Goal: Task Accomplishment & Management: Manage account settings

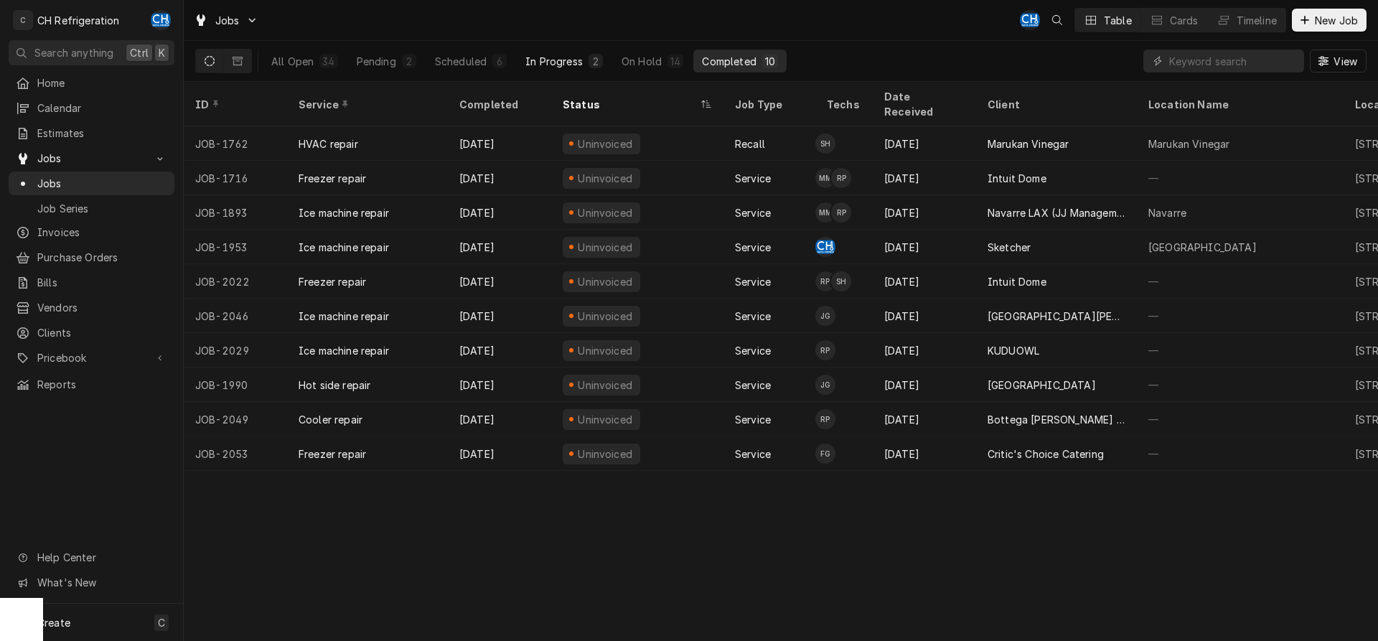
click at [541, 65] on div "In Progress" at bounding box center [553, 61] width 57 height 15
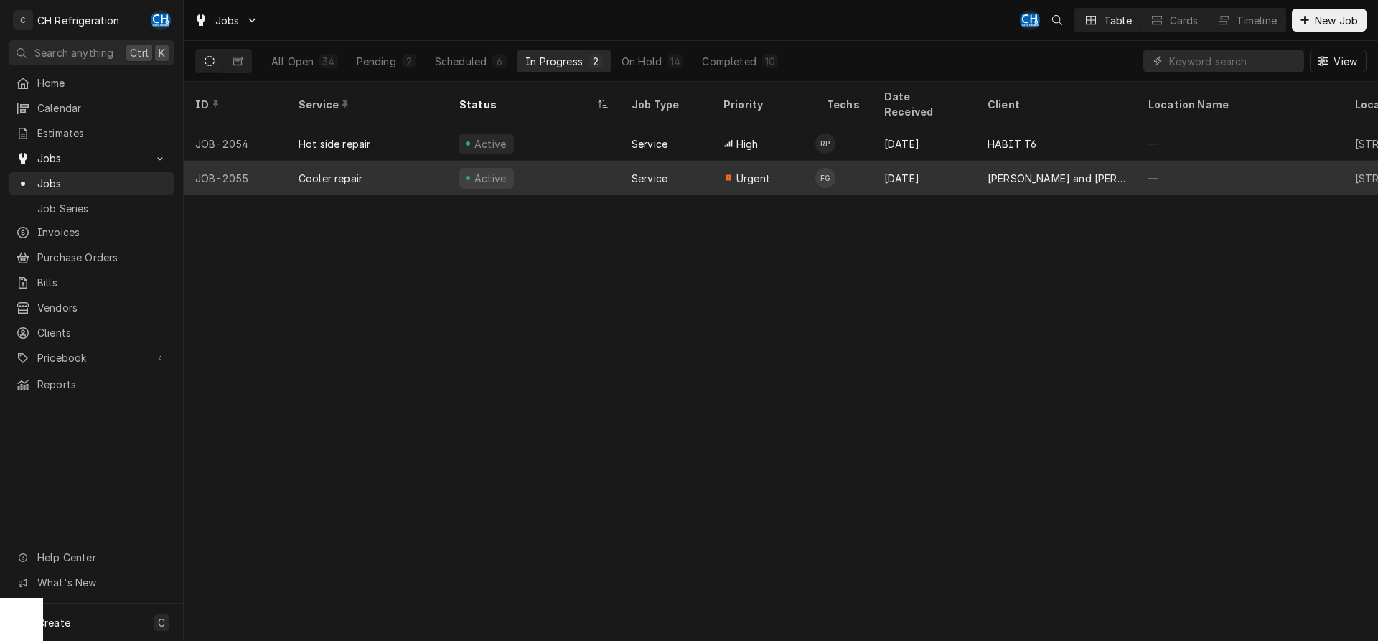
click at [548, 161] on div "Active" at bounding box center [534, 178] width 172 height 34
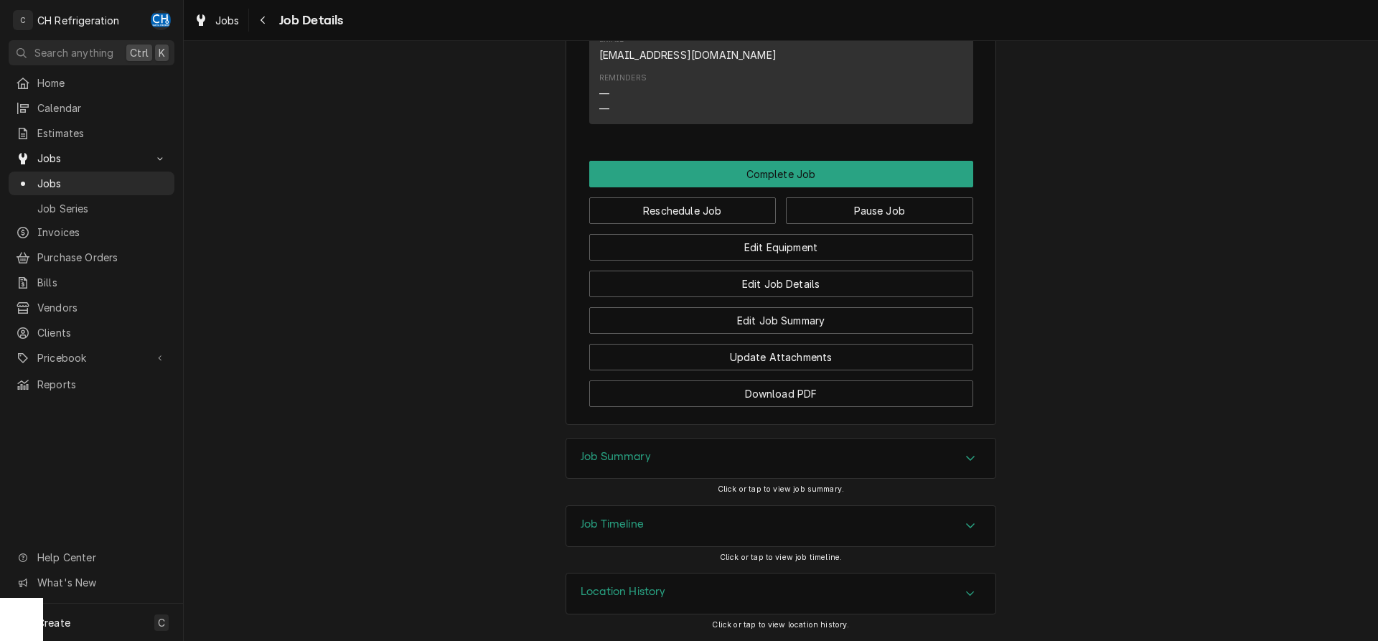
click at [747, 450] on div "Job Summary" at bounding box center [780, 459] width 429 height 40
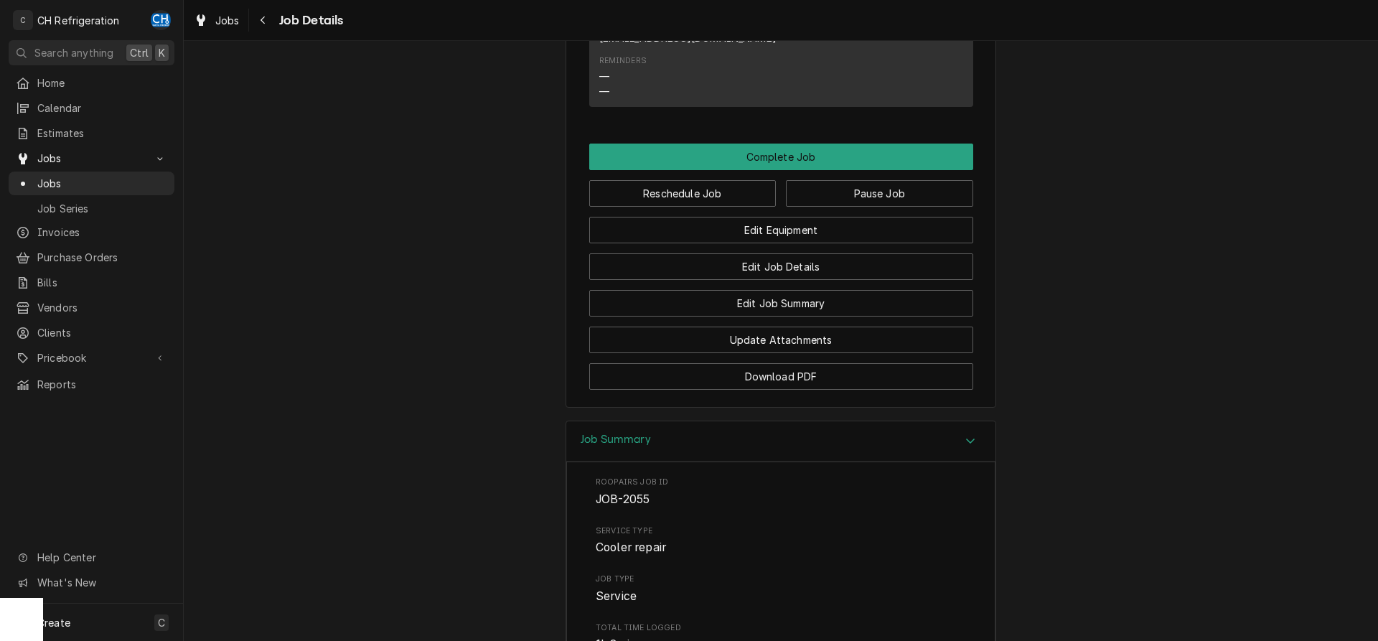
scroll to position [1659, 0]
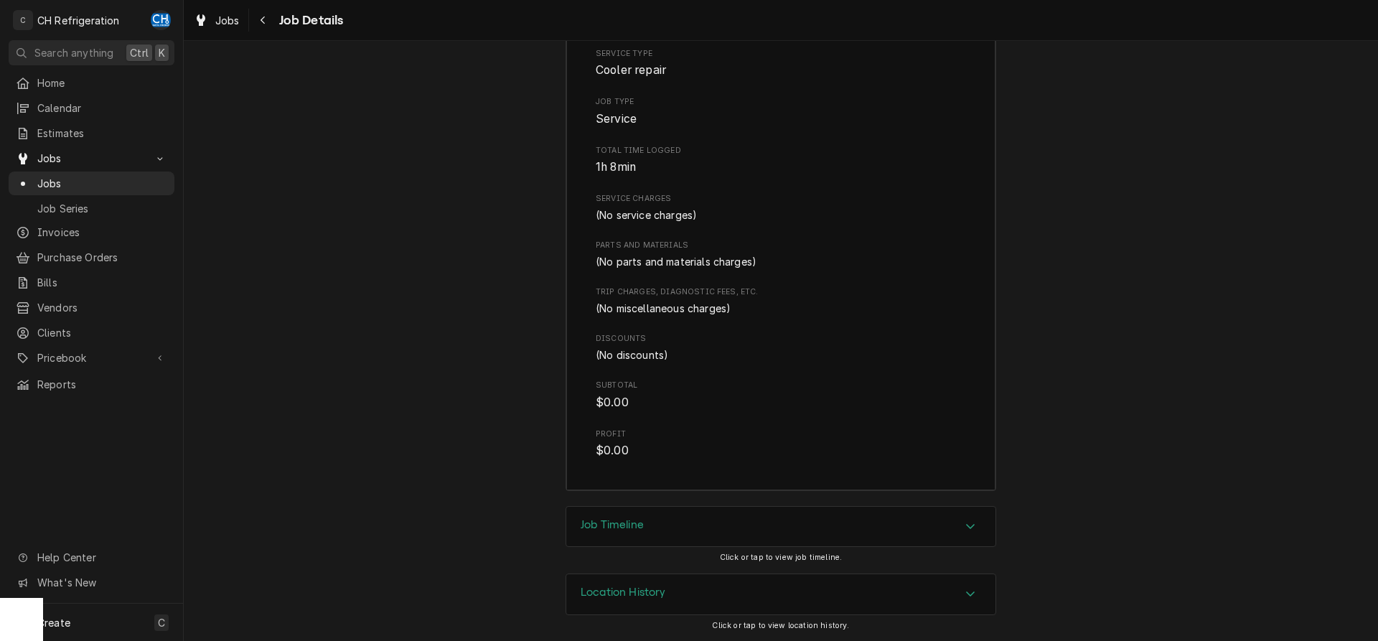
click at [773, 516] on div "Job Timeline" at bounding box center [780, 527] width 429 height 40
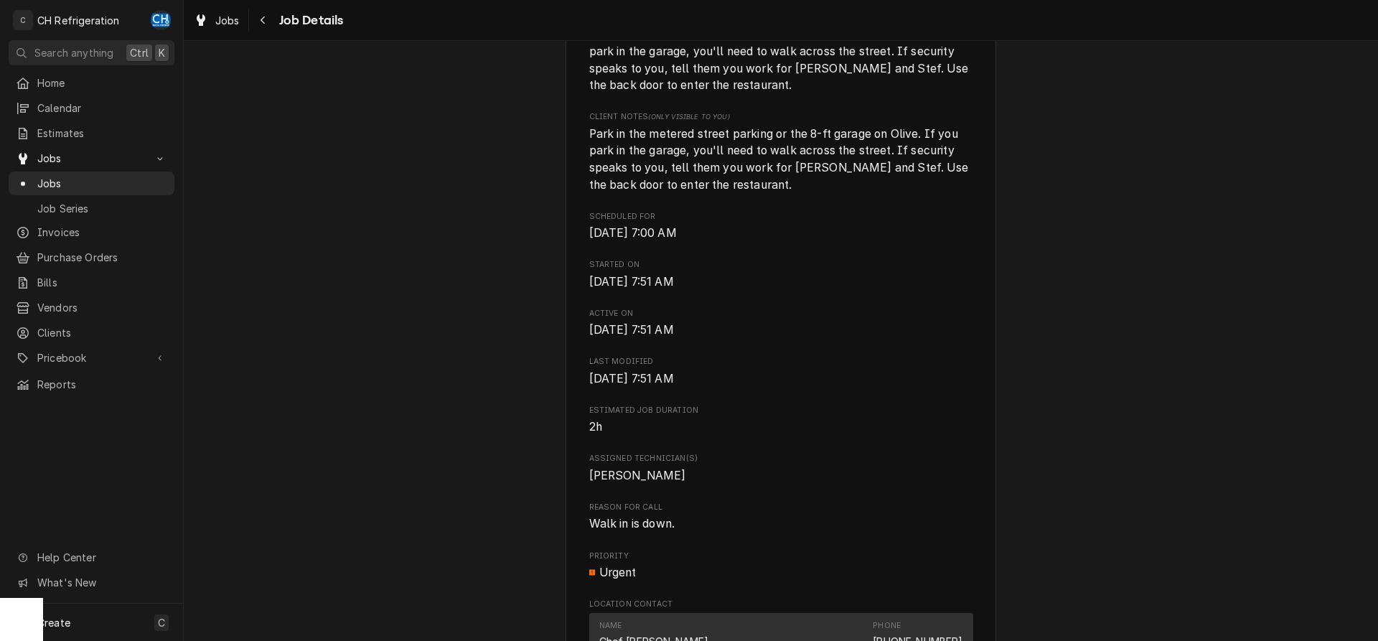
scroll to position [0, 0]
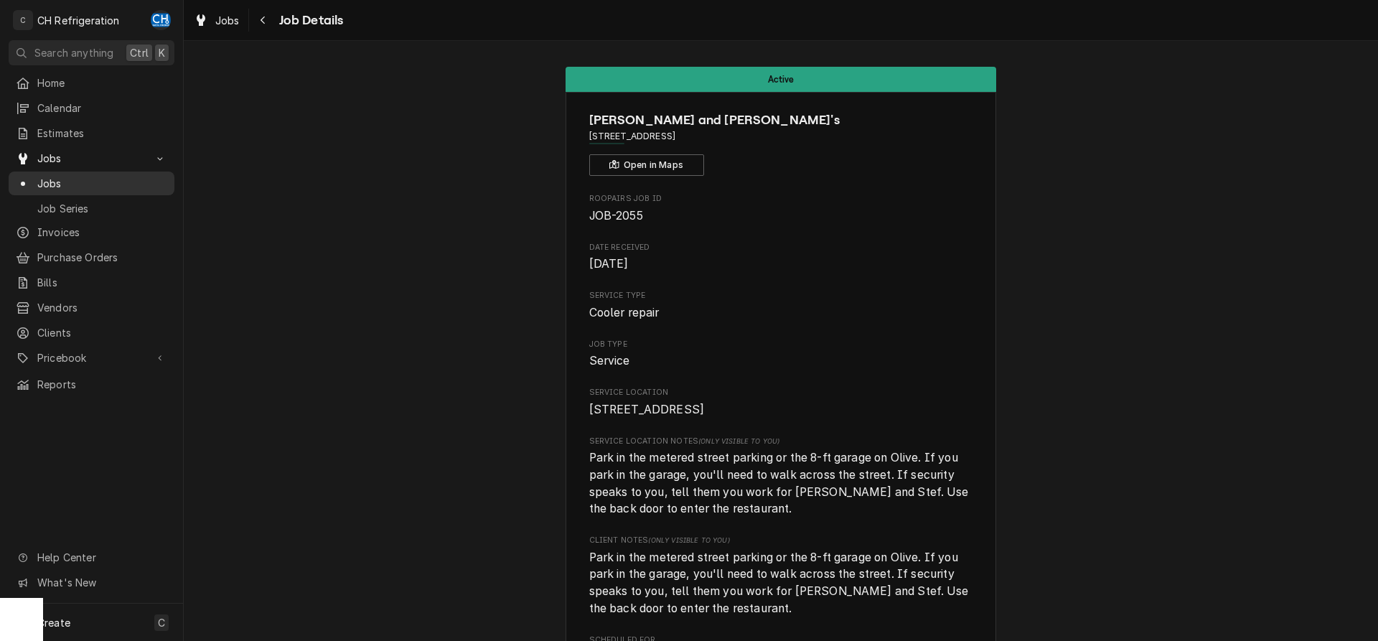
click at [44, 180] on span "Jobs" at bounding box center [102, 183] width 130 height 15
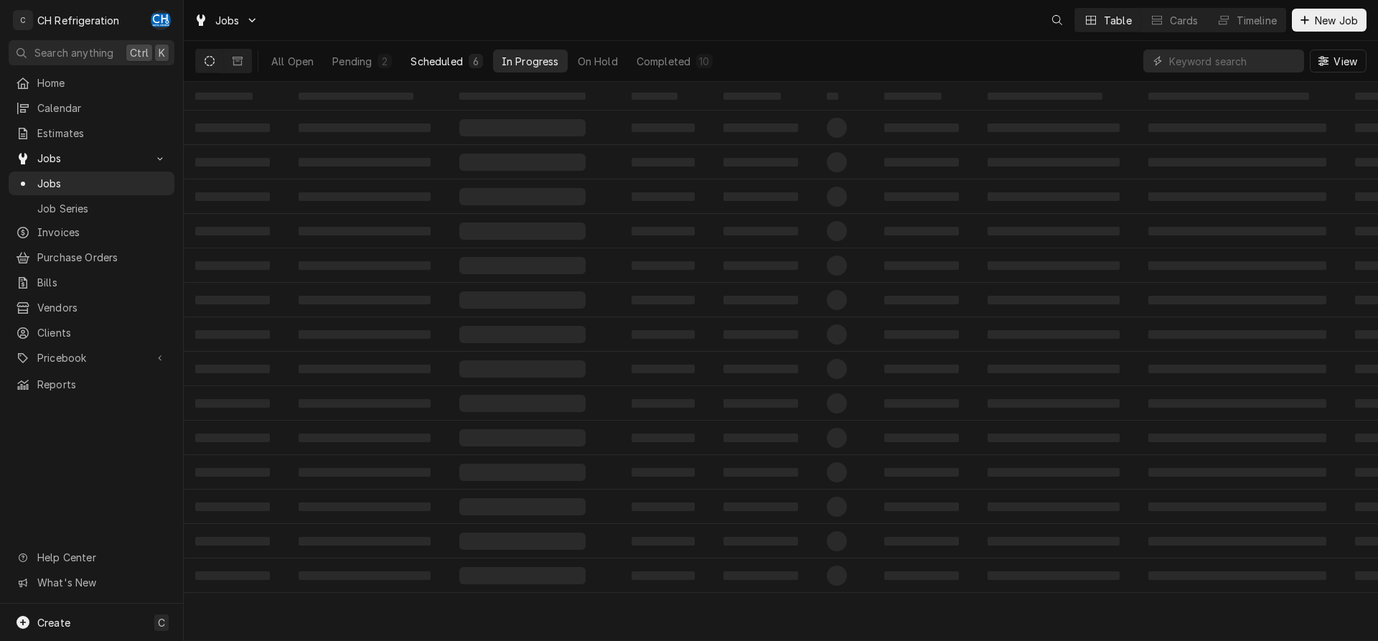
click at [444, 65] on div "Scheduled" at bounding box center [437, 61] width 52 height 15
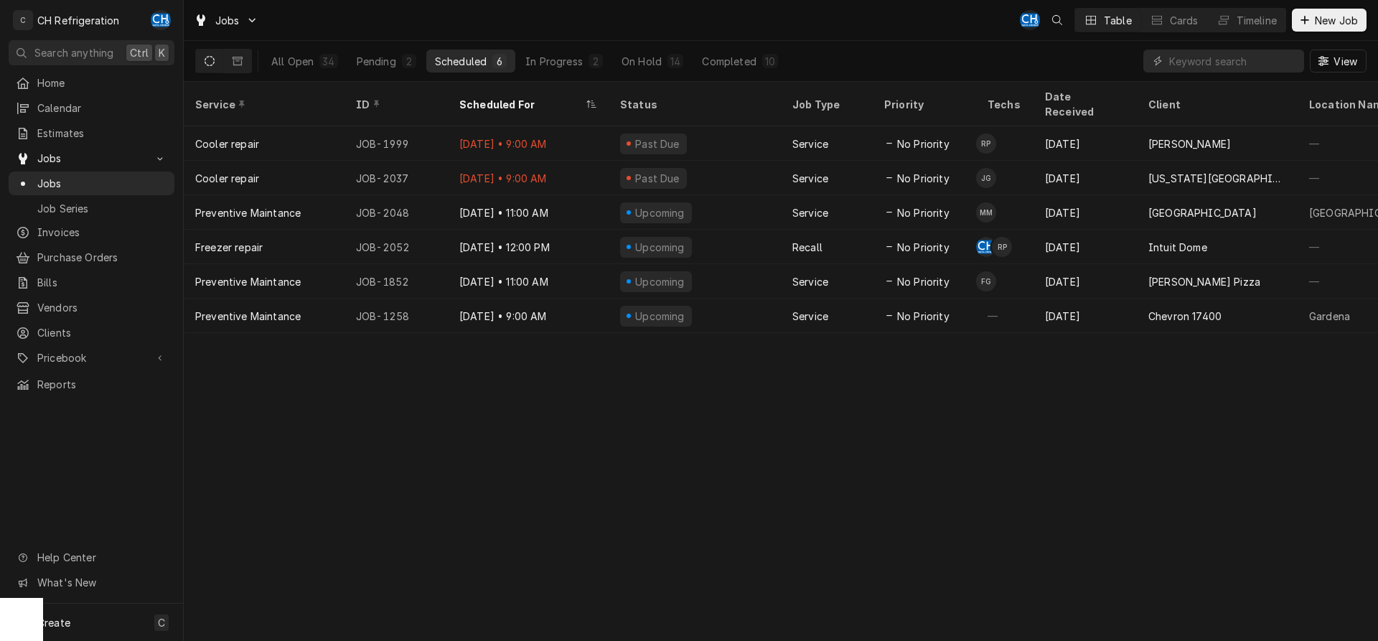
click at [413, 49] on div "All Open 34 Pending 2 Scheduled 6 In Progress 2 On Hold 14 Completed 10" at bounding box center [525, 61] width 524 height 40
click at [560, 58] on div "In Progress" at bounding box center [553, 61] width 57 height 15
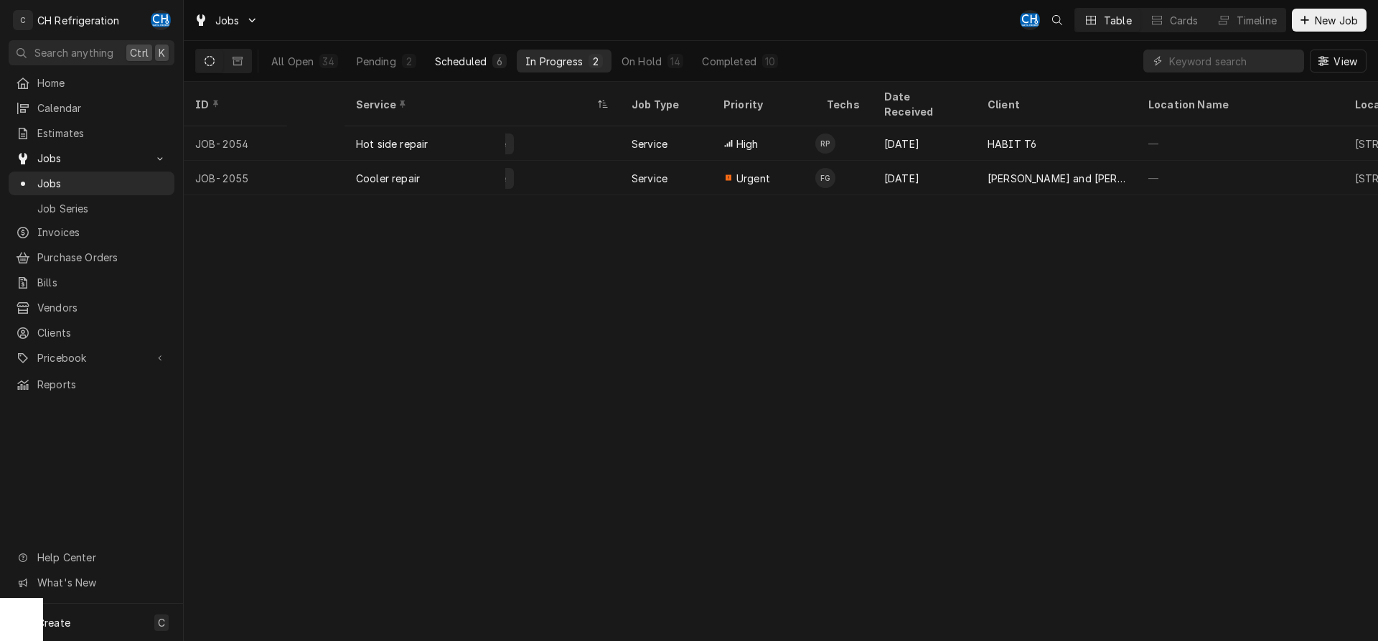
click at [475, 59] on div "Scheduled" at bounding box center [461, 61] width 52 height 15
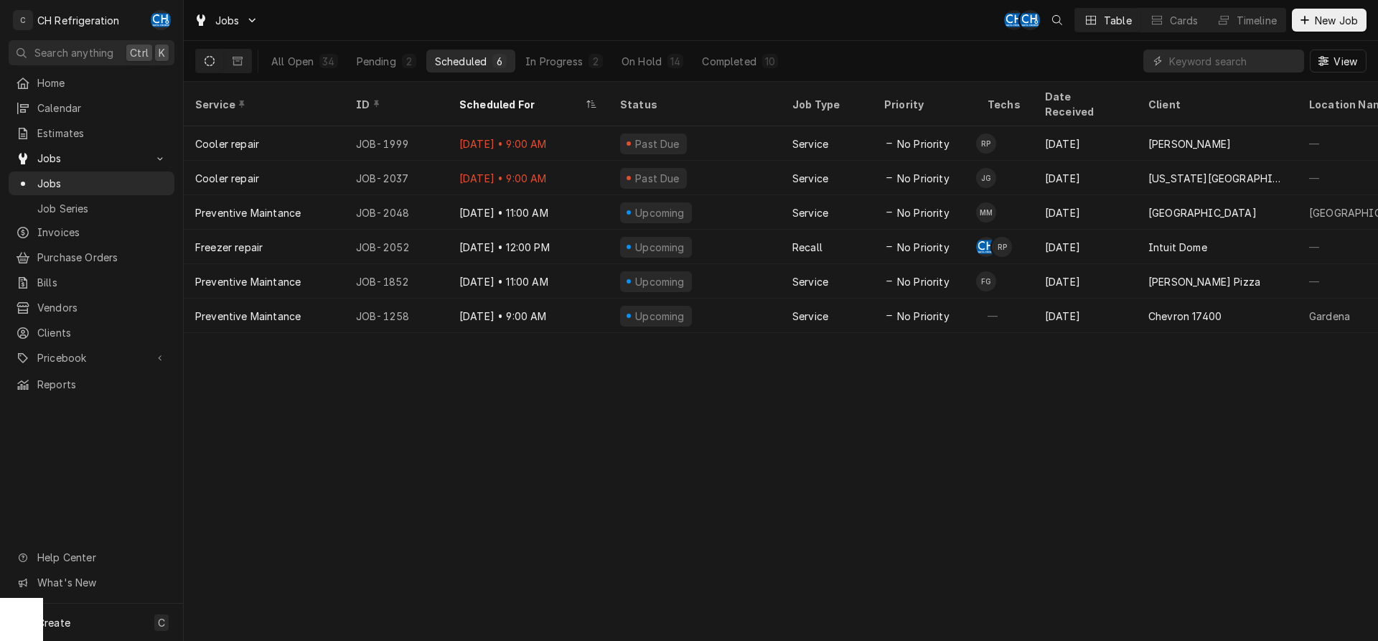
click at [663, 46] on div "All Open 34 Pending 2 Scheduled 6 In Progress 2 On Hold 14 Completed 10" at bounding box center [525, 61] width 524 height 40
click at [659, 60] on div "On Hold" at bounding box center [642, 61] width 40 height 15
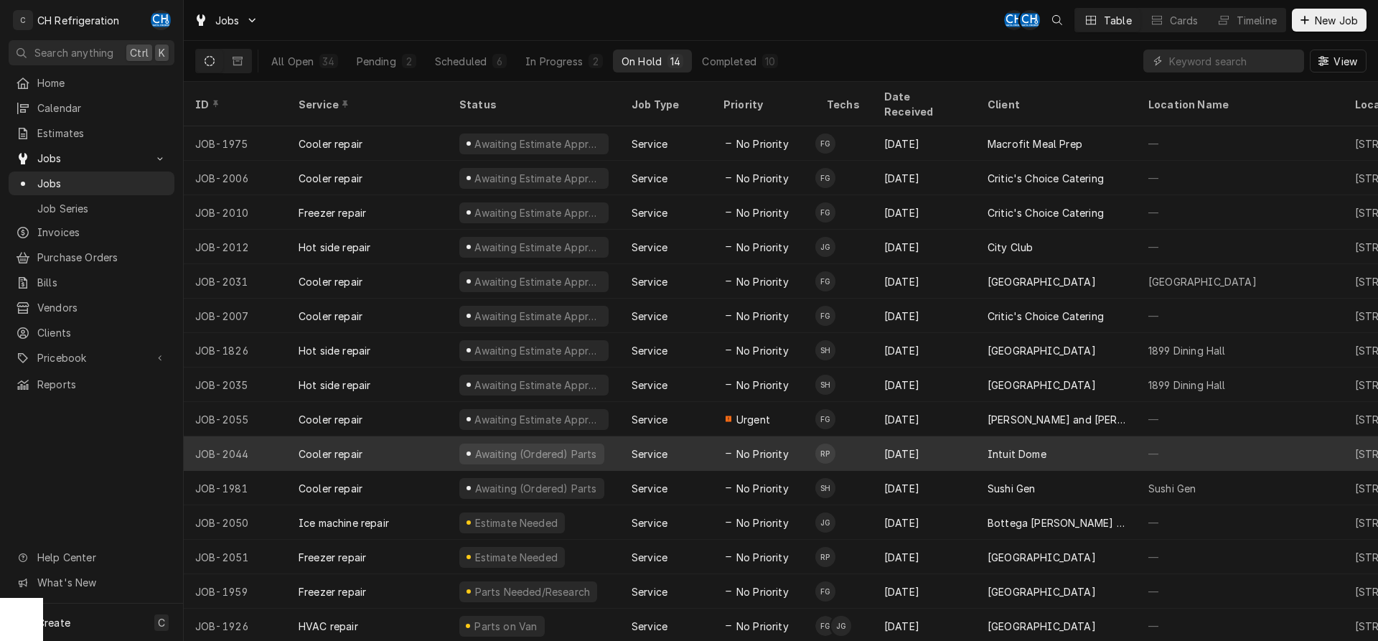
click at [1080, 436] on div "Intuit Dome" at bounding box center [1056, 453] width 161 height 34
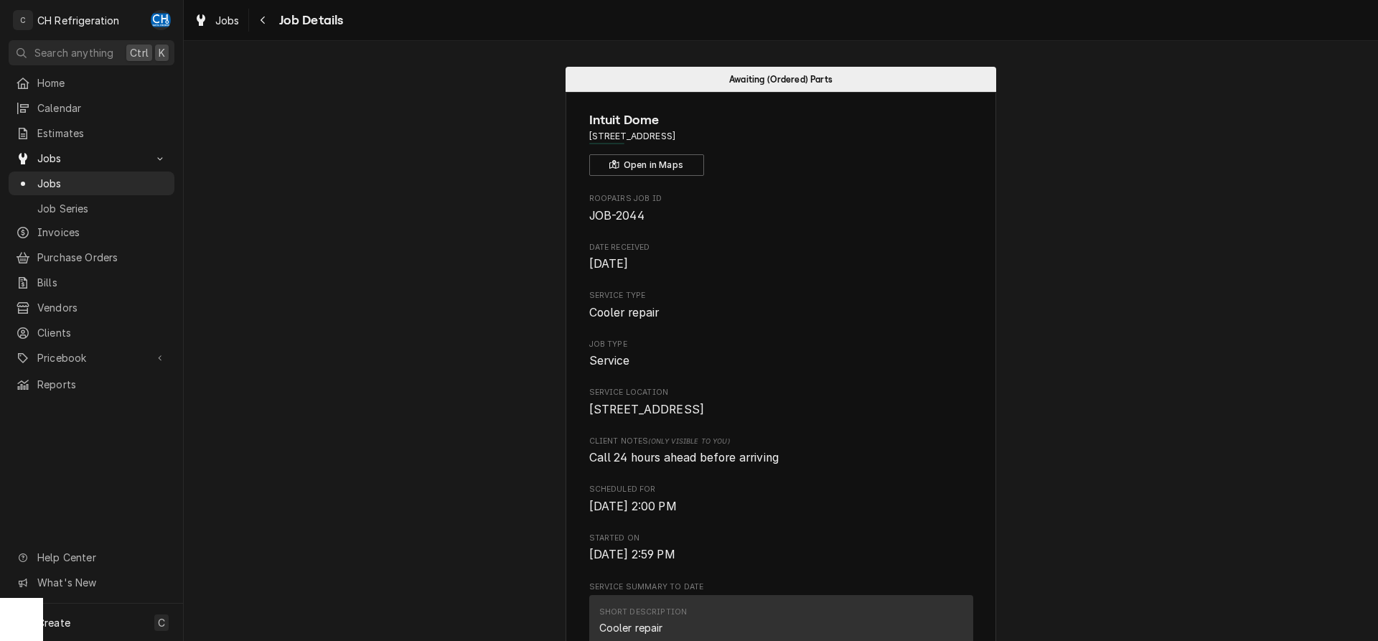
scroll to position [2352, 0]
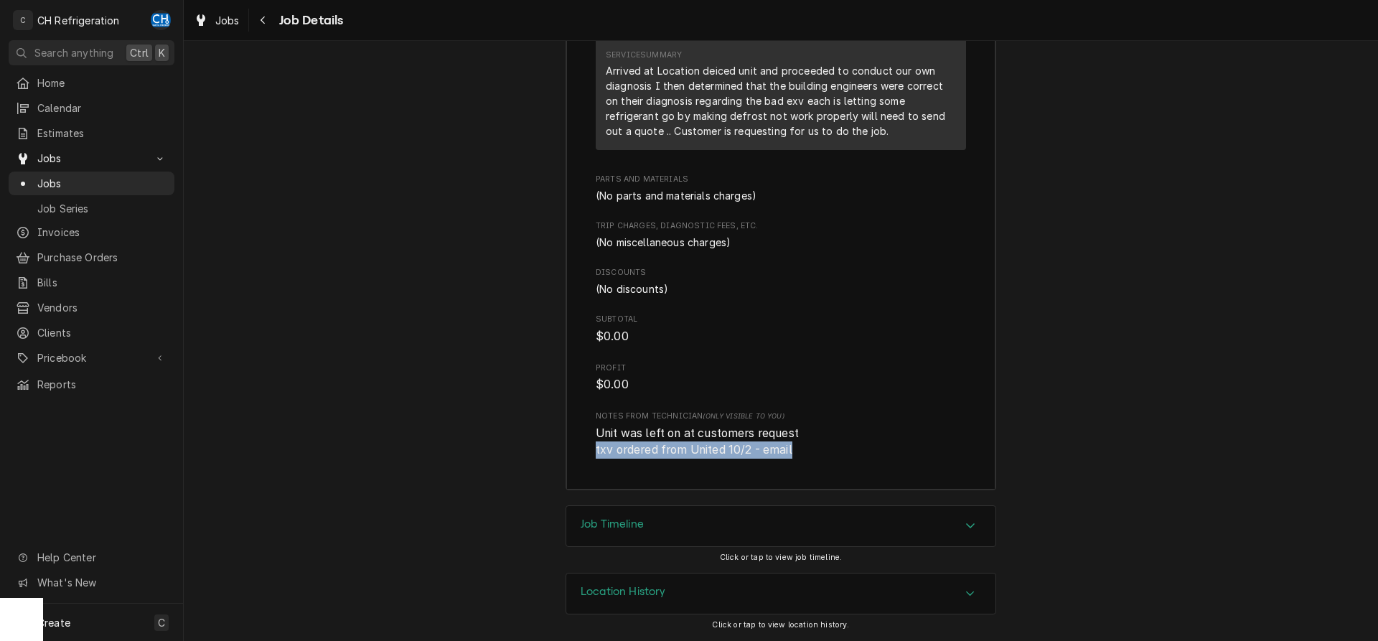
drag, startPoint x: 591, startPoint y: 454, endPoint x: 818, endPoint y: 458, distance: 226.1
click at [818, 458] on div "Roopairs Job ID JOB-2044 Service Type Cooler repair Job Type Service Total Time…" at bounding box center [780, 94] width 429 height 792
click at [775, 454] on span "Unit was left on at customers request txv ordered from United 10/2 - email" at bounding box center [697, 441] width 203 height 31
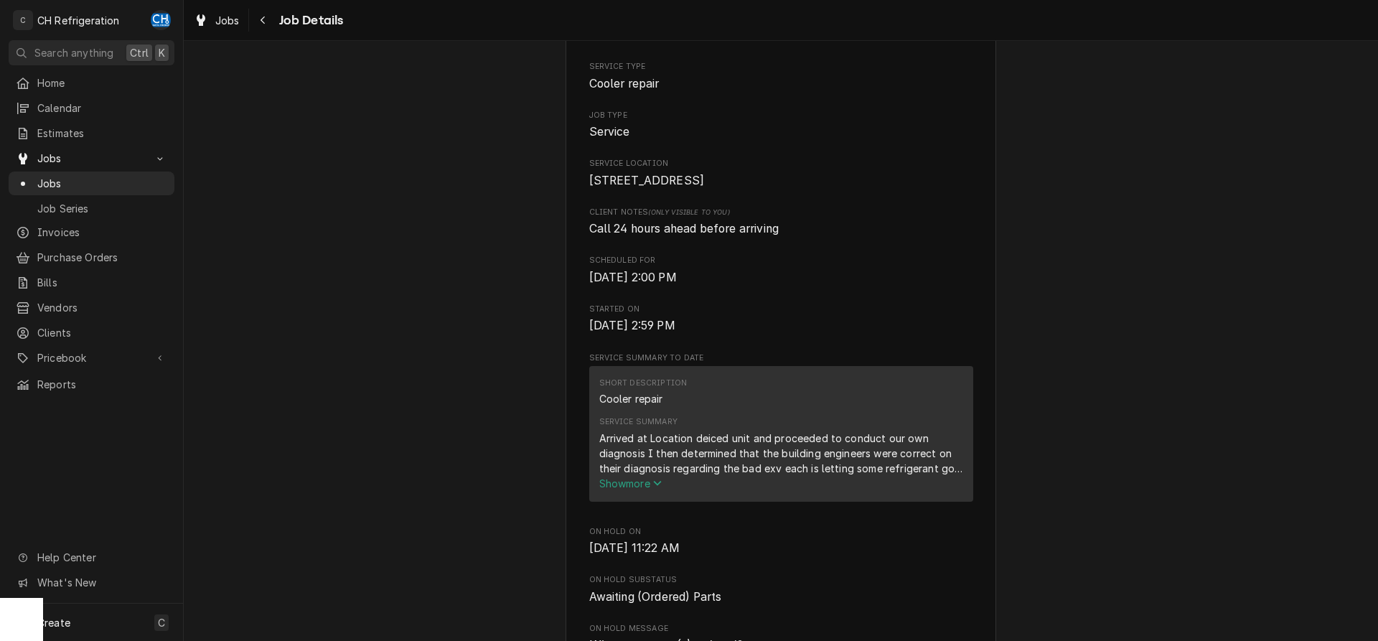
scroll to position [0, 0]
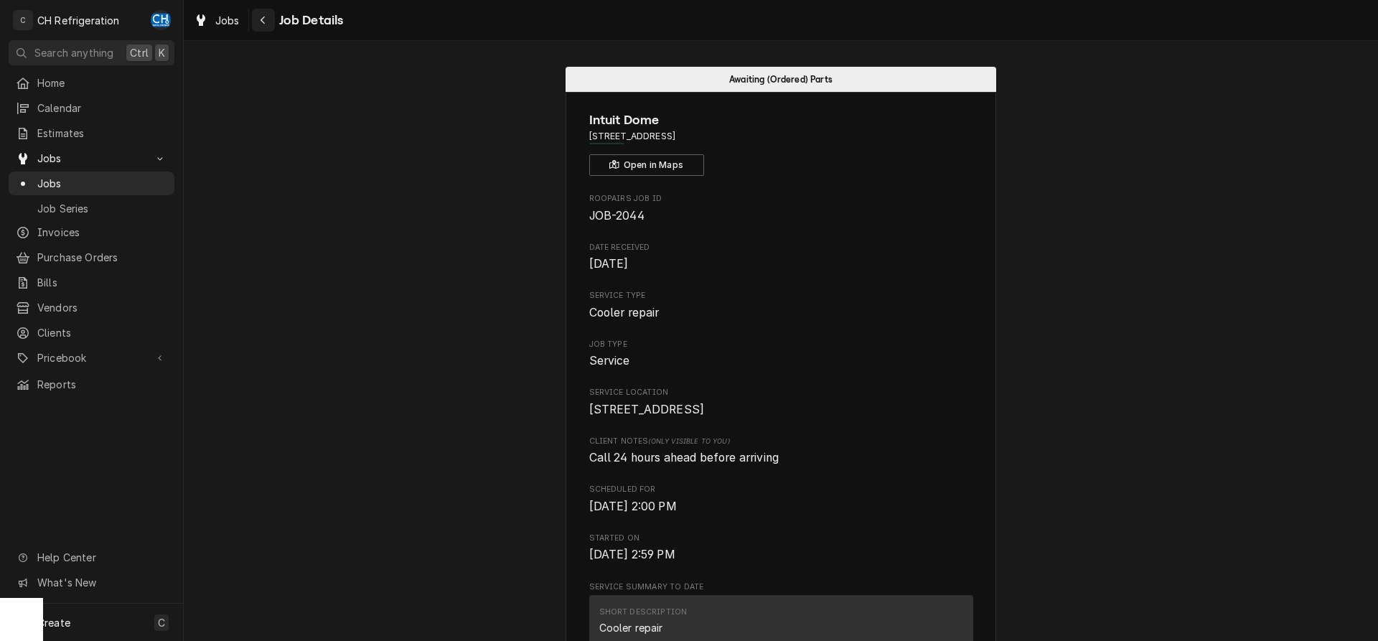
click at [269, 18] on div "Navigate back" at bounding box center [263, 20] width 14 height 14
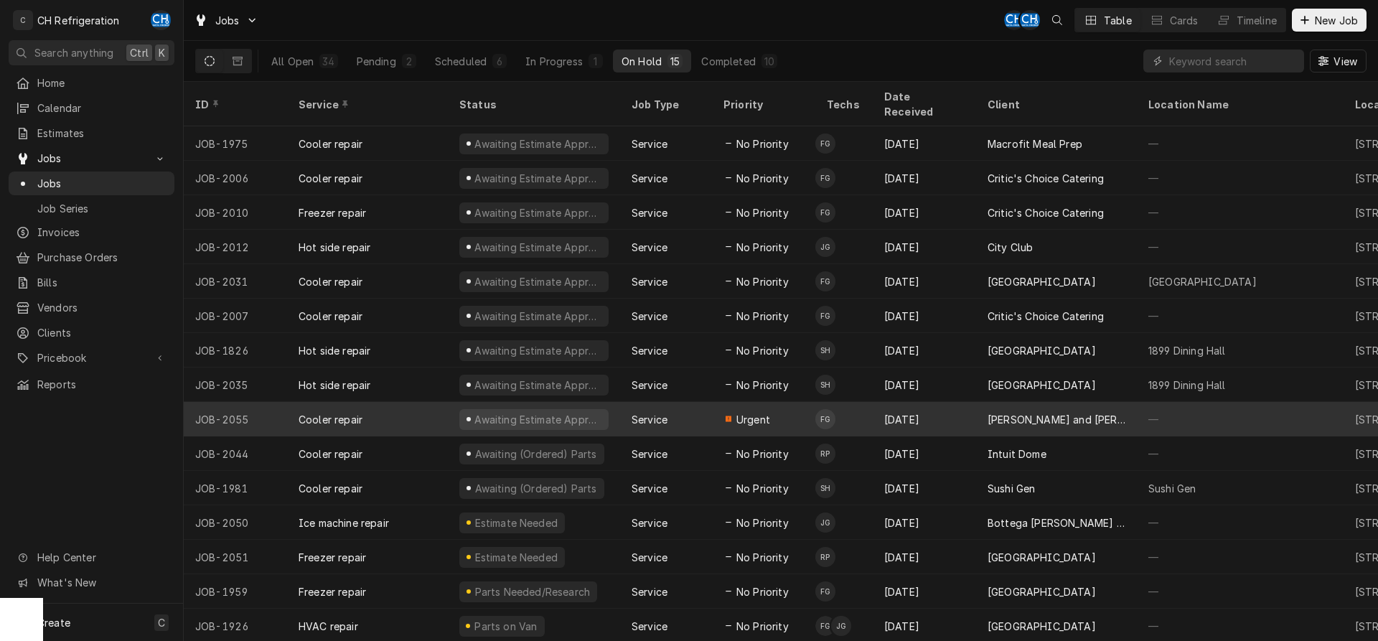
click at [772, 402] on div "Urgent" at bounding box center [763, 419] width 103 height 34
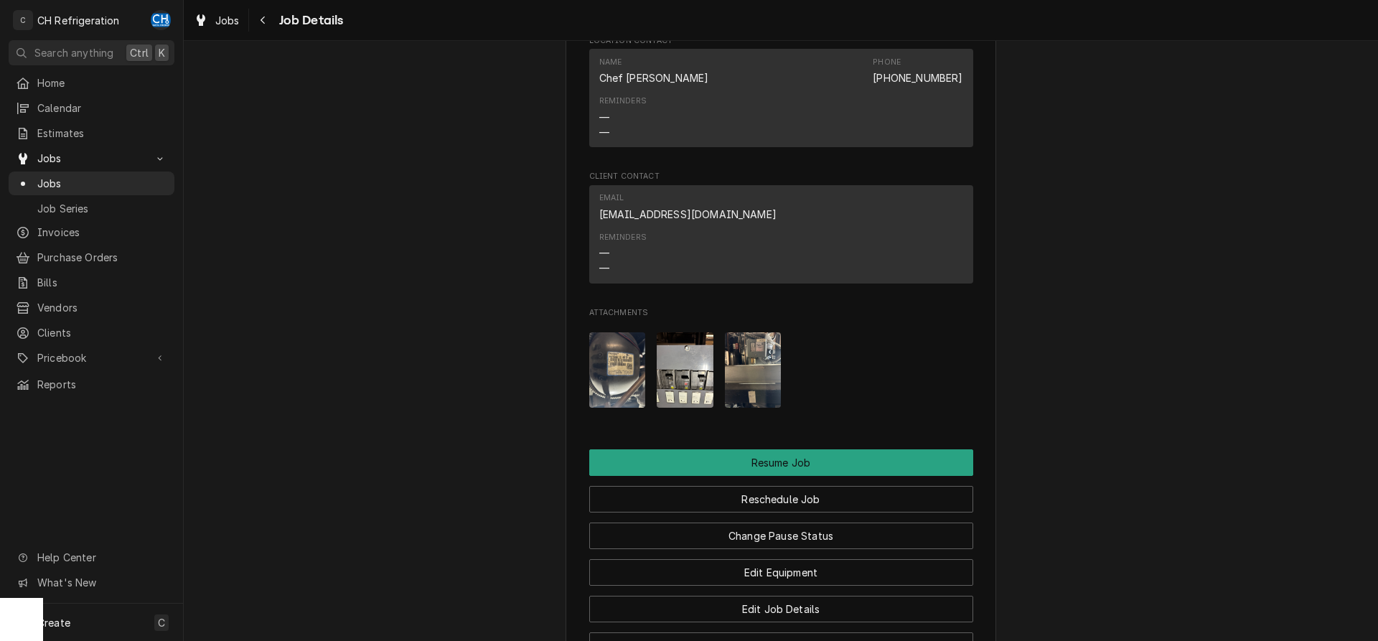
scroll to position [1537, 0]
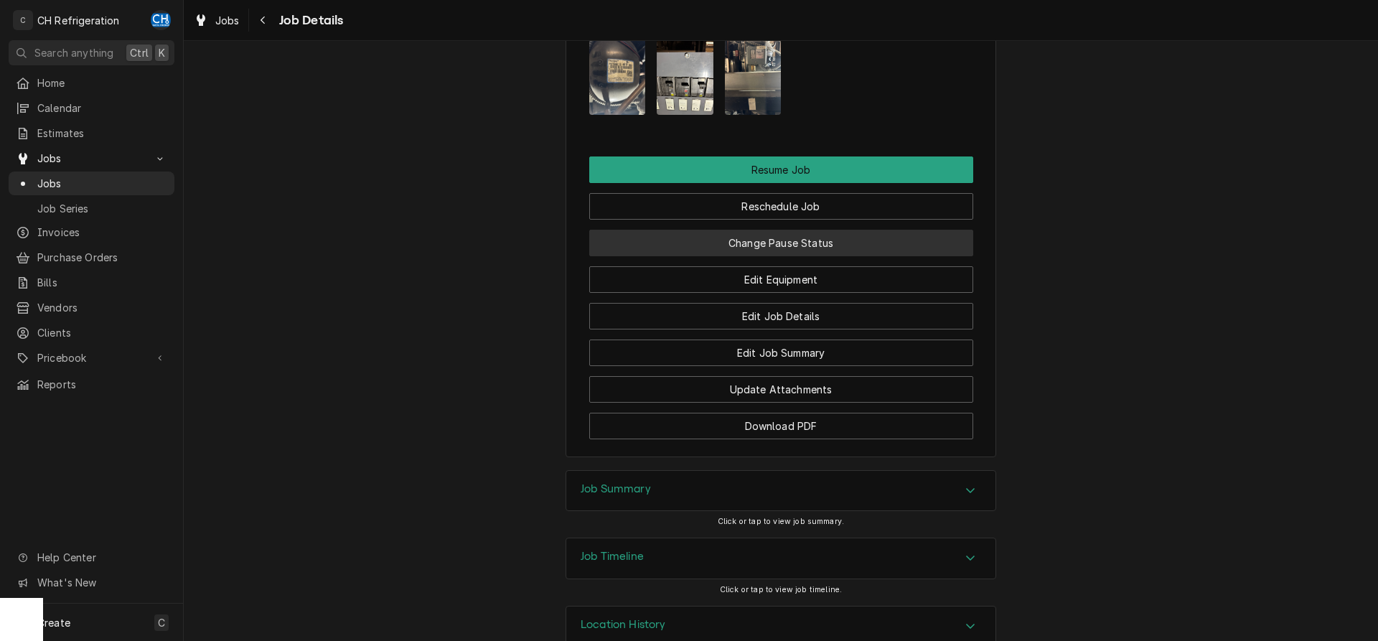
click at [813, 256] on button "Change Pause Status" at bounding box center [781, 243] width 384 height 27
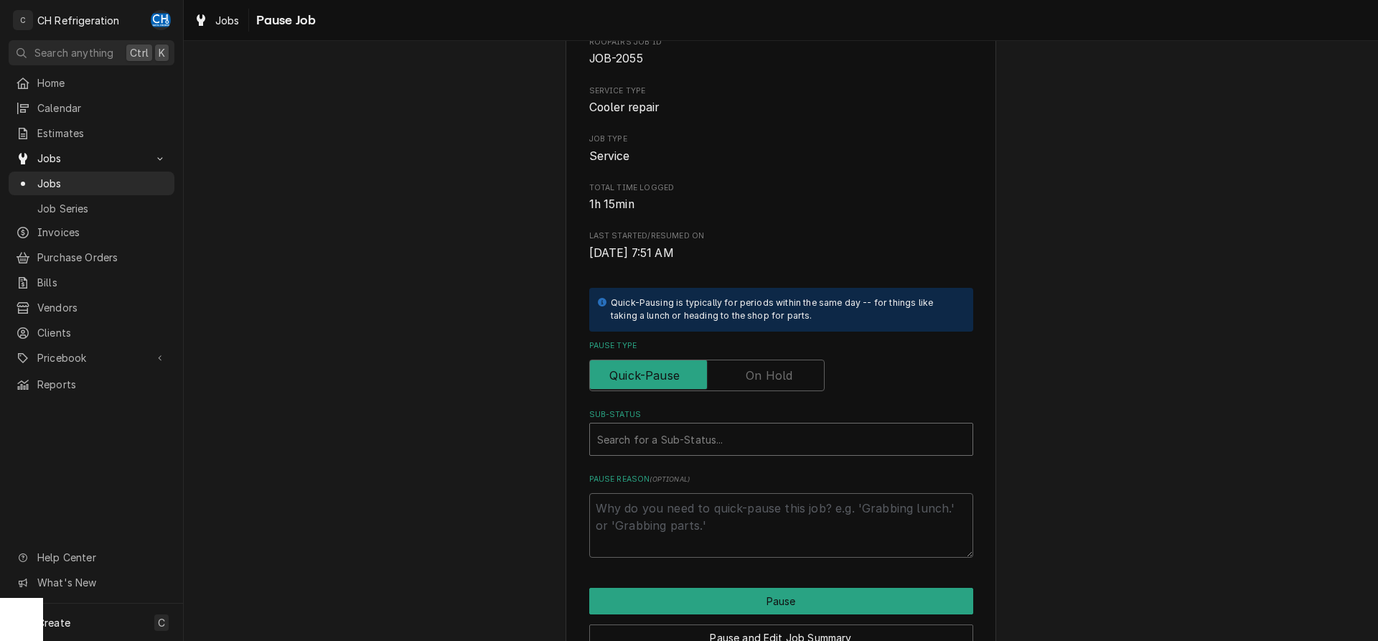
scroll to position [146, 0]
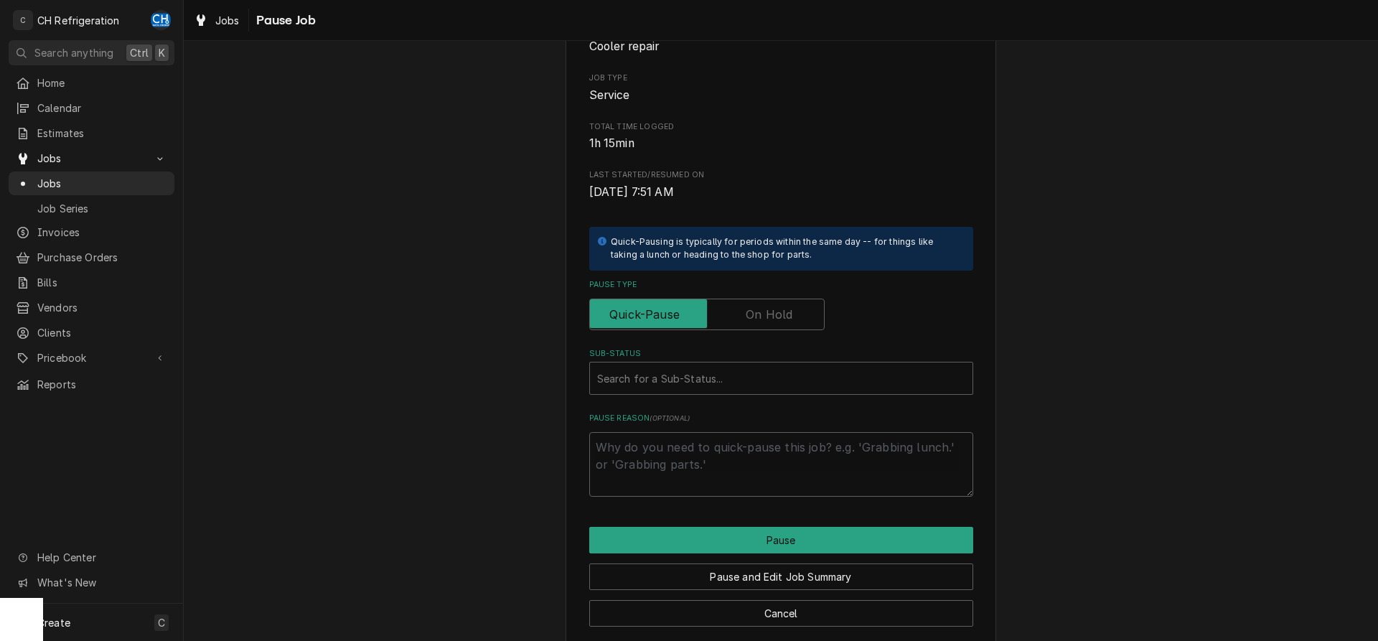
click at [785, 314] on label "Pause Type" at bounding box center [706, 315] width 235 height 32
click at [785, 314] on input "Pause Type" at bounding box center [707, 315] width 223 height 32
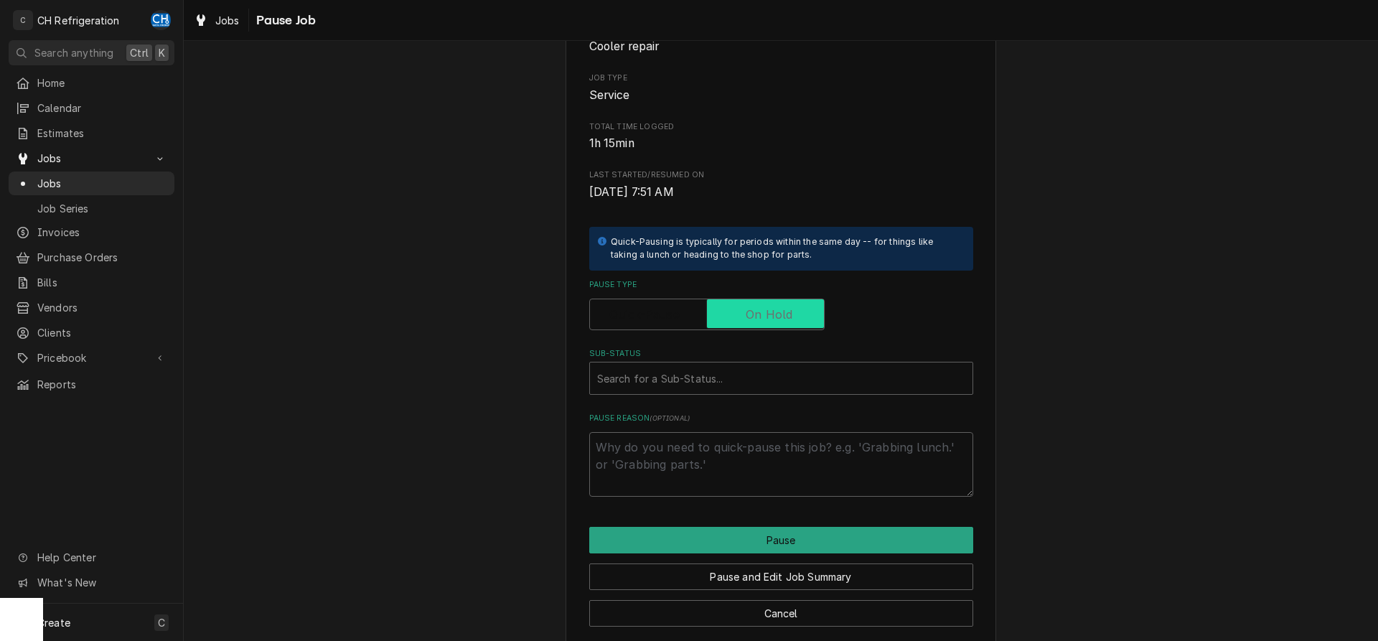
checkbox input "true"
click at [764, 373] on div "Sub-Status" at bounding box center [767, 378] width 340 height 26
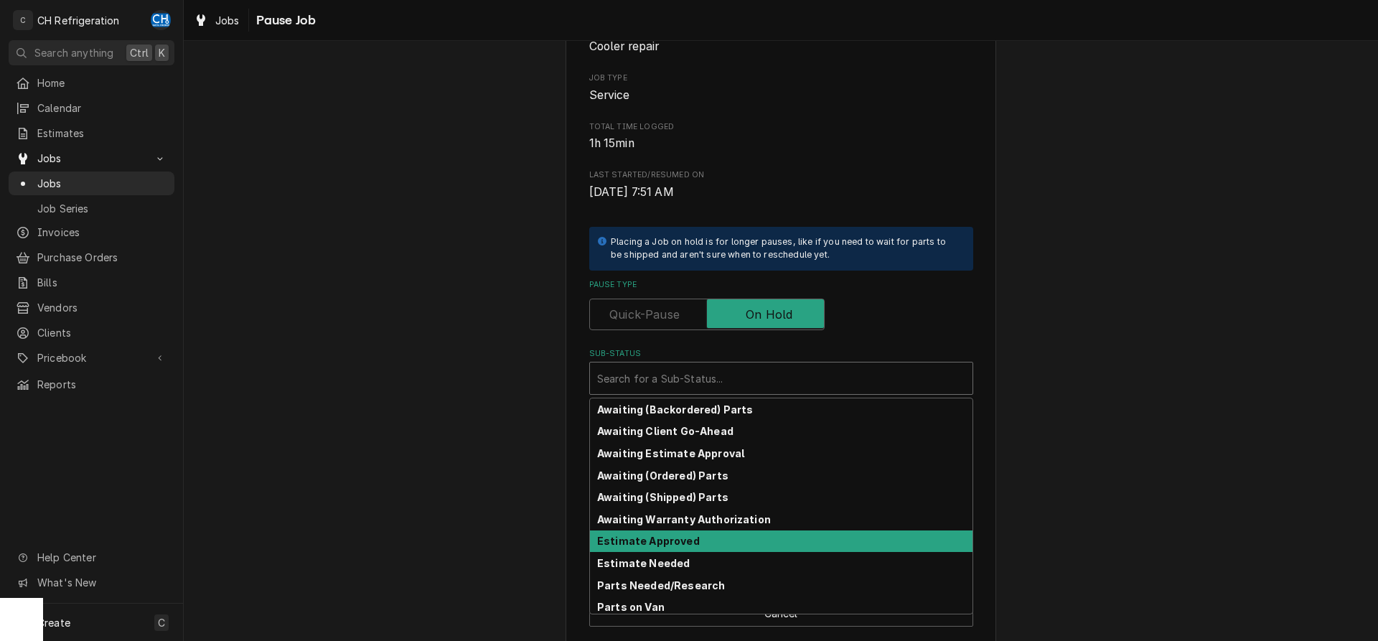
scroll to position [70, 0]
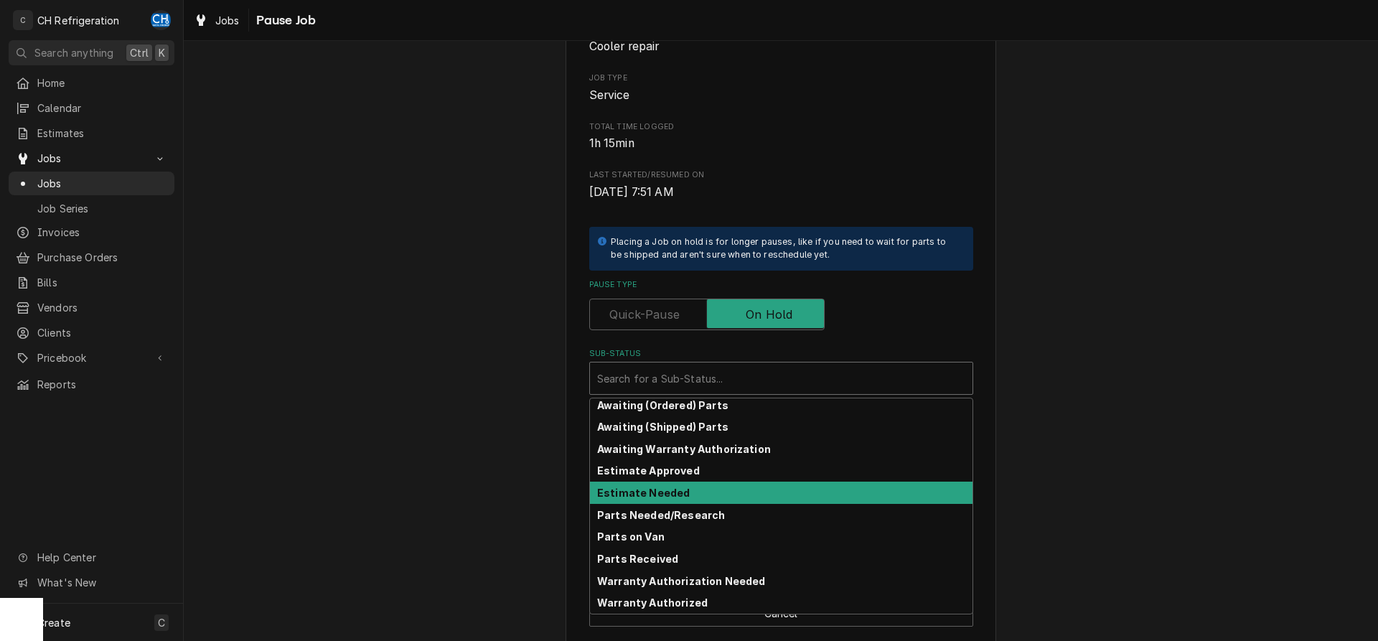
click at [711, 500] on div "Estimate Needed" at bounding box center [781, 493] width 383 height 22
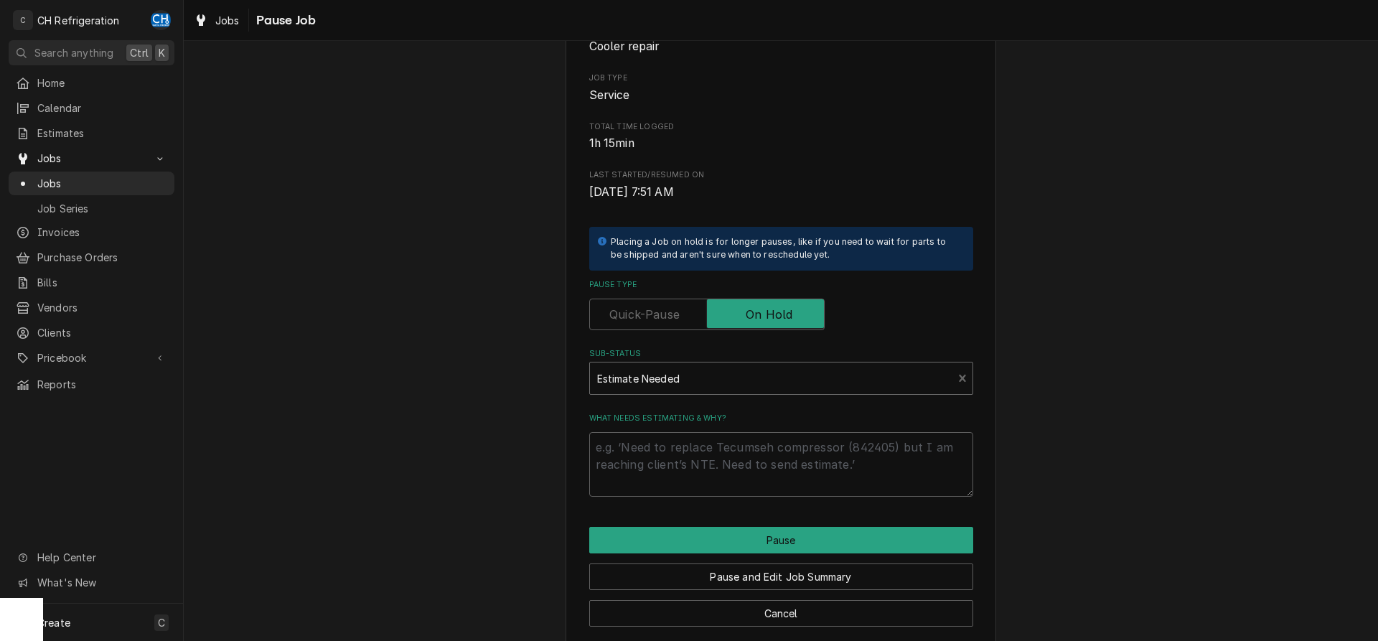
scroll to position [146, 0]
click at [748, 474] on textarea "What needs estimating & why?" at bounding box center [781, 465] width 384 height 65
type textarea "x"
type textarea "n"
type textarea "x"
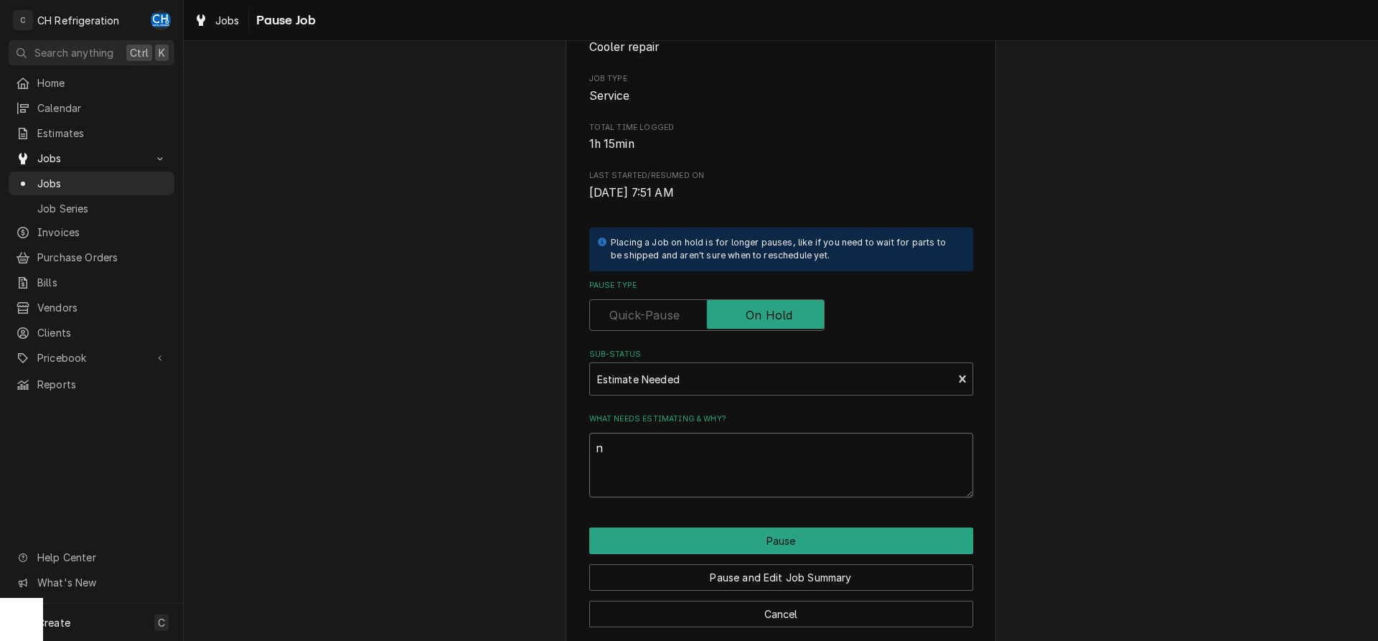
type textarea "ne"
type textarea "x"
type textarea "nee"
type textarea "x"
type textarea "need"
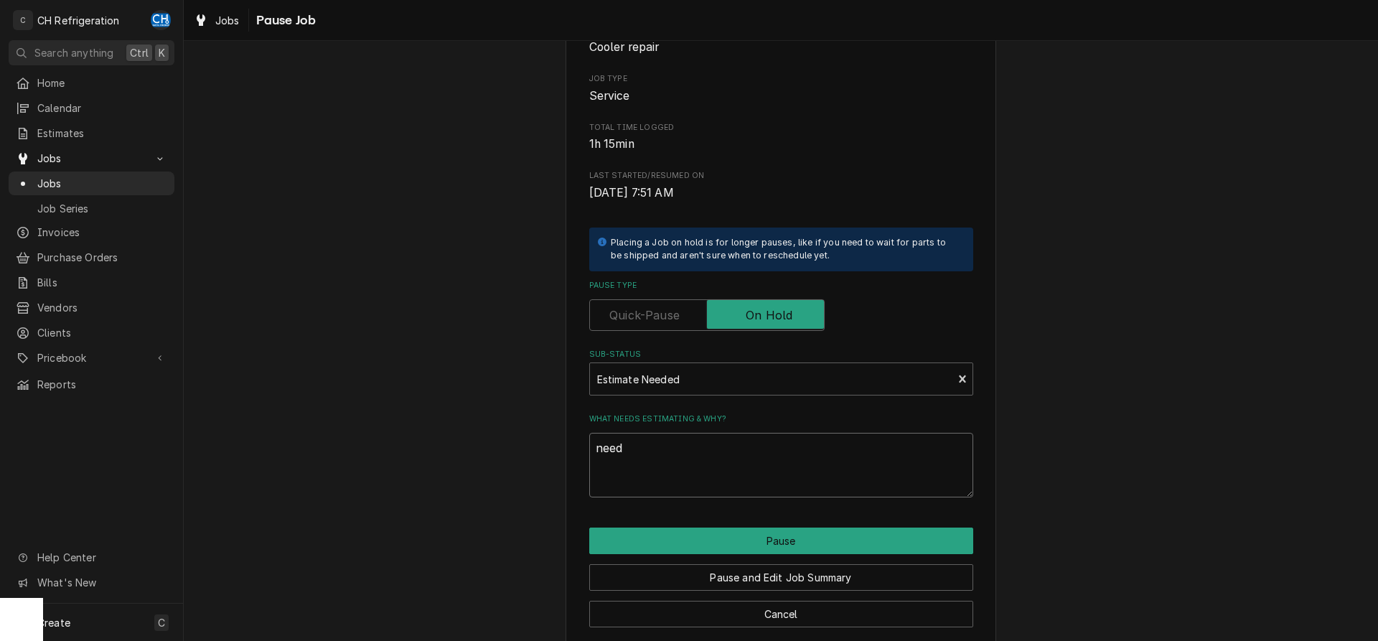
type textarea "x"
type textarea "needs"
type textarea "x"
type textarea "needs"
type textarea "x"
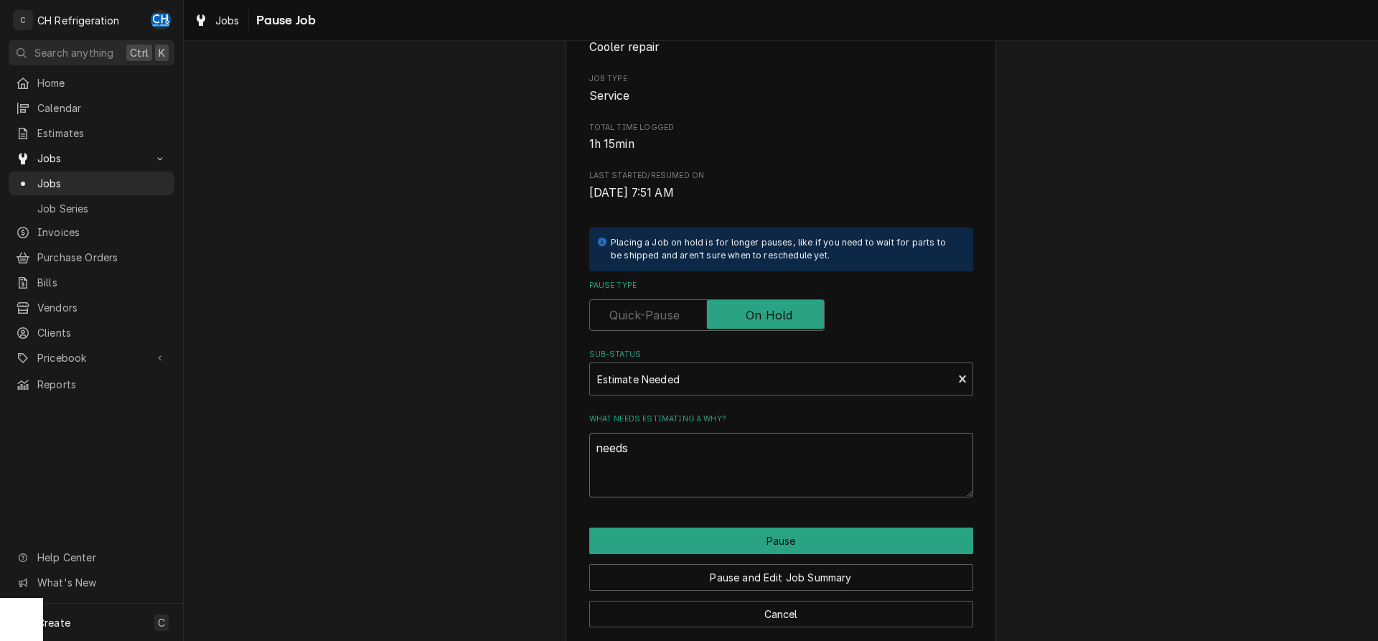
type textarea "needs c"
type textarea "x"
type textarea "needs co"
type textarea "x"
type textarea "needs com"
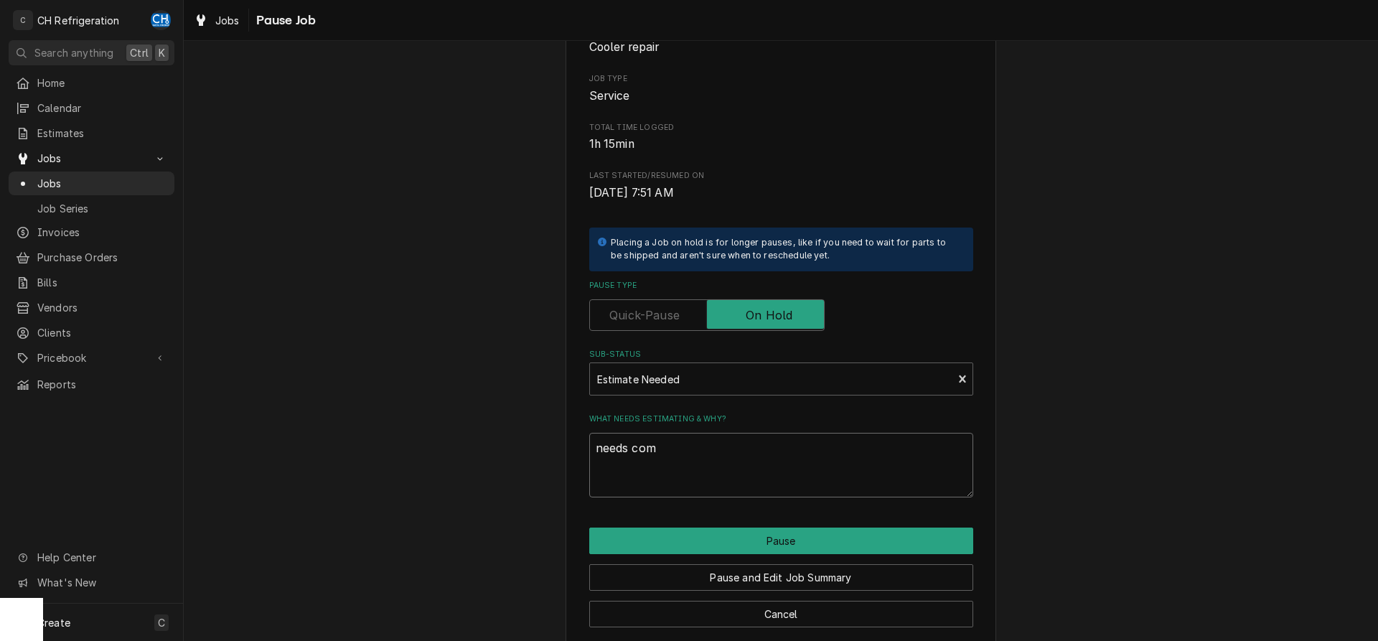
type textarea "x"
type textarea "needs comp"
type textarea "x"
type textarea "needs compr"
type textarea "x"
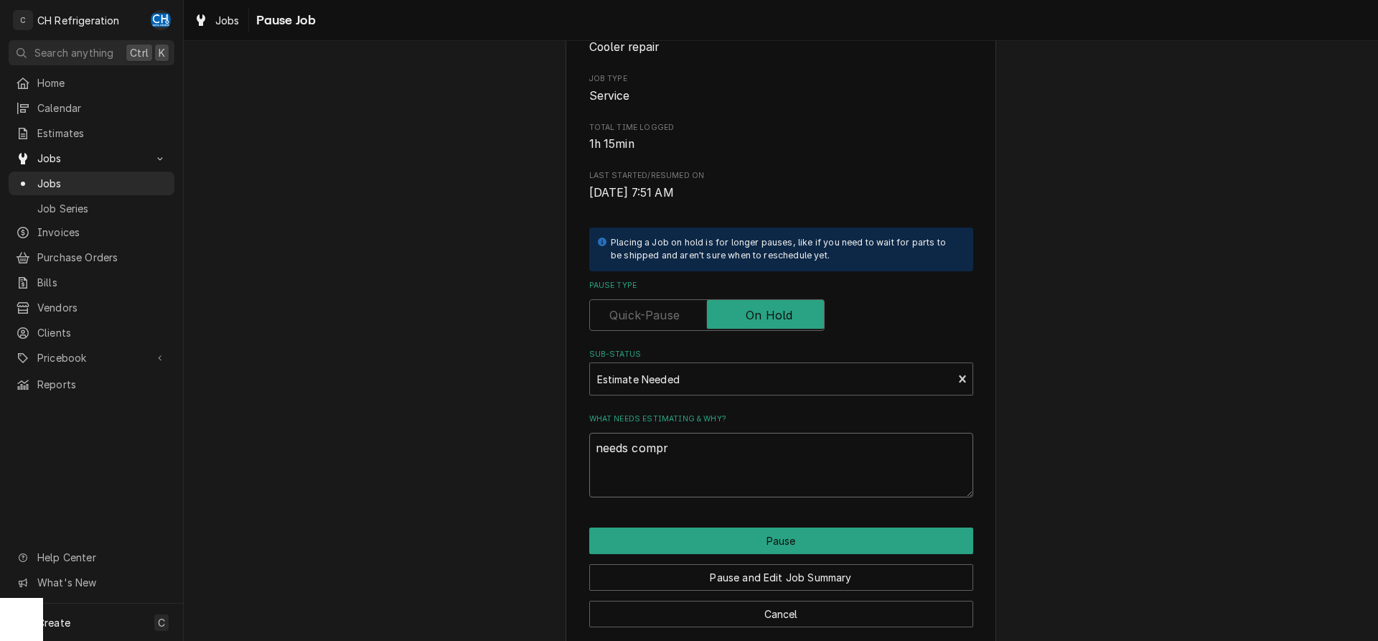
type textarea "needs compre"
type textarea "x"
type textarea "needs compres"
type textarea "x"
type textarea "needs compress"
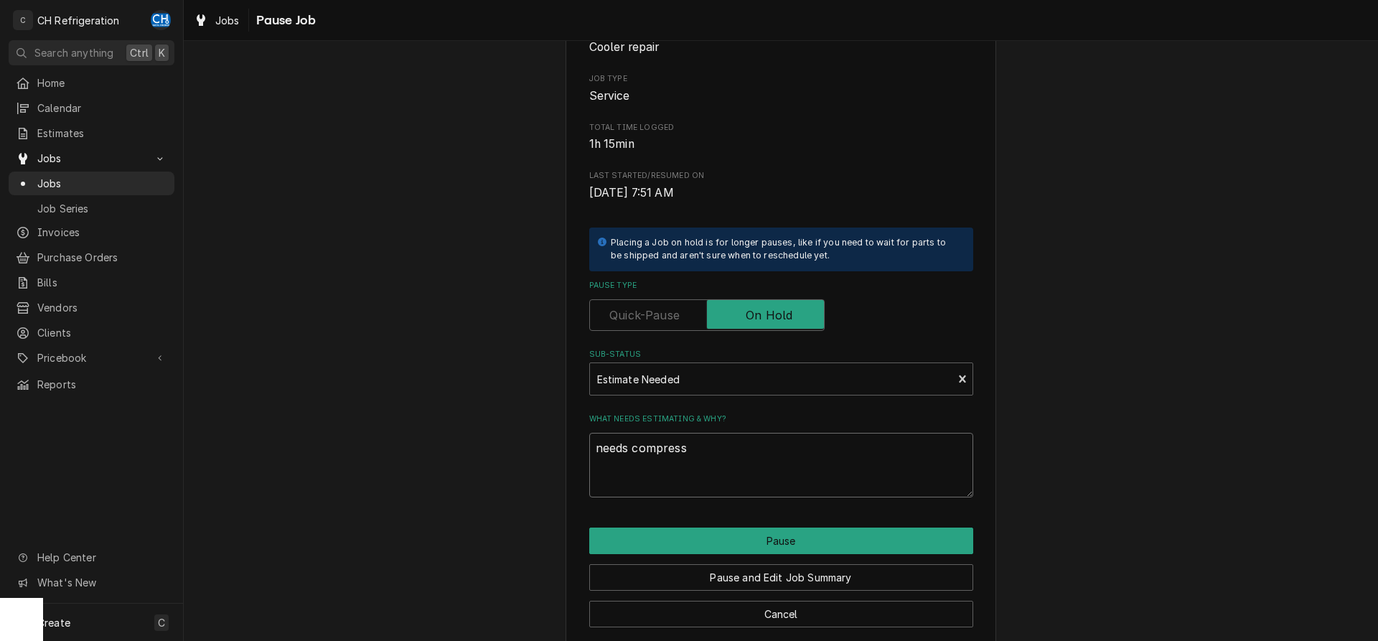
type textarea "x"
type textarea "needs compresso"
type textarea "x"
type textarea "needs compressor"
type textarea "x"
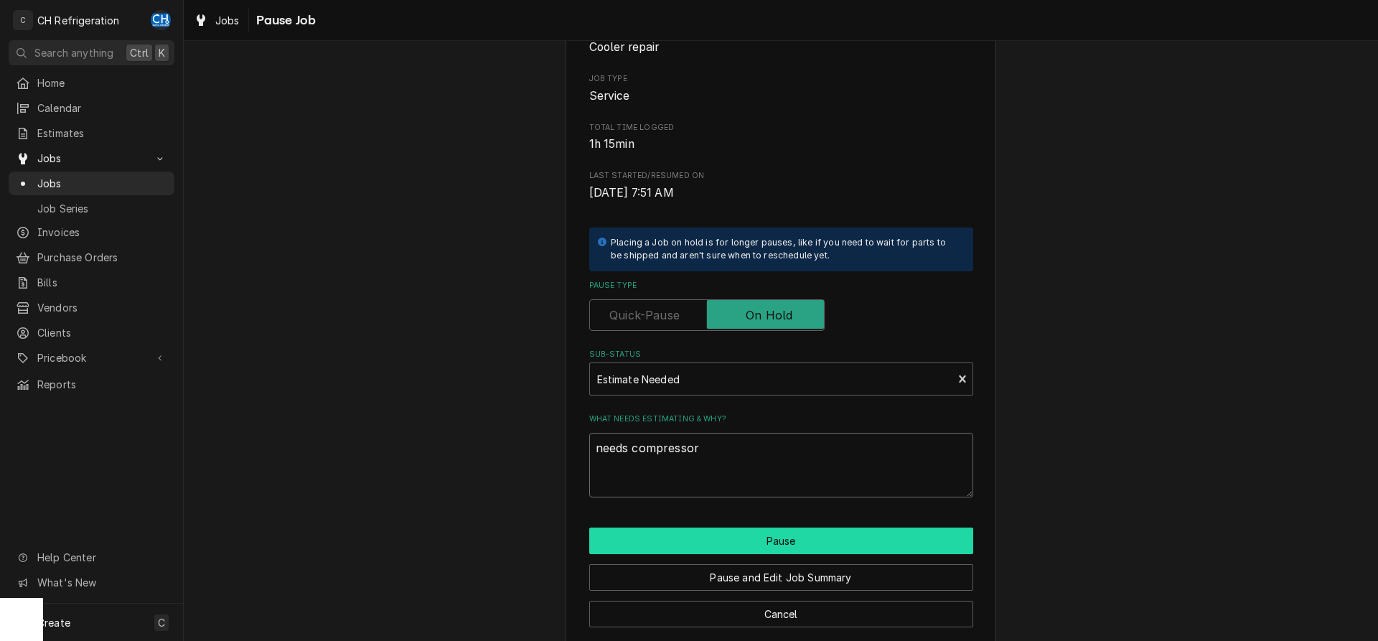
type textarea "needs compressor"
click at [712, 539] on button "Pause" at bounding box center [781, 541] width 384 height 27
type textarea "x"
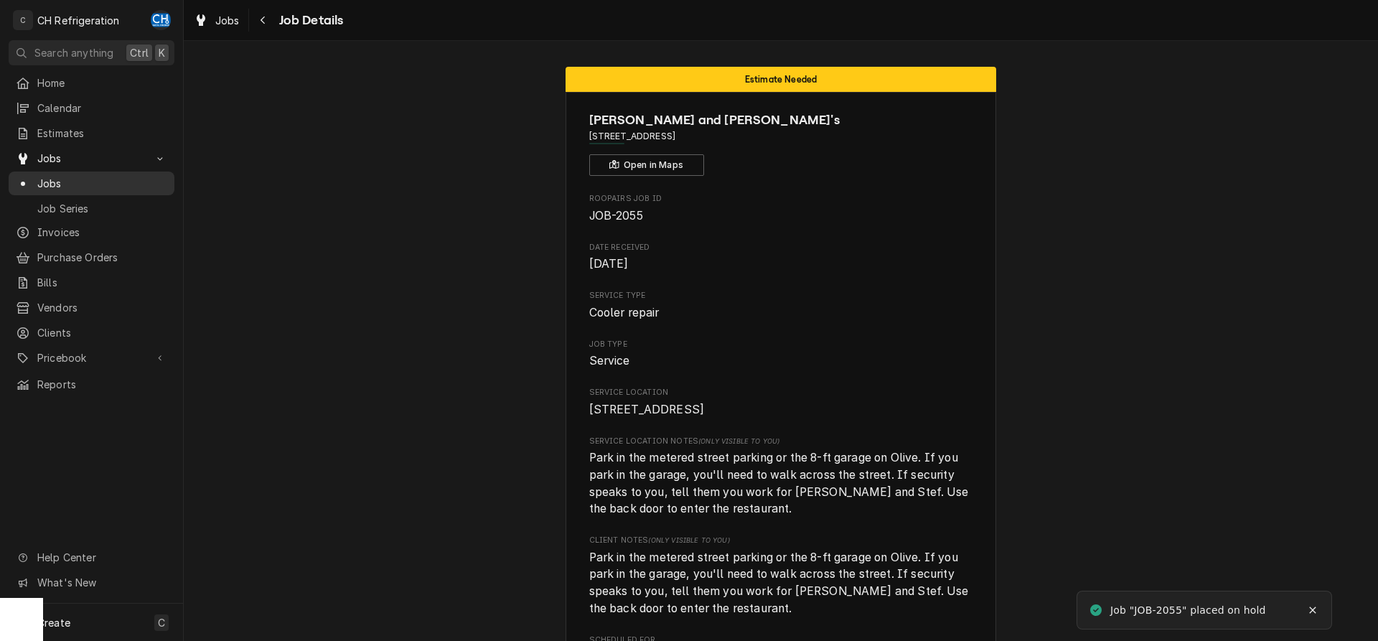
click at [118, 172] on link "Jobs" at bounding box center [92, 184] width 166 height 24
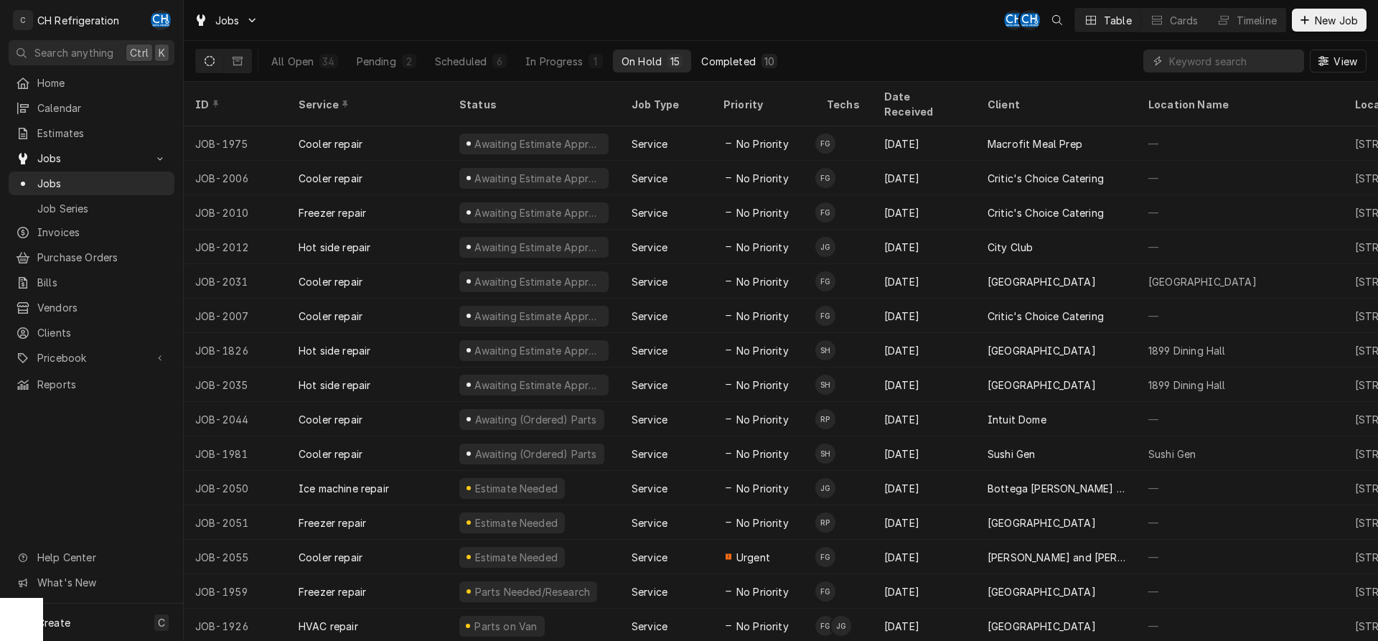
click at [719, 54] on div "Completed" at bounding box center [728, 61] width 54 height 15
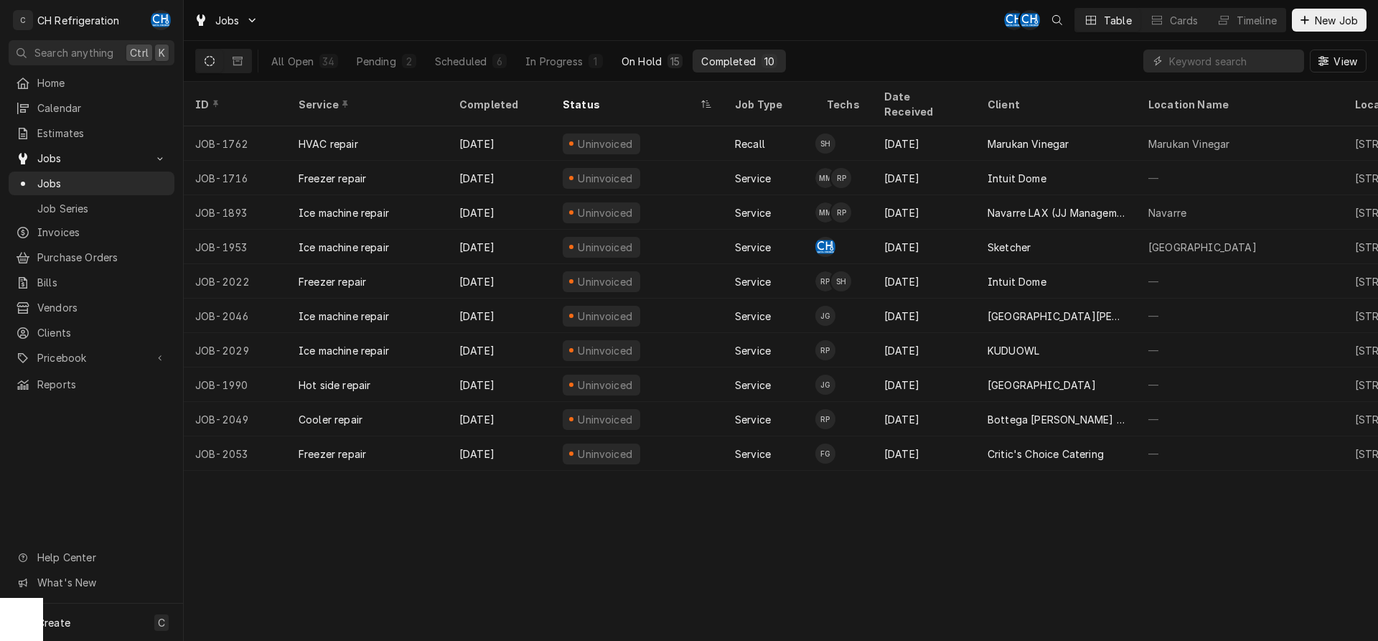
click at [647, 55] on div "On Hold" at bounding box center [642, 61] width 40 height 15
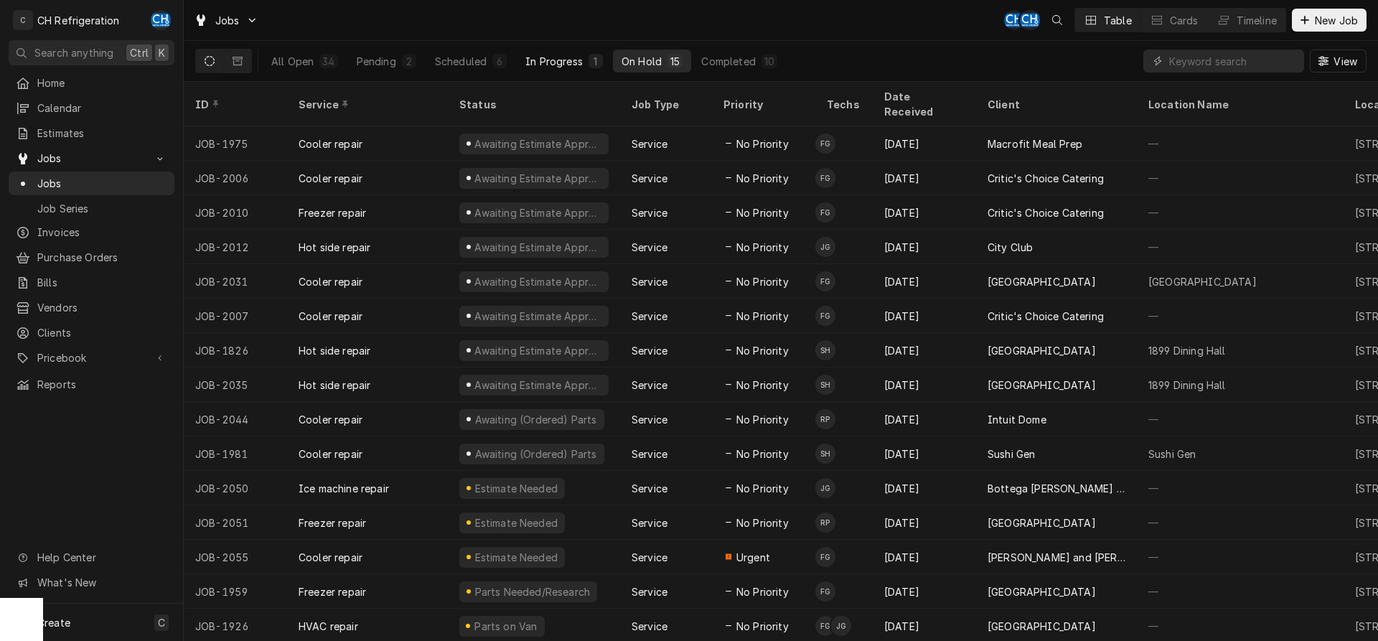
click at [558, 62] on div "In Progress" at bounding box center [553, 61] width 57 height 15
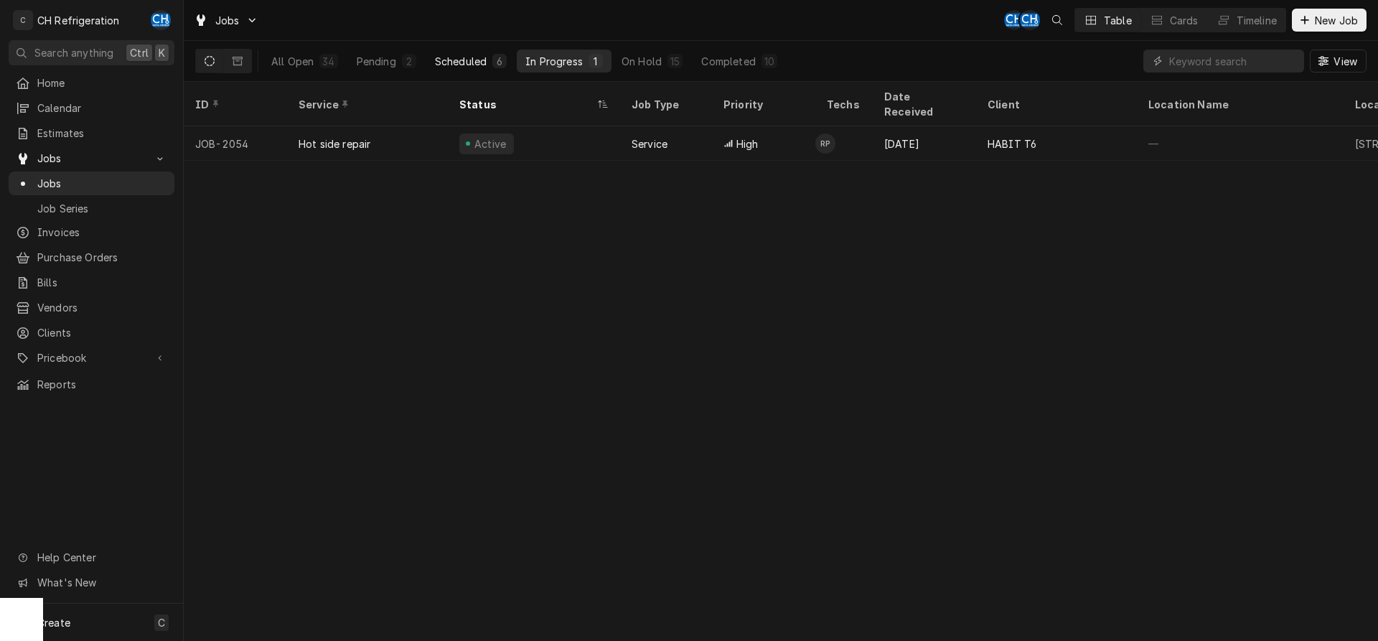
click at [455, 66] on div "Scheduled" at bounding box center [461, 61] width 52 height 15
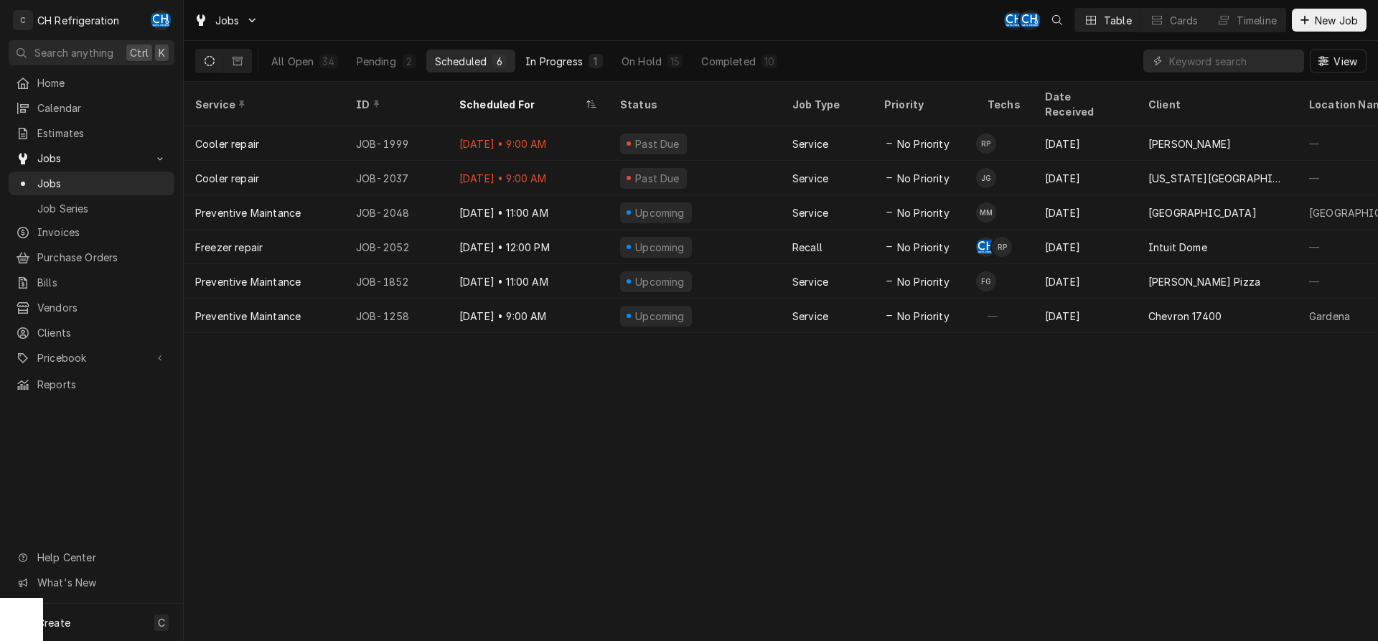
click at [566, 64] on div "In Progress" at bounding box center [553, 61] width 57 height 15
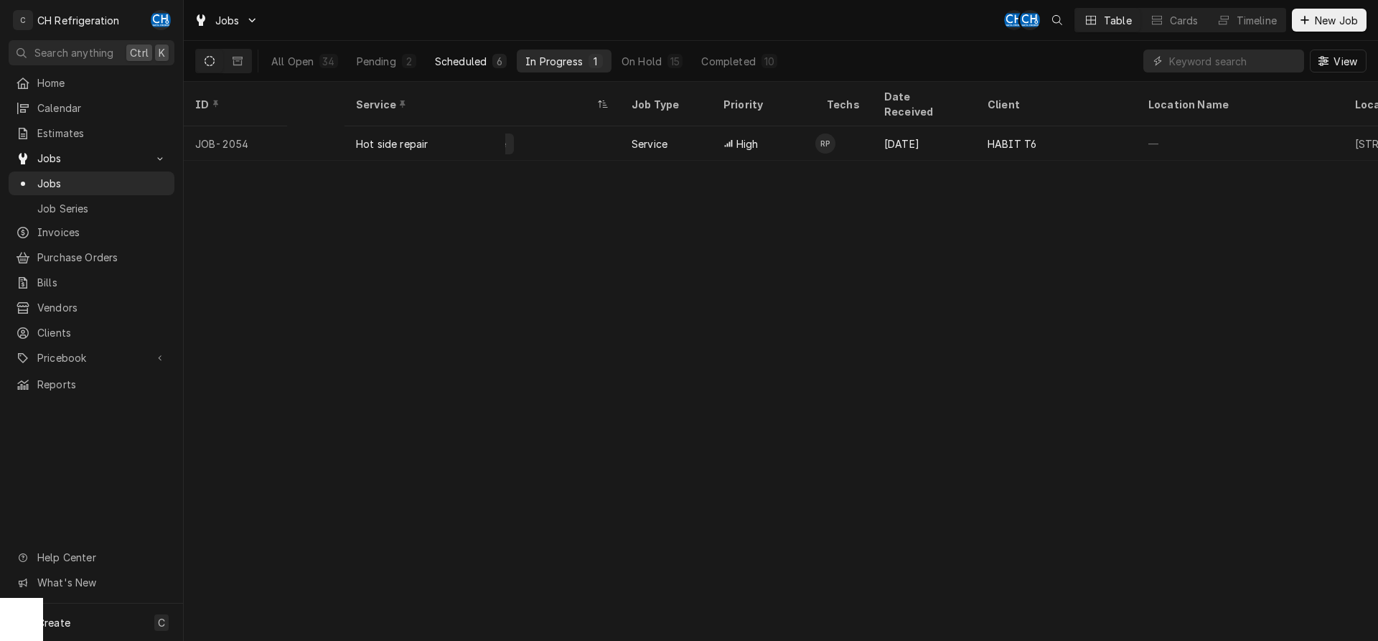
click at [459, 60] on div "Scheduled" at bounding box center [461, 61] width 52 height 15
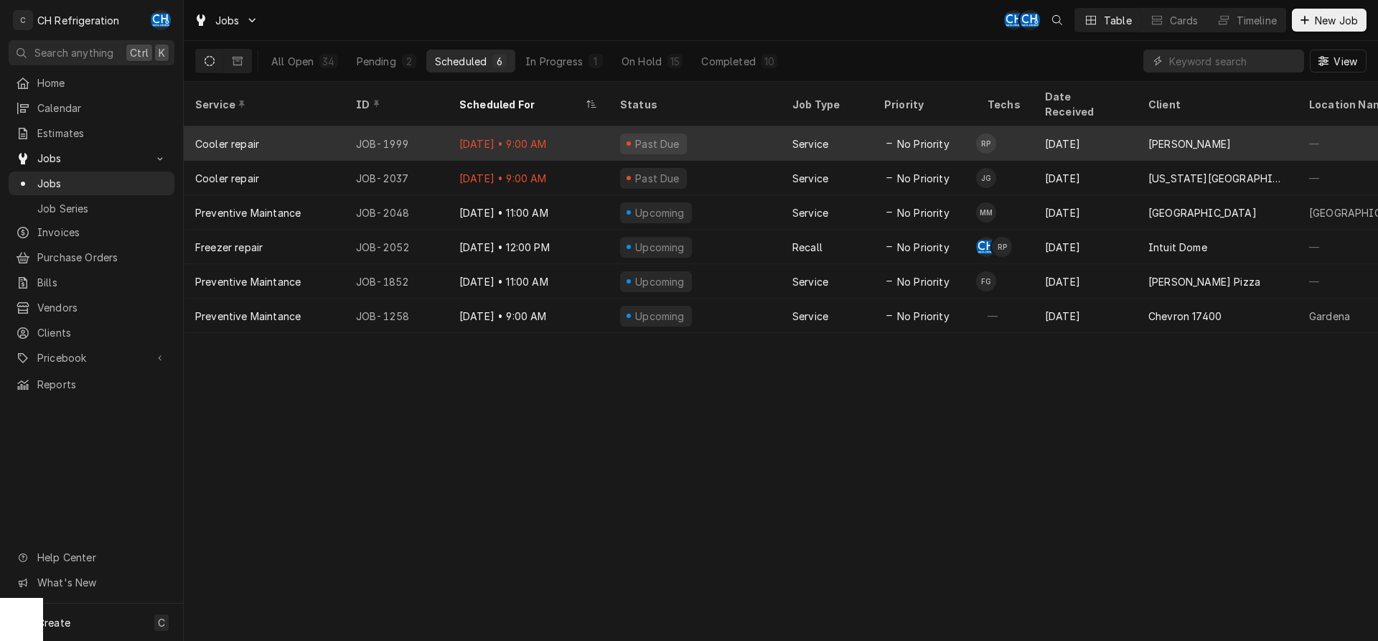
click at [574, 126] on div "Oct 6 • 9:00 AM" at bounding box center [528, 143] width 161 height 34
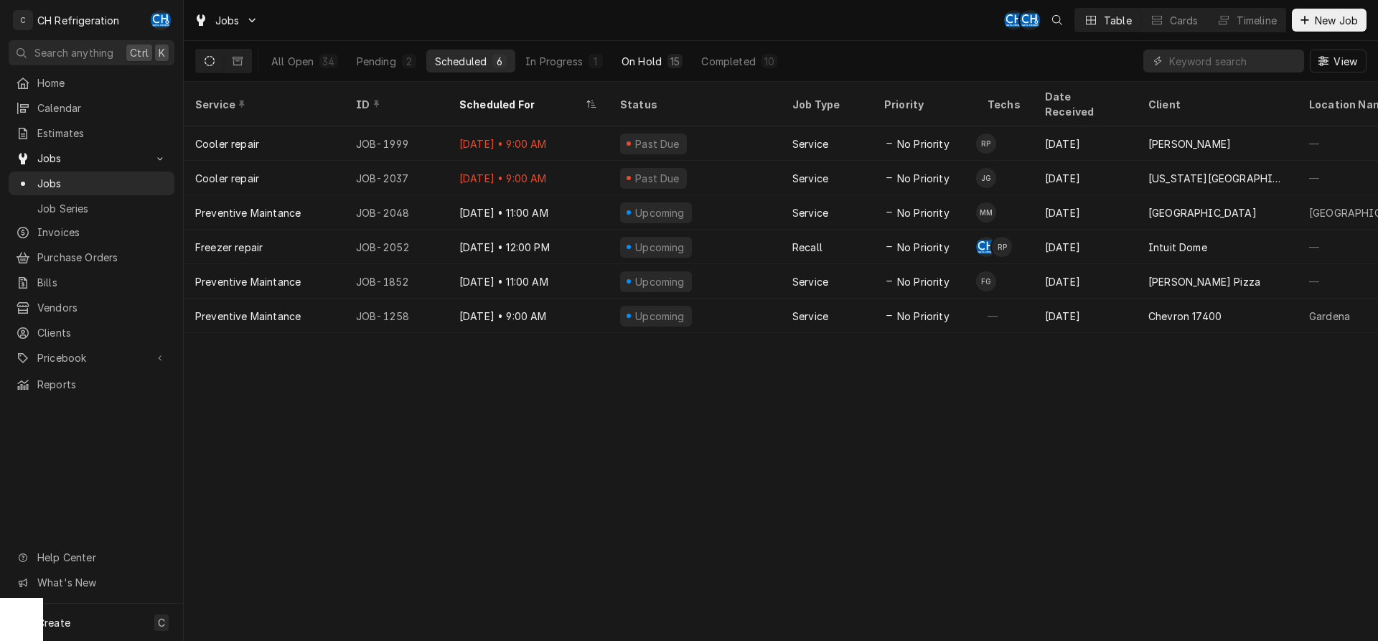
click at [655, 69] on button "On Hold 15" at bounding box center [652, 61] width 78 height 23
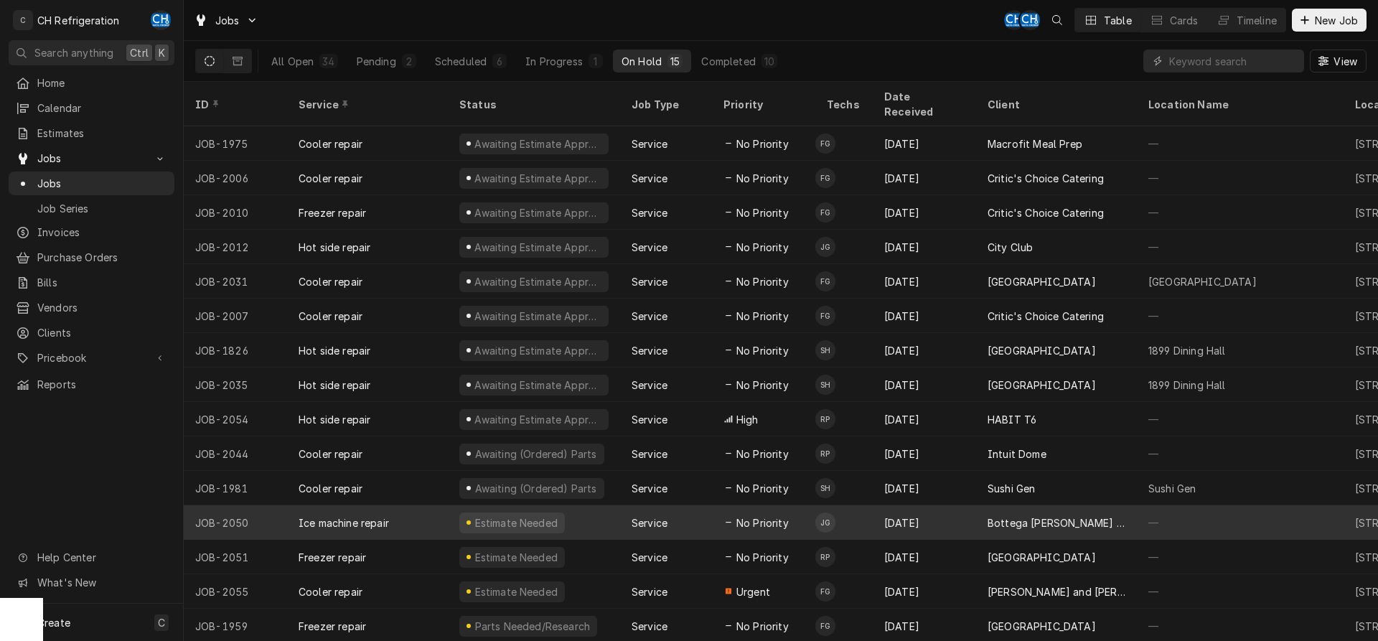
scroll to position [18, 0]
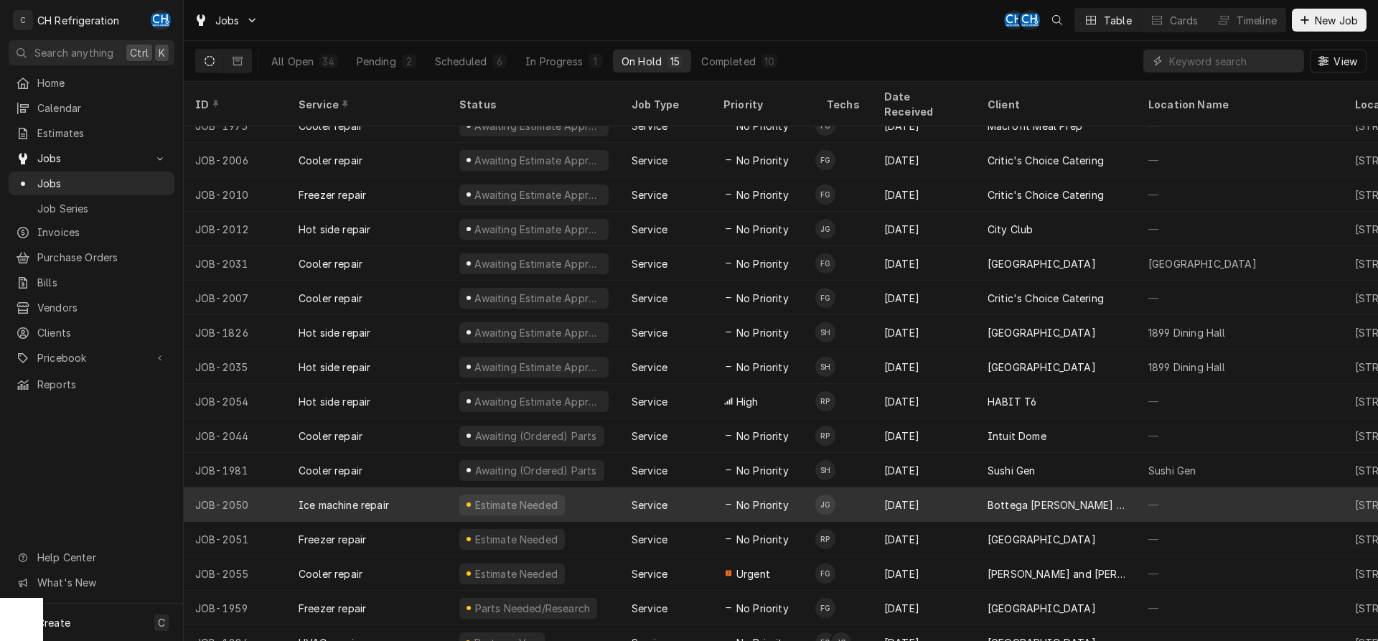
click at [1075, 497] on div "Bottega [PERSON_NAME] WEHO" at bounding box center [1057, 504] width 138 height 15
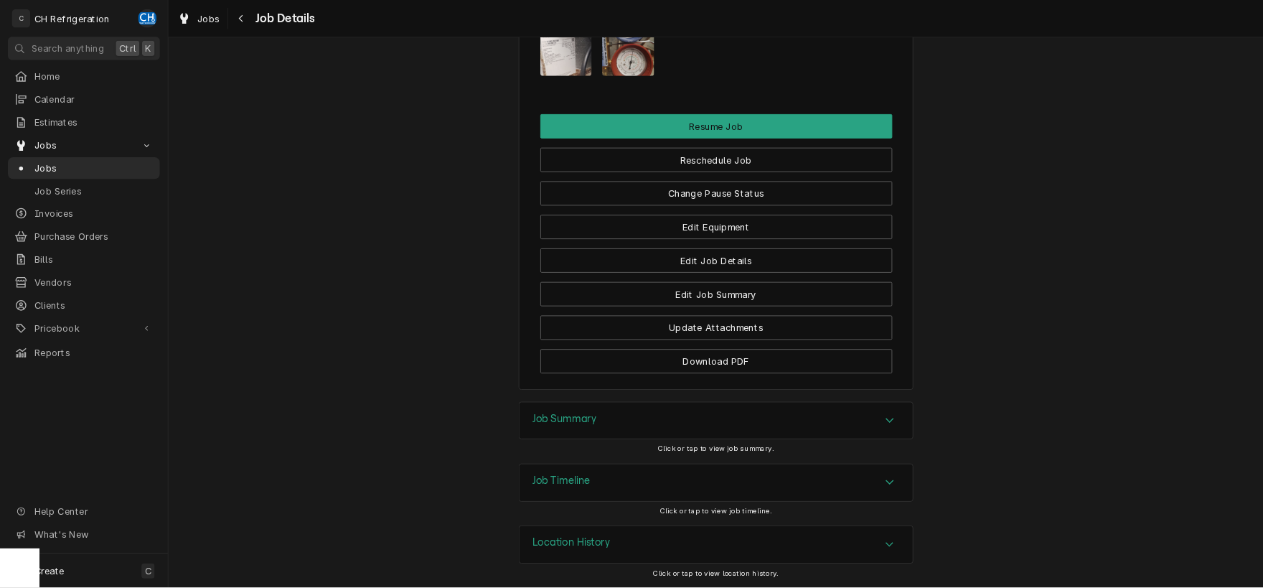
scroll to position [998, 0]
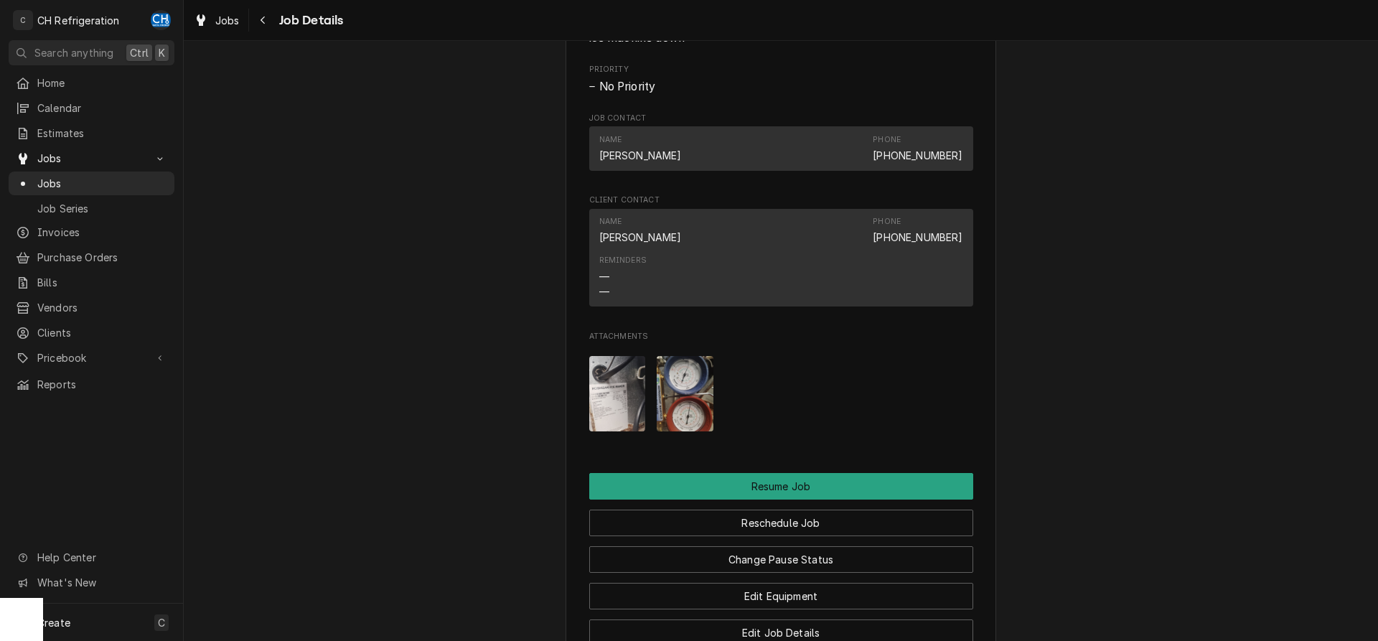
click at [618, 408] on img "Attachments" at bounding box center [617, 393] width 57 height 75
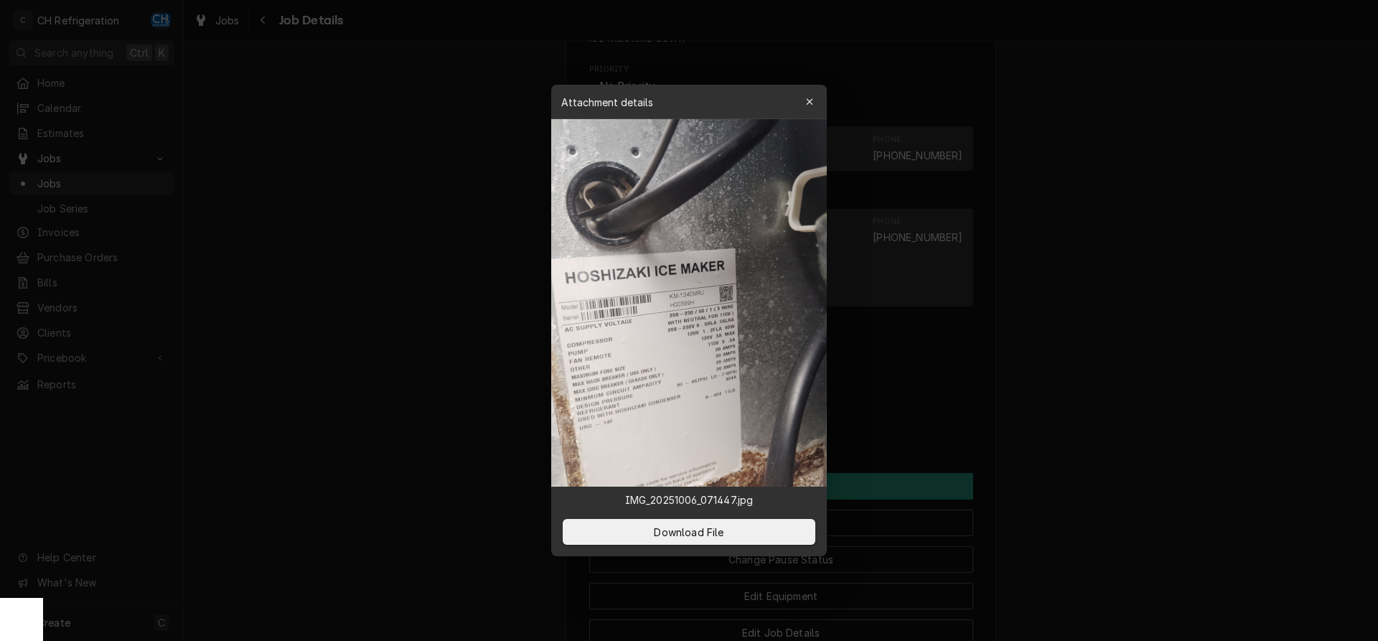
drag, startPoint x: 702, startPoint y: 334, endPoint x: 665, endPoint y: 329, distance: 37.0
click at [700, 334] on img at bounding box center [689, 303] width 276 height 368
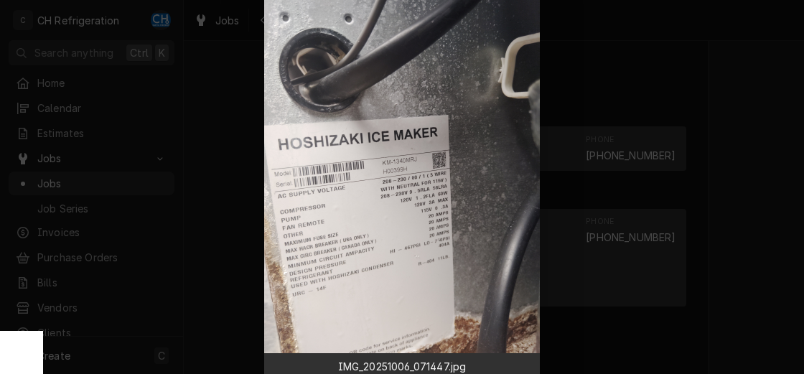
click at [674, 175] on div at bounding box center [402, 187] width 804 height 374
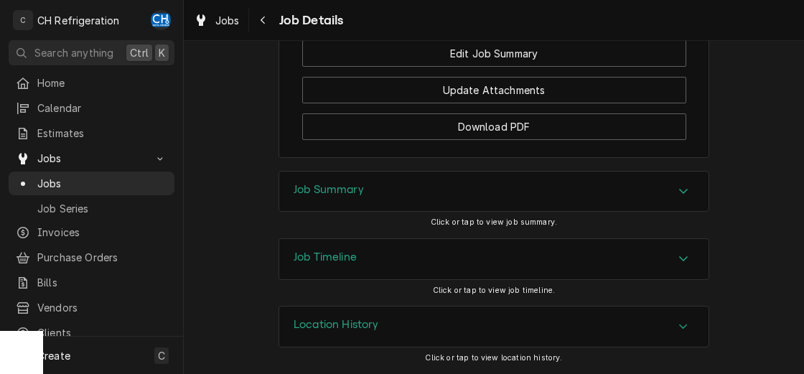
drag, startPoint x: 461, startPoint y: 202, endPoint x: 454, endPoint y: 202, distance: 7.2
click at [460, 202] on div "Job Summary" at bounding box center [493, 192] width 429 height 40
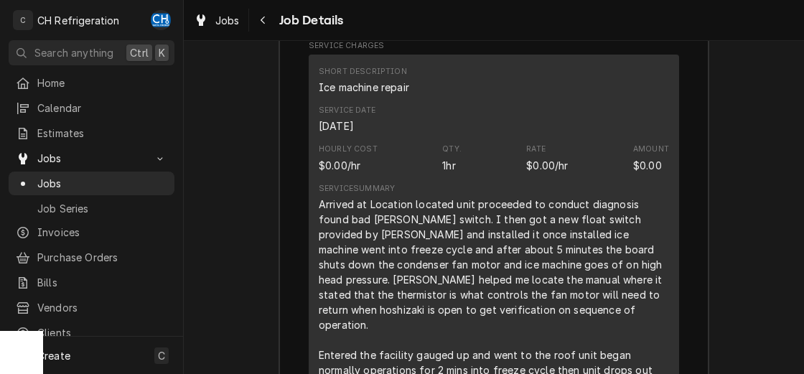
scroll to position [2140, 0]
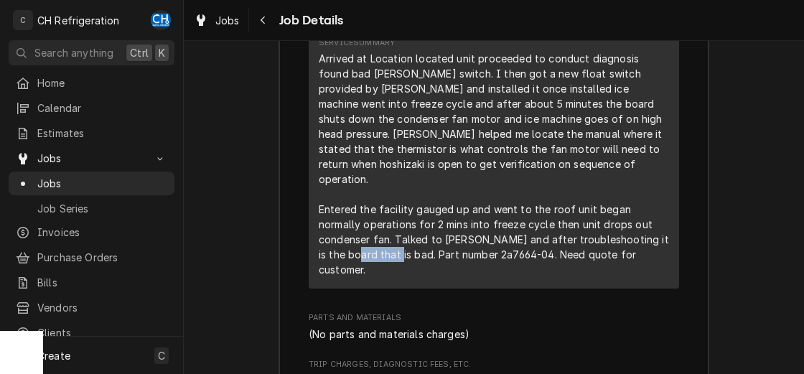
drag, startPoint x: 405, startPoint y: 257, endPoint x: 457, endPoint y: 259, distance: 51.7
click at [457, 259] on div "Arrived at Location located unit proceeded to conduct diagnosis found bad foat …" at bounding box center [494, 164] width 350 height 226
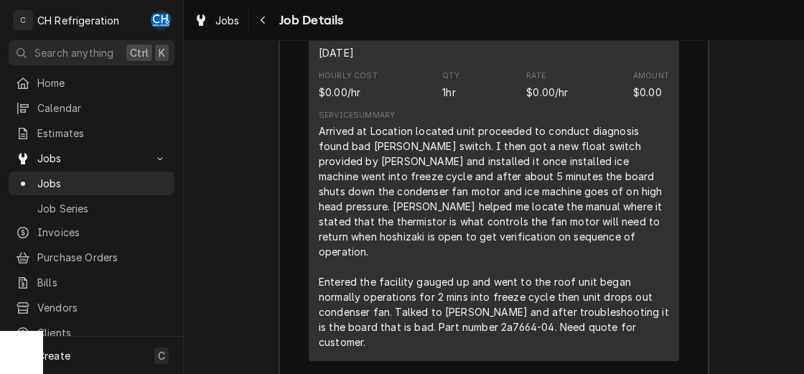
click at [279, 179] on div "Job Summary Roopairs Job ID JOB-2050 Service Type Ice machine repair Job Type S…" at bounding box center [493, 176] width 431 height 919
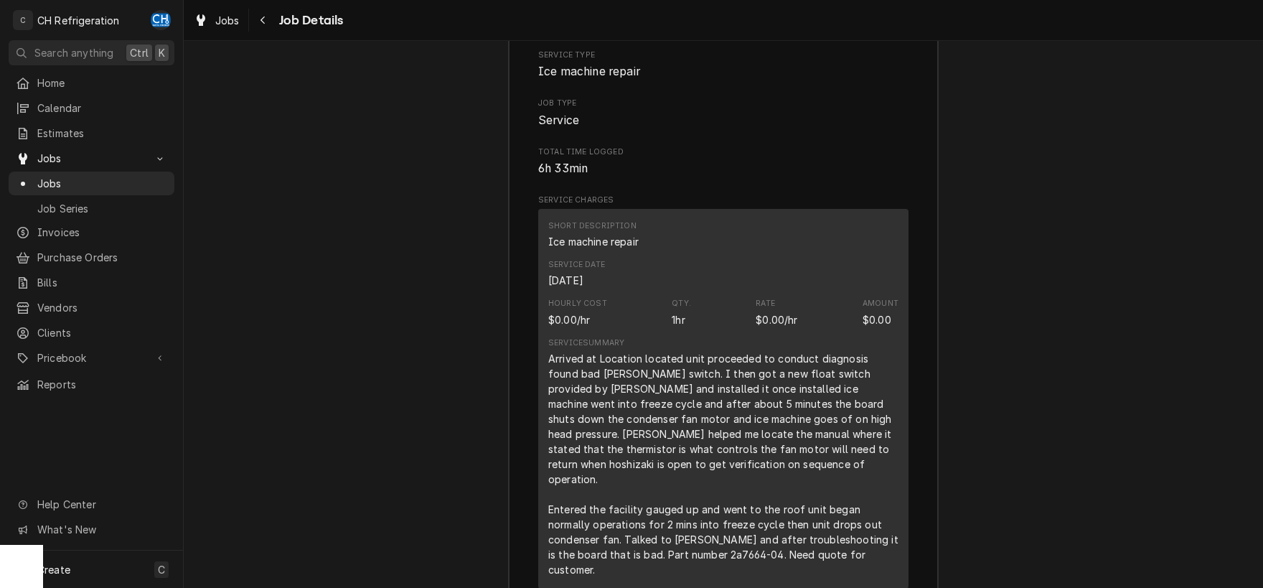
scroll to position [2252, 0]
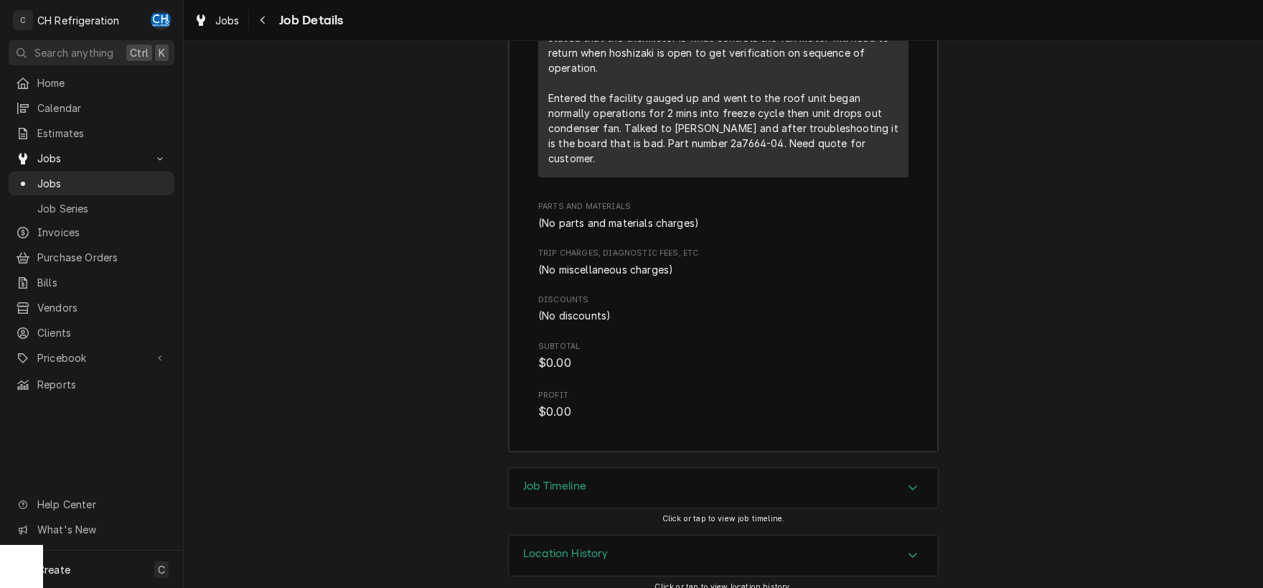
click at [549, 480] on div "Job Timeline" at bounding box center [554, 487] width 63 height 17
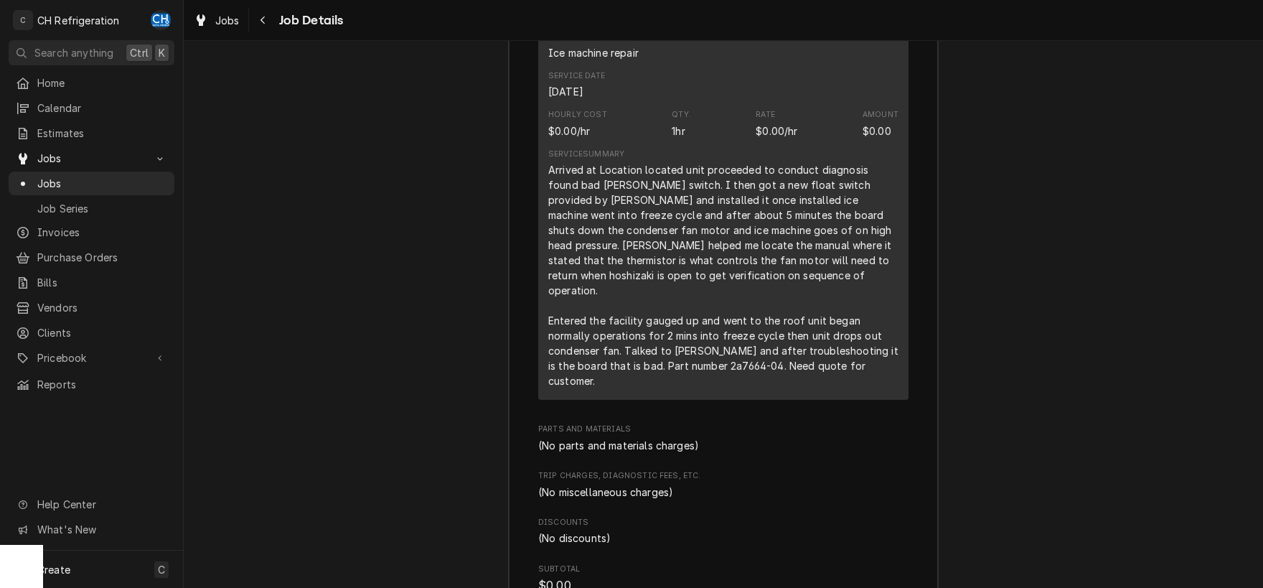
scroll to position [2027, 0]
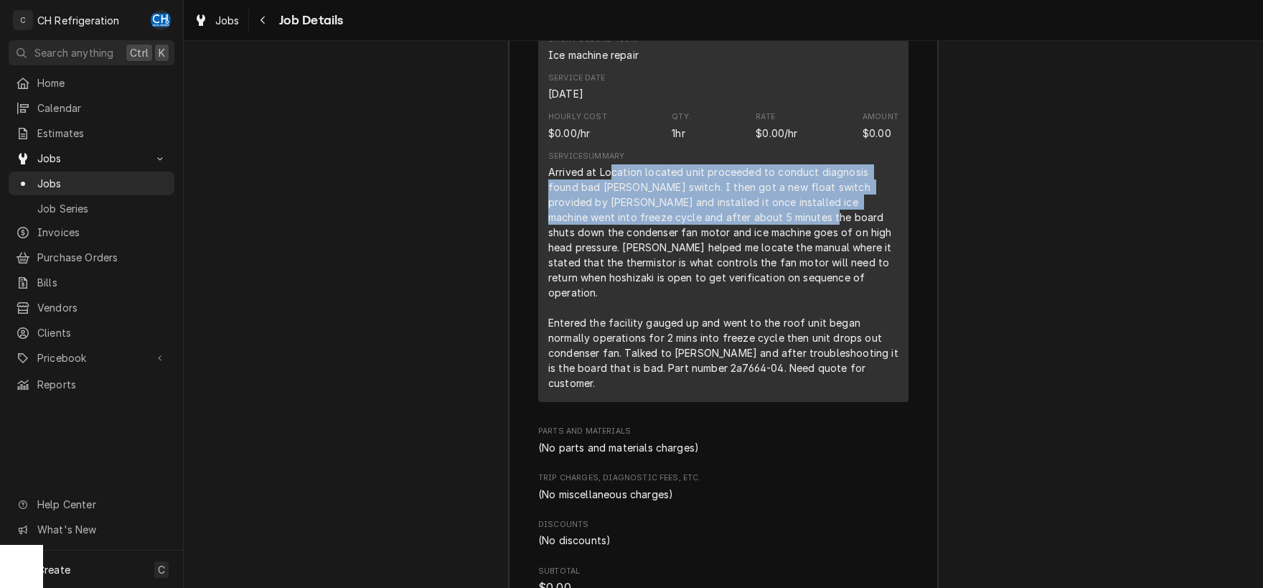
drag, startPoint x: 611, startPoint y: 185, endPoint x: 727, endPoint y: 229, distance: 124.3
click at [727, 229] on div "Arrived at Location located unit proceeded to conduct diagnosis found bad [PERS…" at bounding box center [723, 277] width 350 height 226
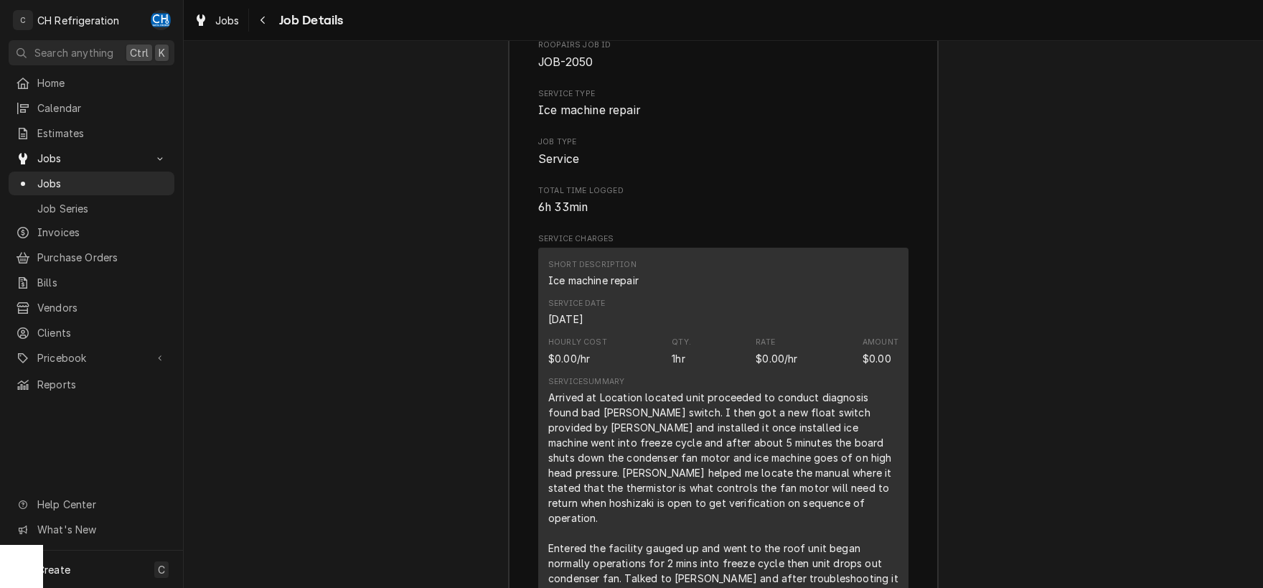
scroll to position [1952, 0]
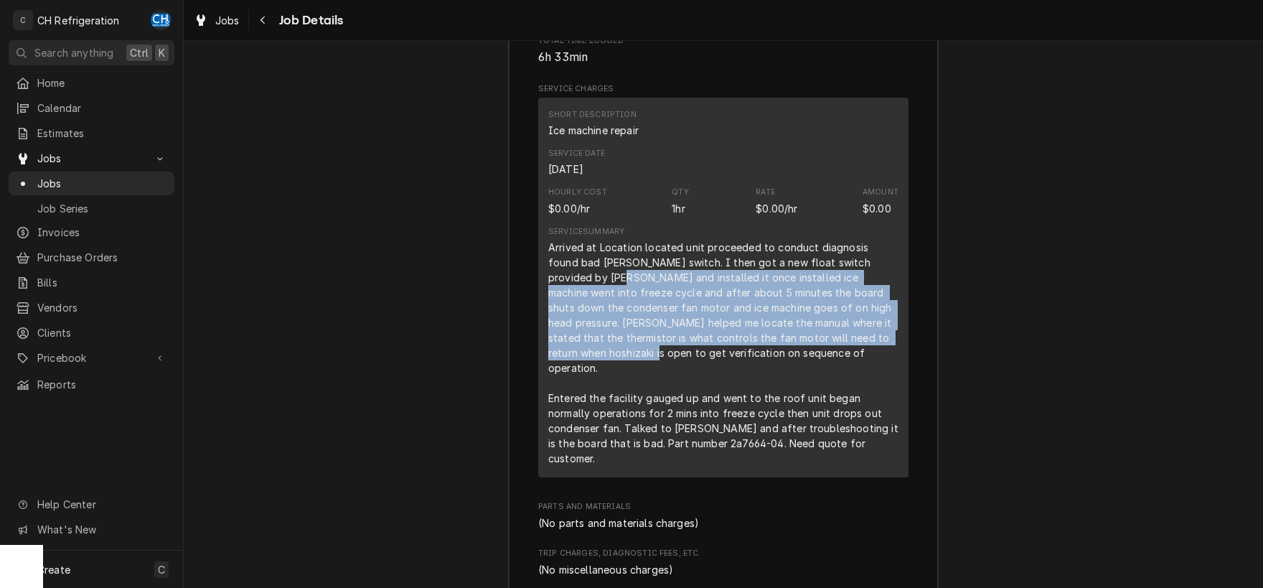
drag, startPoint x: 561, startPoint y: 289, endPoint x: 871, endPoint y: 360, distance: 318.0
click at [871, 360] on div "Arrived at Location located unit proceeded to conduct diagnosis found bad [PERS…" at bounding box center [723, 353] width 350 height 226
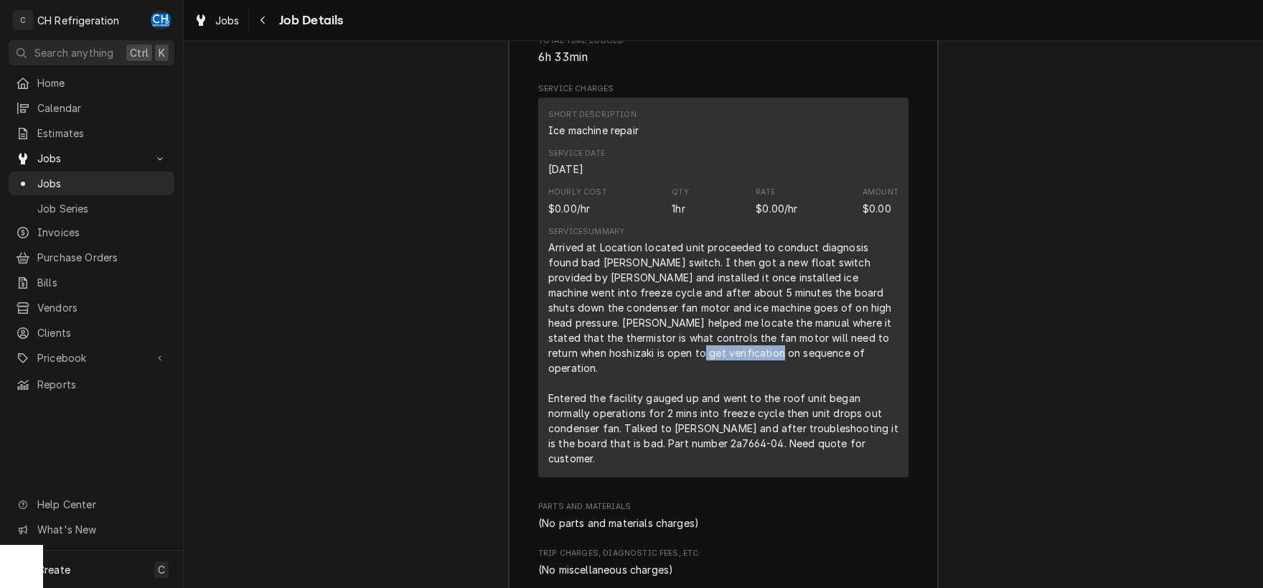
drag, startPoint x: 575, startPoint y: 371, endPoint x: 682, endPoint y: 374, distance: 107.0
click at [682, 374] on div "Arrived at Location located unit proceeded to conduct diagnosis found bad foat …" at bounding box center [723, 353] width 350 height 226
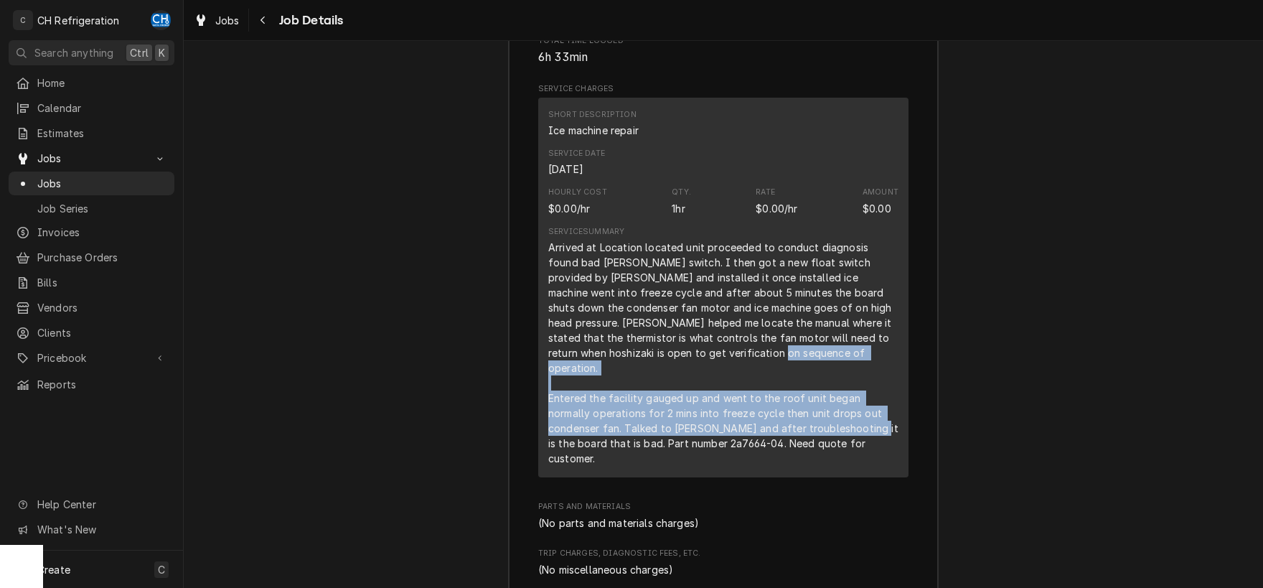
drag, startPoint x: 558, startPoint y: 390, endPoint x: 575, endPoint y: 440, distance: 52.2
click at [575, 440] on div "Short Description Ice machine repair Service Date Oct 3, 2025 Hourly Cost $0.00…" at bounding box center [723, 288] width 370 height 380
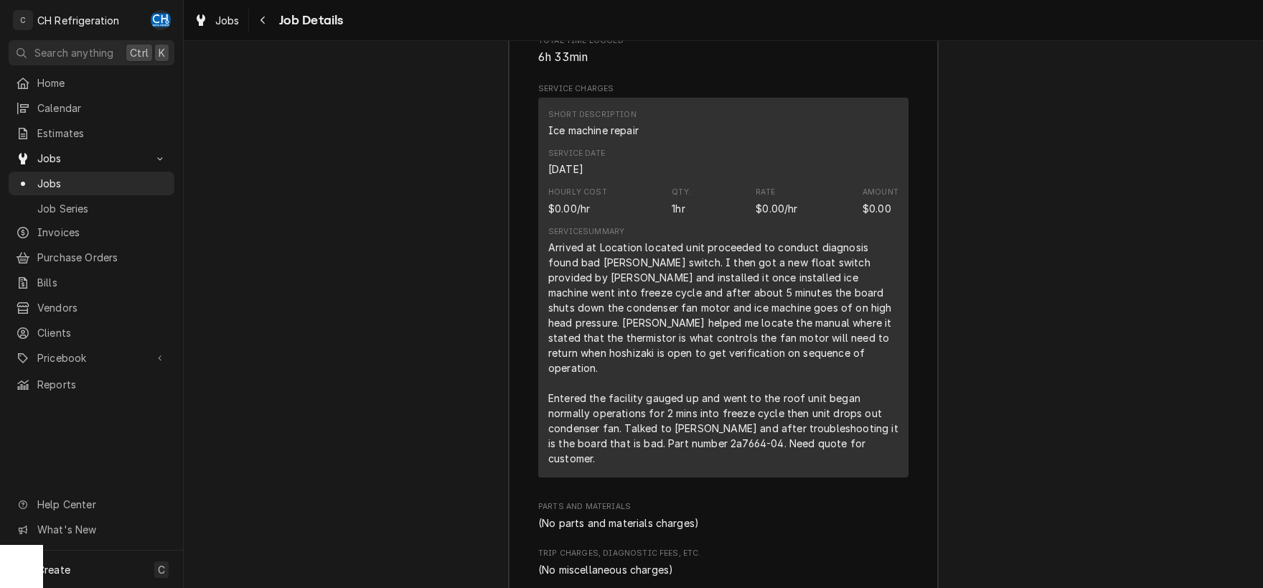
click at [579, 436] on div "Arrived at Location located unit proceeded to conduct diagnosis found bad foat …" at bounding box center [723, 353] width 350 height 226
click at [573, 337] on div "Arrived at Location located unit proceeded to conduct diagnosis found bad foat …" at bounding box center [723, 353] width 350 height 226
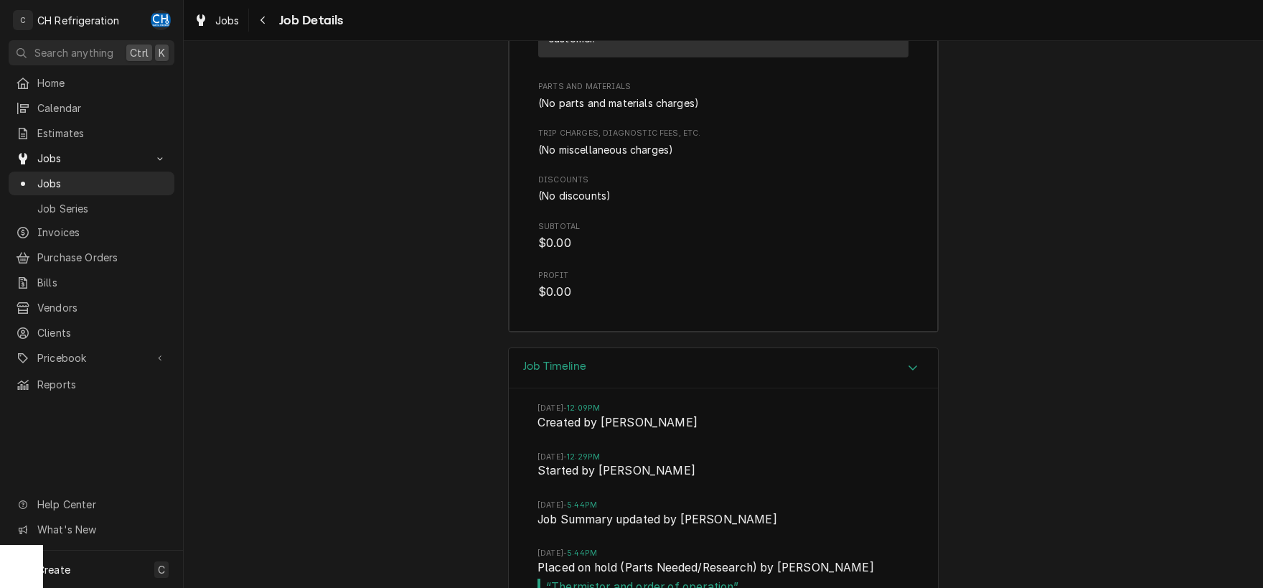
scroll to position [1922, 0]
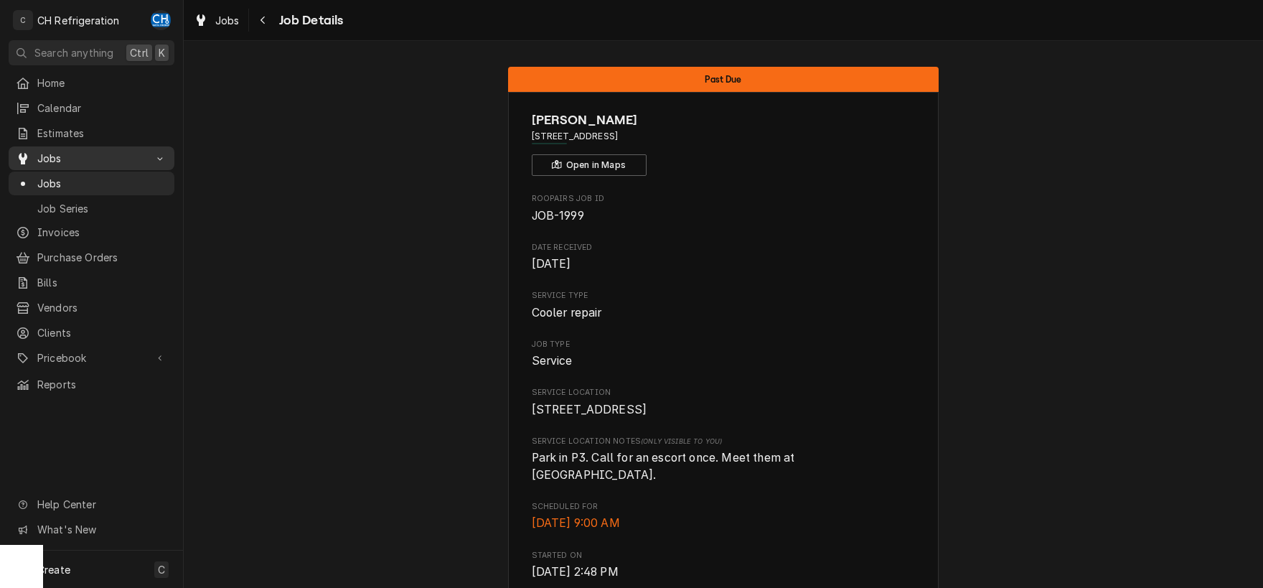
click at [32, 163] on link "Jobs" at bounding box center [92, 158] width 166 height 24
click at [45, 177] on span "Invoices" at bounding box center [102, 184] width 130 height 15
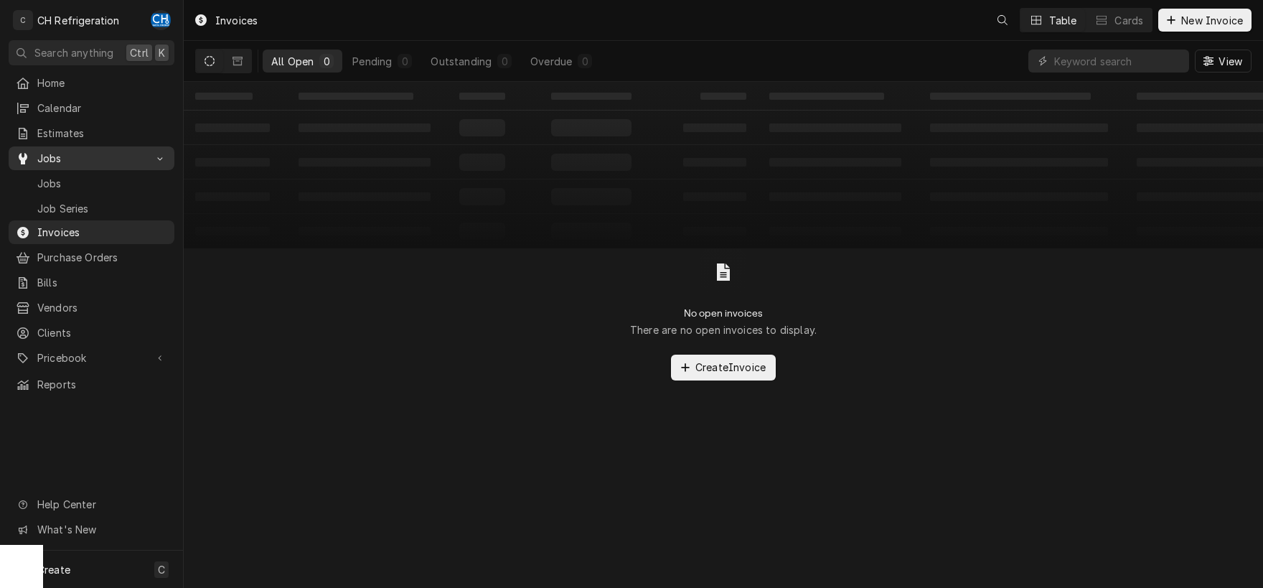
click at [39, 156] on span "Jobs" at bounding box center [91, 158] width 108 height 15
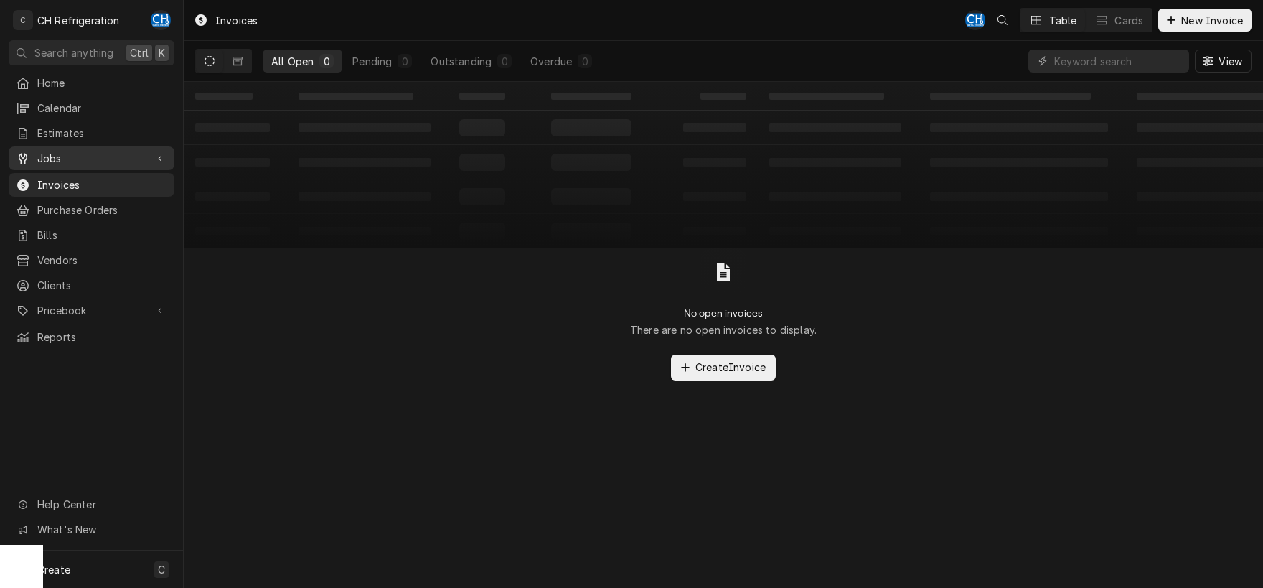
click at [80, 159] on span "Jobs" at bounding box center [91, 158] width 108 height 15
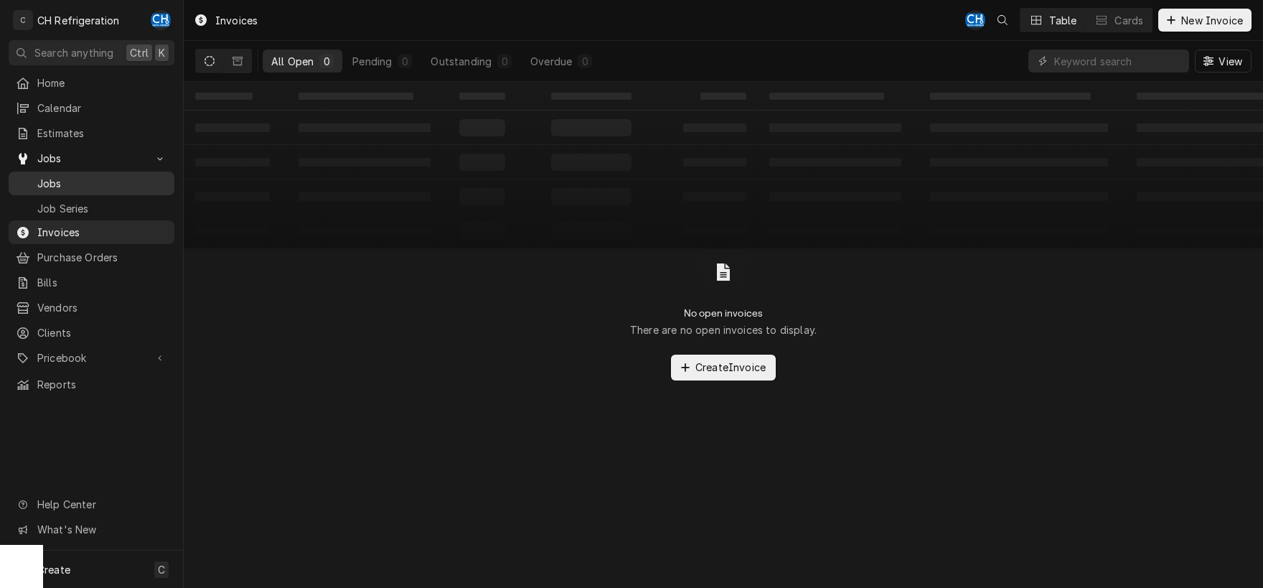
click at [75, 176] on span "Jobs" at bounding box center [102, 183] width 130 height 15
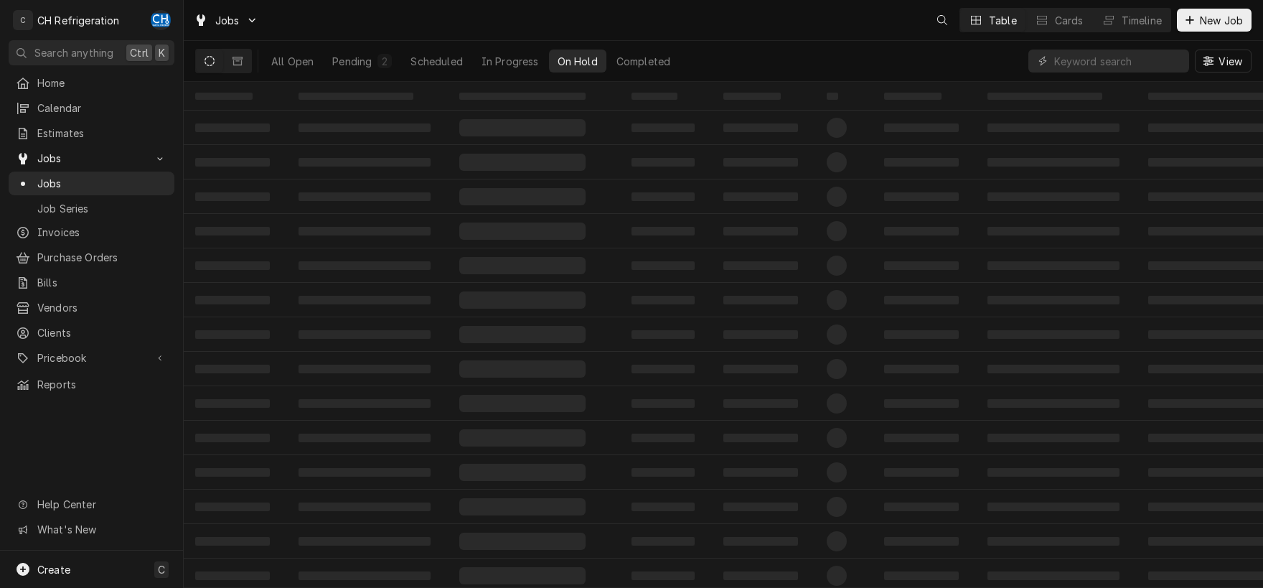
click at [431, 67] on div "Scheduled" at bounding box center [437, 61] width 52 height 15
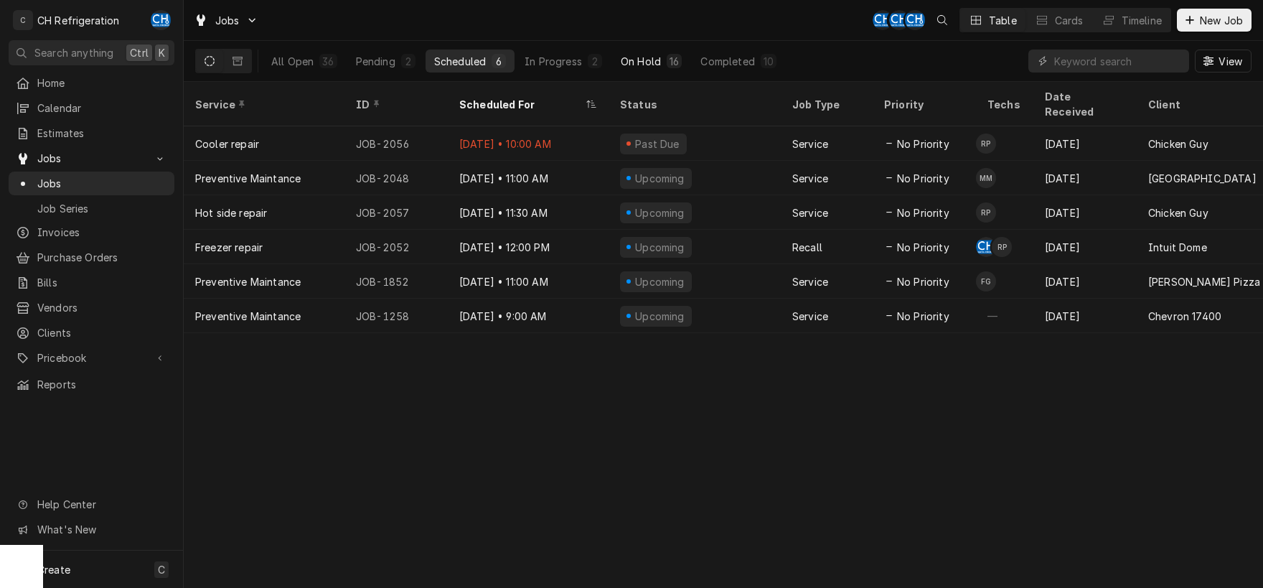
click at [654, 64] on div "On Hold" at bounding box center [641, 61] width 40 height 15
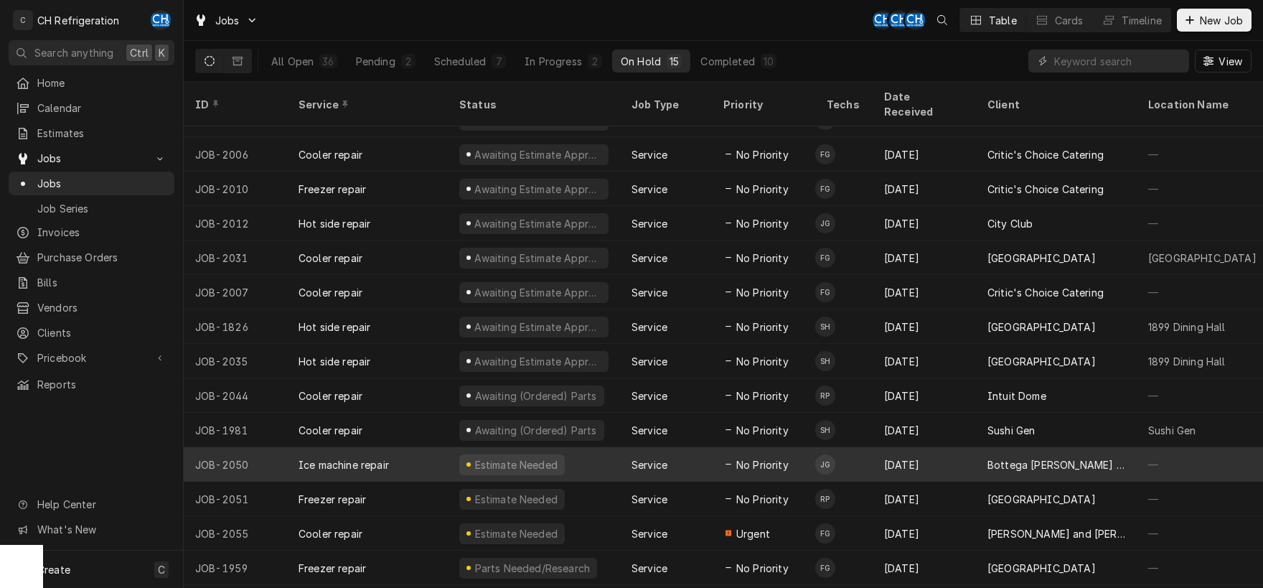
scroll to position [37, 0]
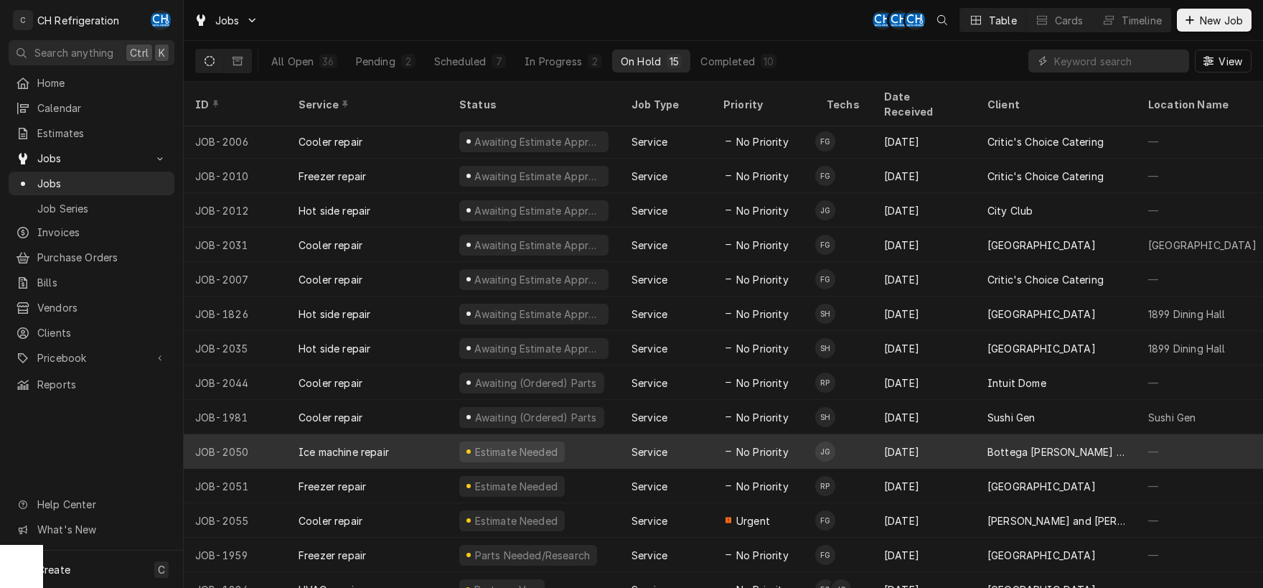
click at [929, 434] on div "[DATE]" at bounding box center [924, 451] width 103 height 34
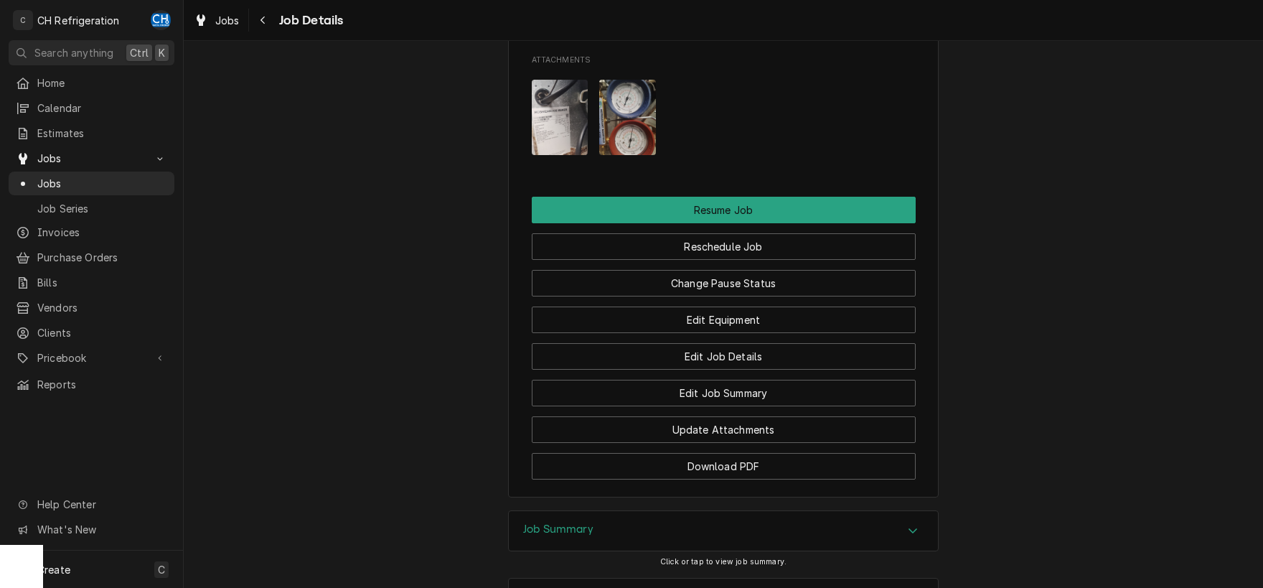
scroll to position [1415, 0]
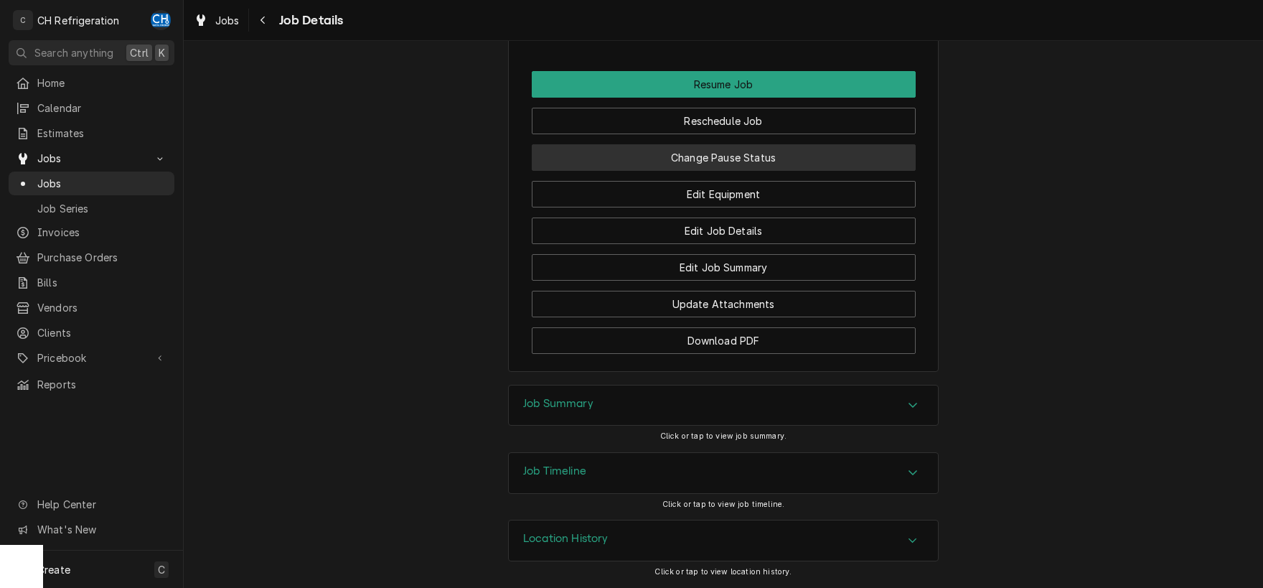
click at [759, 162] on button "Change Pause Status" at bounding box center [724, 157] width 384 height 27
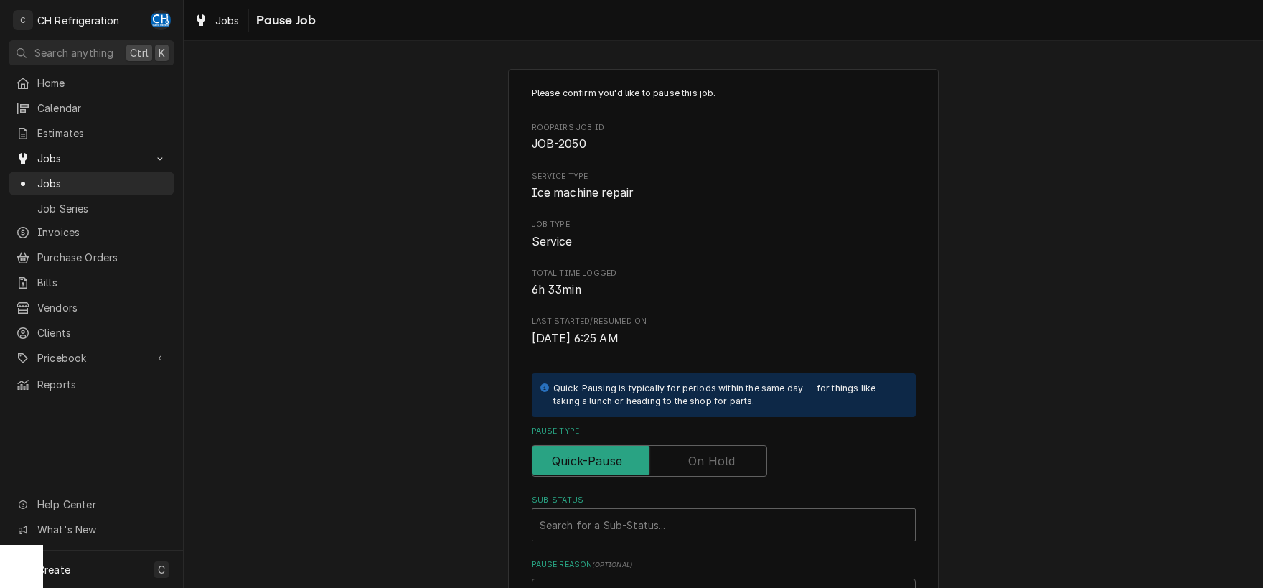
click at [707, 469] on label "Pause Type" at bounding box center [649, 461] width 235 height 32
click at [707, 469] on input "Pause Type" at bounding box center [649, 461] width 223 height 32
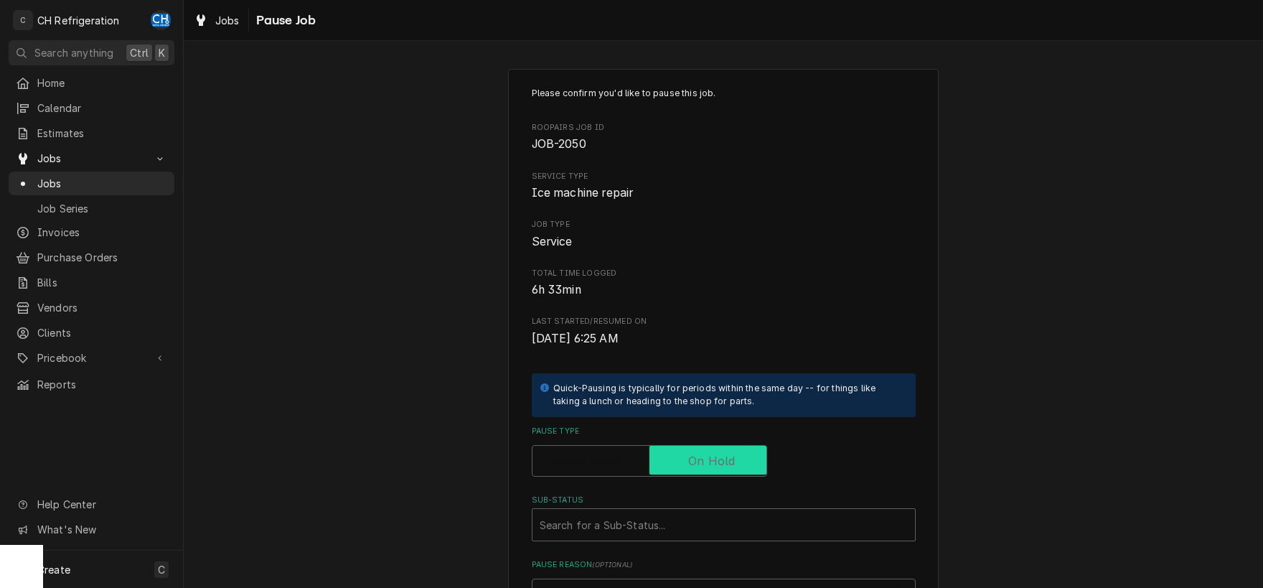
checkbox input "true"
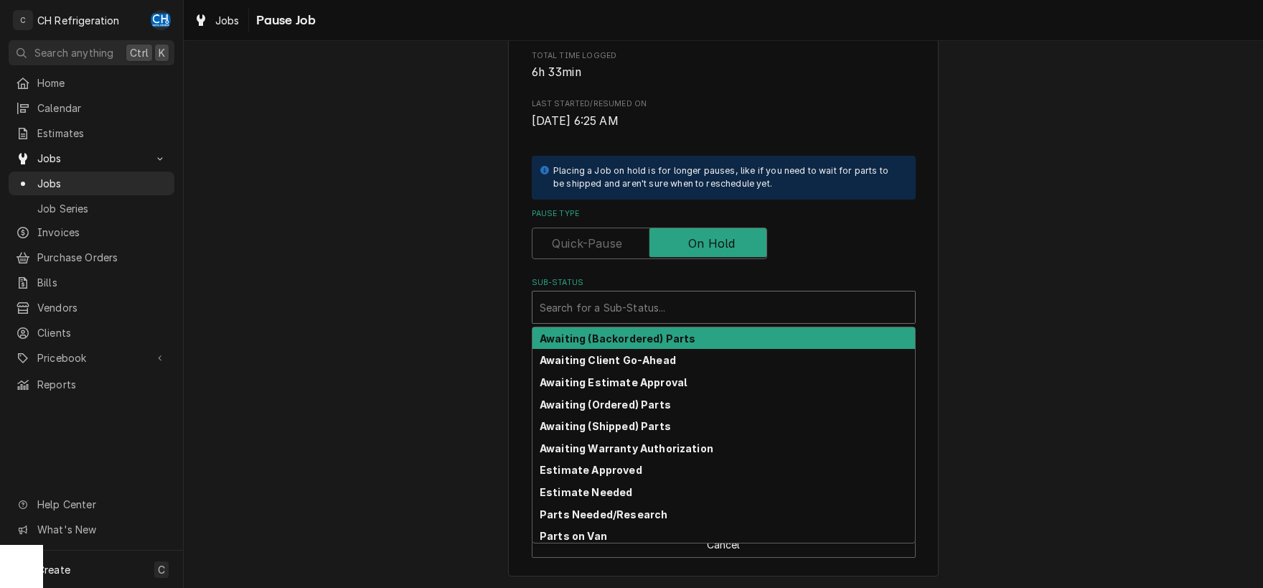
click at [652, 301] on div "Sub-Status" at bounding box center [724, 307] width 368 height 26
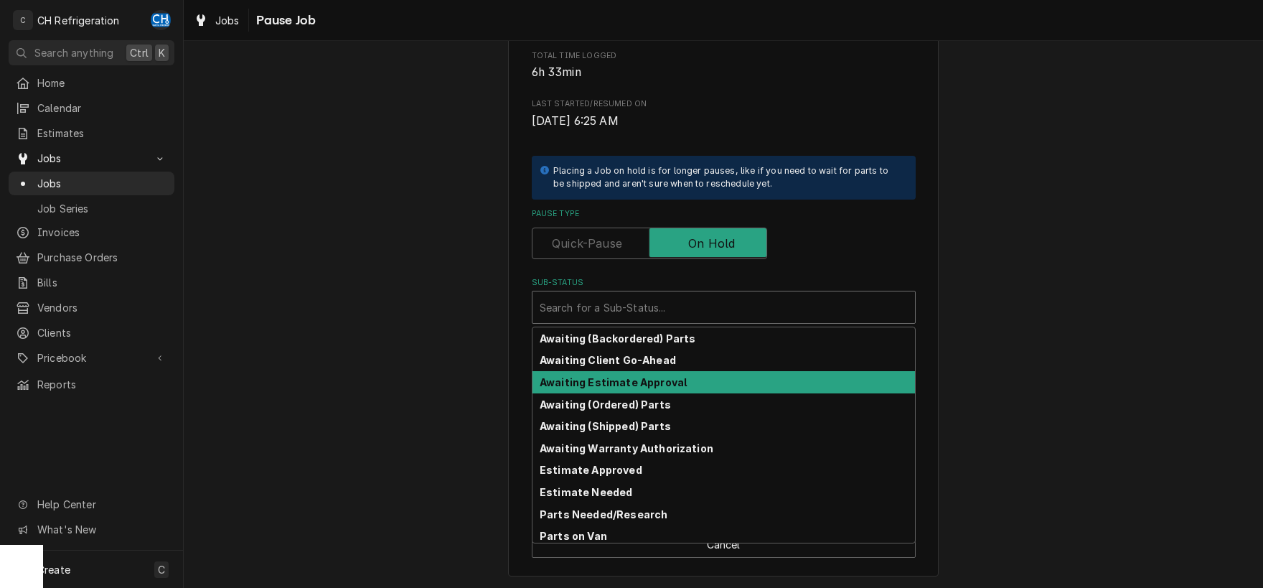
click at [664, 386] on strong "Awaiting Estimate Approval" at bounding box center [613, 382] width 147 height 12
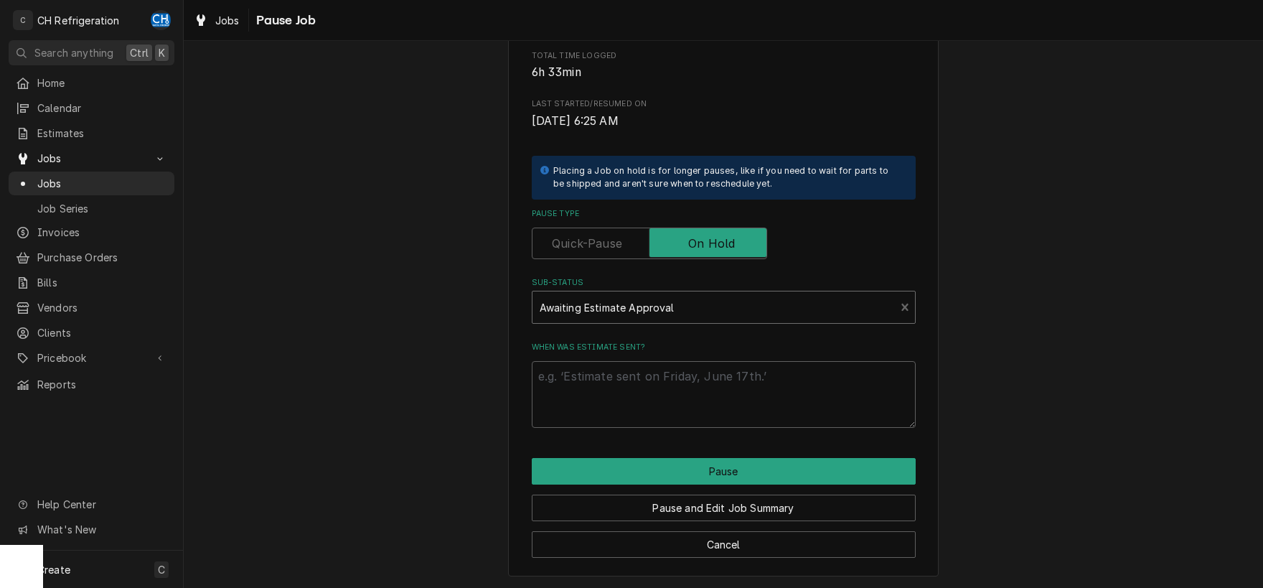
scroll to position [198, 0]
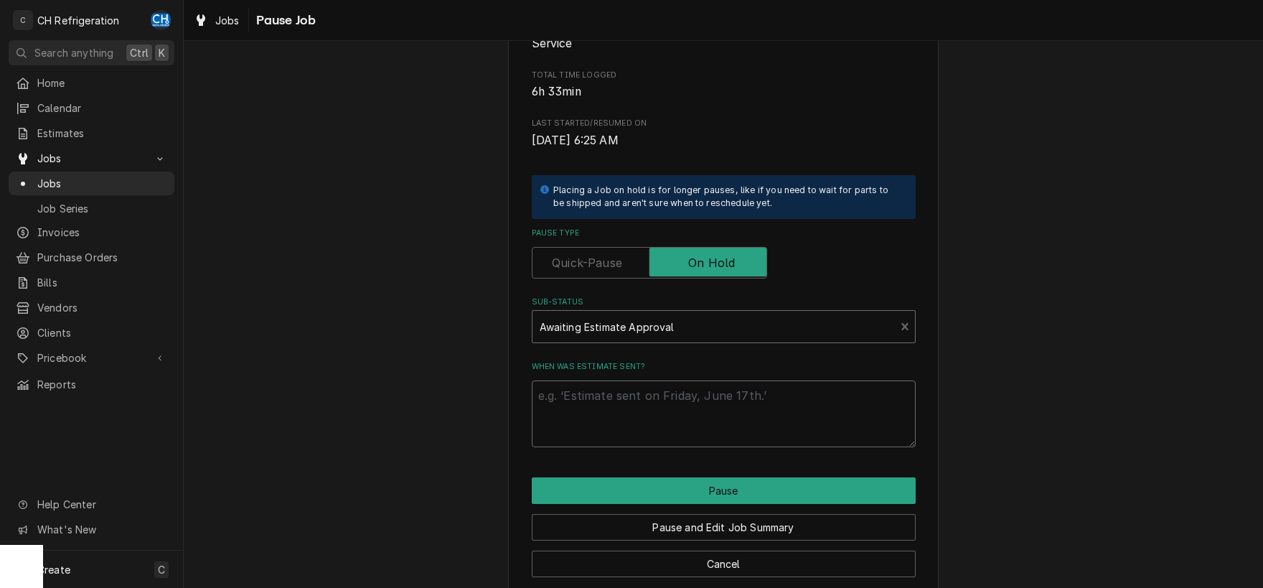
click at [673, 439] on textarea "When was estimate sent?" at bounding box center [724, 413] width 384 height 67
type textarea "x"
type textarea "1"
type textarea "x"
type textarea "10"
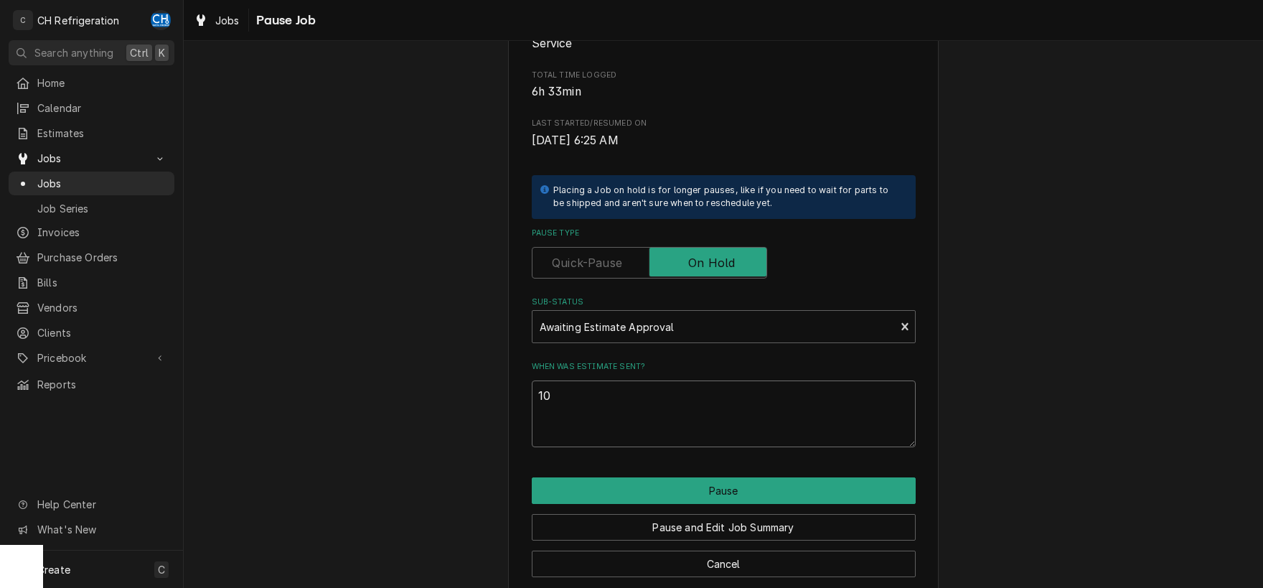
type textarea "x"
type textarea "10/"
type textarea "x"
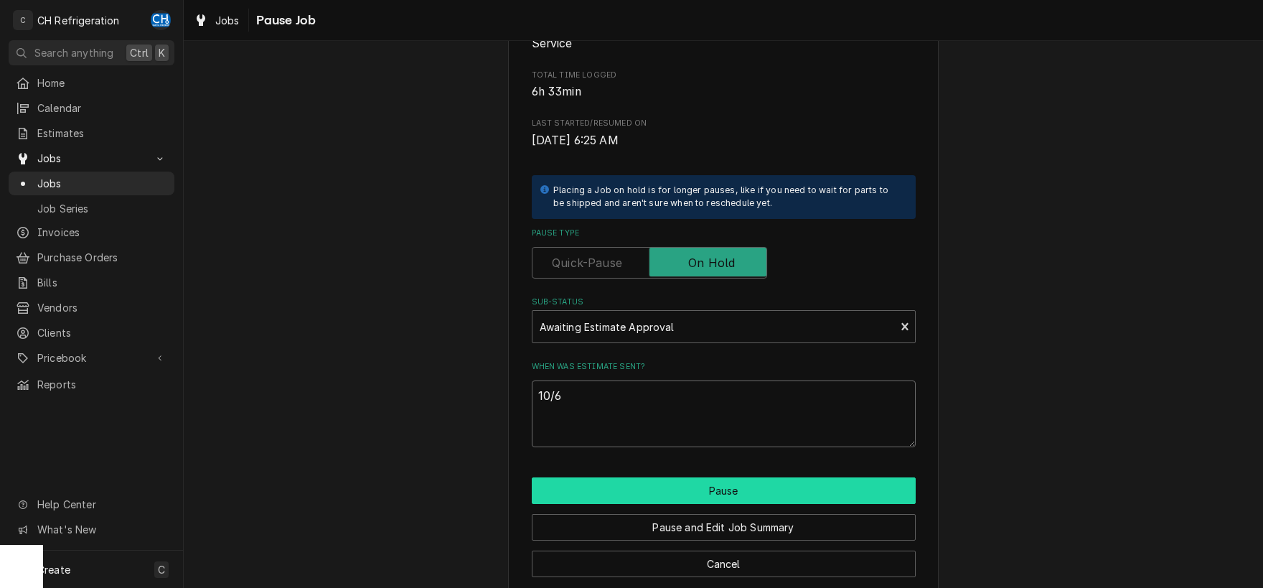
type textarea "10/6"
click at [680, 494] on button "Pause" at bounding box center [724, 490] width 384 height 27
type textarea "x"
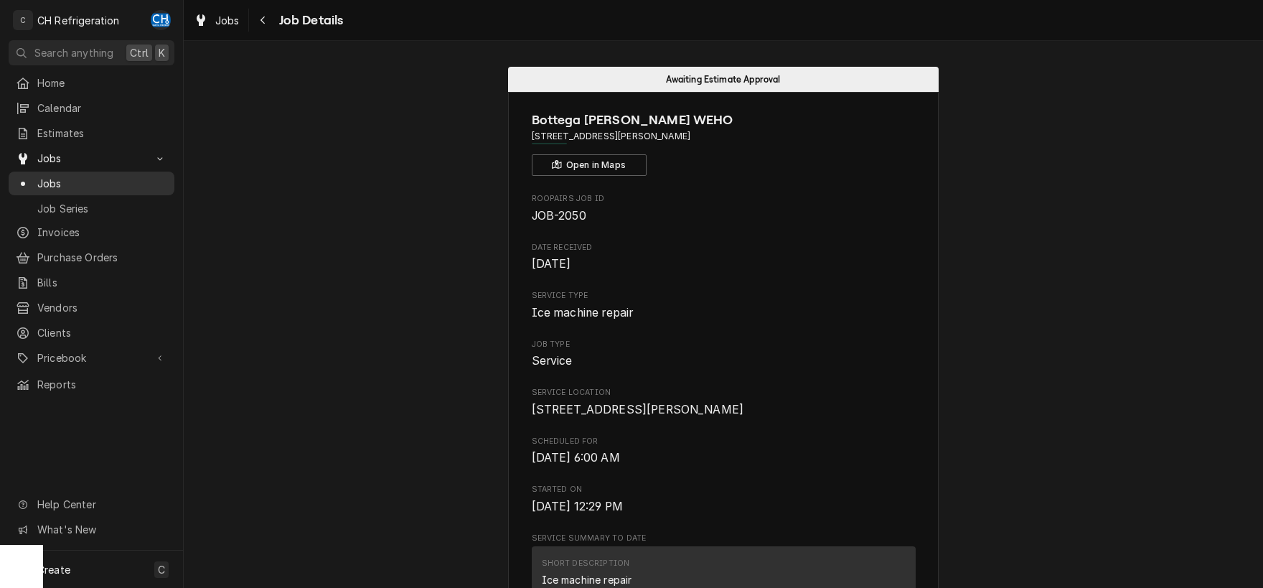
click at [60, 182] on span "Jobs" at bounding box center [102, 183] width 130 height 15
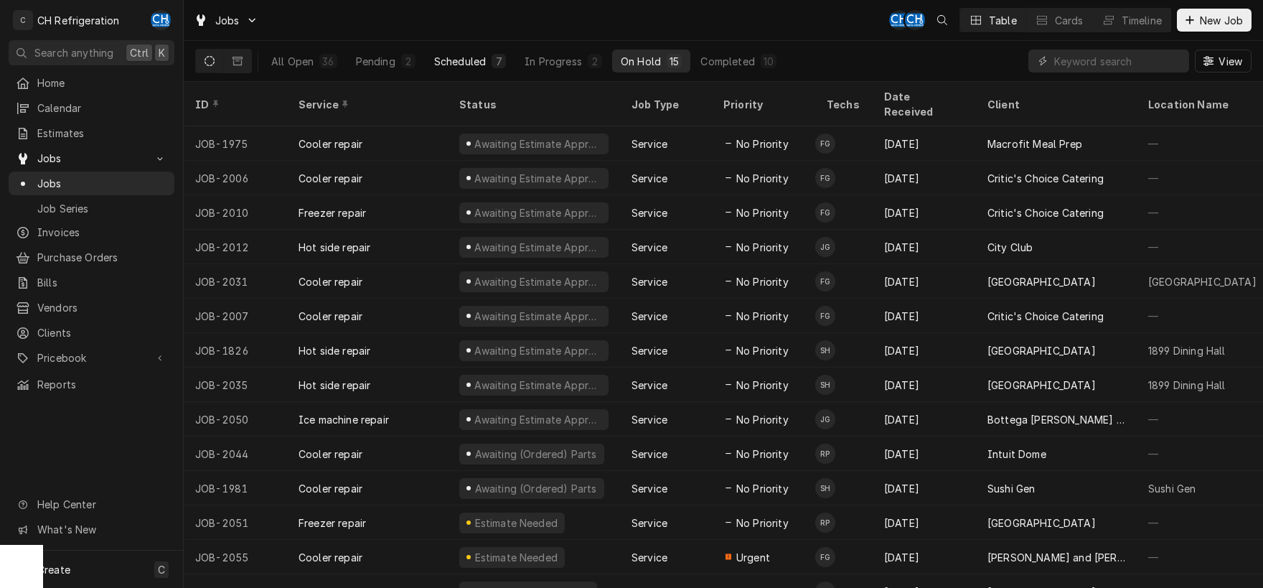
click at [473, 69] on button "Scheduled 7" at bounding box center [470, 61] width 89 height 23
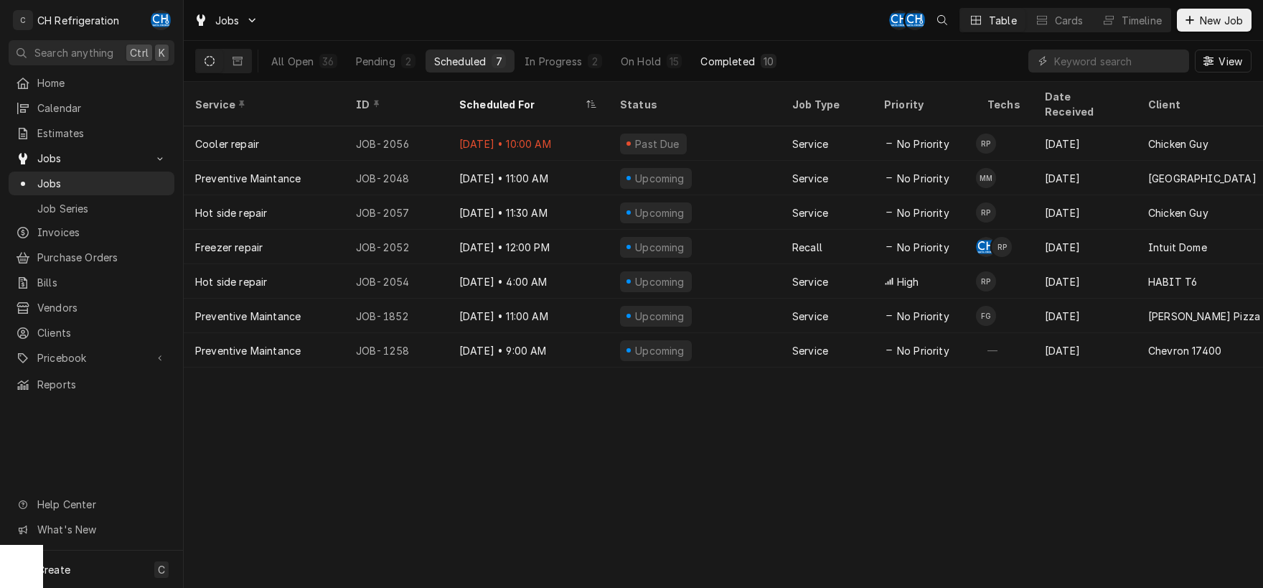
click at [739, 59] on div "Completed" at bounding box center [728, 61] width 54 height 15
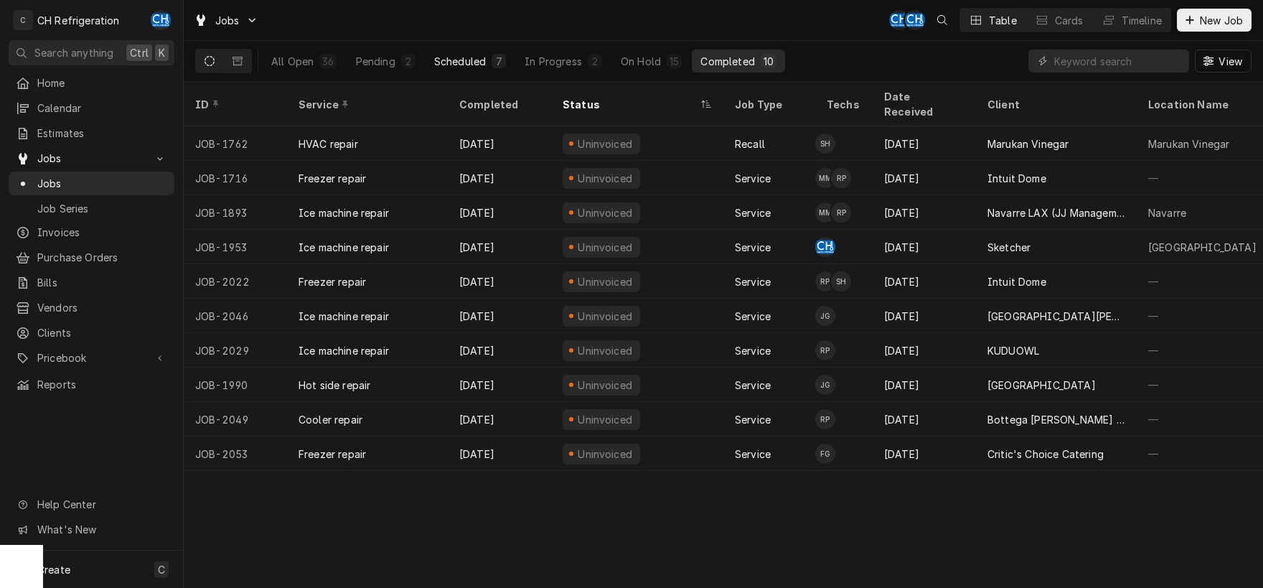
click at [442, 58] on div "Scheduled" at bounding box center [460, 61] width 52 height 15
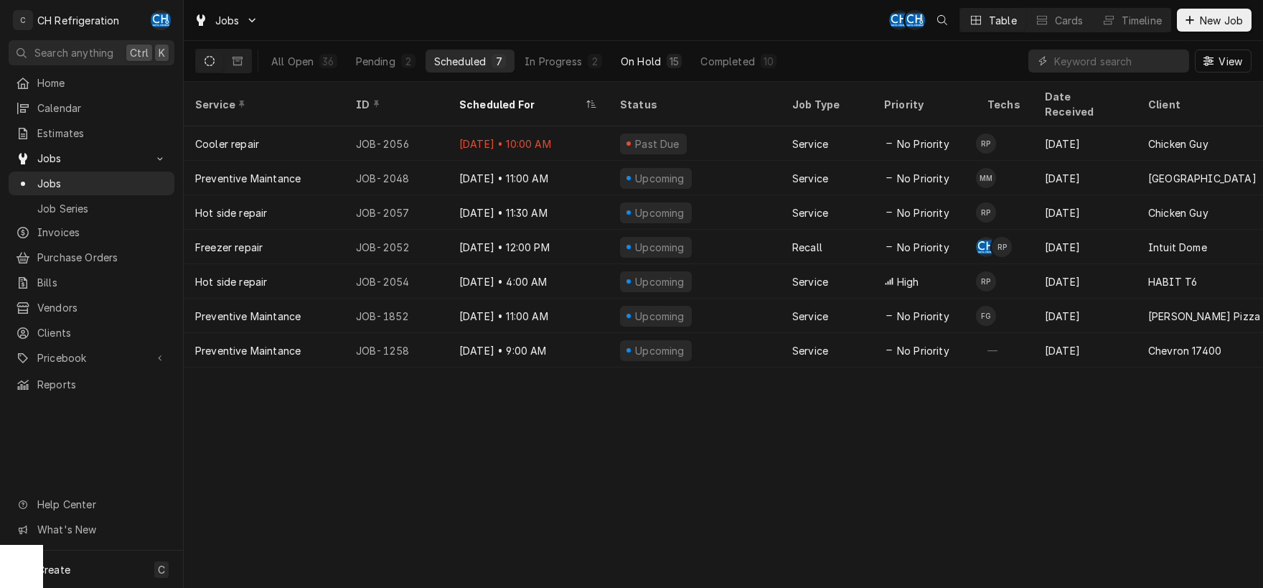
click at [641, 52] on button "On Hold 15" at bounding box center [651, 61] width 78 height 23
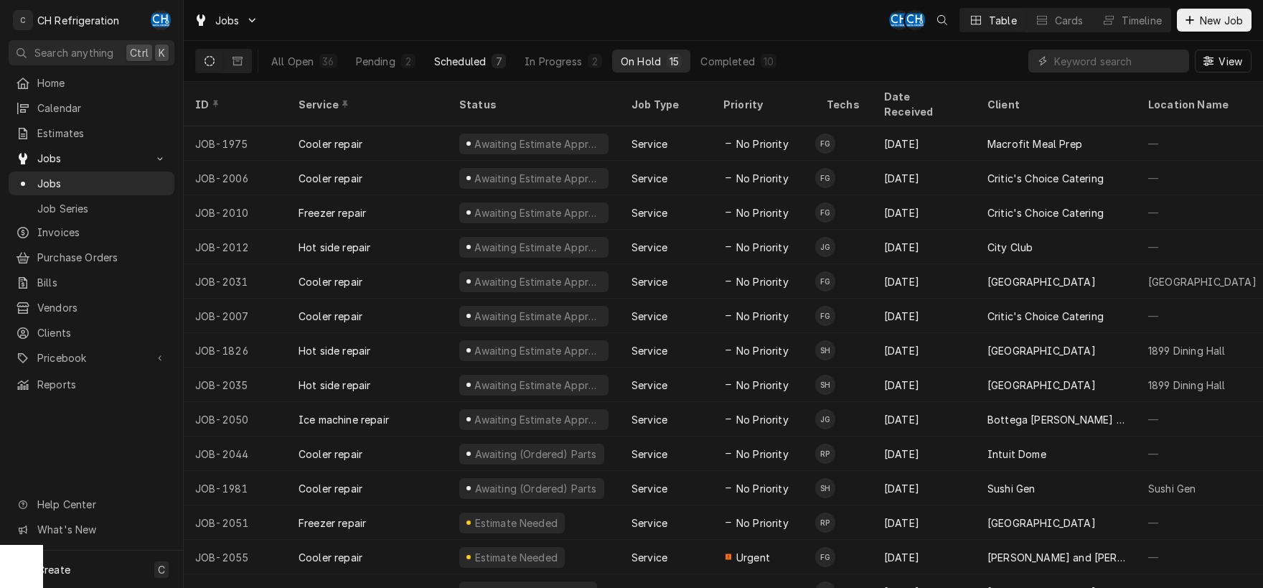
click at [437, 52] on button "Scheduled 7" at bounding box center [470, 61] width 89 height 23
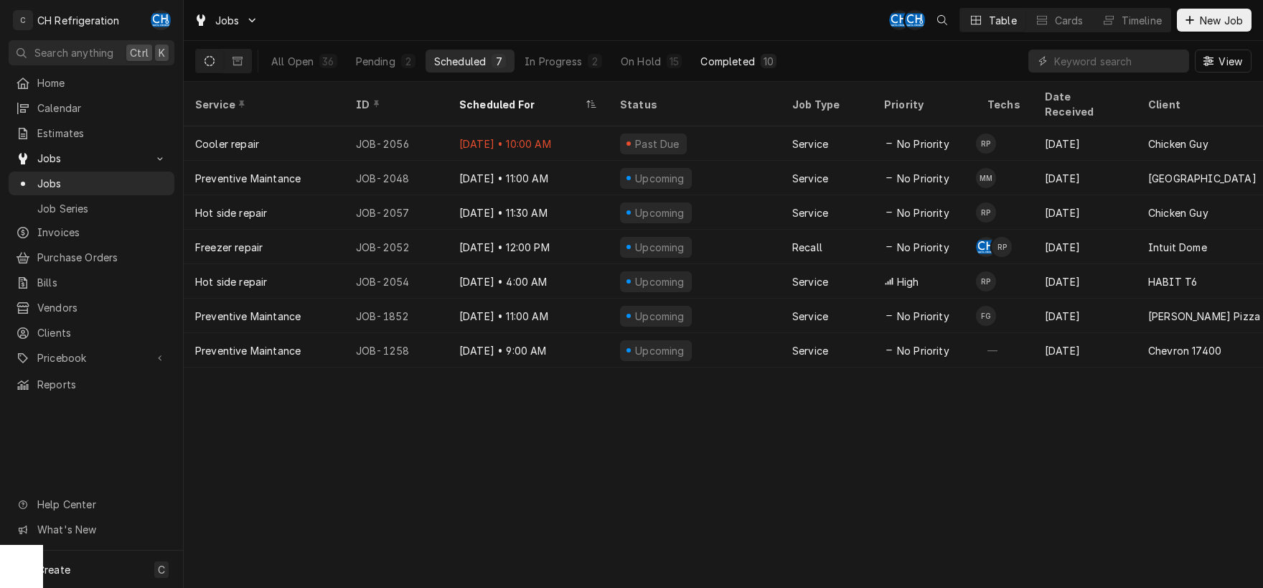
click at [730, 70] on button "Completed 10" at bounding box center [738, 61] width 93 height 23
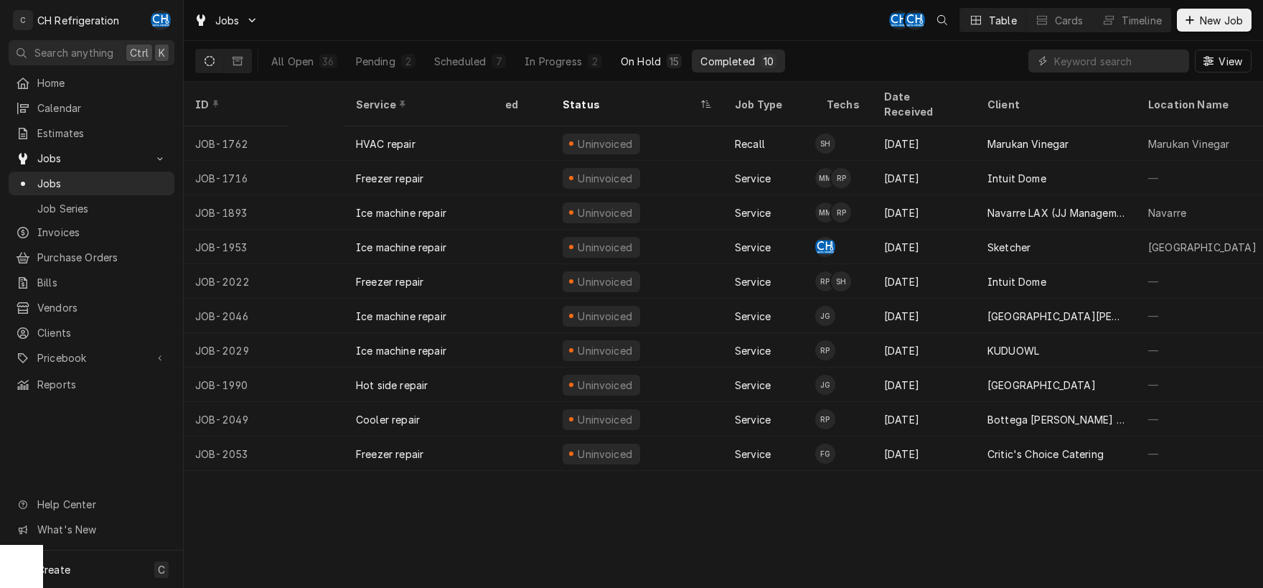
click at [636, 57] on div "On Hold" at bounding box center [641, 61] width 40 height 15
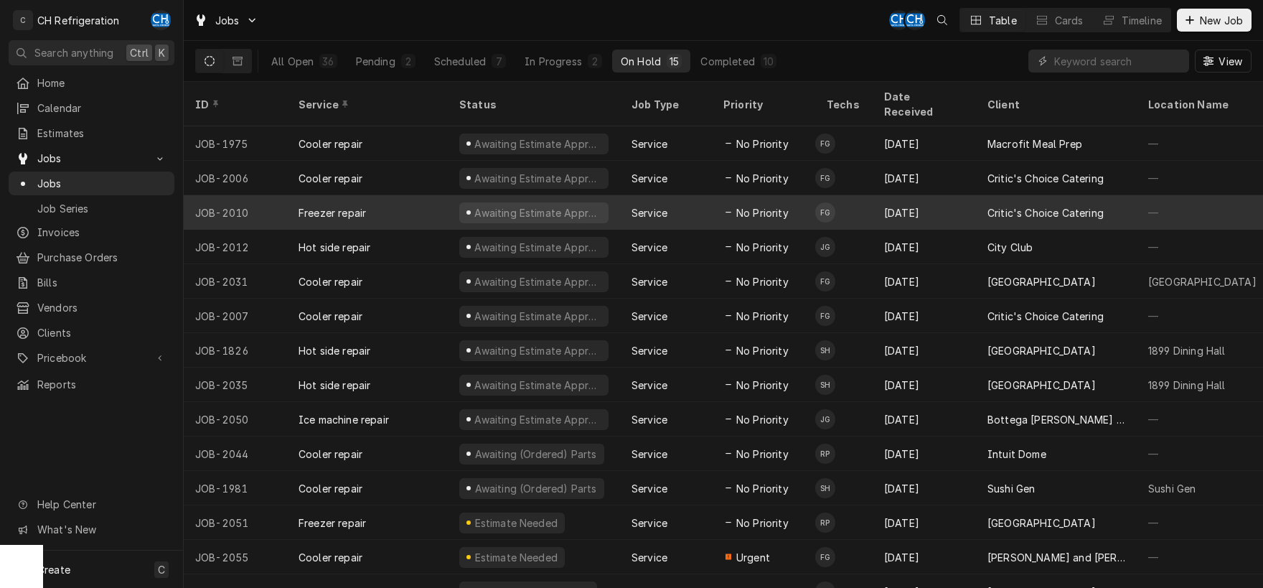
click at [918, 195] on div "Sep 25" at bounding box center [924, 212] width 103 height 34
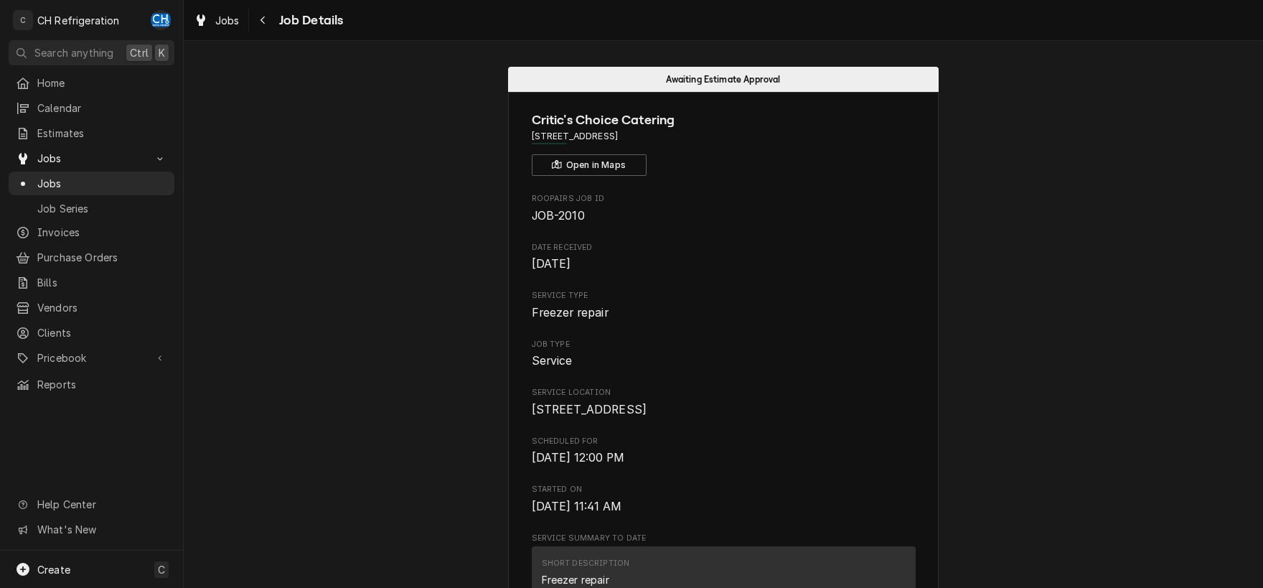
scroll to position [525, 0]
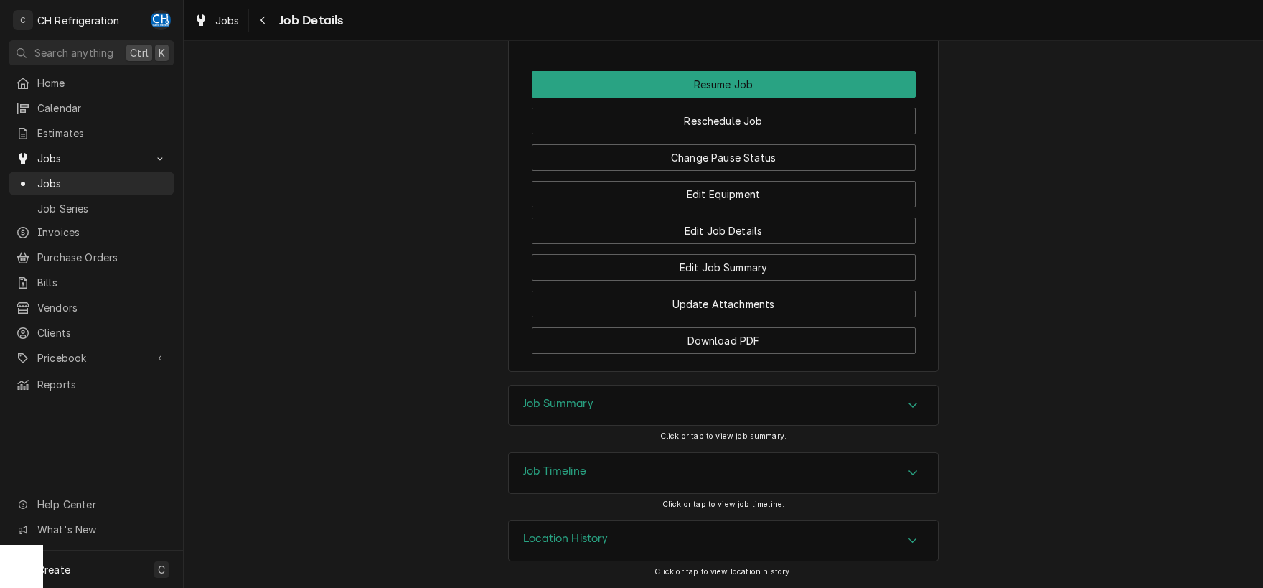
click at [689, 406] on div "Job Summary" at bounding box center [723, 405] width 429 height 40
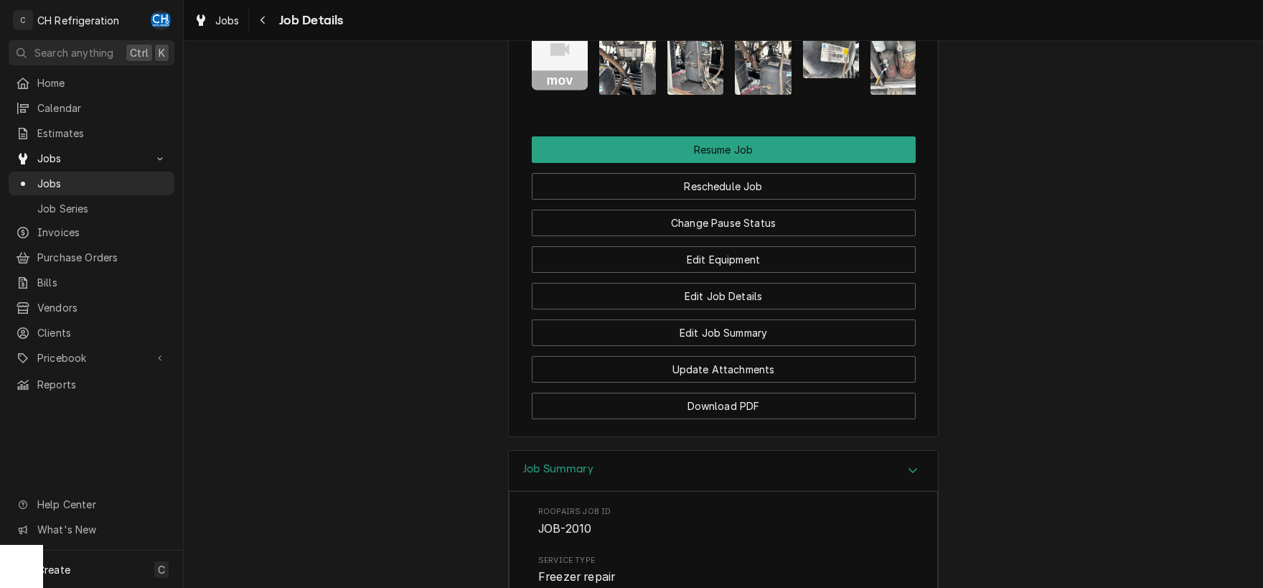
scroll to position [1250, 0]
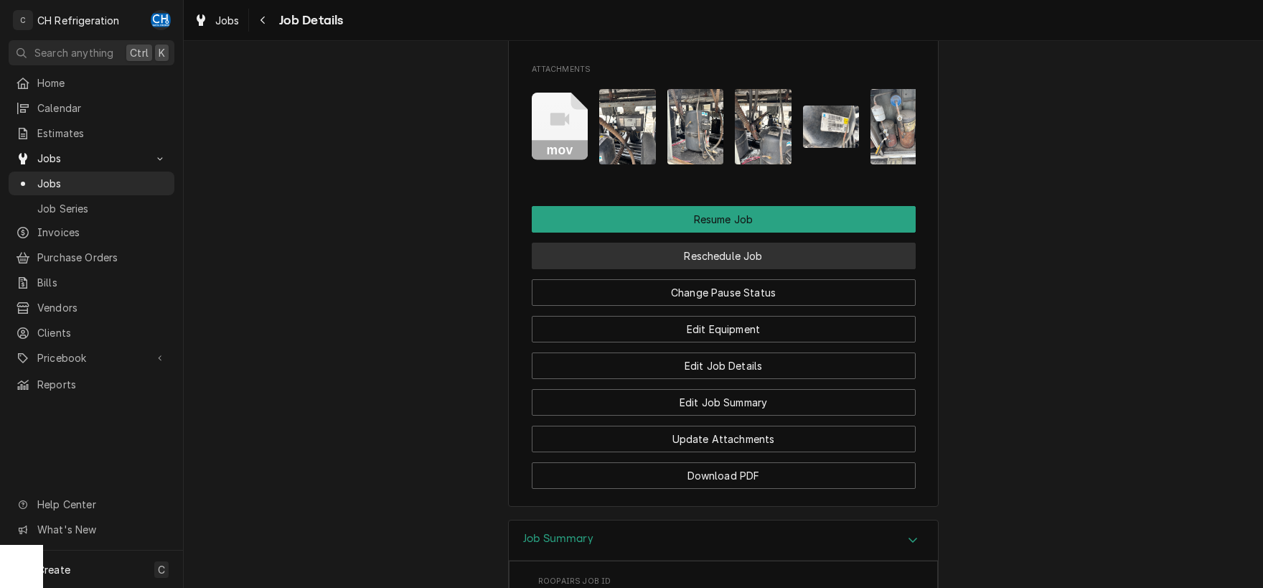
click at [734, 266] on button "Reschedule Job" at bounding box center [724, 256] width 384 height 27
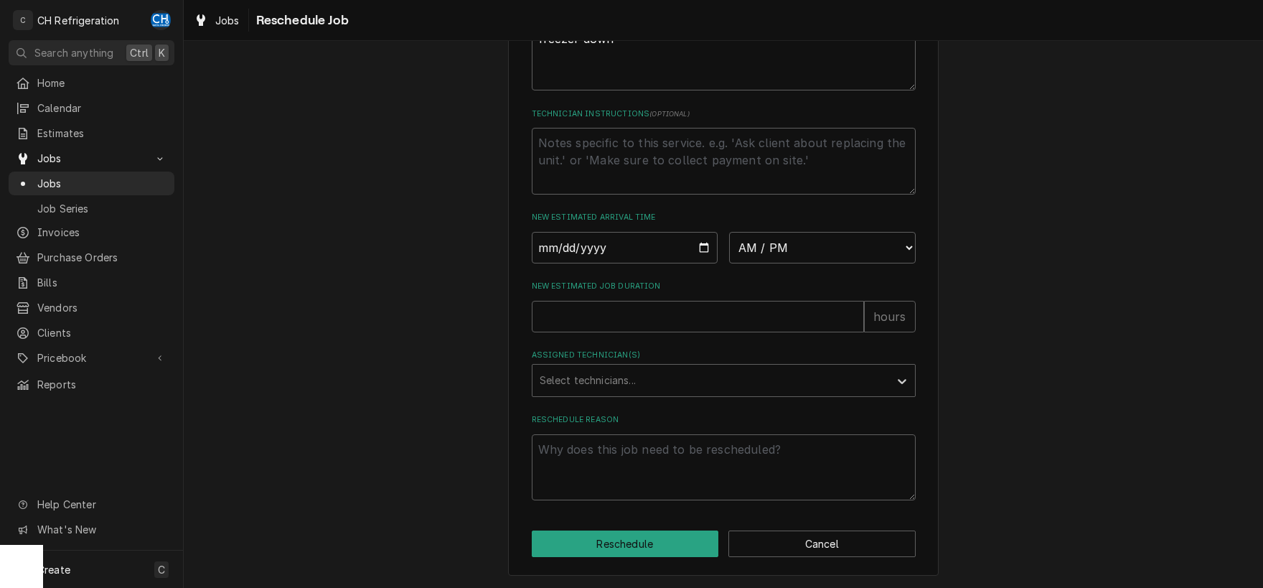
scroll to position [474, 0]
click at [703, 248] on input "Date" at bounding box center [625, 248] width 187 height 32
type input "2025-10-05"
type textarea "x"
click at [565, 338] on div "Please provide some additional details to reschedule this job. Roopairs Job ID …" at bounding box center [724, 65] width 384 height 871
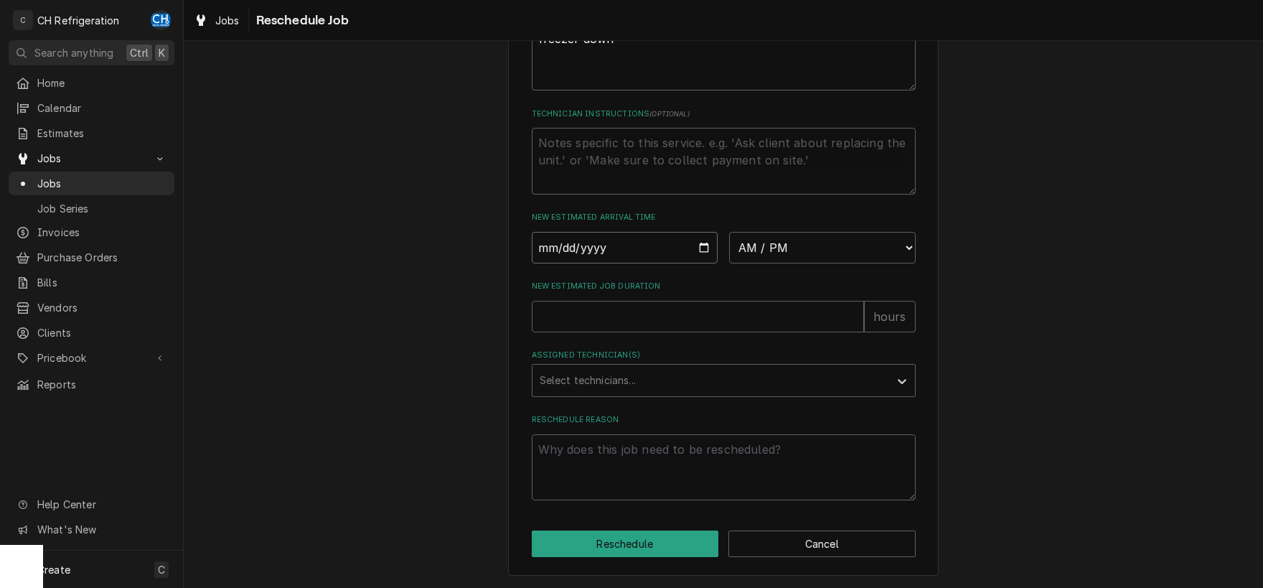
click at [699, 249] on input "2025-10-05" at bounding box center [625, 248] width 187 height 32
click at [706, 241] on input "2025-10-05" at bounding box center [625, 248] width 187 height 32
click at [713, 240] on input "2025-10-05" at bounding box center [625, 248] width 187 height 32
click at [699, 243] on input "2025-10-05" at bounding box center [625, 248] width 187 height 32
type input "2025-10-06"
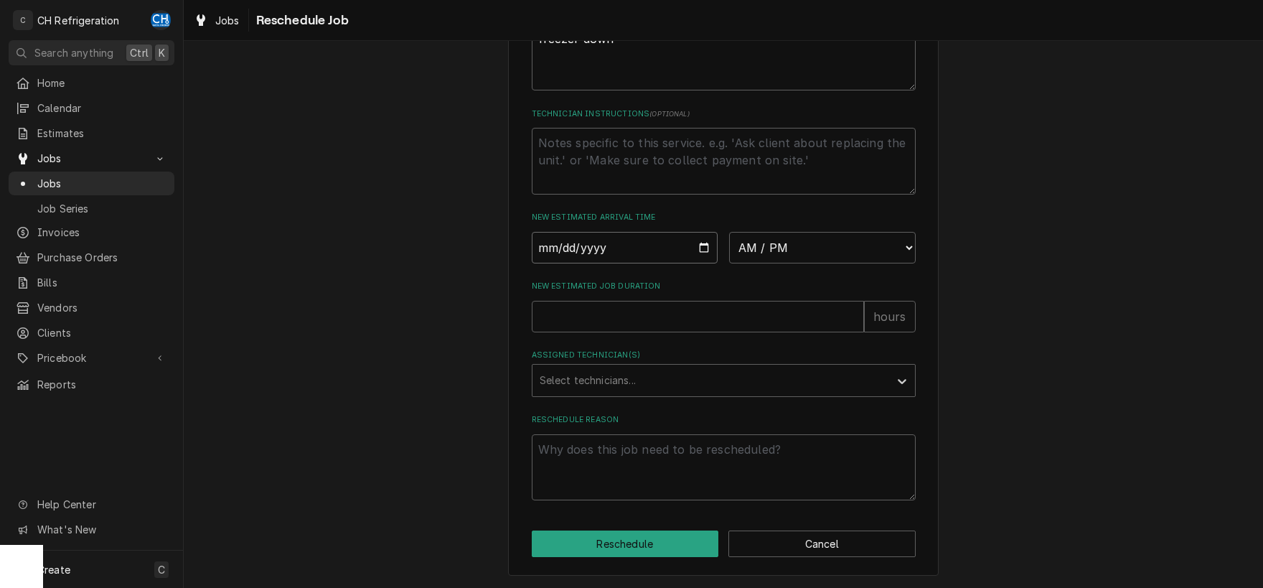
type textarea "x"
click at [818, 229] on div "New Estimated Arrival Time 2025-10-06 AM / PM 6:00 AM 6:15 AM 6:30 AM 6:45 AM 7…" at bounding box center [724, 237] width 384 height 51
click at [729, 232] on select "AM / PM 6:00 AM 6:15 AM 6:30 AM 6:45 AM 7:00 AM 7:15 AM 7:30 AM 7:45 AM 8:00 AM…" at bounding box center [822, 248] width 187 height 32
select select "11:30:00"
click option "11:30 AM" at bounding box center [0, 0] width 0 height 0
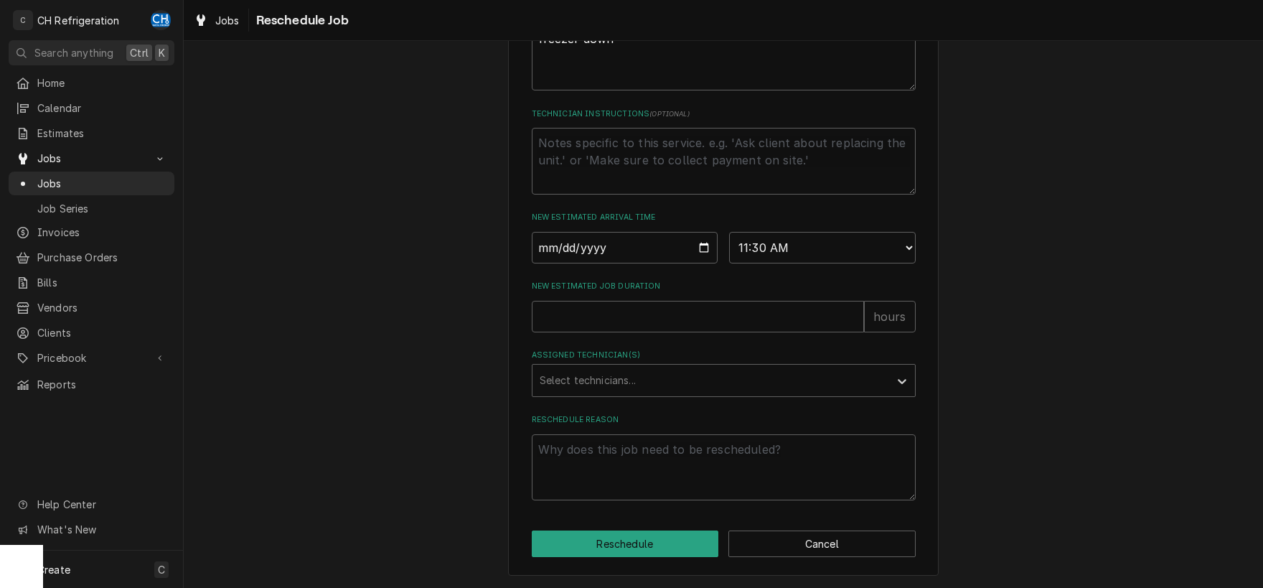
click at [669, 352] on label "Assigned Technician(s)" at bounding box center [724, 355] width 384 height 11
drag, startPoint x: 667, startPoint y: 330, endPoint x: 698, endPoint y: 308, distance: 38.0
click at [668, 328] on input "New Estimated Job Duration" at bounding box center [698, 317] width 332 height 32
type textarea "x"
type input "2"
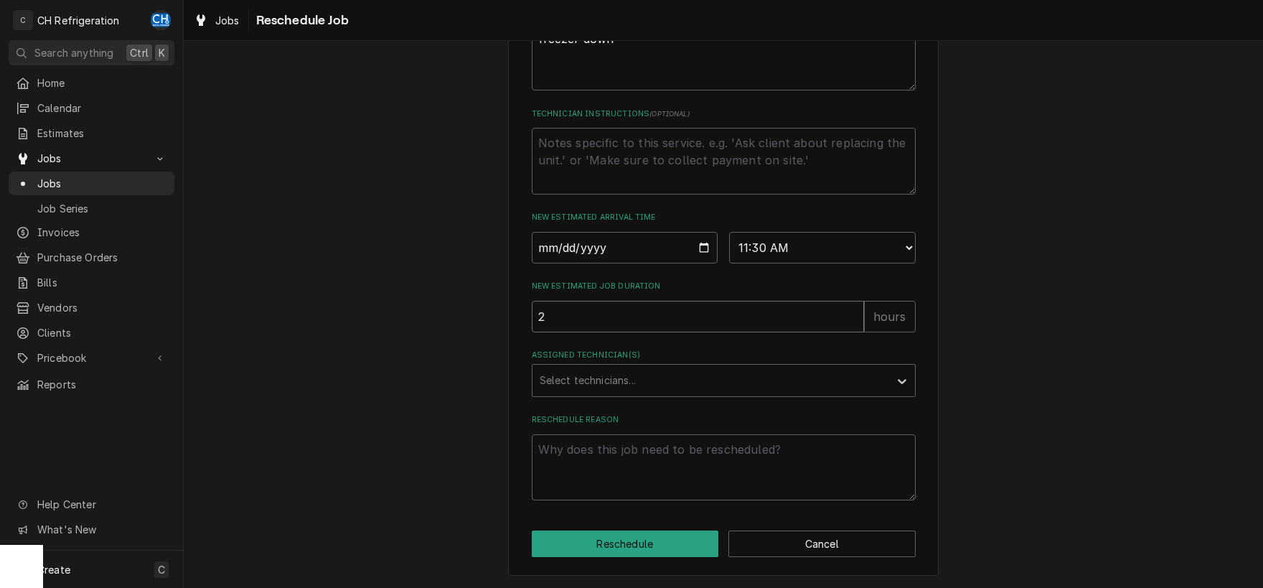
type textarea "x"
type input "8"
click at [670, 376] on div "Assigned Technician(s)" at bounding box center [711, 381] width 342 height 26
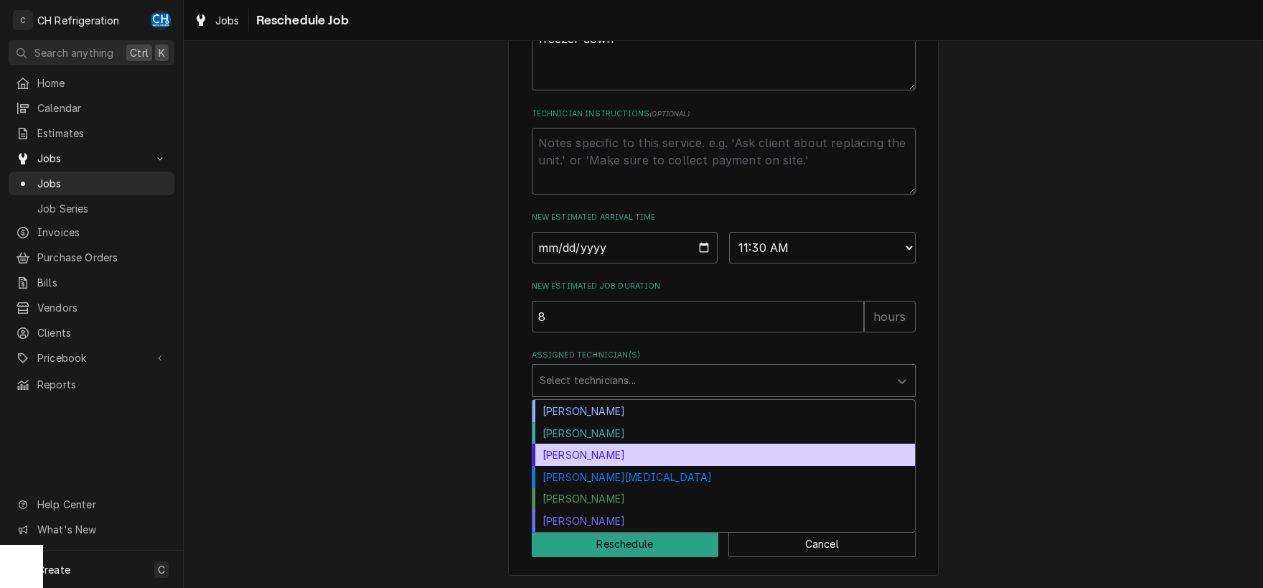
click at [659, 446] on div "Josh Galindo" at bounding box center [724, 455] width 383 height 22
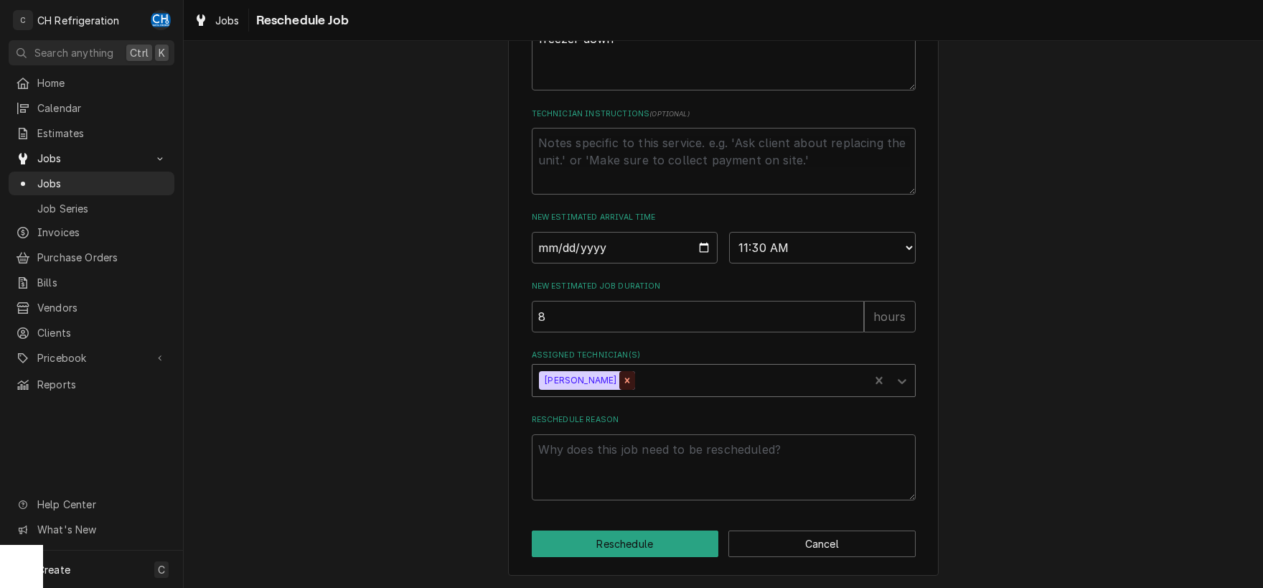
click at [622, 378] on icon "Remove Josh Galindo" at bounding box center [627, 380] width 10 height 10
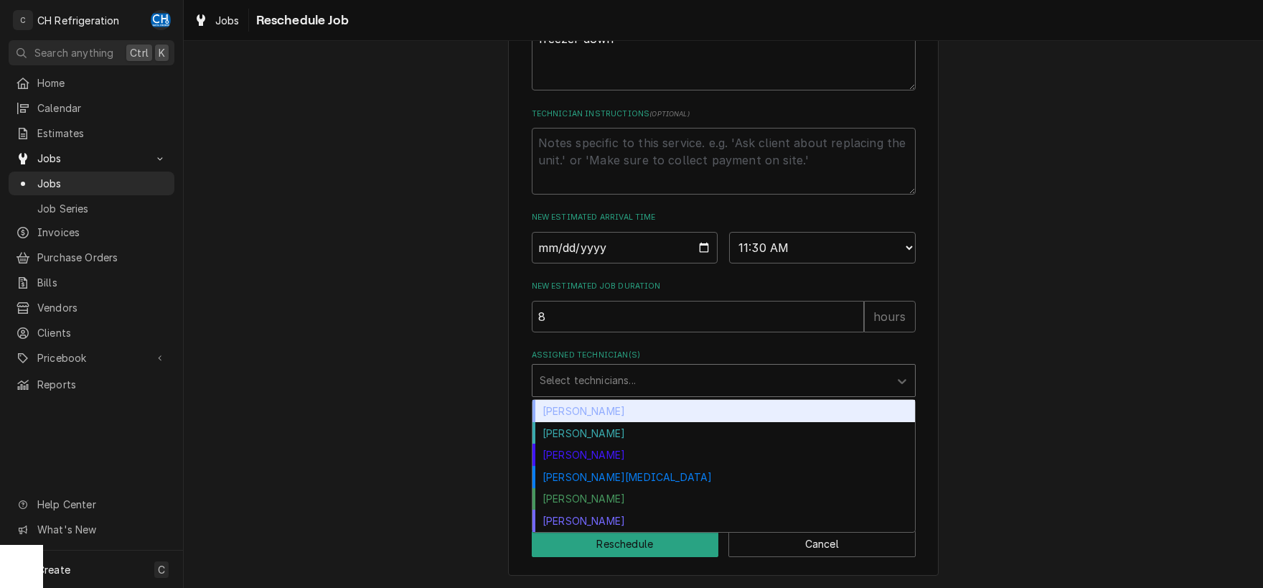
click at [630, 378] on div "Assigned Technician(s)" at bounding box center [711, 381] width 342 height 26
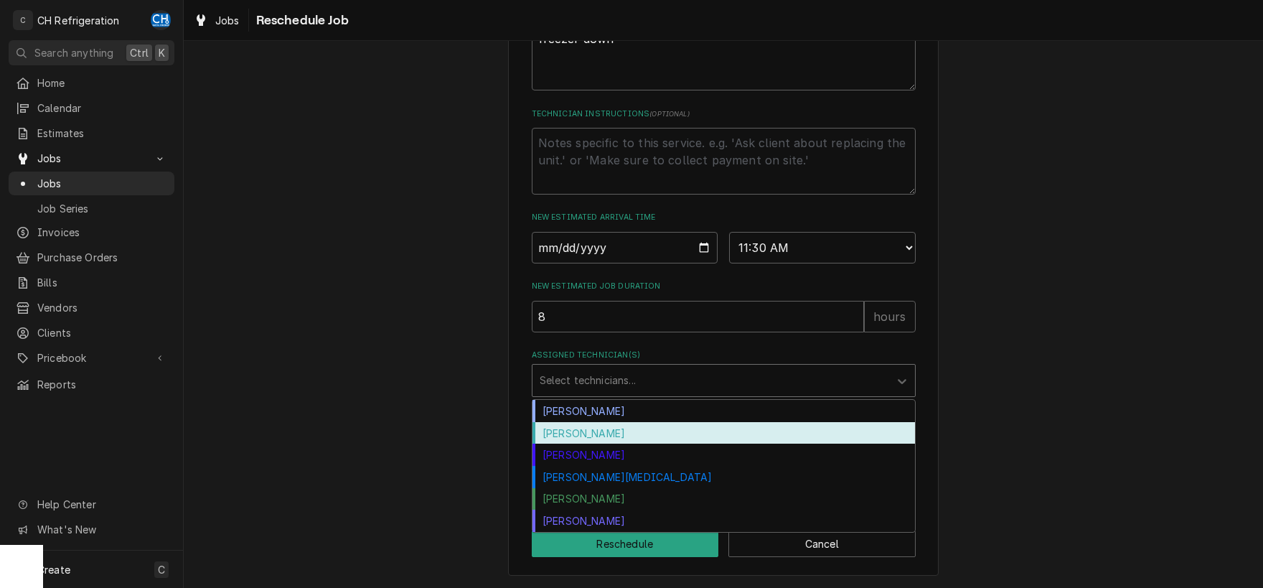
click at [607, 434] on div "Fred Gonzalez" at bounding box center [724, 433] width 383 height 22
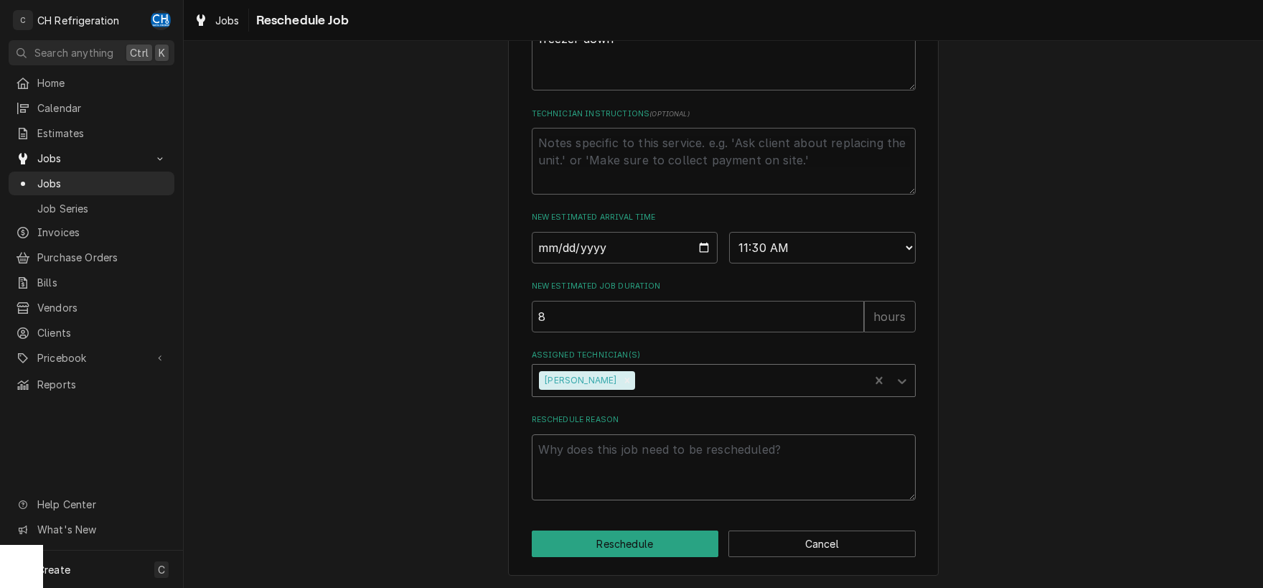
click at [636, 467] on textarea "Reschedule Reason" at bounding box center [724, 467] width 384 height 67
type textarea "x"
type textarea "p"
type textarea "x"
type textarea "pa"
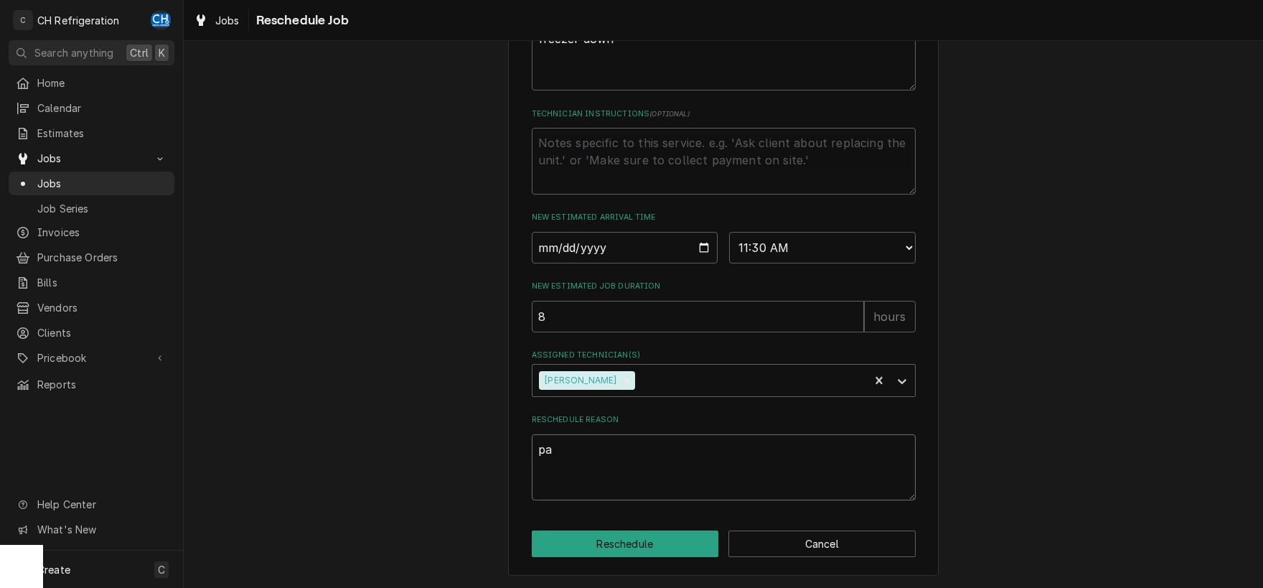
type textarea "x"
type textarea "par"
type textarea "x"
type textarea "parts"
type textarea "x"
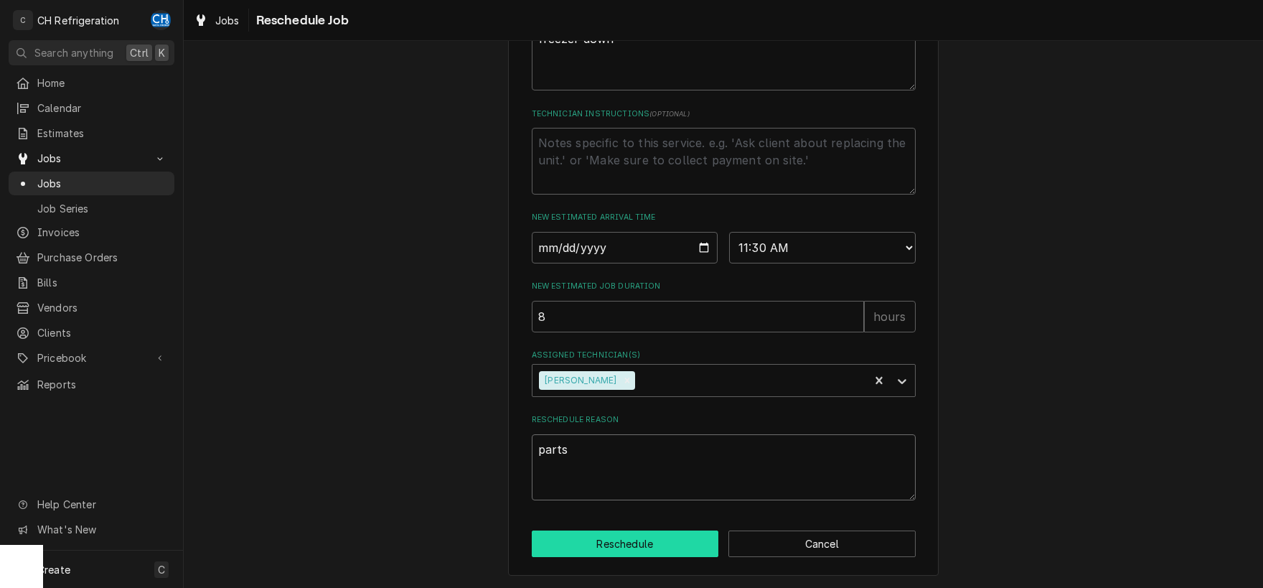
type textarea "parts"
click at [617, 538] on button "Reschedule" at bounding box center [625, 543] width 187 height 27
type textarea "x"
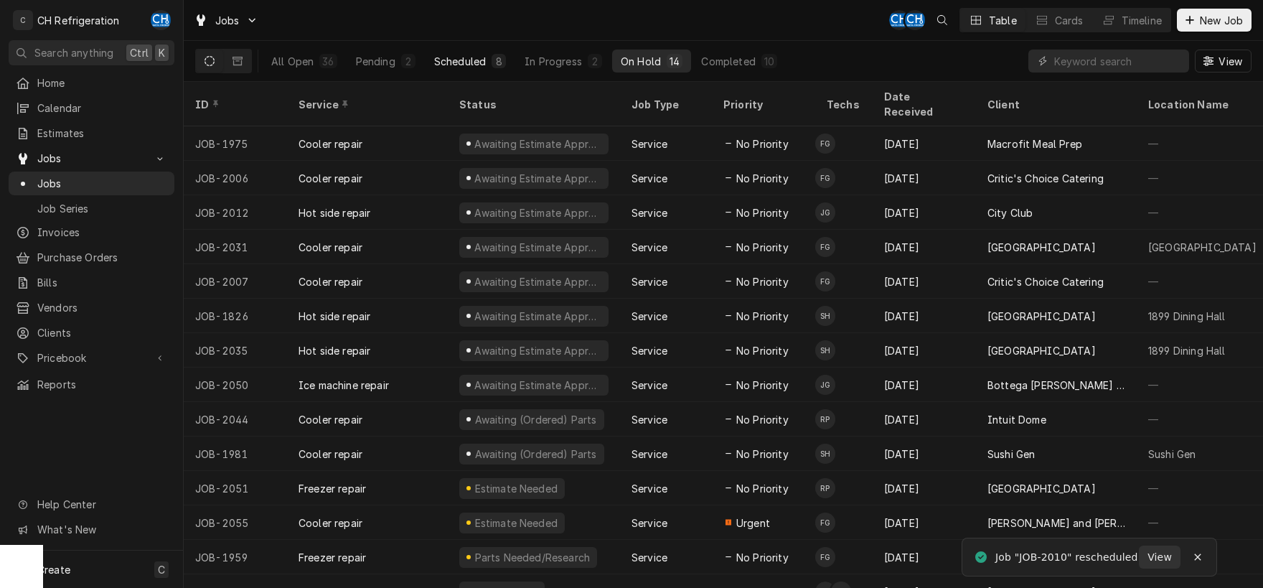
click at [452, 63] on div "Scheduled" at bounding box center [460, 61] width 52 height 15
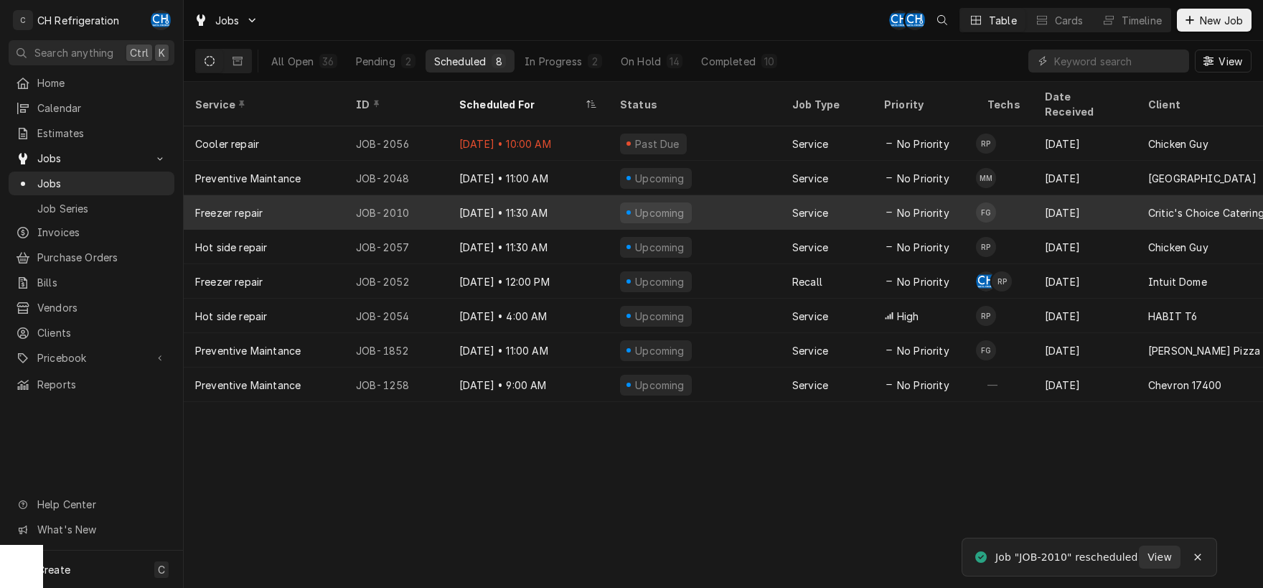
click at [888, 205] on div "No Priority" at bounding box center [916, 212] width 65 height 15
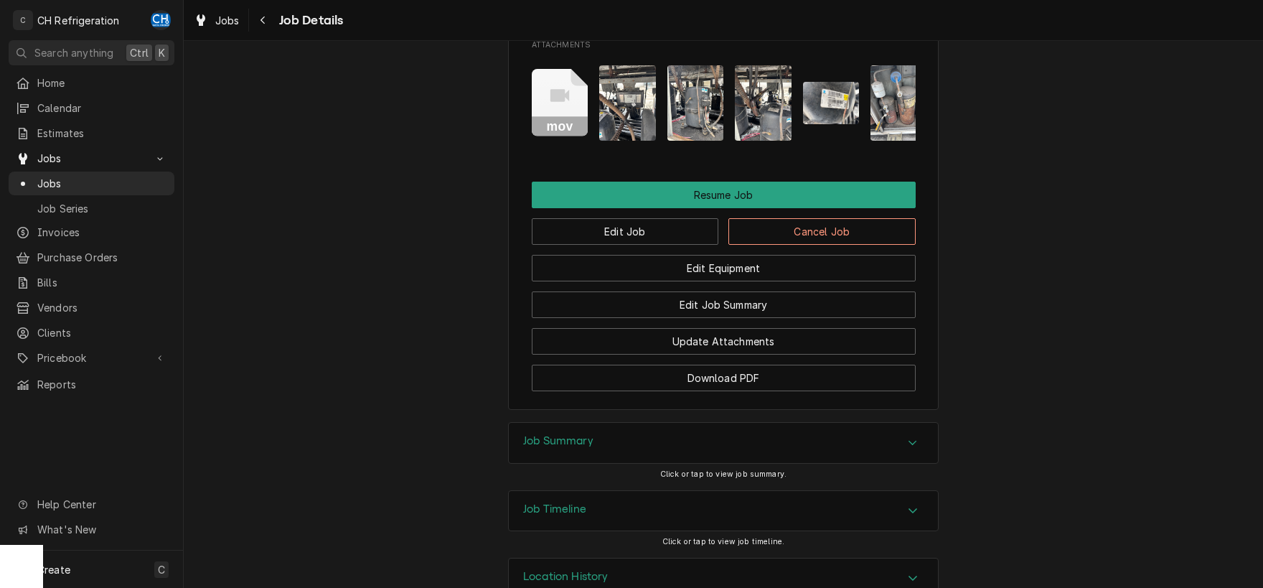
scroll to position [1263, 0]
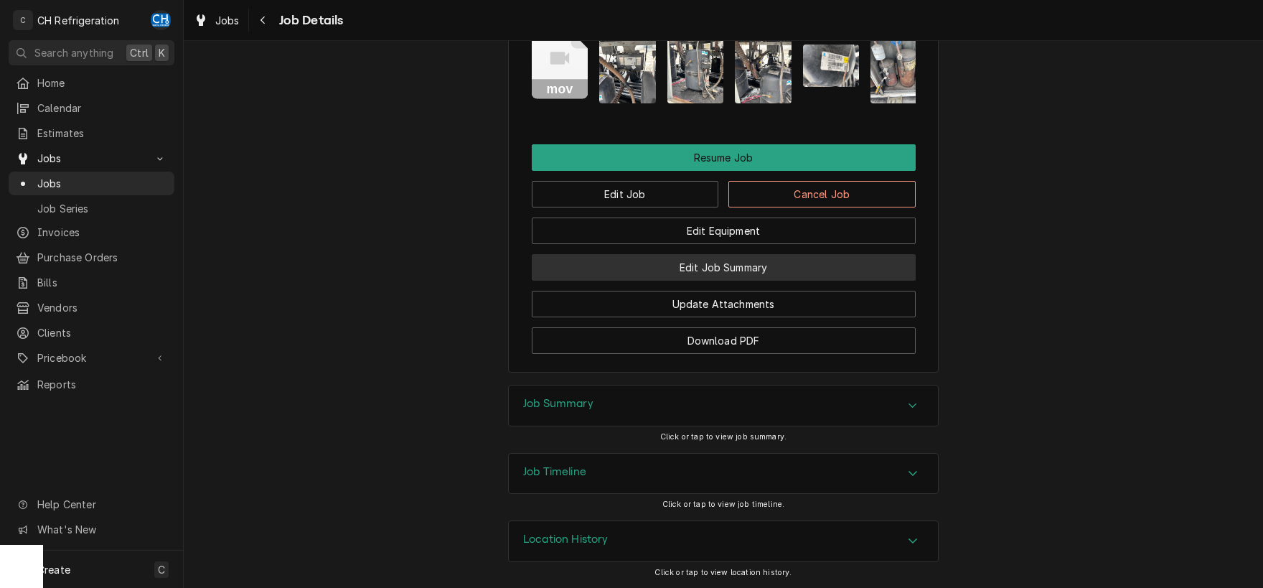
click at [757, 265] on button "Edit Job Summary" at bounding box center [724, 267] width 384 height 27
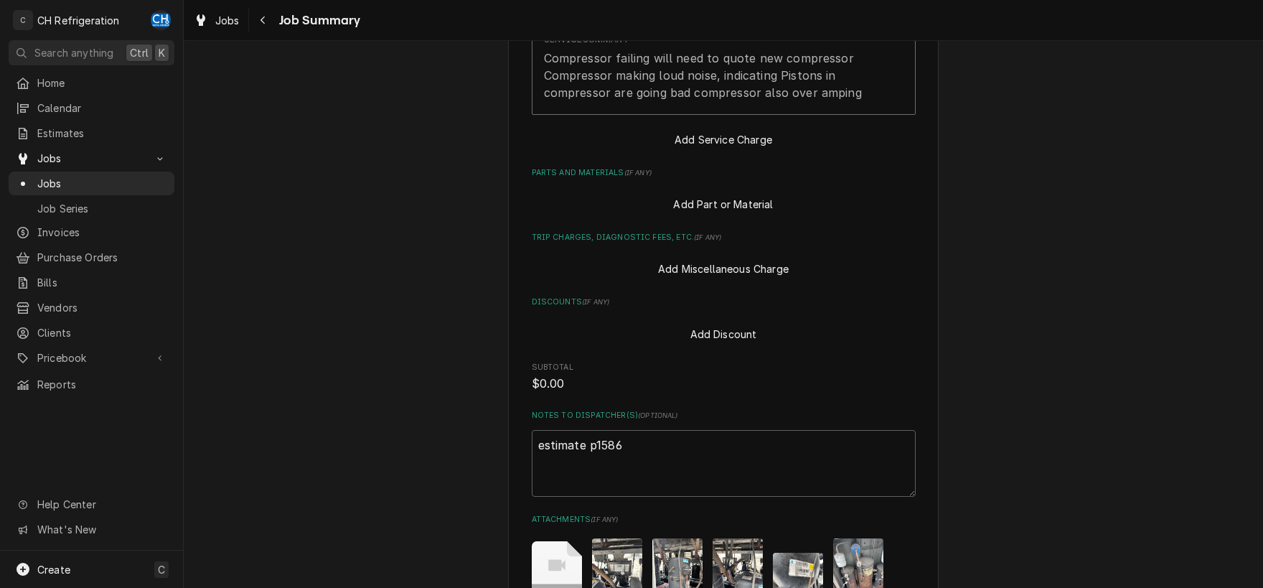
scroll to position [736, 0]
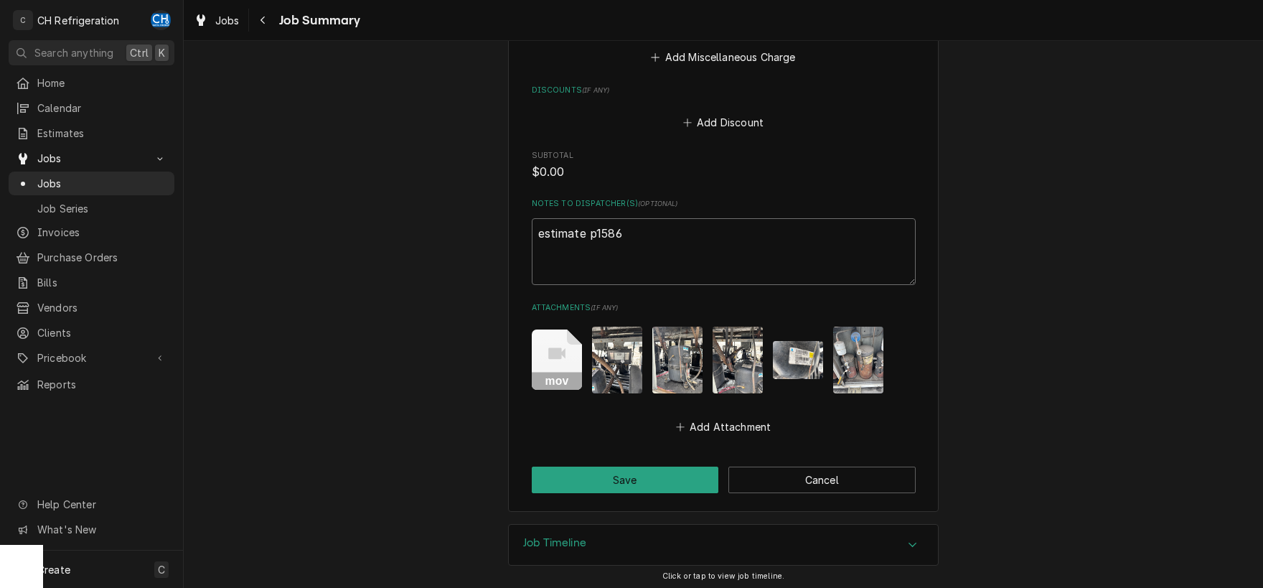
click at [648, 245] on textarea "estimate p1586" at bounding box center [724, 251] width 384 height 67
type textarea "x"
type textarea "estimate p1586"
click at [657, 481] on button "Save" at bounding box center [625, 480] width 187 height 27
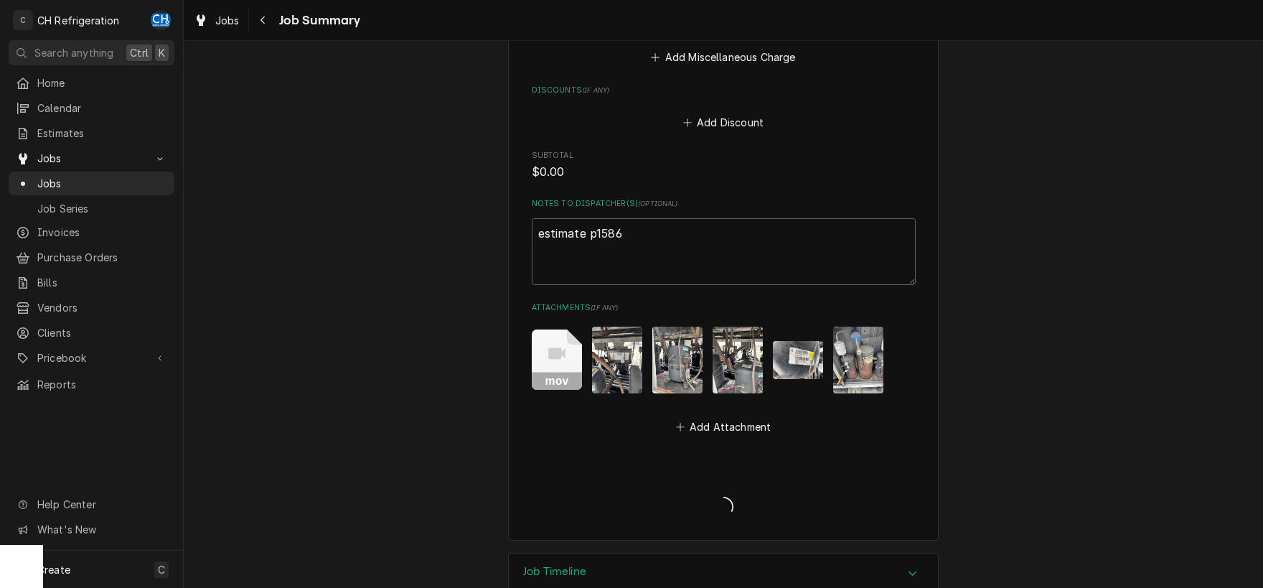
type textarea "x"
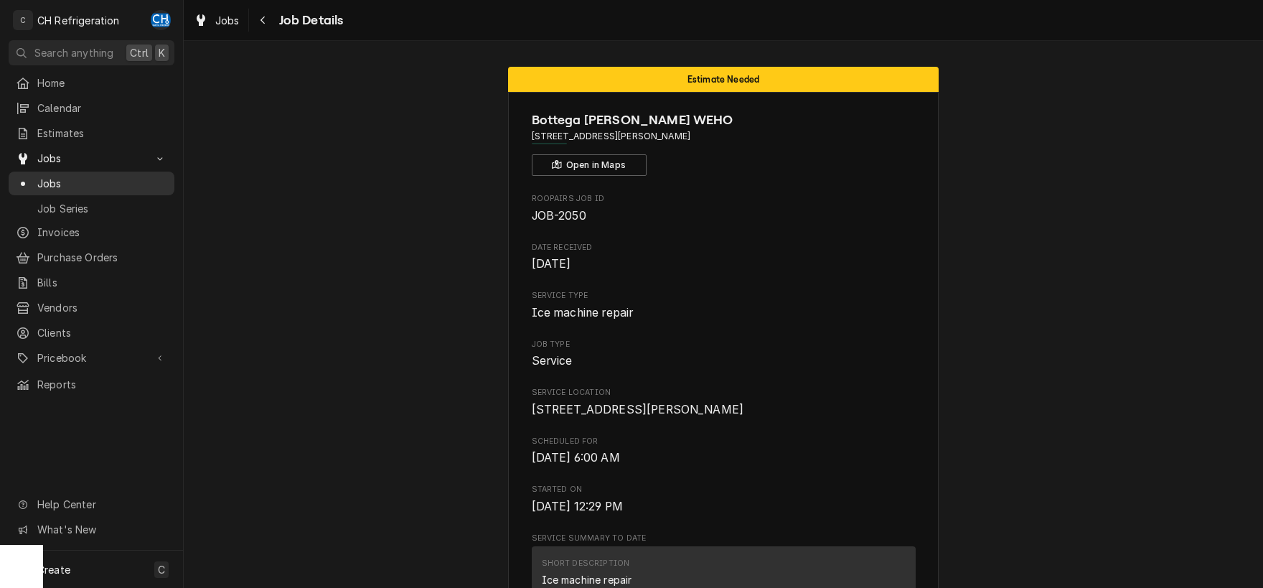
click at [74, 181] on span "Jobs" at bounding box center [102, 183] width 130 height 15
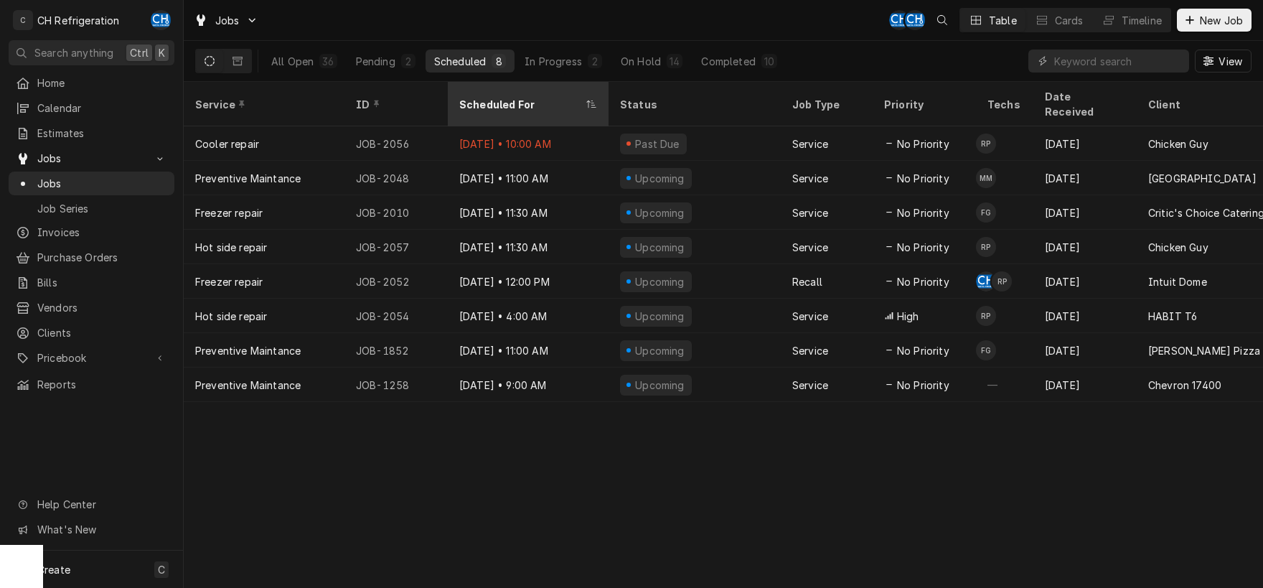
click at [481, 100] on div "Scheduled For" at bounding box center [520, 104] width 123 height 15
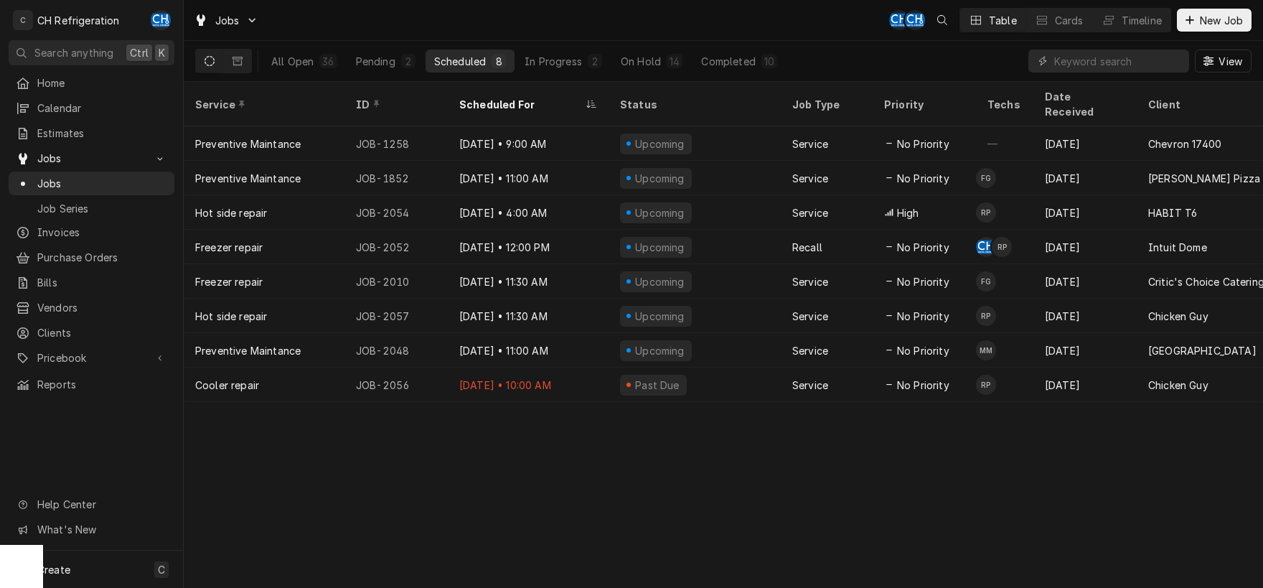
click at [481, 100] on div "Scheduled For" at bounding box center [520, 104] width 123 height 15
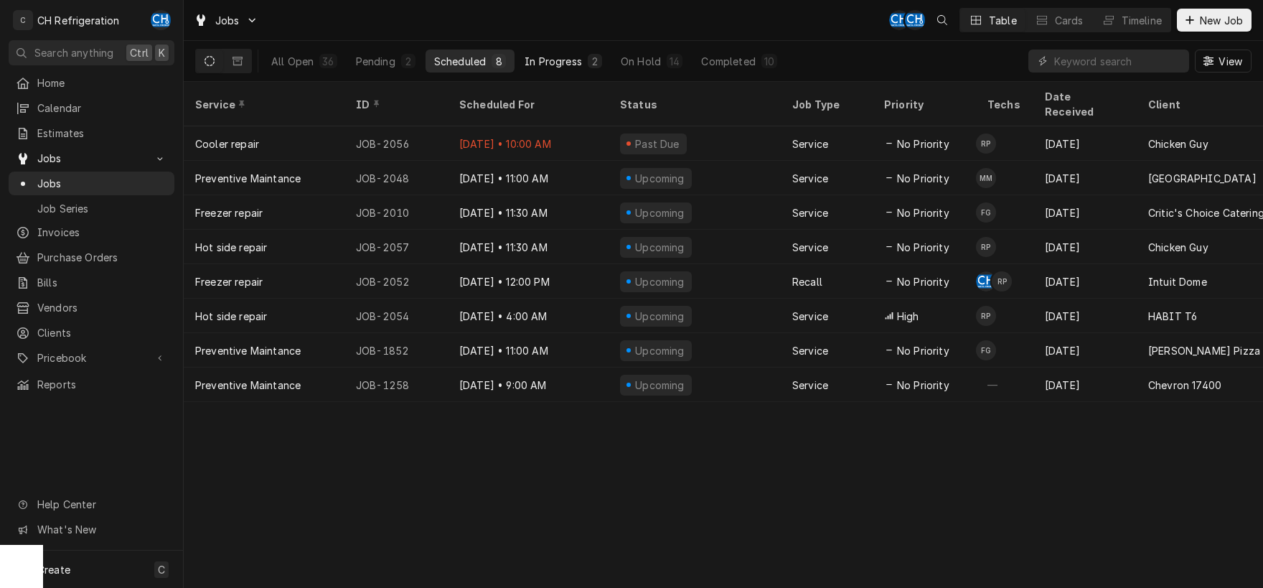
click at [546, 62] on div "In Progress" at bounding box center [553, 61] width 57 height 15
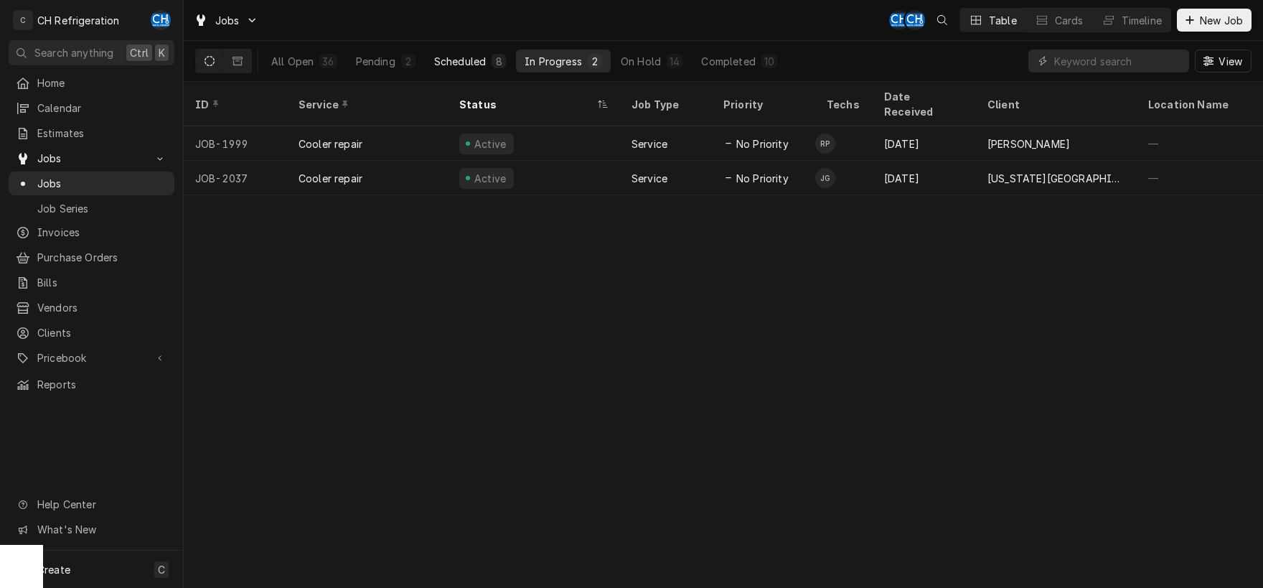
click at [479, 57] on div "Scheduled" at bounding box center [460, 61] width 52 height 15
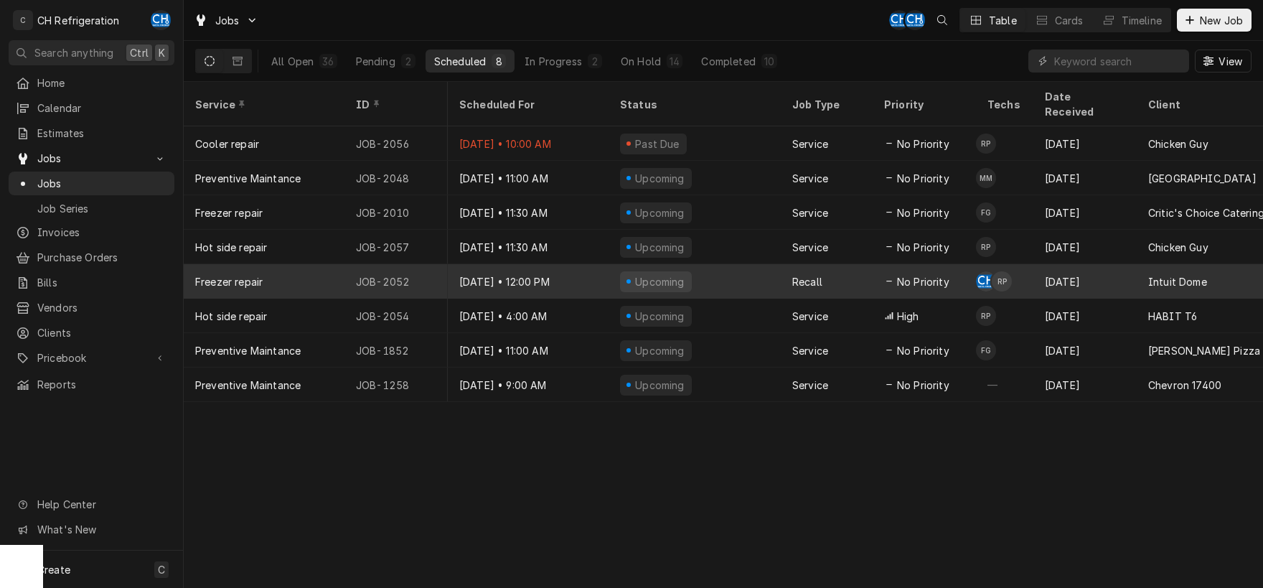
scroll to position [0, 13]
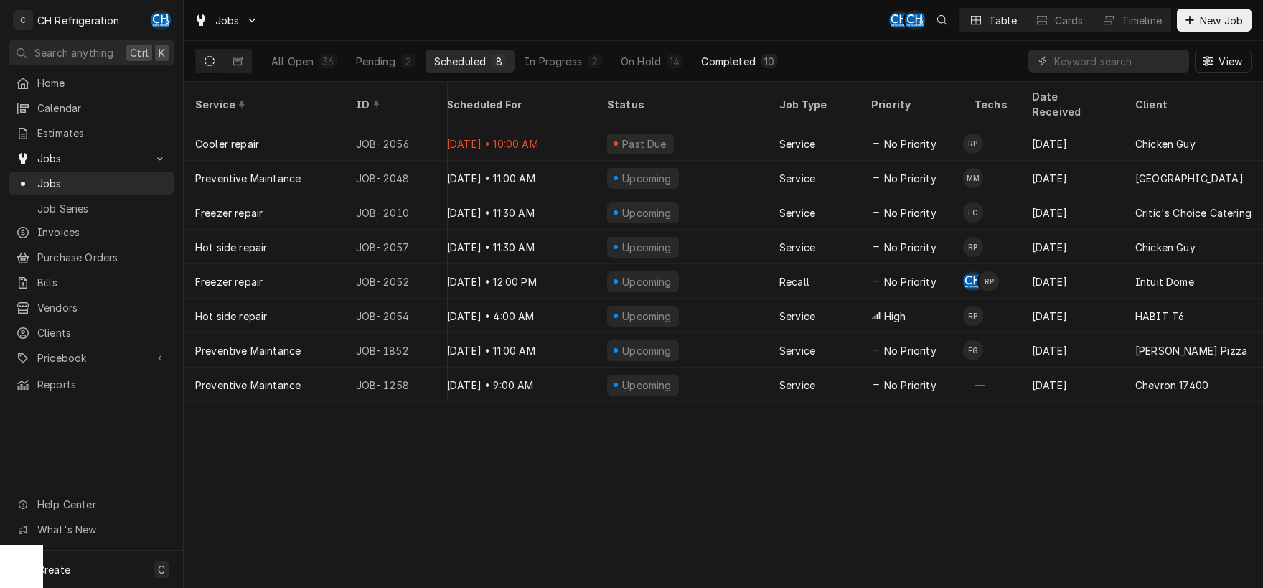
click at [729, 52] on button "Completed 10" at bounding box center [739, 61] width 93 height 23
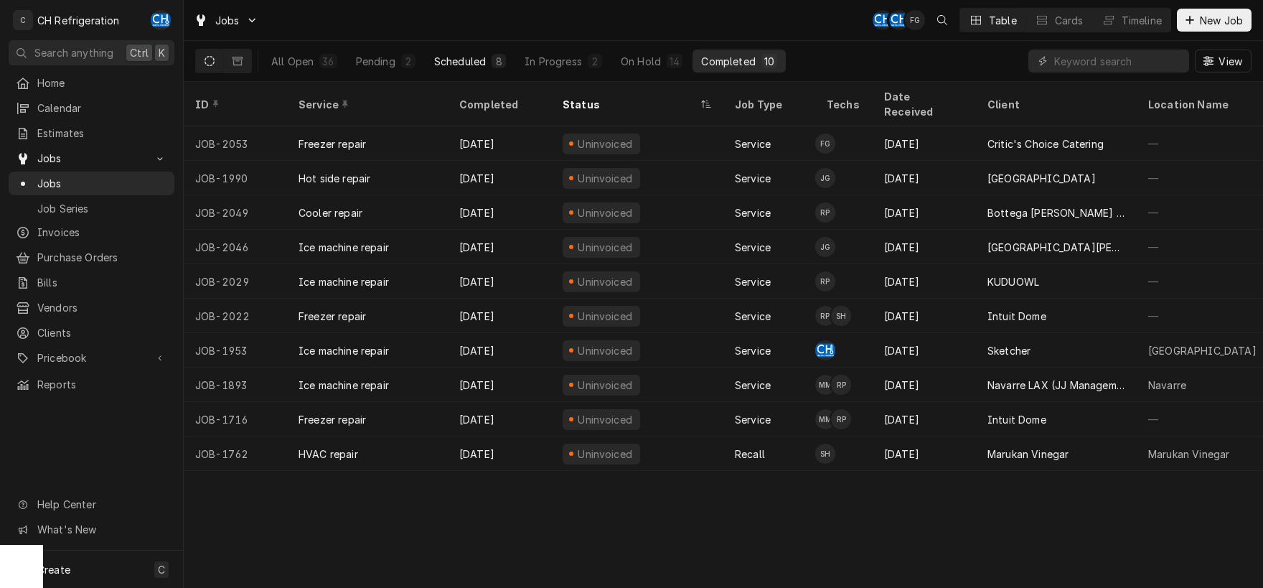
click at [441, 52] on button "Scheduled 8" at bounding box center [470, 61] width 89 height 23
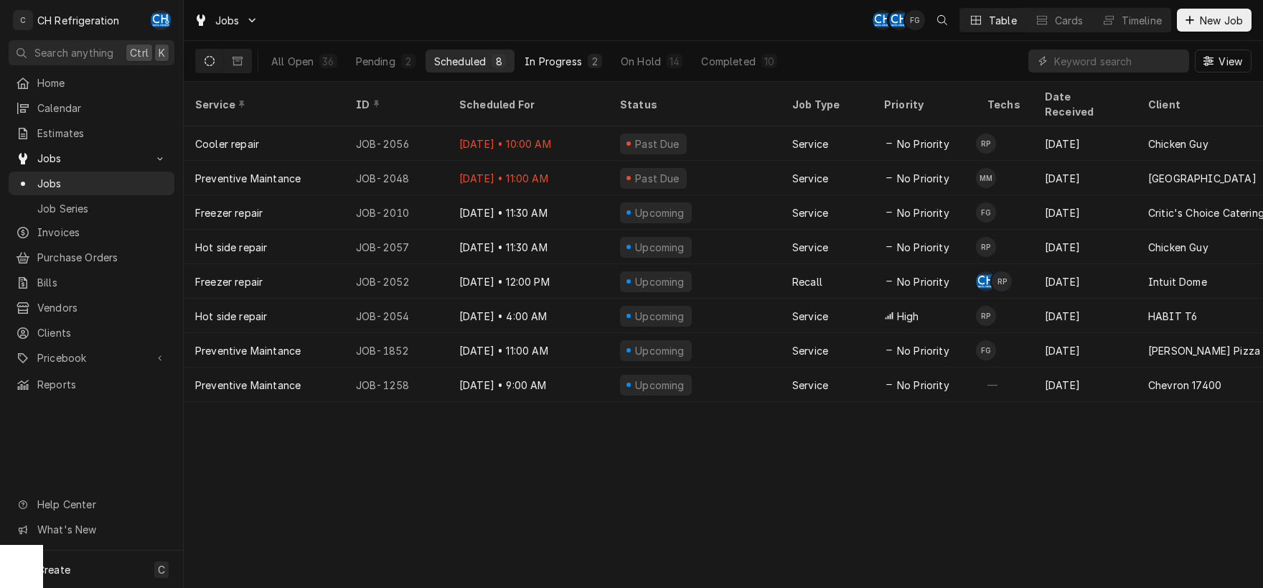
click at [579, 68] on button "In Progress 2" at bounding box center [563, 61] width 95 height 23
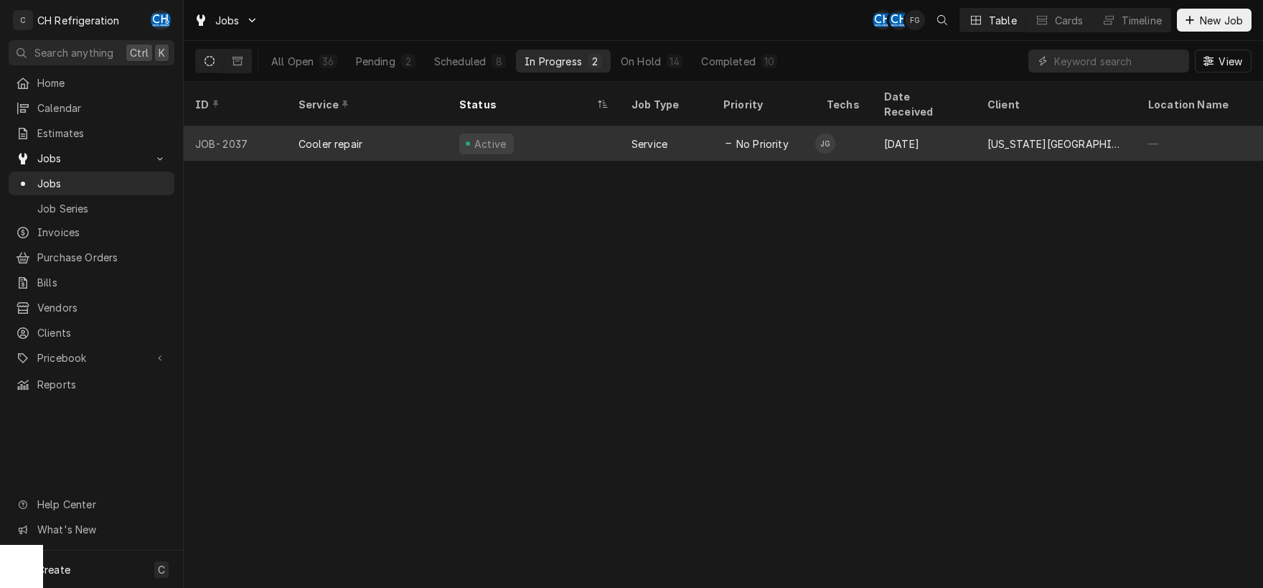
click at [557, 133] on div "Active" at bounding box center [534, 143] width 172 height 34
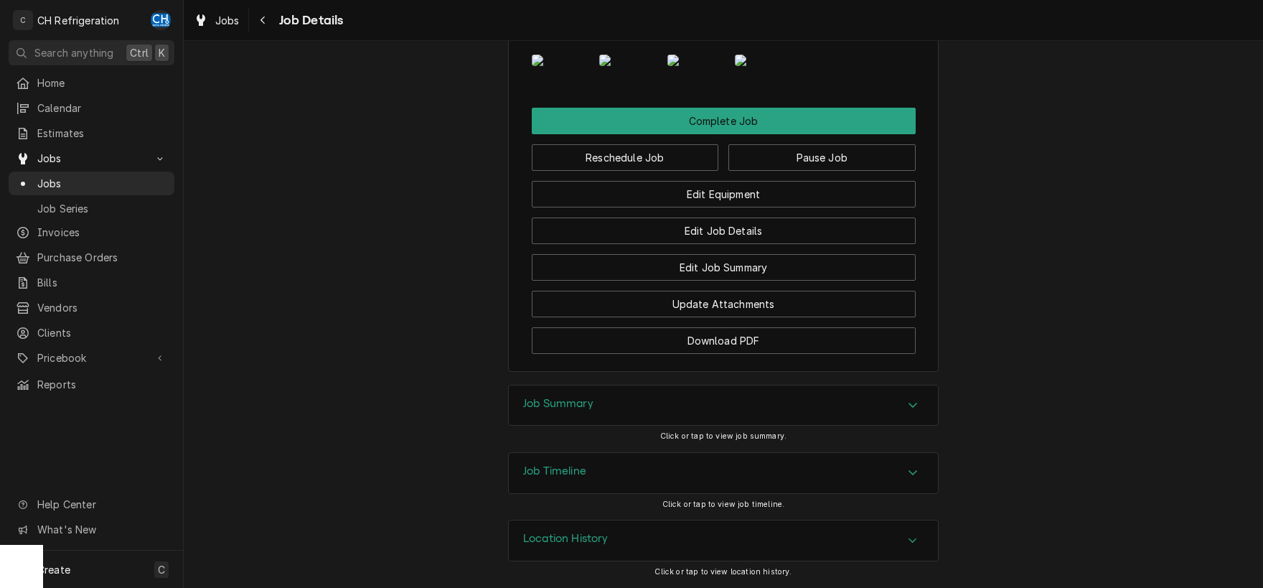
click at [603, 411] on div "Job Summary" at bounding box center [723, 405] width 429 height 40
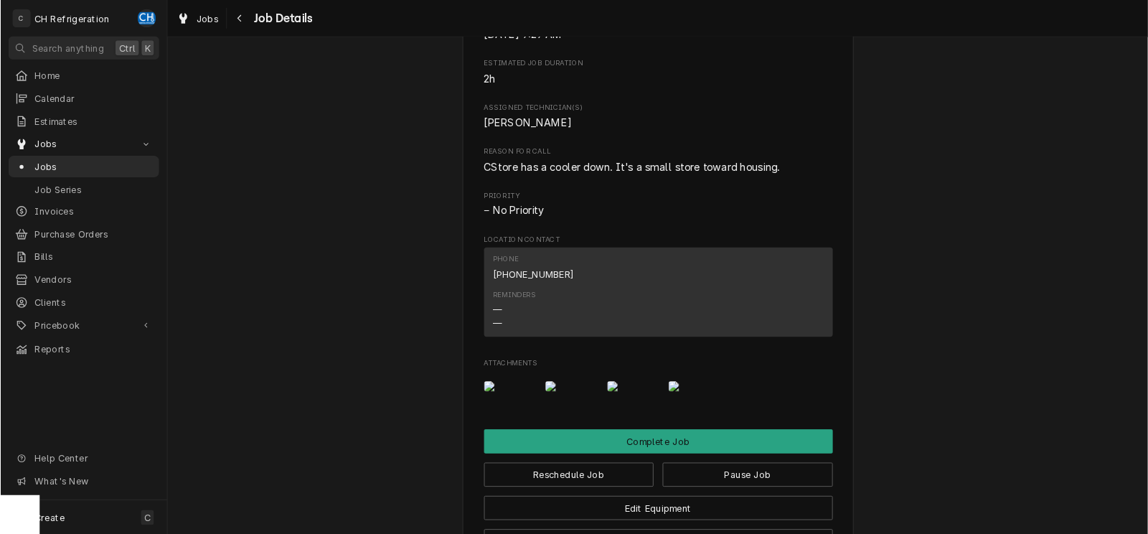
scroll to position [825, 0]
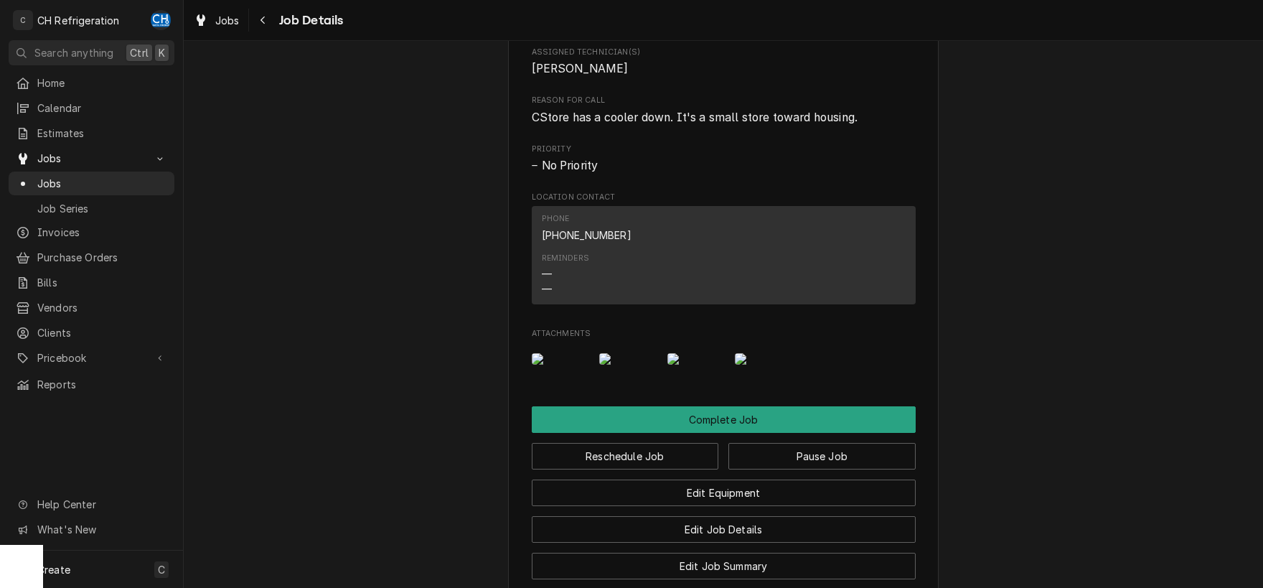
click at [580, 365] on img "Attachments" at bounding box center [560, 358] width 57 height 11
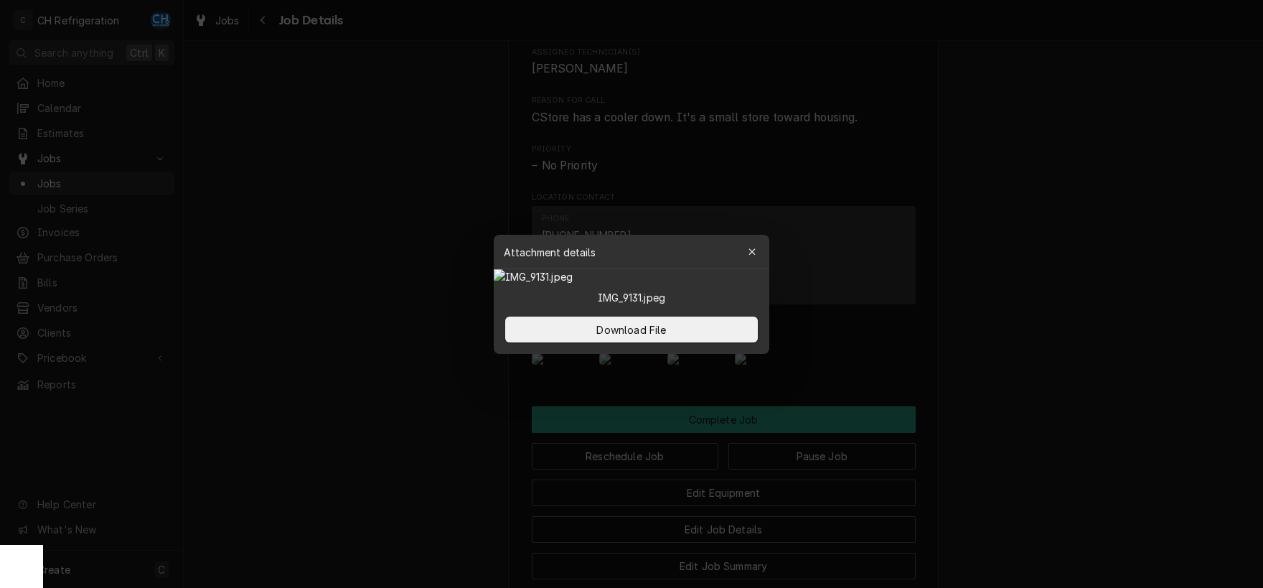
click at [441, 380] on div at bounding box center [631, 294] width 1263 height 588
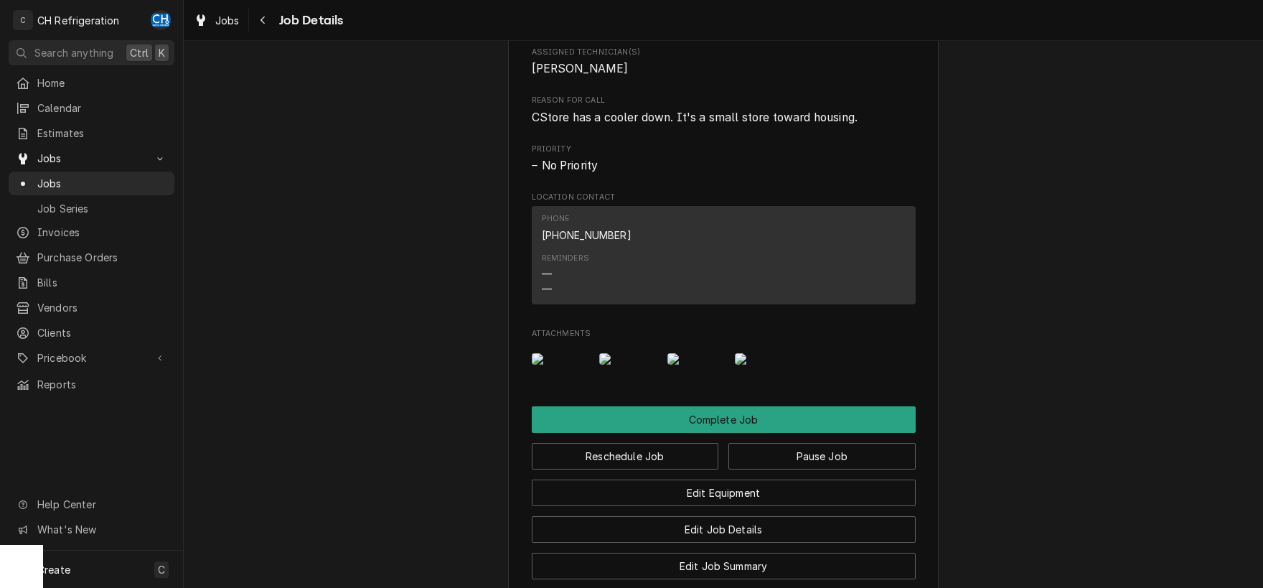
click at [619, 360] on img "Attachments" at bounding box center [627, 358] width 57 height 11
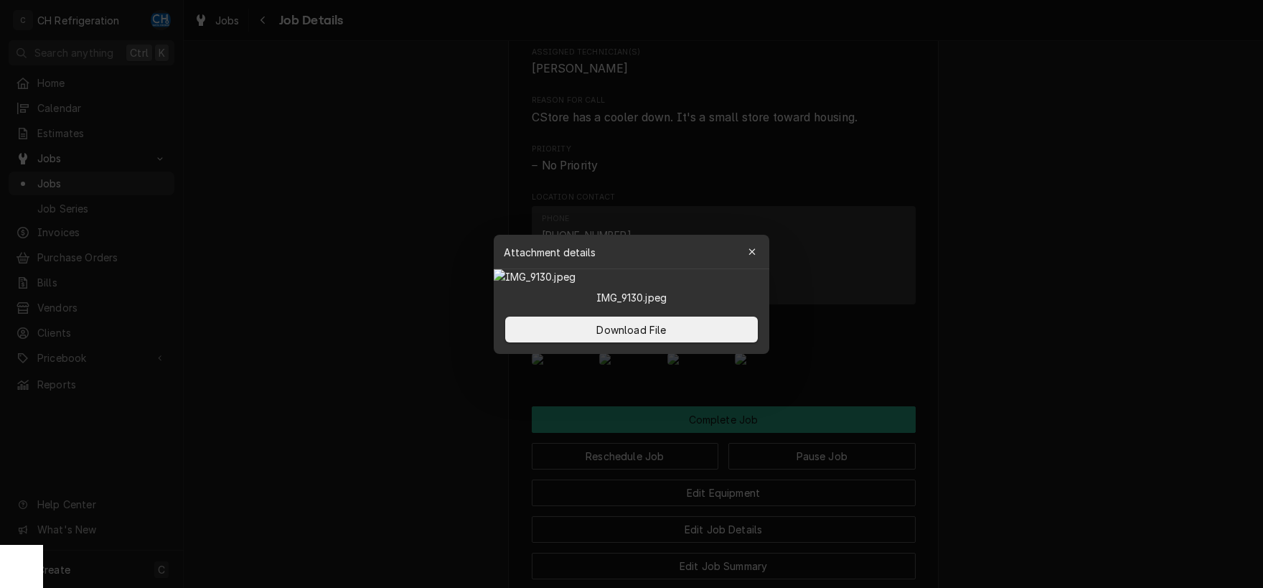
click at [470, 365] on div at bounding box center [631, 294] width 1263 height 588
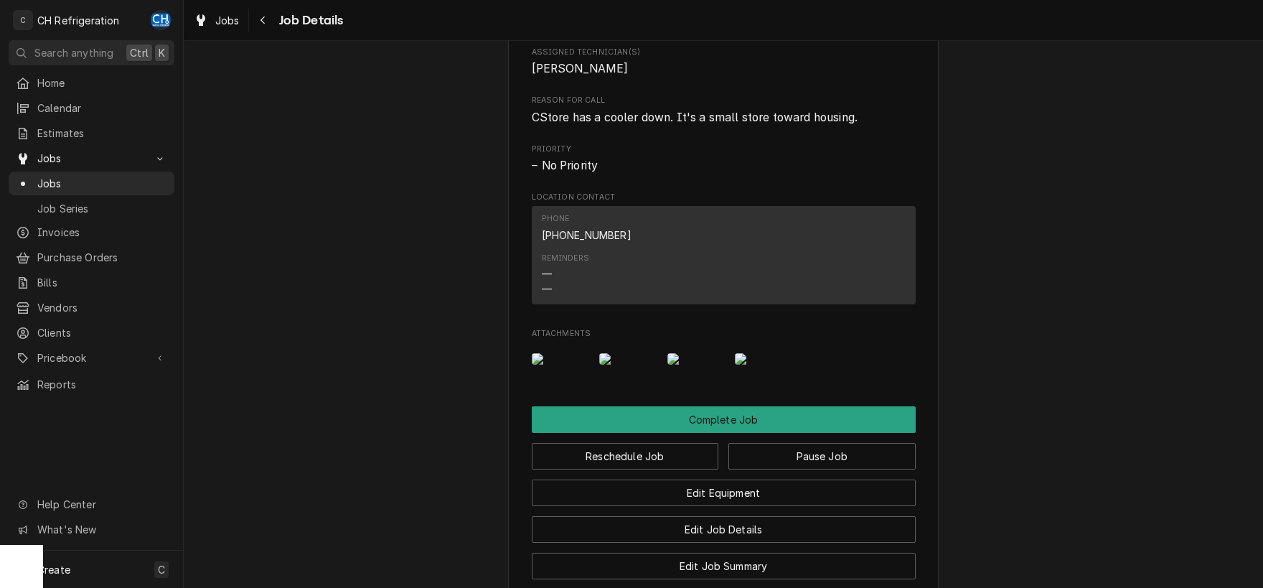
click at [716, 365] on img "Attachments" at bounding box center [696, 358] width 57 height 11
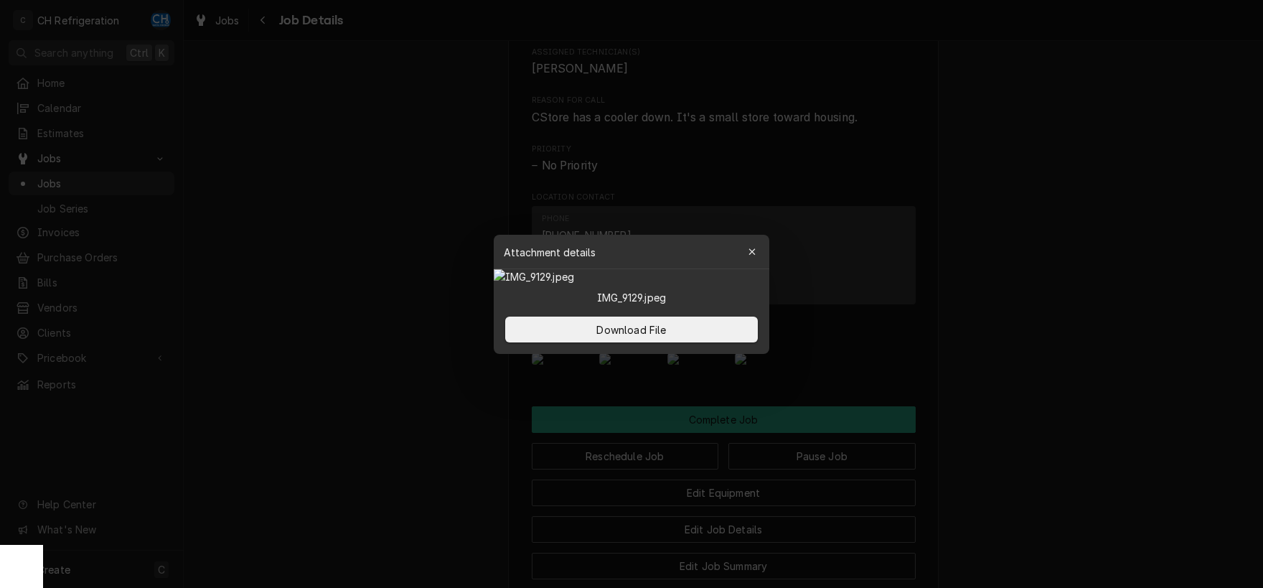
click at [434, 357] on div at bounding box center [631, 294] width 1263 height 588
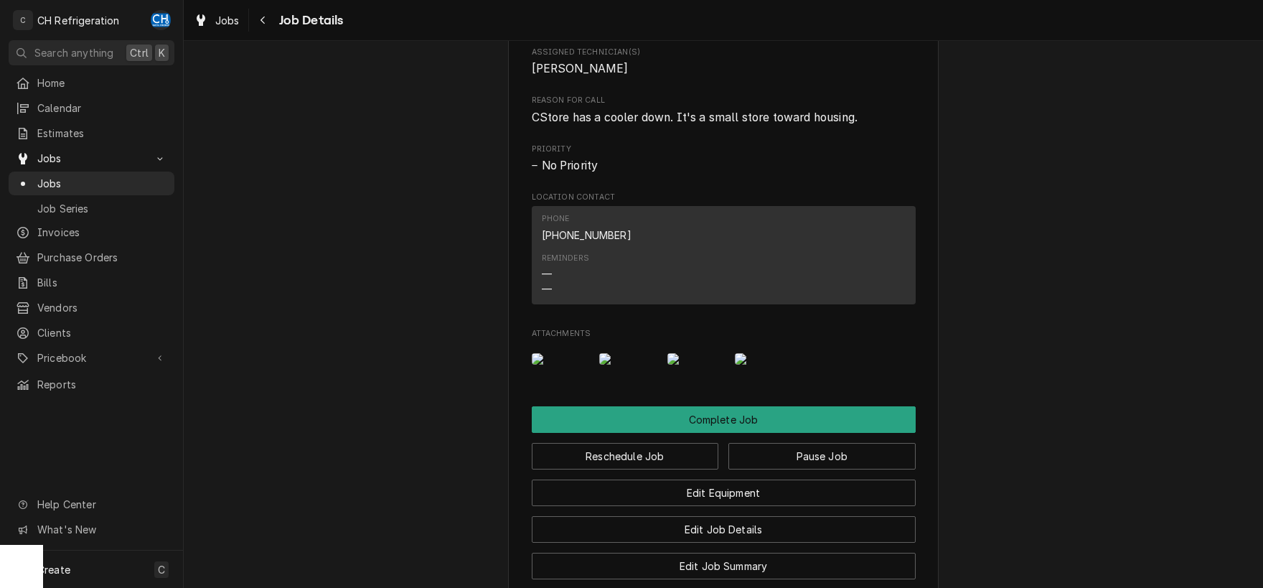
click at [814, 376] on div "Attachments" at bounding box center [724, 359] width 384 height 34
click at [763, 365] on img "Attachments" at bounding box center [763, 358] width 57 height 11
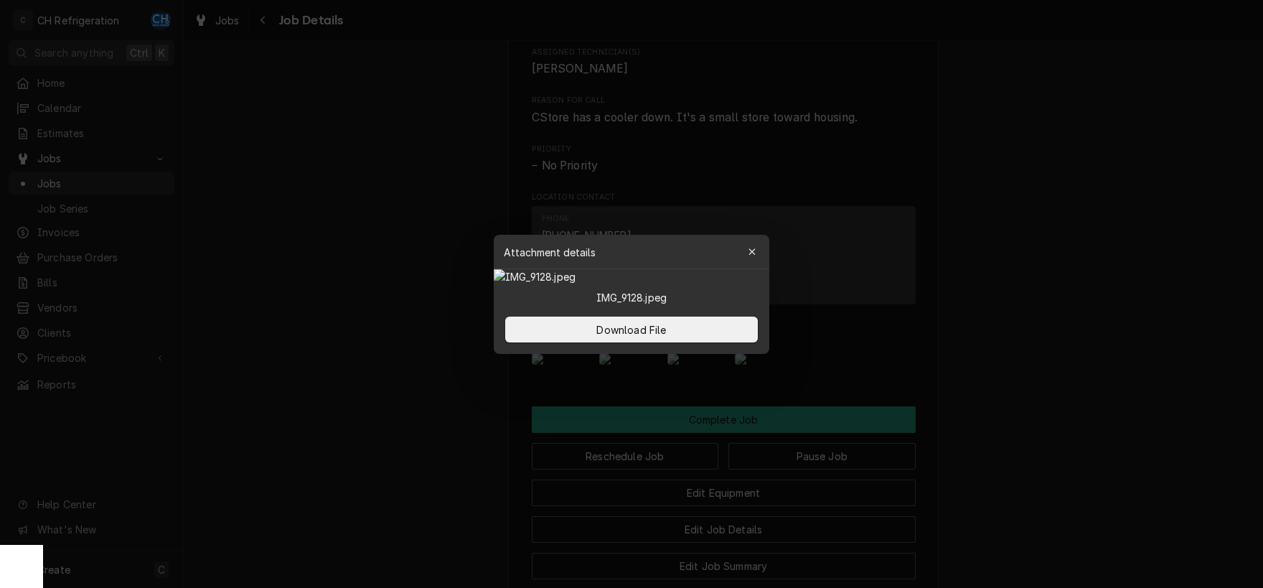
click at [588, 284] on img at bounding box center [632, 276] width 276 height 15
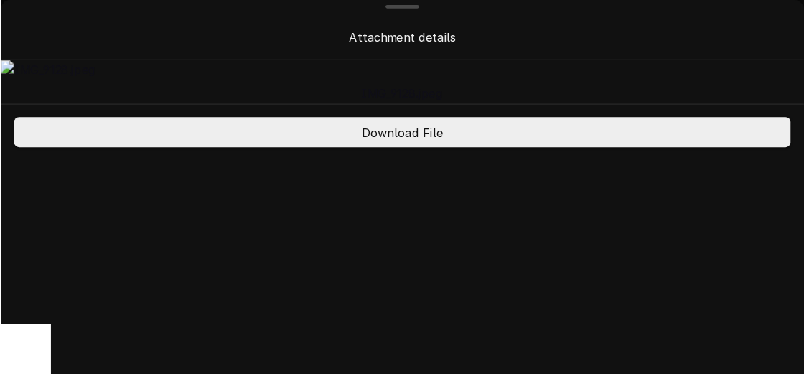
scroll to position [366, 0]
click at [325, 67] on img at bounding box center [344, 59] width 689 height 15
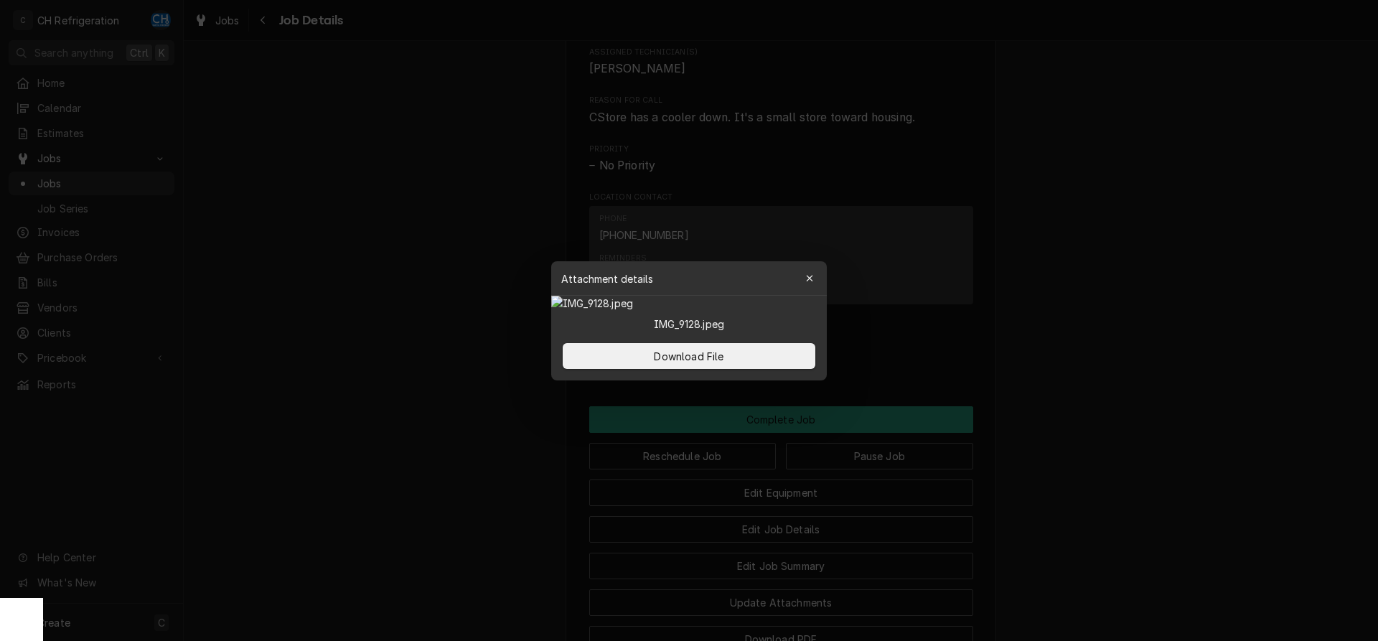
scroll to position [825, 0]
click at [1138, 342] on div at bounding box center [689, 320] width 1378 height 641
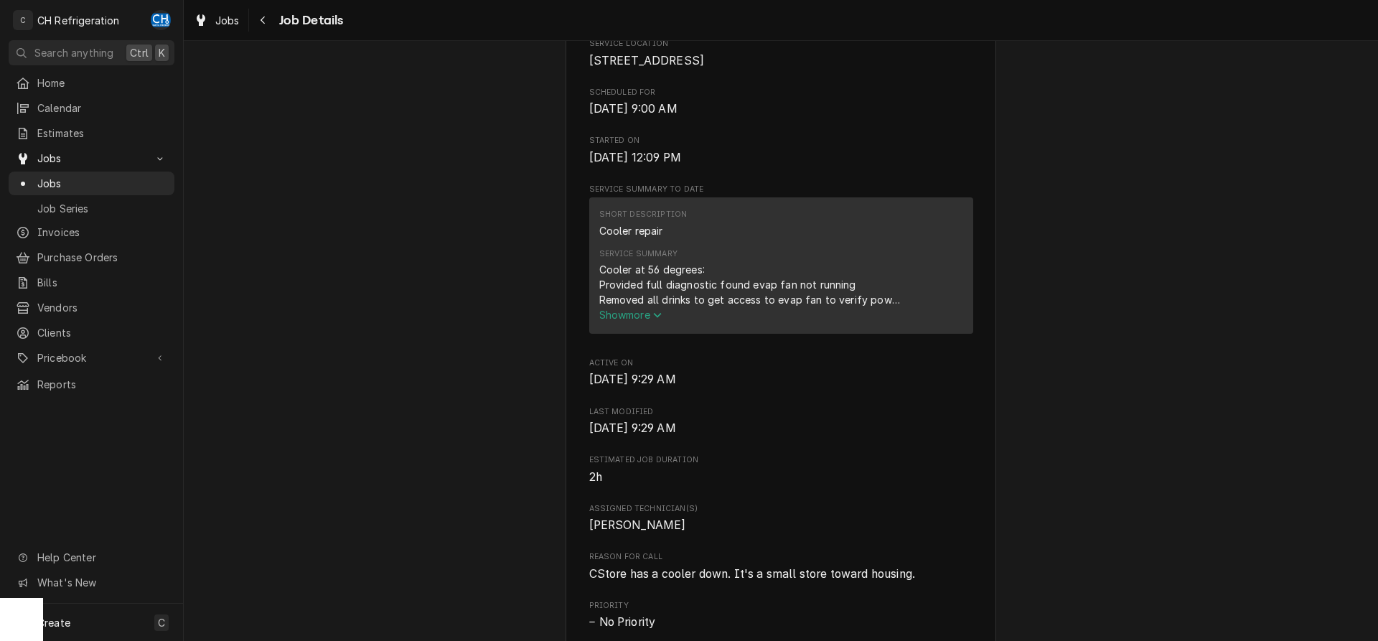
scroll to position [0, 0]
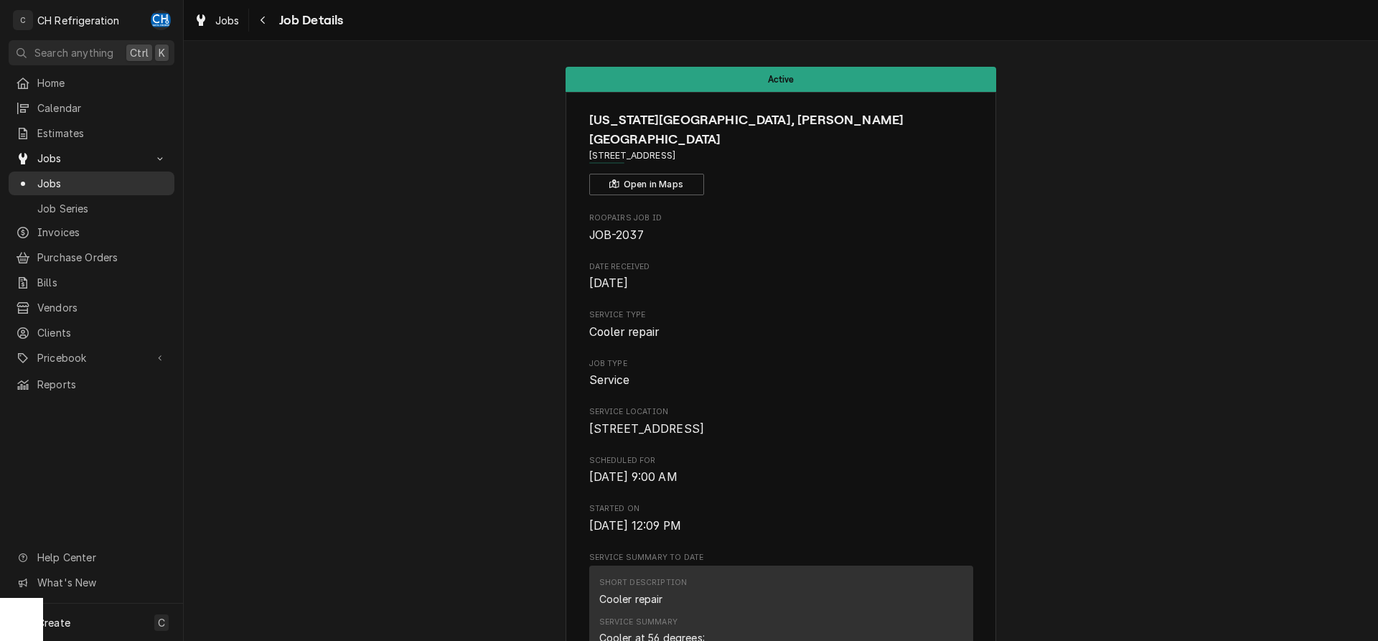
click at [79, 176] on span "Jobs" at bounding box center [102, 183] width 130 height 15
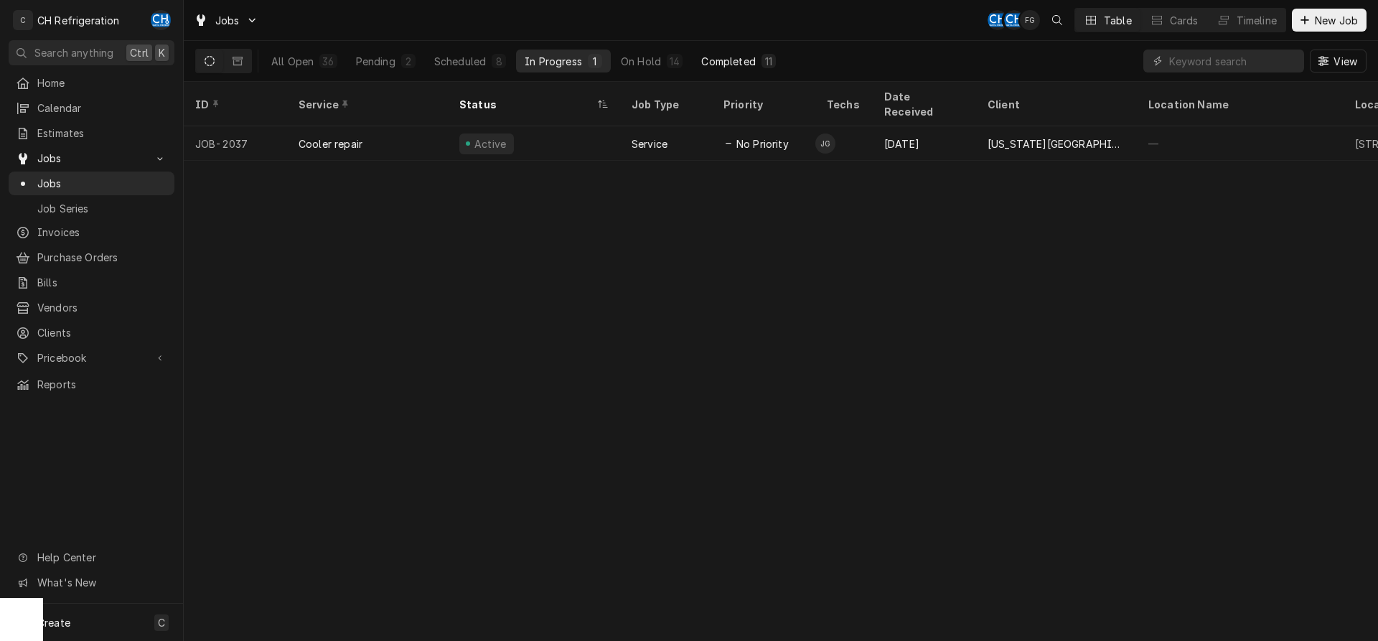
click at [749, 65] on div "Completed" at bounding box center [728, 61] width 54 height 15
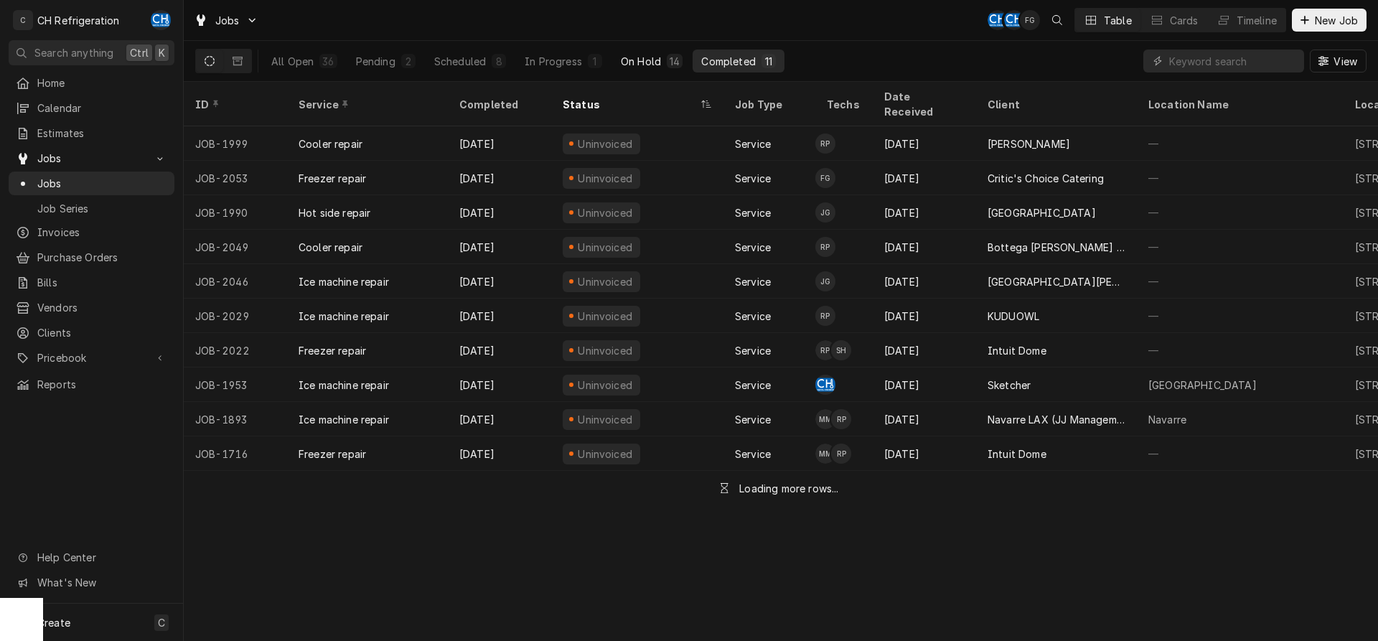
click at [657, 62] on div "On Hold" at bounding box center [641, 61] width 40 height 15
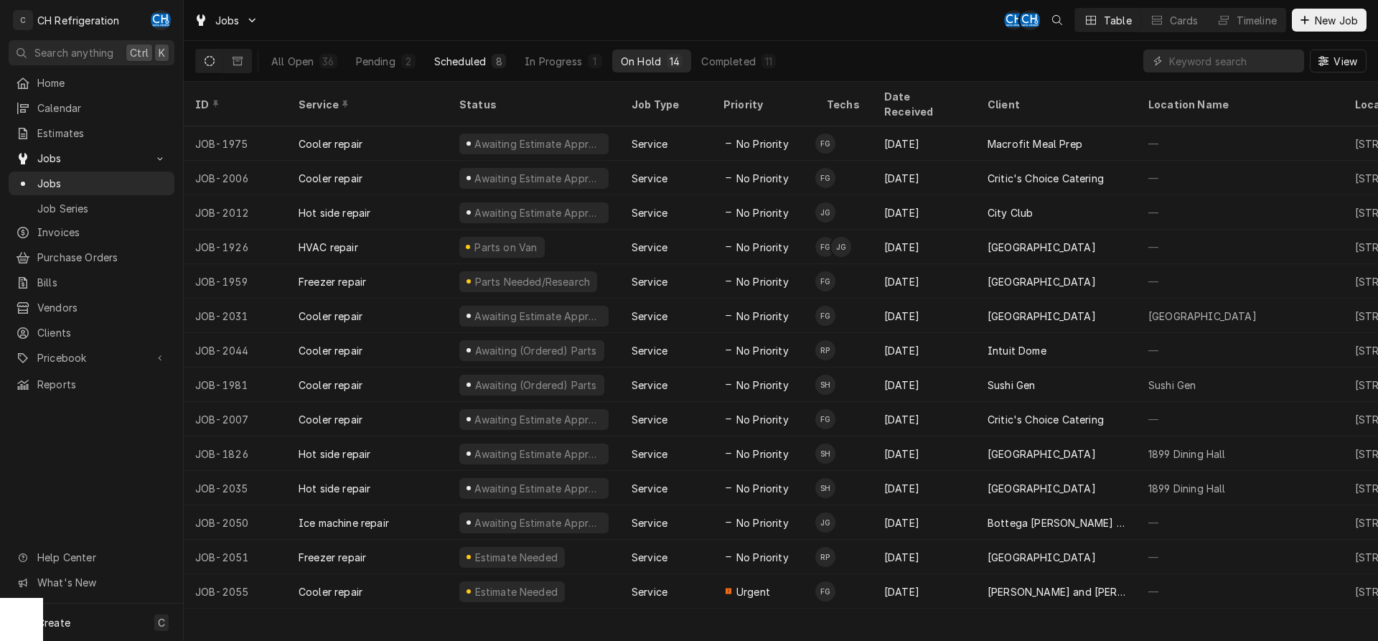
click at [459, 69] on button "Scheduled 8" at bounding box center [470, 61] width 89 height 23
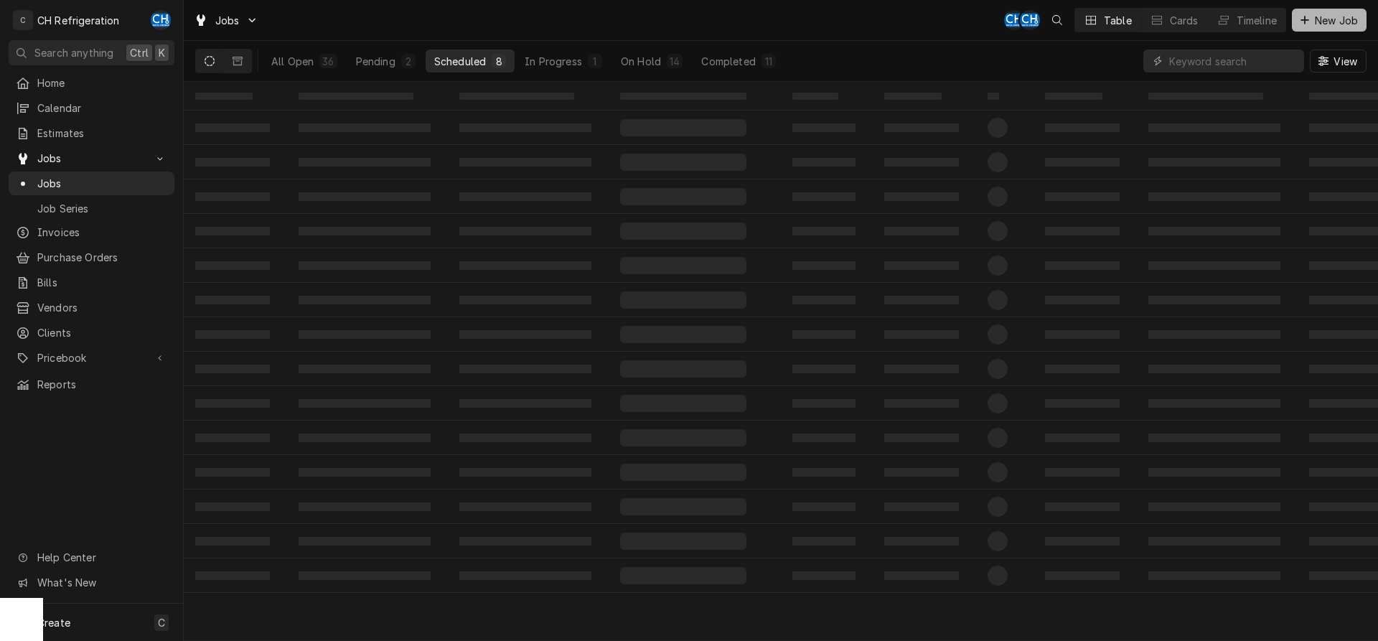
click at [1310, 16] on div "Dynamic Content Wrapper" at bounding box center [1305, 20] width 14 height 14
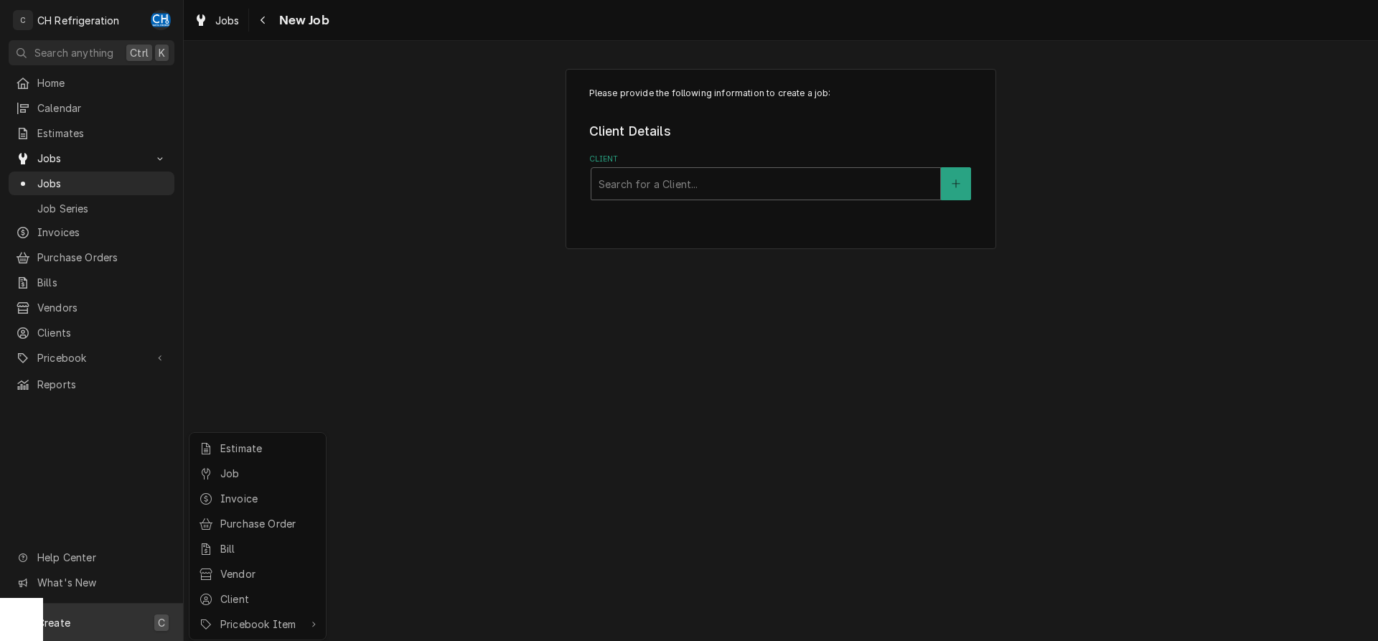
click at [751, 175] on html "C CH Refrigeration CH Search anything Ctrl K Home Calendar Estimates Jobs Jobs …" at bounding box center [689, 320] width 1378 height 641
click at [754, 175] on html "C CH Refrigeration CH Search anything Ctrl K Home Calendar Estimates Jobs Jobs …" at bounding box center [689, 320] width 1378 height 641
click at [702, 175] on div "Client" at bounding box center [766, 184] width 334 height 26
type input "cilan"
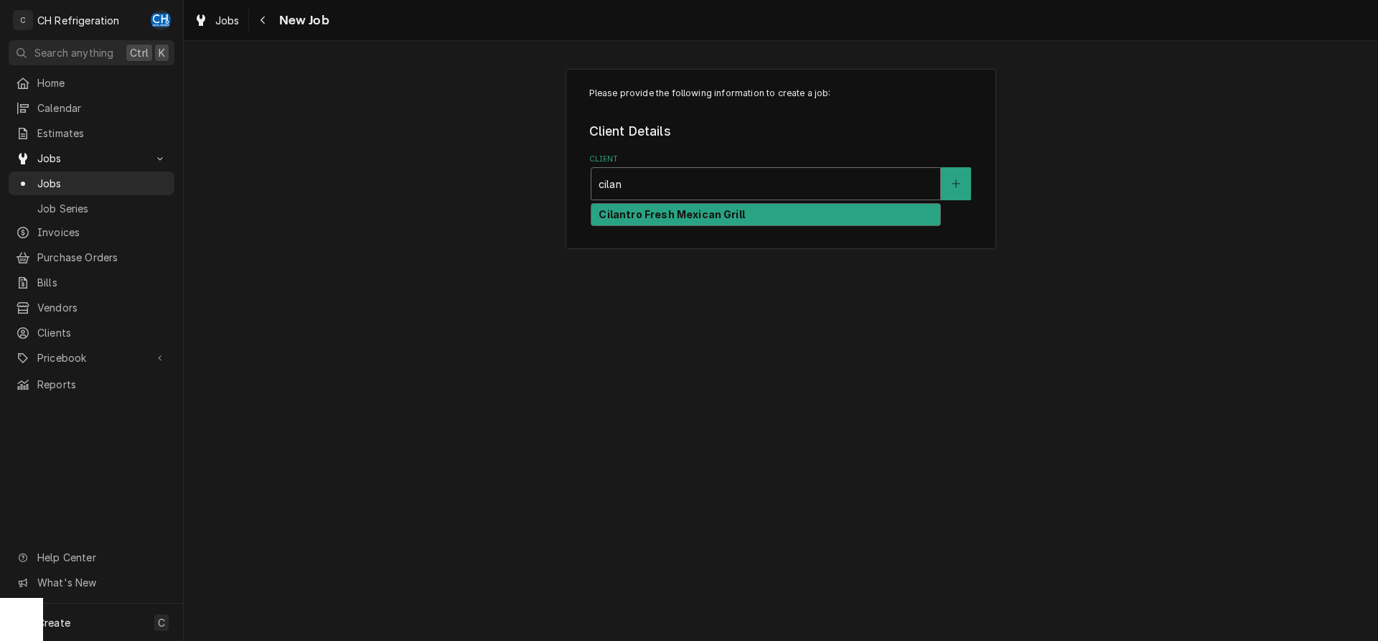
click at [685, 212] on strong "Cilantro Fresh Mexican Grill" at bounding box center [672, 214] width 146 height 12
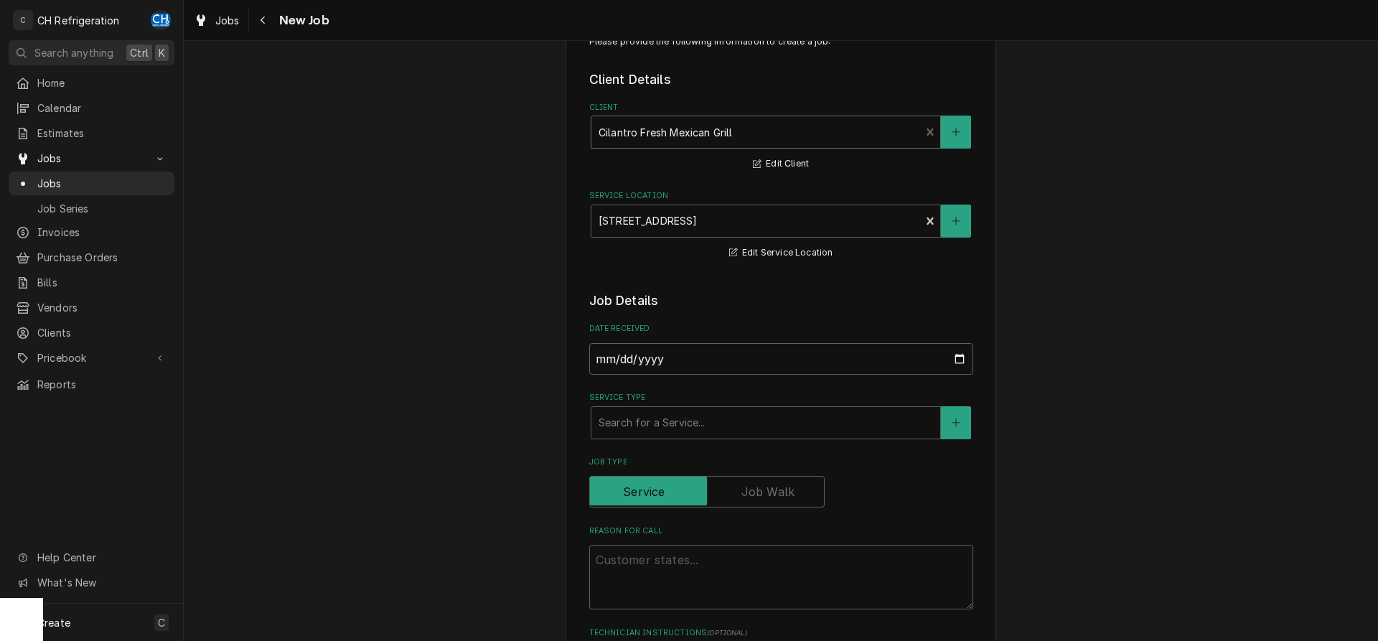
scroll to position [73, 0]
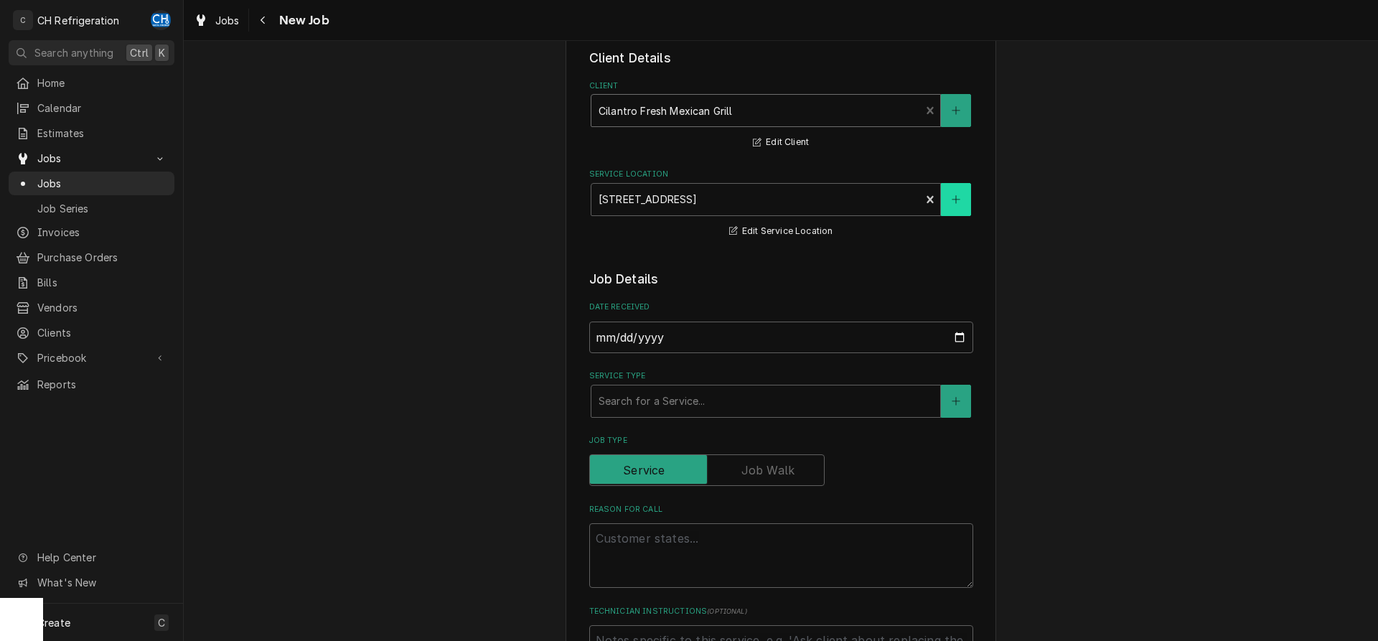
click at [958, 195] on button "Service Location" at bounding box center [956, 199] width 30 height 33
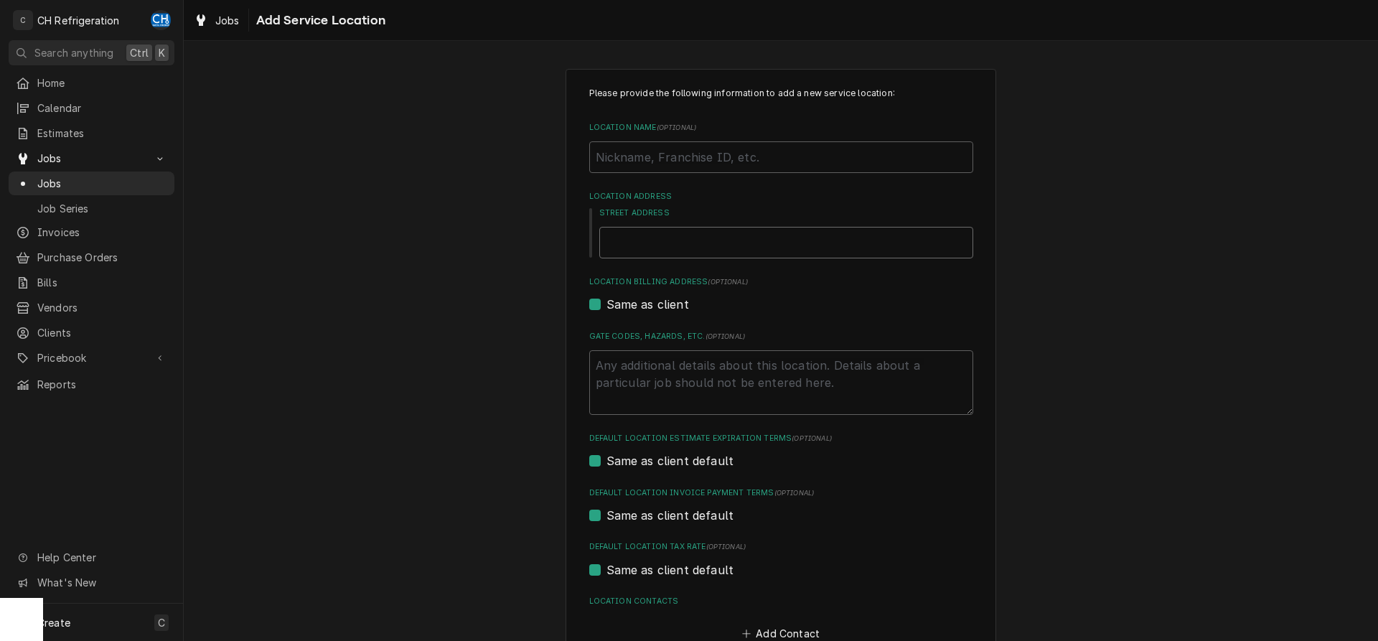
click at [738, 236] on input "Street Address" at bounding box center [786, 243] width 374 height 32
click at [691, 146] on input "Location Name ( optional )" at bounding box center [781, 157] width 384 height 32
type textarea "x"
type input "F"
type textarea "x"
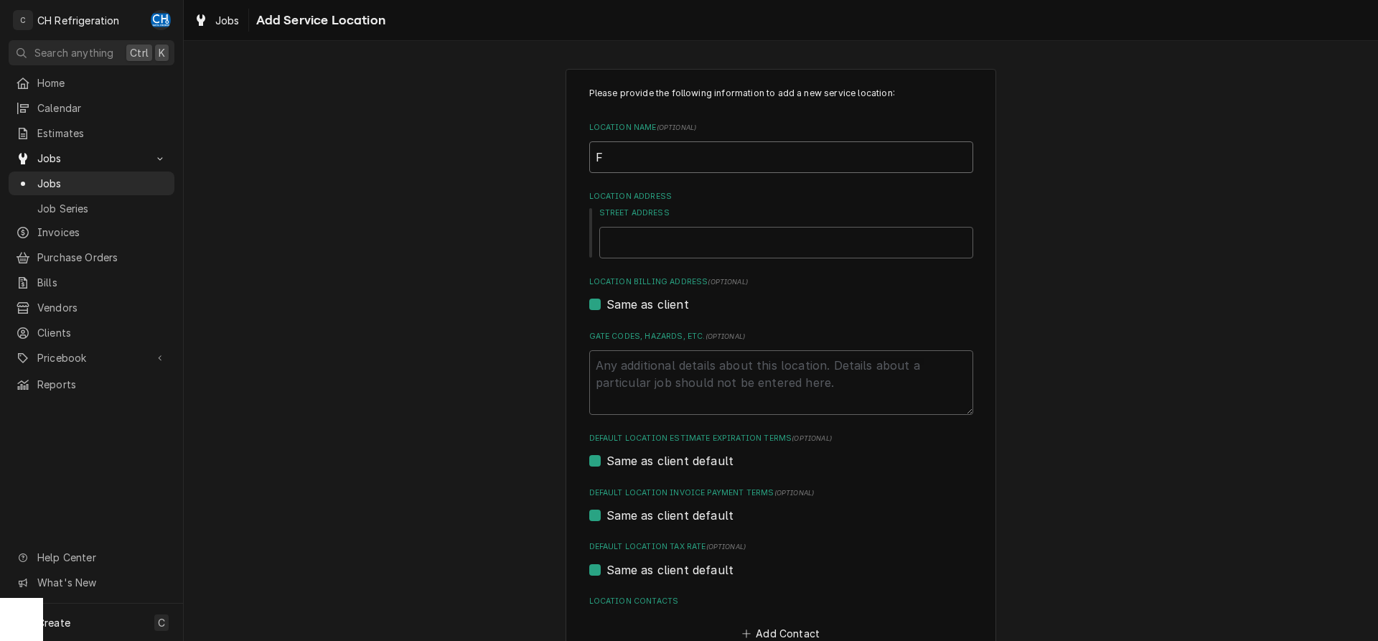
type input "Fi"
type textarea "x"
type input "Fig"
type textarea "x"
type input "Figu"
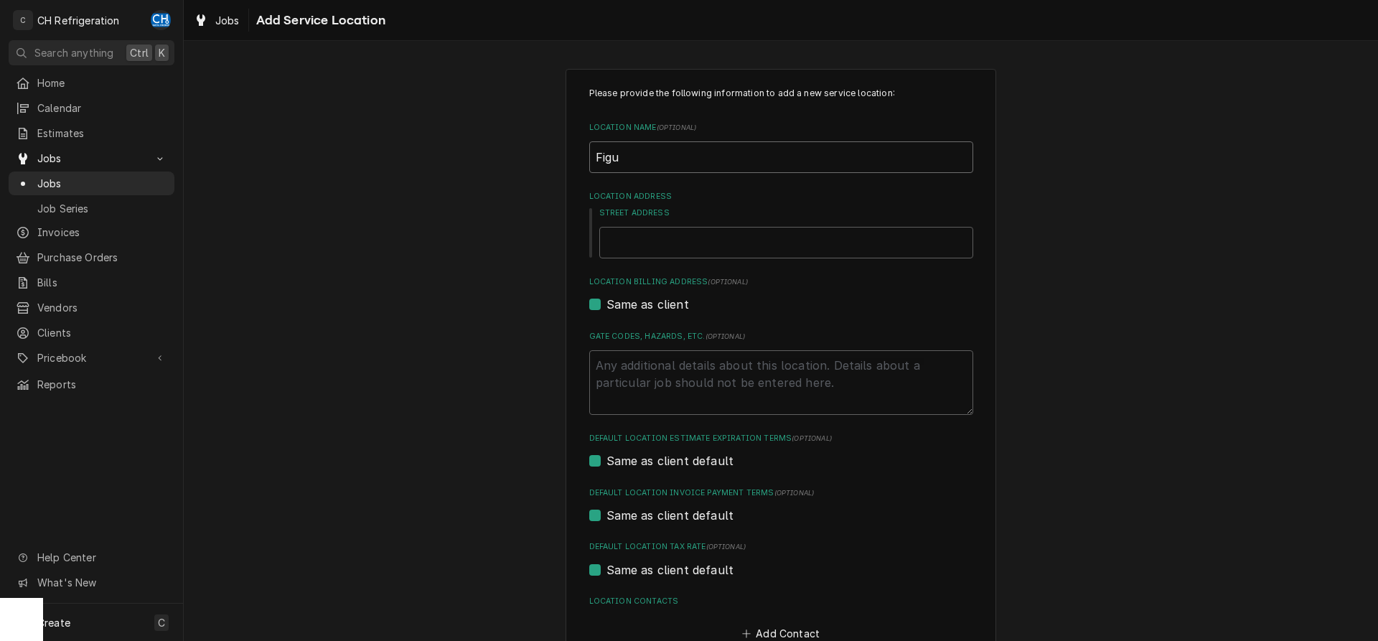
type textarea "x"
type input "Figue"
type textarea "x"
type input "Figuer"
type textarea "x"
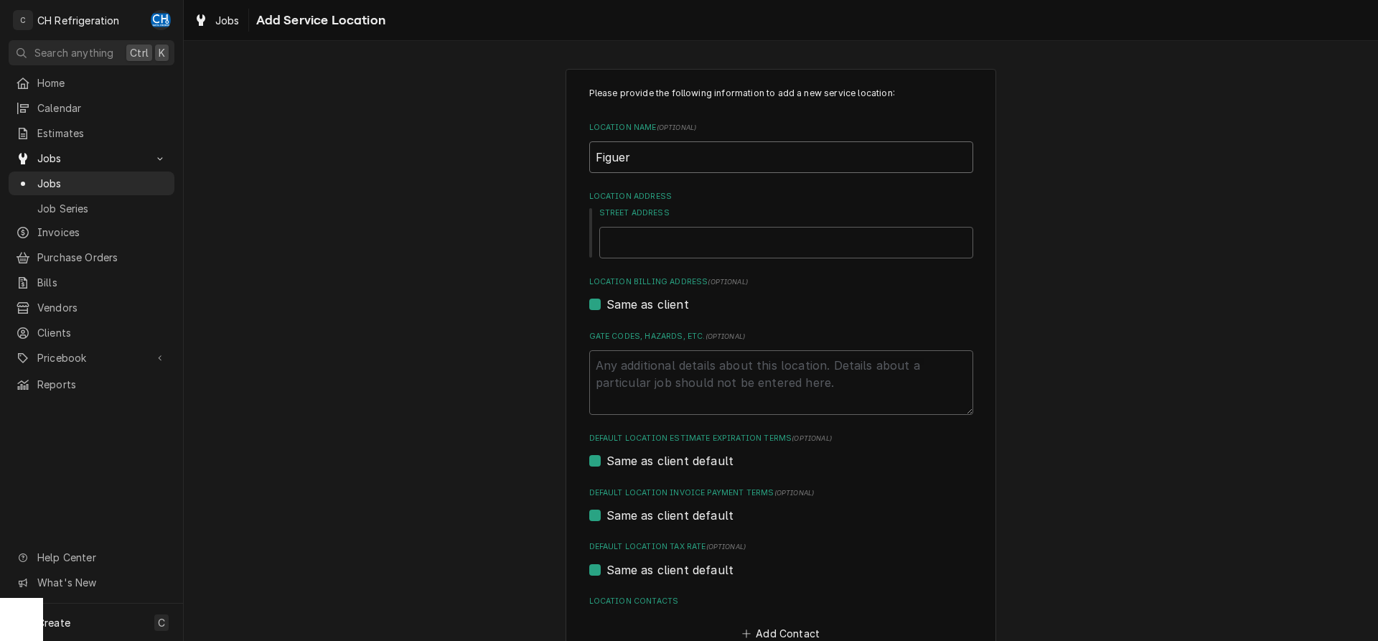
type input "Figuero"
type textarea "x"
type input "[PERSON_NAME]"
type textarea "x"
type input "[PERSON_NAME]"
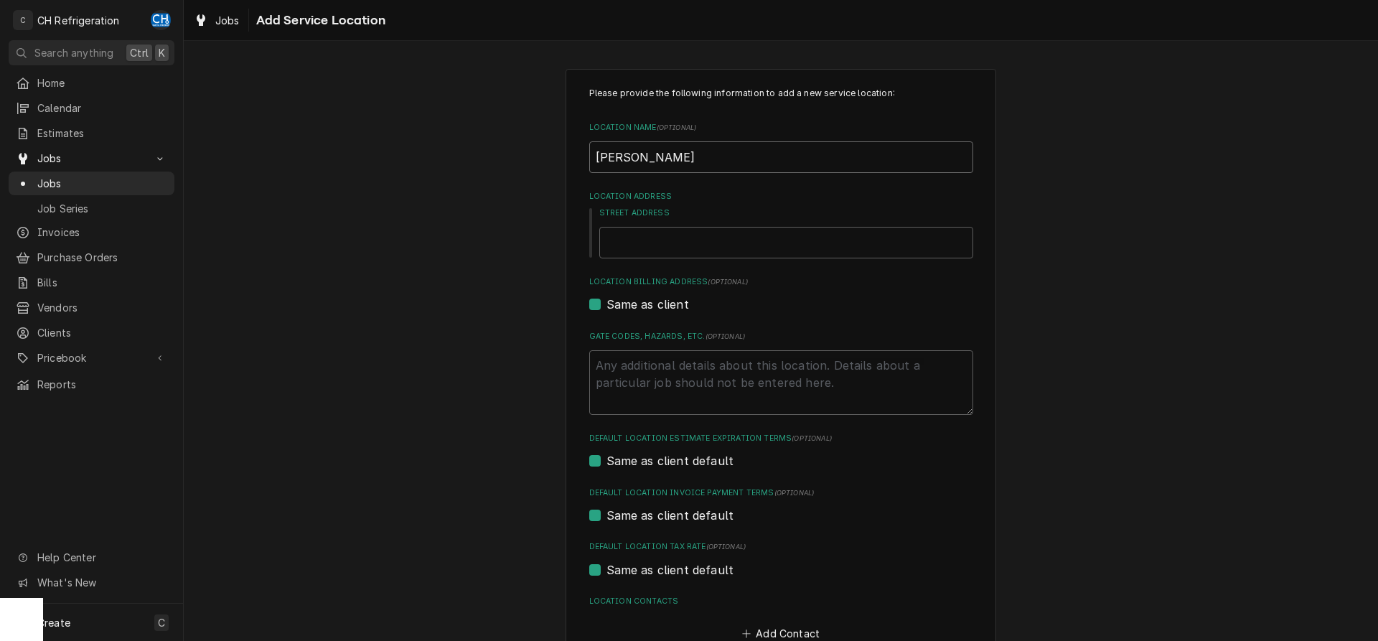
type textarea "x"
type input "[PERSON_NAME]"
click at [670, 249] on input "Street Address" at bounding box center [786, 243] width 374 height 32
click at [750, 237] on input "Street Address" at bounding box center [786, 243] width 374 height 32
type textarea "x"
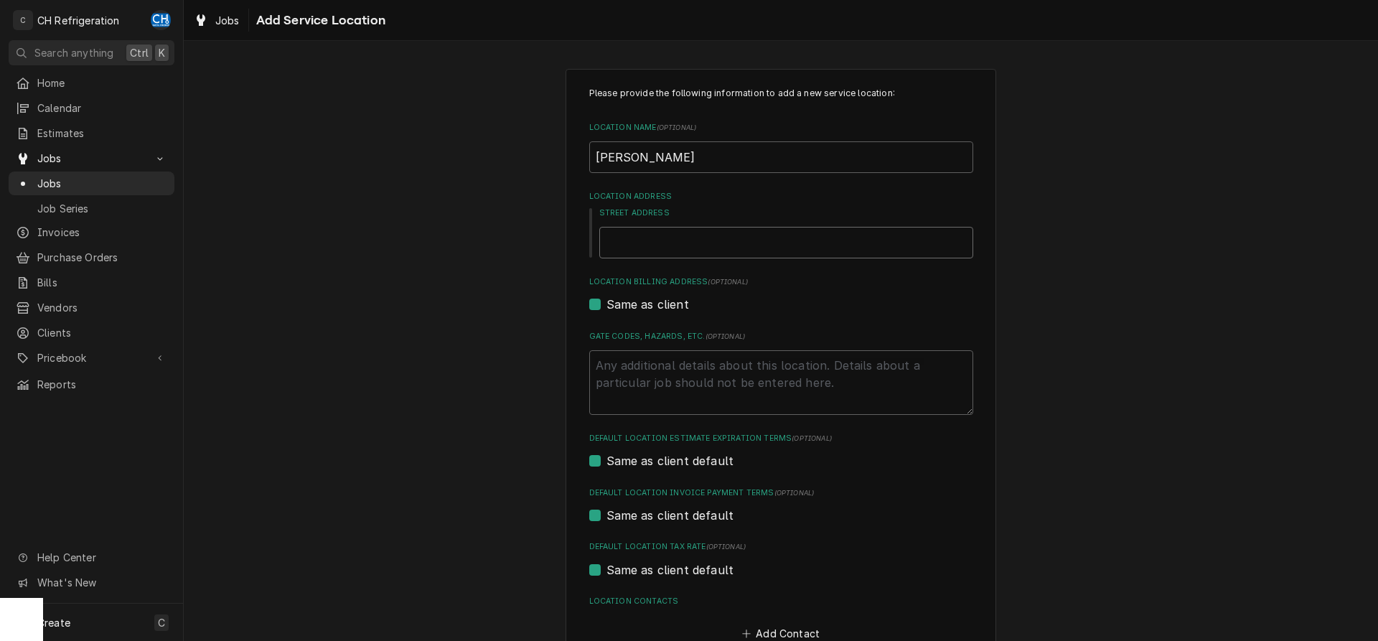
type input "8"
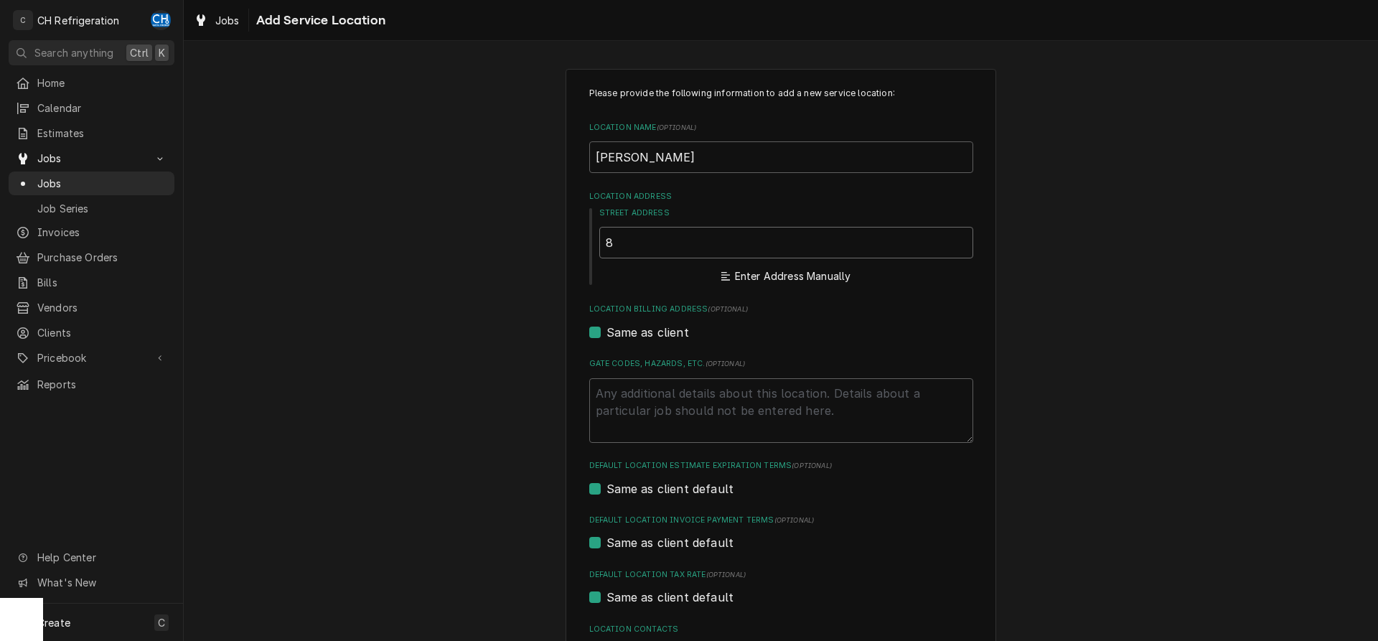
type textarea "x"
type input "81"
type textarea "x"
type input "816"
type textarea "x"
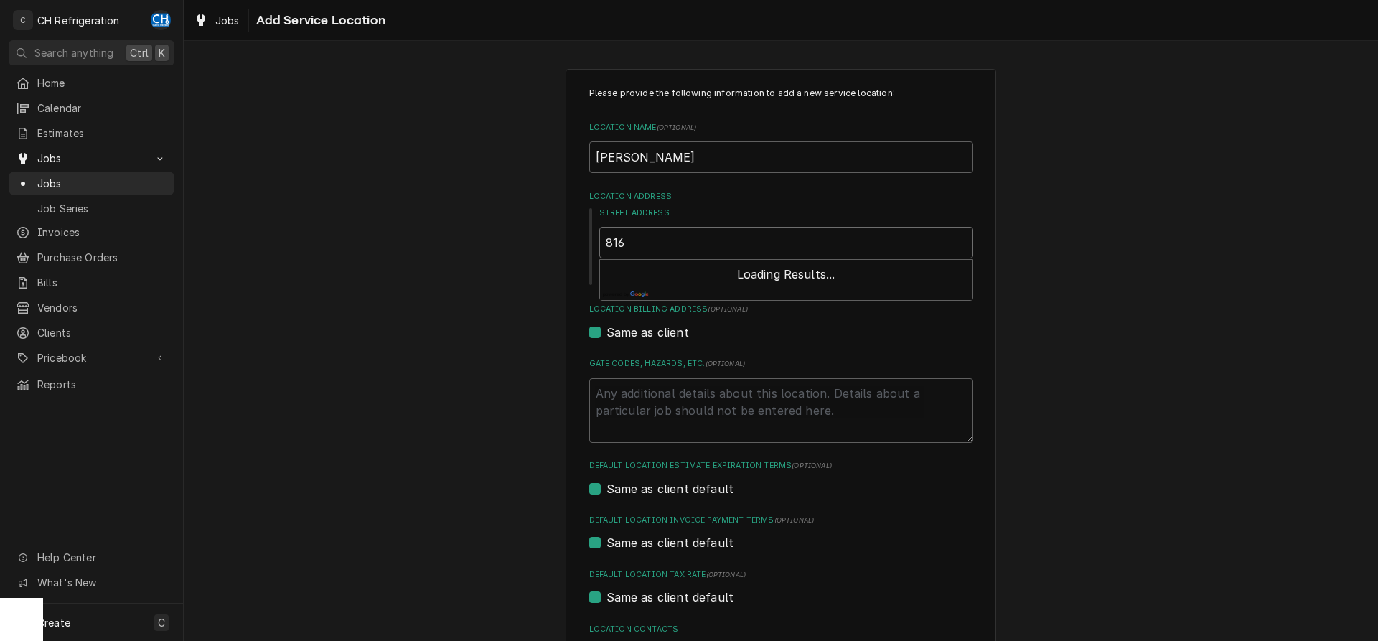
type input "816"
type textarea "x"
type input "816 s"
type textarea "x"
type input "816 s"
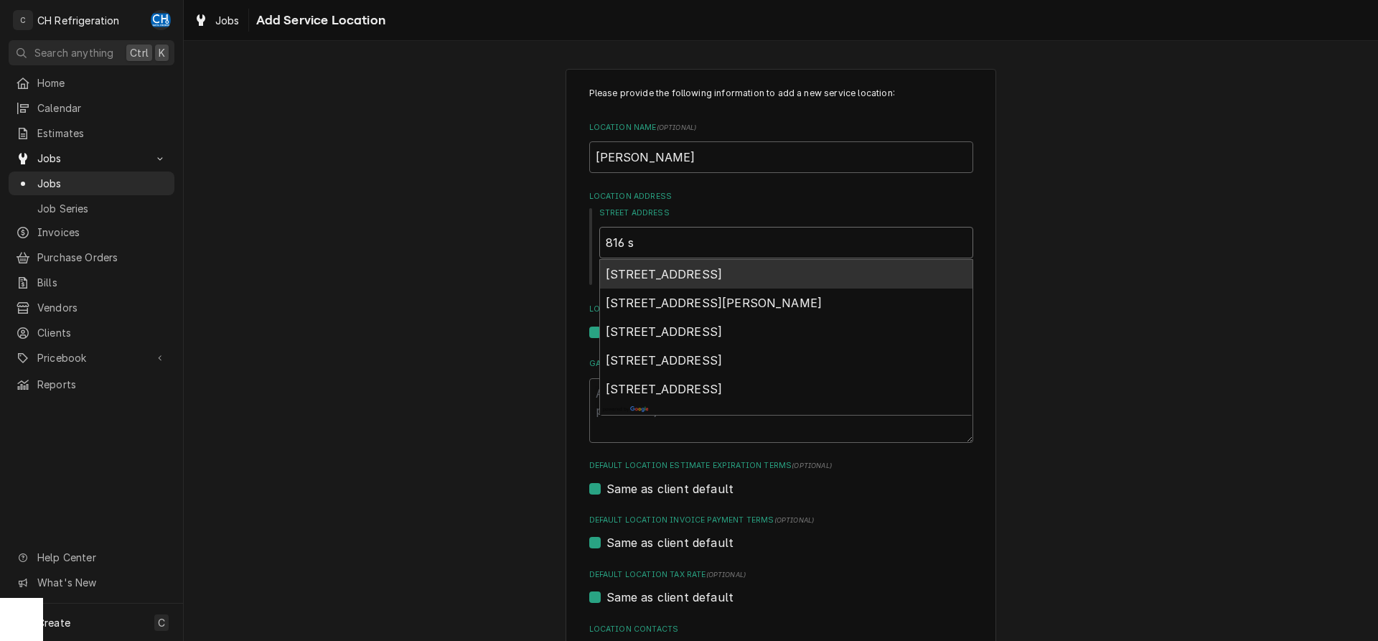
type textarea "x"
type input "816 s f"
type textarea "x"
type input "816 s fi"
type textarea "x"
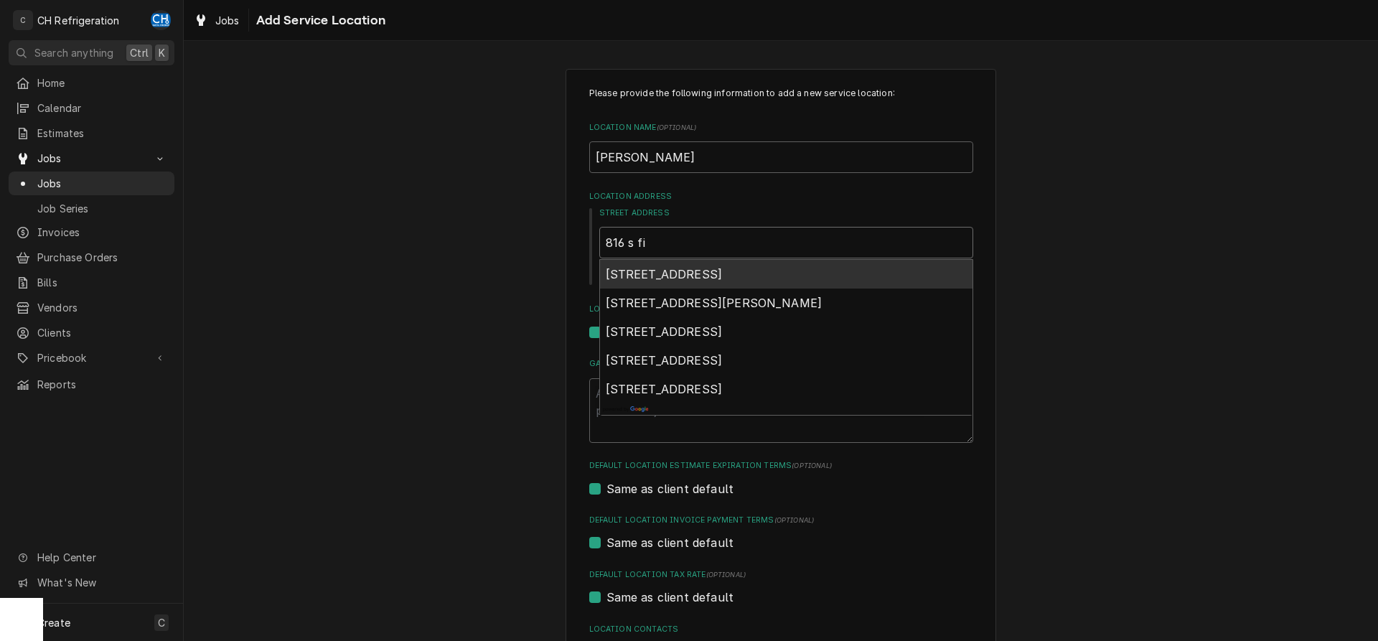
type input "816 s fig"
click at [848, 265] on div "816 South Figueroa Street, Los Angeles, CA, USA" at bounding box center [786, 274] width 373 height 29
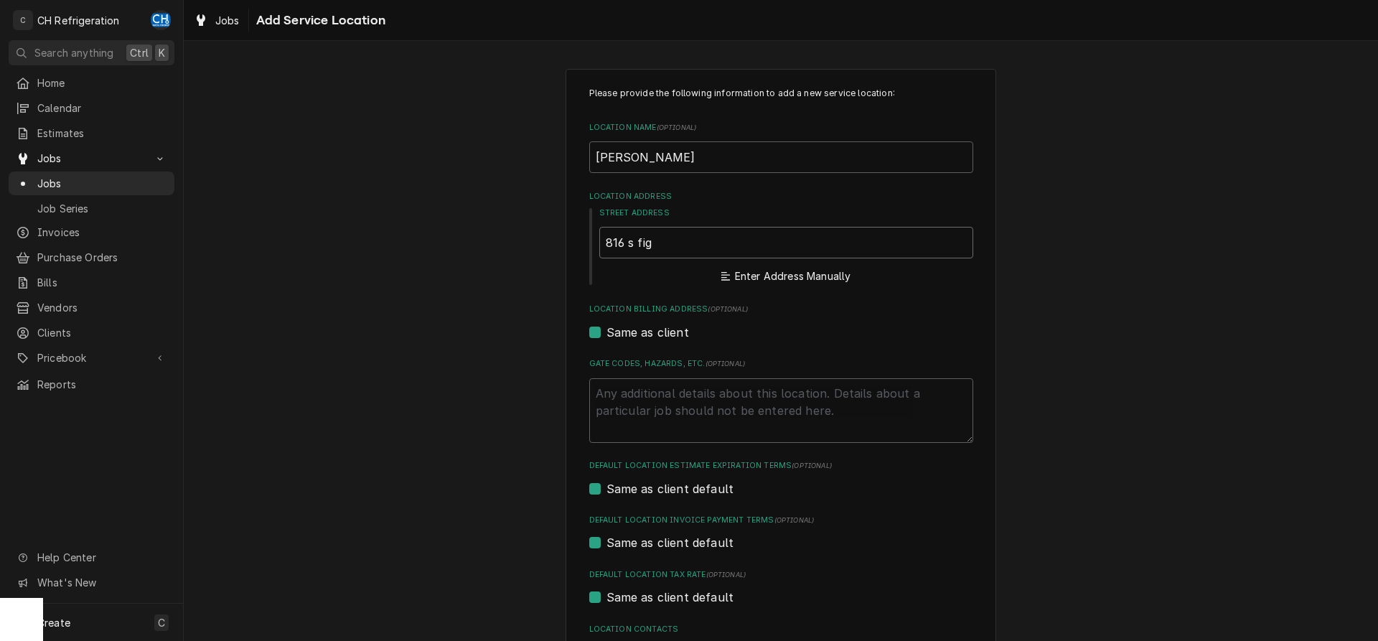
type textarea "x"
type input "816 S Figueroa St"
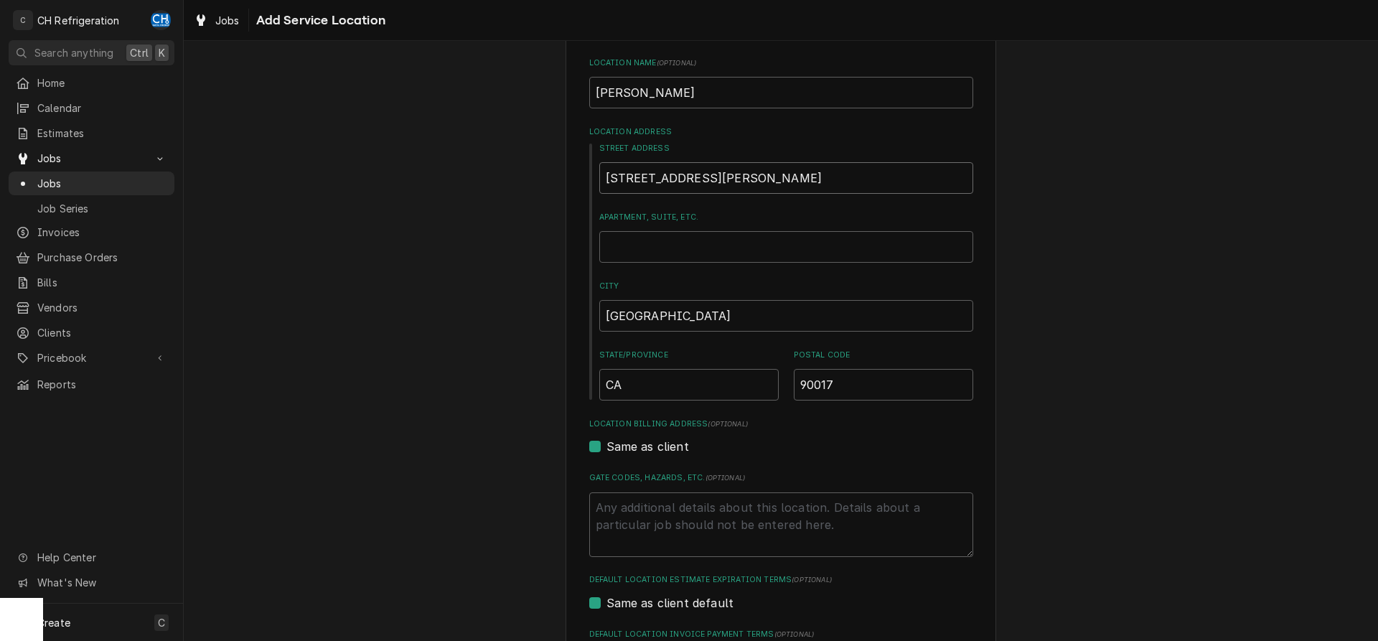
type textarea "x"
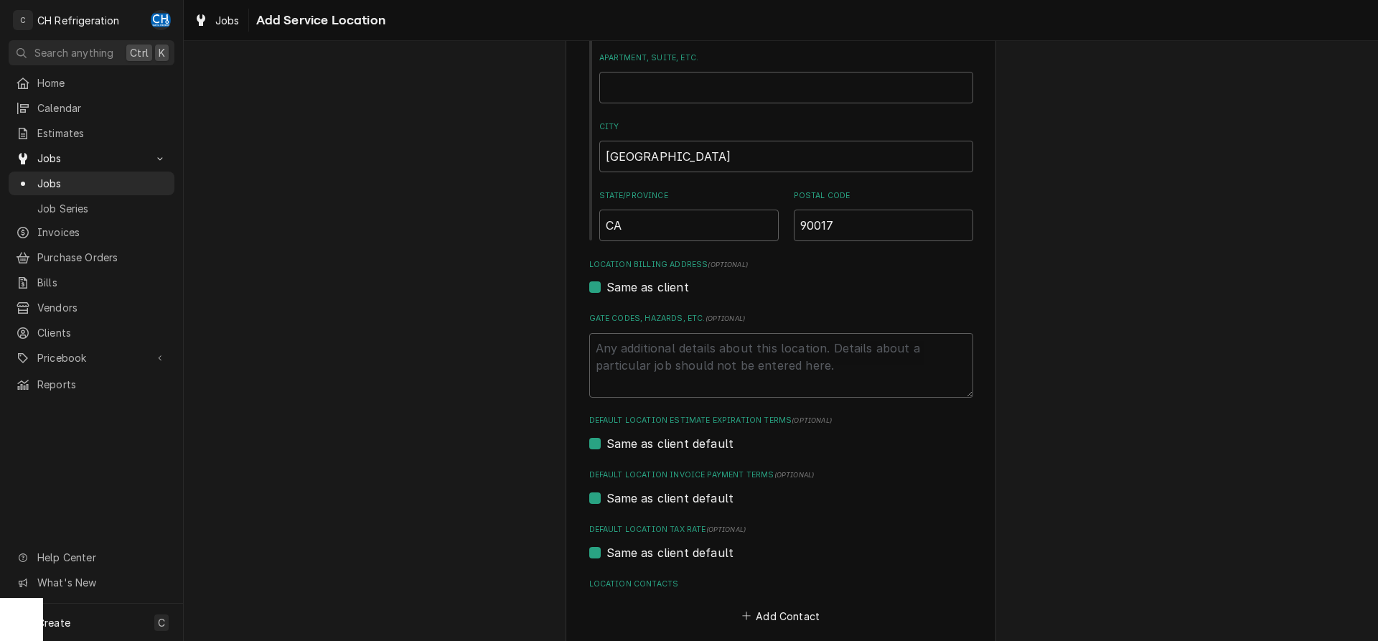
scroll to position [296, 0]
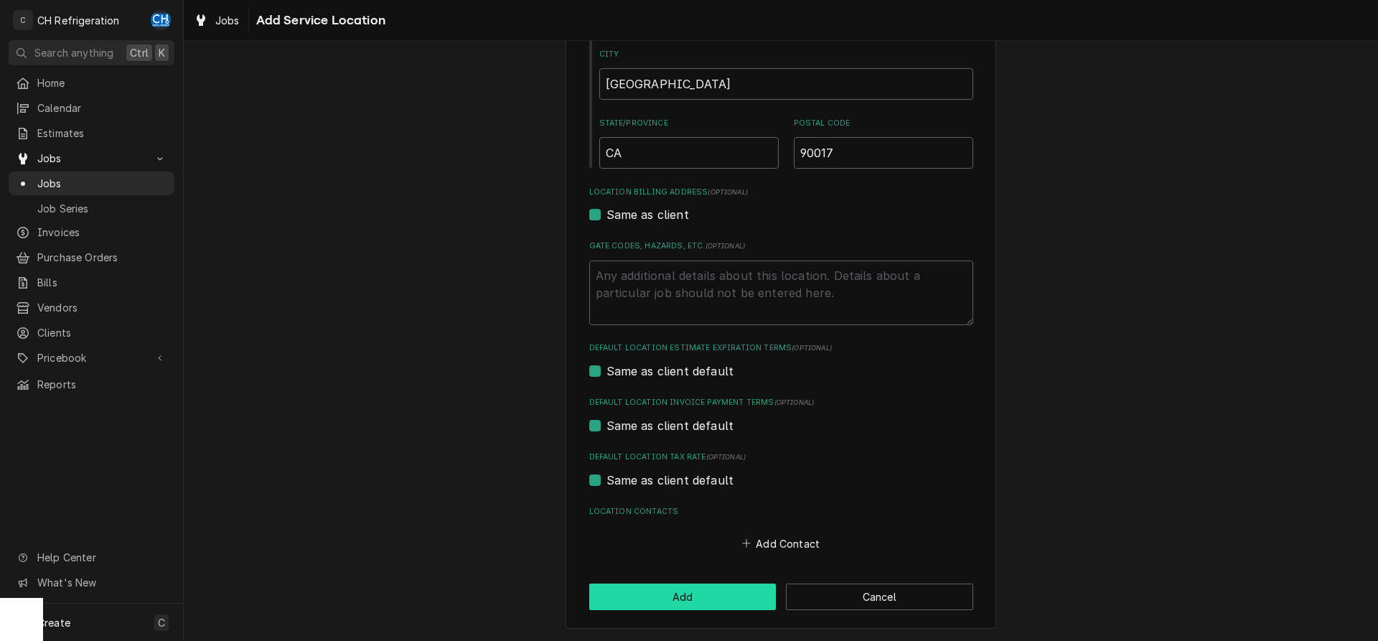
type input "816 S Figueroa St"
click at [694, 594] on button "Add" at bounding box center [682, 597] width 187 height 27
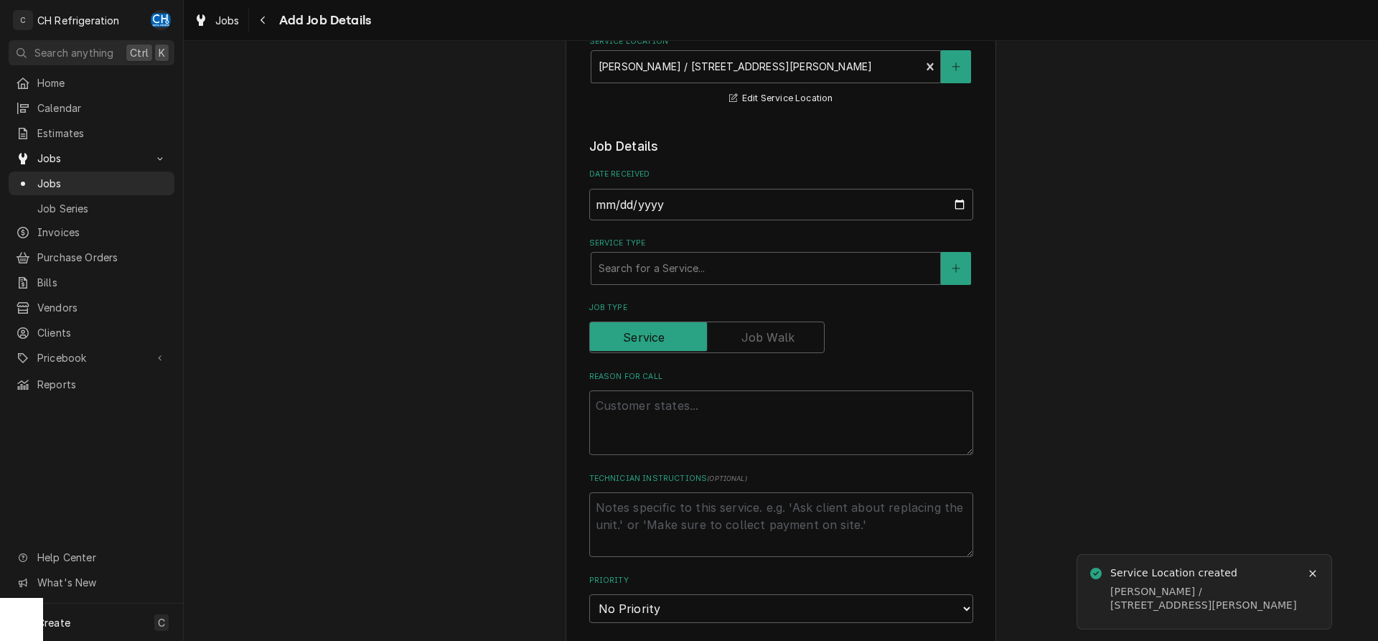
scroll to position [220, 0]
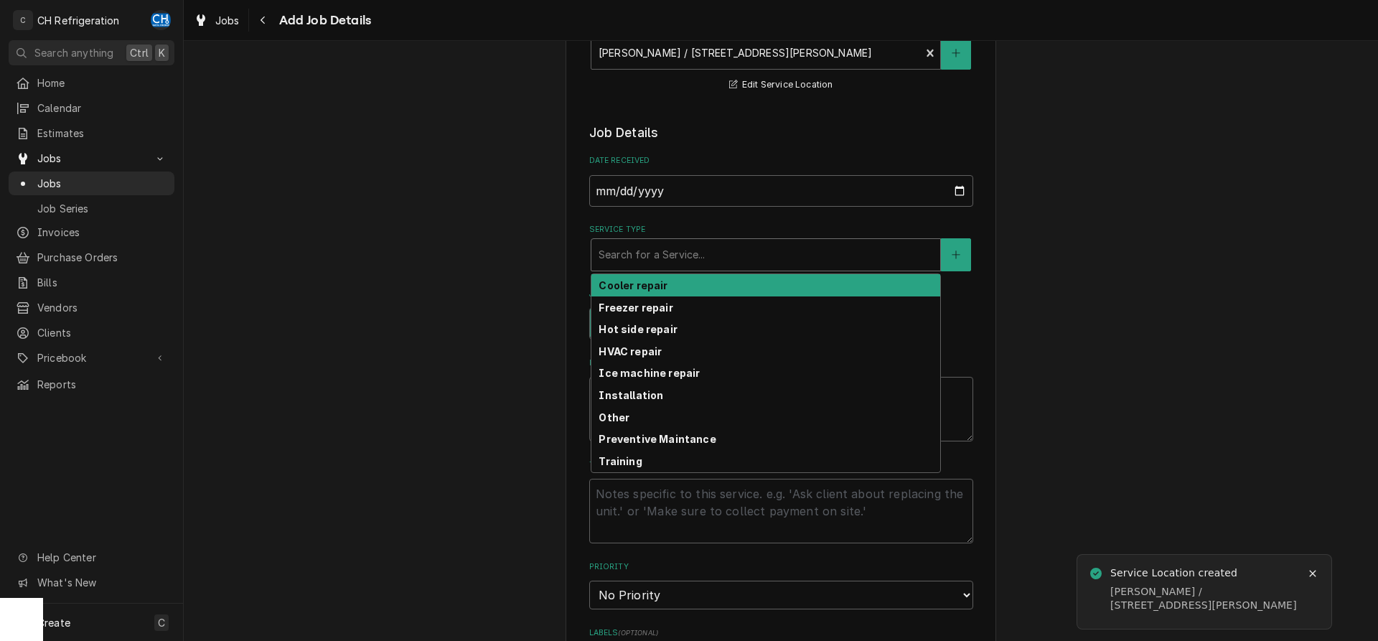
click at [679, 263] on div "Service Type" at bounding box center [766, 255] width 334 height 26
click at [670, 291] on div "Cooler repair" at bounding box center [765, 285] width 349 height 22
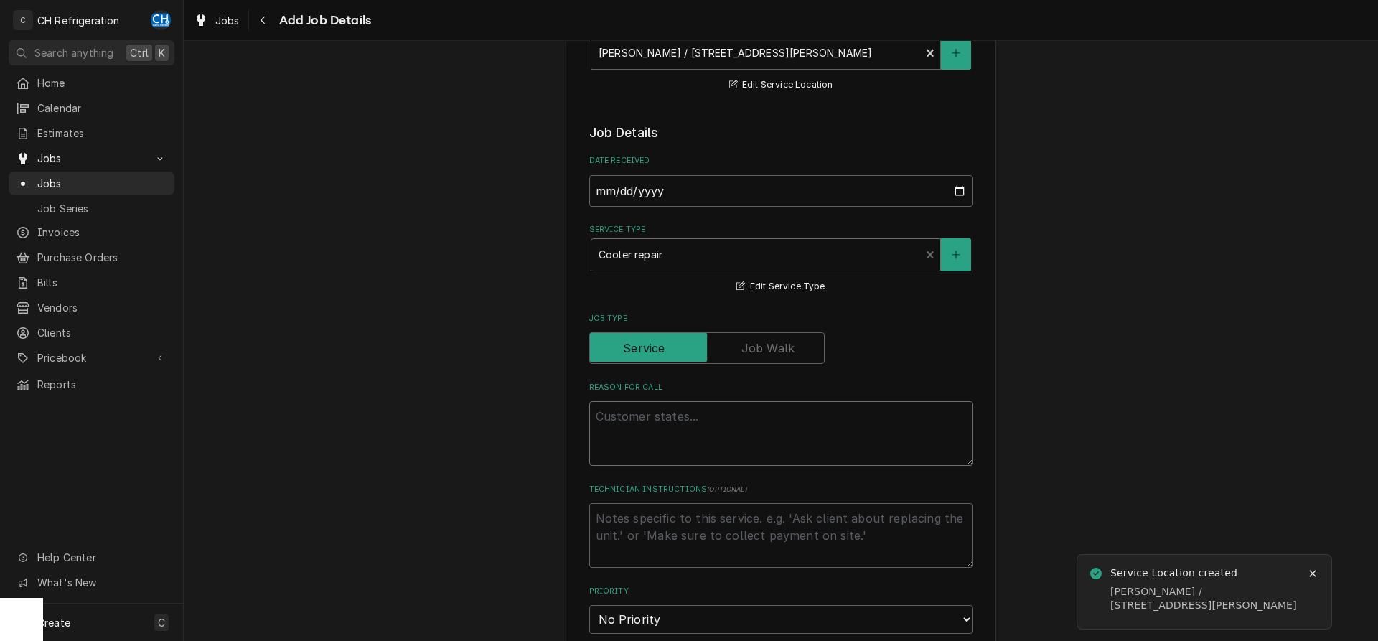
click at [663, 425] on textarea "Reason For Call" at bounding box center [781, 433] width 384 height 65
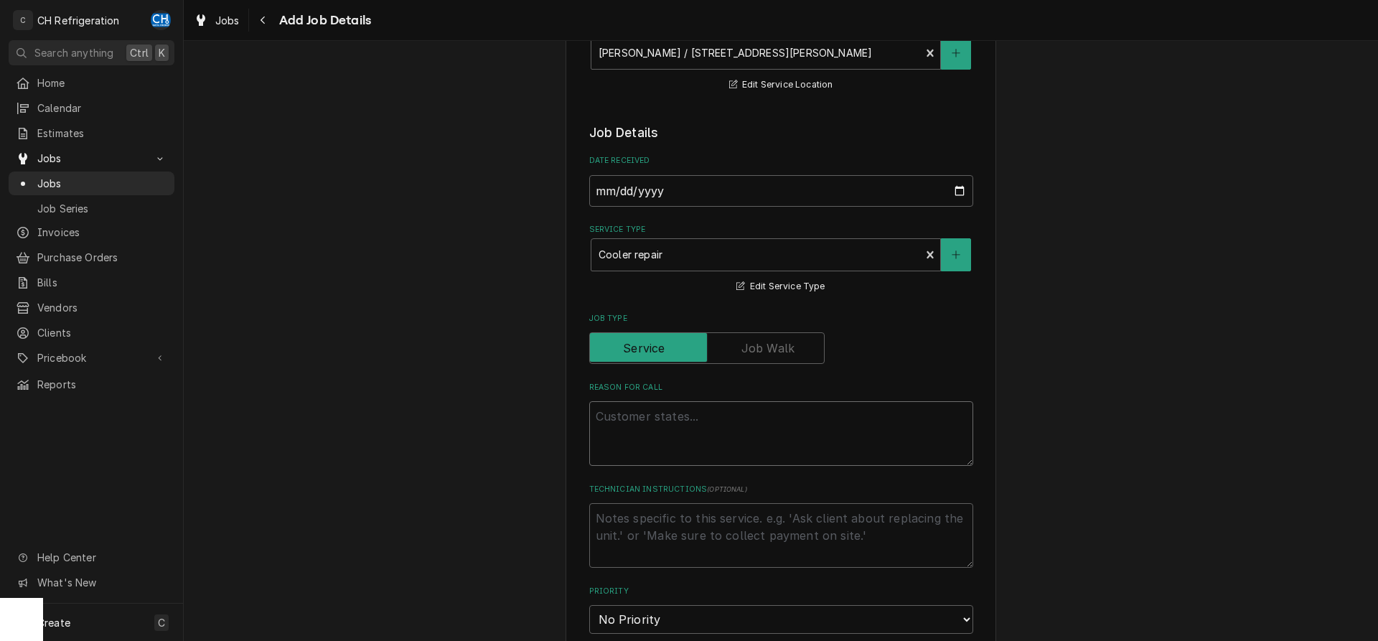
type textarea "x"
type textarea "w"
type textarea "x"
type textarea "wa"
type textarea "x"
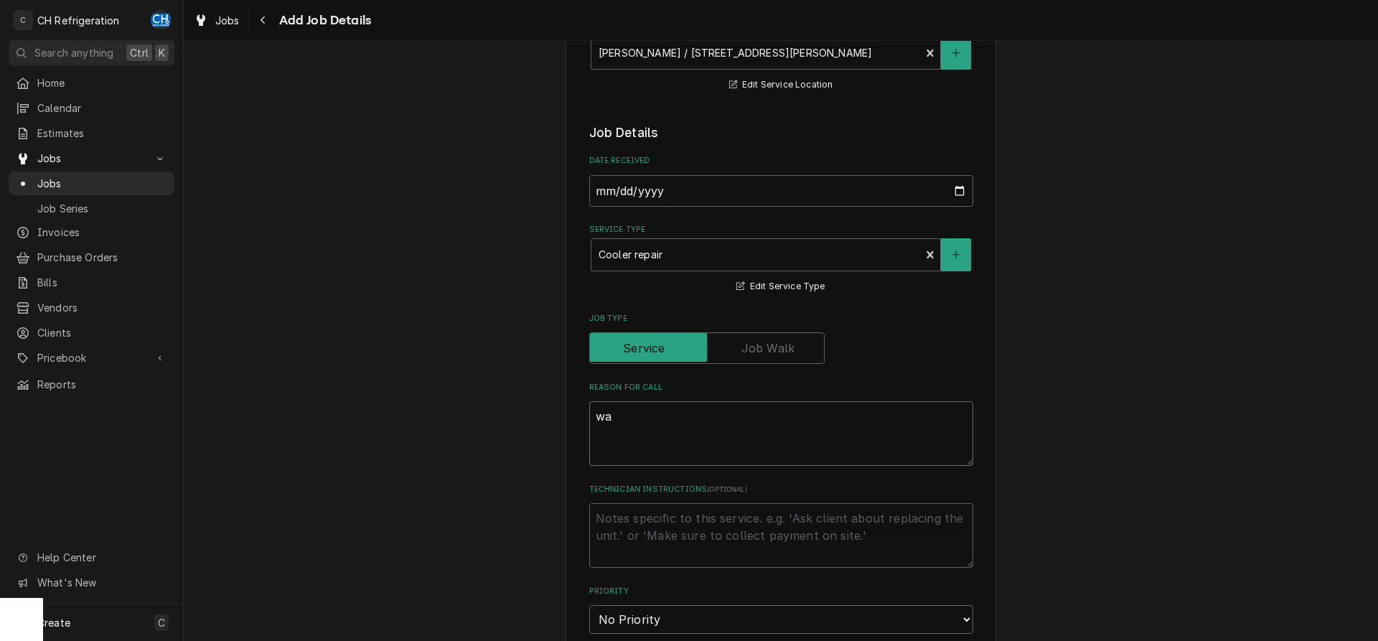
type textarea "wal"
type textarea "x"
type textarea "walk-"
type textarea "x"
type textarea "walk-0"
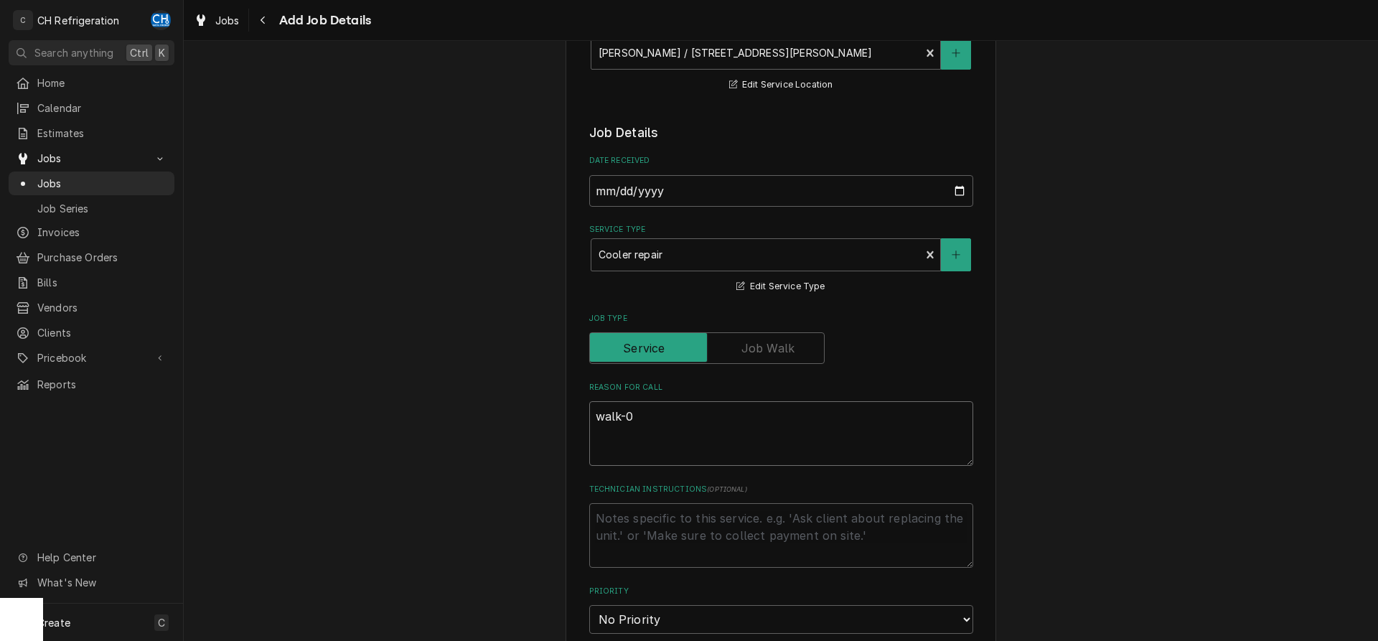
type textarea "x"
type textarea "walk-"
type textarea "x"
type textarea "walk-i"
type textarea "x"
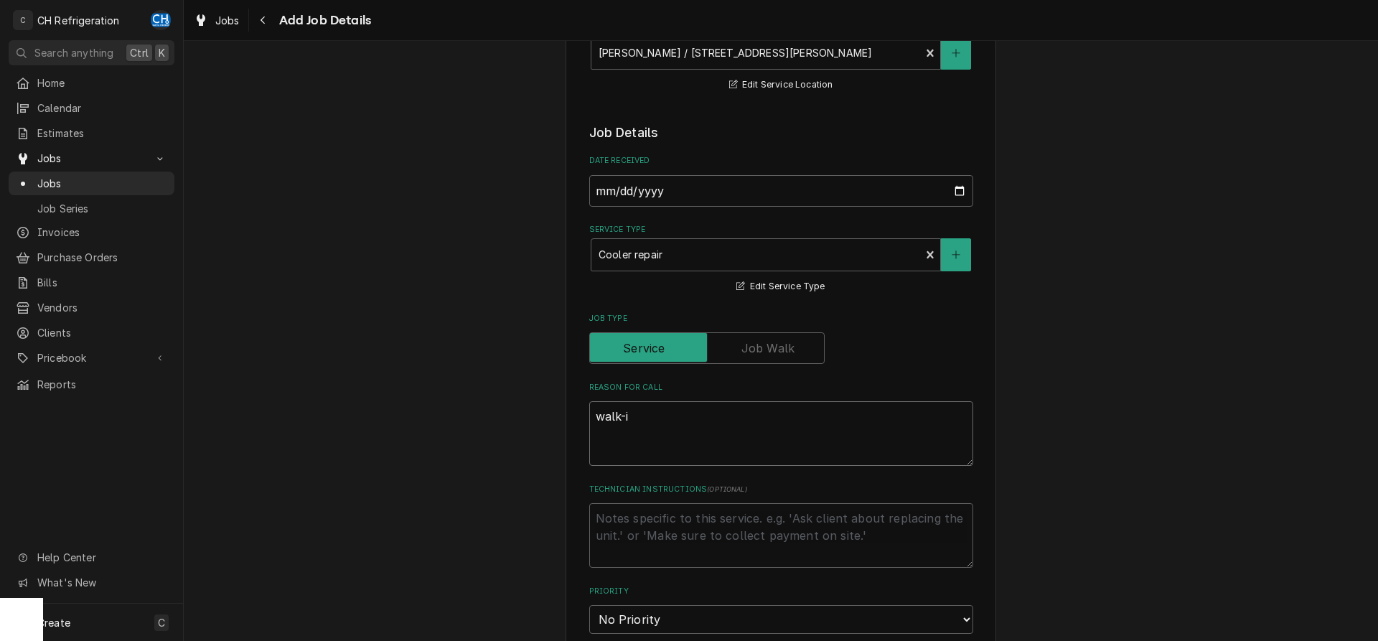
type textarea "walk-in"
type textarea "x"
type textarea "walk-in"
type textarea "x"
type textarea "walk-in c"
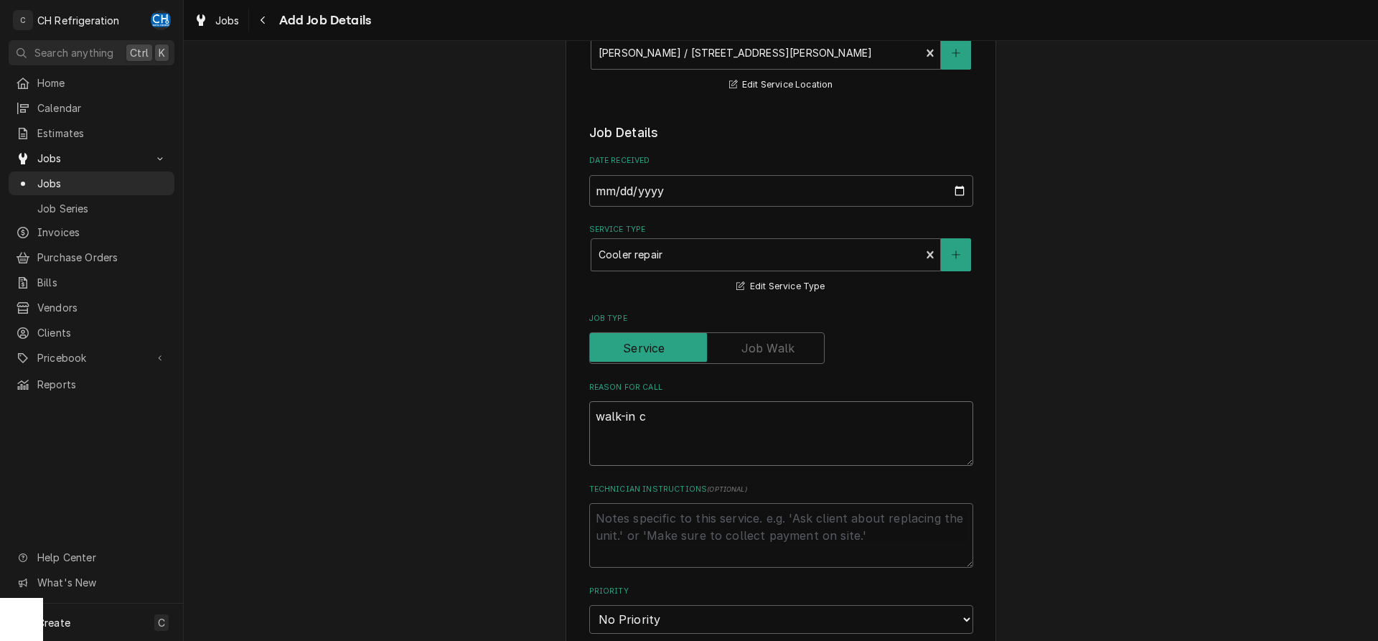
type textarea "x"
type textarea "walk-in co"
type textarea "x"
type textarea "walk-in coo"
type textarea "x"
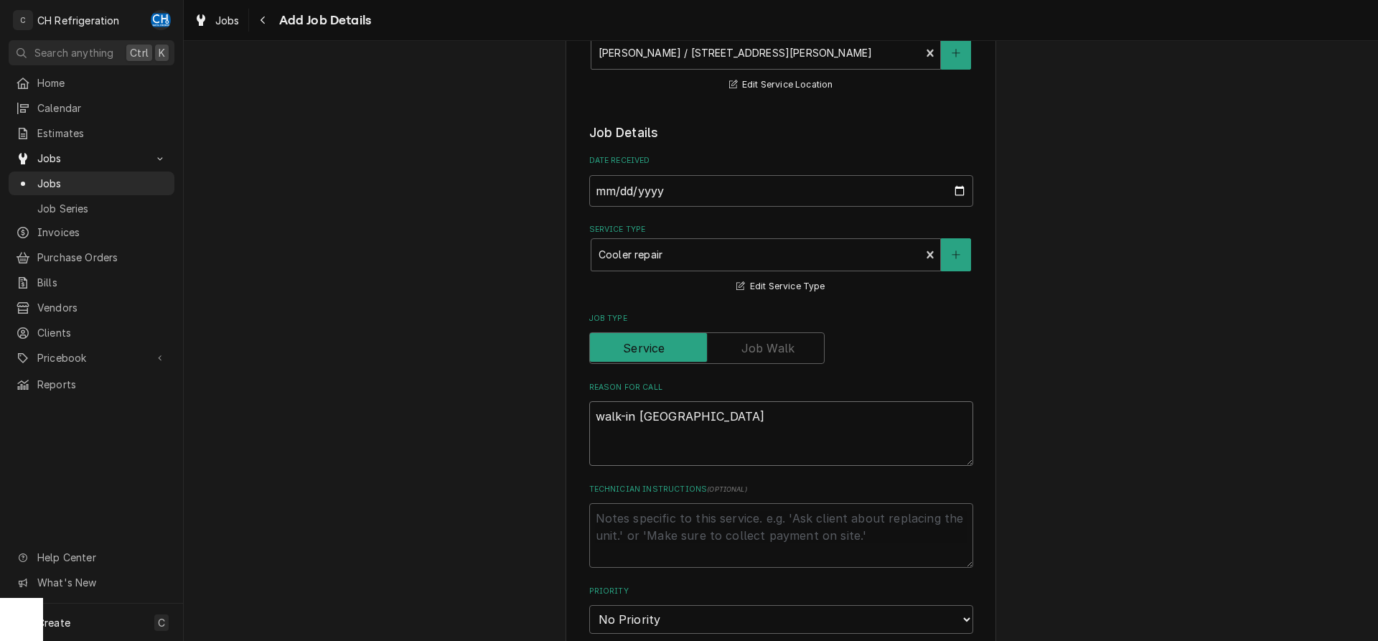
type textarea "walk-in cool"
type textarea "x"
type textarea "walk-in coole"
type textarea "x"
type textarea "walk-in cooler"
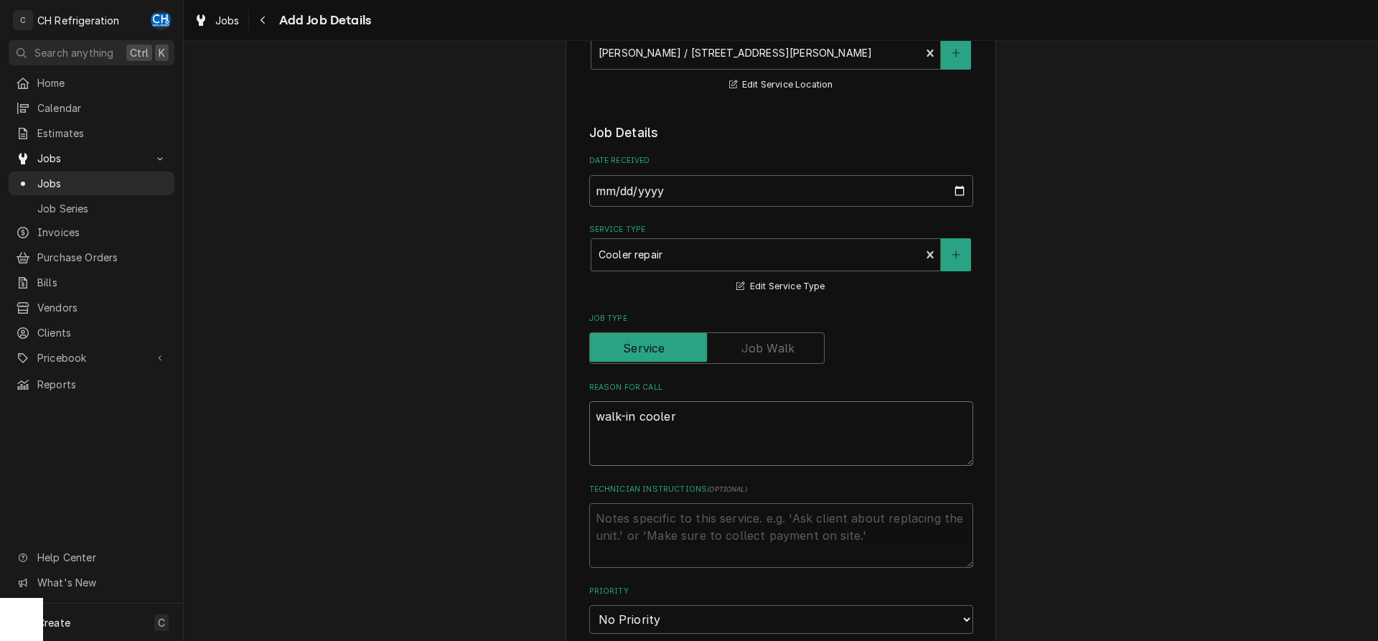
type textarea "x"
type textarea "walk-in cooler"
type textarea "x"
type textarea "walk-in cooler i"
type textarea "x"
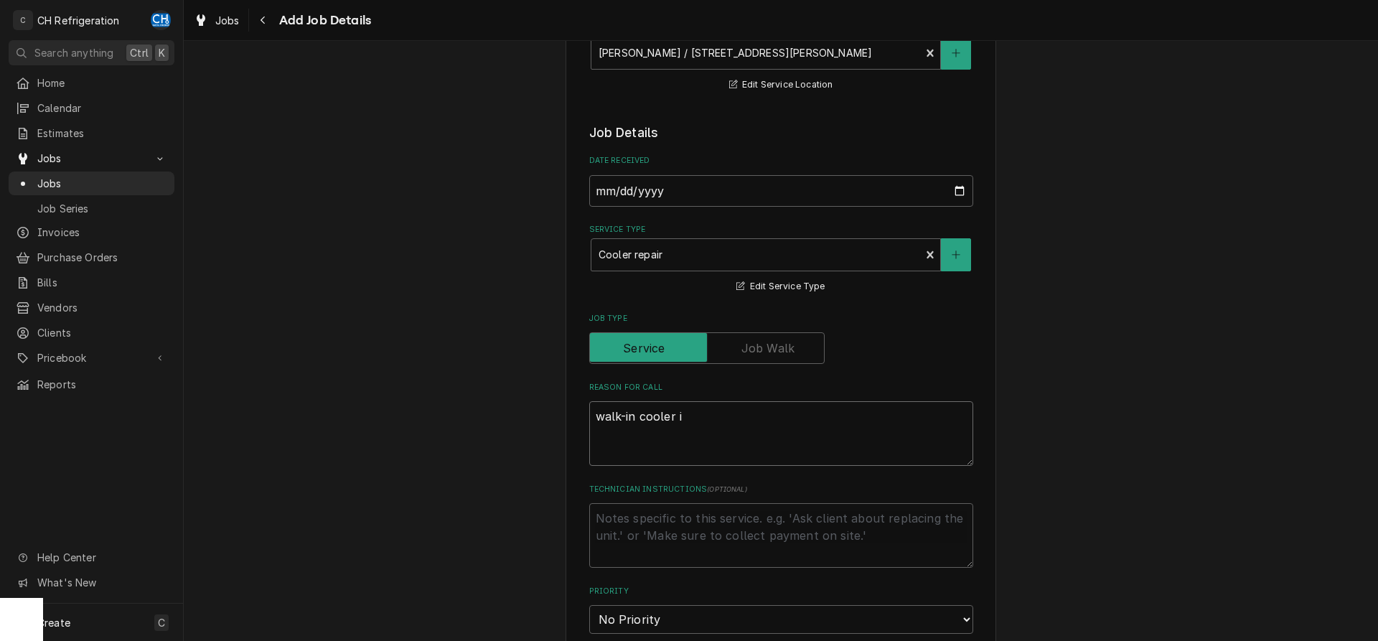
type textarea "walk-in cooler is"
type textarea "x"
type textarea "walk-in cooler is"
type textarea "x"
type textarea "walk-in cooler is r"
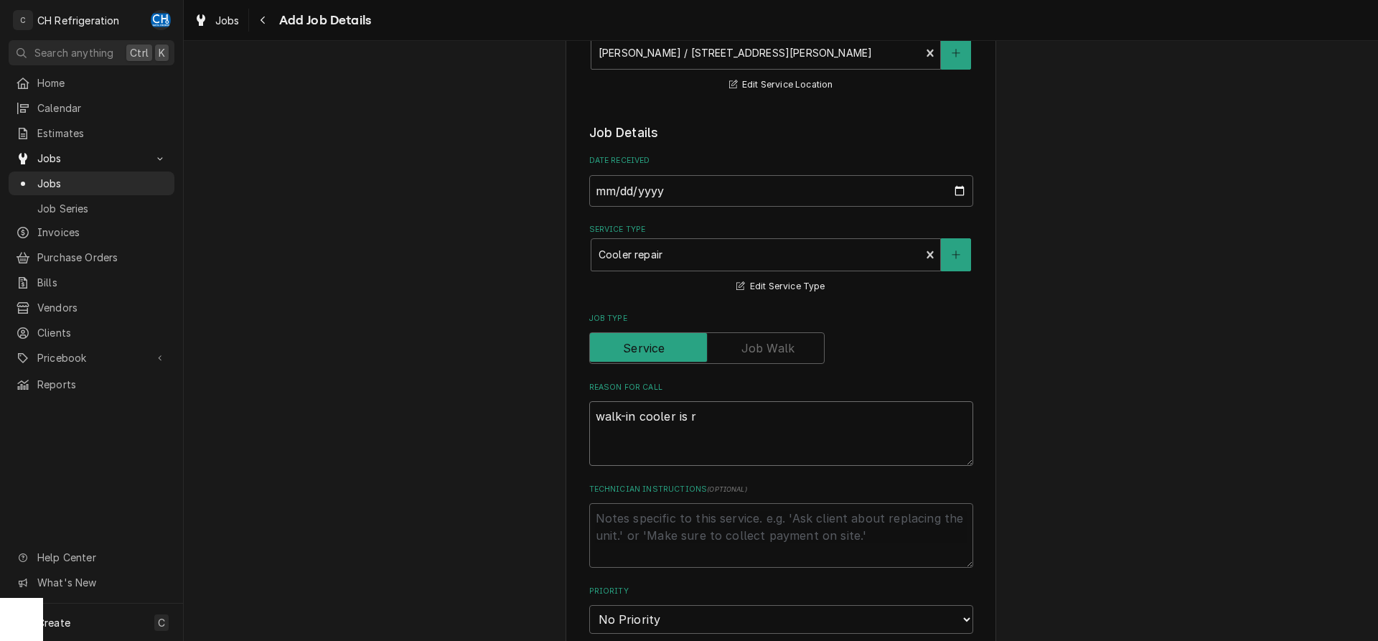
type textarea "x"
type textarea "walk-in cooler is ru"
type textarea "x"
type textarea "walk-in cooler is run"
type textarea "x"
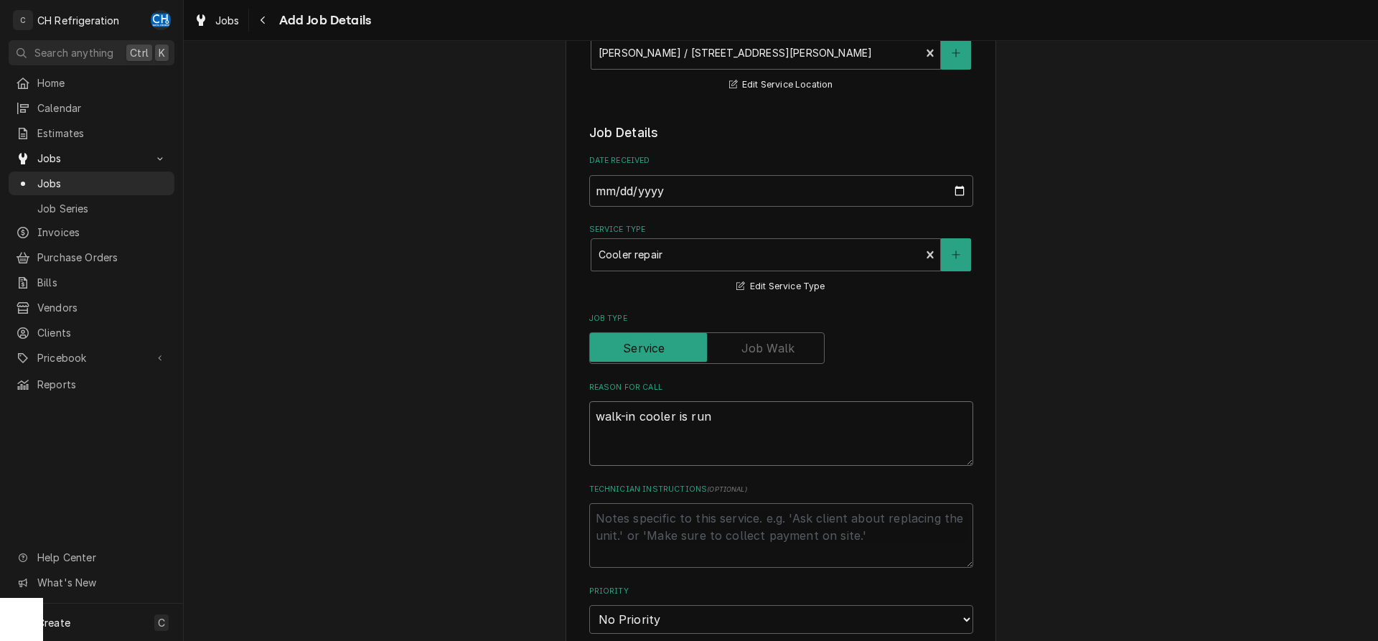
type textarea "walk-in cooler is runi"
type textarea "x"
type textarea "walk-in cooler is runing"
type textarea "x"
type textarea "walk-in cooler is runing"
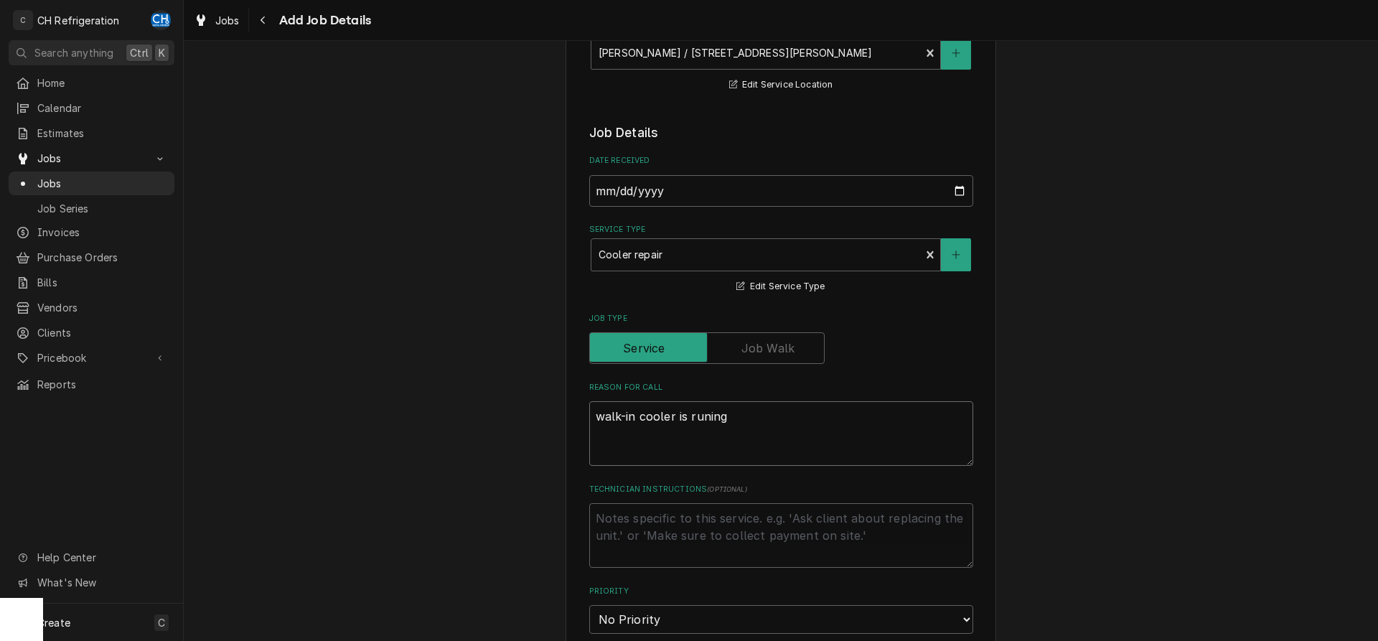
type textarea "x"
type textarea "walk-in cooler is runing w"
type textarea "x"
type textarea "walk-in cooler is runing wa"
type textarea "x"
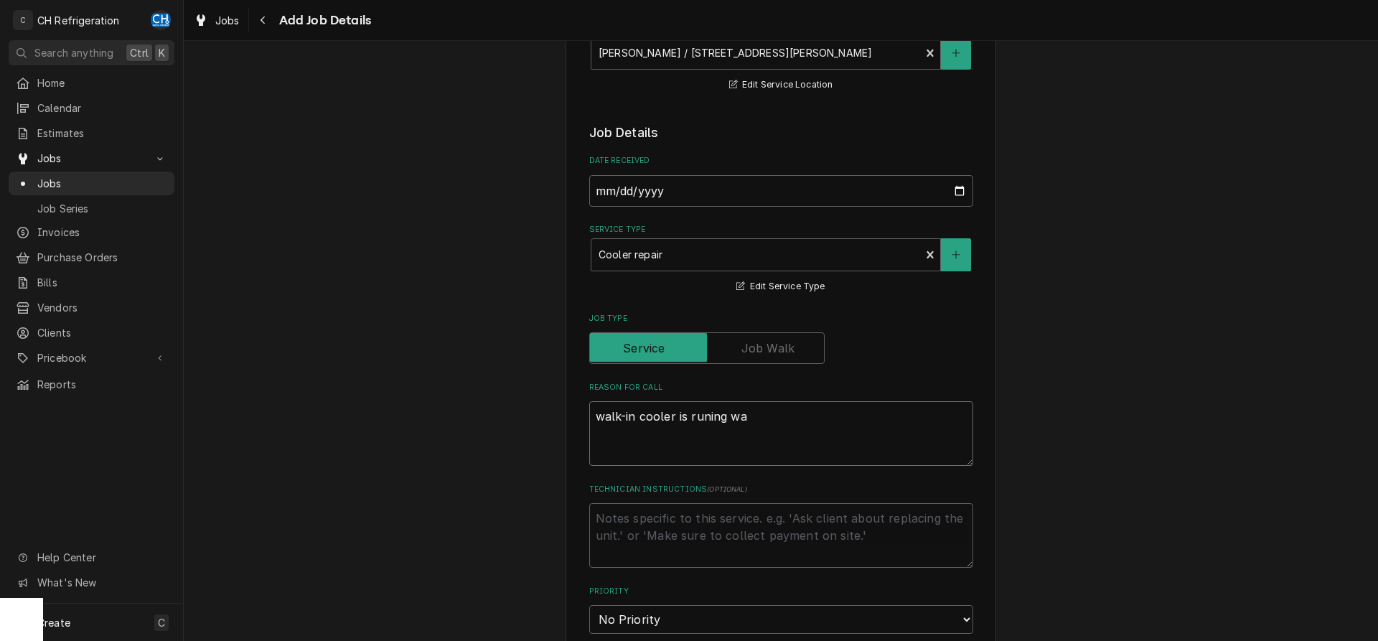
type textarea "walk-in cooler is runing war"
type textarea "x"
type textarea "walk-in cooler is runing warm"
type textarea "x"
type textarea "walk-in cooler is runing warm"
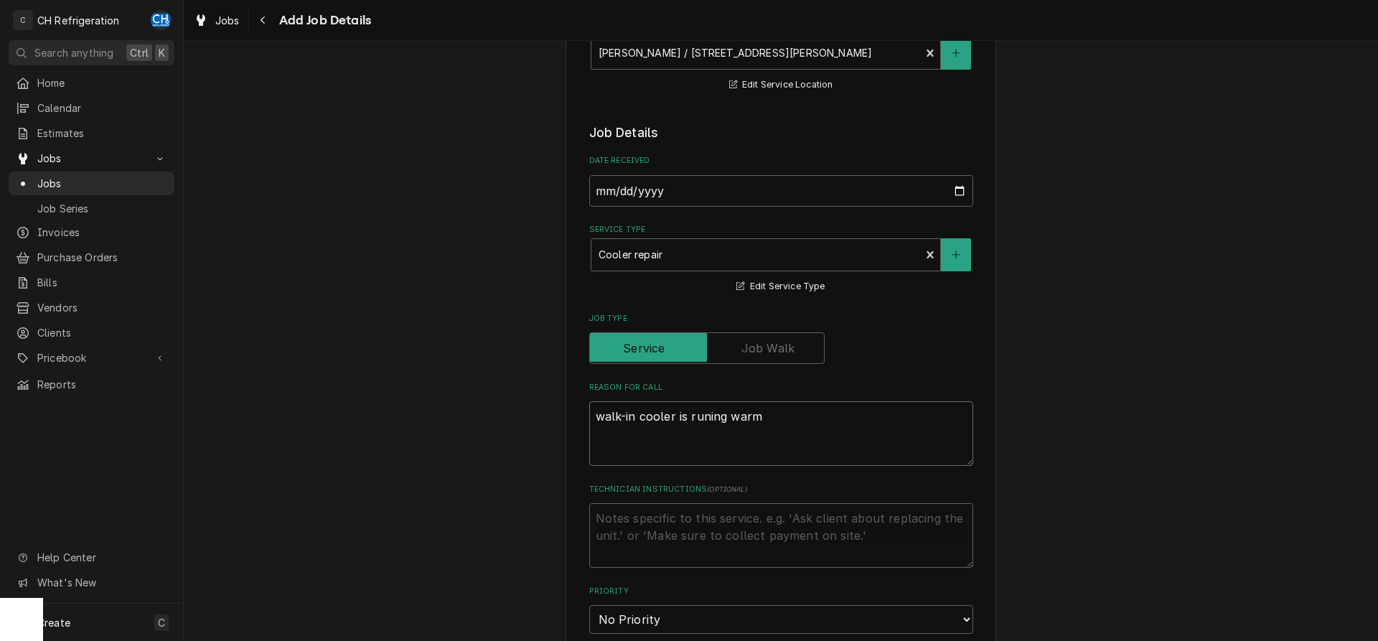
click at [706, 419] on textarea "walk-in cooler is runing warm" at bounding box center [781, 433] width 384 height 65
type textarea "x"
type textarea "walk-in cooler is running warm"
click at [811, 431] on textarea "walk-in cooler is running warm" at bounding box center [781, 433] width 384 height 65
type textarea "x"
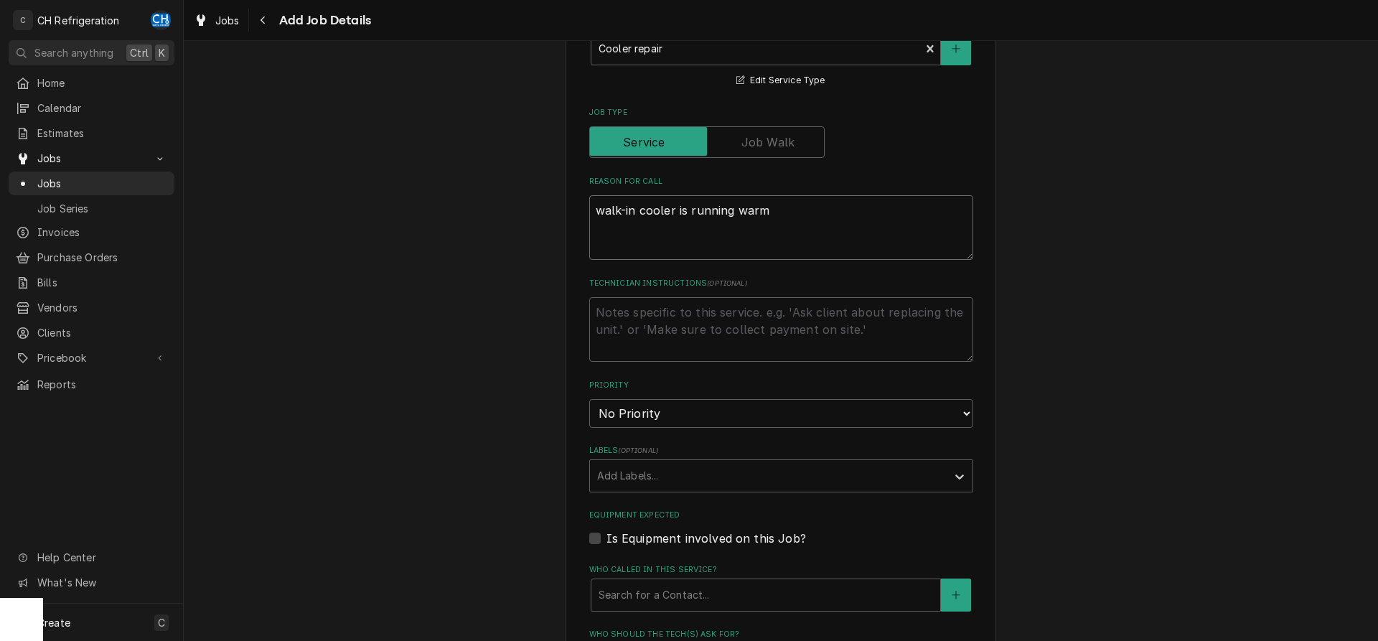
scroll to position [586, 0]
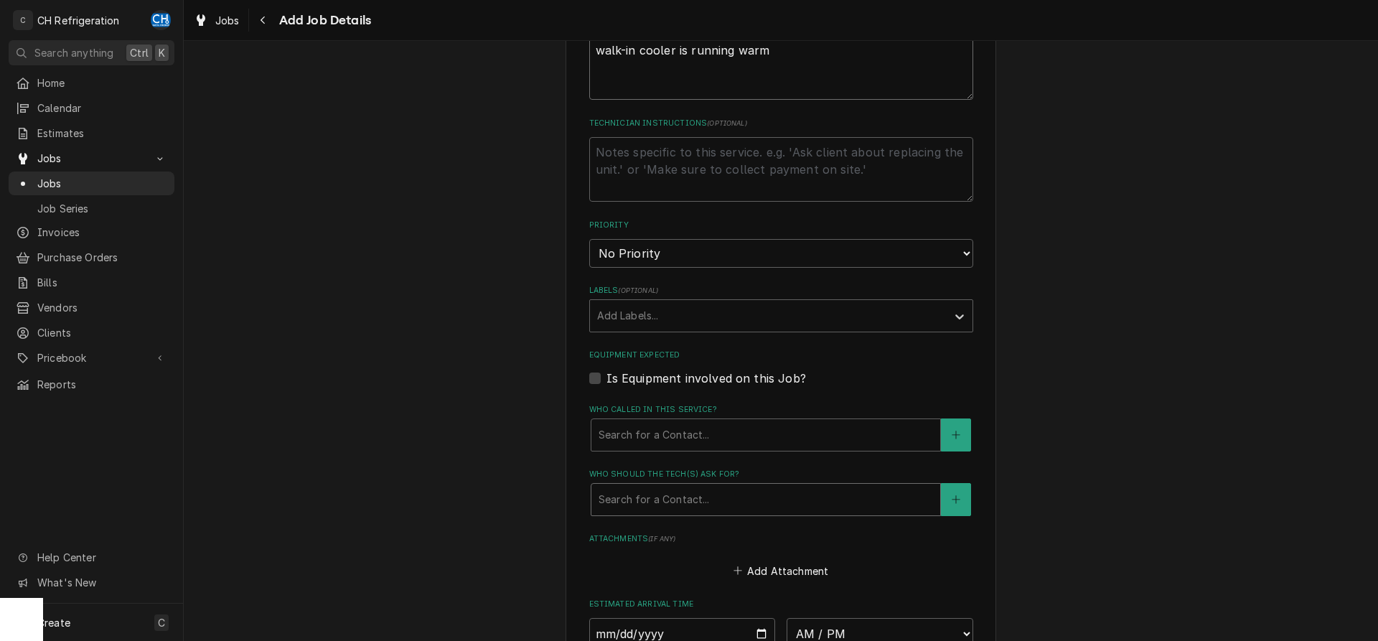
type textarea "walk-in cooler is running warm"
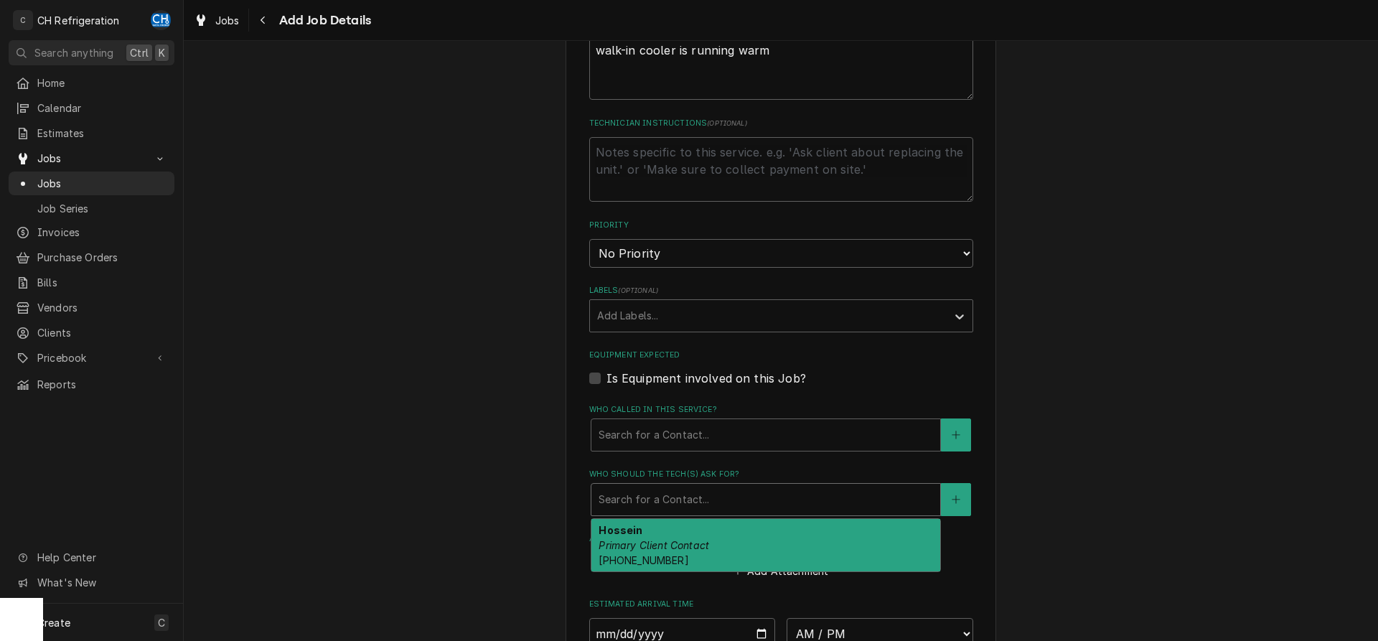
click at [670, 497] on div "Who should the tech(s) ask for?" at bounding box center [766, 500] width 334 height 26
click at [689, 539] on em "Primary Client Contact" at bounding box center [654, 545] width 111 height 12
type textarea "x"
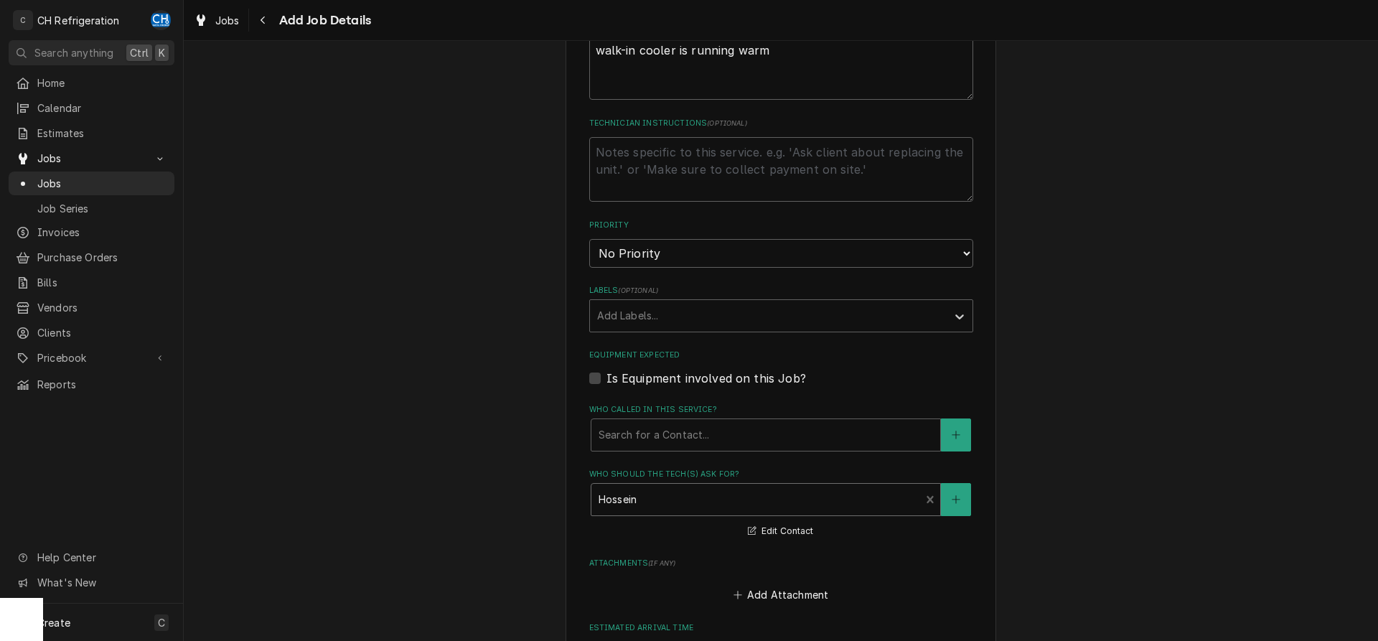
scroll to position [805, 0]
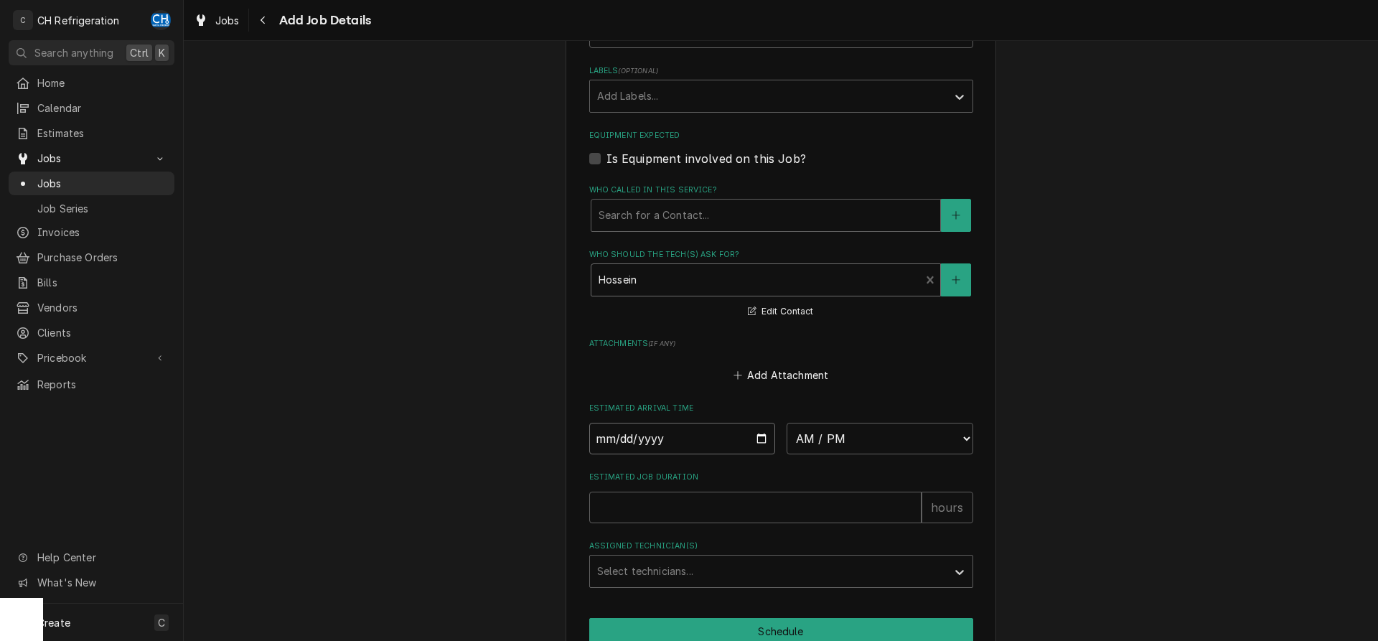
click at [751, 426] on input "Date" at bounding box center [682, 439] width 187 height 32
click at [765, 443] on input "Date" at bounding box center [682, 439] width 187 height 32
click at [764, 441] on input "Date" at bounding box center [682, 439] width 187 height 32
click at [763, 440] on input "Date" at bounding box center [682, 439] width 187 height 32
click at [787, 423] on select "AM / PM 6:00 AM 6:15 AM 6:30 AM 6:45 AM 7:00 AM 7:15 AM 7:30 AM 7:45 AM 8:00 AM…" at bounding box center [880, 439] width 187 height 32
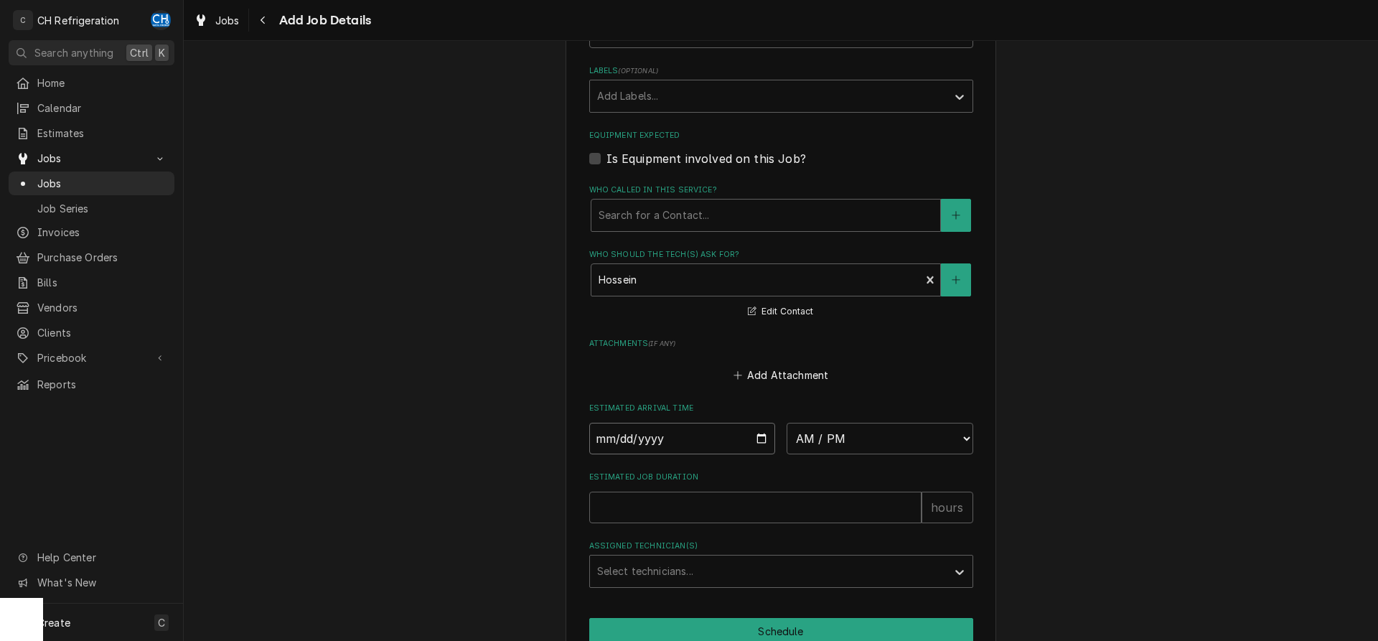
click at [736, 429] on input "Date" at bounding box center [682, 439] width 187 height 32
click at [760, 429] on input "Date" at bounding box center [682, 439] width 187 height 32
click at [759, 439] on input "Date" at bounding box center [682, 439] width 187 height 32
type input "2025-10-06"
type textarea "x"
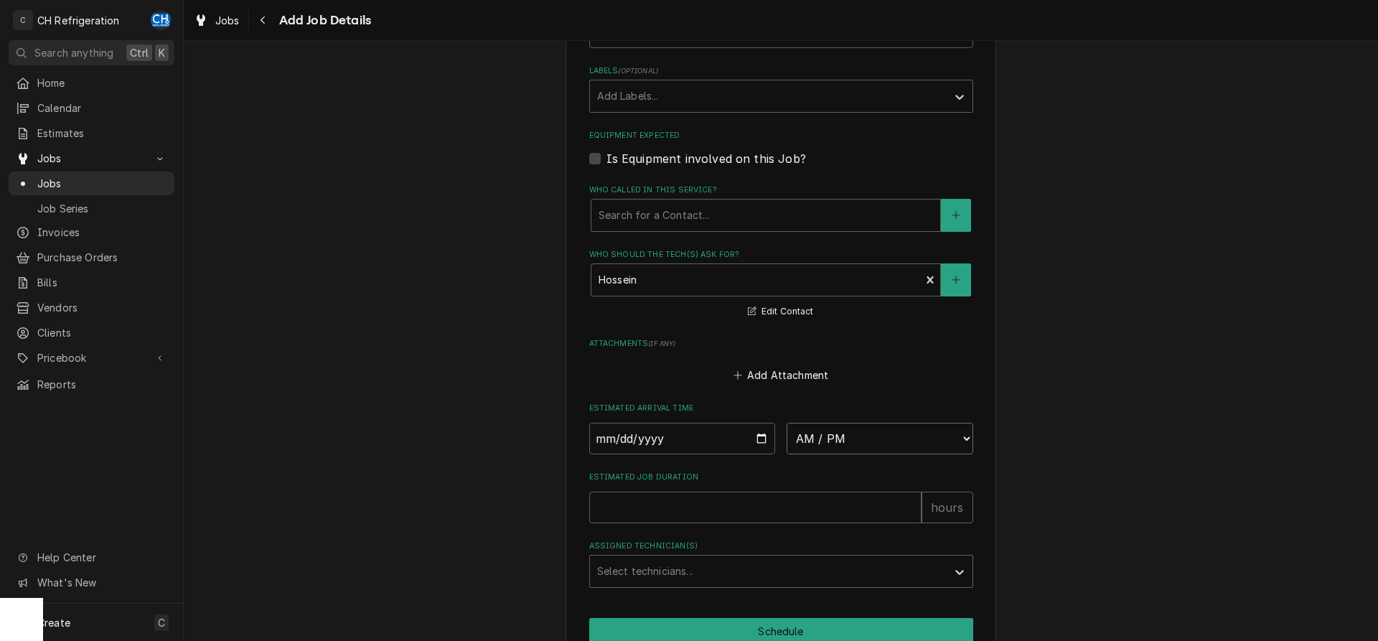
click at [787, 423] on select "AM / PM 6:00 AM 6:15 AM 6:30 AM 6:45 AM 7:00 AM 7:15 AM 7:30 AM 7:45 AM 8:00 AM…" at bounding box center [880, 439] width 187 height 32
select select "12:30:00"
click option "12:30 PM" at bounding box center [0, 0] width 0 height 0
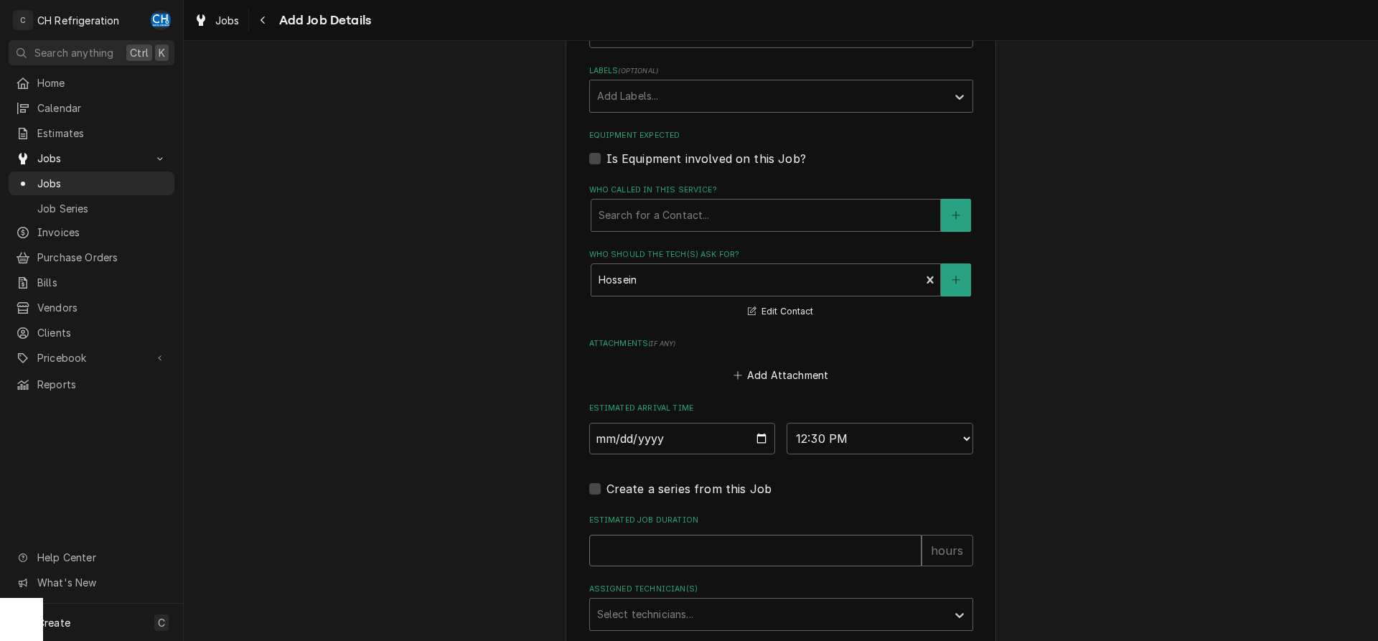
click at [703, 550] on input "Estimated Job Duration" at bounding box center [755, 551] width 332 height 32
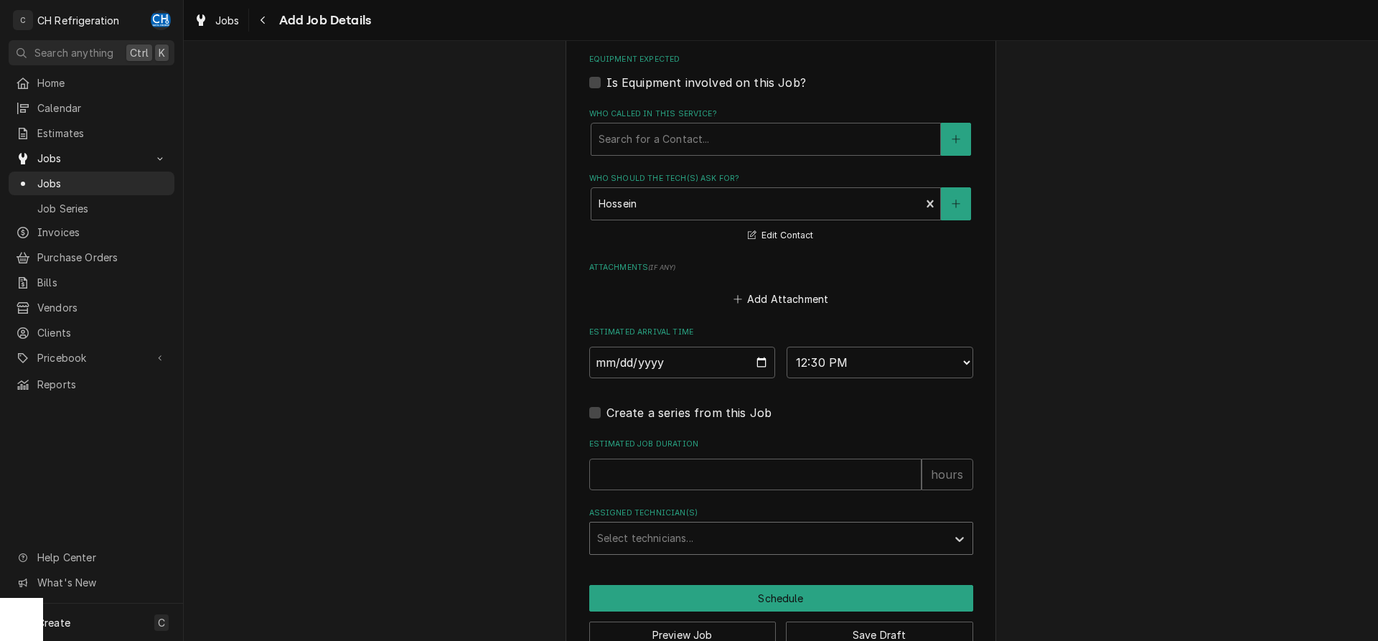
scroll to position [918, 0]
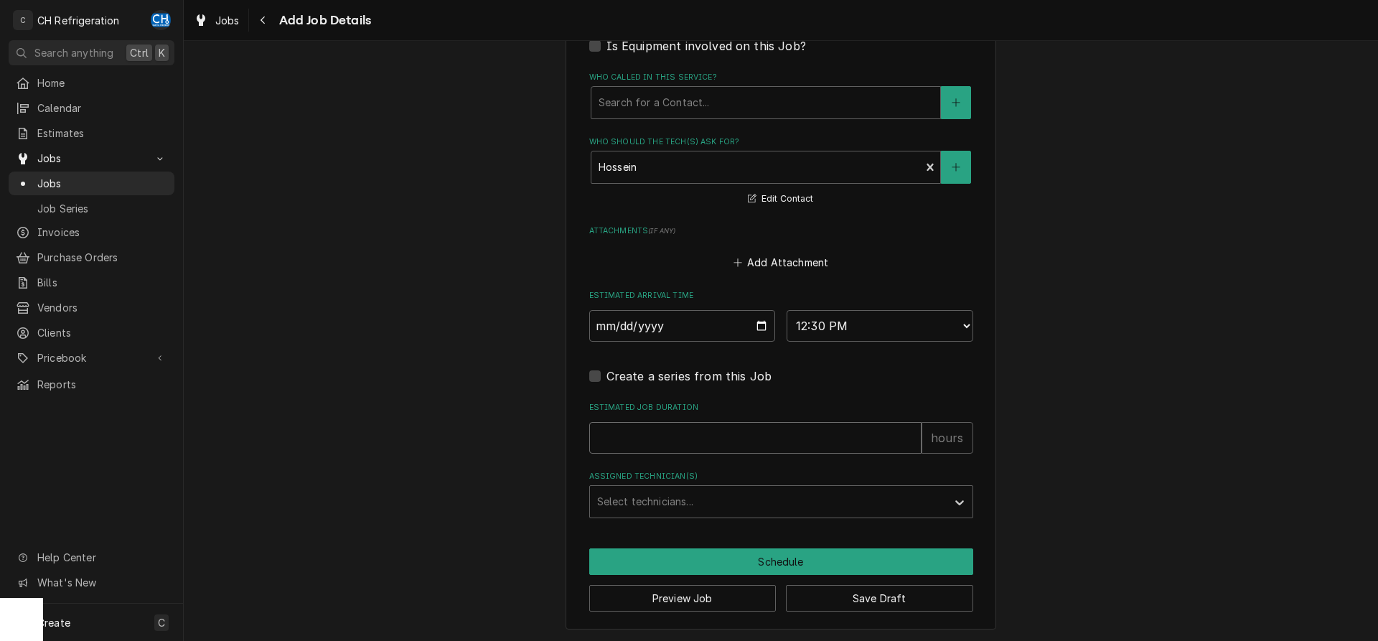
click at [664, 426] on input "Estimated Job Duration" at bounding box center [755, 438] width 332 height 32
type textarea "x"
type input "2"
type textarea "x"
type input "2"
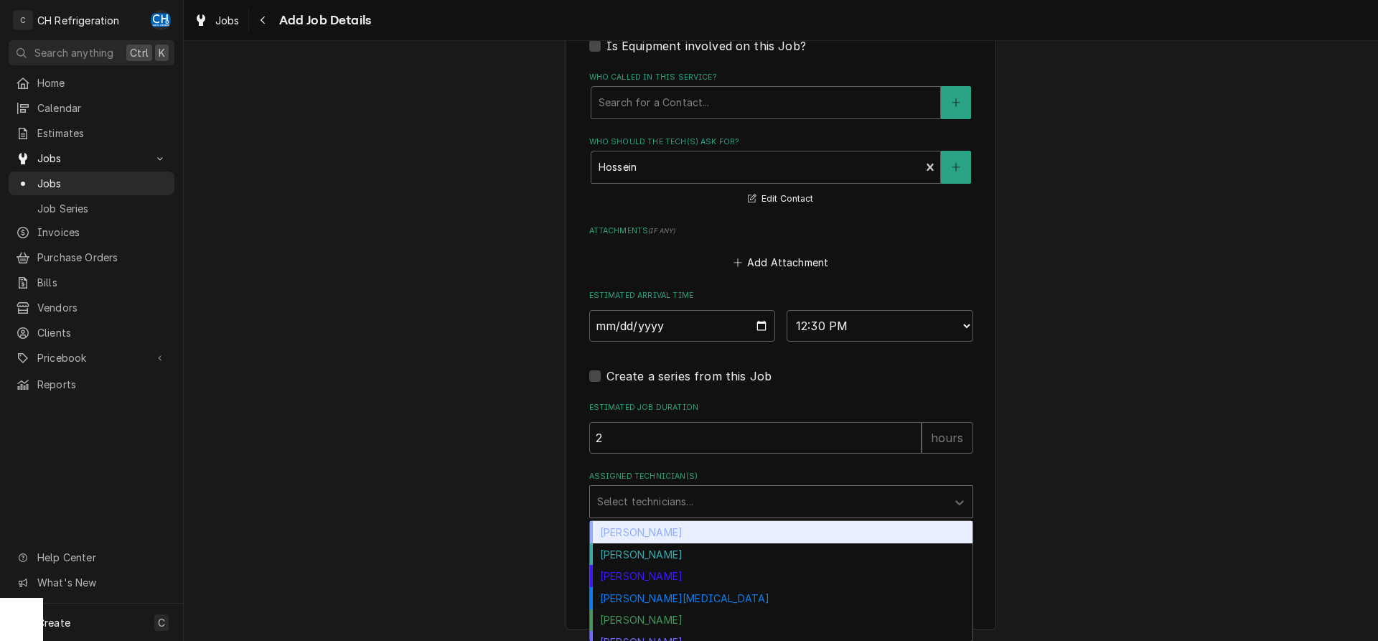
click at [664, 507] on div "Assigned Technician(s)" at bounding box center [768, 502] width 342 height 26
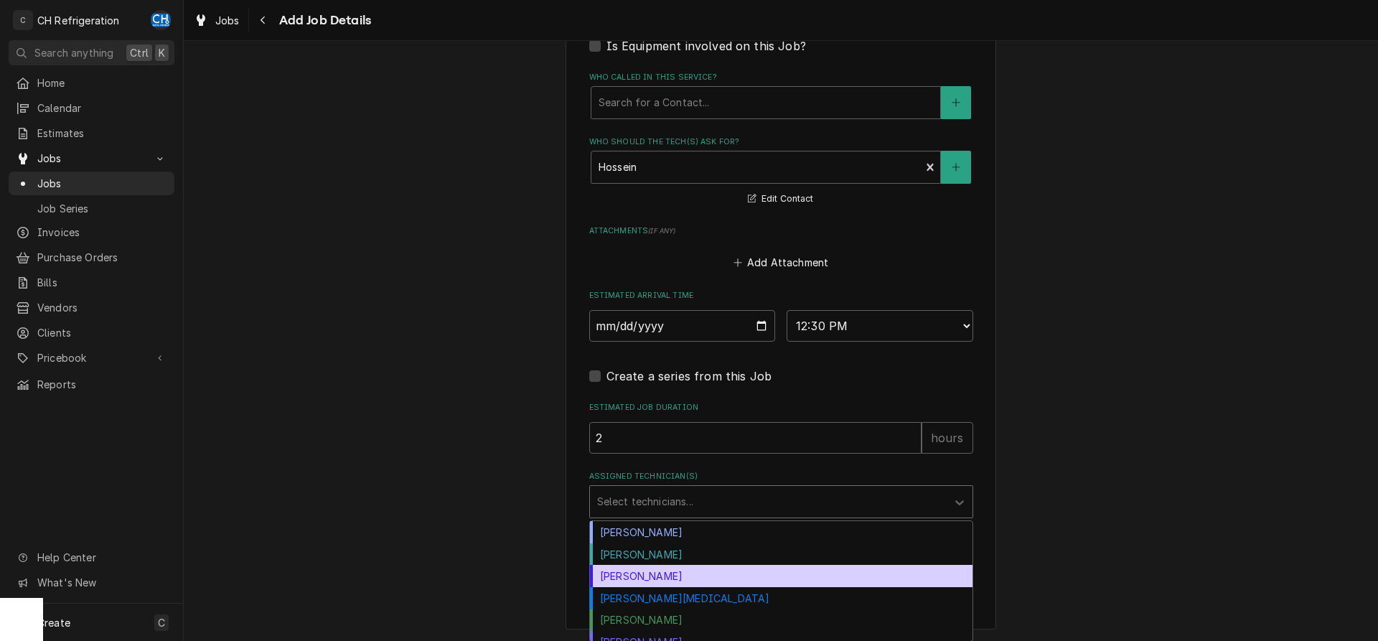
click at [664, 580] on div "Josh Galindo" at bounding box center [781, 576] width 383 height 22
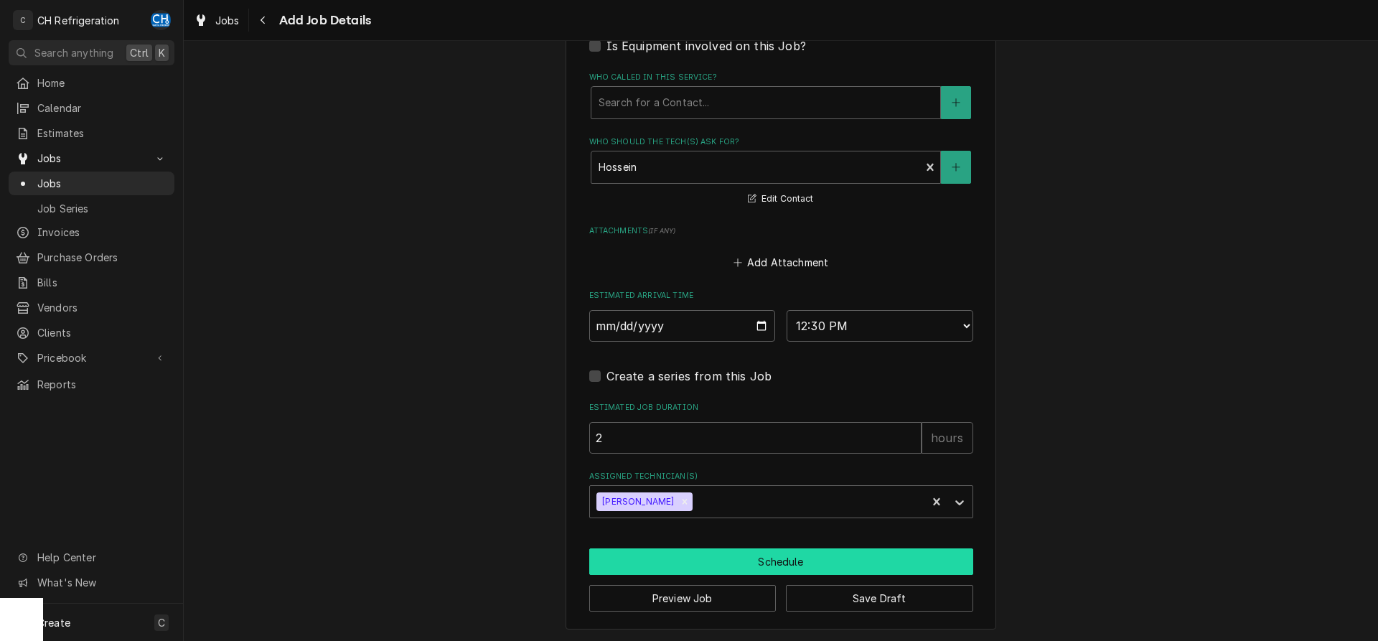
click at [733, 558] on button "Schedule" at bounding box center [781, 561] width 384 height 27
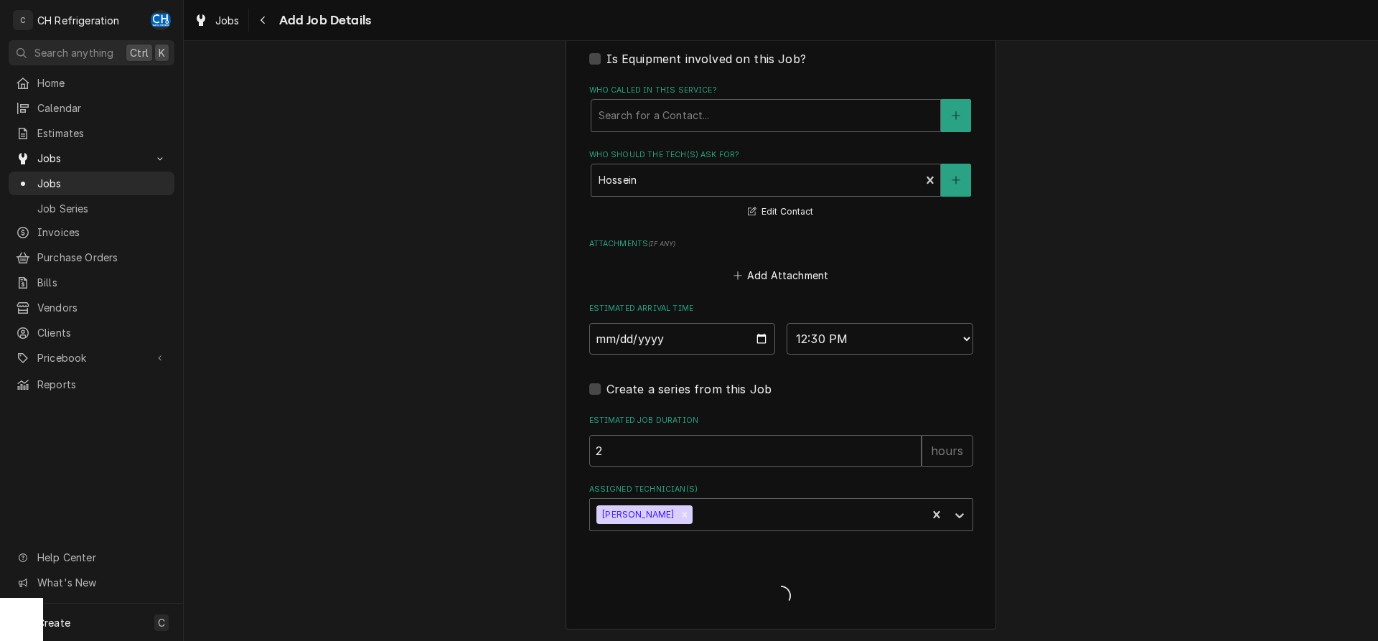
type textarea "x"
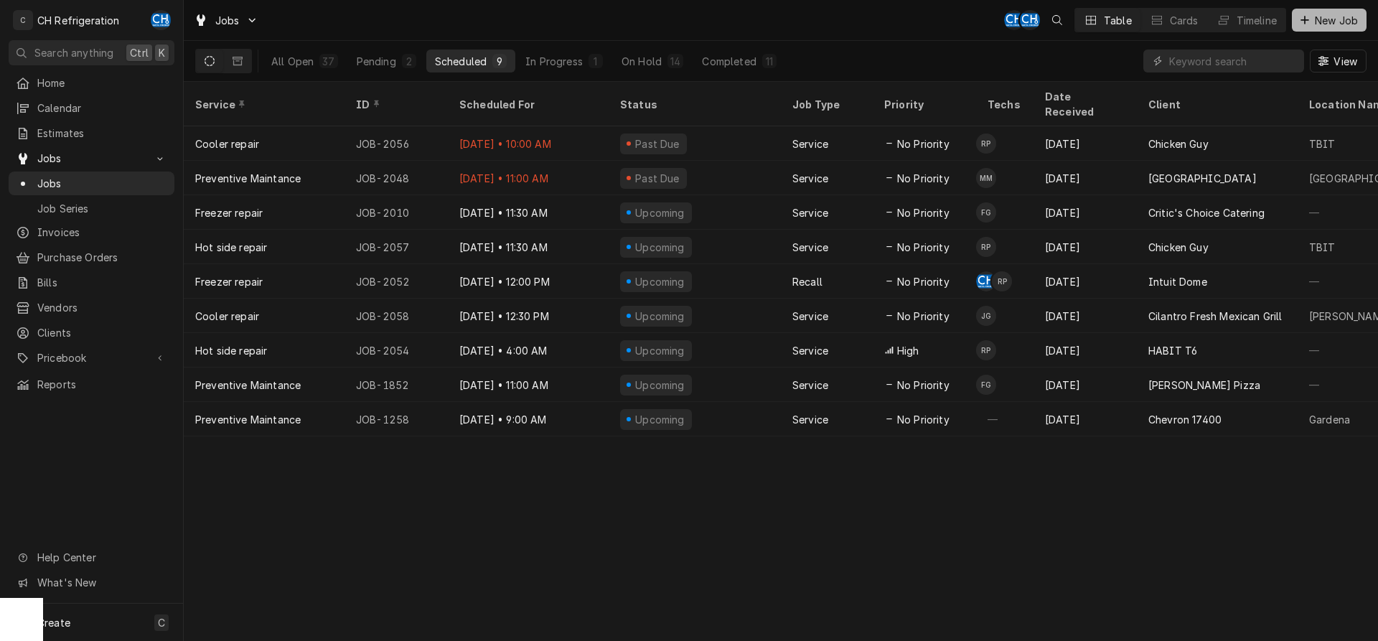
click at [1339, 17] on span "New Job" at bounding box center [1336, 20] width 49 height 15
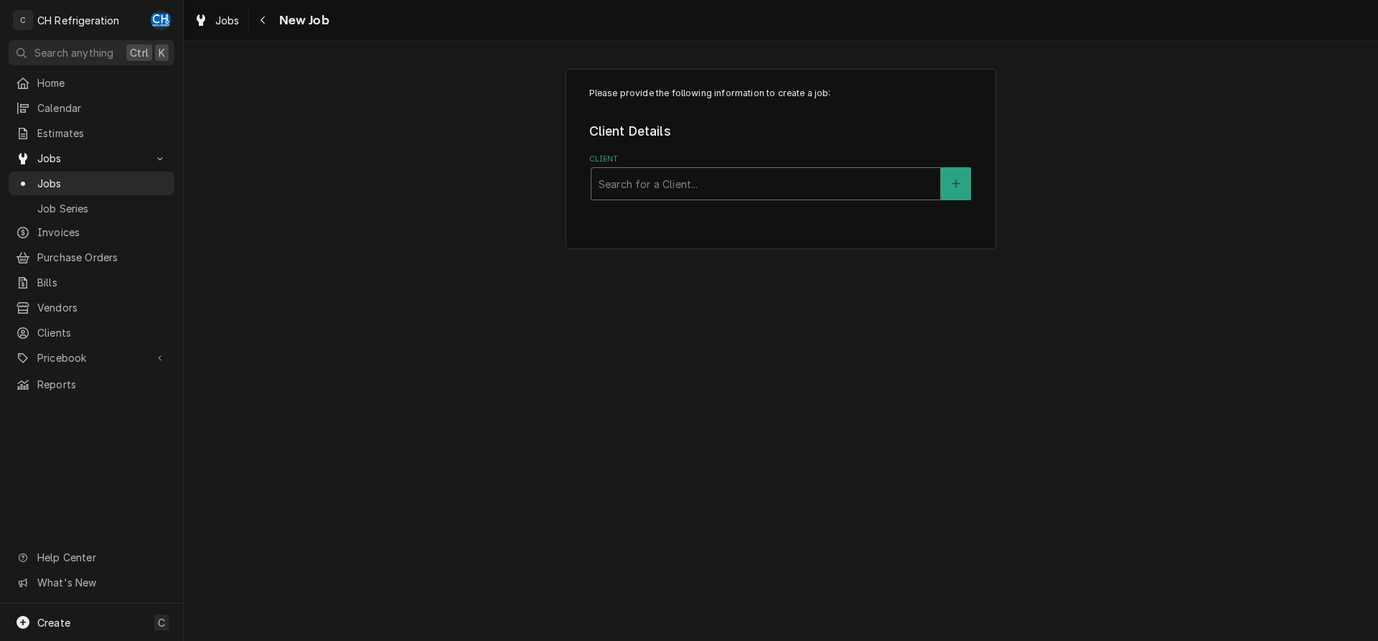
click at [629, 185] on div "Client" at bounding box center [766, 184] width 334 height 26
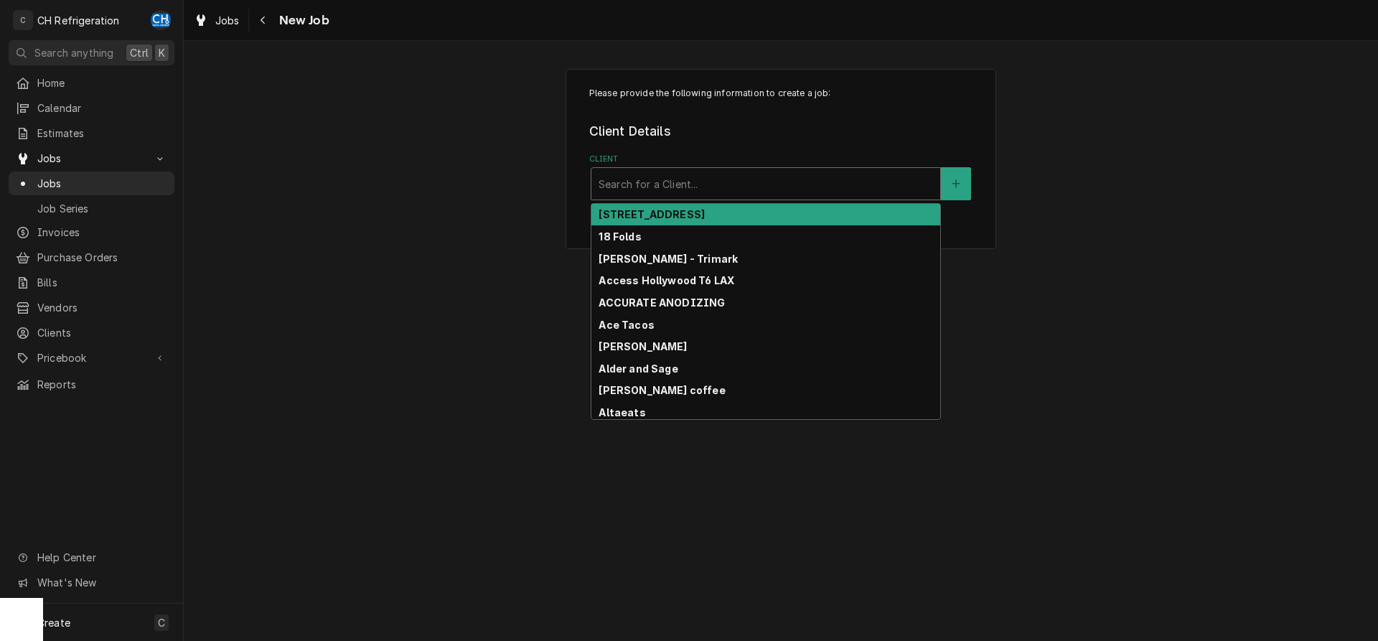
click at [806, 182] on div "Client" at bounding box center [766, 184] width 334 height 26
click at [965, 187] on button "Client" at bounding box center [956, 183] width 30 height 33
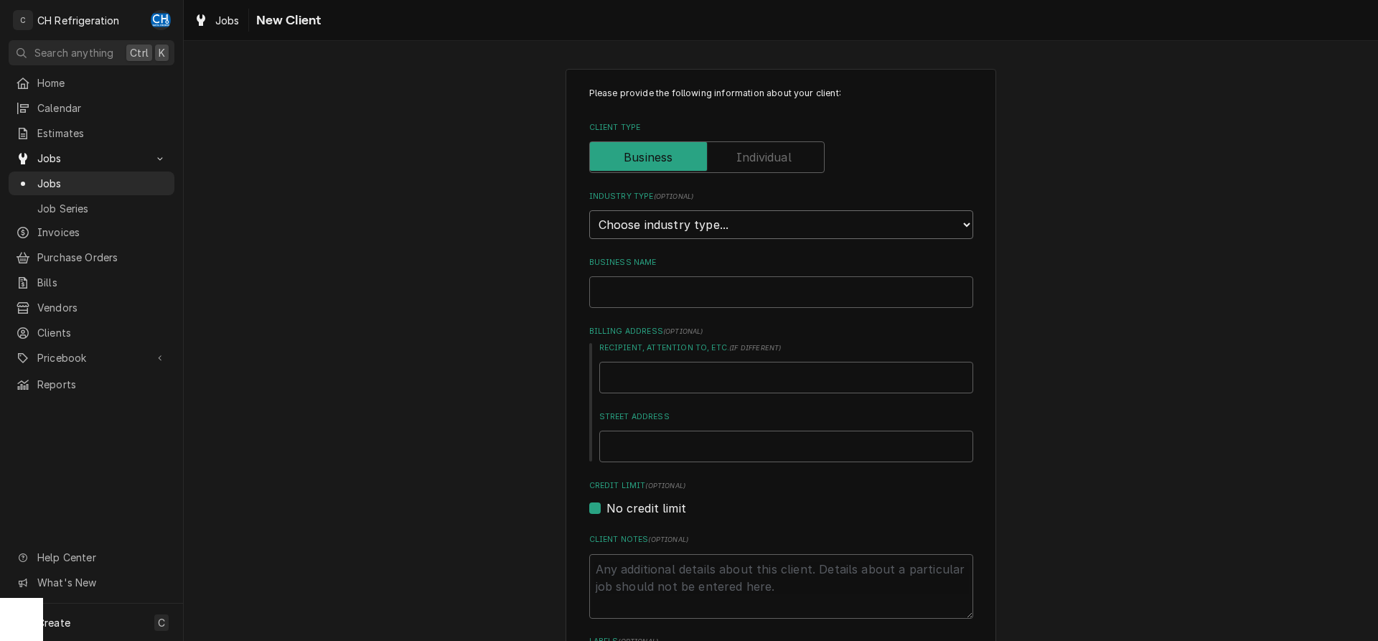
click at [589, 210] on select "Choose industry type... Residential Commercial Industrial Government" at bounding box center [781, 224] width 384 height 29
select select "2"
click option "Commercial" at bounding box center [0, 0] width 0 height 0
click at [688, 295] on input "Business Name" at bounding box center [781, 292] width 384 height 32
click at [589, 210] on select "Choose industry type... Residential Commercial Industrial Government" at bounding box center [781, 224] width 384 height 29
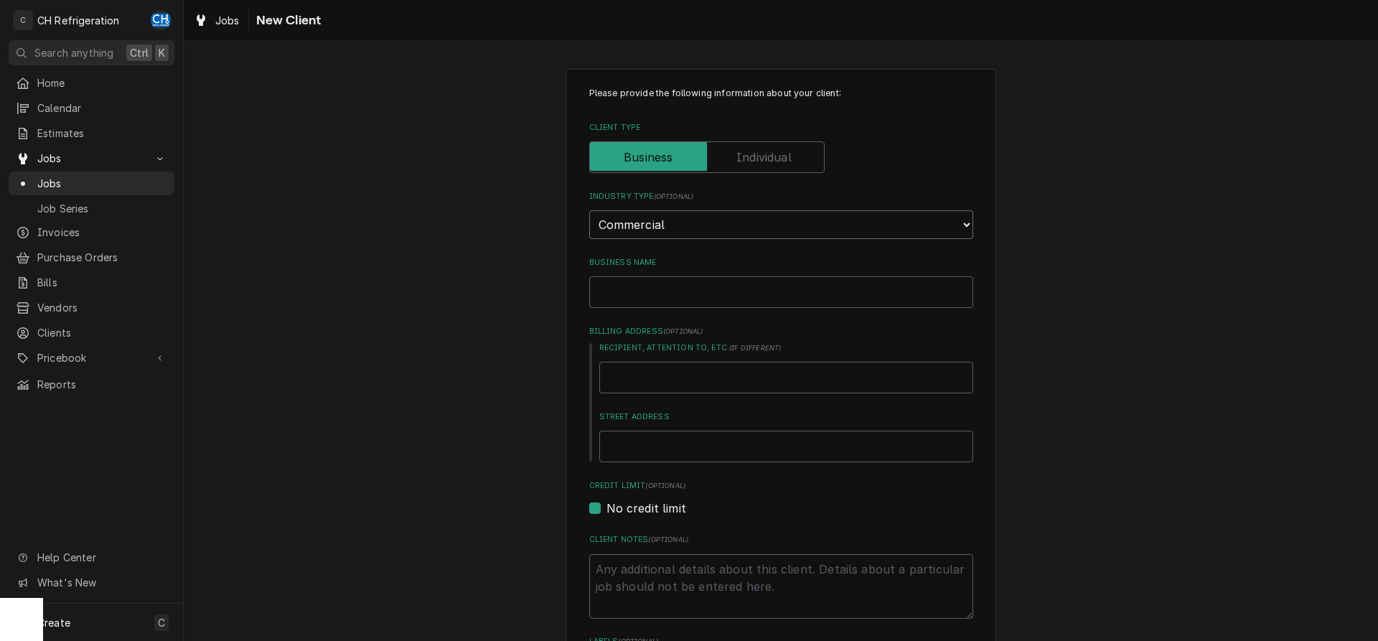
click option "Commercial" at bounding box center [0, 0] width 0 height 0
click at [688, 295] on input "Business Name" at bounding box center [781, 292] width 384 height 32
type textarea "x"
type input "C"
type textarea "x"
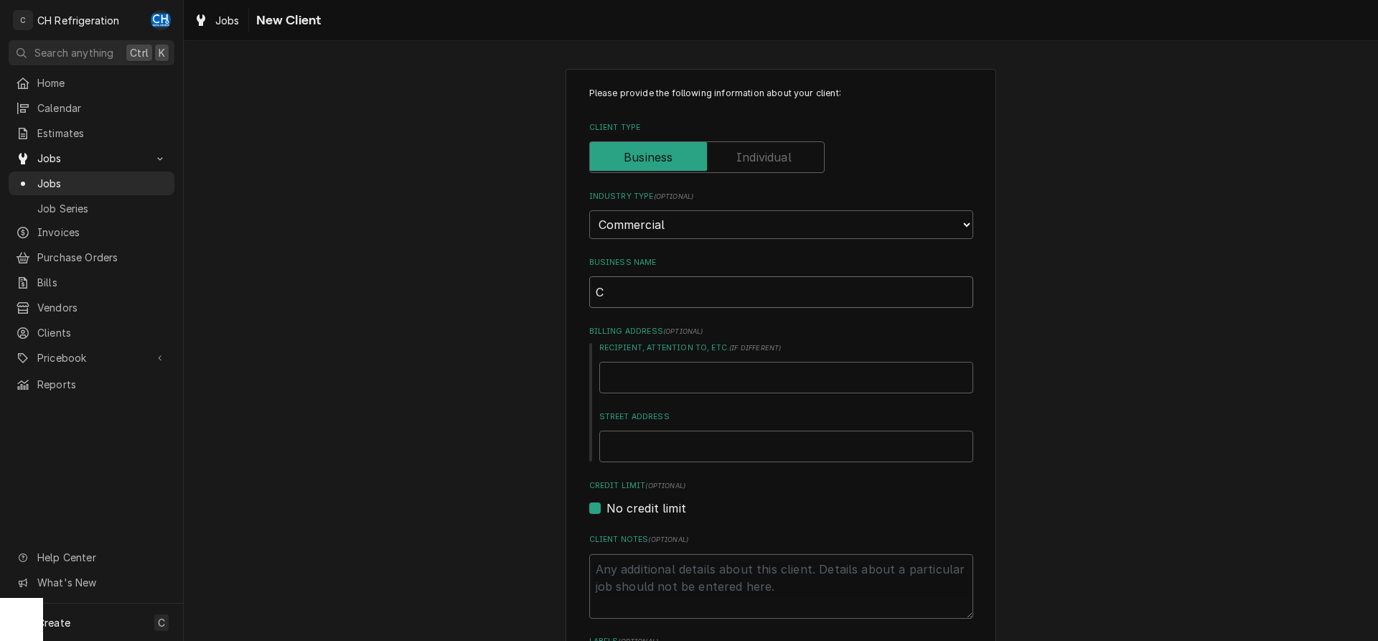
type input "Ch"
type textarea "x"
type input "Chi"
type textarea "x"
type input "ChiC"
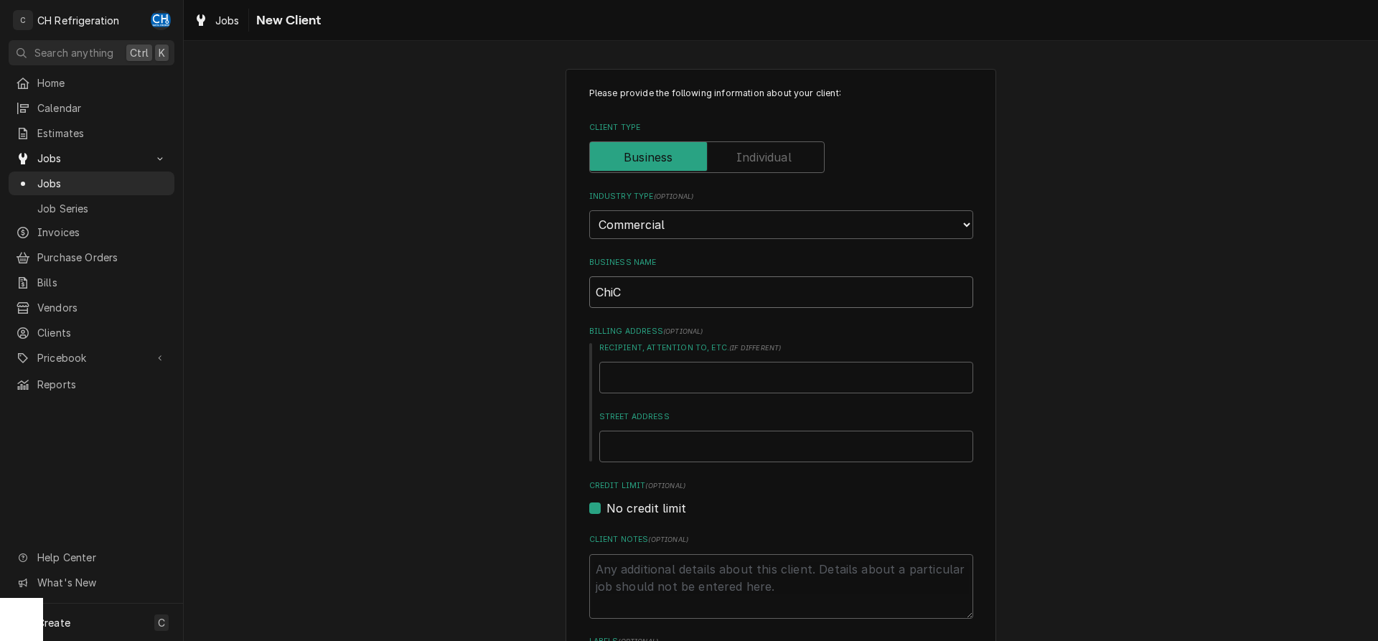
type textarea "x"
type input "ChiCh"
type textarea "x"
type input "ChiCha"
type textarea "x"
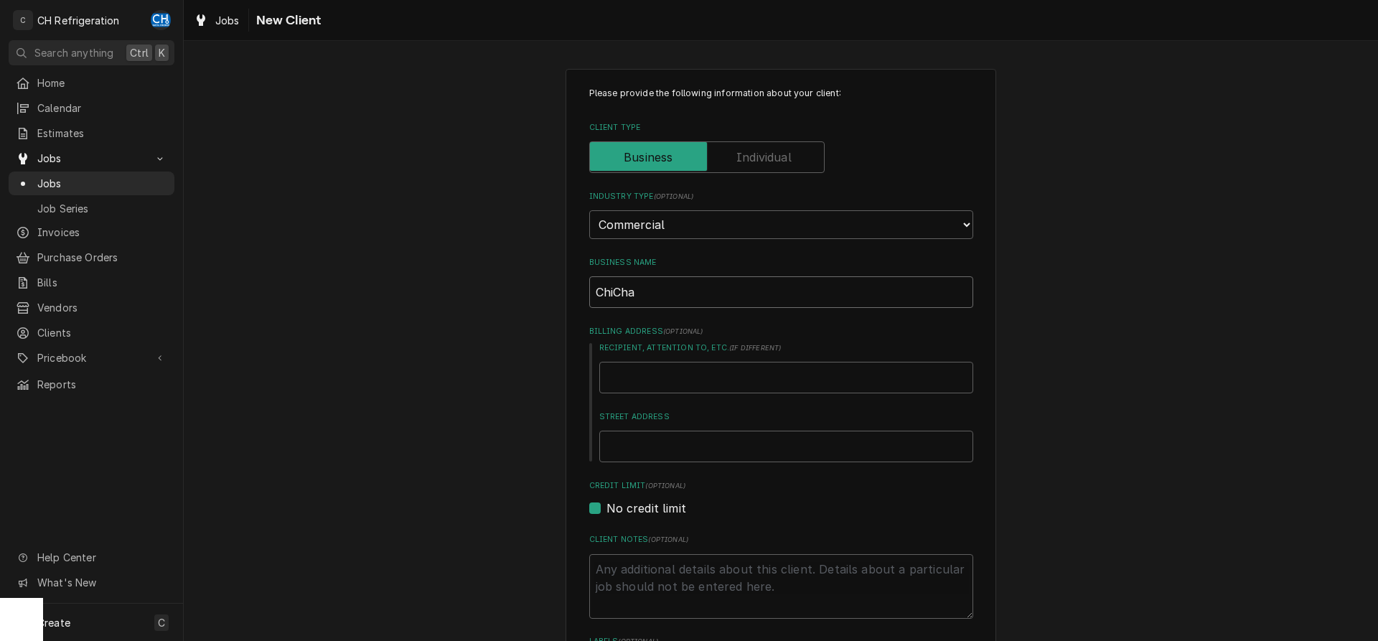
type input "ChiCha"
type textarea "x"
type input "ChiCha S"
type textarea "x"
type input "ChiCha Sa"
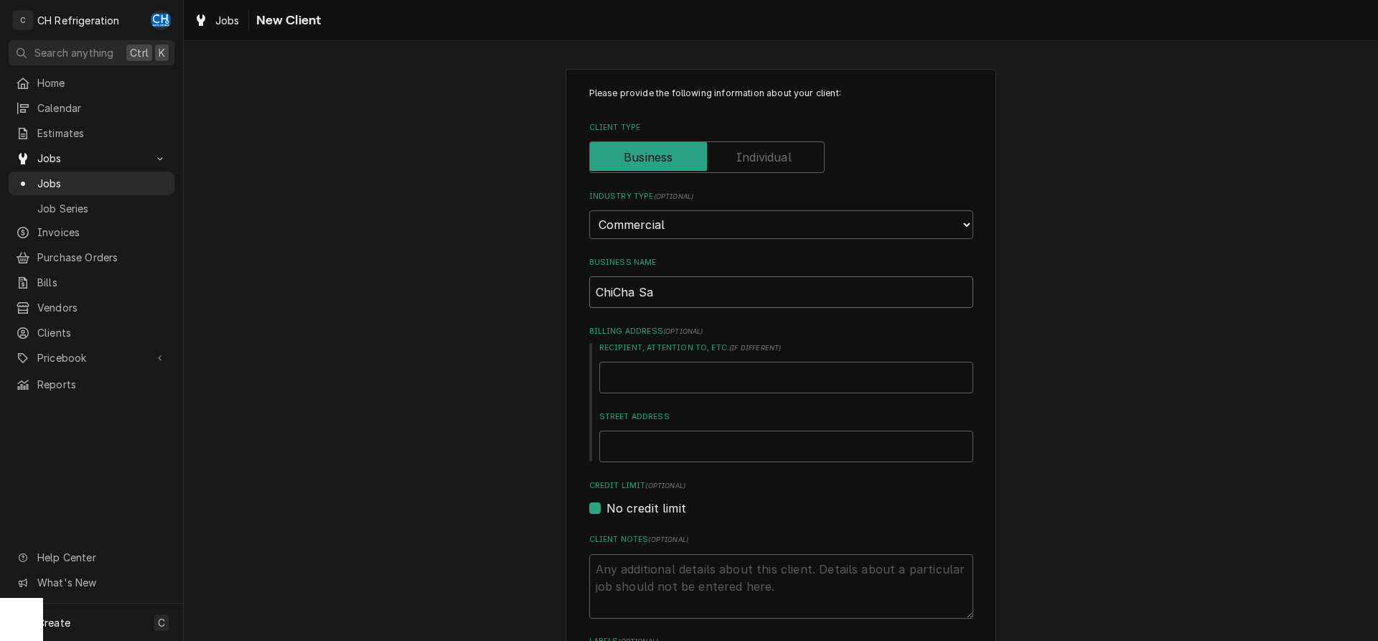
type textarea "x"
type input "ChiCha San"
type textarea "x"
type input "ChiCha San"
type textarea "x"
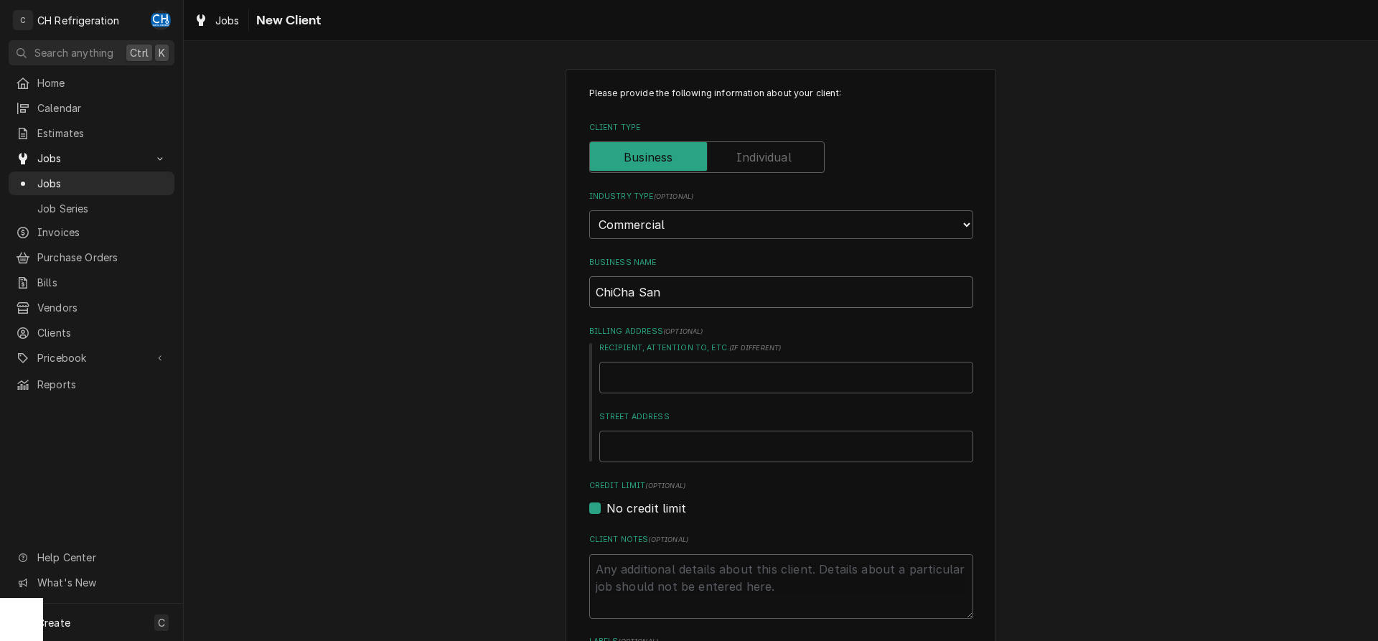
type input "ChiCha San C"
type textarea "x"
type input "ChiCha San Che"
type textarea "x"
type input "ChiCha San Chen"
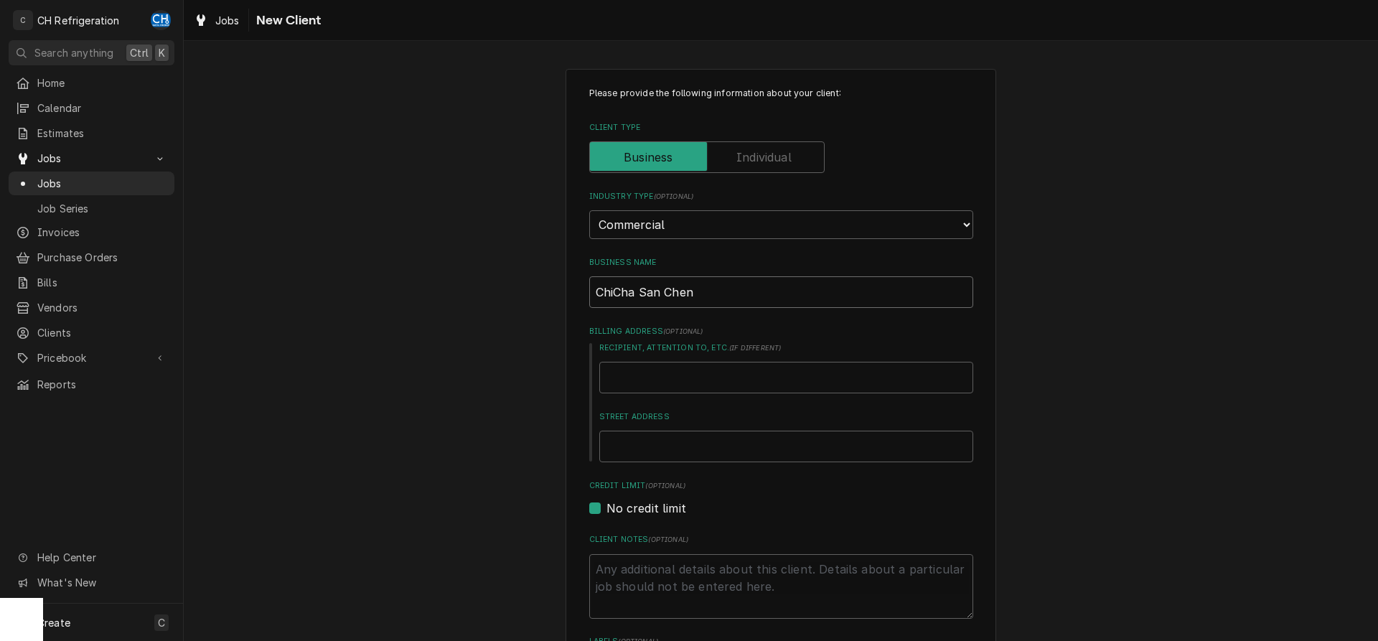
type textarea "x"
type input "ChiCha San Chen"
type textarea "x"
type input "ChiCha San Chen"
type textarea "x"
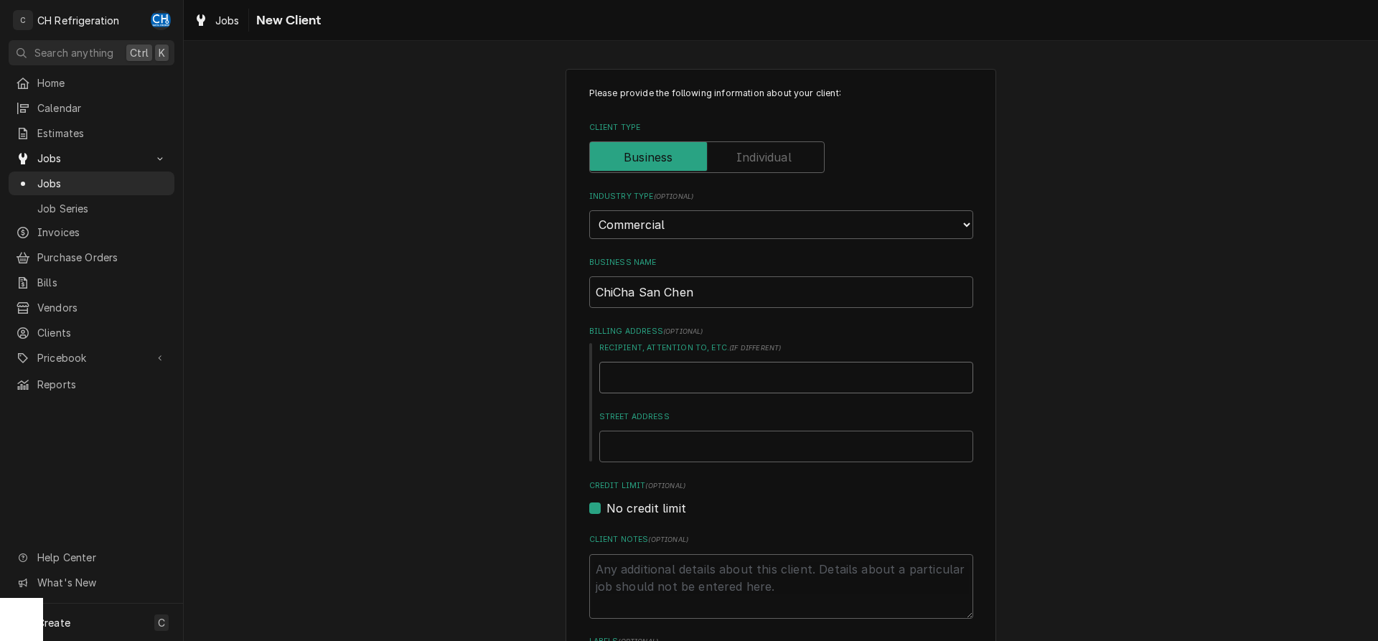
type input "6"
type textarea "x"
type input "62"
type textarea "x"
type input "625"
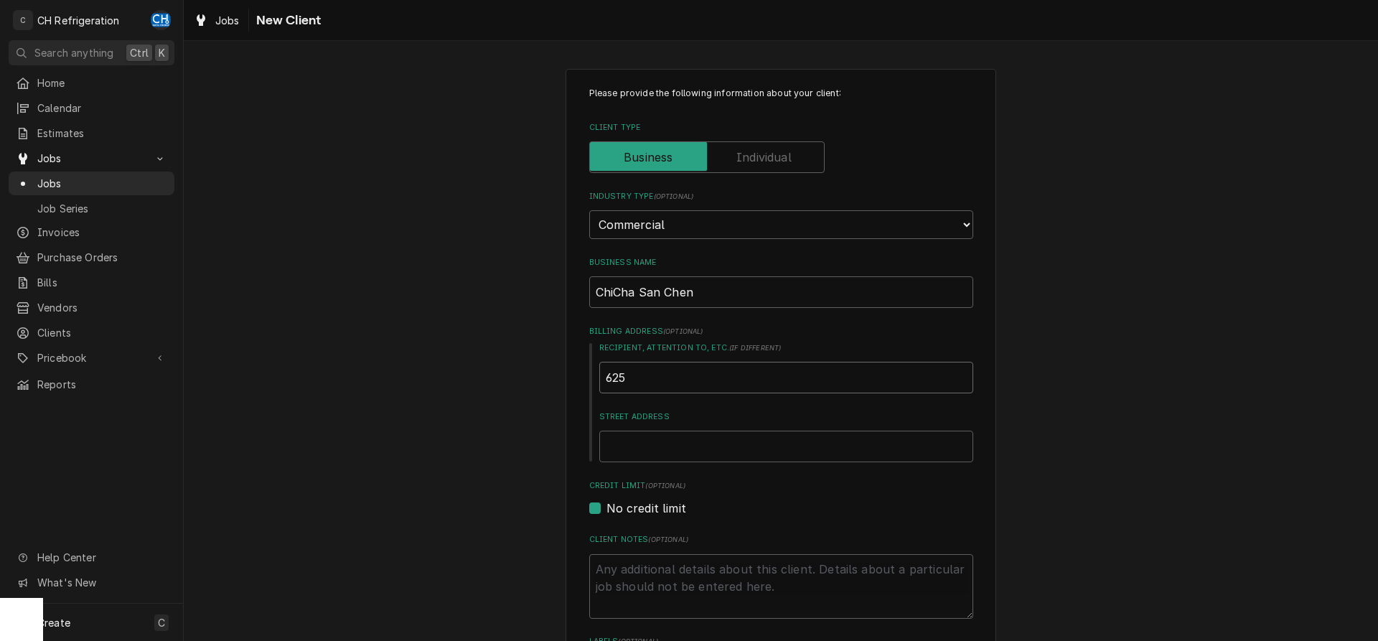
type textarea "x"
type input "625"
type textarea "x"
type input "625 s"
type textarea "x"
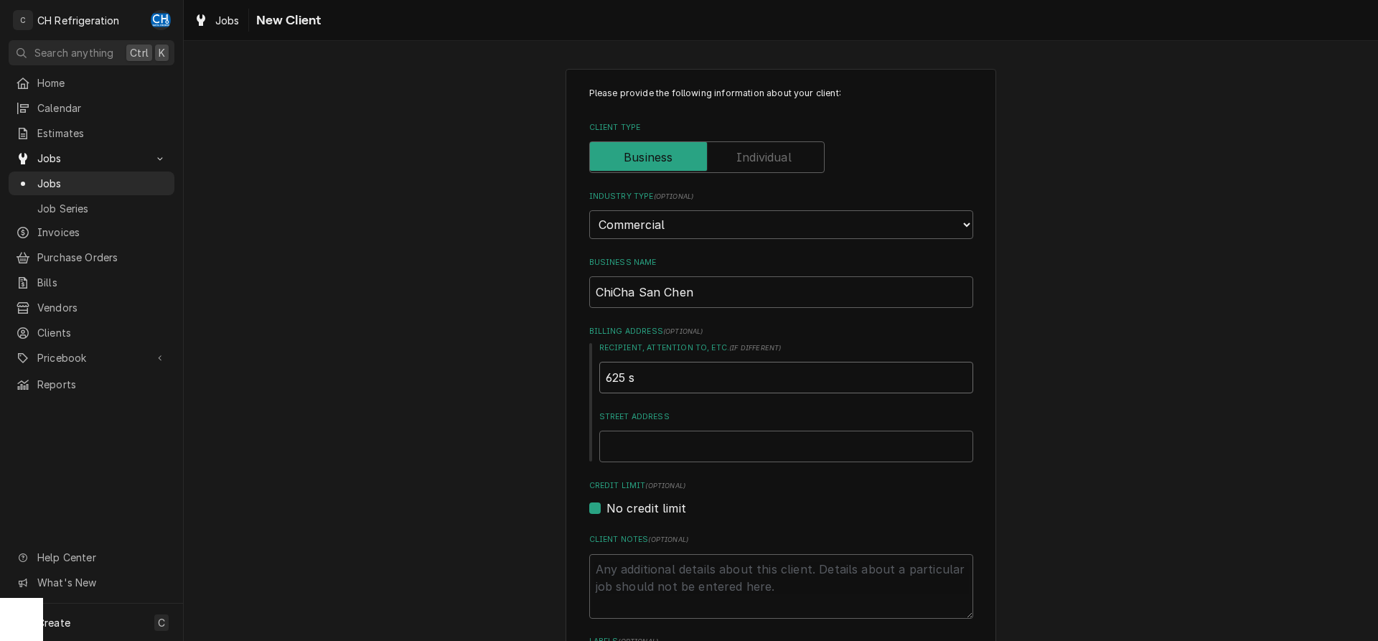
type input "625 s"
type textarea "x"
type input "625 s a"
type textarea "x"
type input "625 s ar"
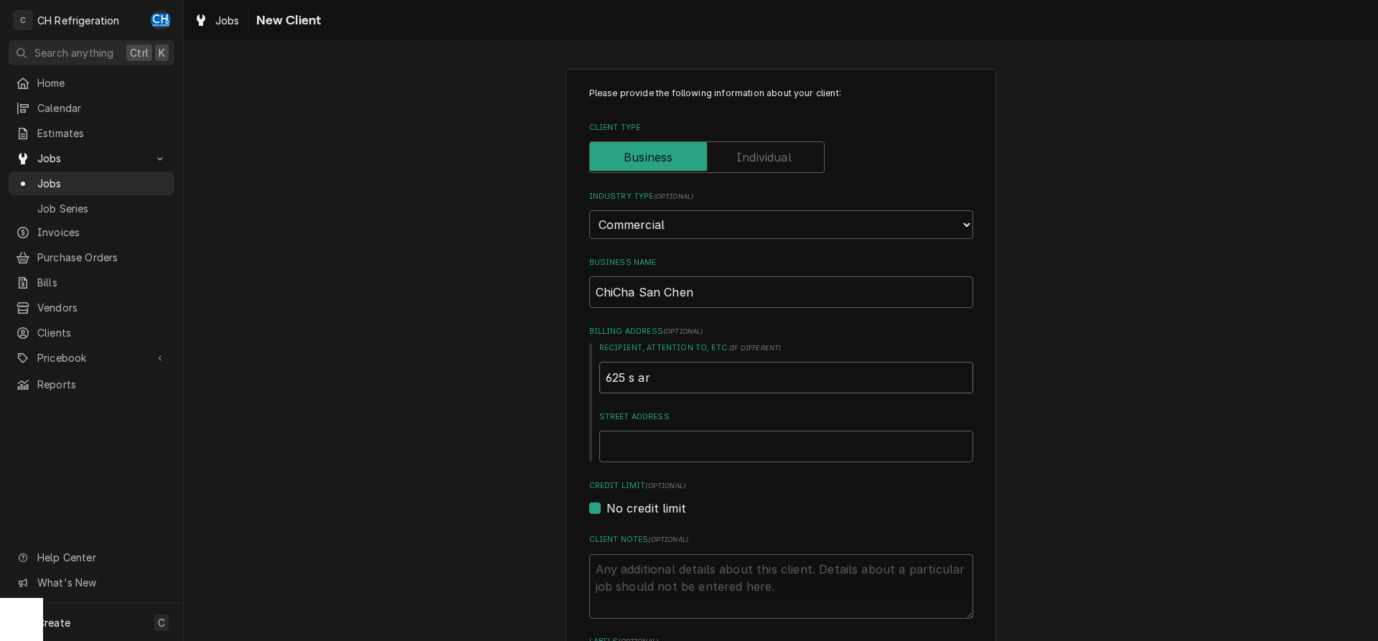
type textarea "x"
type input "625 s ard"
type textarea "x"
type input "625 s ardm"
type textarea "x"
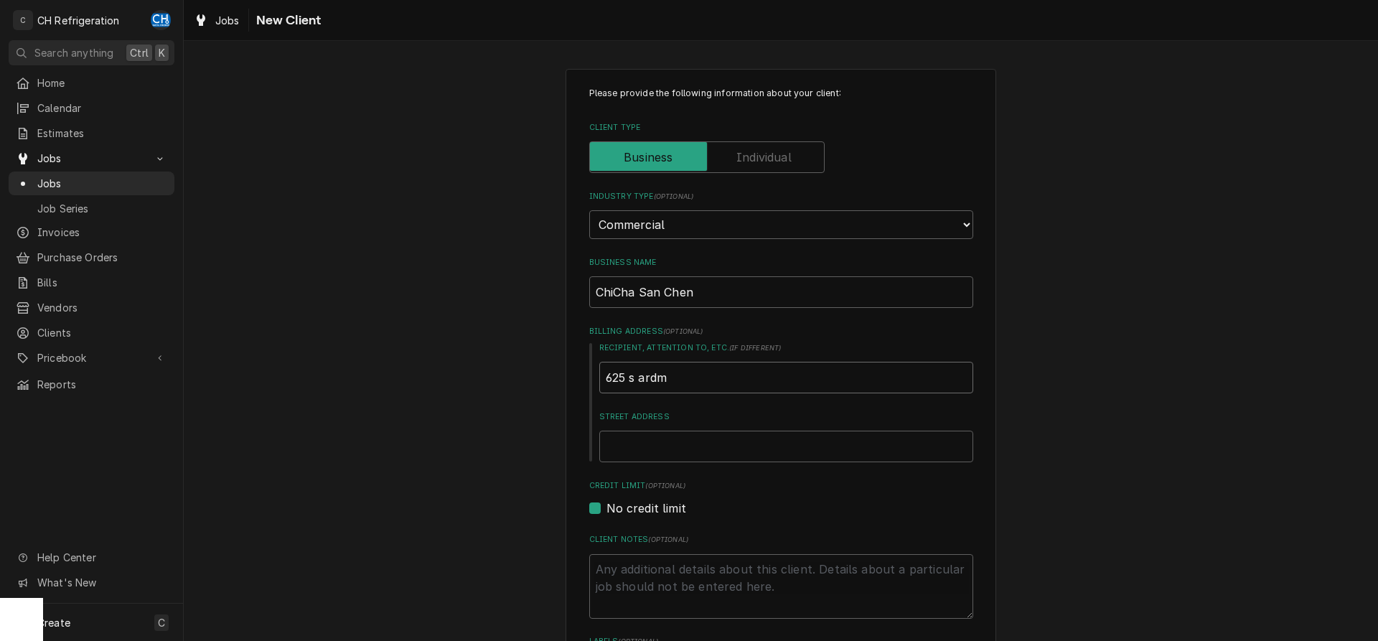
type input "625 s ardmo"
type textarea "x"
type input "625 s ardmor"
type textarea "x"
type input "625 s ardmore"
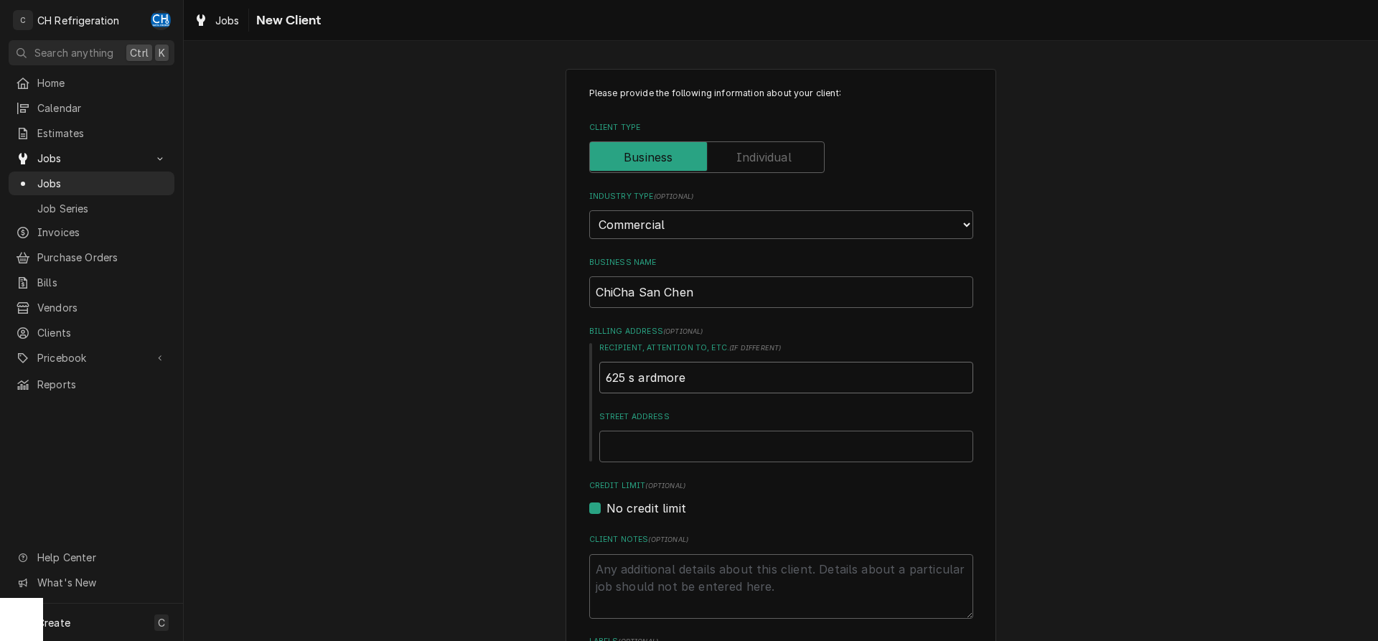
type textarea "x"
type input "625 s ardmore"
drag, startPoint x: 696, startPoint y: 380, endPoint x: 549, endPoint y: 381, distance: 146.4
click at [599, 381] on input "625 s ardmore" at bounding box center [786, 378] width 374 height 32
type textarea "x"
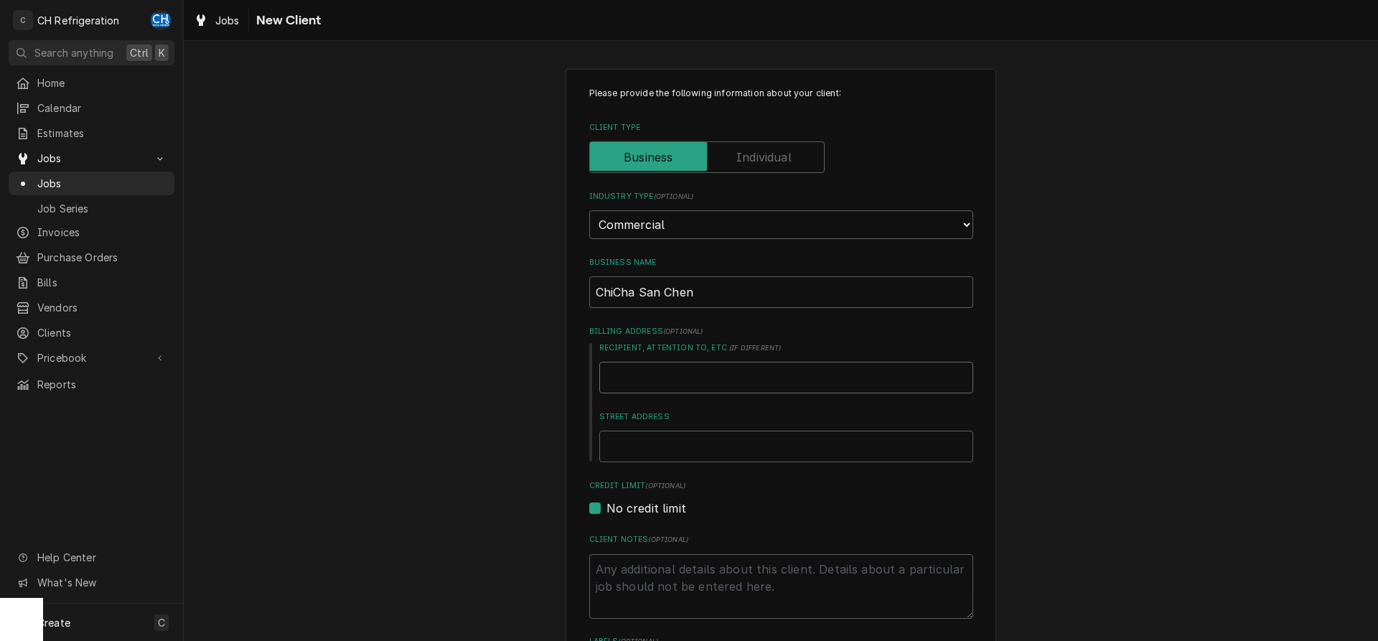
type textarea "x"
click at [1053, 351] on div "Please provide the following information about your client: Client Type Industr…" at bounding box center [781, 527] width 1194 height 943
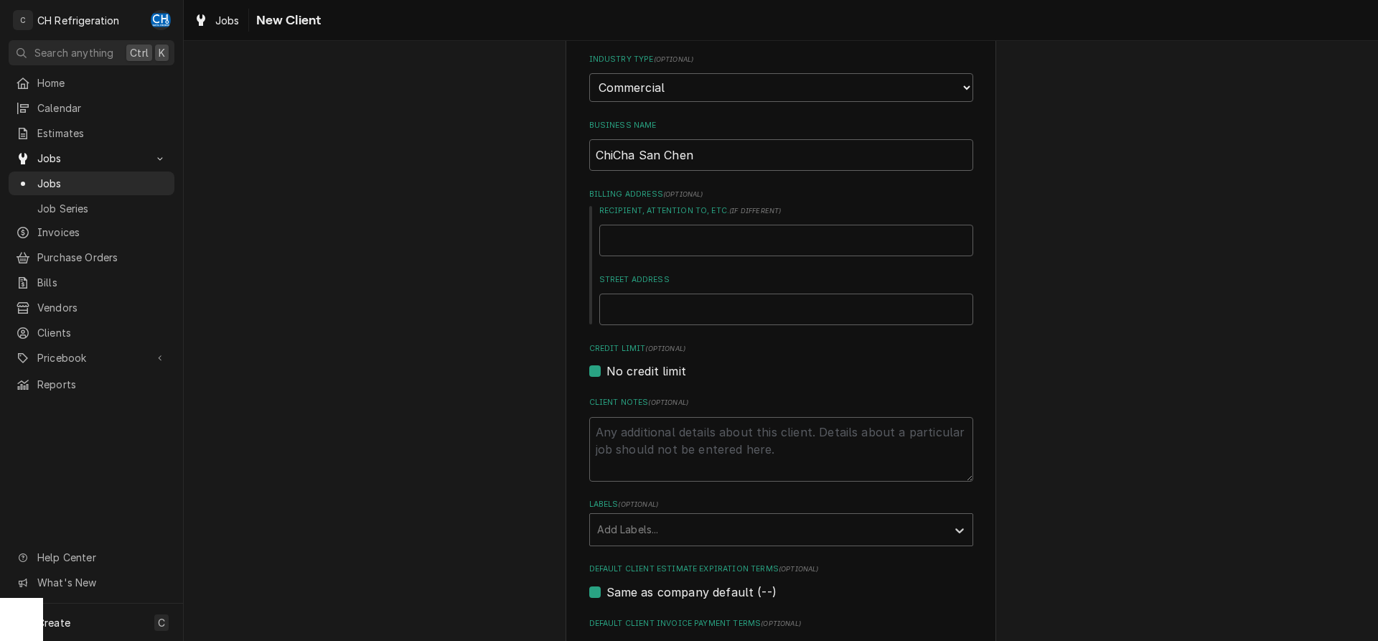
scroll to position [357, 0]
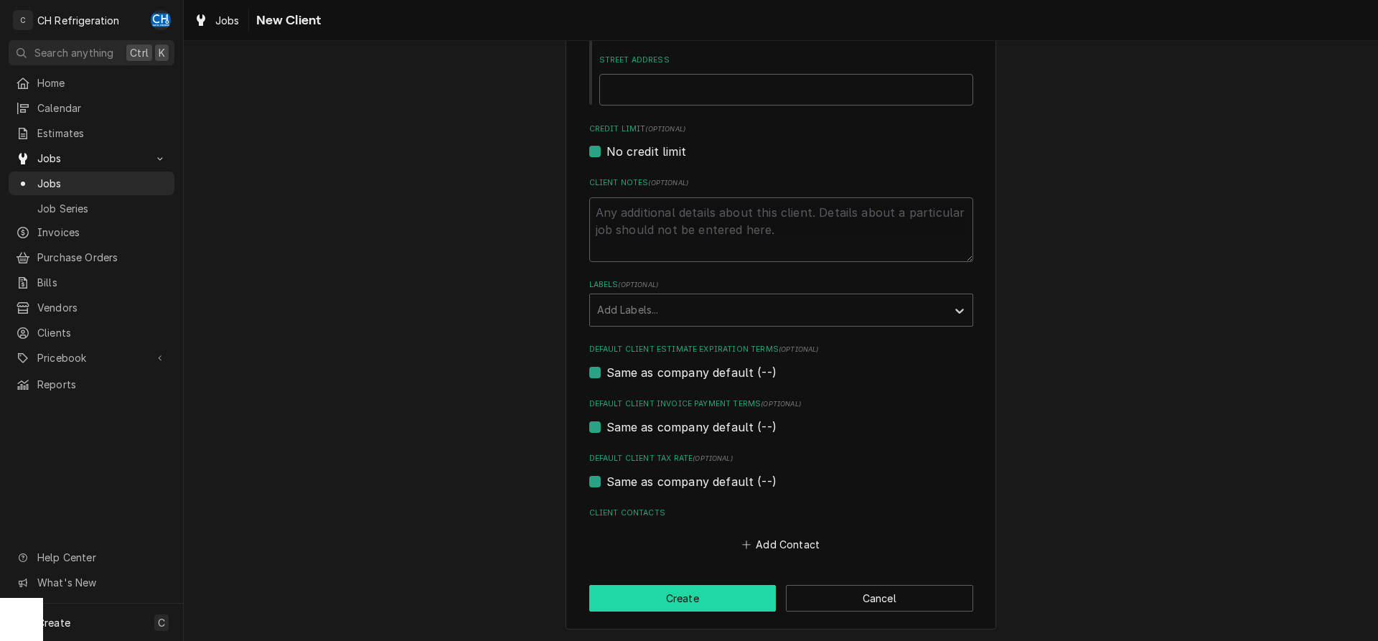
click at [661, 591] on button "Create" at bounding box center [682, 598] width 187 height 27
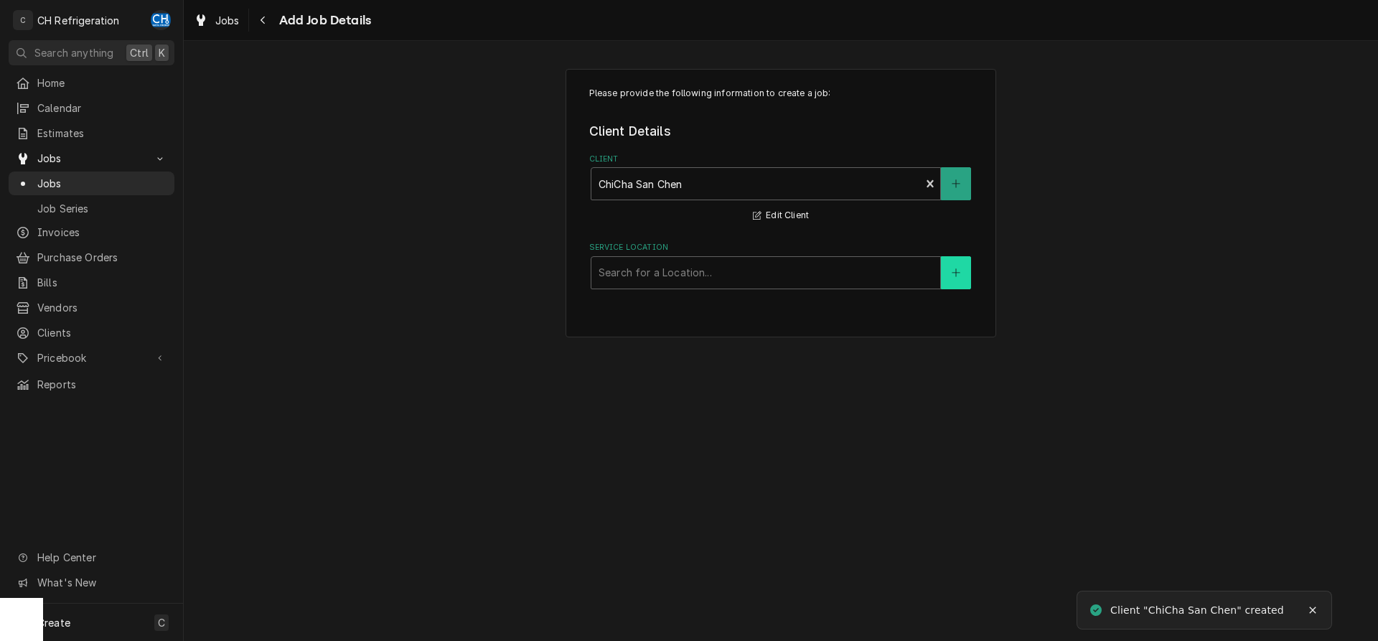
click at [956, 266] on button "Service Location" at bounding box center [956, 272] width 30 height 33
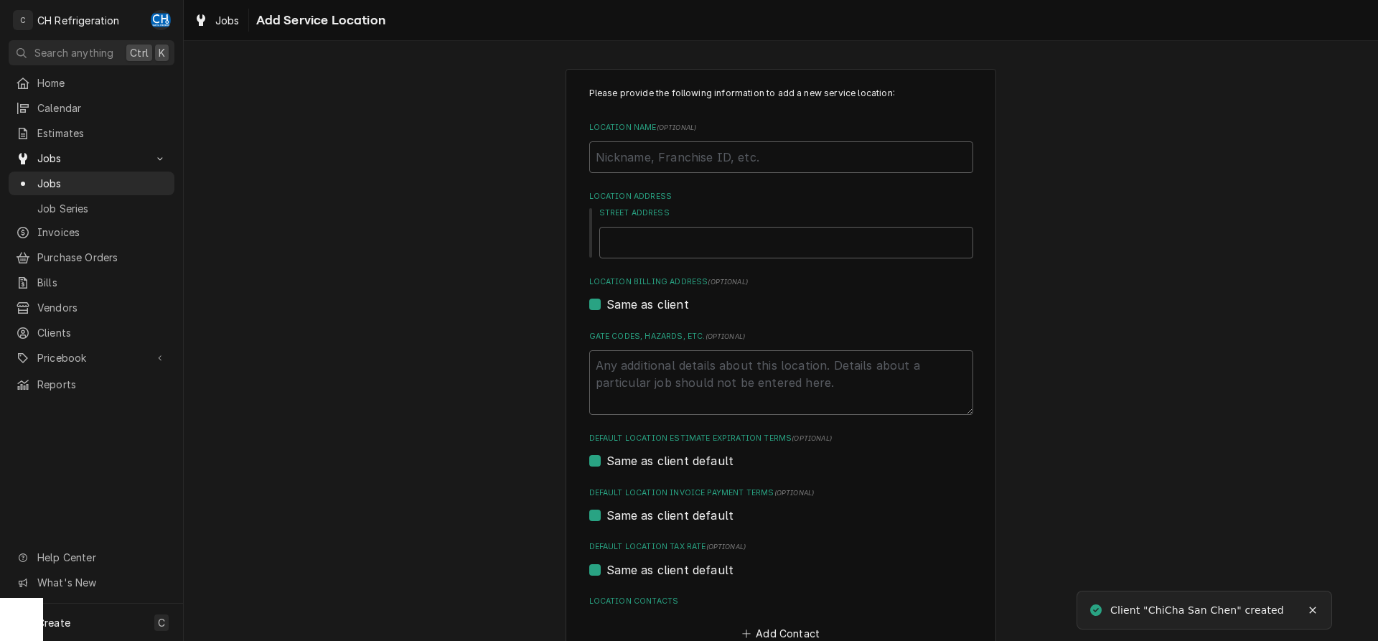
drag, startPoint x: 662, startPoint y: 223, endPoint x: 673, endPoint y: 251, distance: 30.0
click at [662, 230] on div "Street Address" at bounding box center [786, 232] width 374 height 51
click at [673, 251] on input "Street Address" at bounding box center [786, 243] width 374 height 32
type textarea "x"
type input "6"
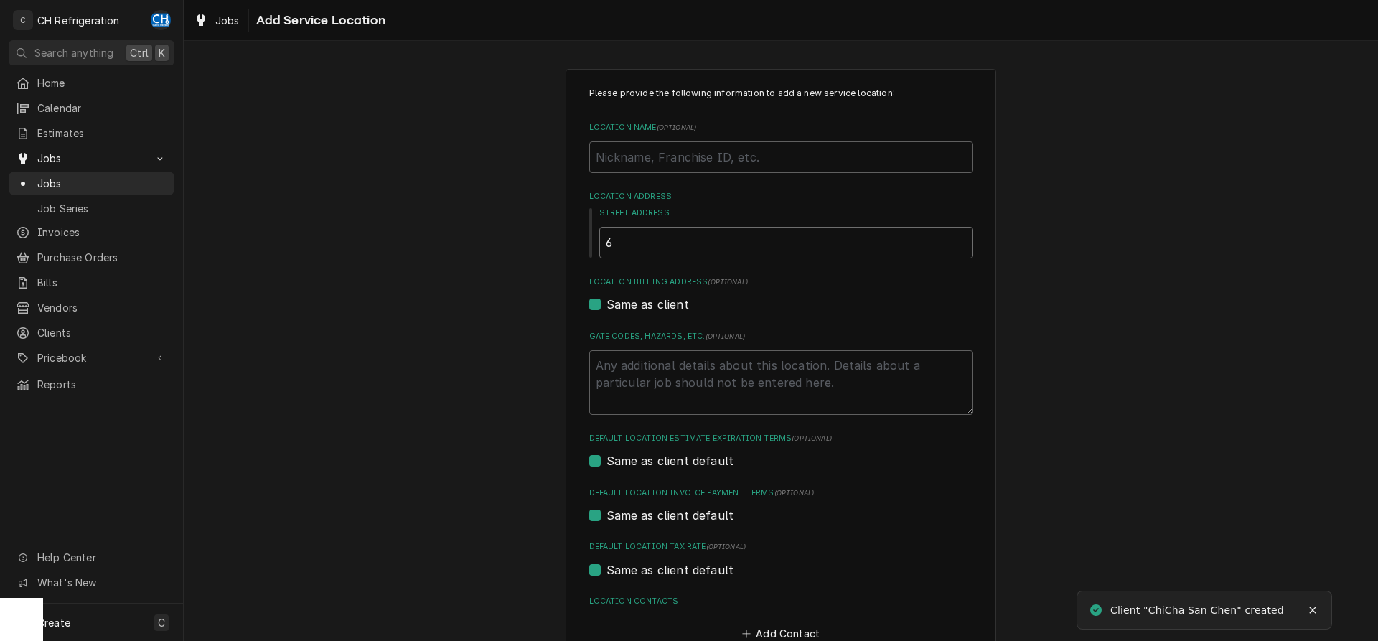
type textarea "x"
type input "62"
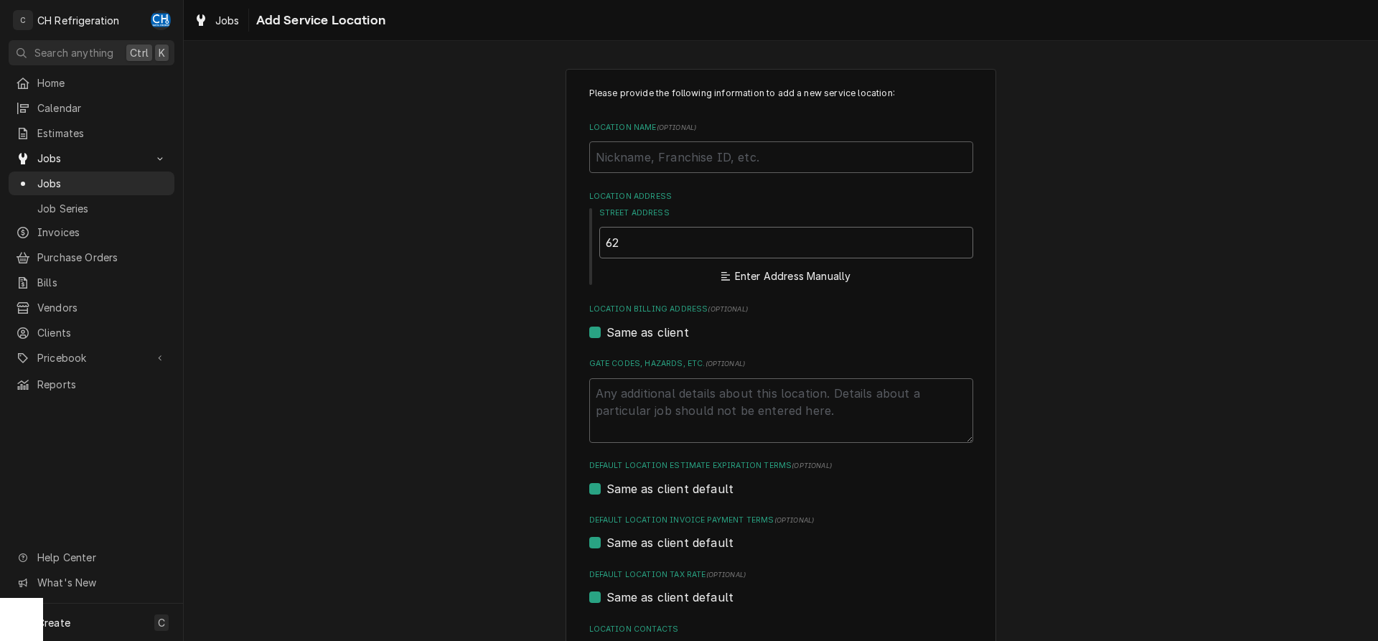
type textarea "x"
type input "625"
type textarea "x"
type input "625"
type textarea "x"
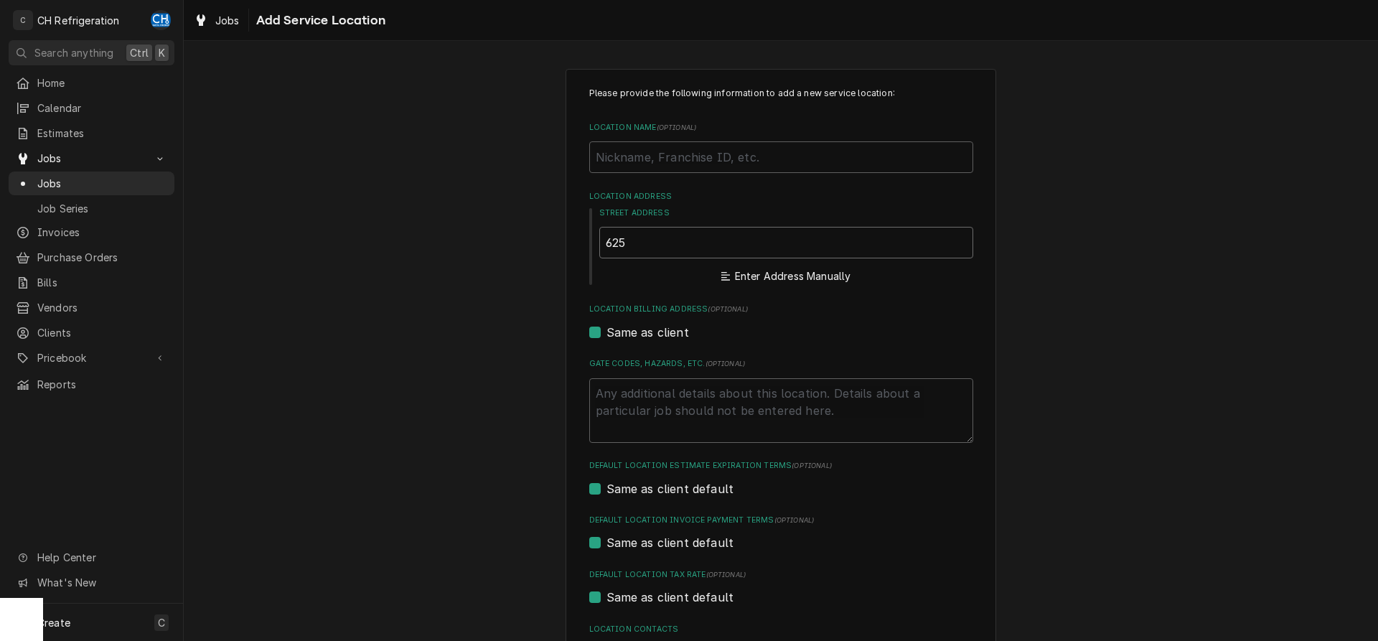
type input "625 s"
type textarea "x"
type input "625 s"
type textarea "x"
type input "625 s a"
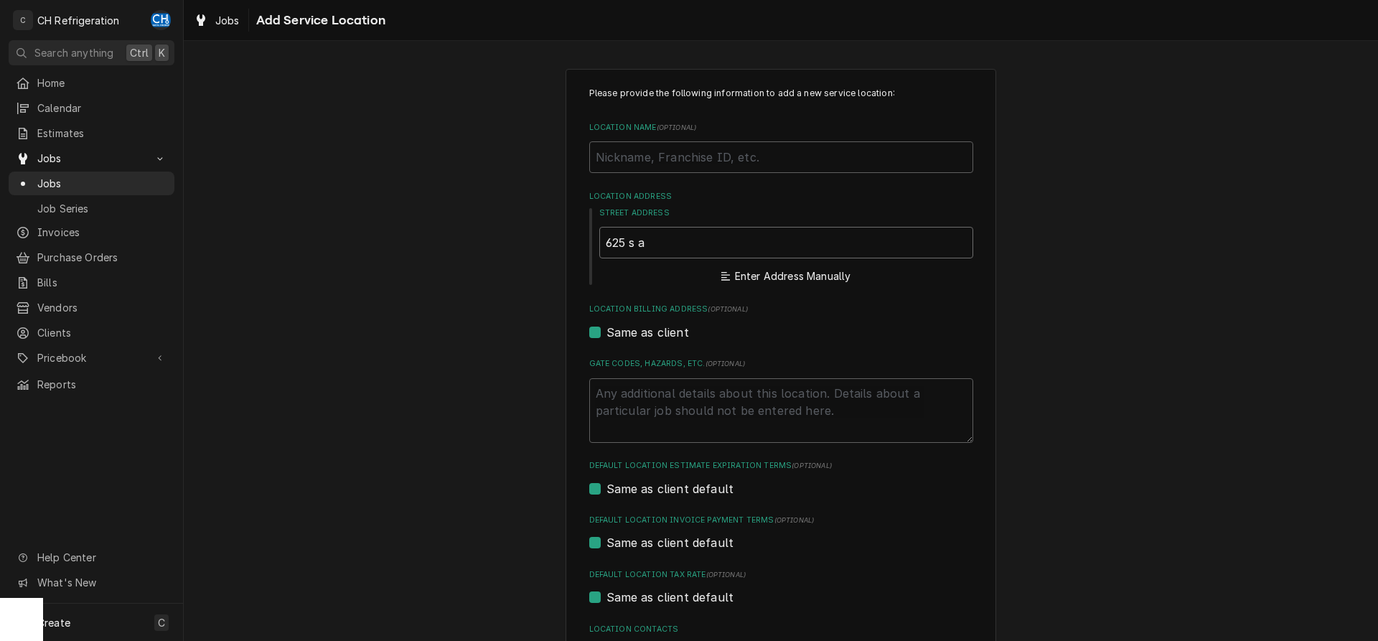
type textarea "x"
type input "625 s ar"
type textarea "x"
type input "625 s ard,"
type textarea "x"
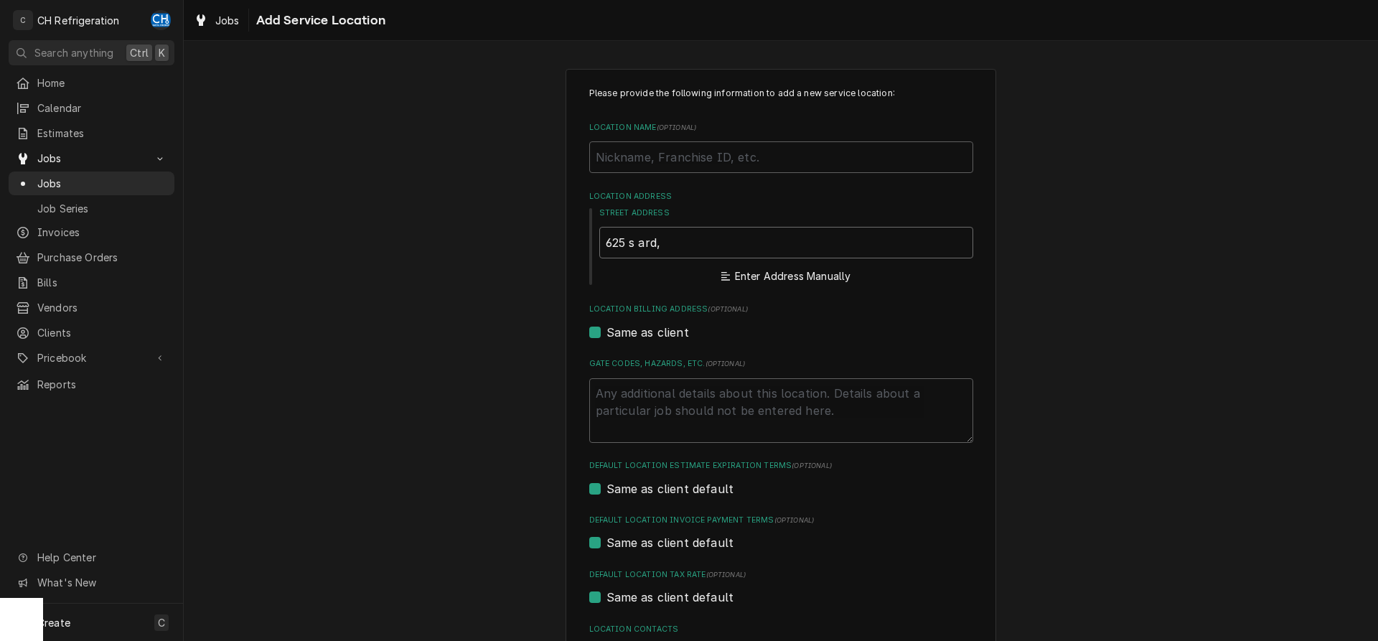
type input "625 s ard,m"
type textarea "x"
type input "625 s ard,"
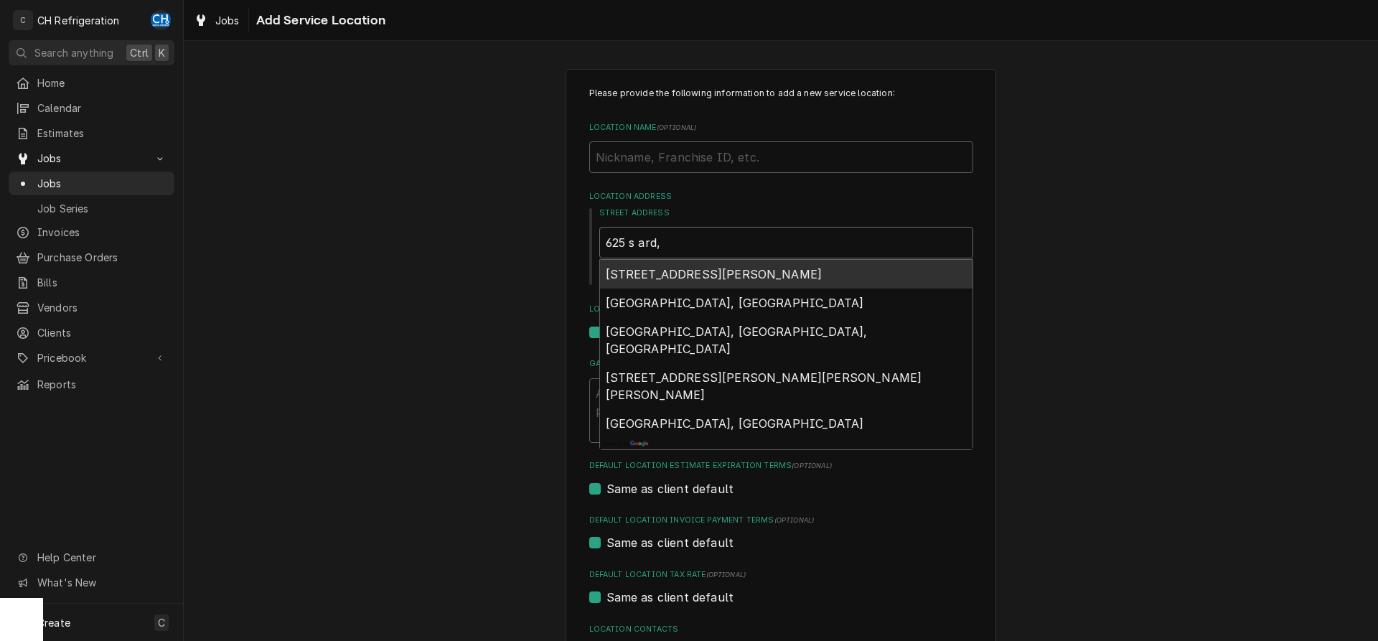
type textarea "x"
type input "625 s ard"
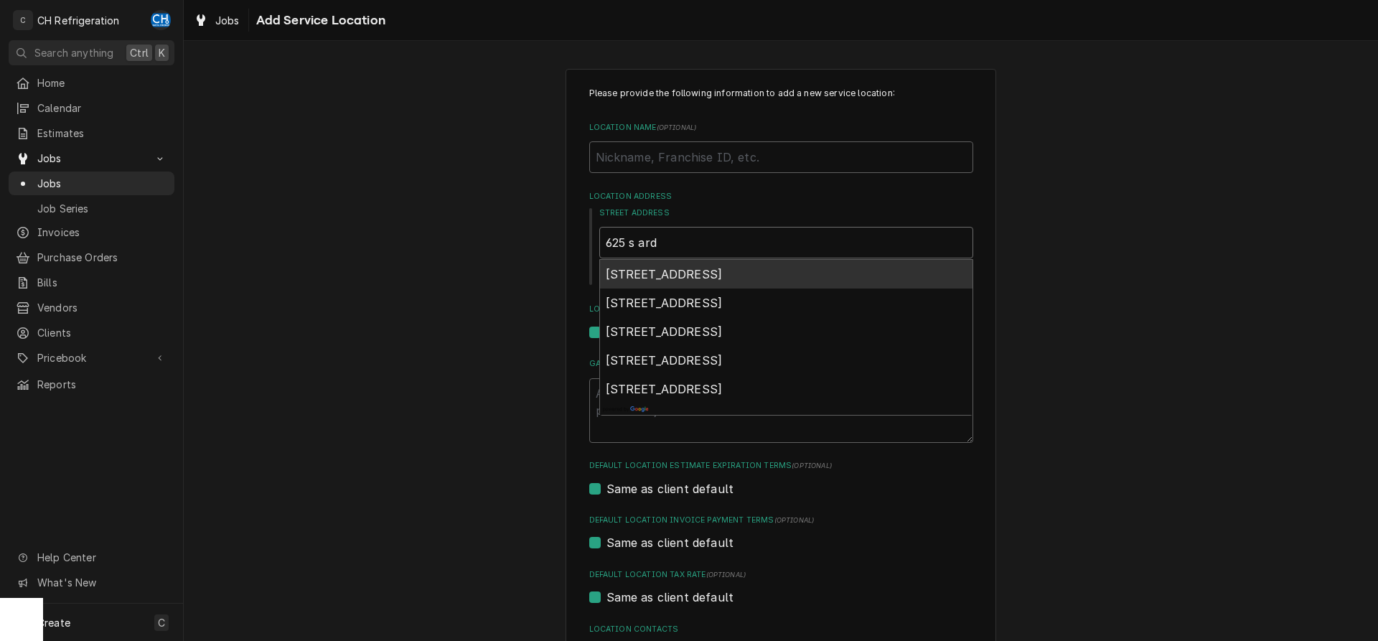
type textarea "x"
type input "625 s ardm"
type textarea "x"
type input "625 s ardmo"
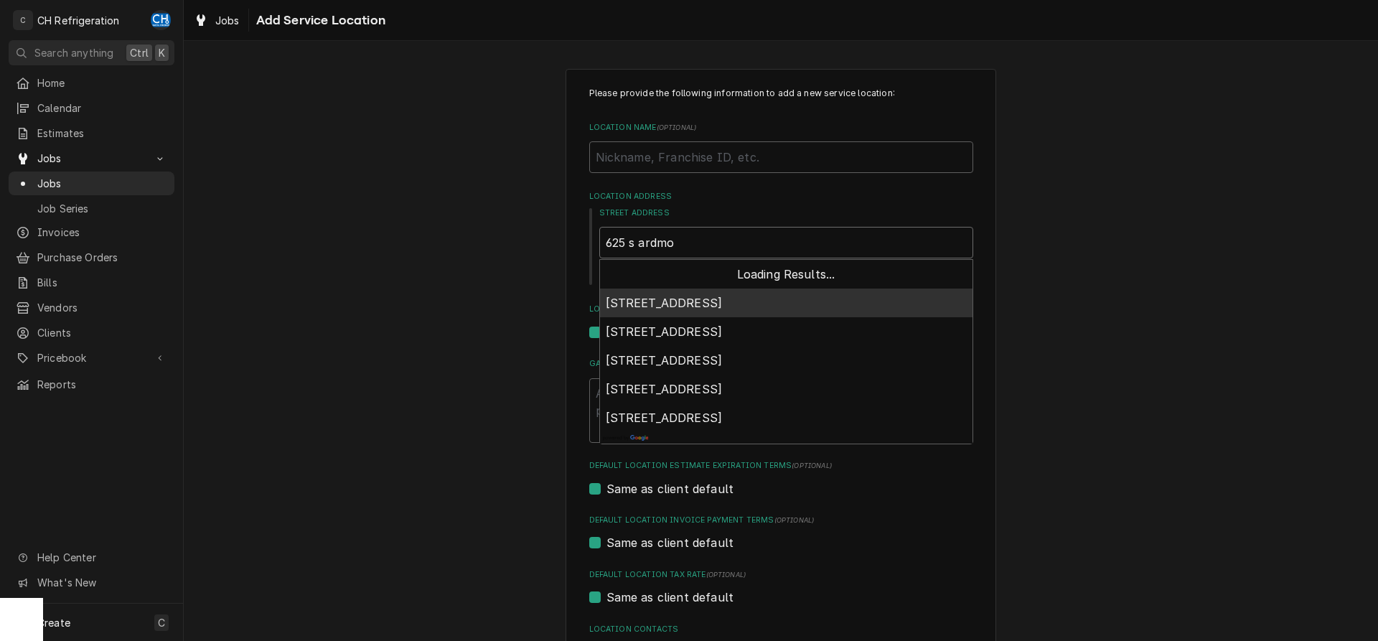
type textarea "x"
type input "625 s ardmor"
type textarea "x"
type input "625 s ardmore"
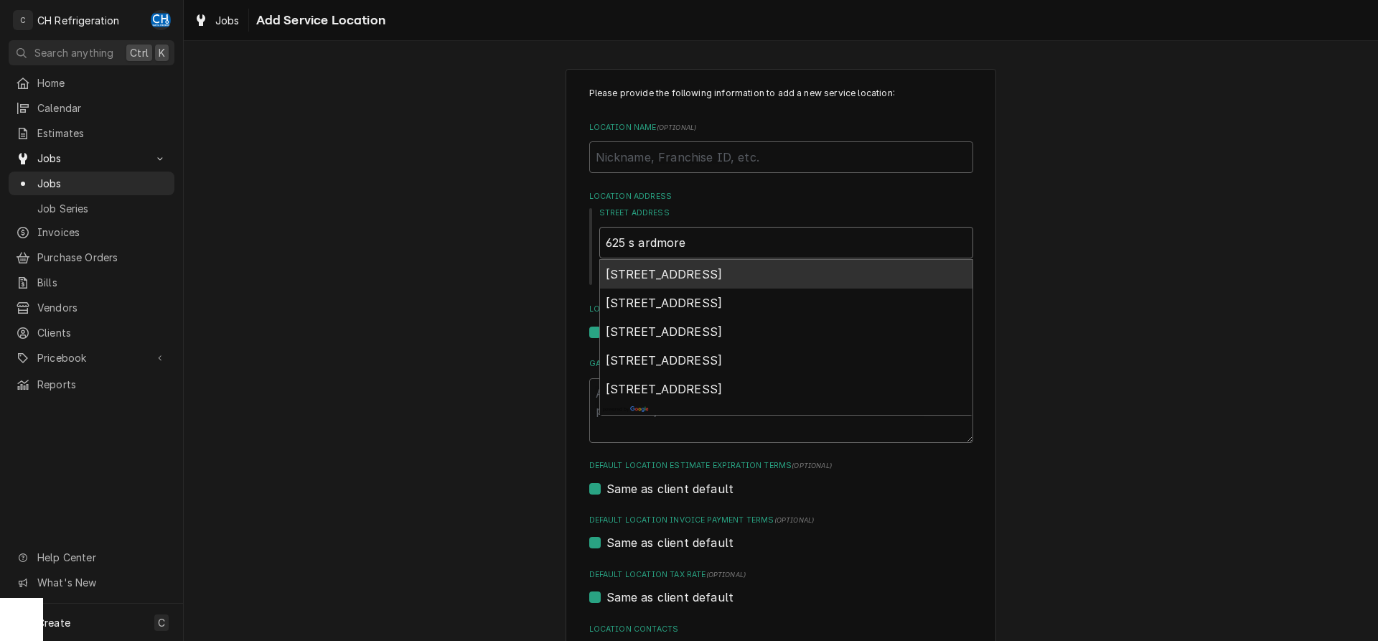
click at [723, 279] on span "625 South Ardmore Avenue, Los Angeles, CA, USA" at bounding box center [664, 274] width 117 height 14
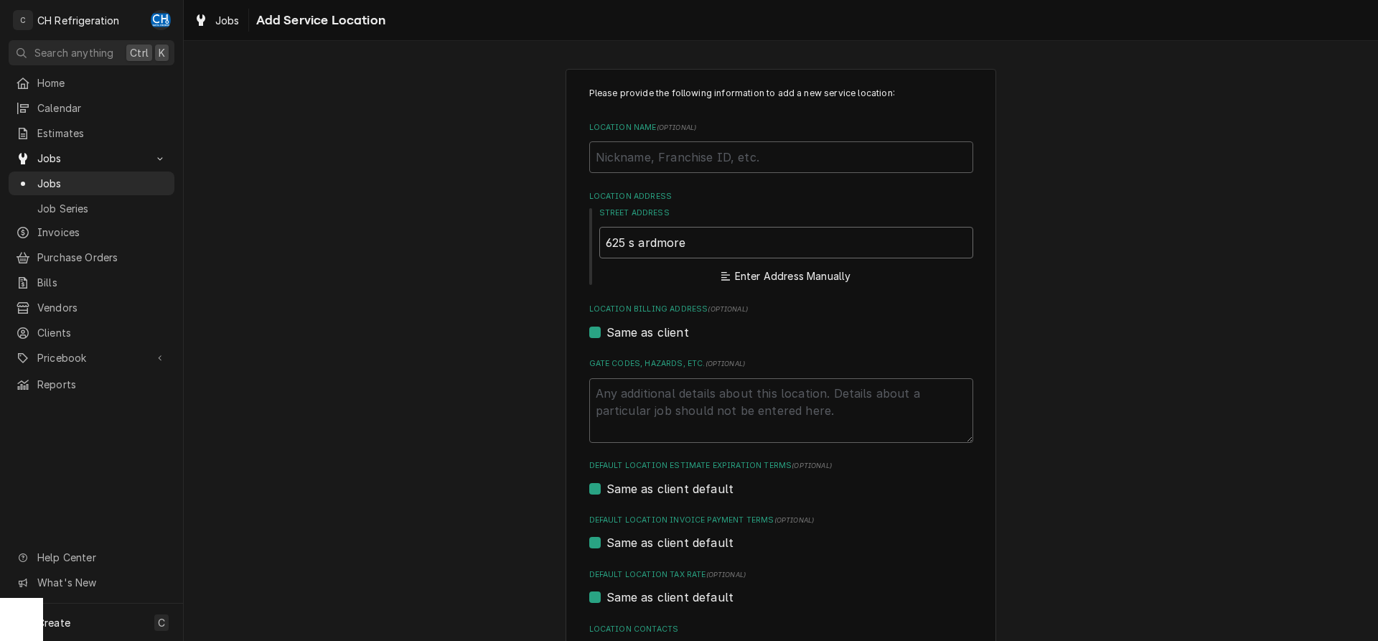
type textarea "x"
type input "625 S Ardmore Ave"
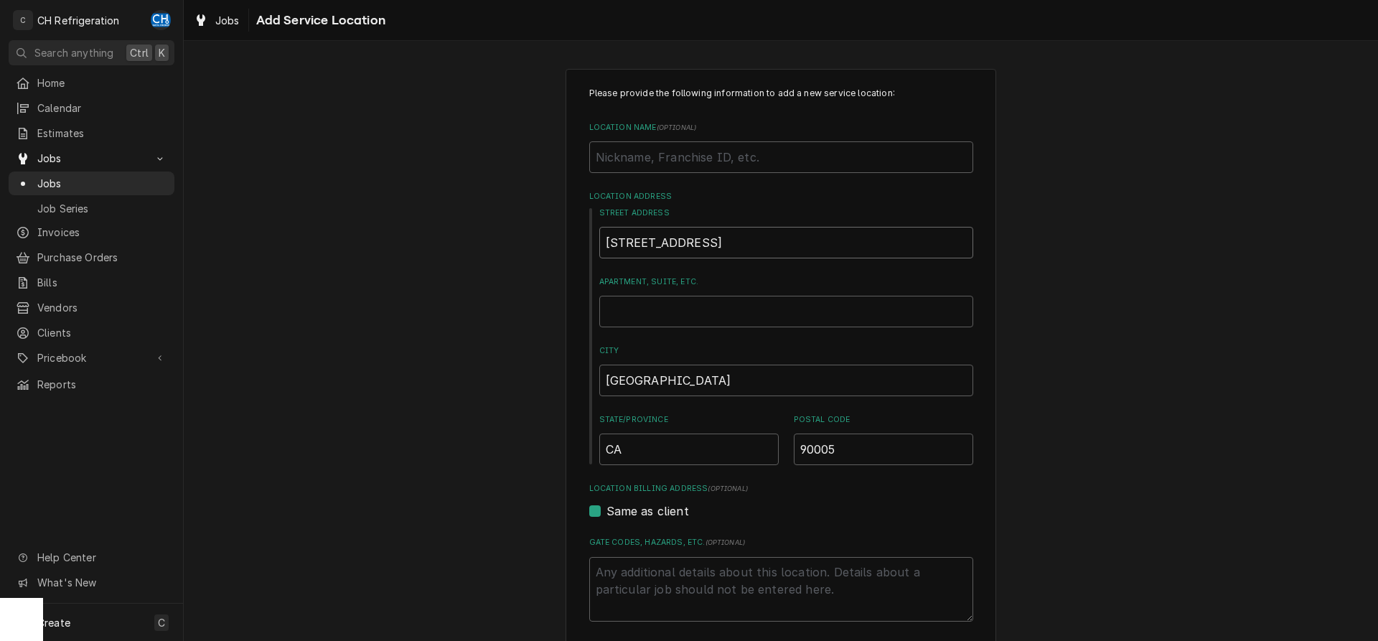
type textarea "x"
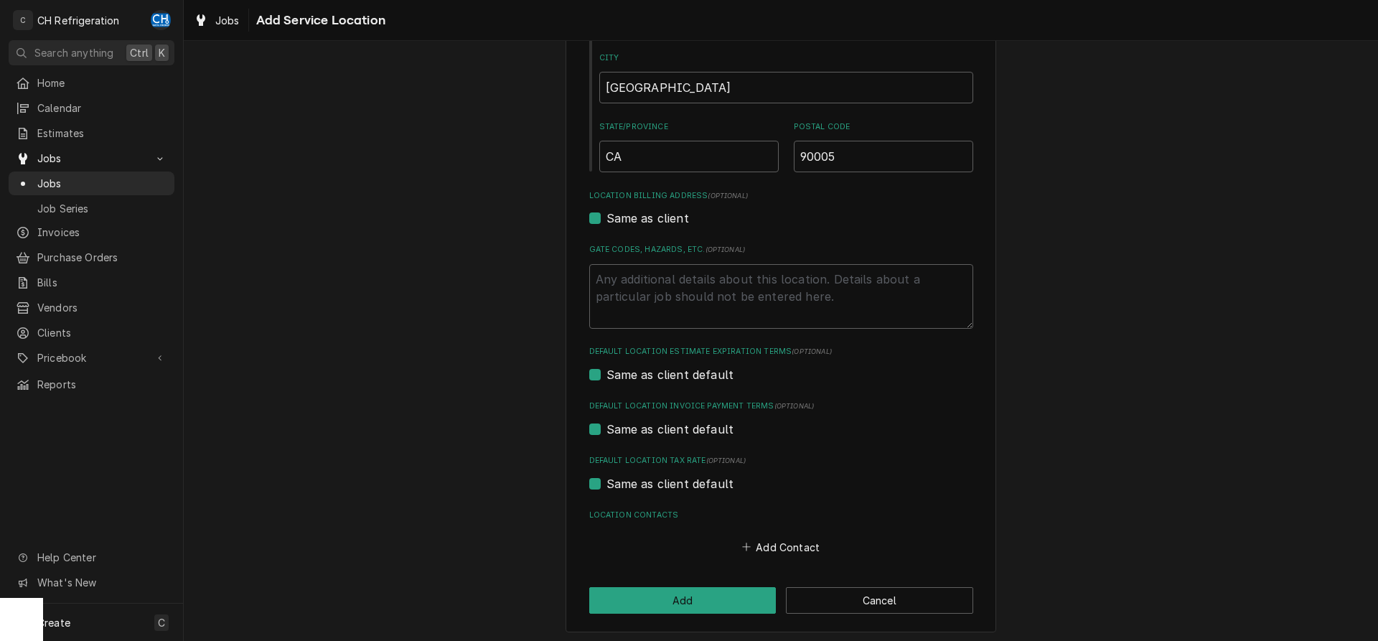
scroll to position [296, 0]
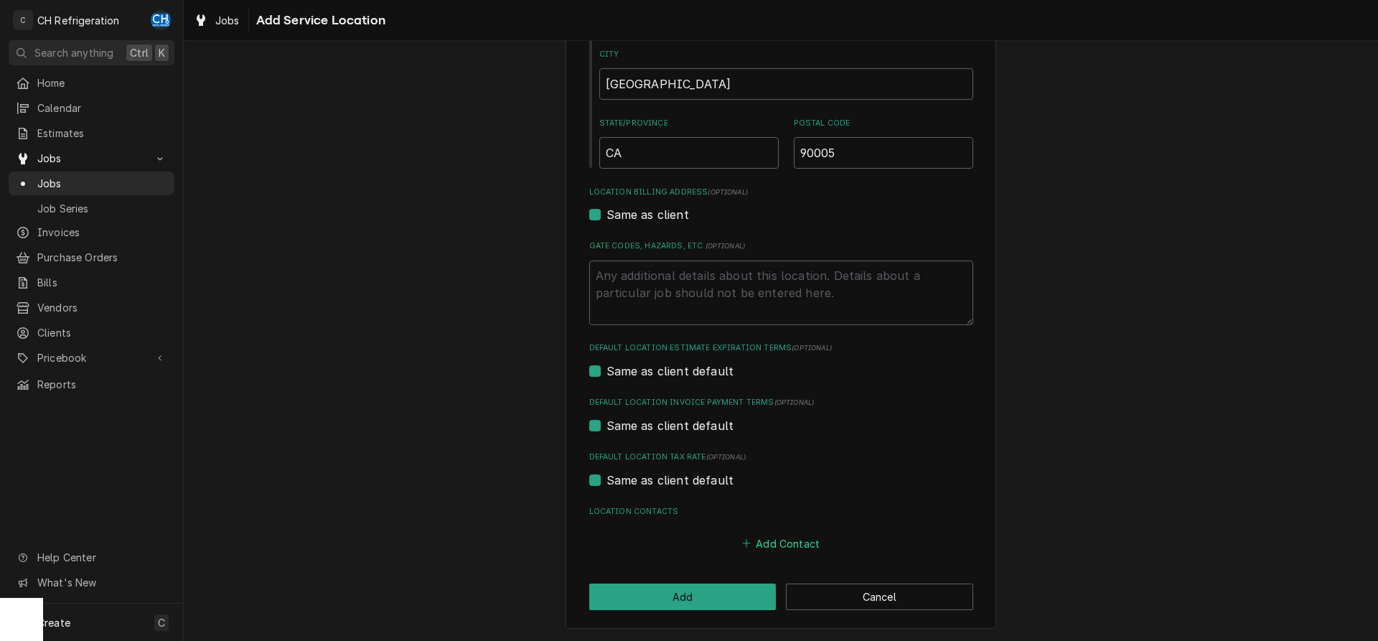
type input "625 S Ardmore Ave"
click at [782, 543] on button "Add Contact" at bounding box center [780, 543] width 83 height 20
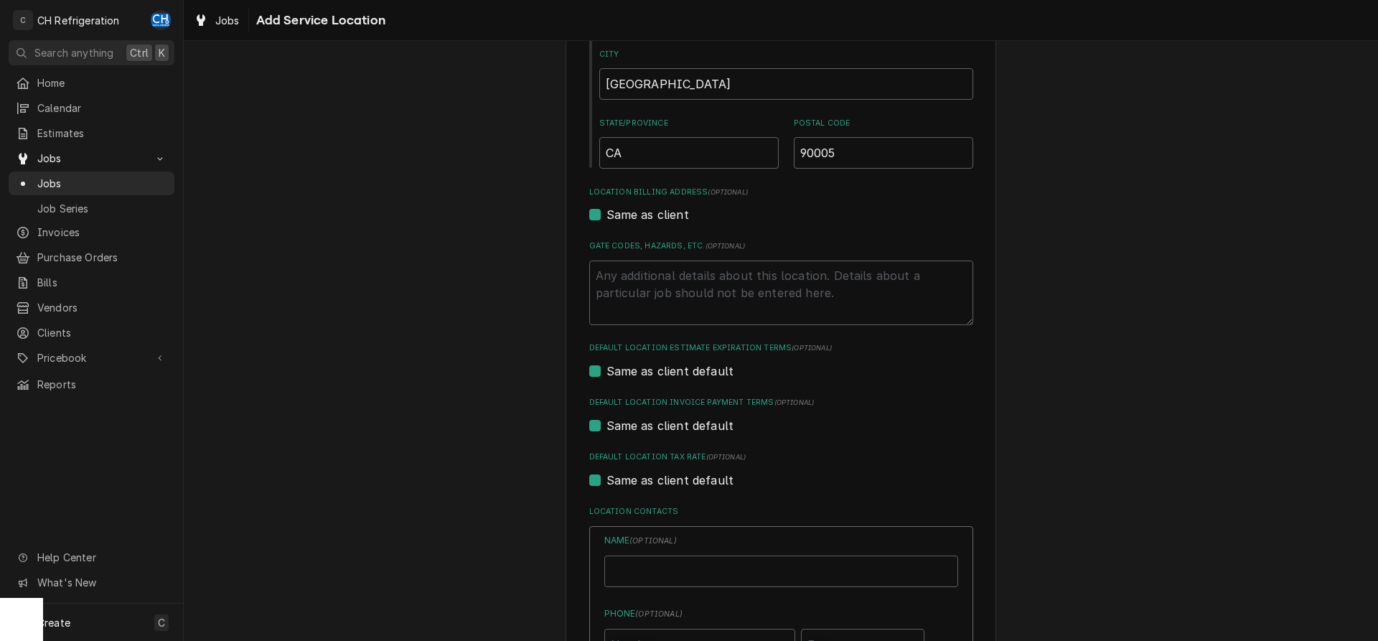
type textarea "x"
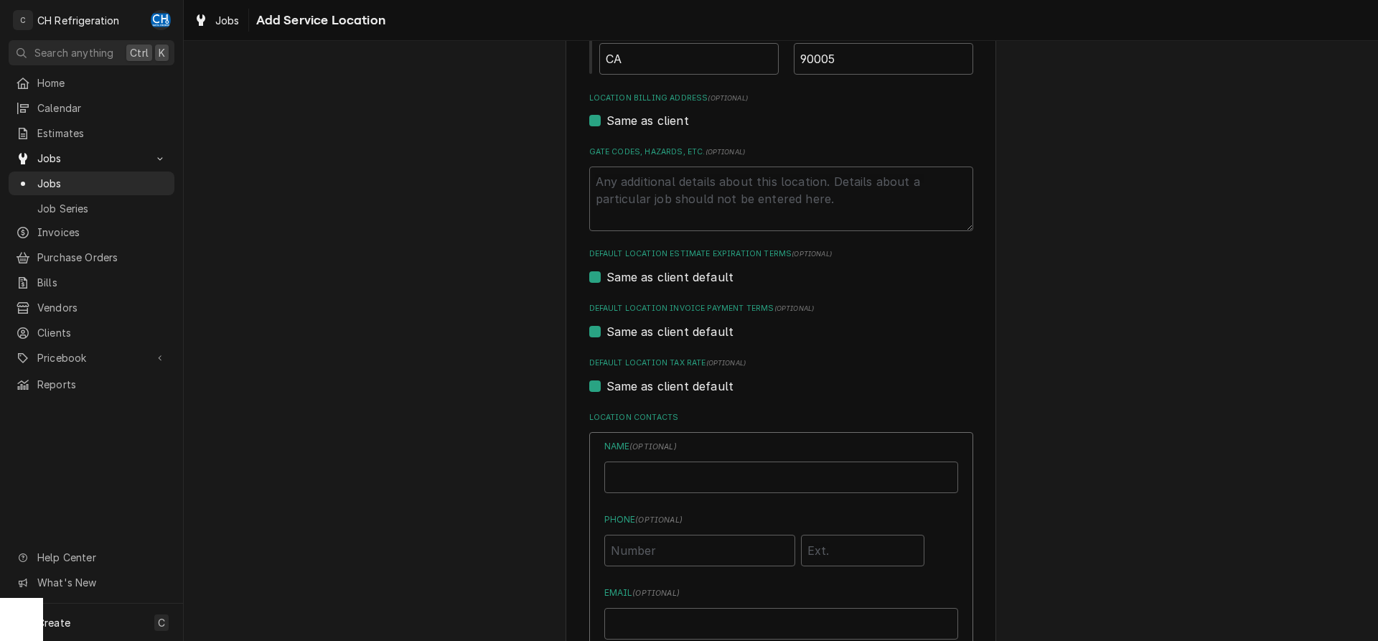
scroll to position [443, 0]
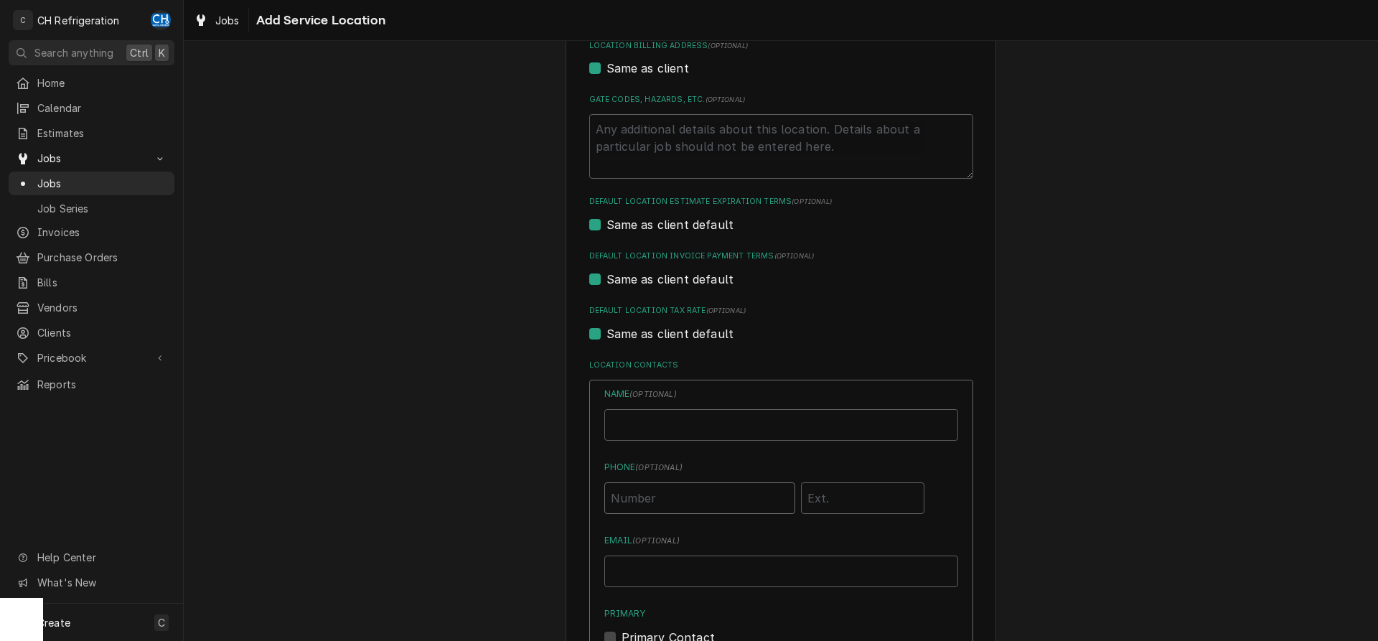
click at [661, 492] on input "Phone ( optional )" at bounding box center [699, 498] width 191 height 32
type input "(818) 963-2286"
click at [689, 577] on input "Email ( optional )" at bounding box center [781, 572] width 354 height 32
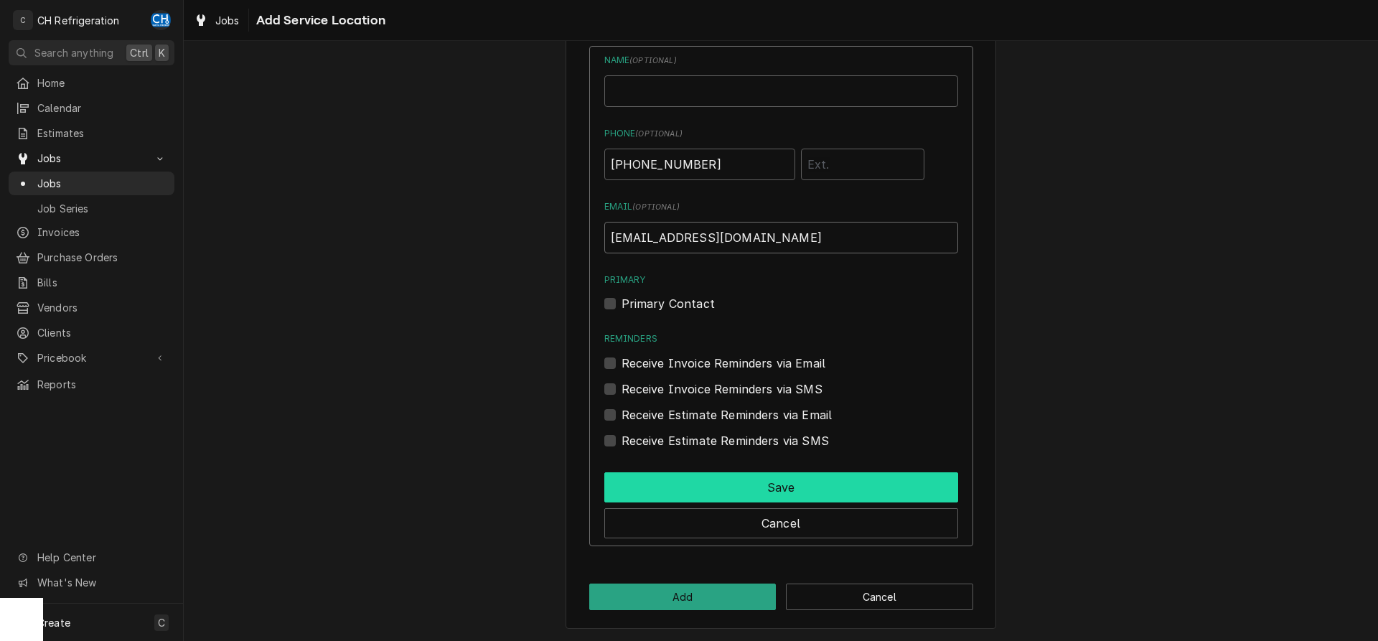
type input "chichasanchenktown@gmail.com"
click at [767, 487] on button "Save" at bounding box center [781, 487] width 354 height 30
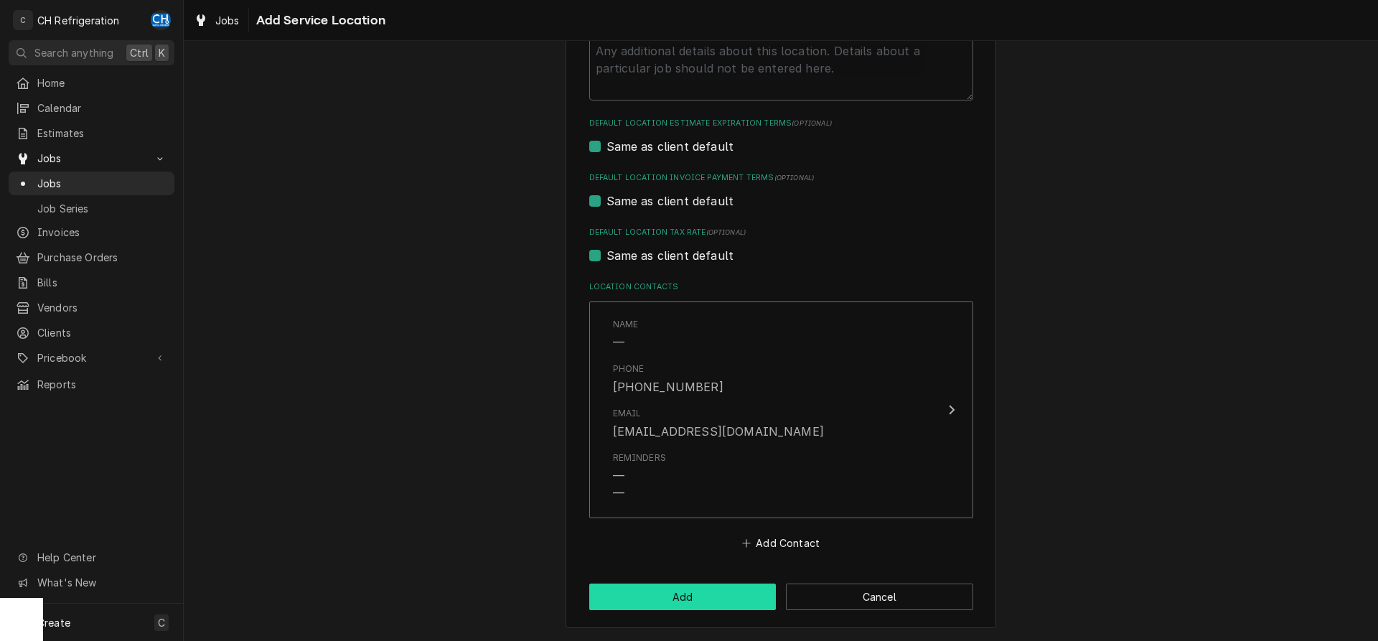
click at [668, 597] on button "Add" at bounding box center [682, 597] width 187 height 27
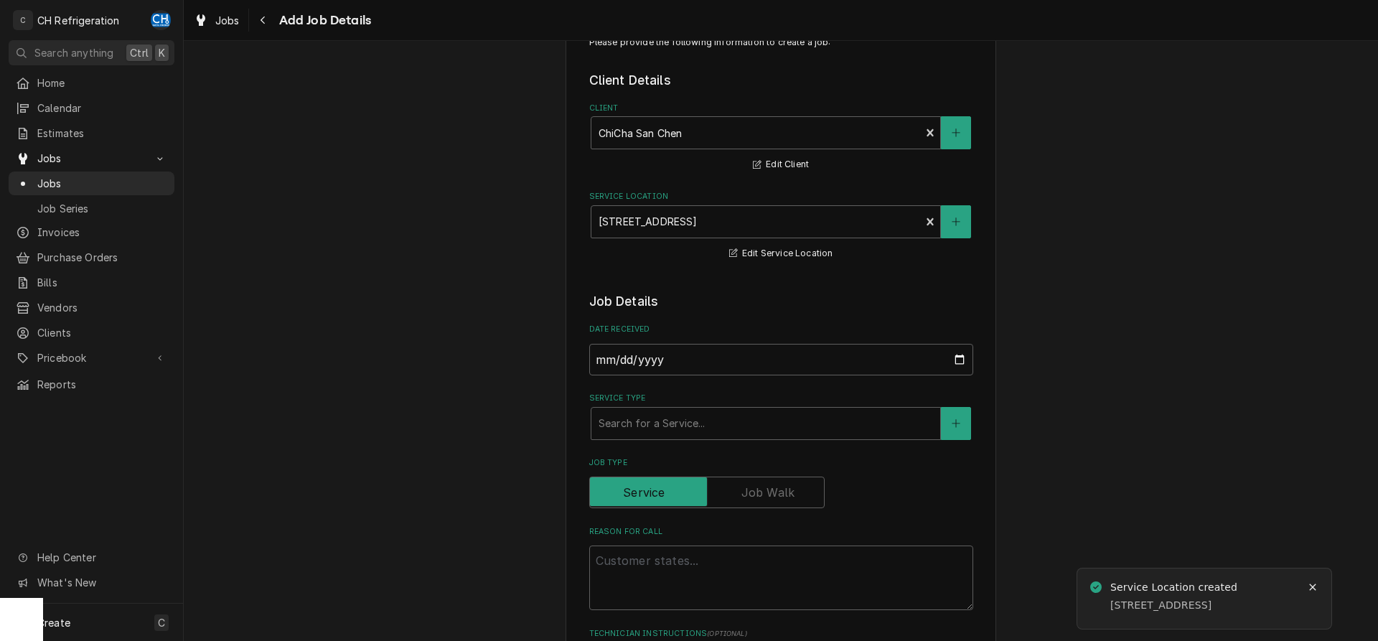
scroll to position [146, 0]
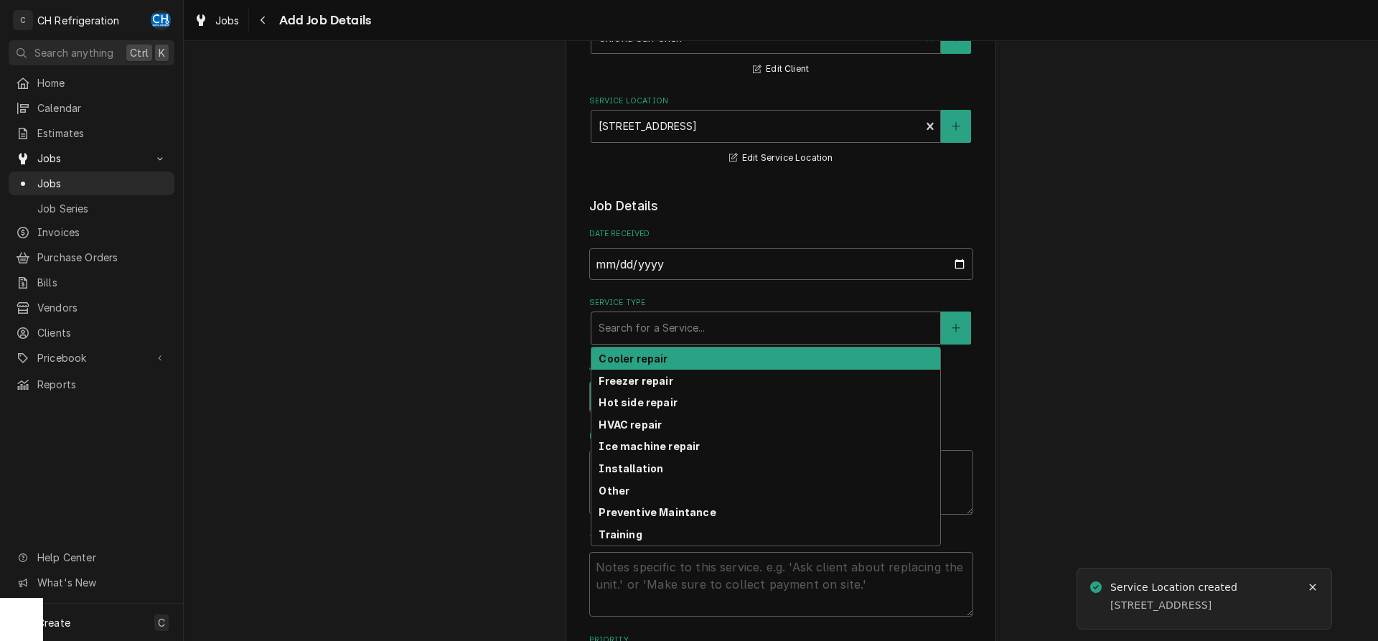
click at [774, 337] on div "Service Type" at bounding box center [766, 328] width 334 height 26
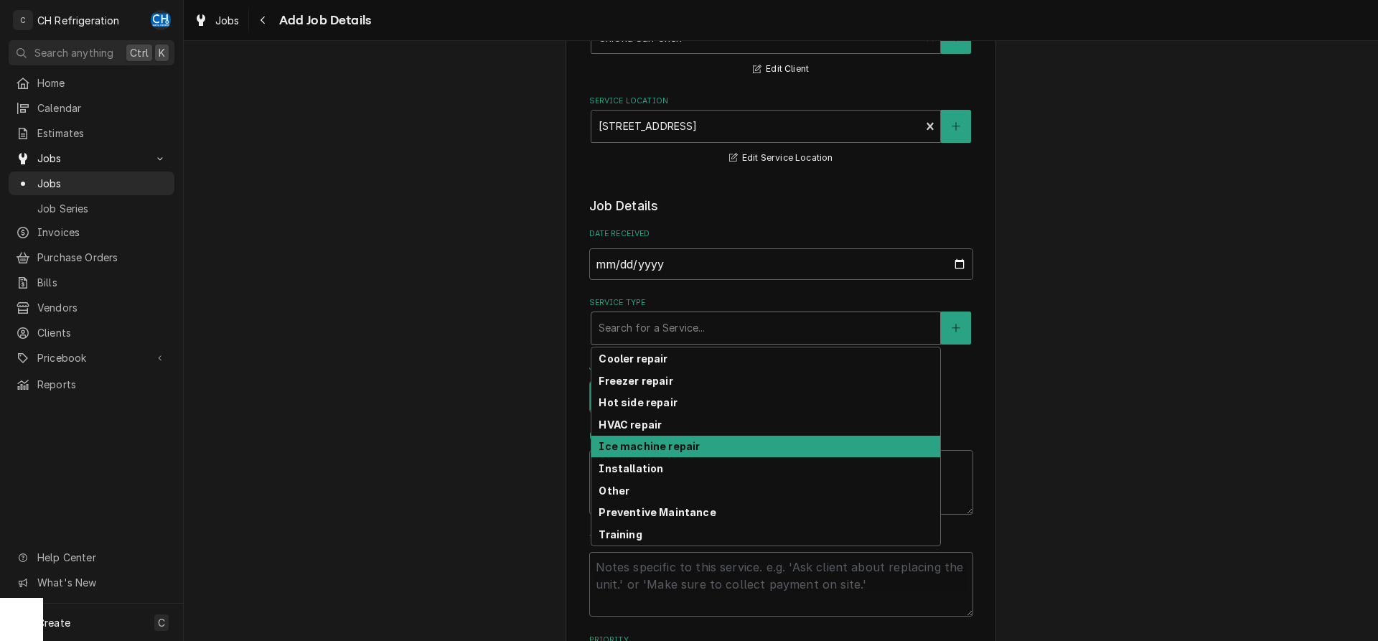
click at [657, 442] on strong "Ice machine repair" at bounding box center [649, 446] width 101 height 12
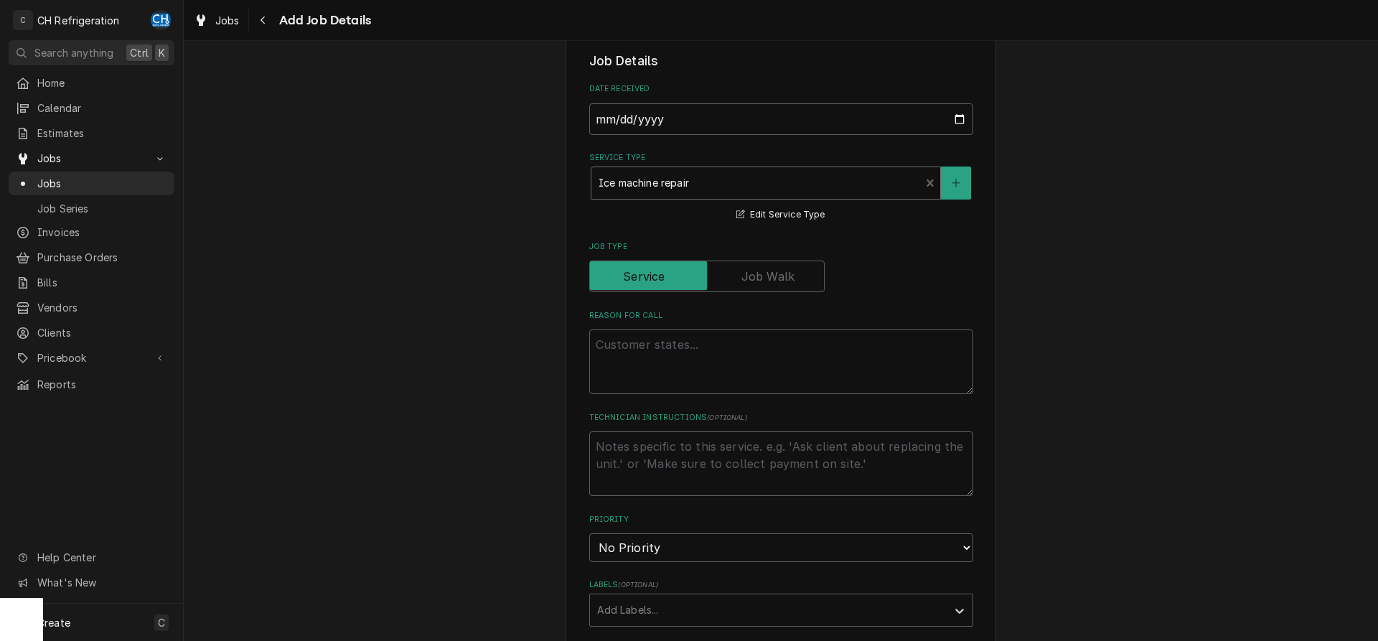
scroll to position [293, 0]
click at [710, 370] on textarea "Reason For Call" at bounding box center [781, 360] width 384 height 65
click at [701, 345] on textarea "Reason For Call" at bounding box center [781, 360] width 384 height 65
click at [813, 358] on textarea "Reason For Call" at bounding box center [781, 360] width 384 height 65
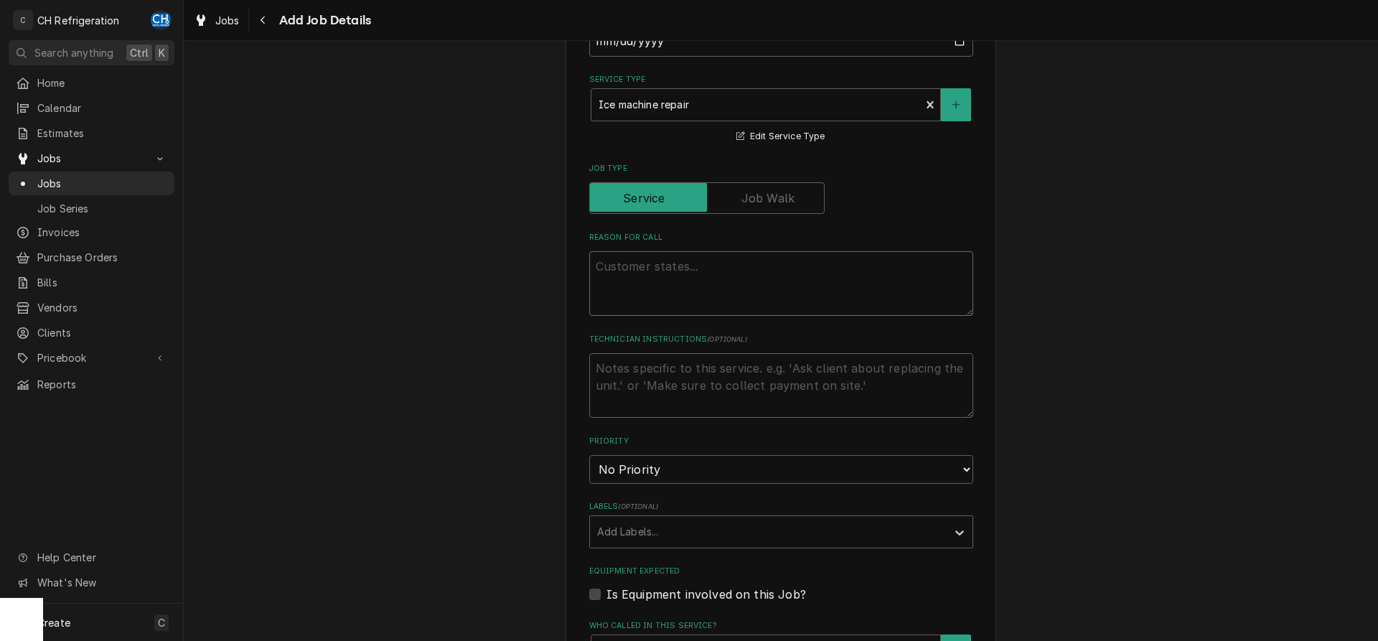
scroll to position [439, 0]
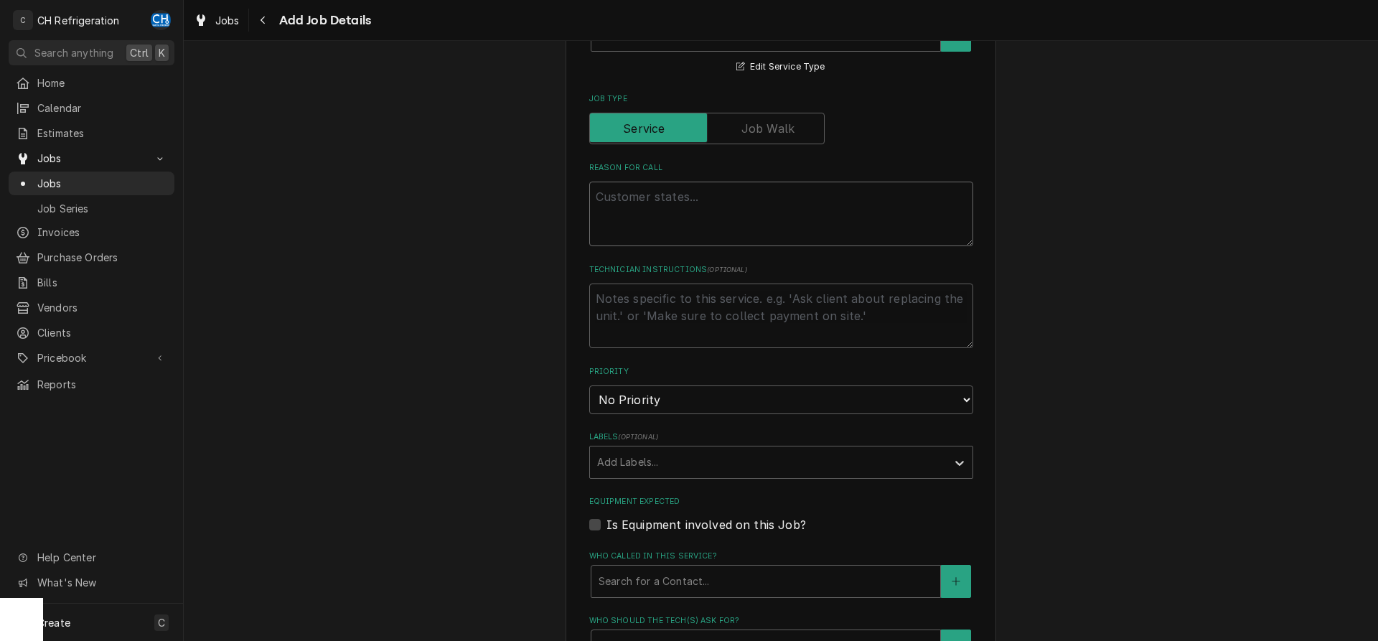
click at [680, 228] on textarea "Reason For Call" at bounding box center [781, 214] width 384 height 65
type textarea "x"
type textarea "i"
type textarea "x"
type textarea "in"
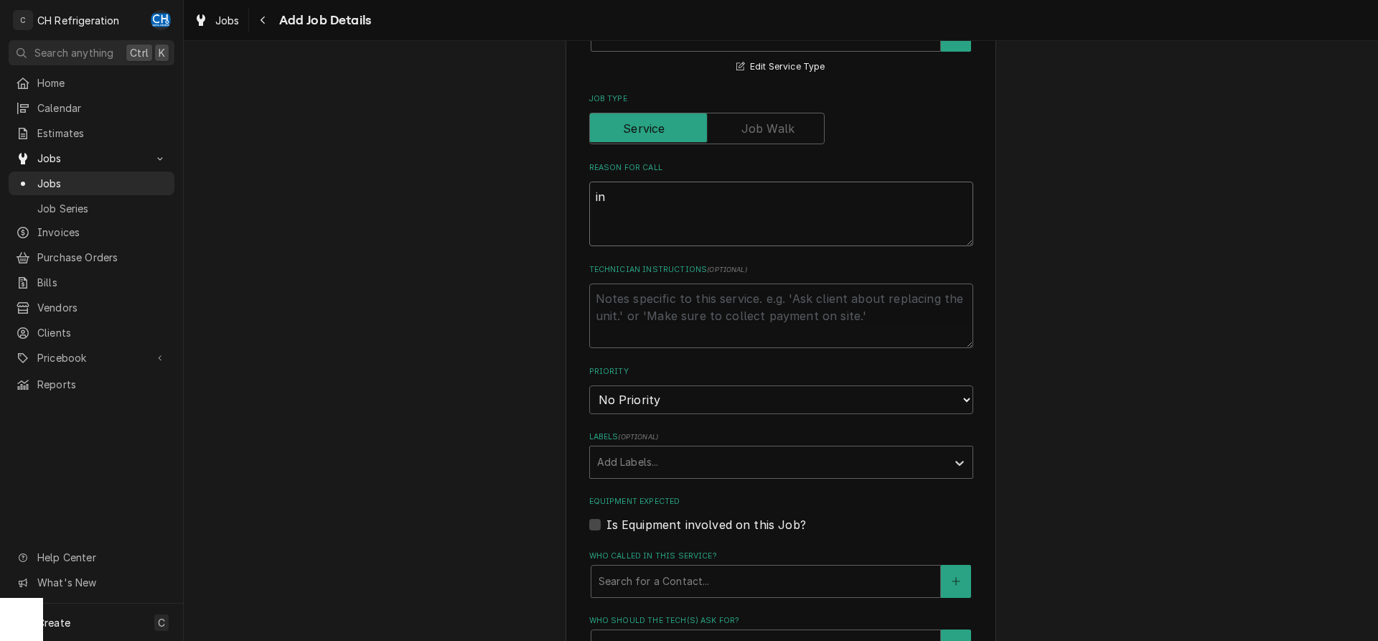
type textarea "x"
type textarea "i"
type textarea "x"
type textarea "i"
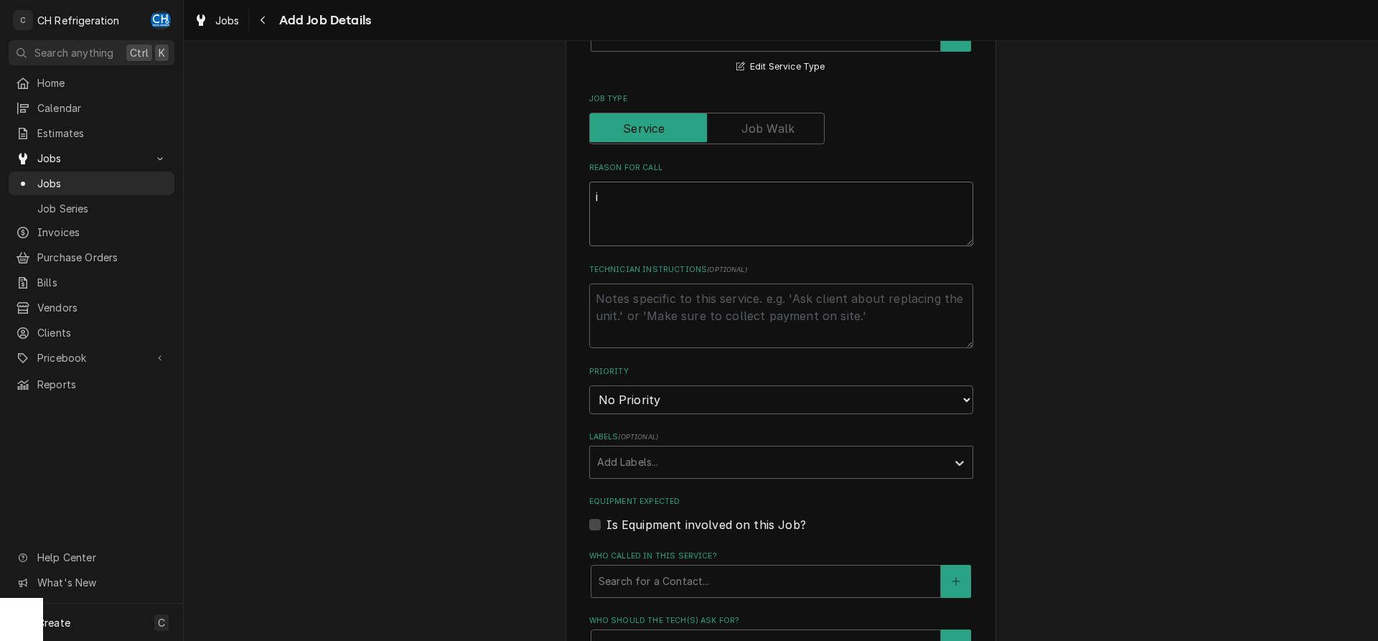
type textarea "x"
type textarea "i"
type textarea "x"
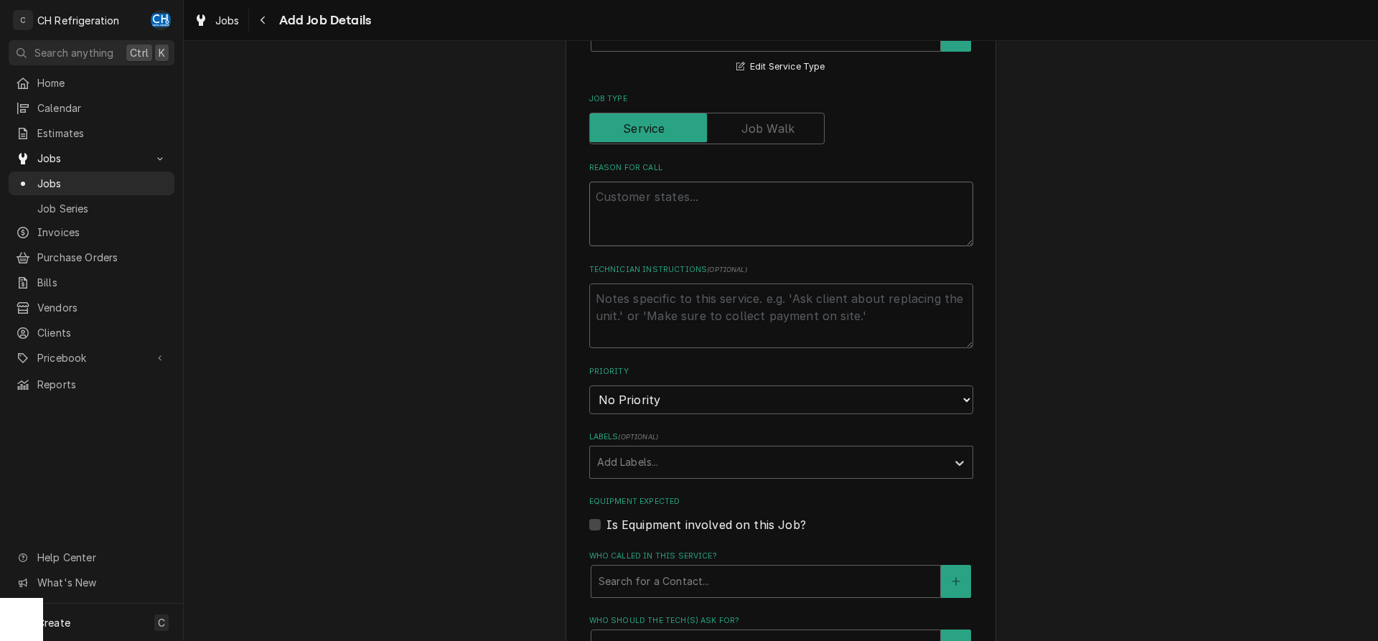
type textarea "h"
type textarea "x"
type textarea "ho"
type textarea "x"
type textarea "hos"
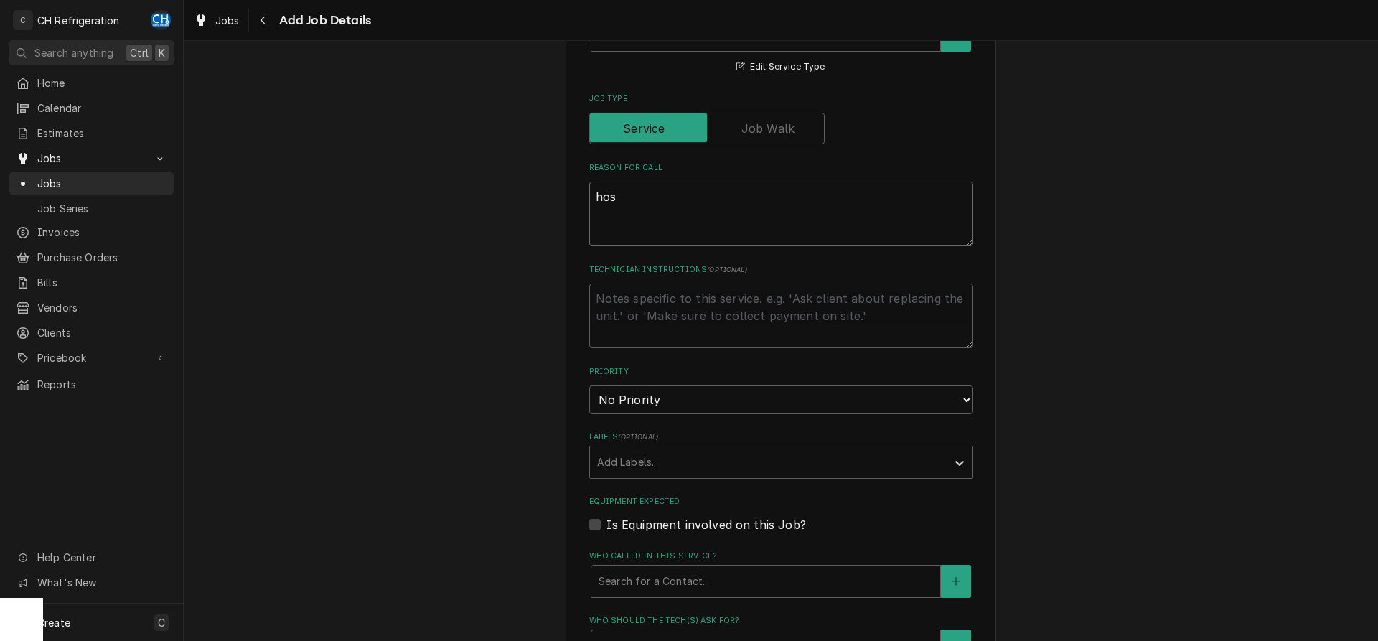
type textarea "x"
type textarea "hosh"
type textarea "x"
type textarea "hoshia"
type textarea "x"
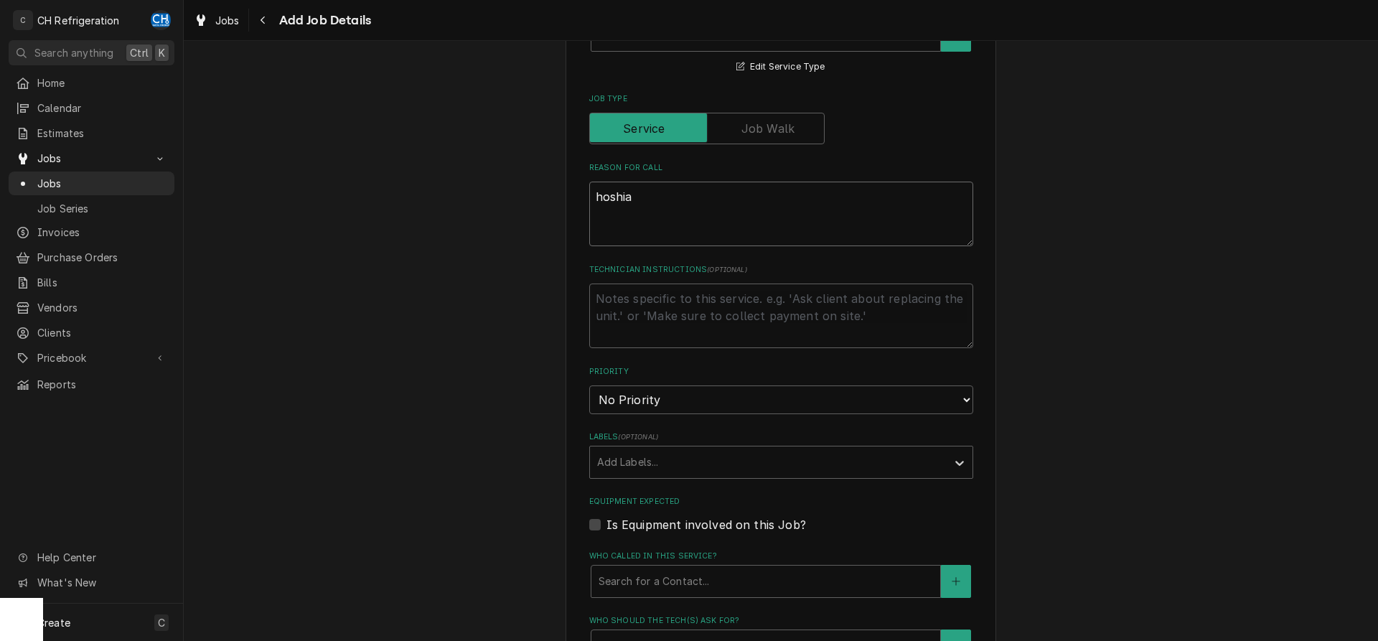
type textarea "hoshiaz"
type textarea "x"
type textarea "hoshiaza"
type textarea "x"
type textarea "hoshiazak"
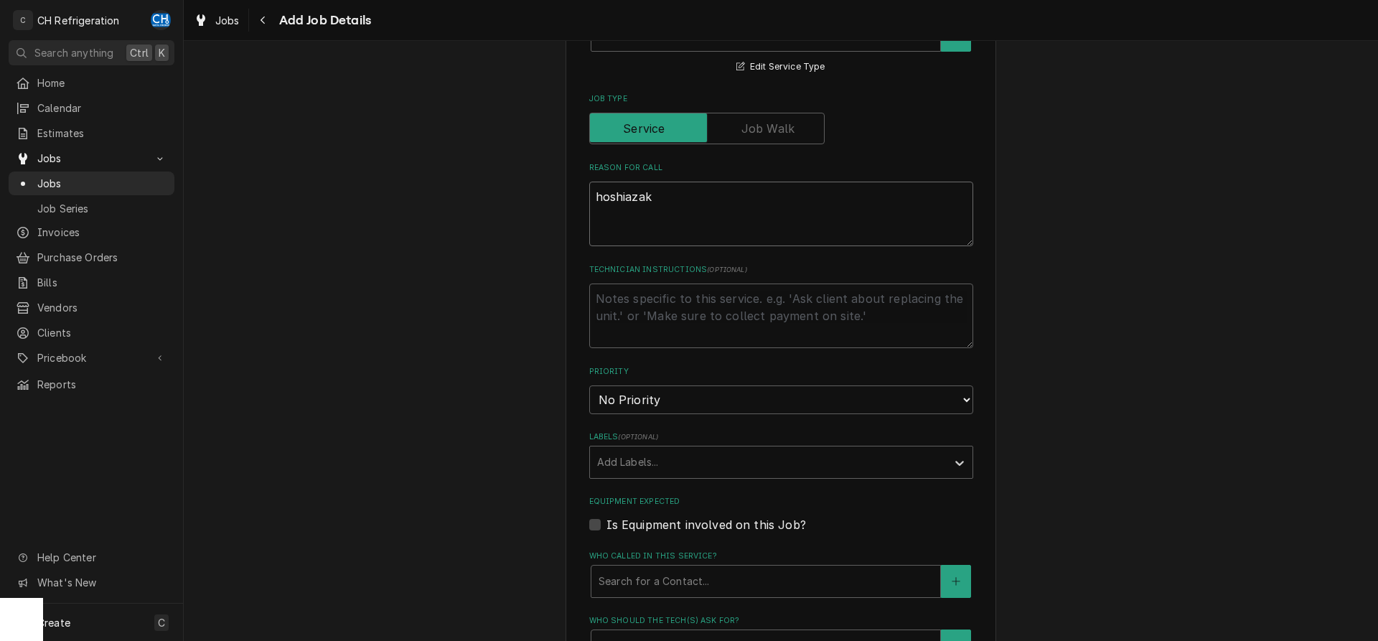
type textarea "x"
type textarea "hoshiazaki"
type textarea "x"
type textarea "hoshiazaki"
type textarea "x"
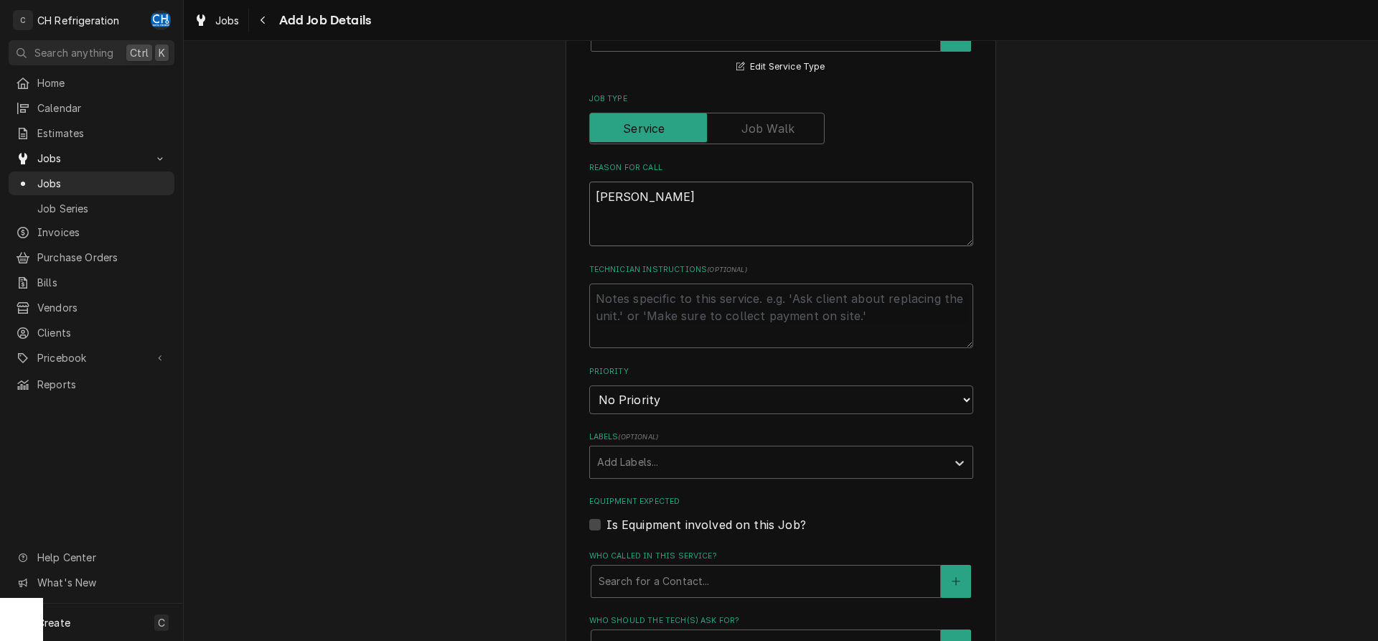
type textarea "hoshiazaki i"
type textarea "x"
type textarea "hoshiazaki ic"
type textarea "x"
type textarea "hoshiazaki ice"
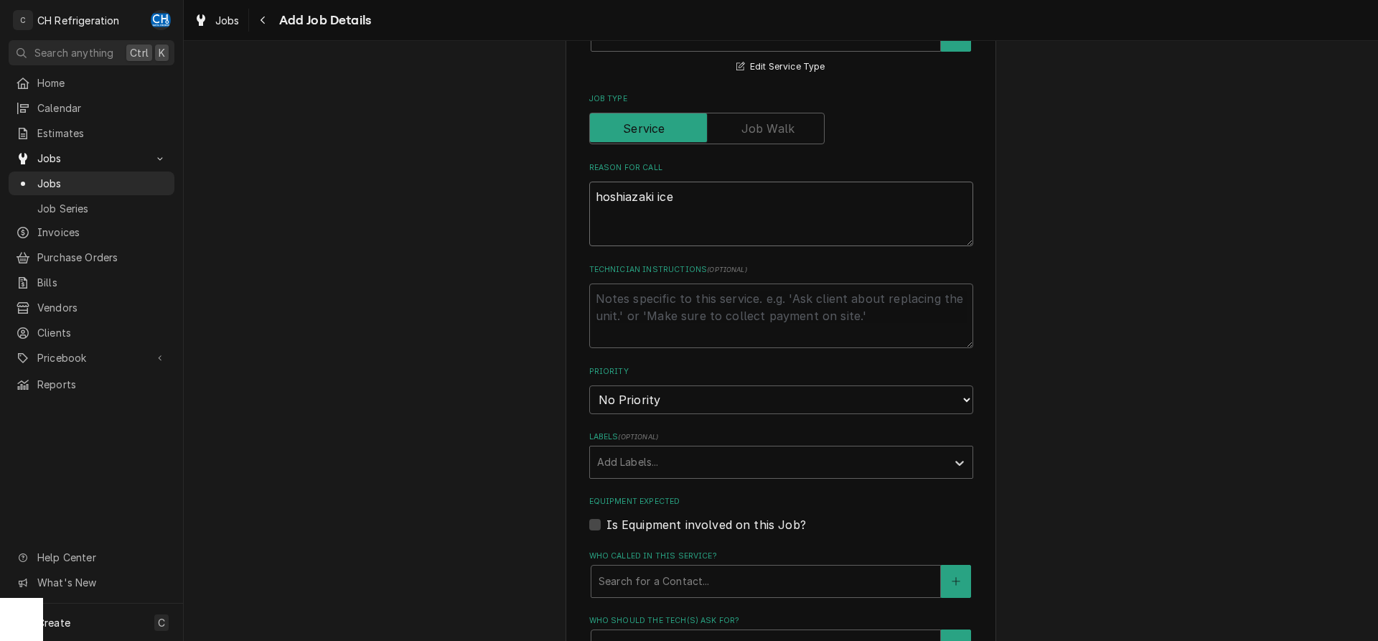
type textarea "x"
type textarea "hoshiazaki ice"
type textarea "x"
type textarea "hoshiazaki ice m"
type textarea "x"
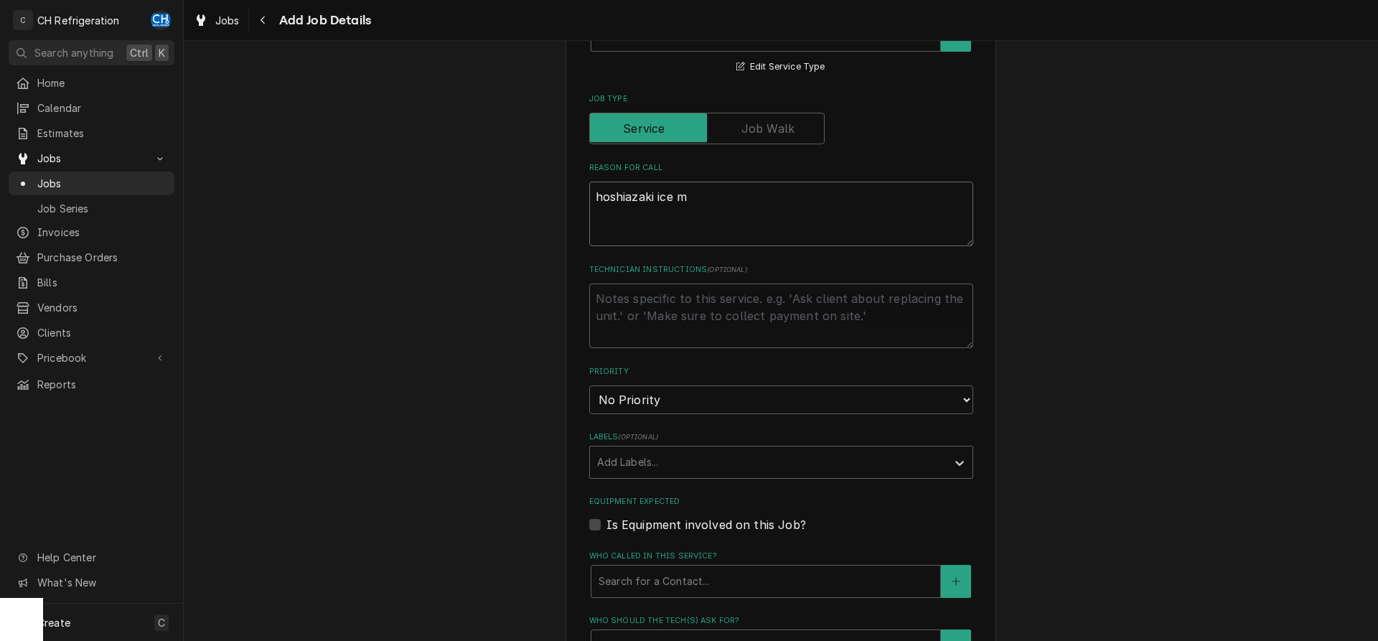
type textarea "hoshiazaki ice ma"
type textarea "x"
type textarea "hoshiazaki ice mac"
type textarea "x"
type textarea "hoshiazaki ice mach"
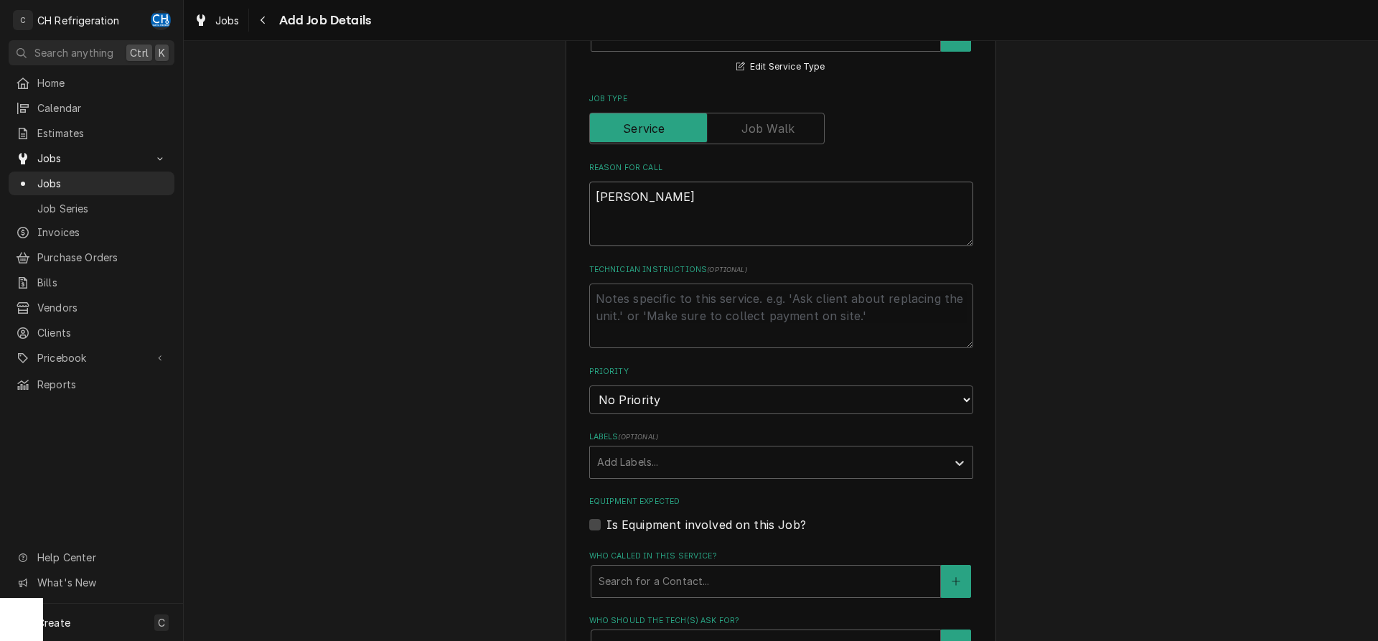
type textarea "x"
type textarea "hoshiazaki ice machi"
type textarea "x"
type textarea "hoshiazaki ice machin"
type textarea "x"
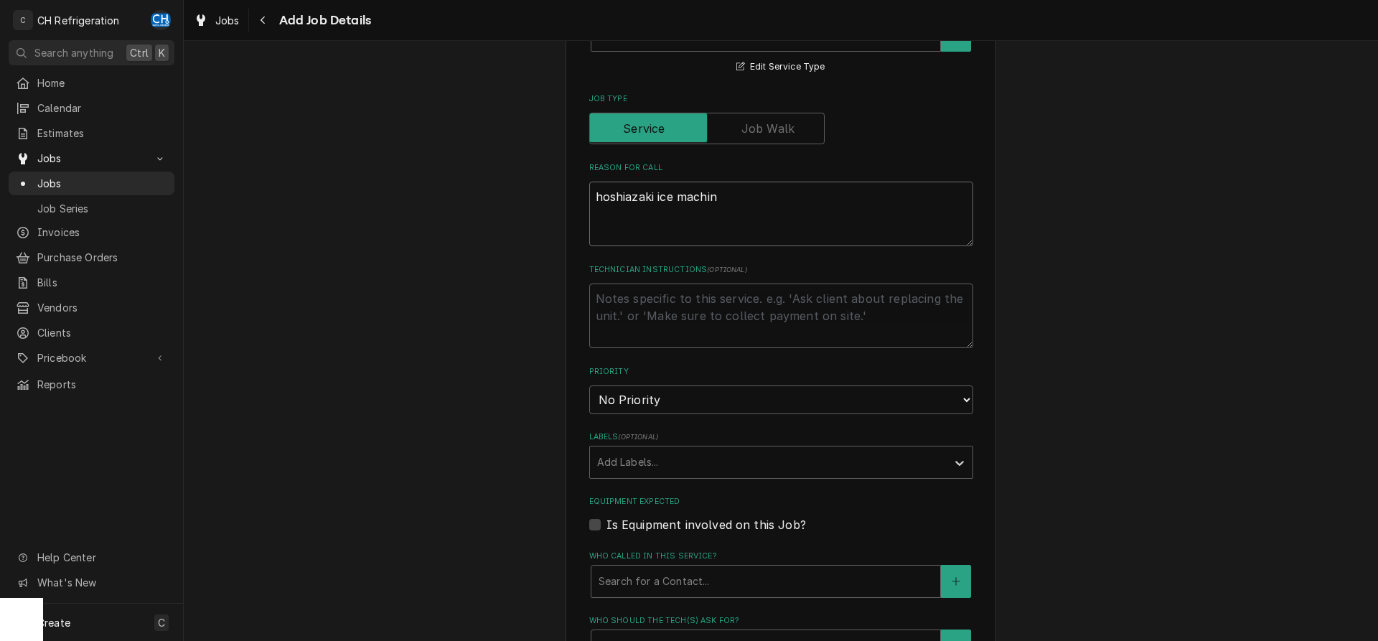
type textarea "hoshiazaki ice machine"
type textarea "x"
type textarea "hoshiazaki ice machines"
type textarea "x"
type textarea "hoshiazaki ice machines"
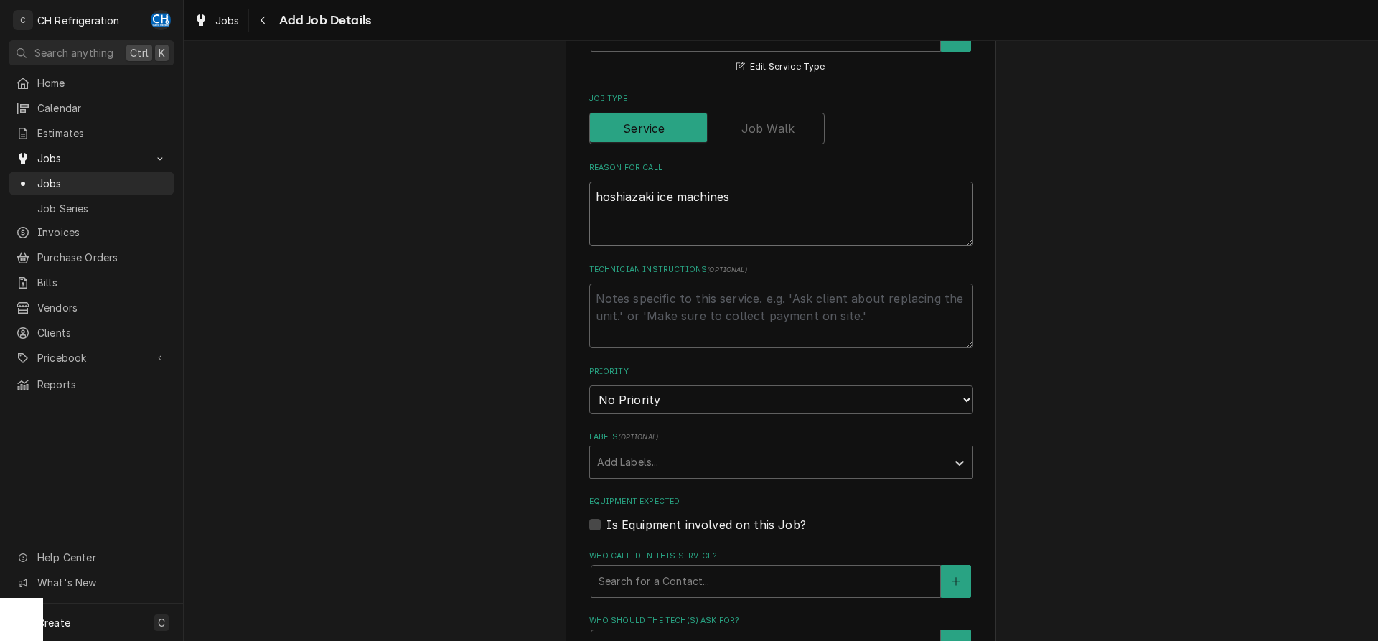
type textarea "x"
type textarea "hoshiazaki ice machines n"
type textarea "x"
type textarea "hoshiazaki ice machines ne"
type textarea "x"
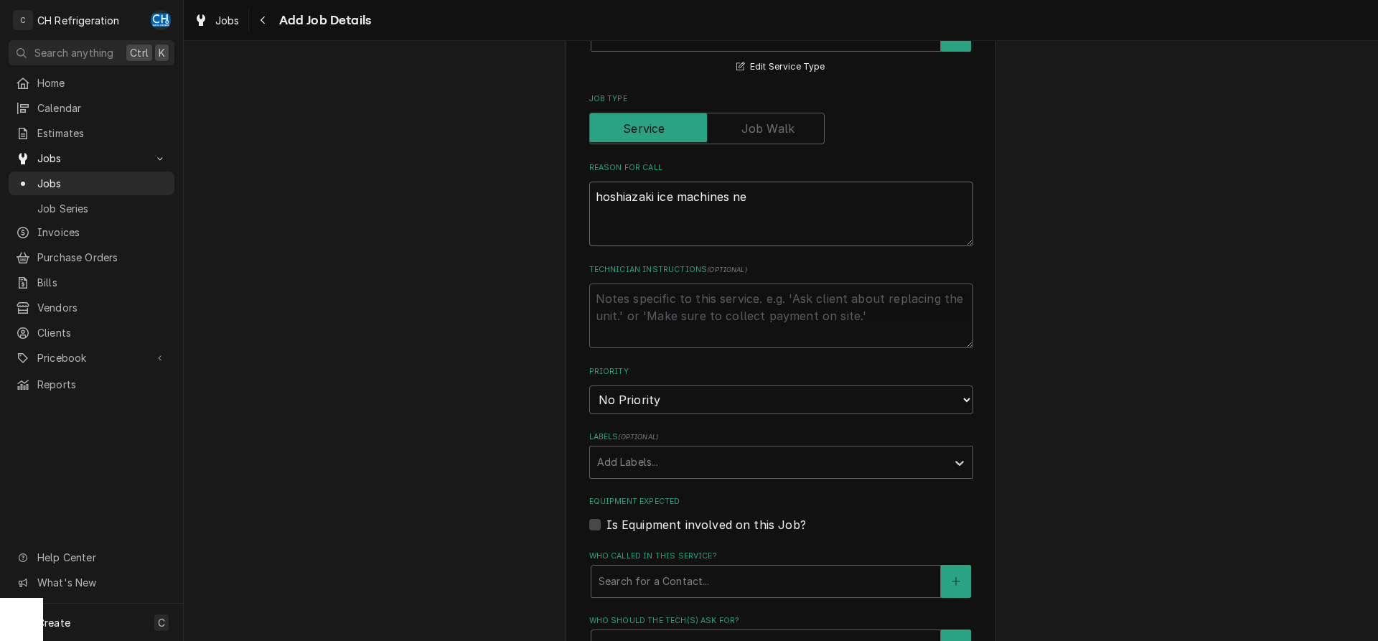
type textarea "hoshiazaki ice machines nee"
type textarea "x"
type textarea "hoshiazaki ice machines need"
type textarea "x"
type textarea "hoshiazaki ice machines needs"
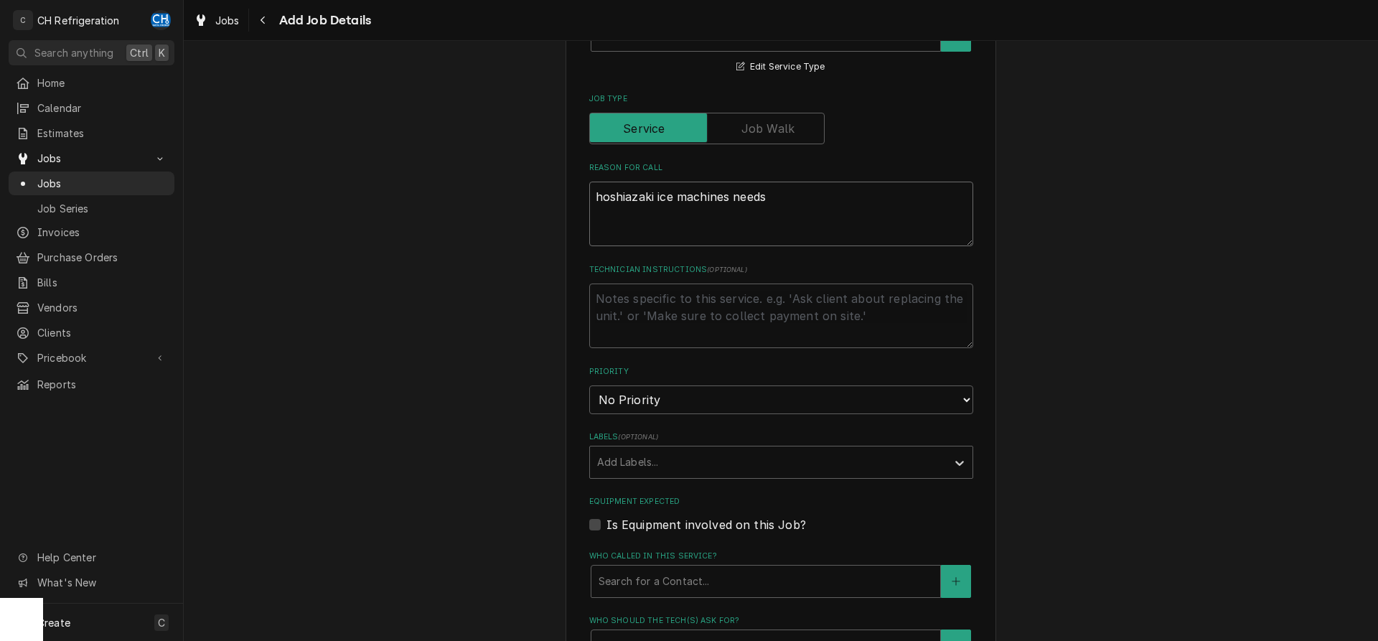
type textarea "x"
type textarea "hoshiazaki ice machines needs"
type textarea "x"
type textarea "hoshiazaki ice machines needs i"
type textarea "x"
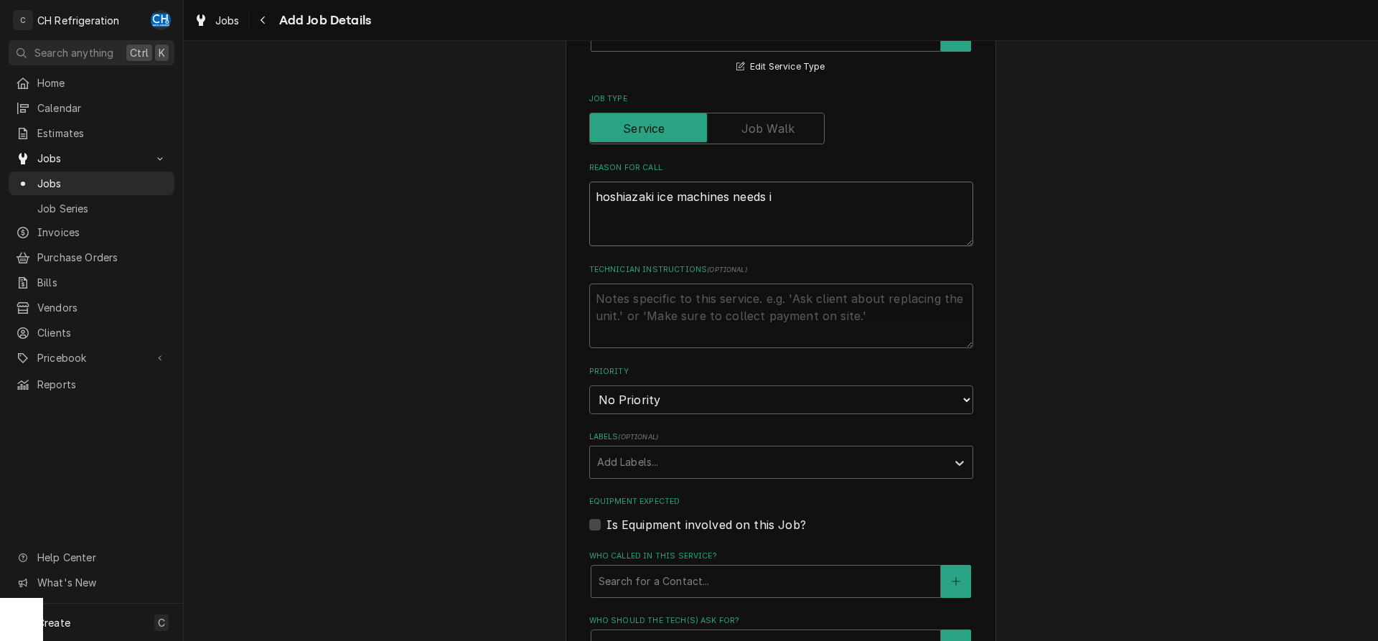
type textarea "hoshiazaki ice machines needs in"
type textarea "x"
type textarea "hoshiazaki ice machines needs ins"
type textarea "x"
type textarea "hoshiazaki ice machines needs inst"
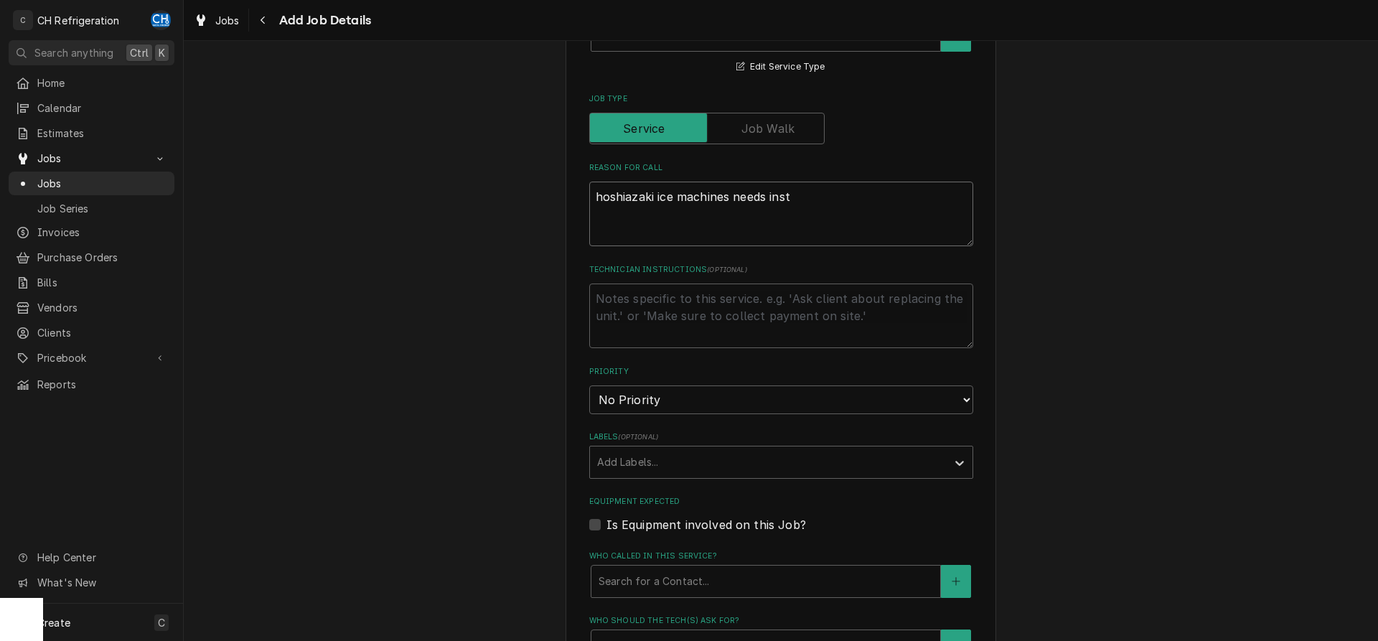
type textarea "x"
type textarea "hoshiazaki ice machines needs insta"
type textarea "x"
type textarea "hoshiazaki ice machines needs instal"
type textarea "x"
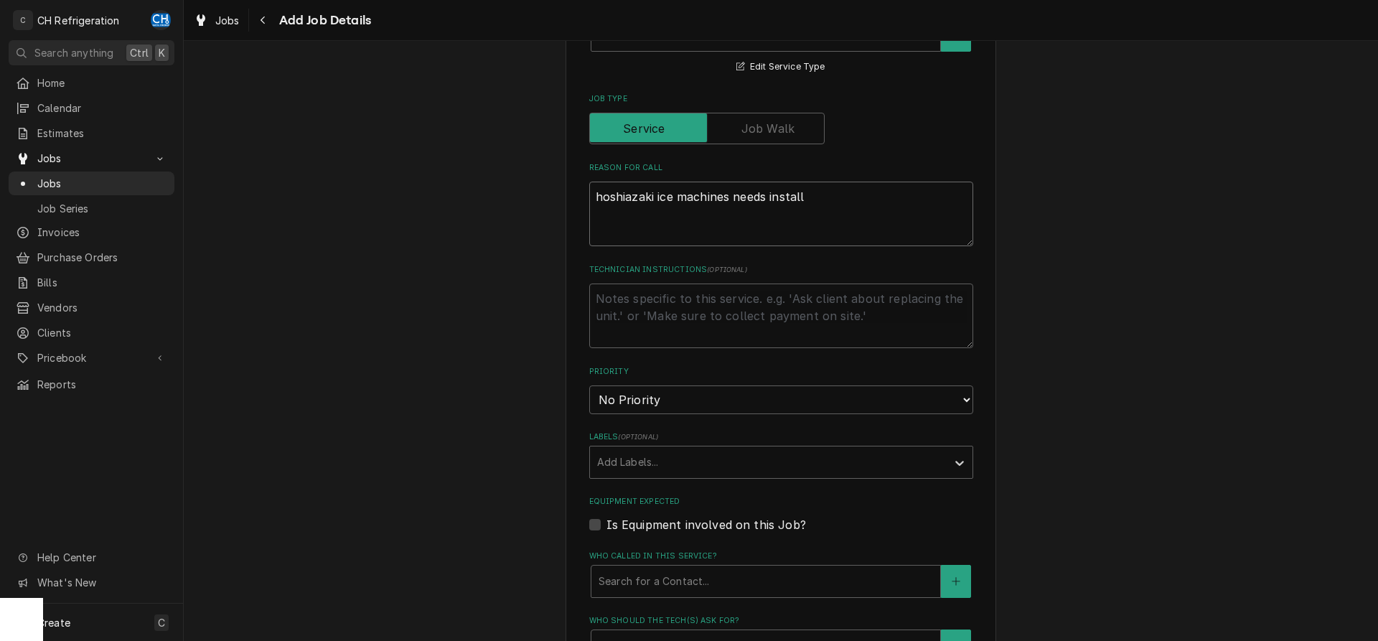
type textarea "hoshiazaki ice machines needs installa"
type textarea "x"
type textarea "hoshiazaki ice machines needs installat"
type textarea "x"
type textarea "hoshiazaki ice machines needs installati"
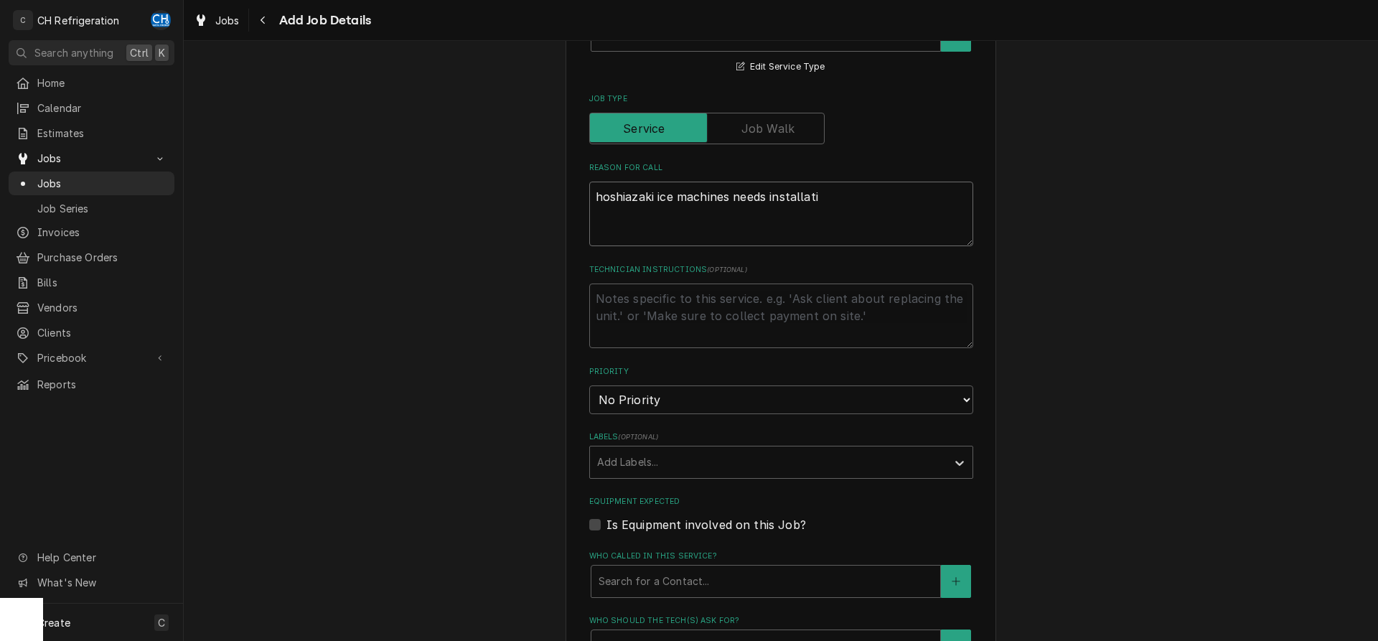
type textarea "x"
type textarea "hoshiazaki ice machines needs installatio"
type textarea "x"
type textarea "hoshiazaki ice machines needs installation"
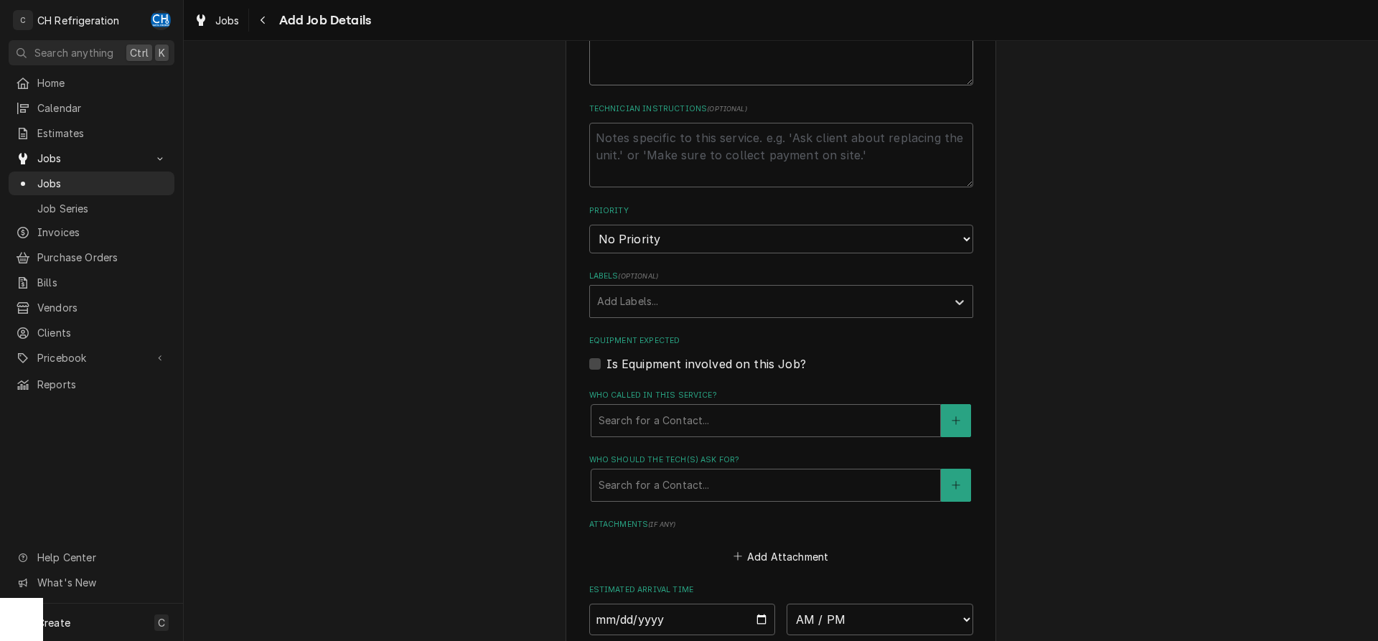
scroll to position [659, 0]
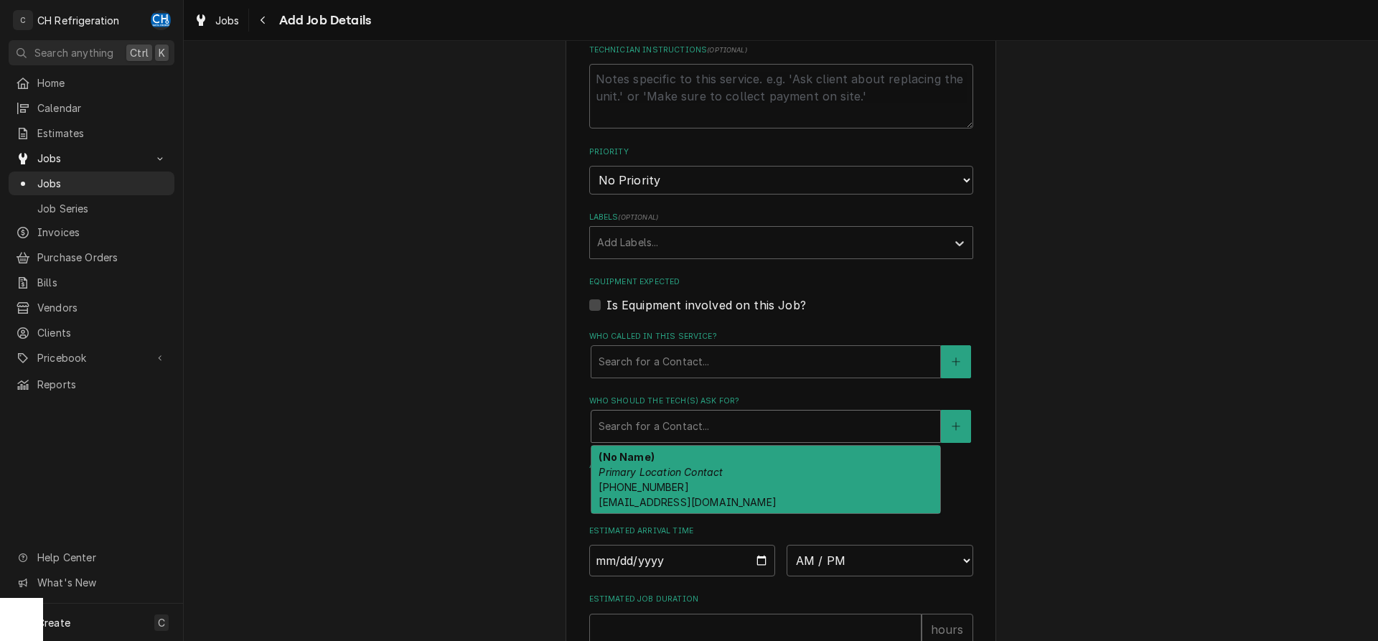
click at [688, 434] on div "Who should the tech(s) ask for?" at bounding box center [766, 426] width 334 height 26
click at [704, 486] on div "(No Name) Primary Location Contact (818) 963-2286 chichasanchenktown@gmail.com" at bounding box center [765, 479] width 349 height 67
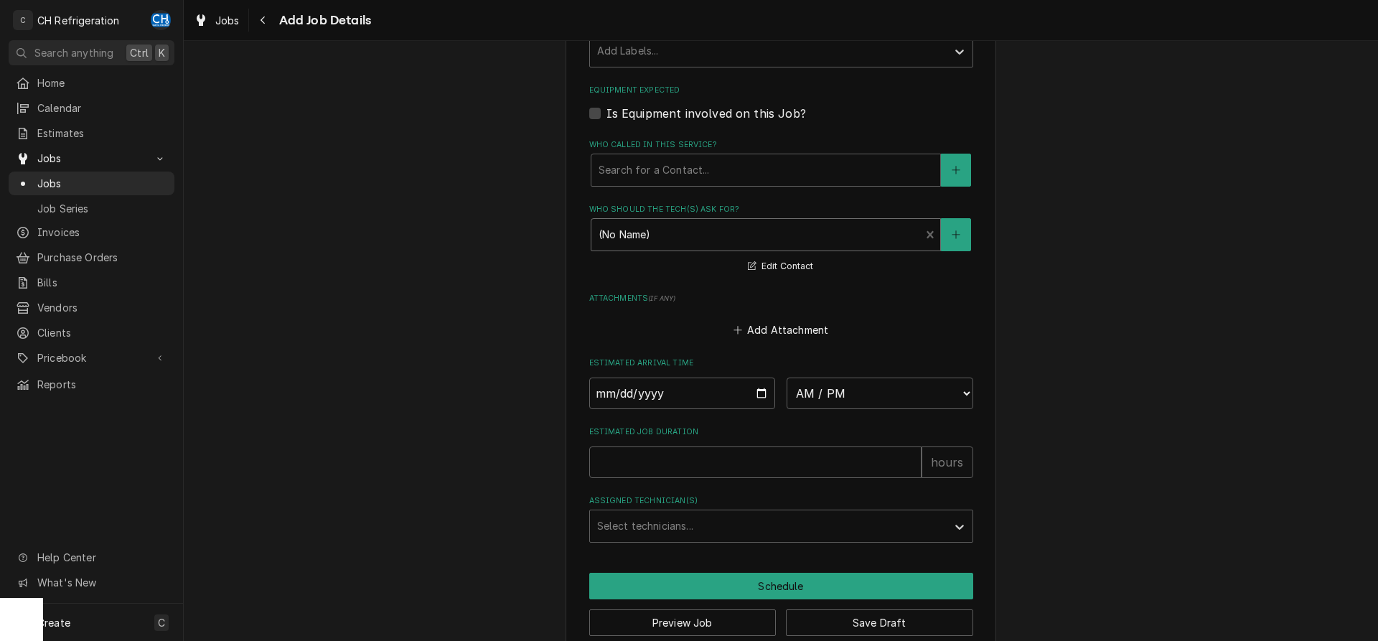
scroll to position [875, 0]
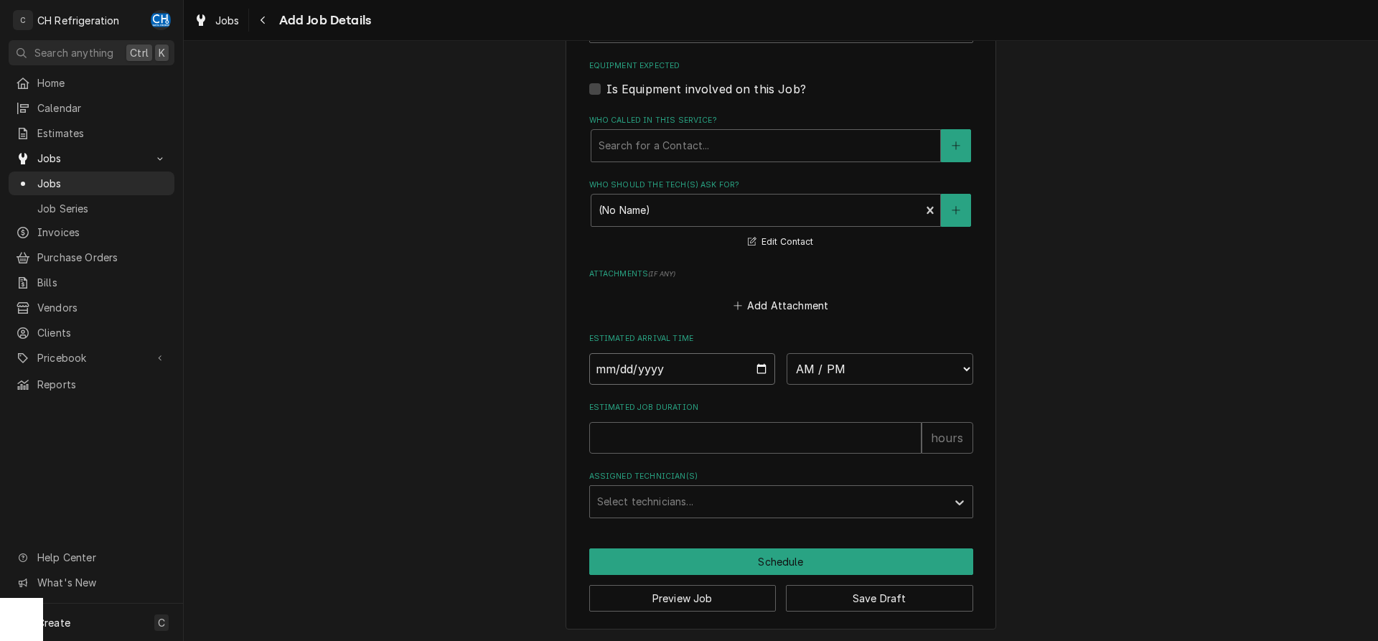
click at [763, 361] on input "Date" at bounding box center [682, 369] width 187 height 32
click at [758, 367] on input "Date" at bounding box center [682, 369] width 187 height 32
click at [787, 353] on select "AM / PM 6:00 AM 6:15 AM 6:30 AM 6:45 AM 7:00 AM 7:15 AM 7:30 AM 7:45 AM 8:00 AM…" at bounding box center [880, 369] width 187 height 32
click option "9:00 AM" at bounding box center [0, 0] width 0 height 0
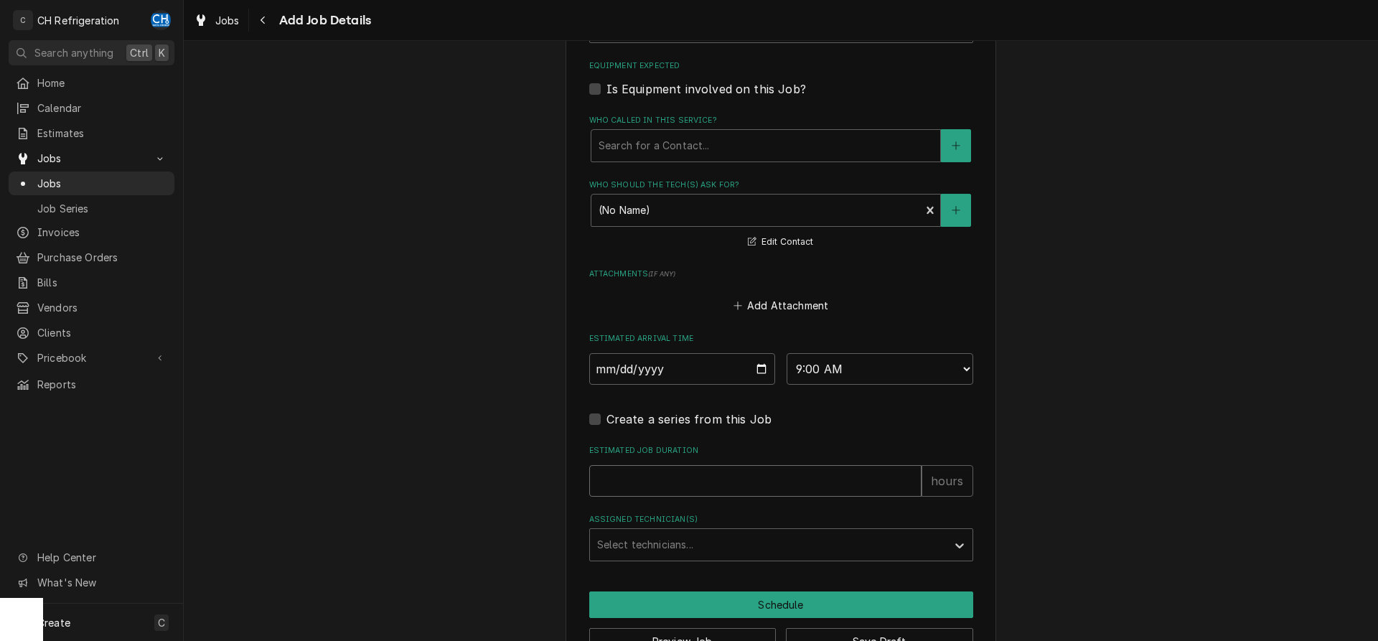
click at [734, 479] on input "Estimated Job Duration" at bounding box center [755, 481] width 332 height 32
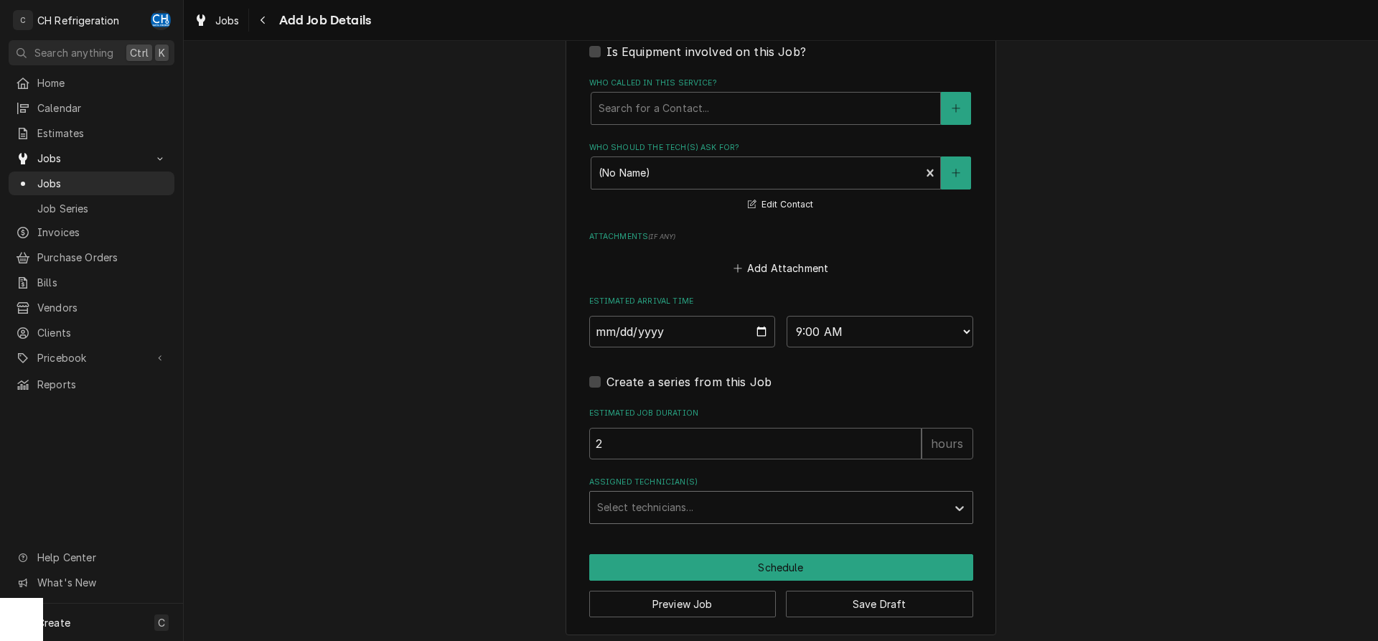
scroll to position [918, 0]
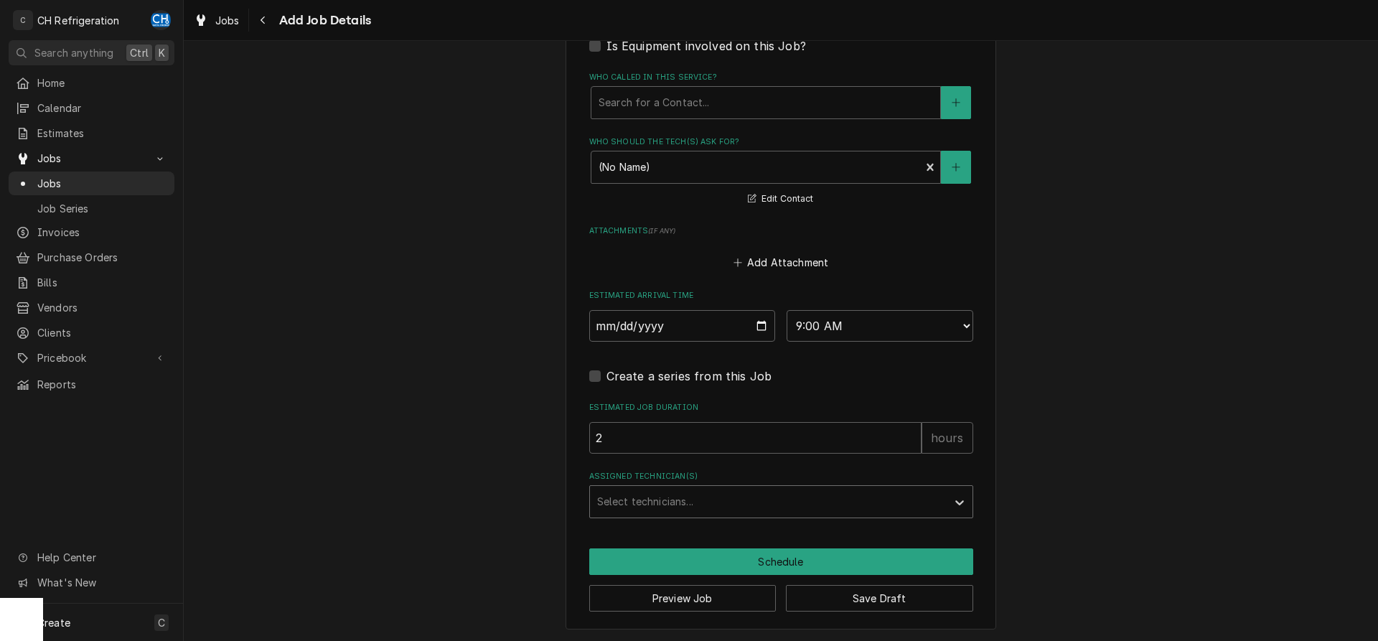
click at [670, 492] on div "Assigned Technician(s)" at bounding box center [768, 502] width 342 height 26
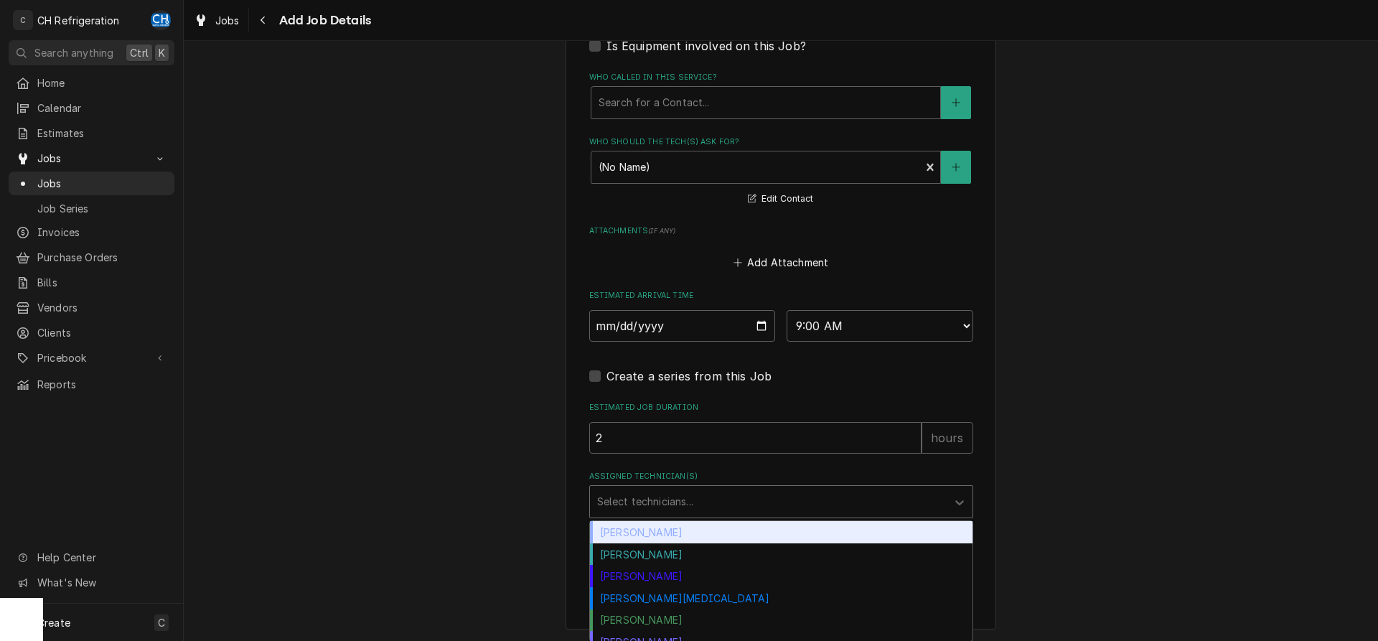
click at [666, 535] on div "Chris Hiraga" at bounding box center [781, 532] width 383 height 22
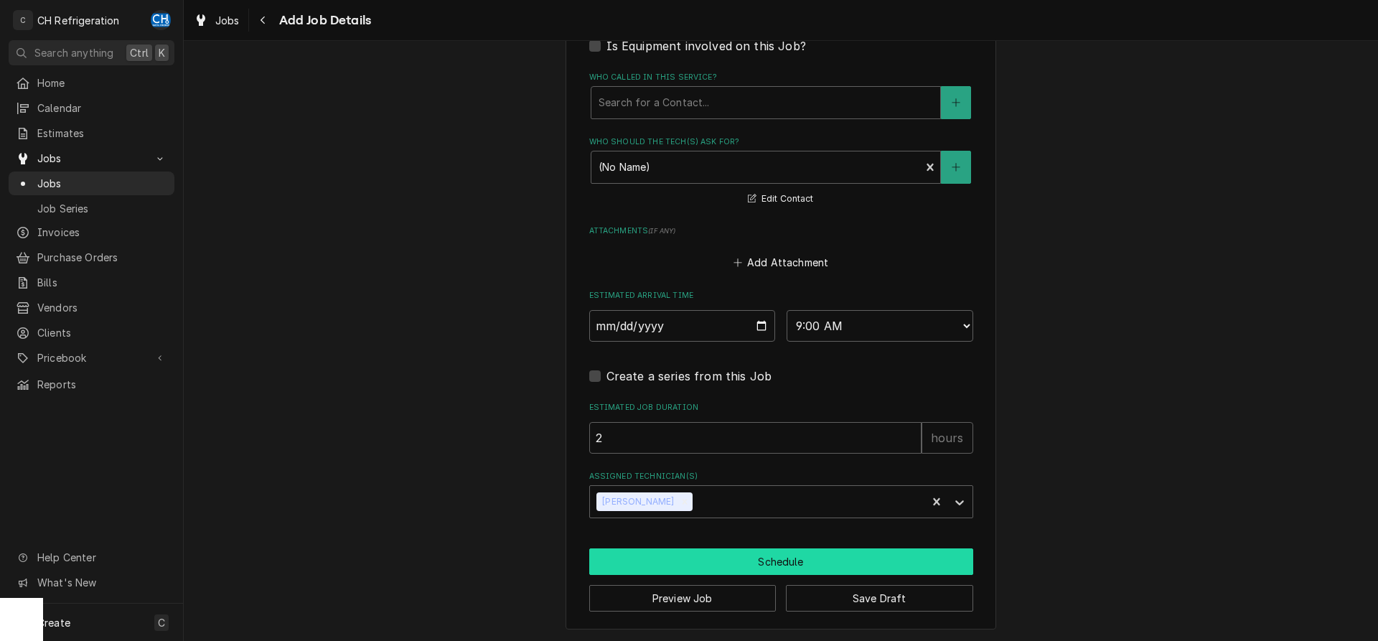
click at [749, 563] on button "Schedule" at bounding box center [781, 561] width 384 height 27
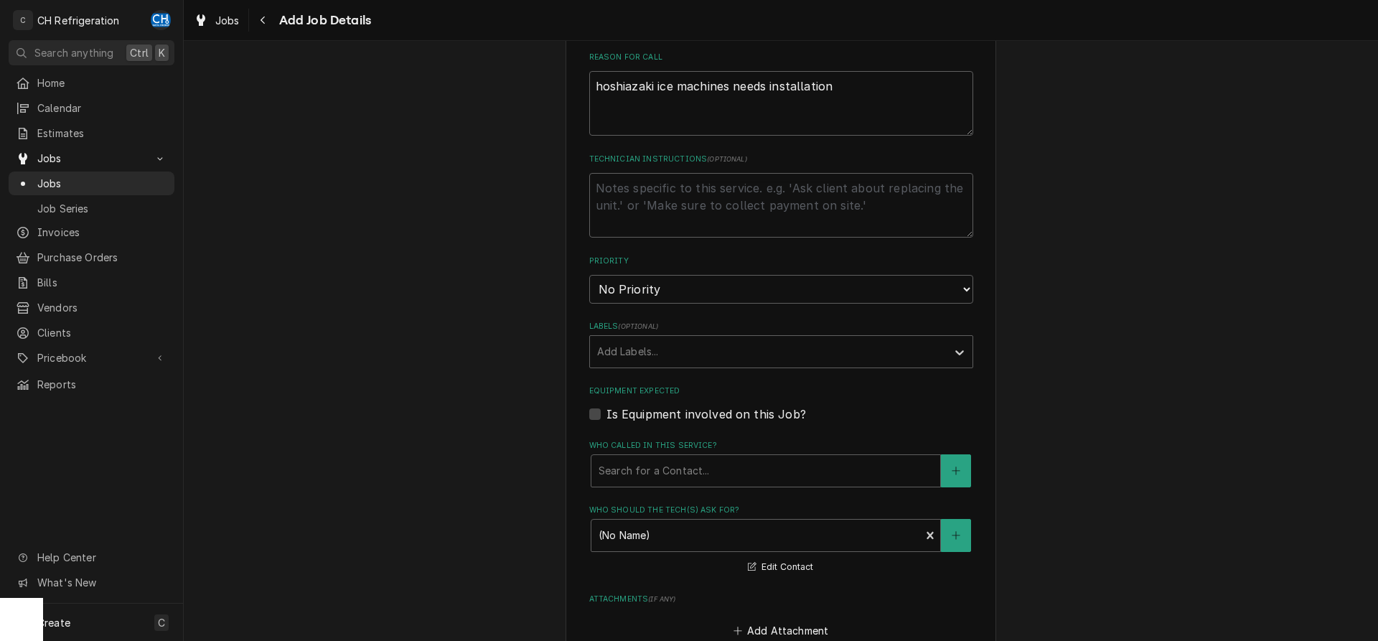
scroll to position [466, 0]
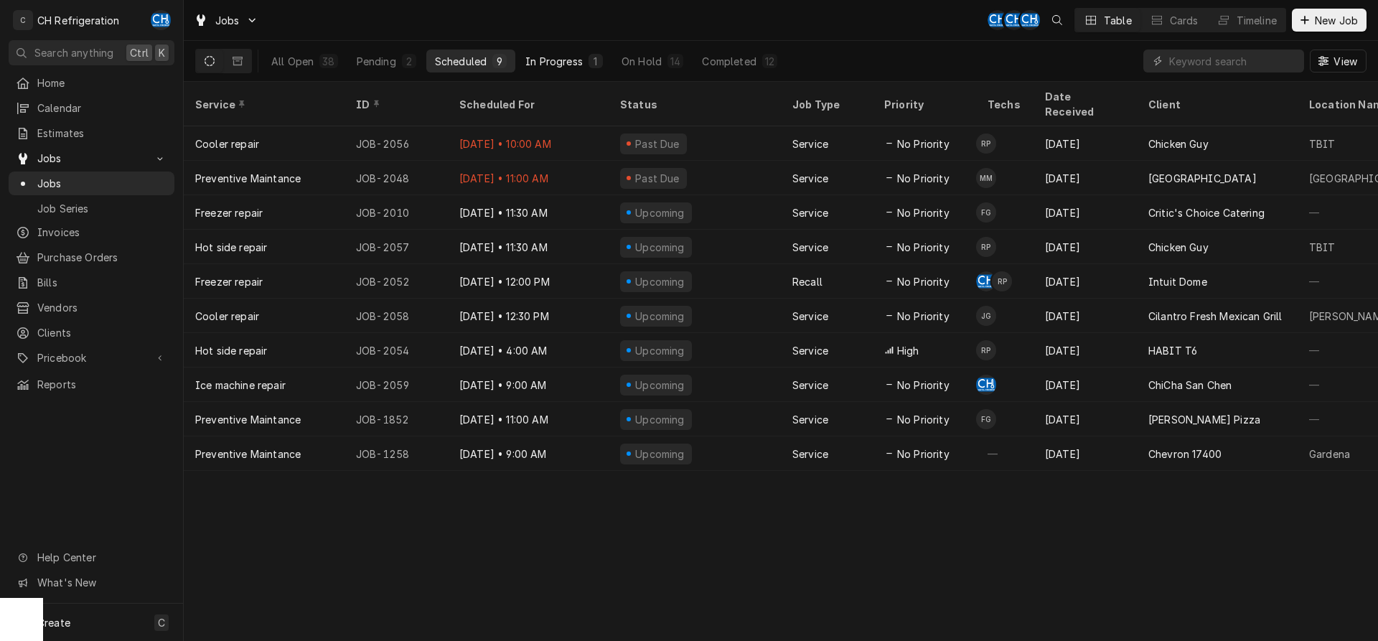
click at [579, 67] on div "In Progress" at bounding box center [553, 61] width 57 height 15
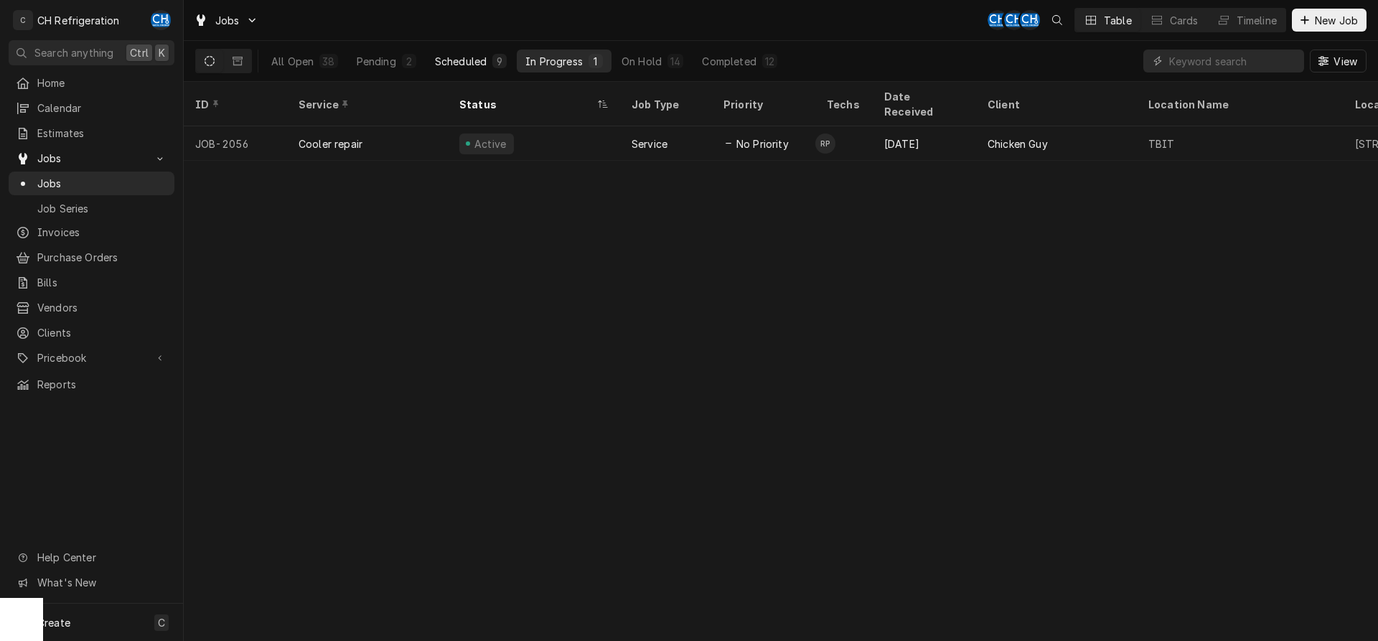
click at [464, 67] on div "Scheduled" at bounding box center [461, 61] width 52 height 15
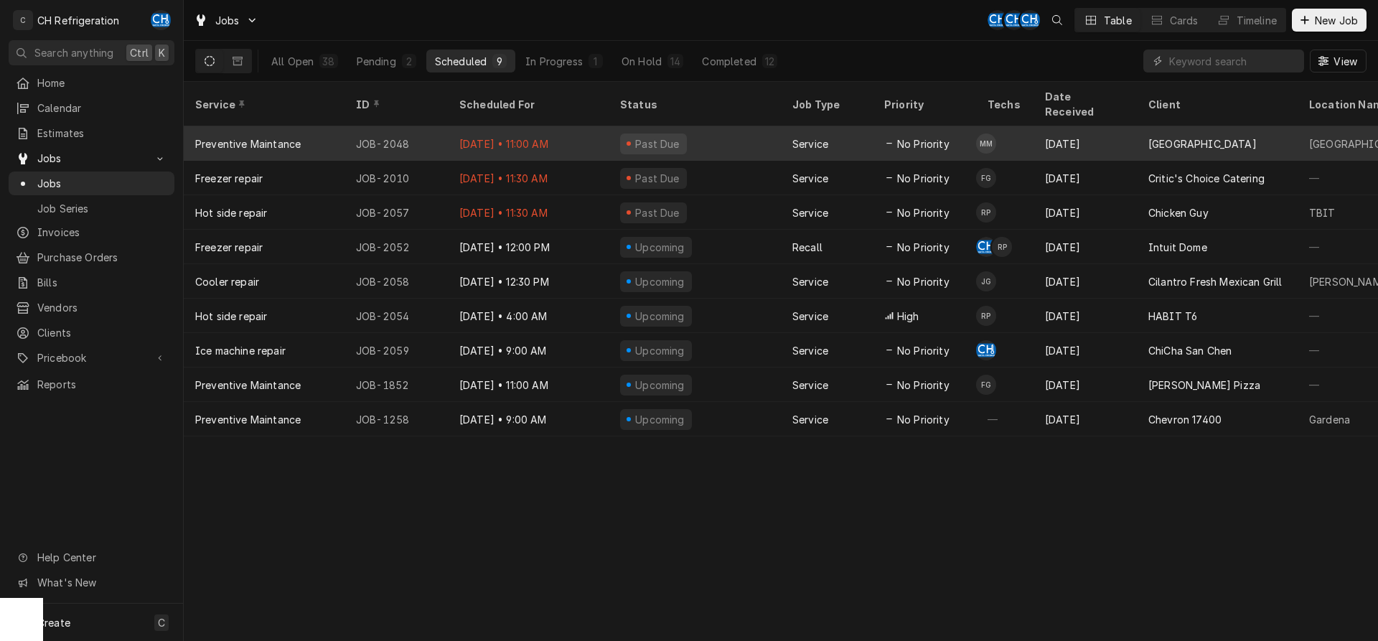
click at [976, 134] on div "MM" at bounding box center [986, 144] width 20 height 20
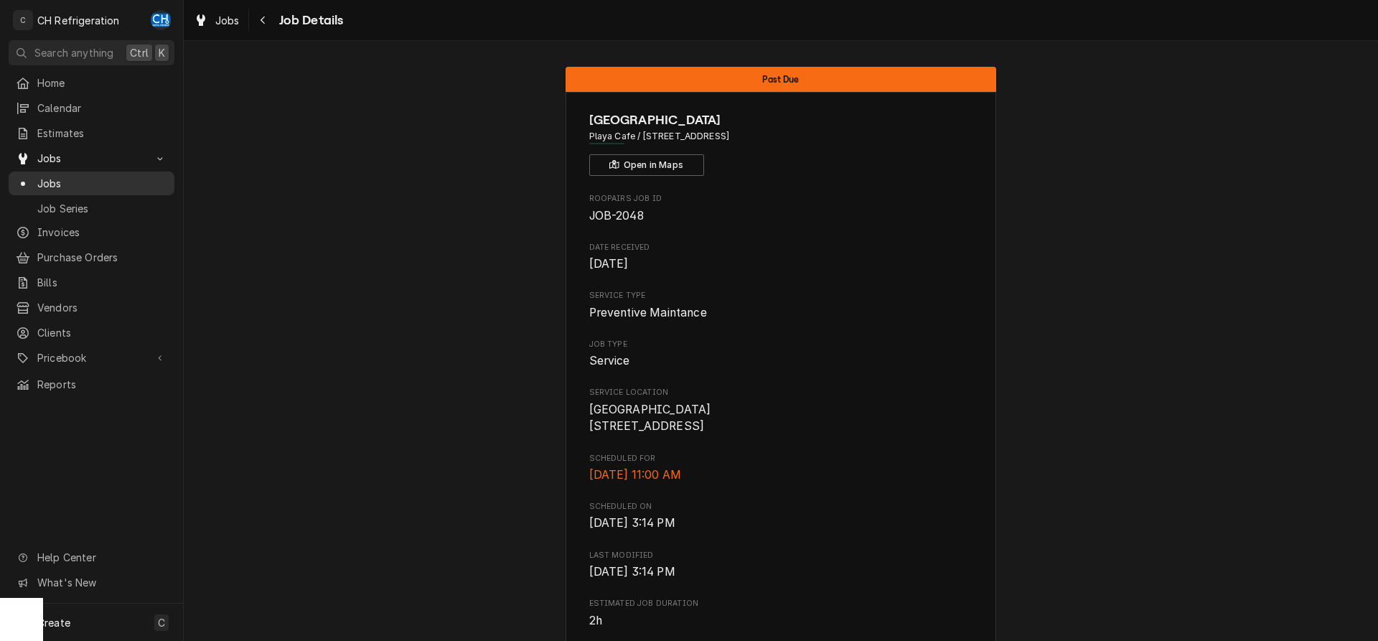
click at [85, 184] on span "Jobs" at bounding box center [102, 183] width 130 height 15
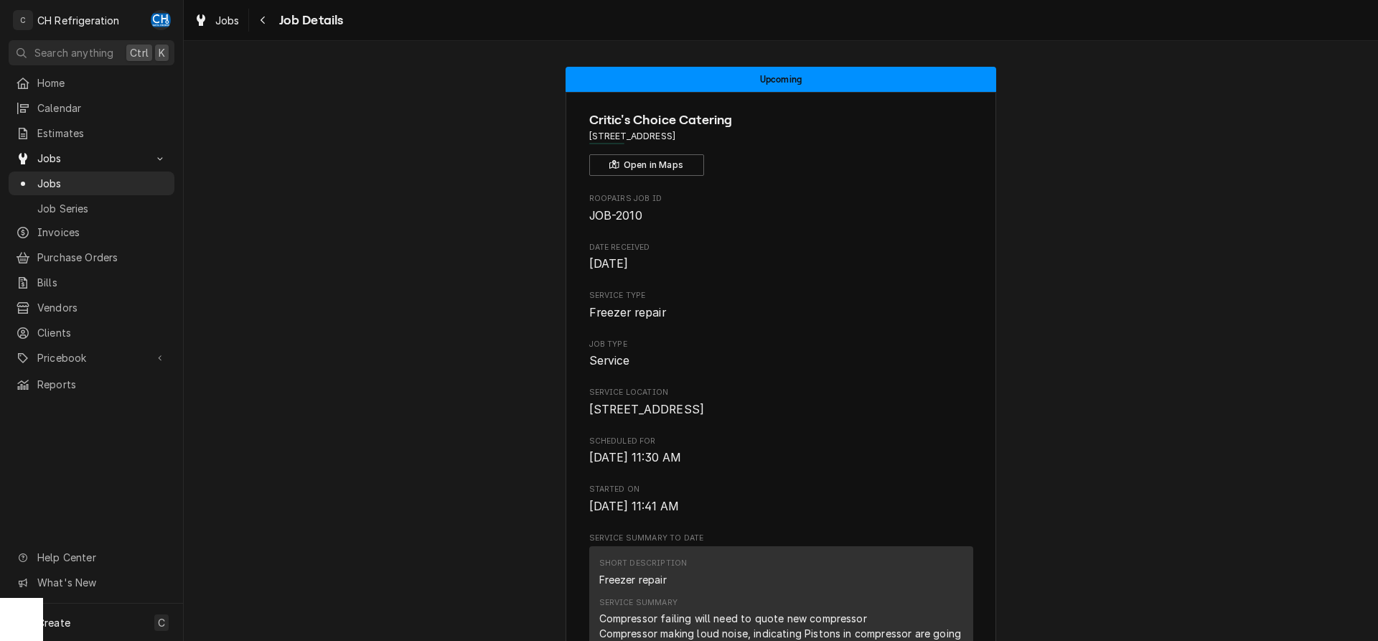
click at [63, 189] on div "Jobs Job Series" at bounding box center [92, 195] width 166 height 47
click at [62, 180] on span "Jobs" at bounding box center [102, 183] width 130 height 15
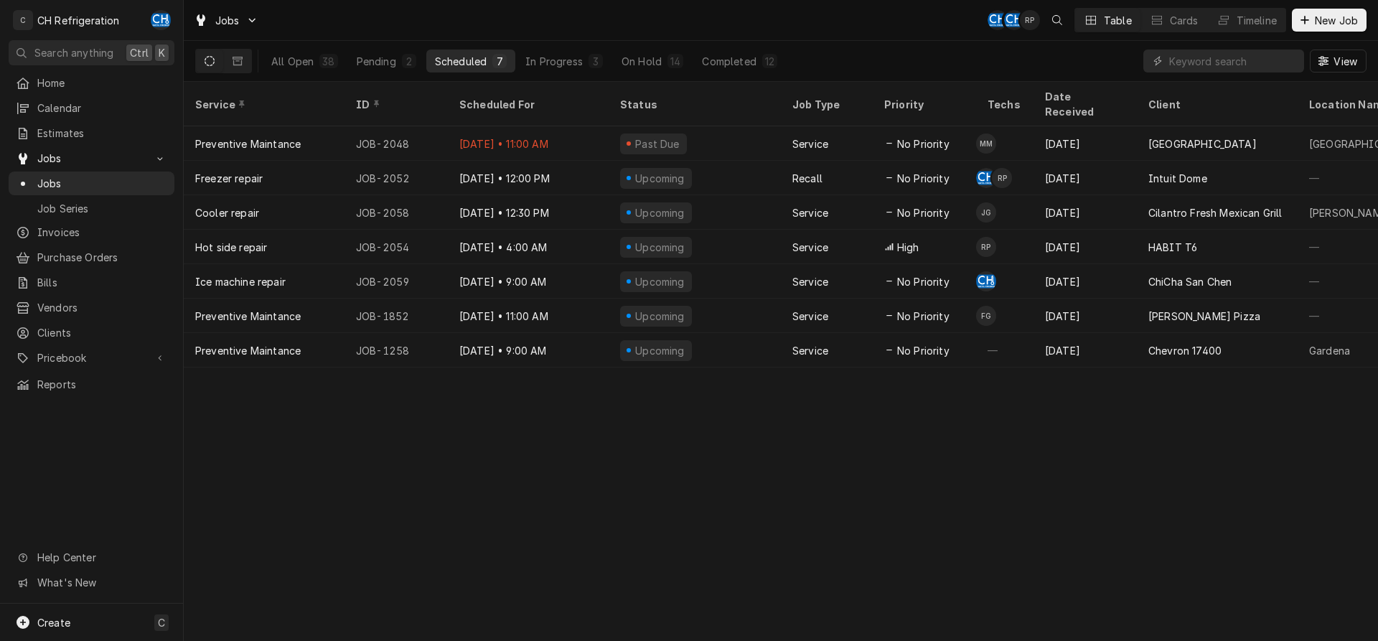
click at [453, 62] on div "Scheduled" at bounding box center [461, 61] width 52 height 15
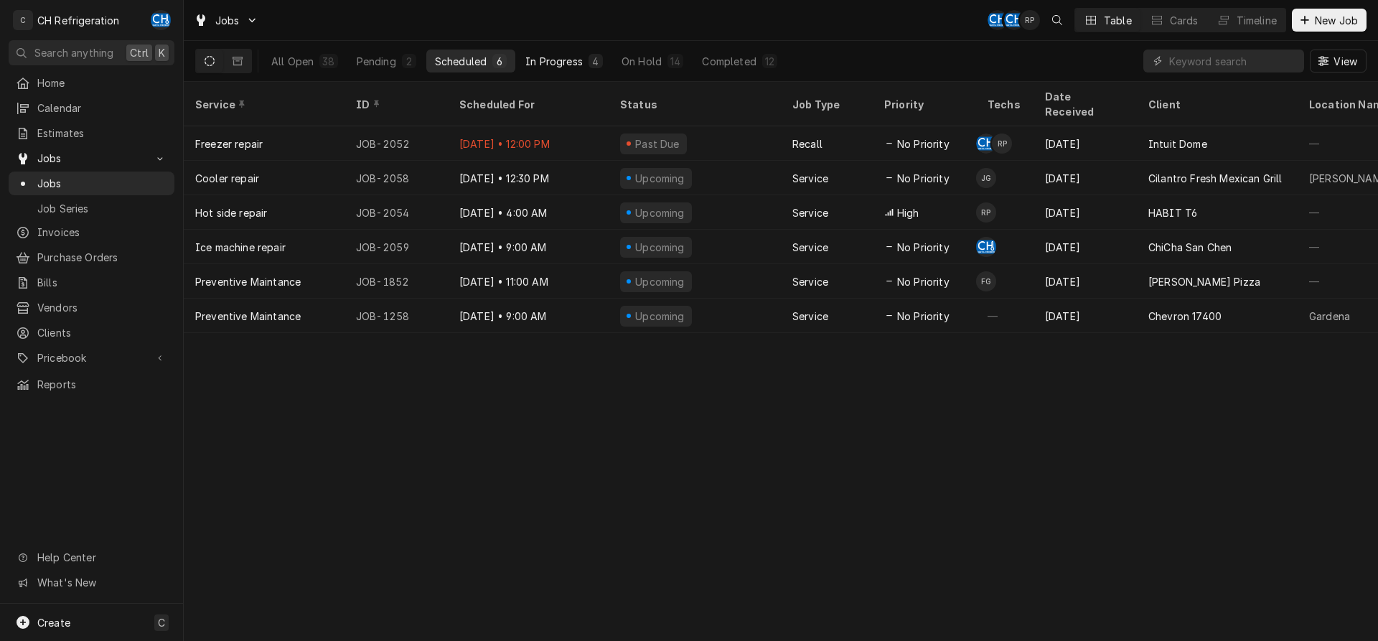
click at [551, 55] on div "In Progress" at bounding box center [553, 61] width 57 height 15
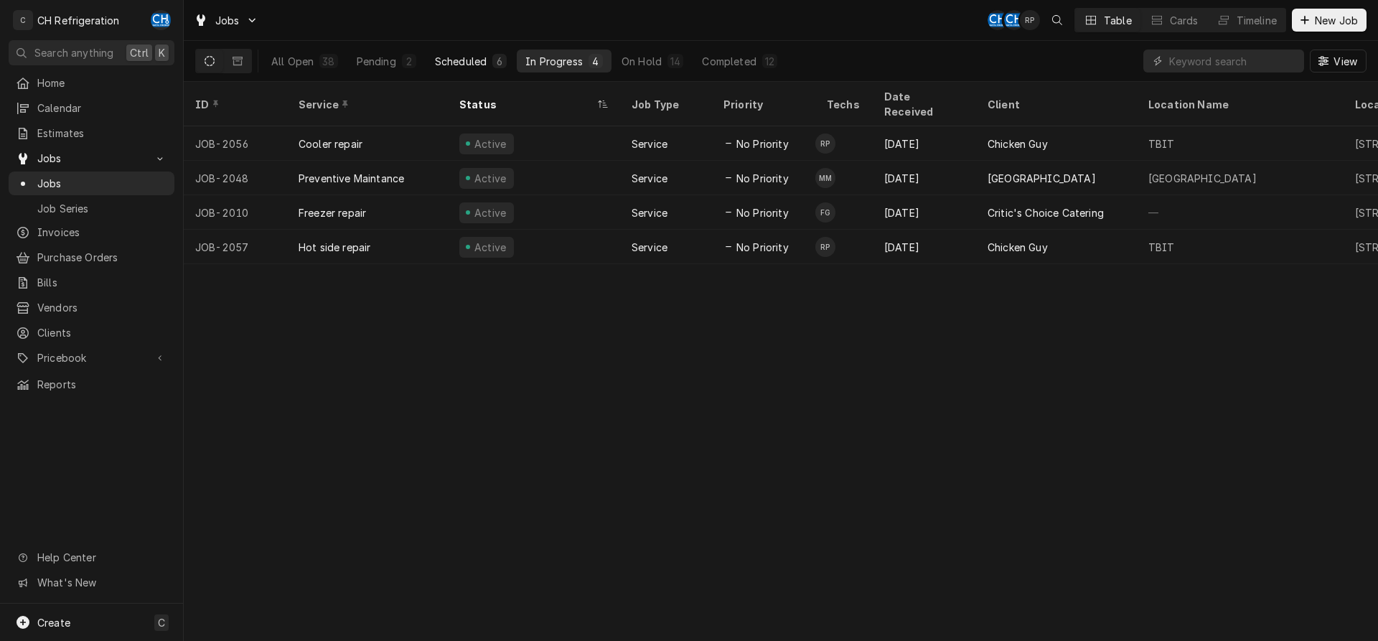
click at [457, 57] on div "Scheduled" at bounding box center [461, 61] width 52 height 15
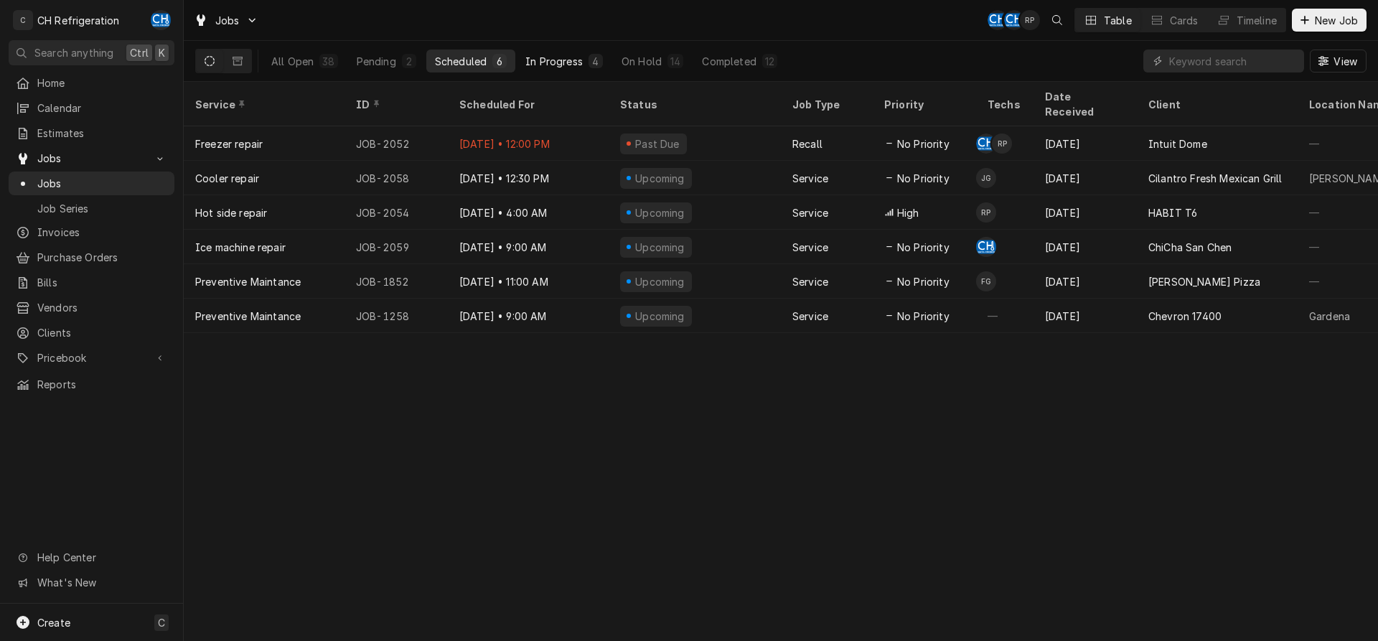
click at [553, 66] on div "In Progress" at bounding box center [553, 61] width 57 height 15
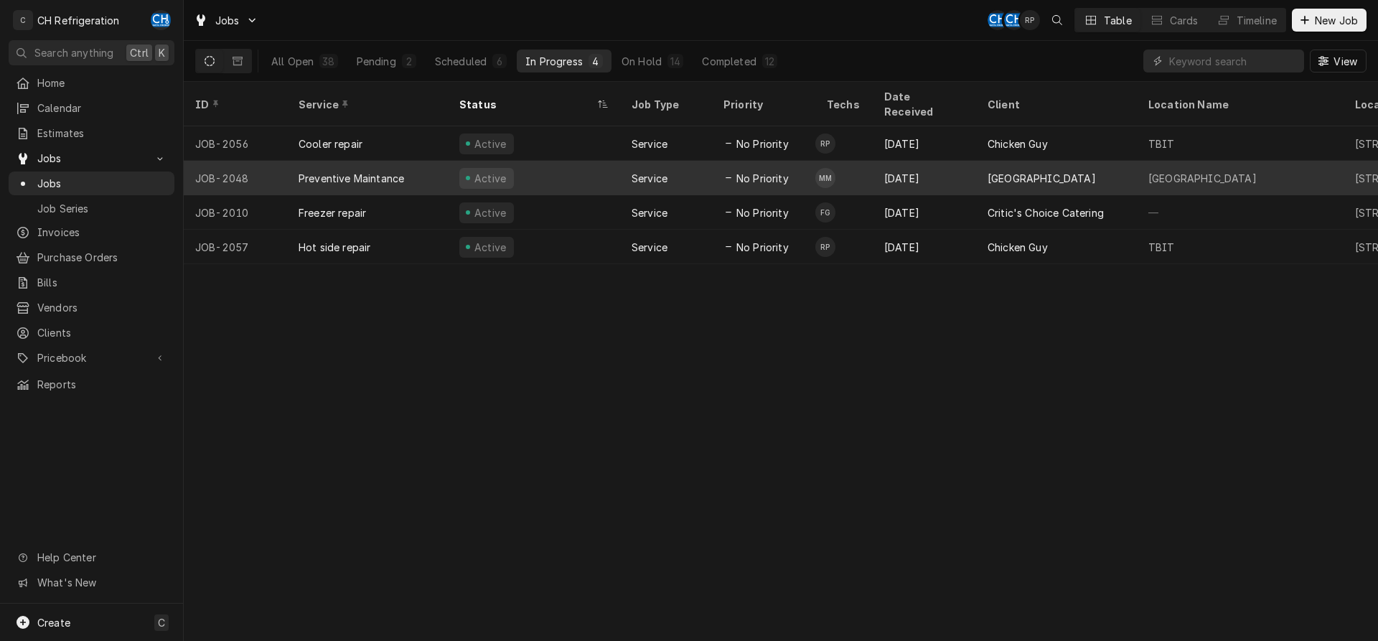
click at [955, 165] on div "[DATE]" at bounding box center [924, 178] width 103 height 34
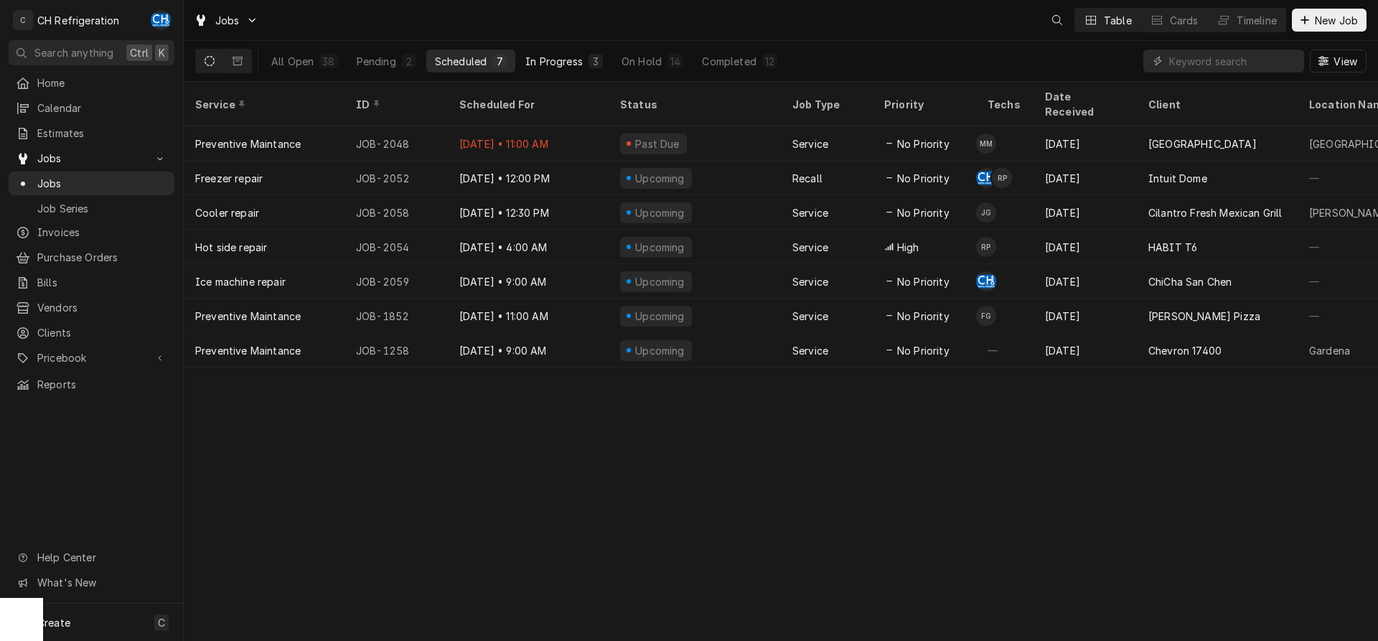
click at [564, 68] on button "In Progress 3" at bounding box center [564, 61] width 95 height 23
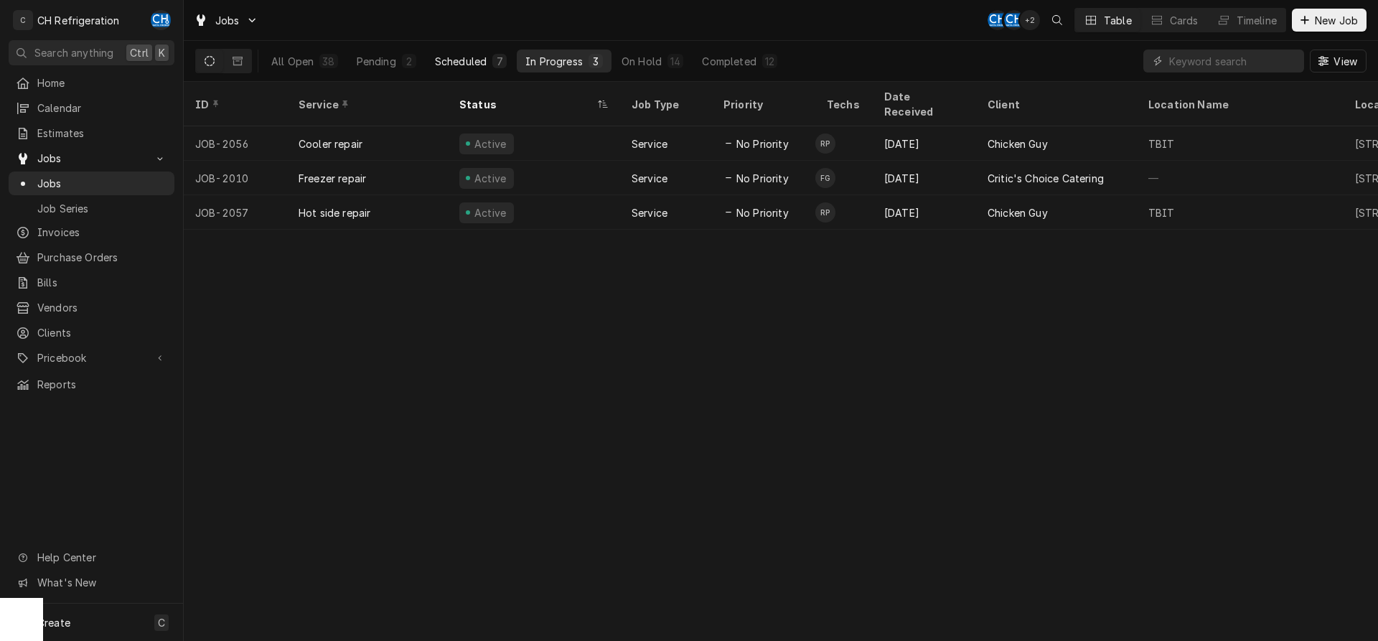
click at [454, 65] on div "Scheduled" at bounding box center [461, 61] width 52 height 15
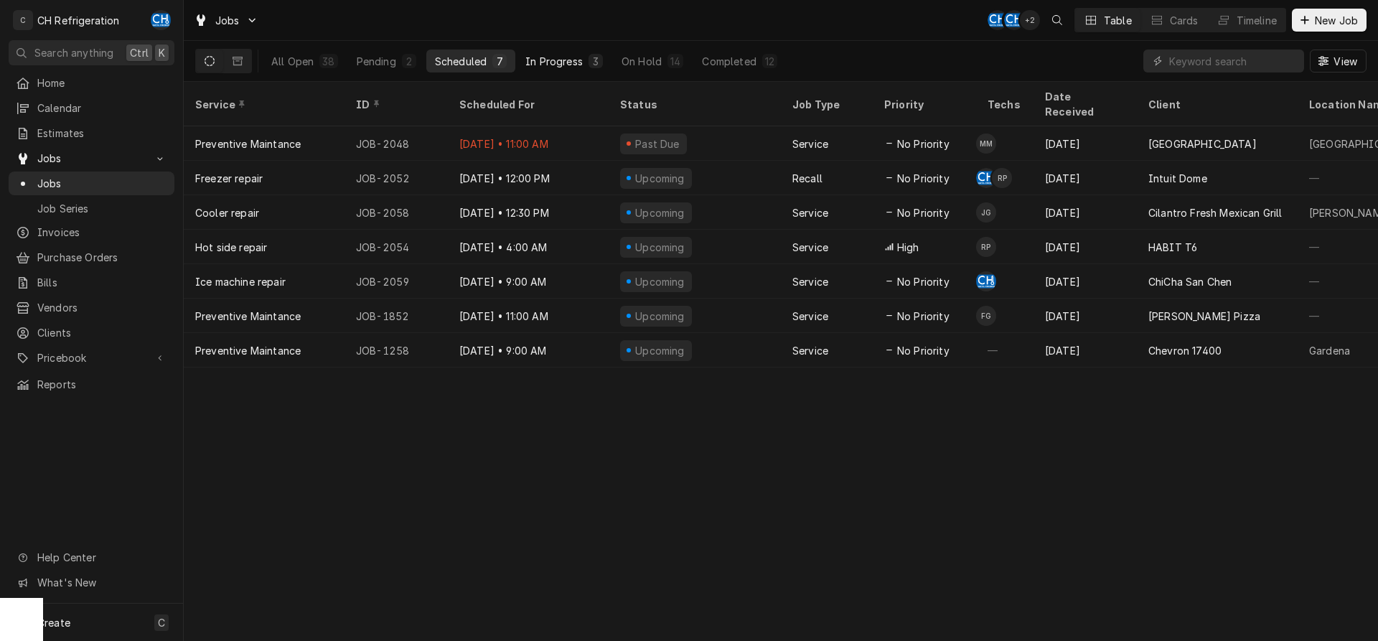
click at [601, 58] on div "3" at bounding box center [596, 61] width 14 height 14
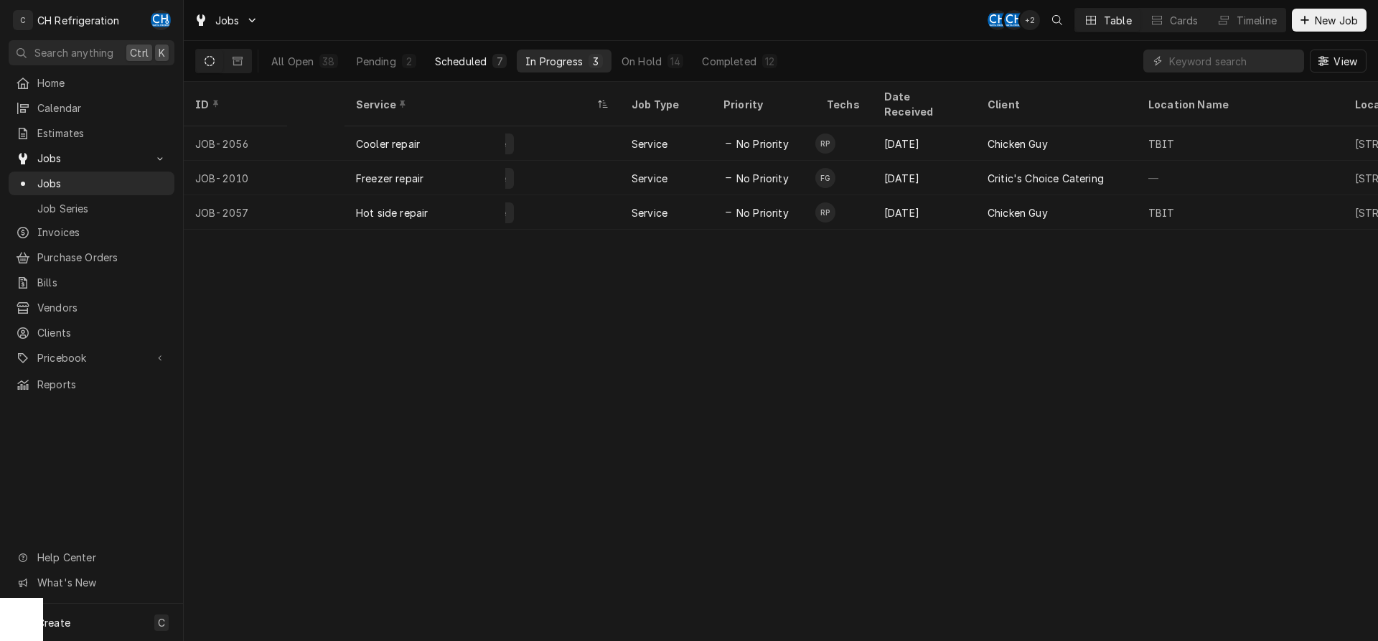
click at [477, 57] on div "Scheduled" at bounding box center [461, 61] width 52 height 15
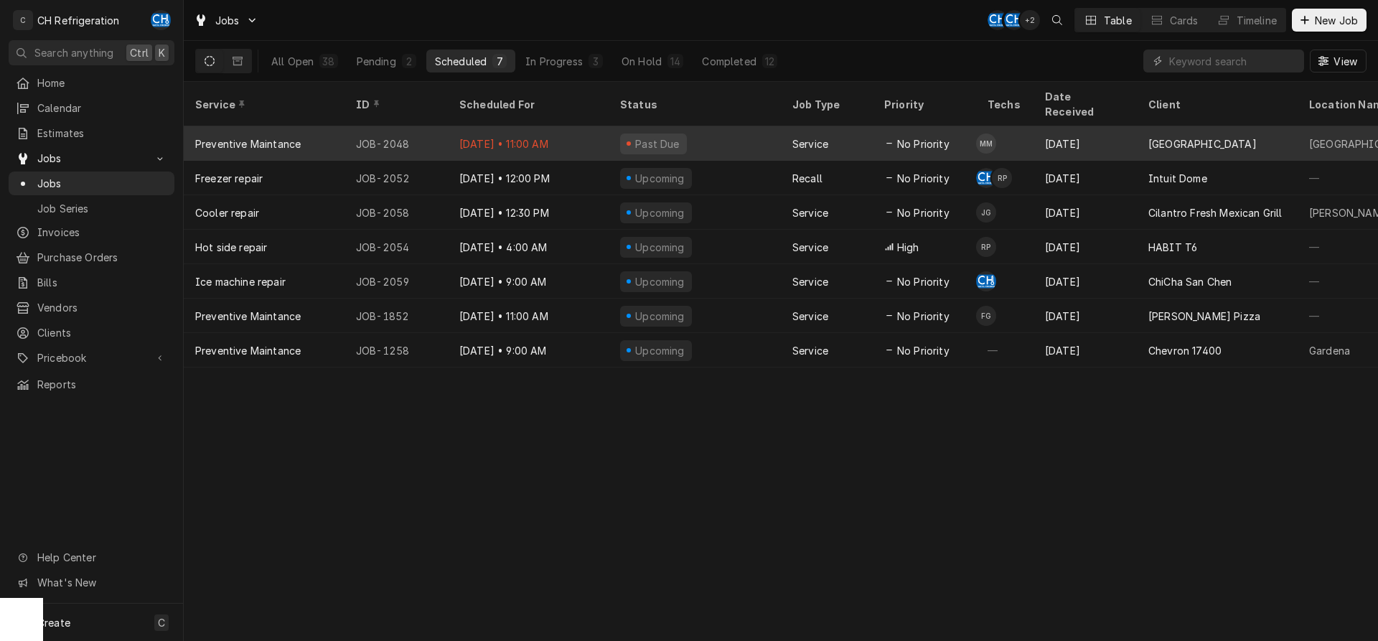
click at [906, 136] on span "No Priority" at bounding box center [923, 143] width 52 height 15
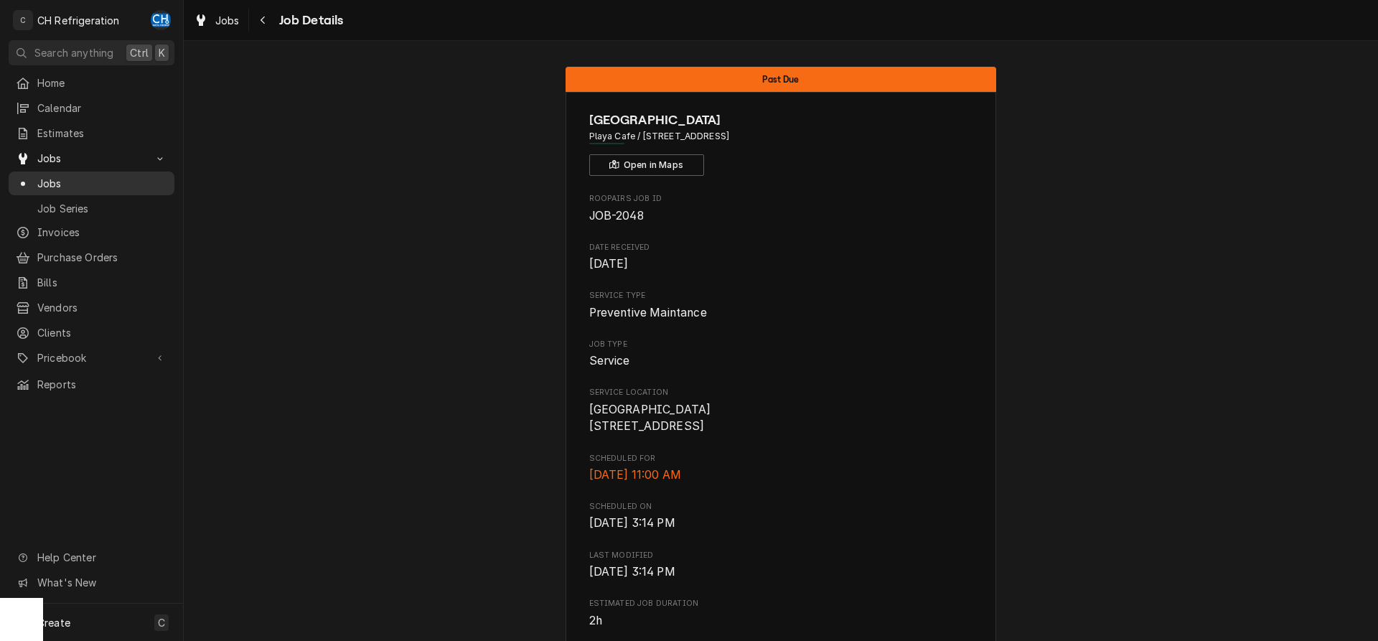
click at [62, 176] on span "Jobs" at bounding box center [102, 183] width 130 height 15
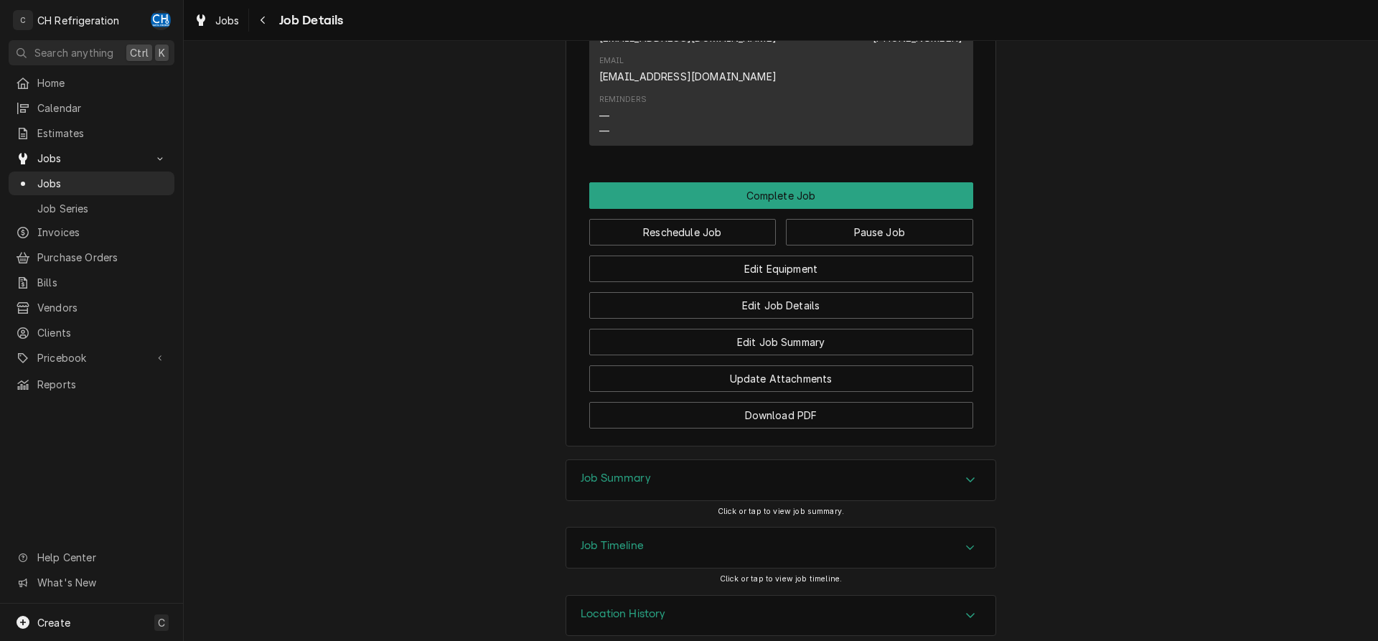
click at [757, 467] on div "Job Summary" at bounding box center [780, 480] width 429 height 40
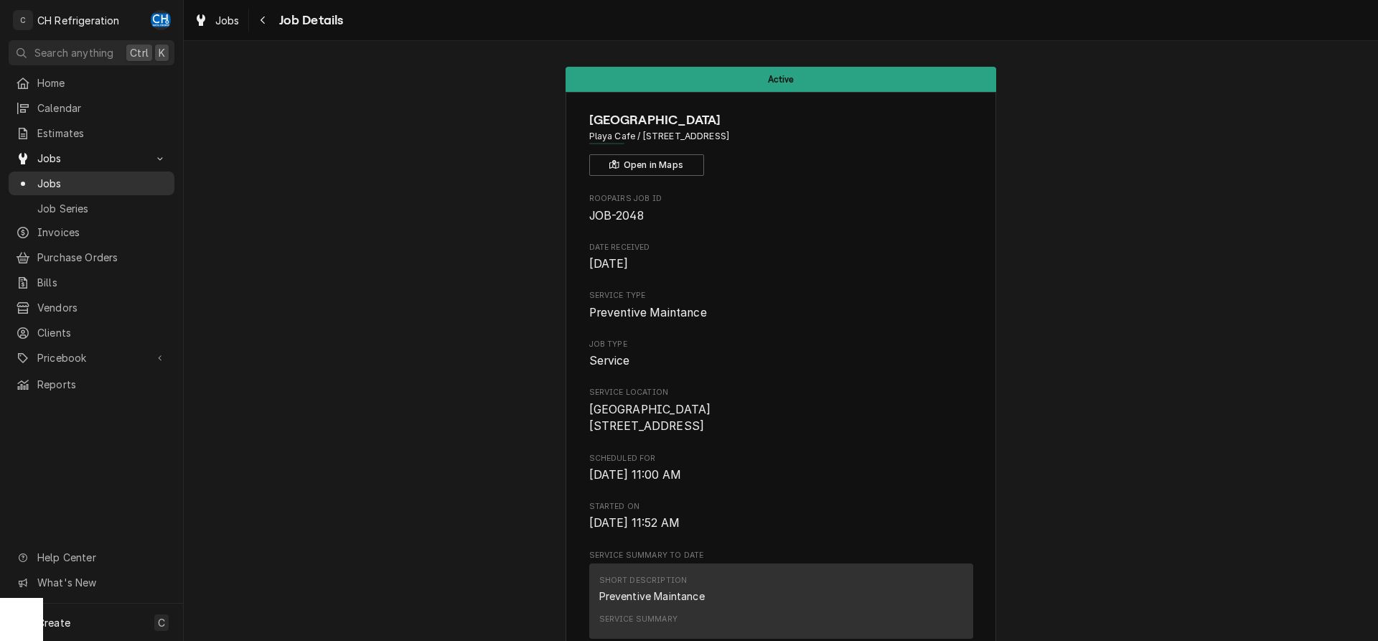
click at [76, 182] on span "Jobs" at bounding box center [102, 183] width 130 height 15
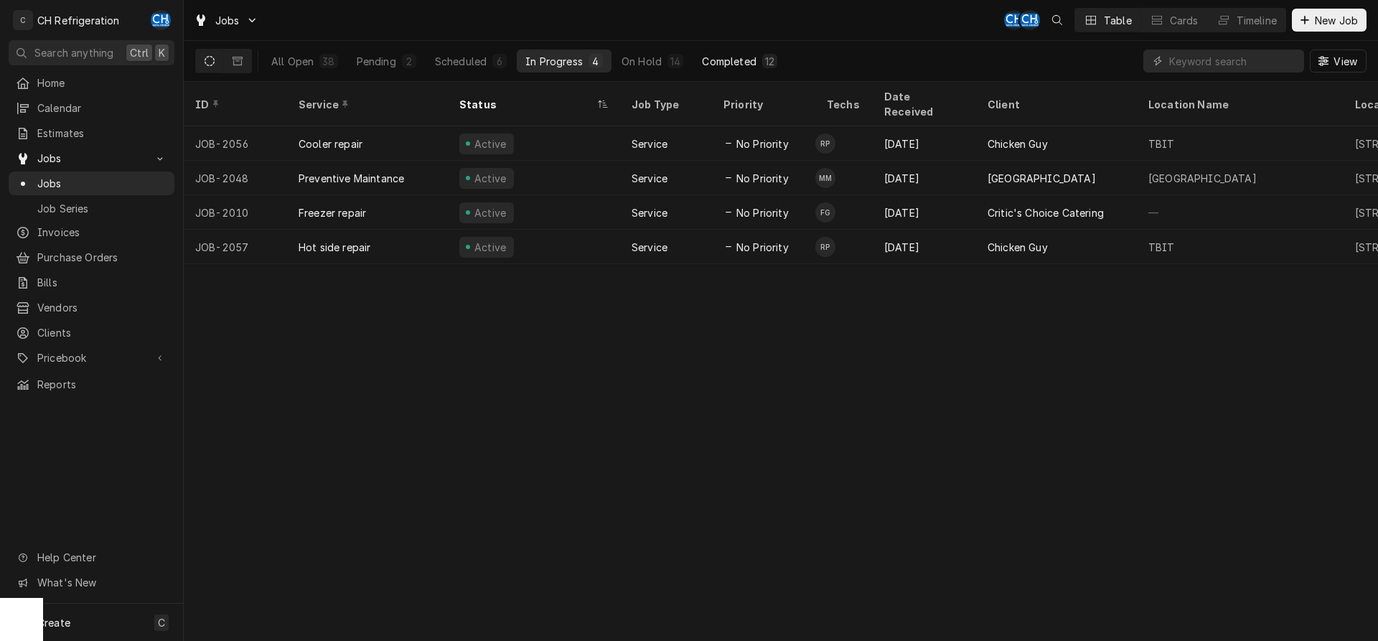
click at [707, 52] on button "Completed 12" at bounding box center [739, 61] width 93 height 23
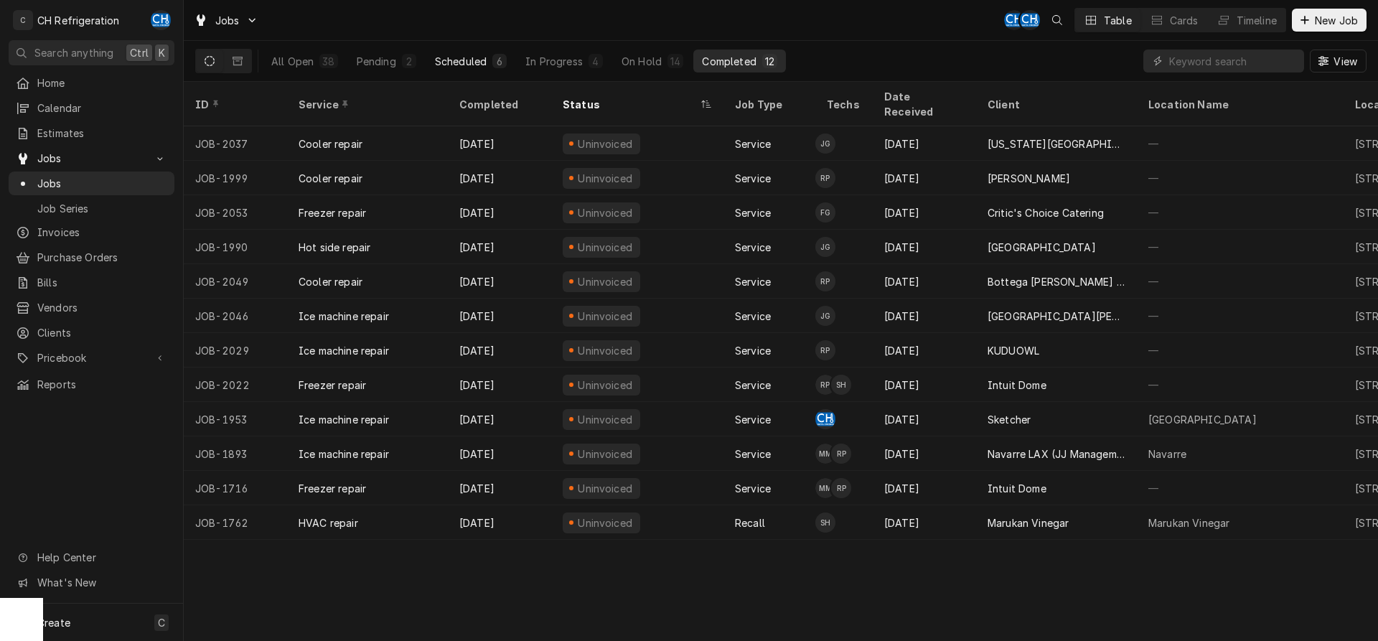
click at [501, 54] on div "6" at bounding box center [499, 61] width 14 height 14
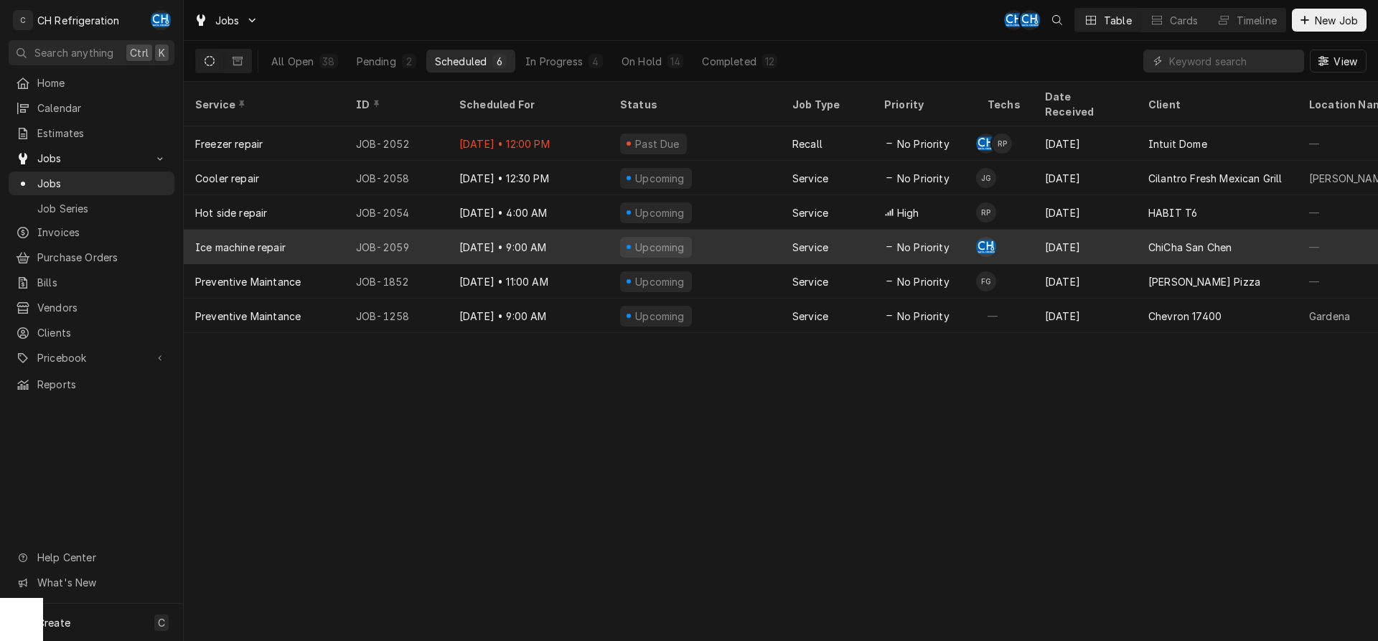
click at [1049, 238] on div "[DATE]" at bounding box center [1085, 247] width 103 height 34
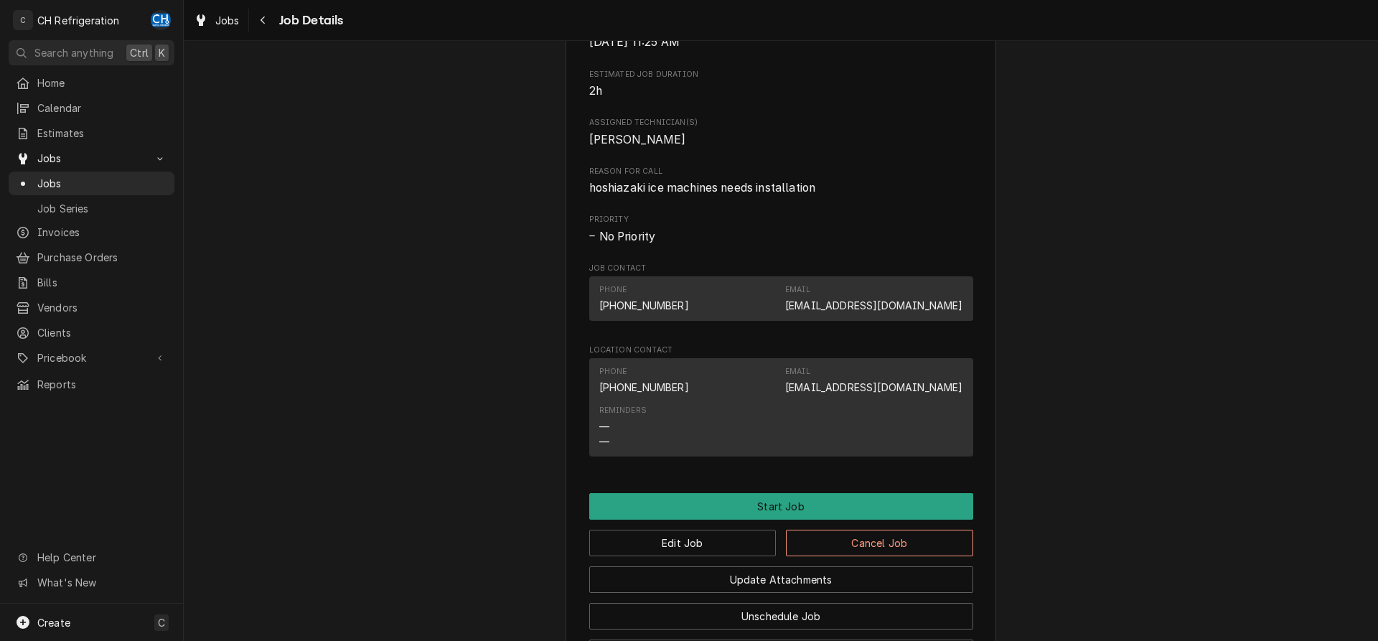
scroll to position [721, 0]
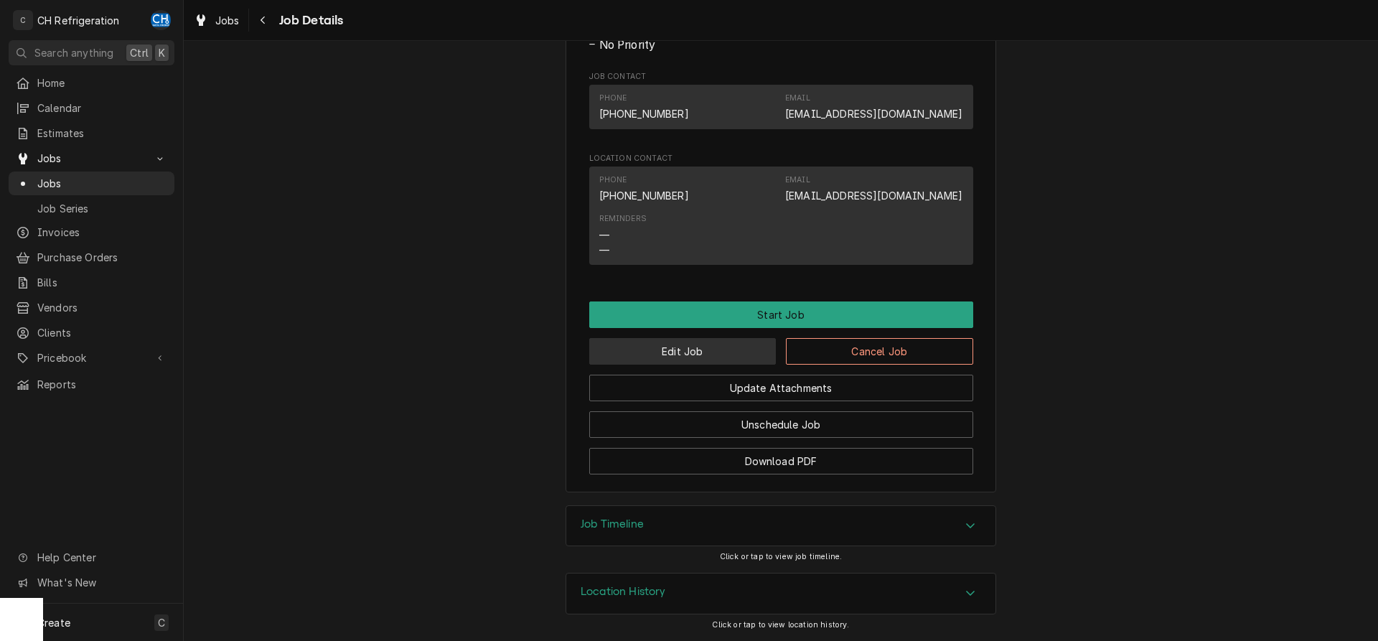
click at [657, 354] on button "Edit Job" at bounding box center [682, 351] width 187 height 27
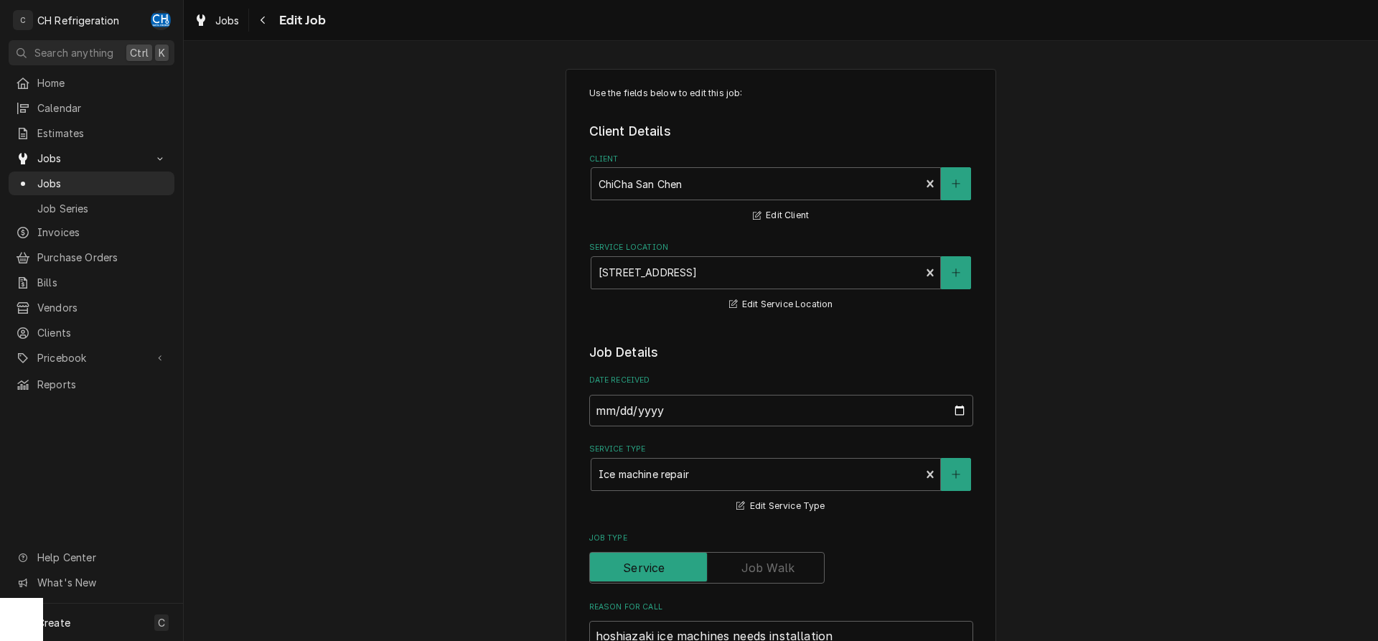
scroll to position [857, 0]
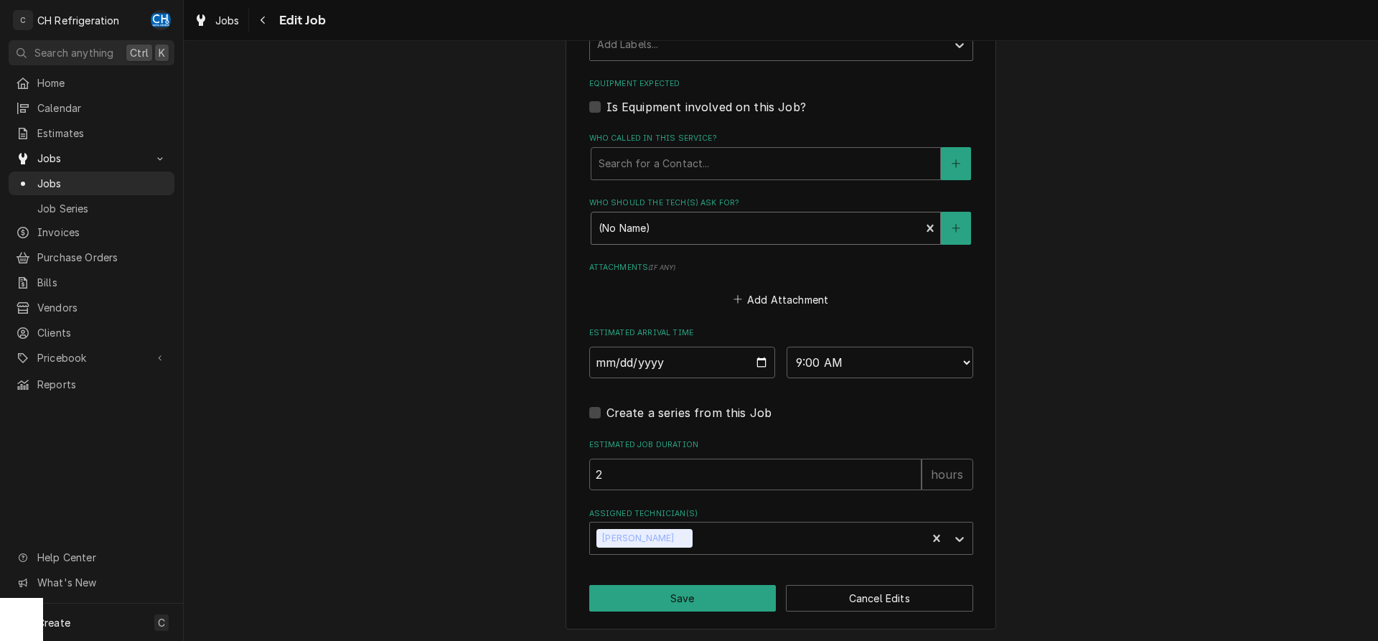
click at [716, 220] on div "Who should the tech(s) ask for?" at bounding box center [756, 228] width 315 height 26
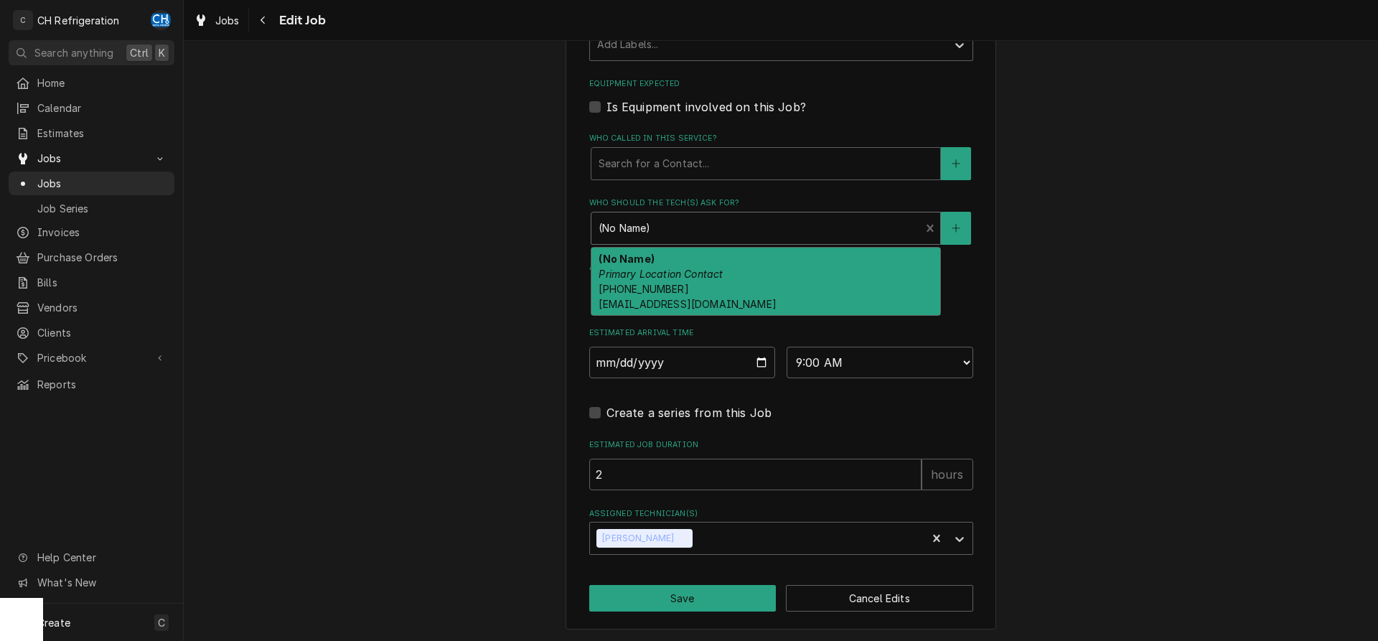
click at [870, 272] on div "(No Name) Primary Location Contact [PHONE_NUMBER] [EMAIL_ADDRESS][DOMAIN_NAME]" at bounding box center [765, 281] width 349 height 67
type textarea "x"
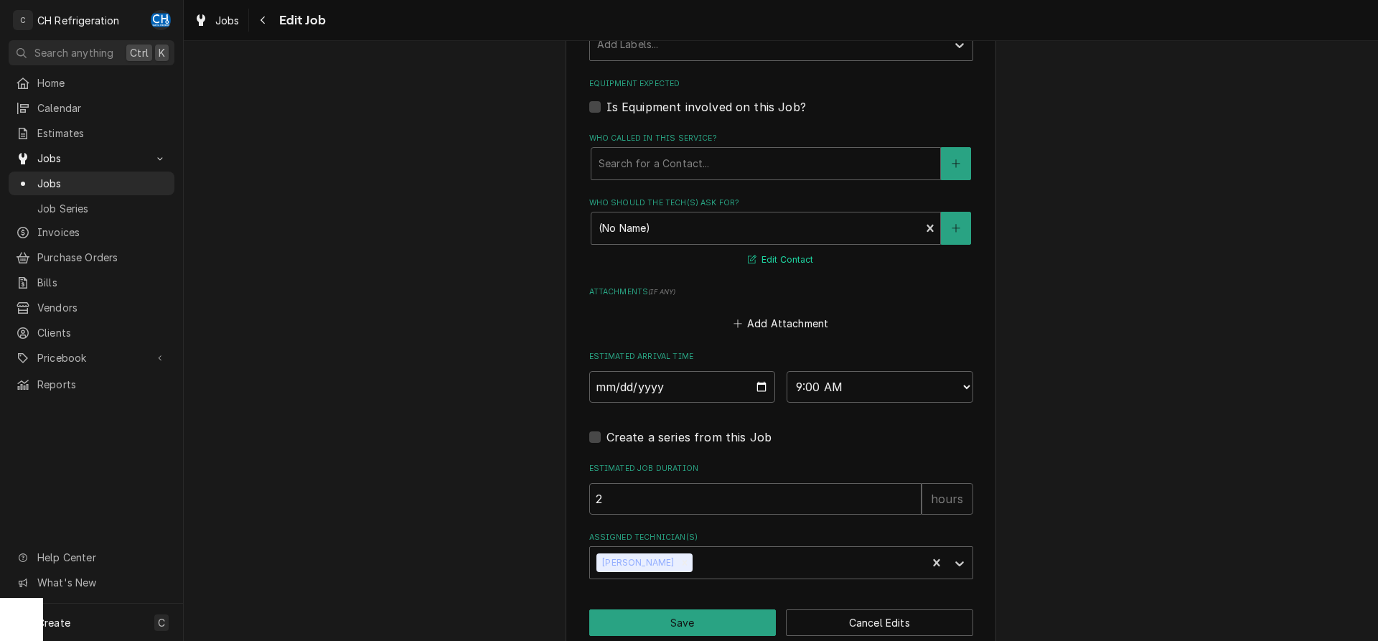
click at [797, 261] on button "Edit Contact" at bounding box center [781, 260] width 70 height 18
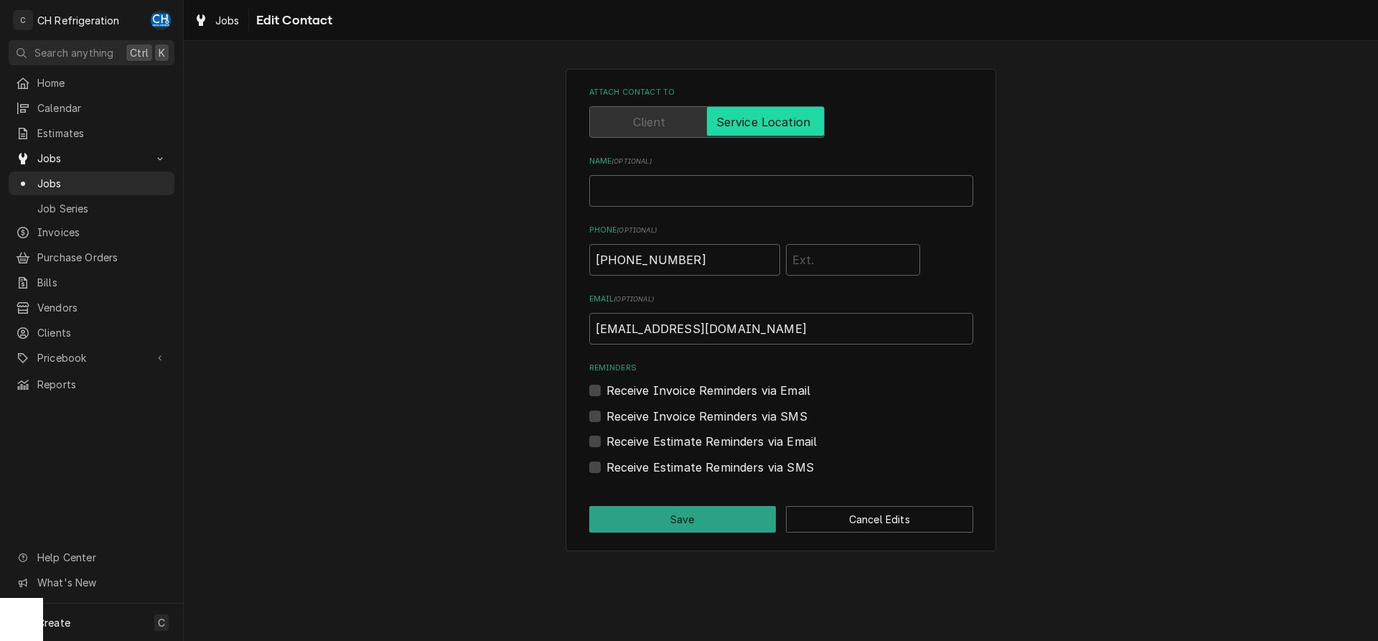
click at [645, 212] on div "Attach contact to Name ( optional ) Phone ( optional ) (818) 963-2286 Email ( o…" at bounding box center [781, 281] width 384 height 389
click at [650, 197] on input "Name ( optional )" at bounding box center [781, 191] width 384 height 32
type input "[PERSON_NAME]"
click at [672, 513] on button "Save" at bounding box center [682, 519] width 187 height 27
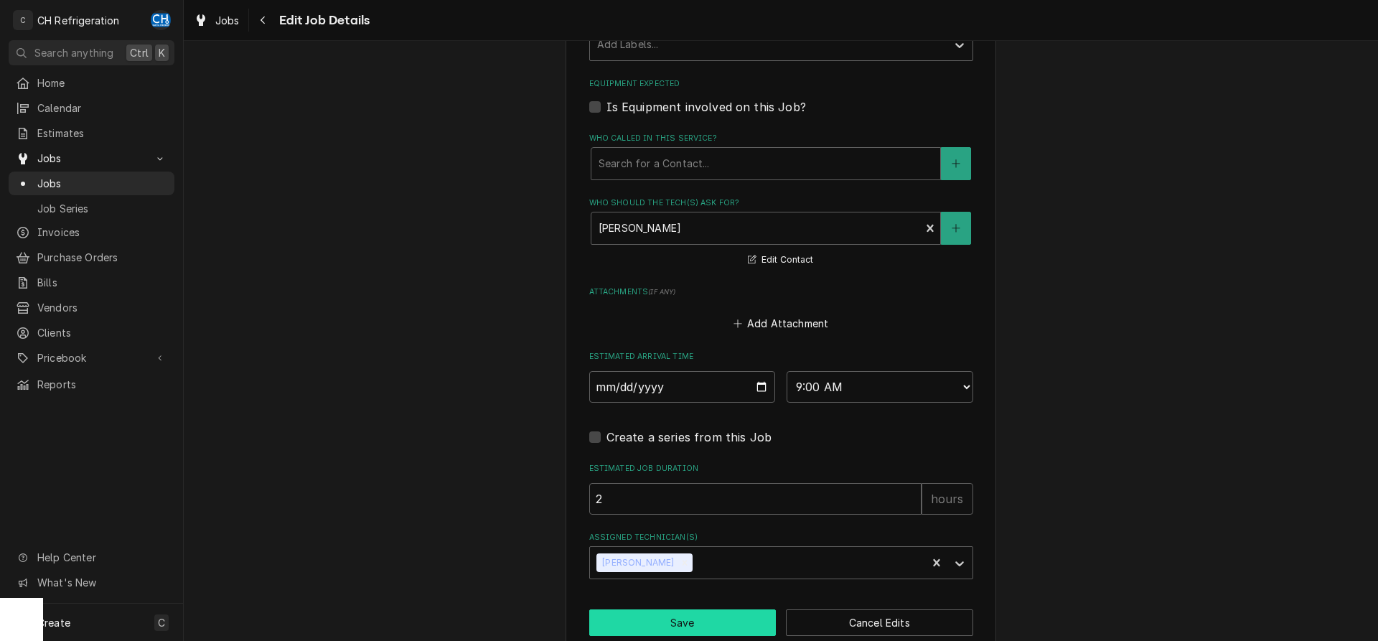
click at [653, 617] on button "Save" at bounding box center [682, 622] width 187 height 27
type textarea "x"
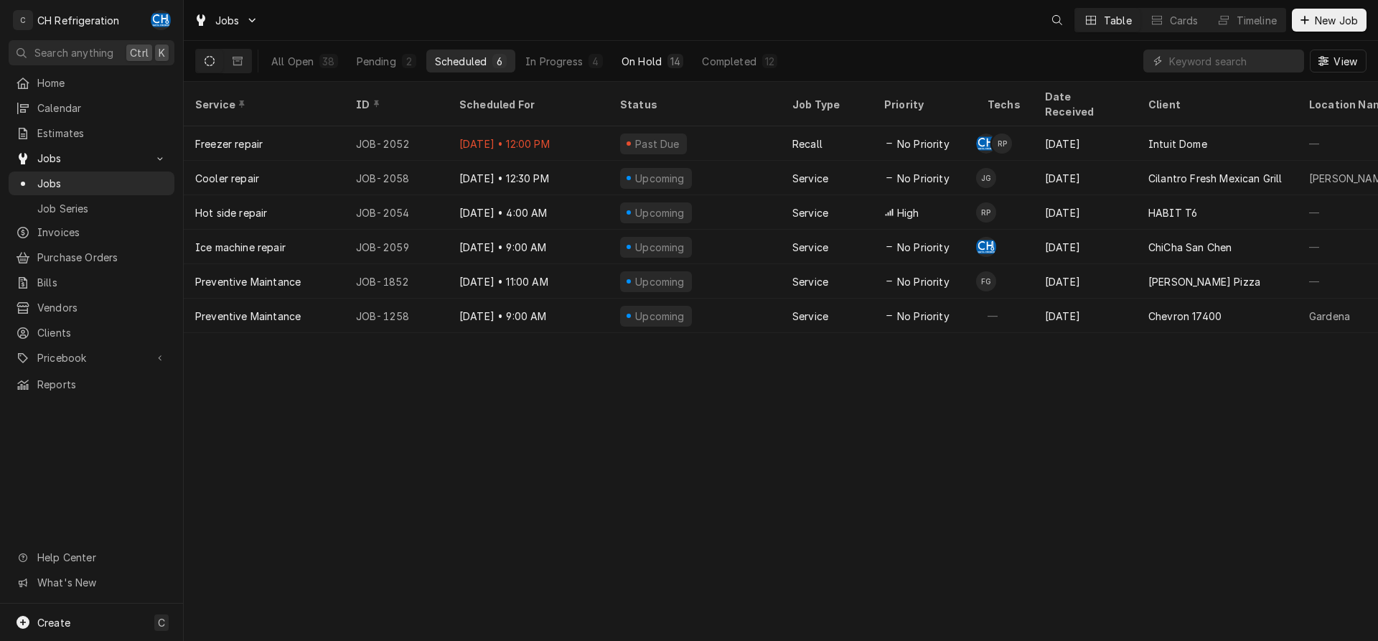
click at [655, 65] on div "On Hold" at bounding box center [642, 61] width 40 height 15
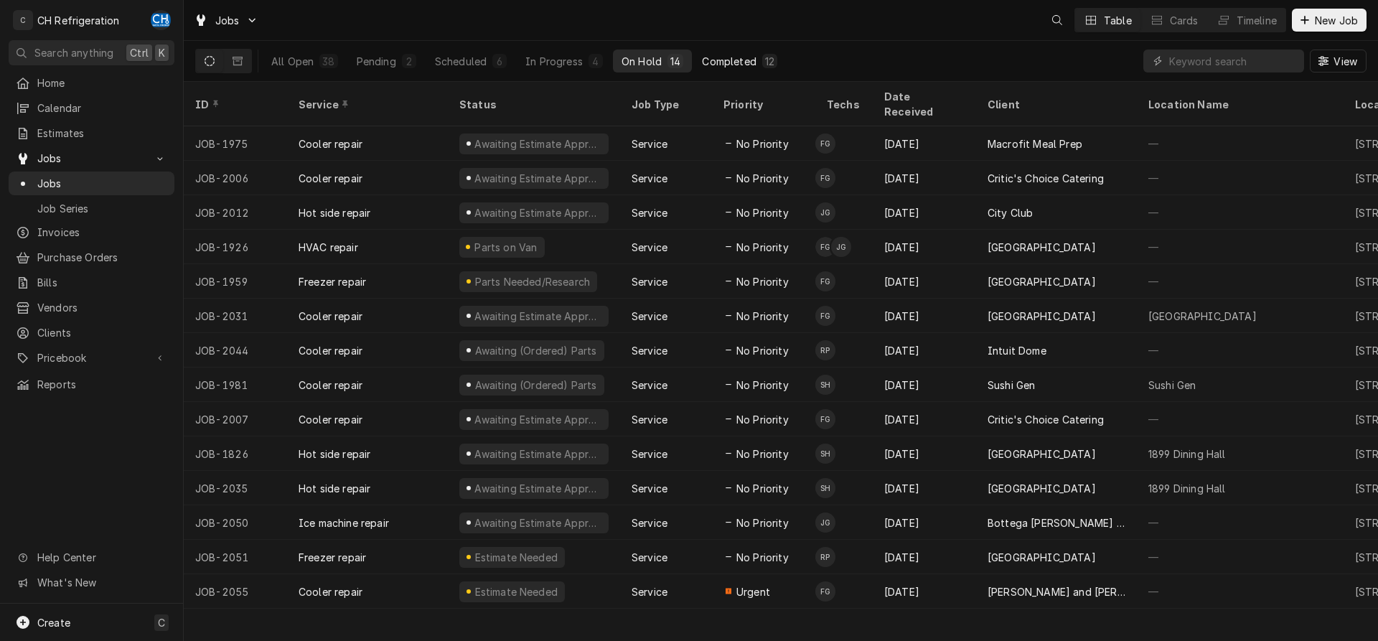
click at [746, 61] on div "Completed" at bounding box center [729, 61] width 54 height 15
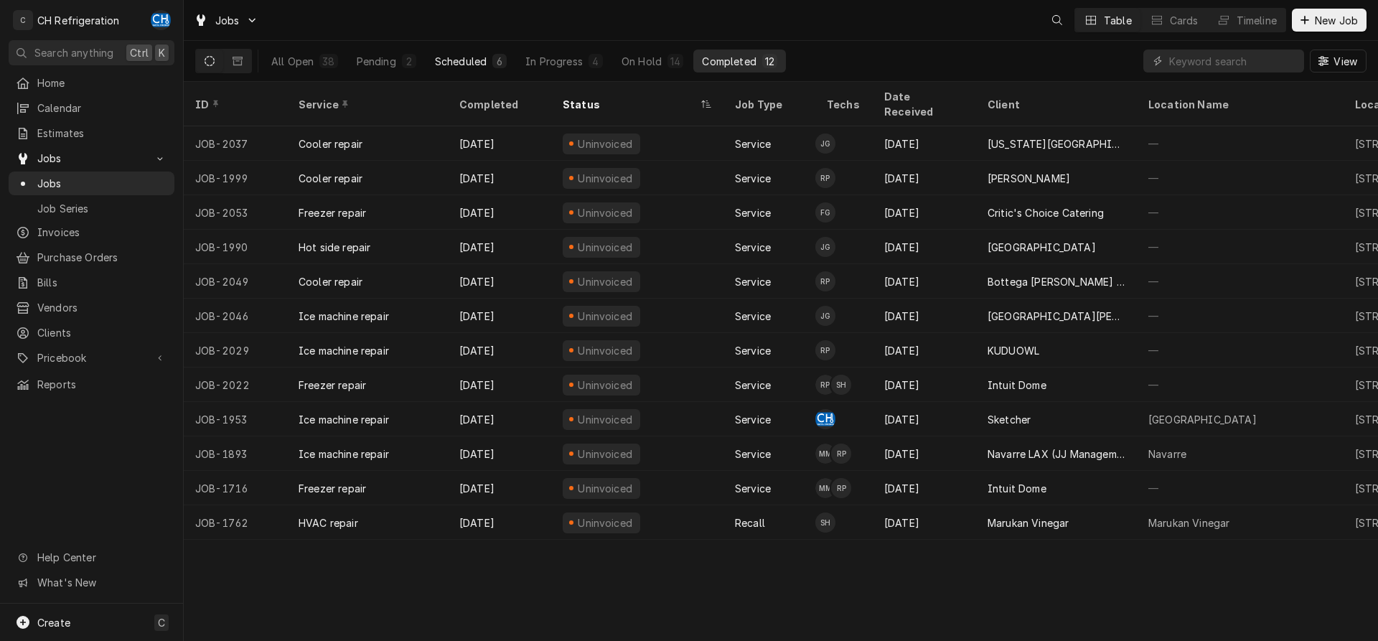
click at [463, 54] on div "Scheduled" at bounding box center [461, 61] width 52 height 15
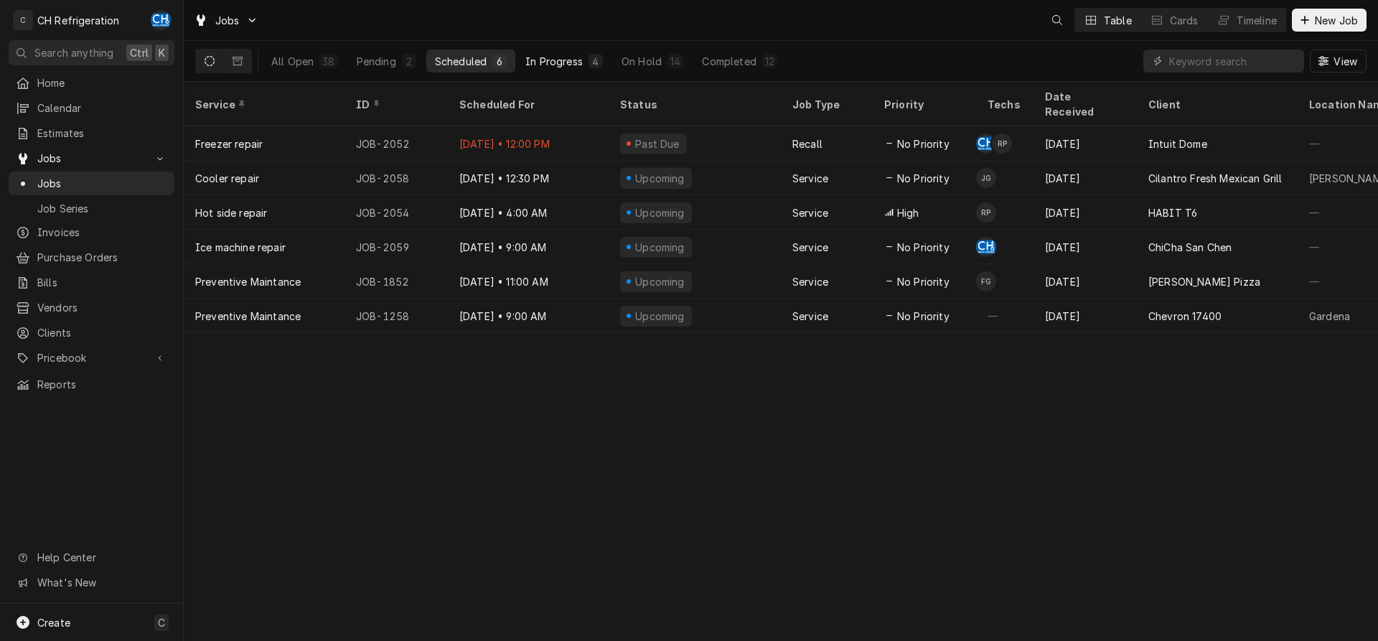
click at [562, 59] on div "In Progress" at bounding box center [553, 61] width 57 height 15
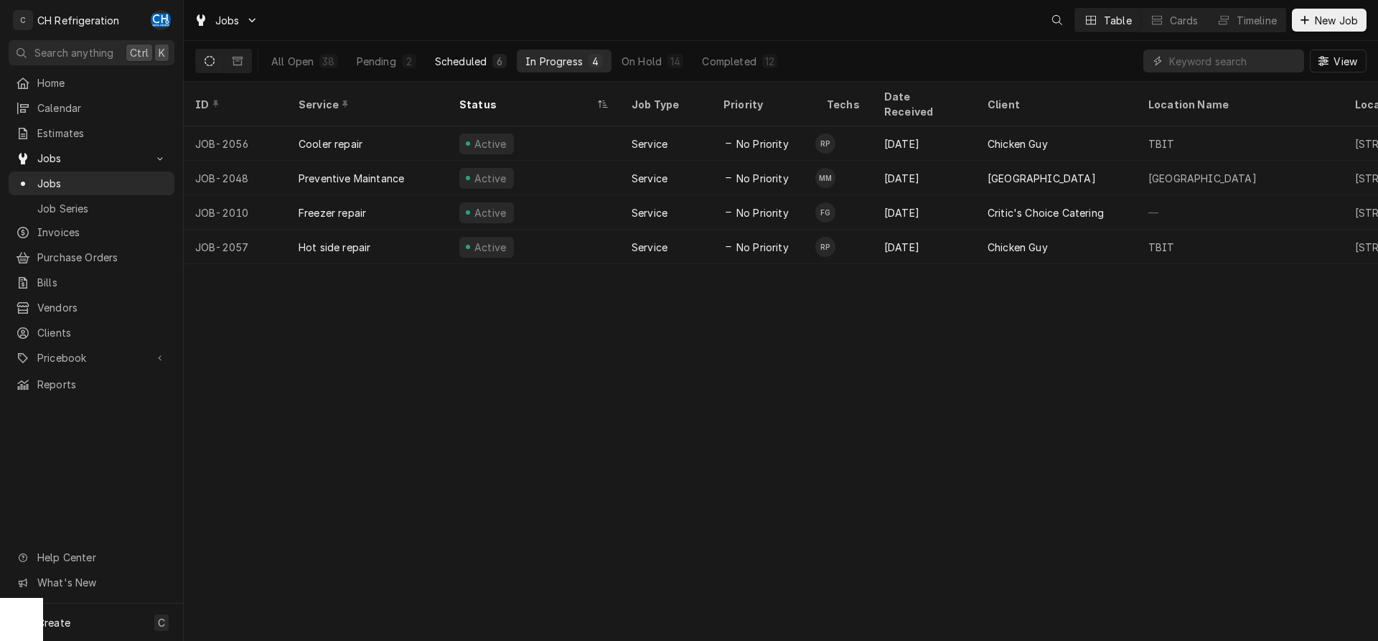
click at [462, 63] on div "Scheduled" at bounding box center [461, 61] width 52 height 15
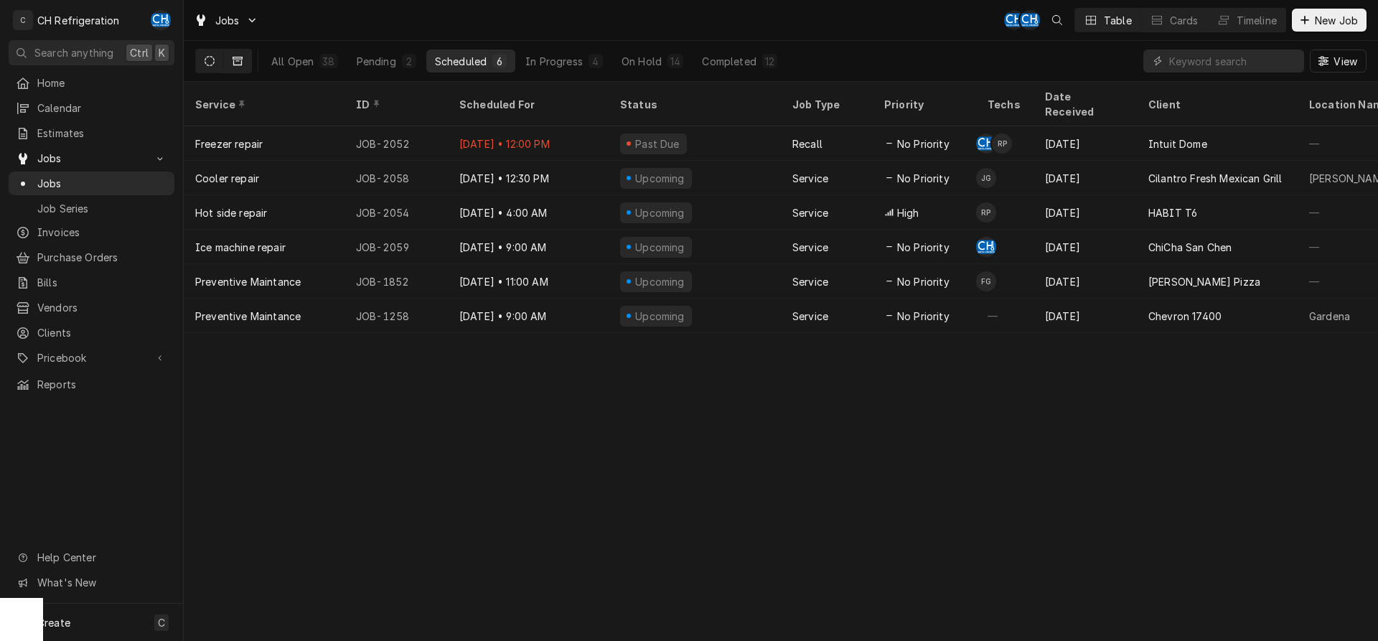
click at [235, 56] on icon "Dynamic Content Wrapper" at bounding box center [238, 61] width 10 height 10
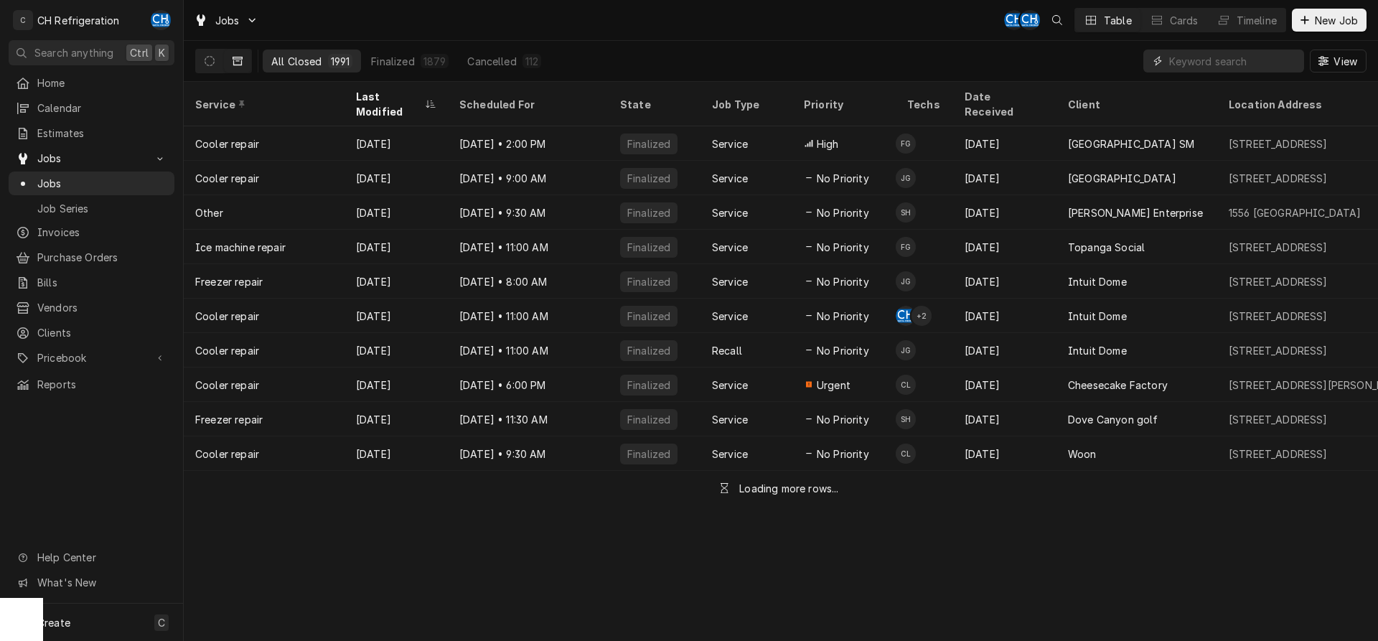
click at [1214, 69] on input "Dynamic Content Wrapper" at bounding box center [1233, 61] width 128 height 23
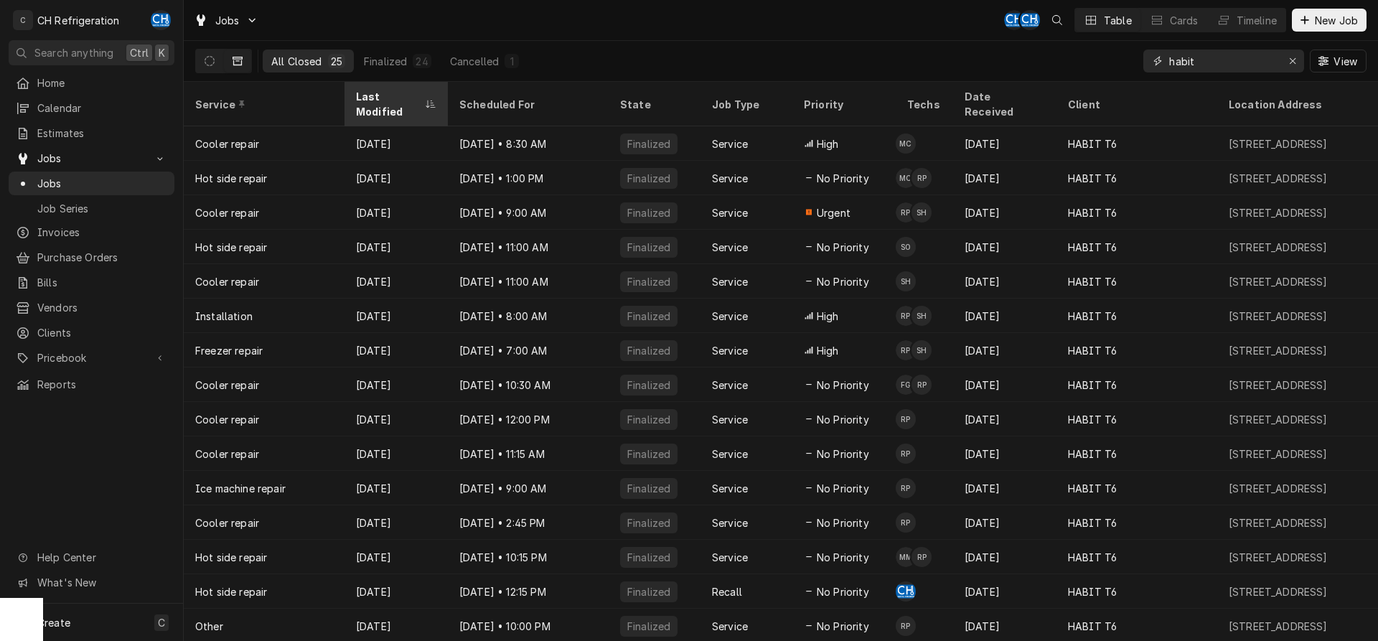
type input "habit"
click at [403, 93] on div "Last Modified" at bounding box center [389, 104] width 66 height 30
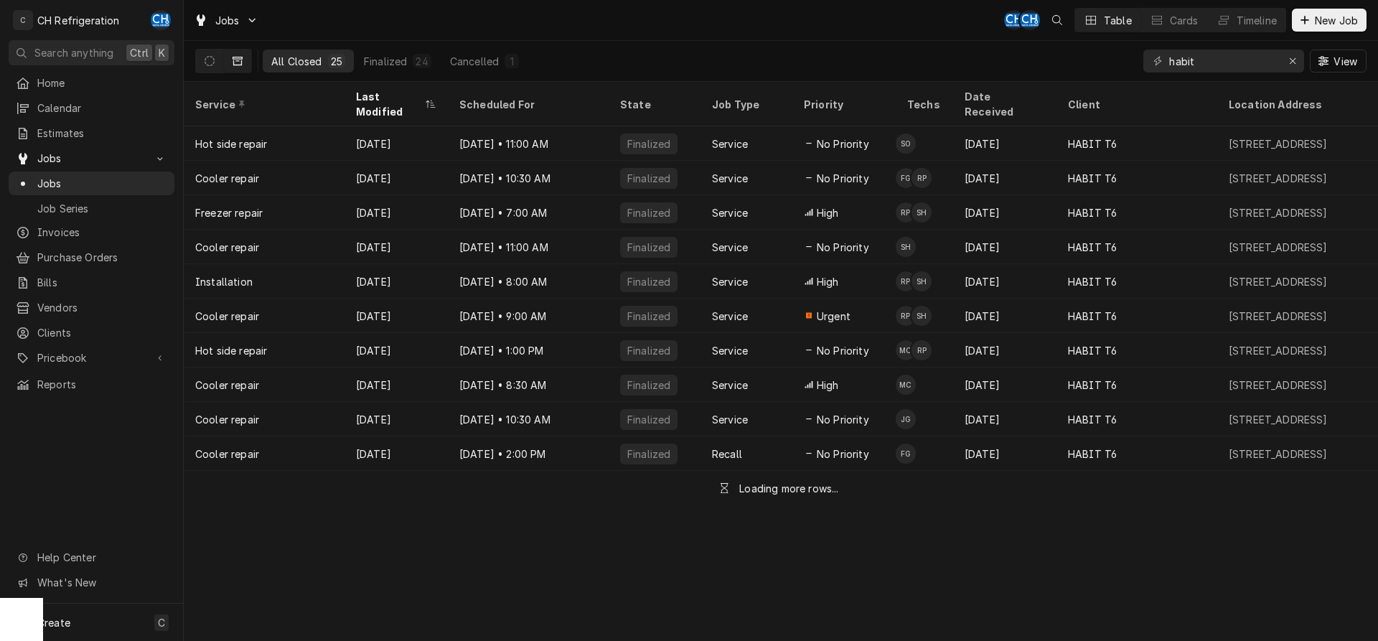
click at [385, 94] on div "Last Modified" at bounding box center [389, 104] width 66 height 30
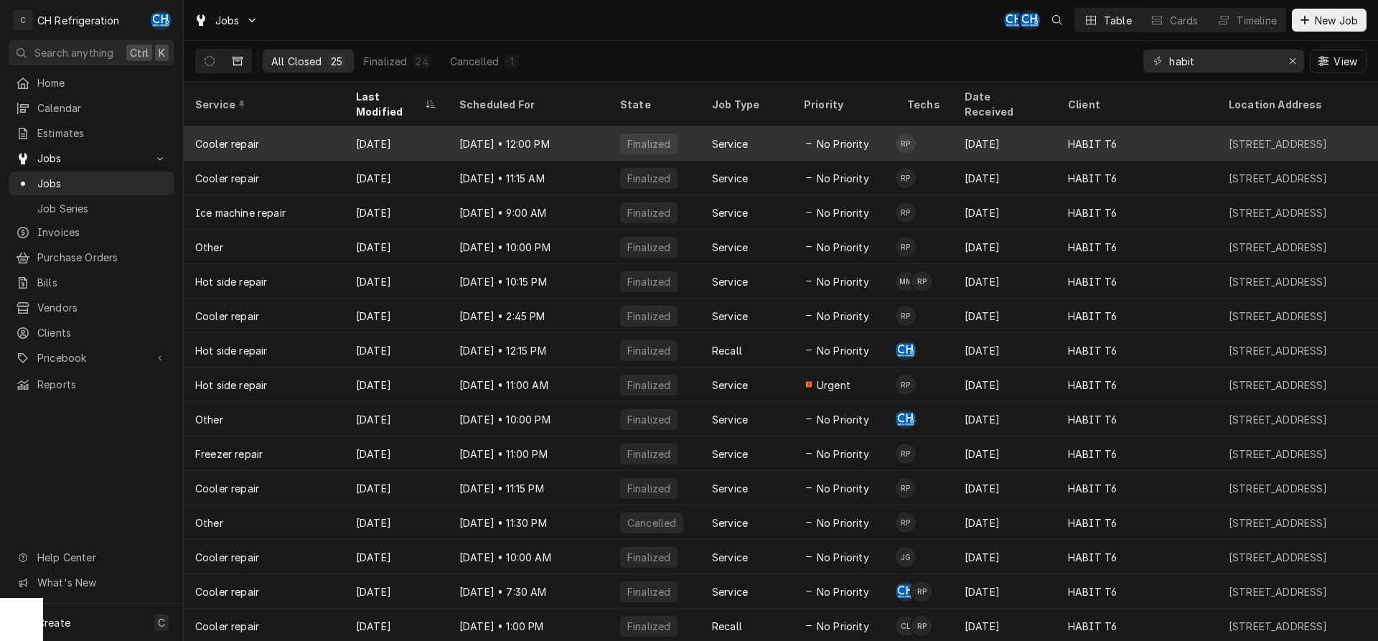
click at [426, 126] on div "[DATE]" at bounding box center [396, 143] width 103 height 34
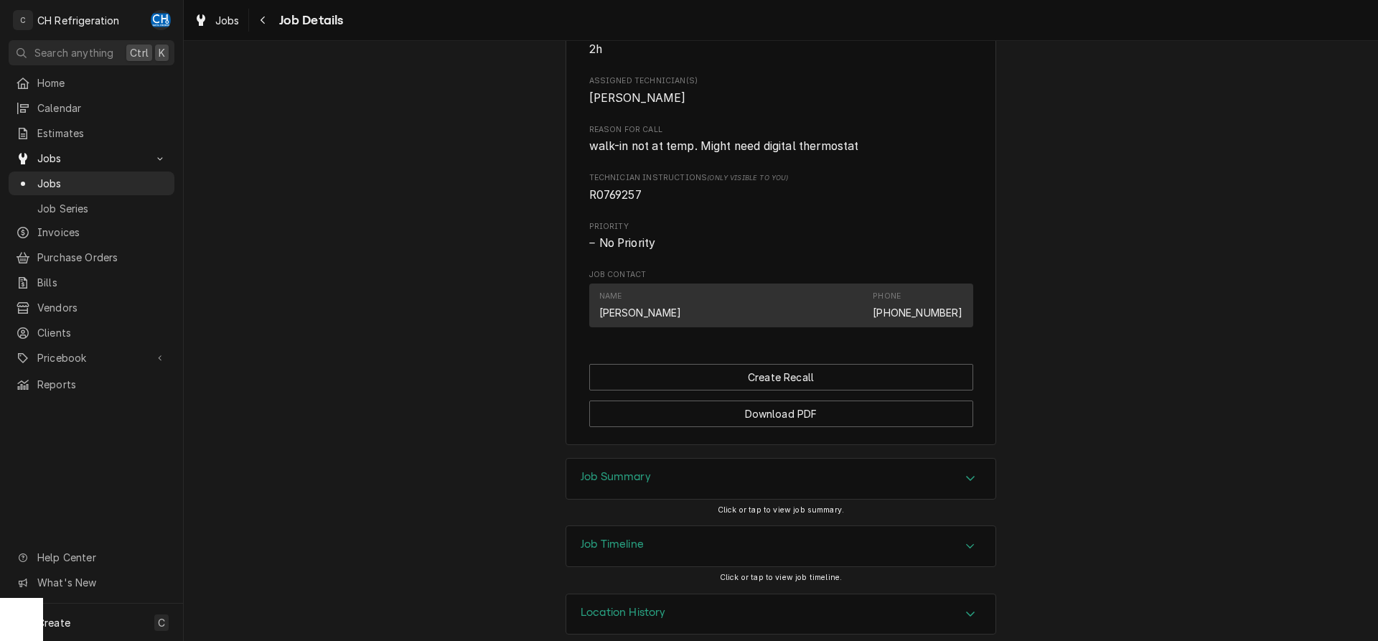
scroll to position [688, 0]
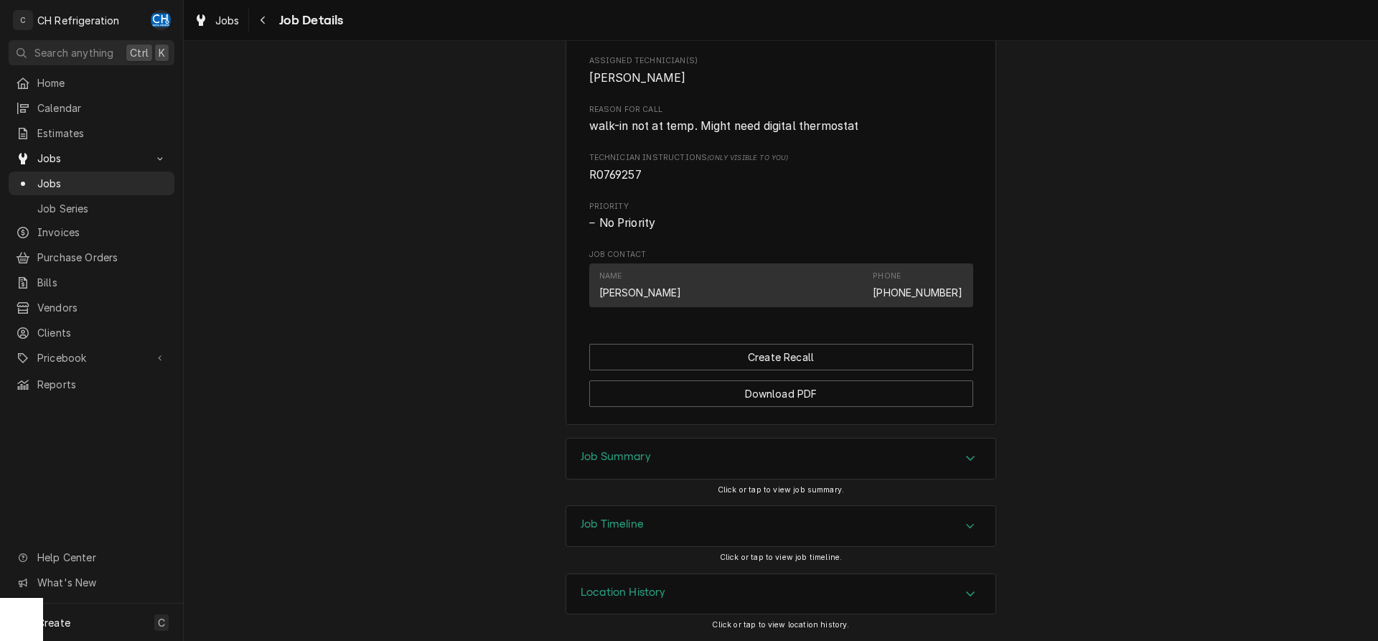
click at [631, 465] on div "Job Summary" at bounding box center [616, 458] width 70 height 17
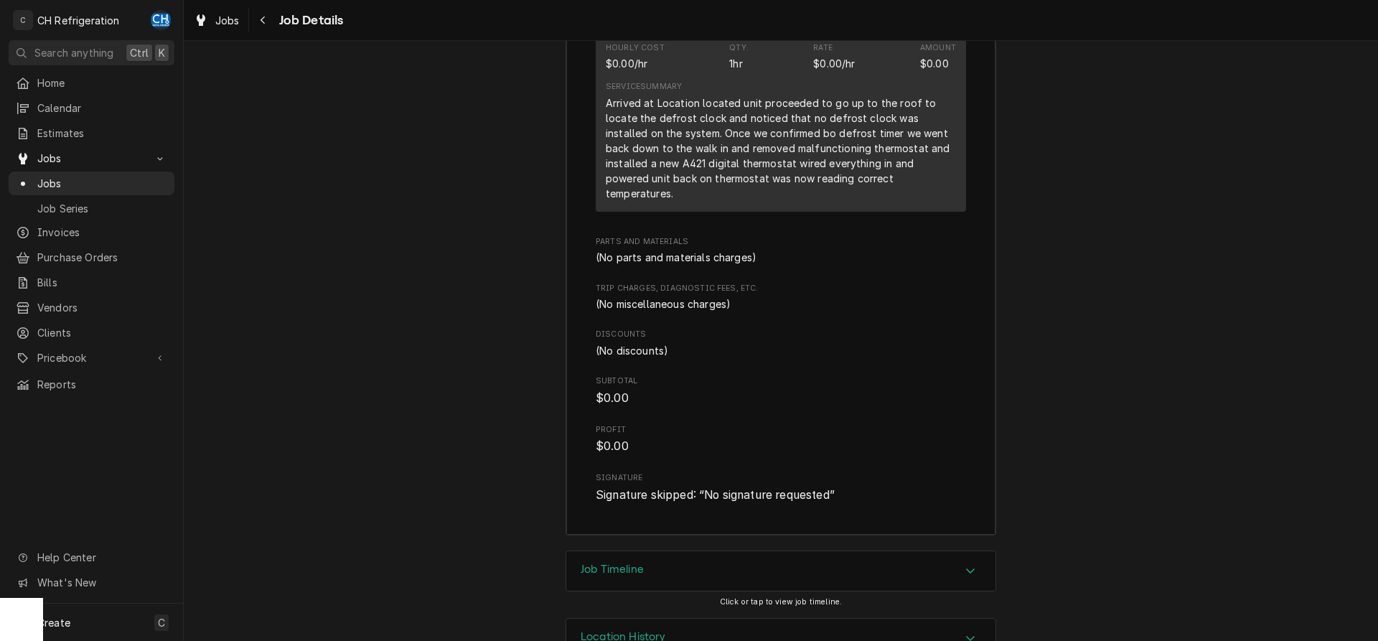
scroll to position [1483, 0]
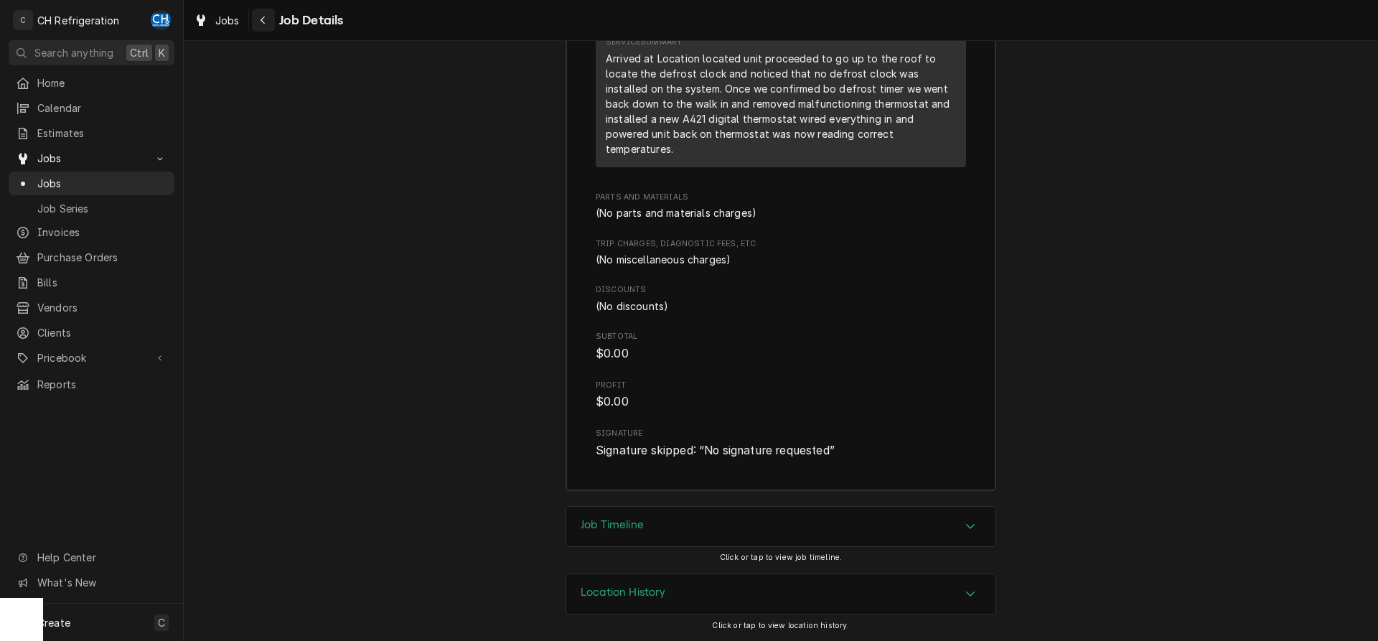
click at [266, 22] on icon "Navigate back" at bounding box center [263, 20] width 6 height 10
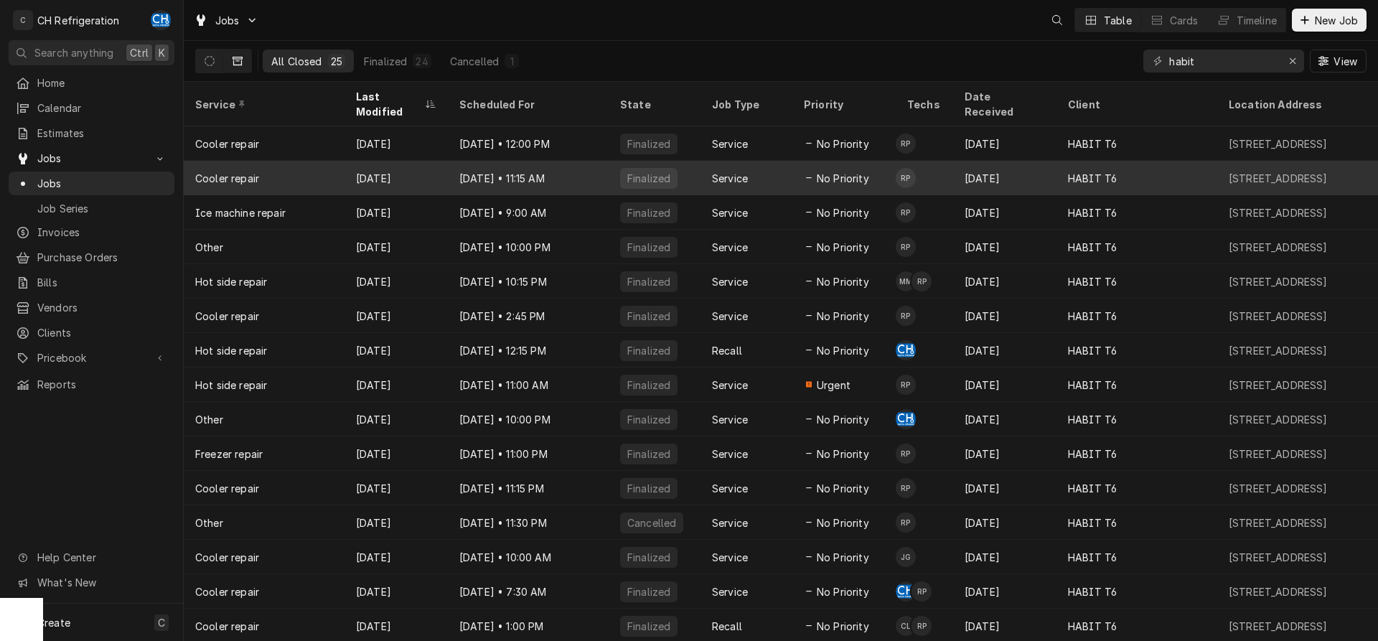
click at [1034, 167] on div "[DATE]" at bounding box center [1004, 178] width 103 height 34
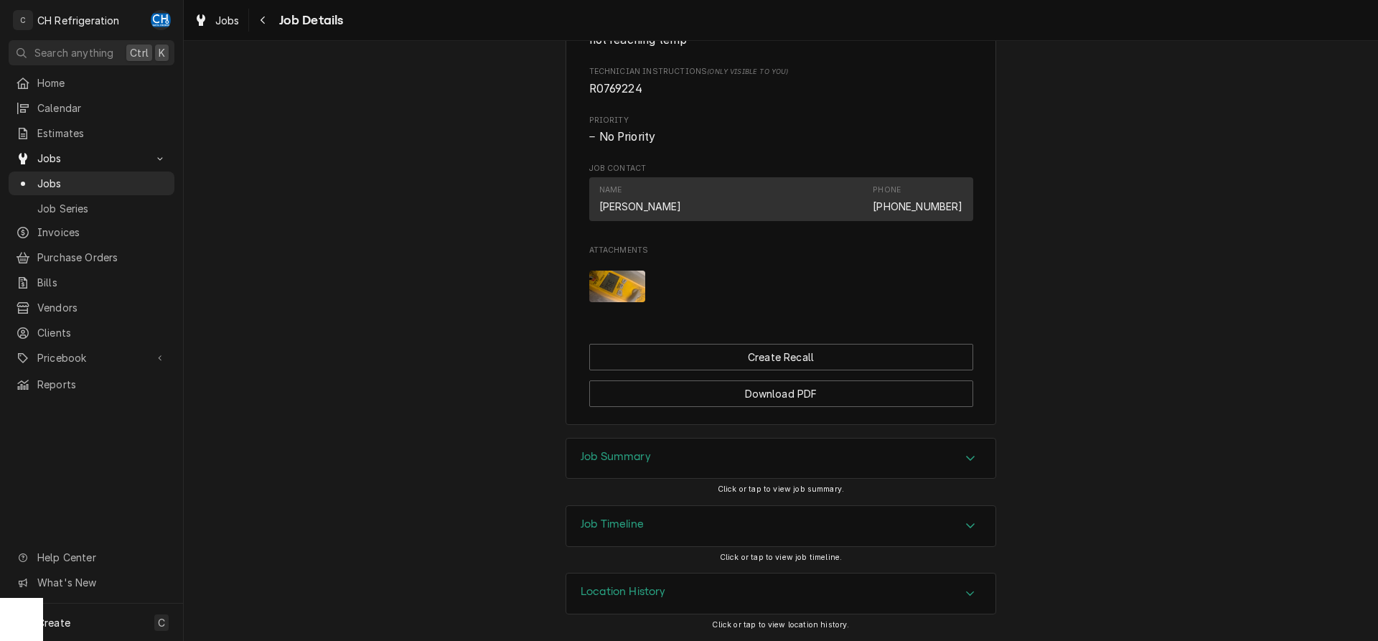
click at [581, 457] on h3 "Job Summary" at bounding box center [616, 457] width 70 height 14
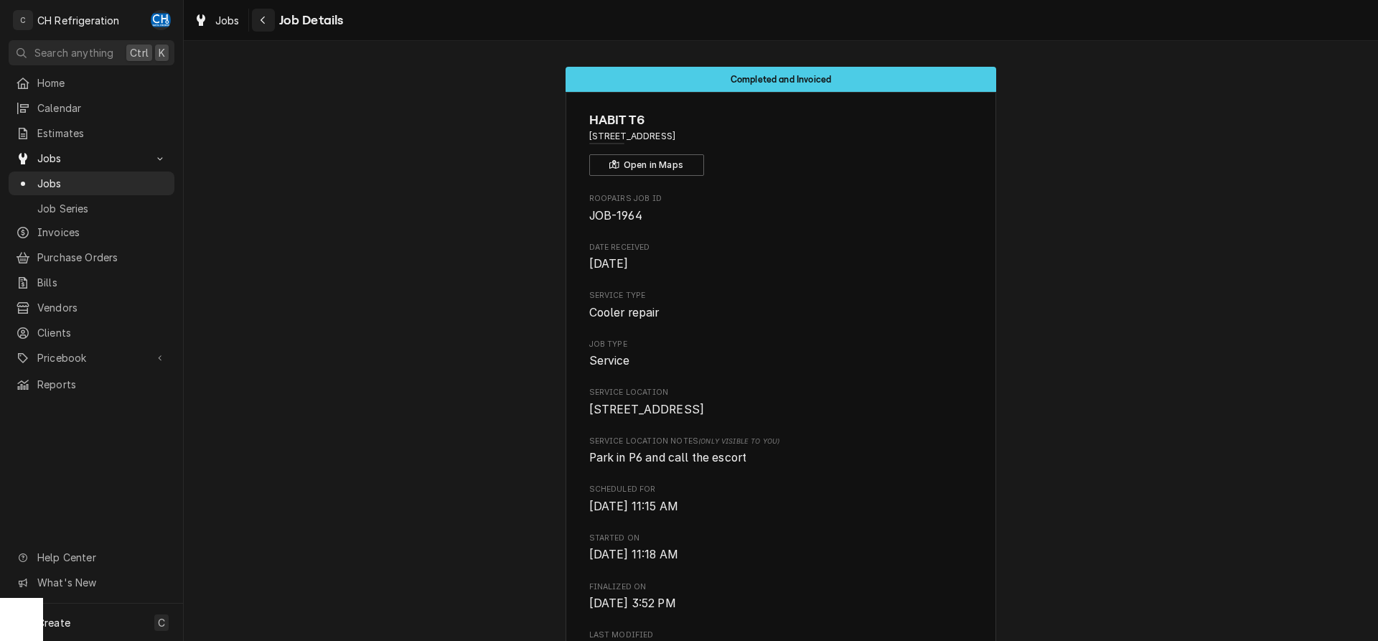
click at [254, 17] on button "Navigate back" at bounding box center [263, 20] width 23 height 23
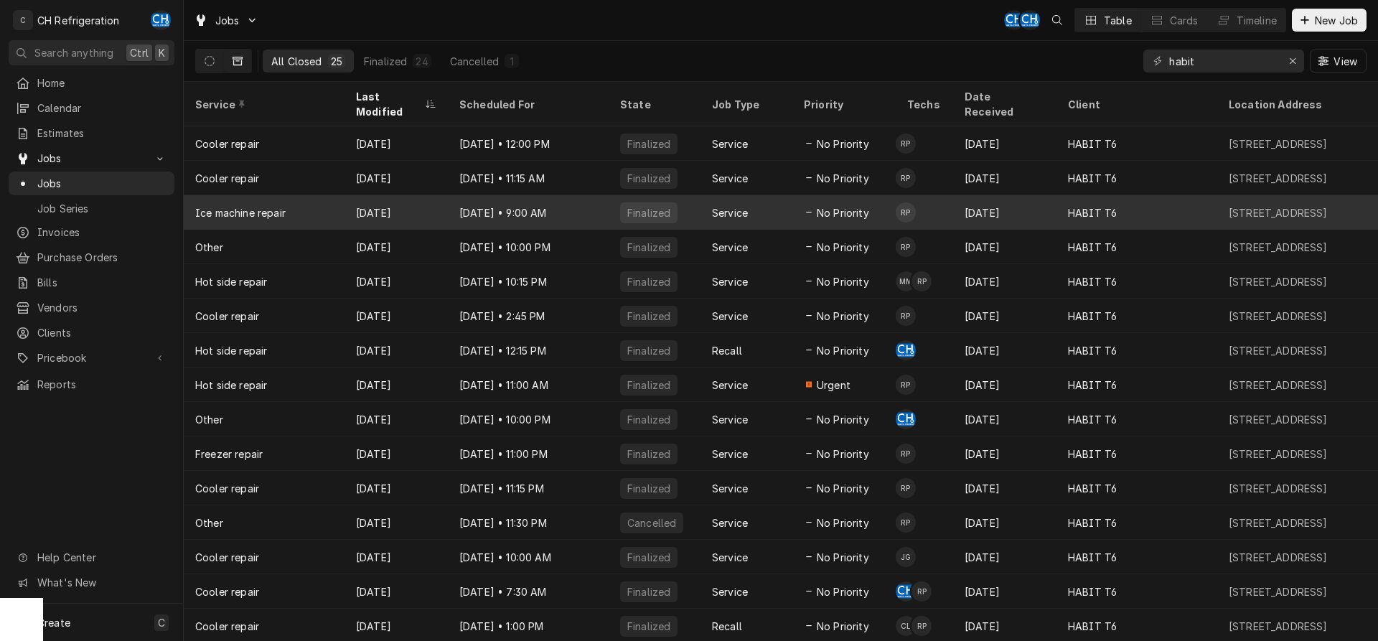
click at [940, 202] on td "RP" at bounding box center [924, 212] width 57 height 34
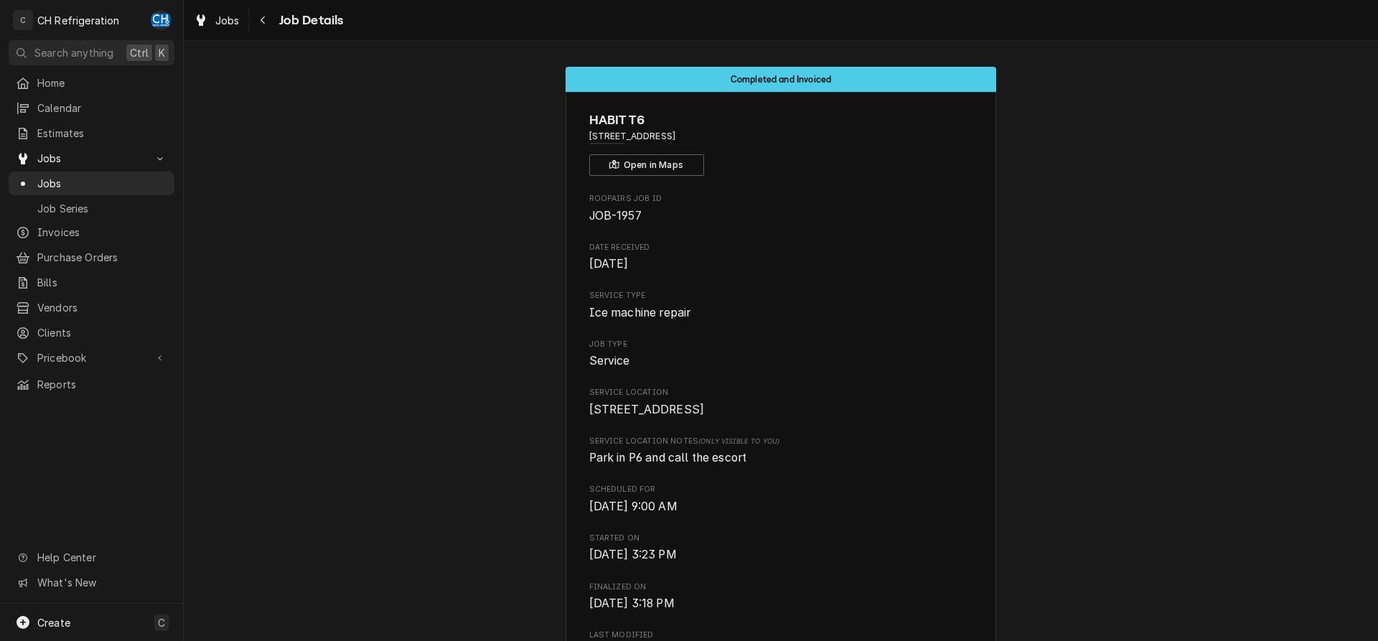
click at [251, 19] on div "Jobs Job Details" at bounding box center [265, 21] width 155 height 24
click at [266, 19] on icon "Navigate back" at bounding box center [263, 20] width 6 height 10
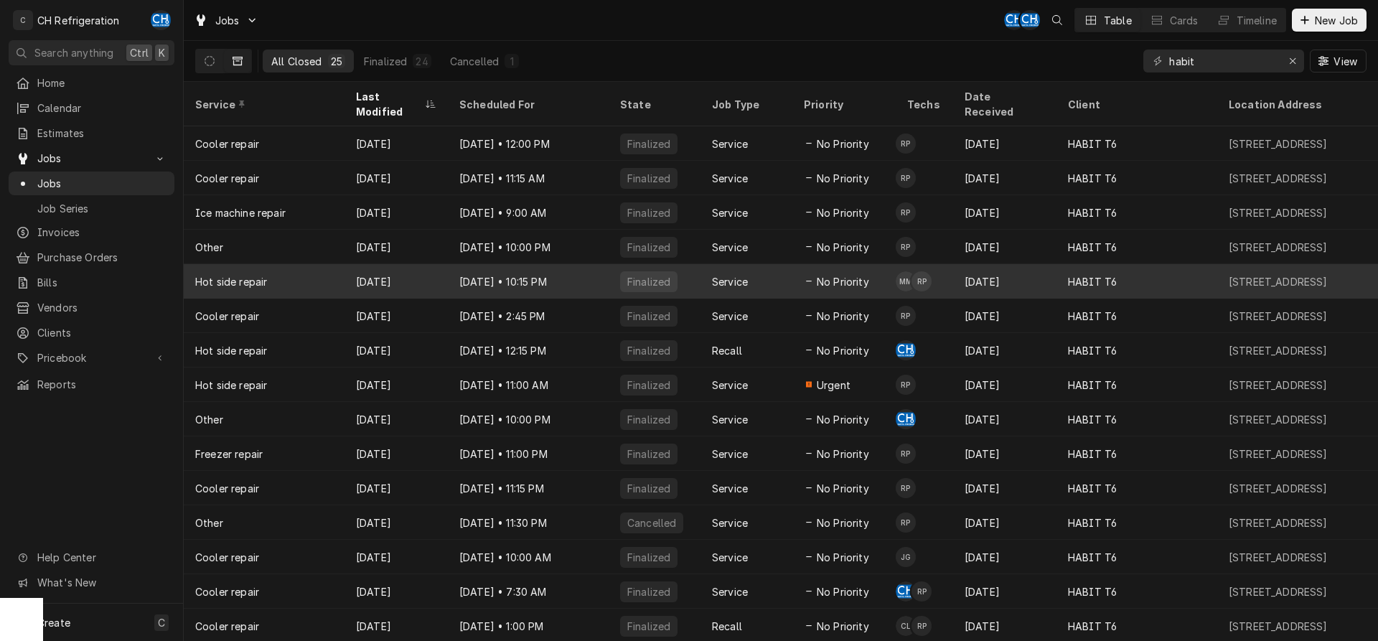
click at [777, 264] on div "Service" at bounding box center [747, 281] width 92 height 34
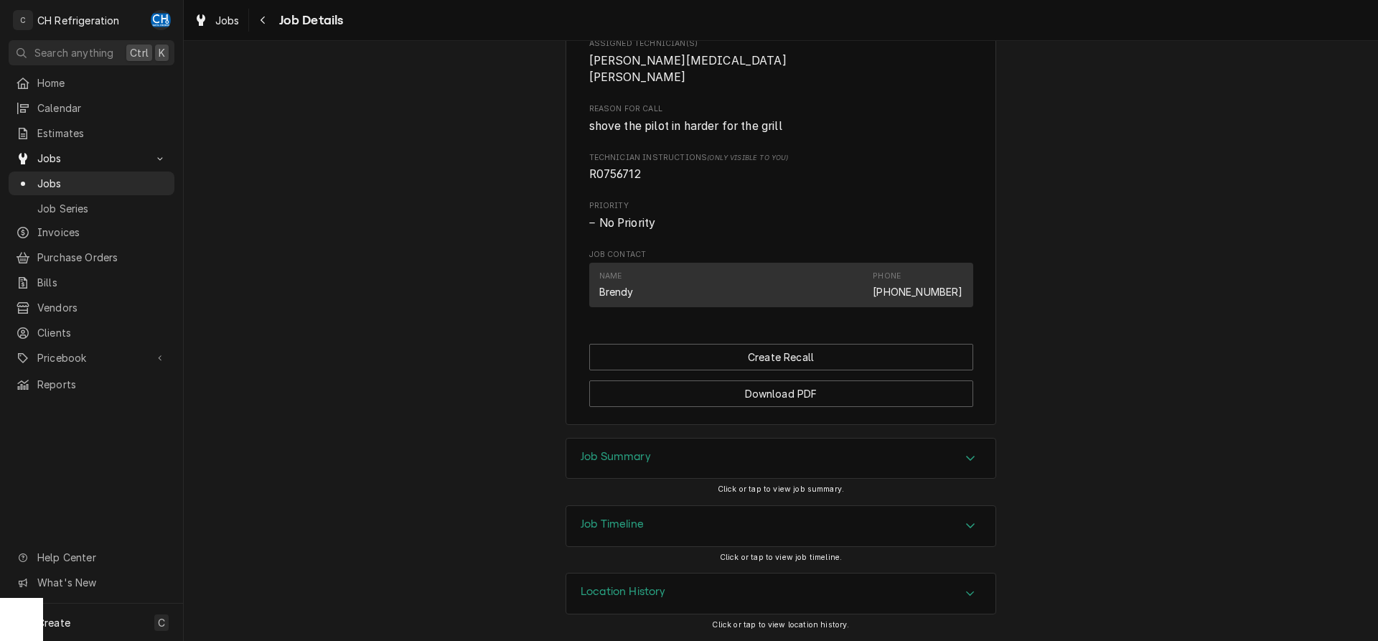
scroll to position [706, 0]
click at [626, 484] on div "Job Summary Click or tap to view job summary." at bounding box center [781, 471] width 431 height 67
click at [619, 462] on h3 "Job Summary" at bounding box center [616, 457] width 70 height 14
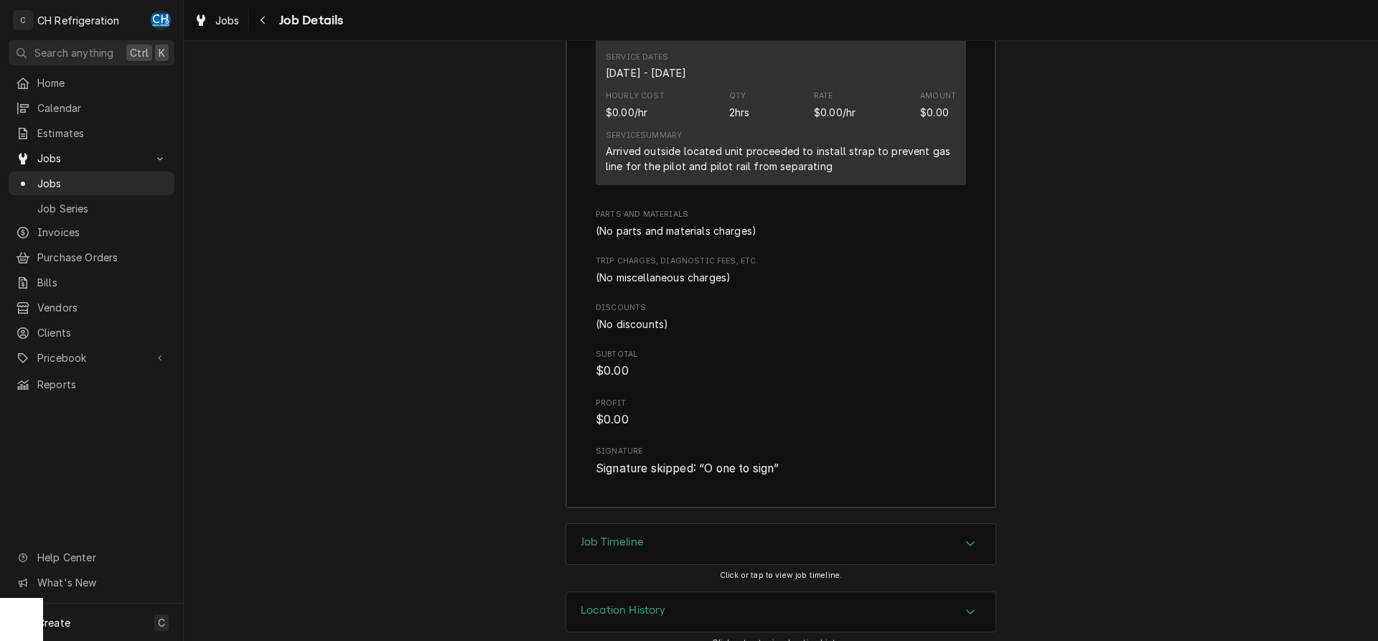
scroll to position [1424, 0]
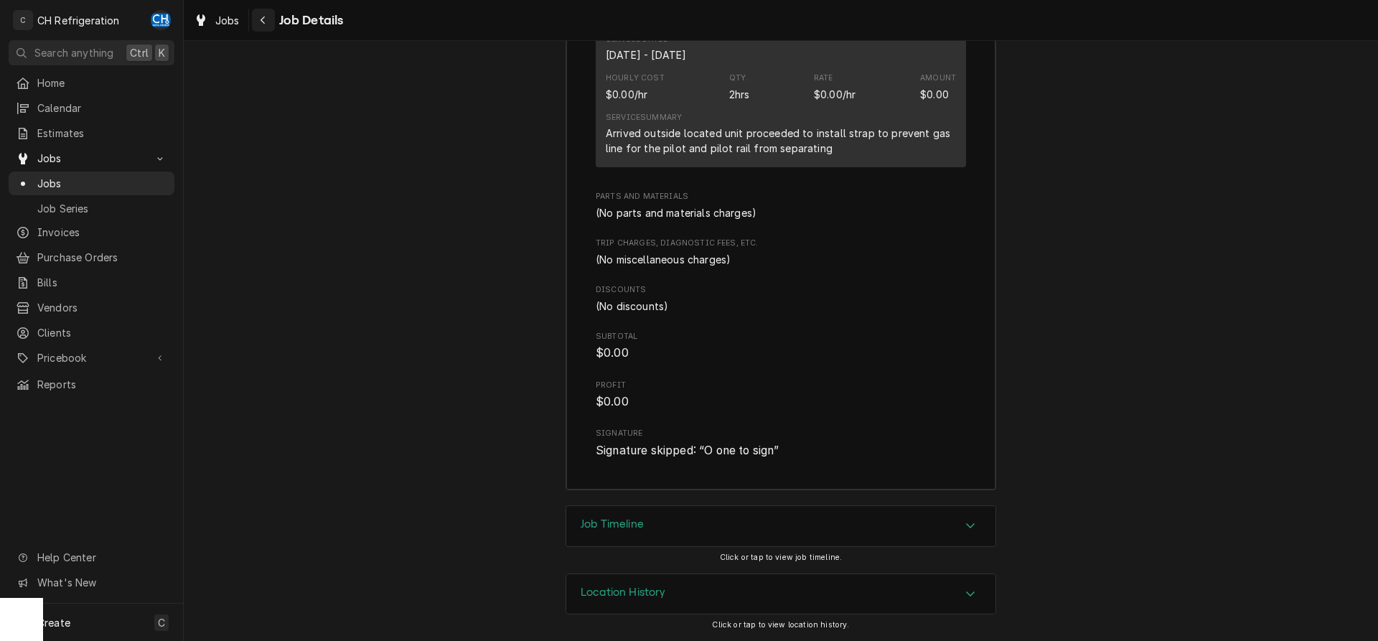
click at [271, 19] on button "Navigate back" at bounding box center [263, 20] width 23 height 23
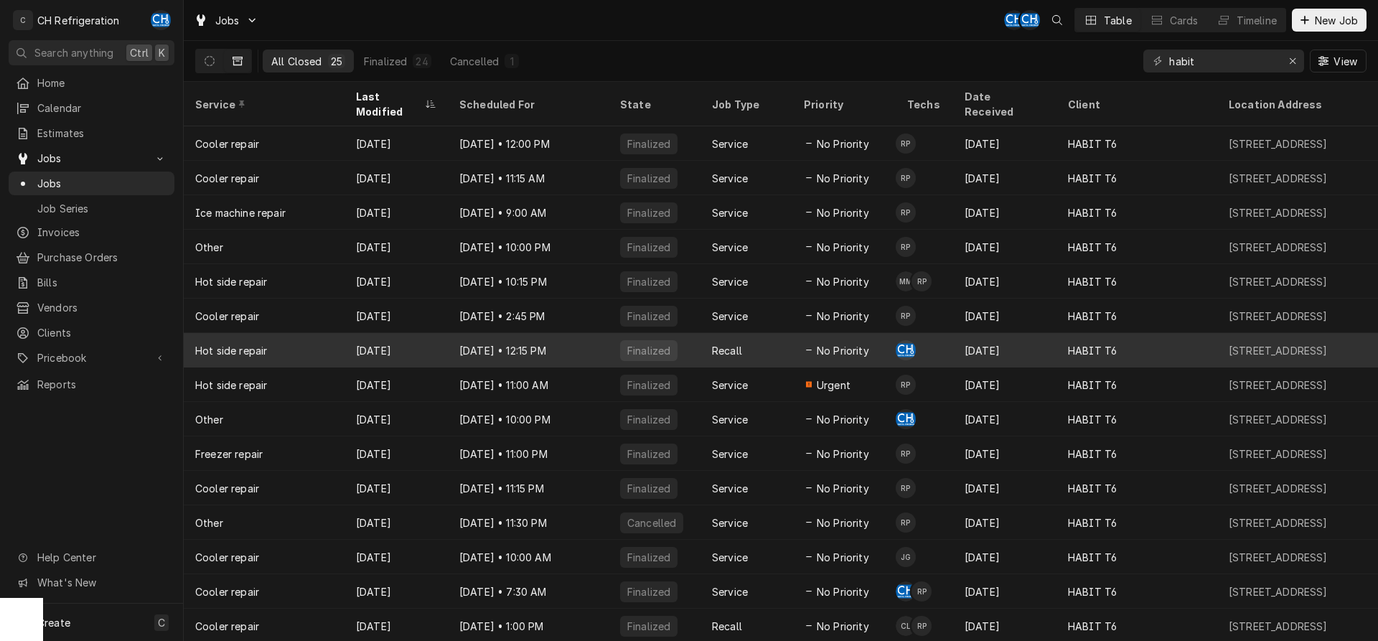
click at [802, 333] on div "No Priority" at bounding box center [843, 350] width 103 height 34
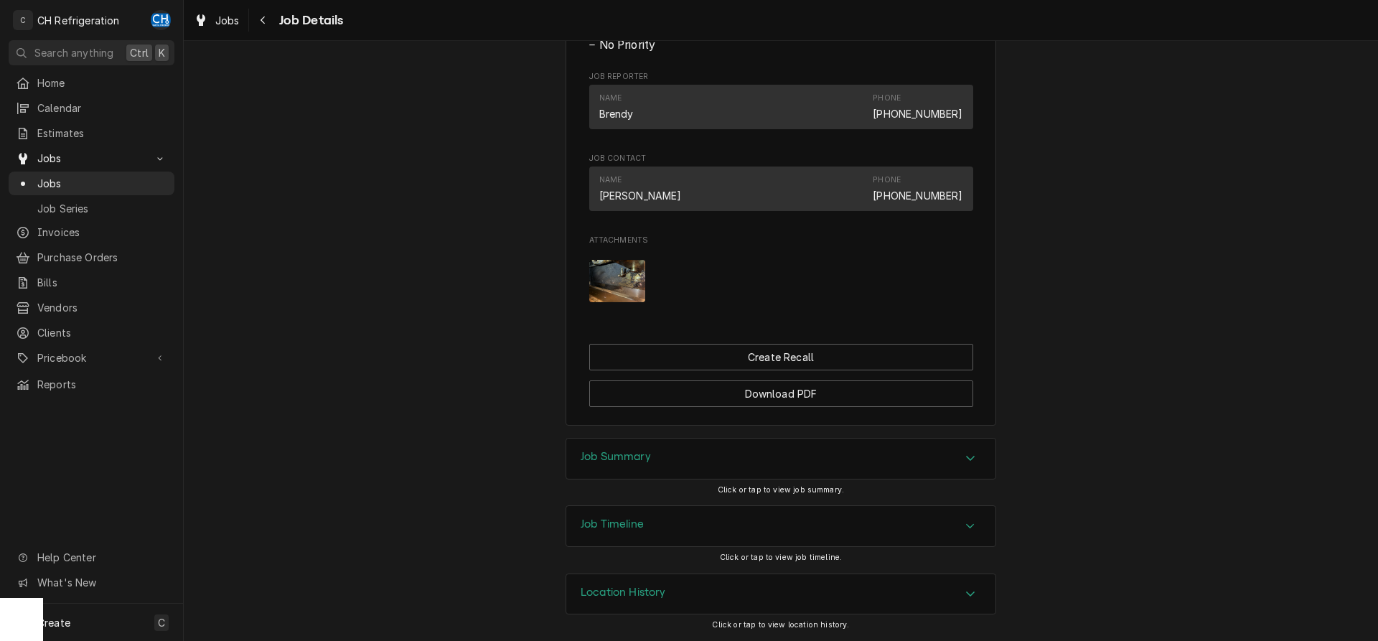
drag, startPoint x: 591, startPoint y: 449, endPoint x: 560, endPoint y: 434, distance: 35.0
click at [591, 449] on div "Job Summary" at bounding box center [780, 459] width 429 height 40
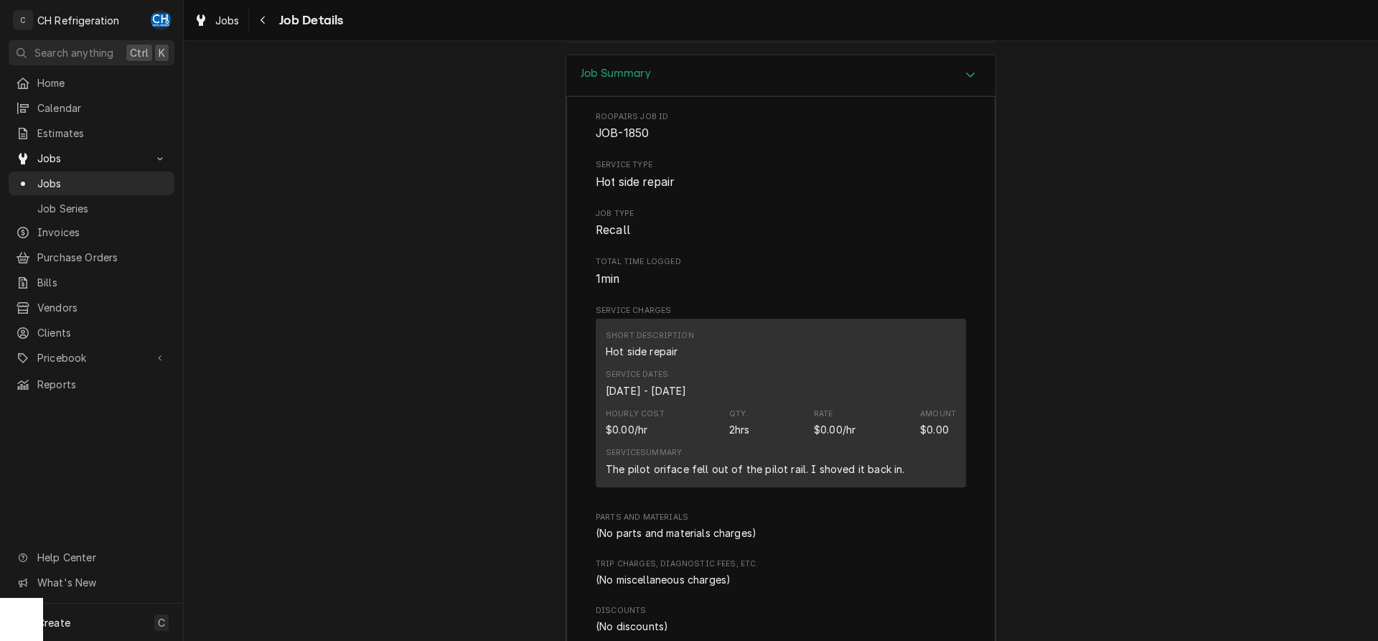
scroll to position [1605, 0]
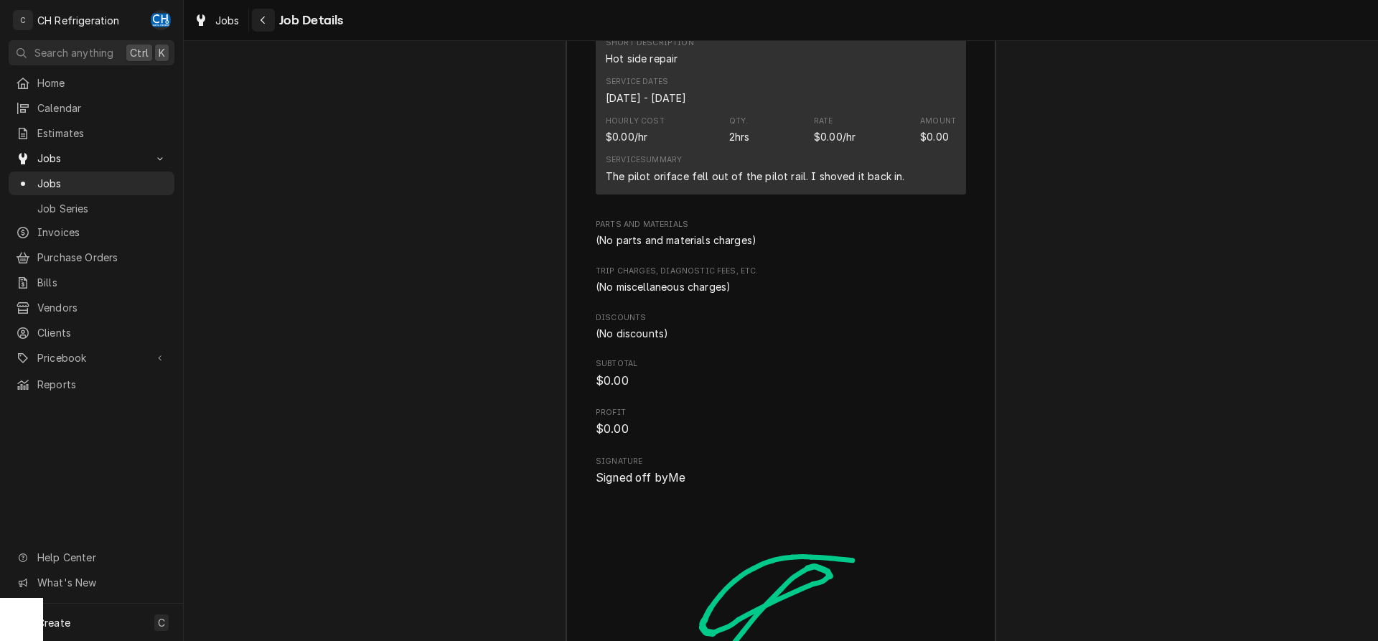
click at [265, 19] on icon "Navigate back" at bounding box center [263, 20] width 6 height 10
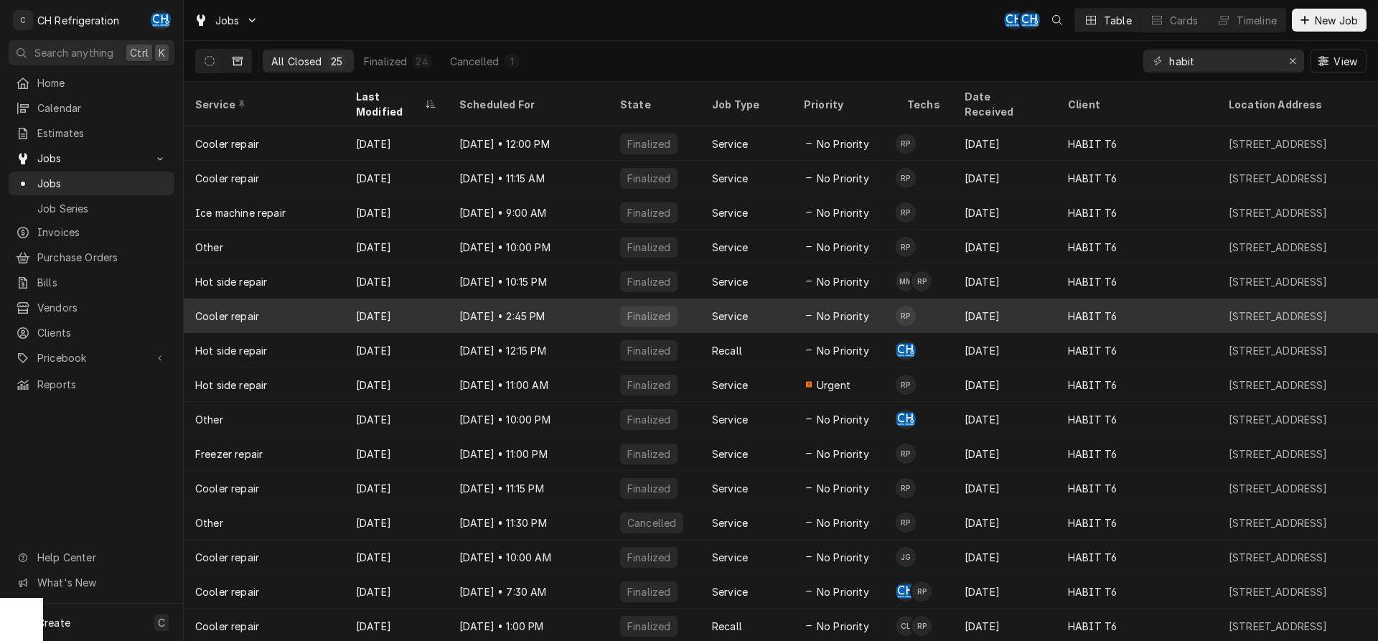
click at [623, 314] on div "Finalized" at bounding box center [655, 316] width 92 height 34
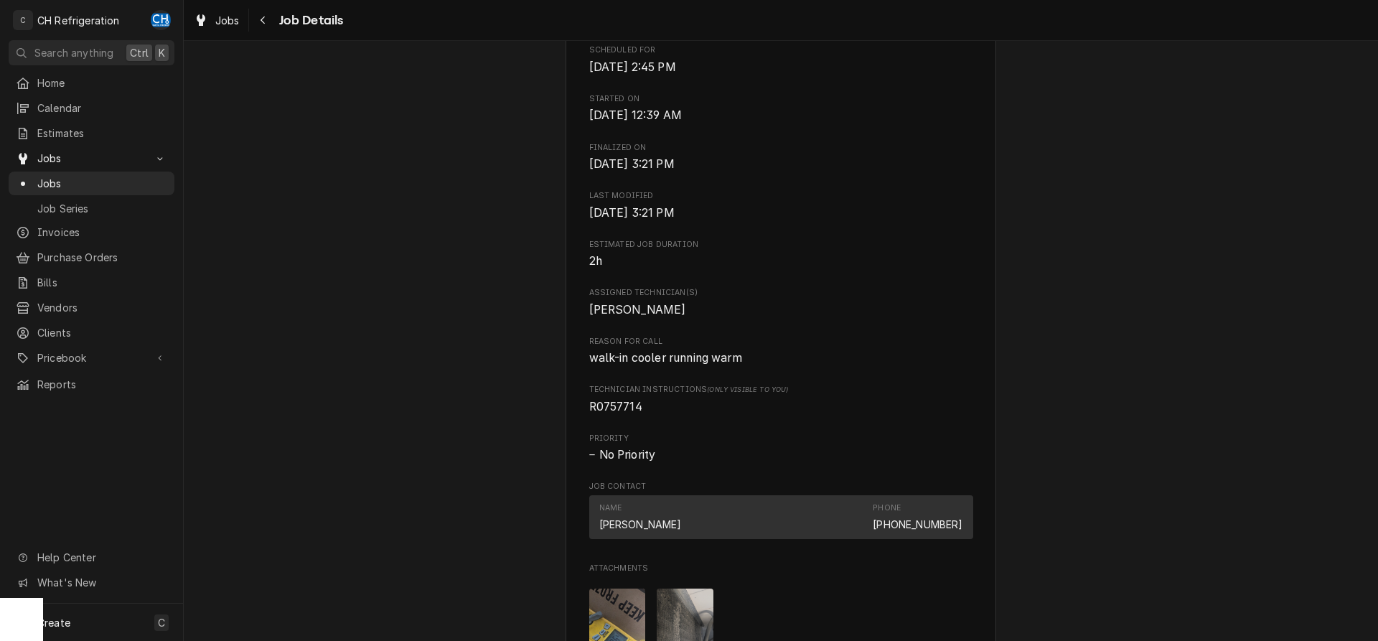
scroll to position [805, 0]
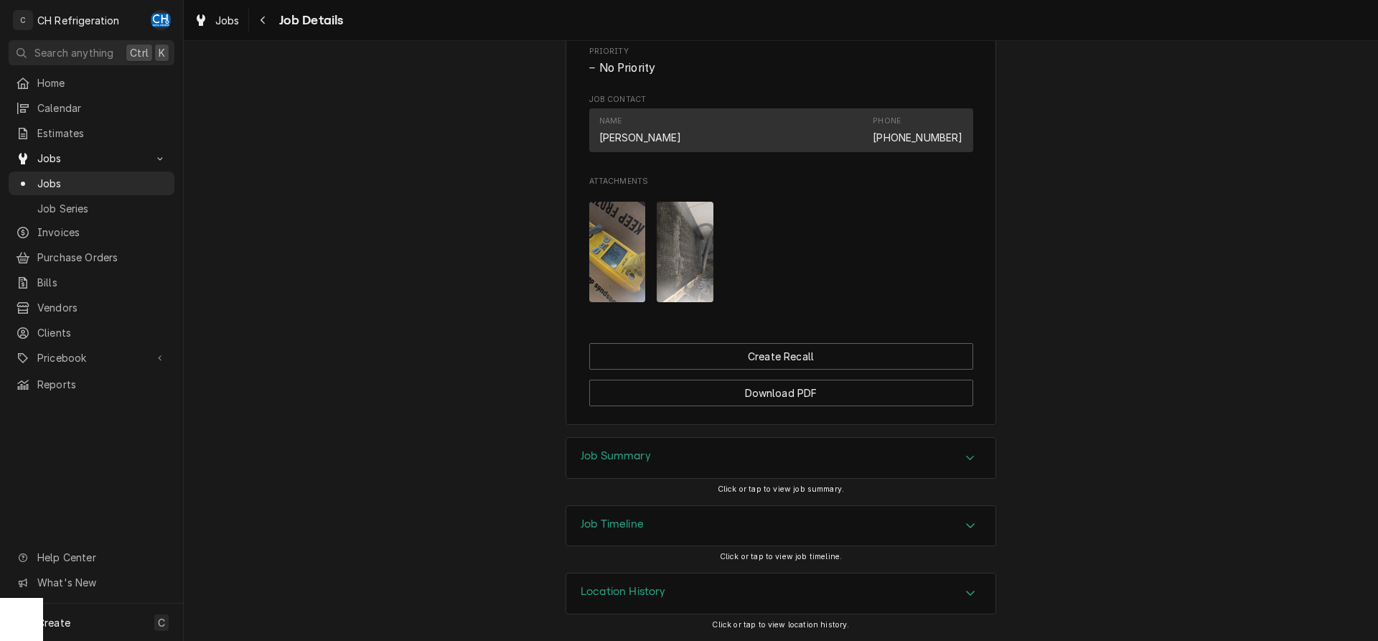
drag, startPoint x: 675, startPoint y: 454, endPoint x: 562, endPoint y: 420, distance: 117.6
click at [674, 454] on div "Job Summary" at bounding box center [780, 458] width 429 height 40
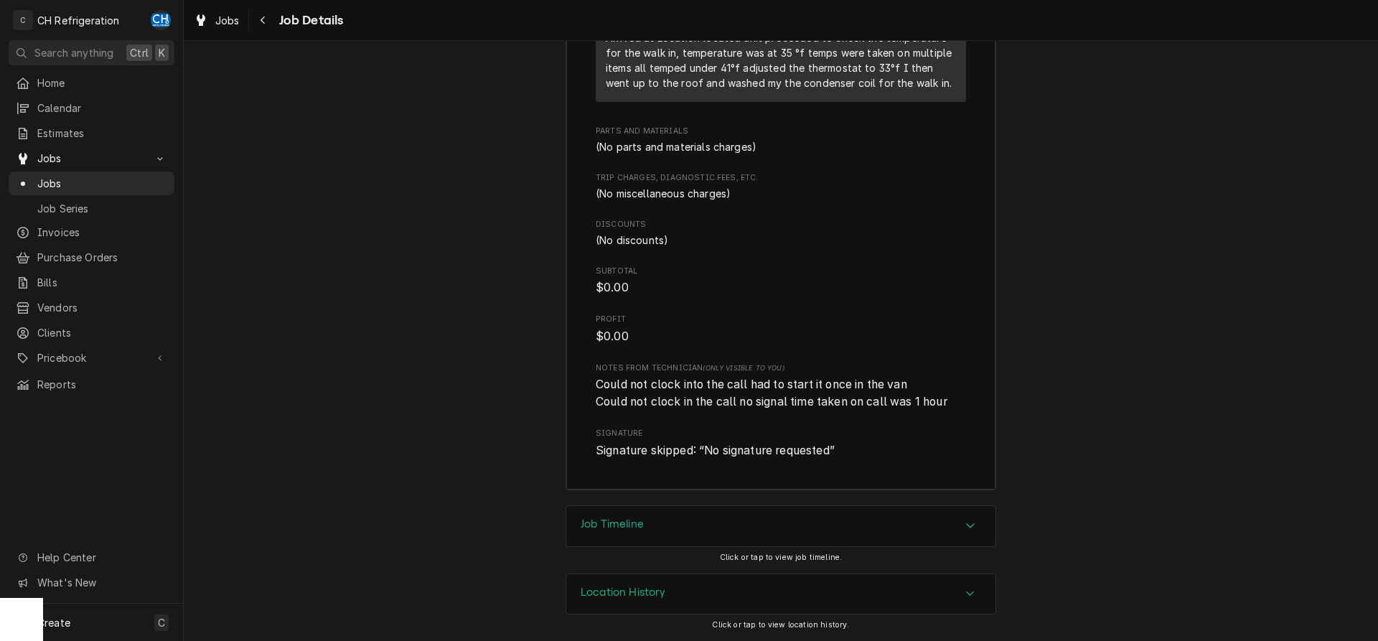
scroll to position [1733, 0]
click at [268, 23] on div "Navigate back" at bounding box center [263, 20] width 14 height 14
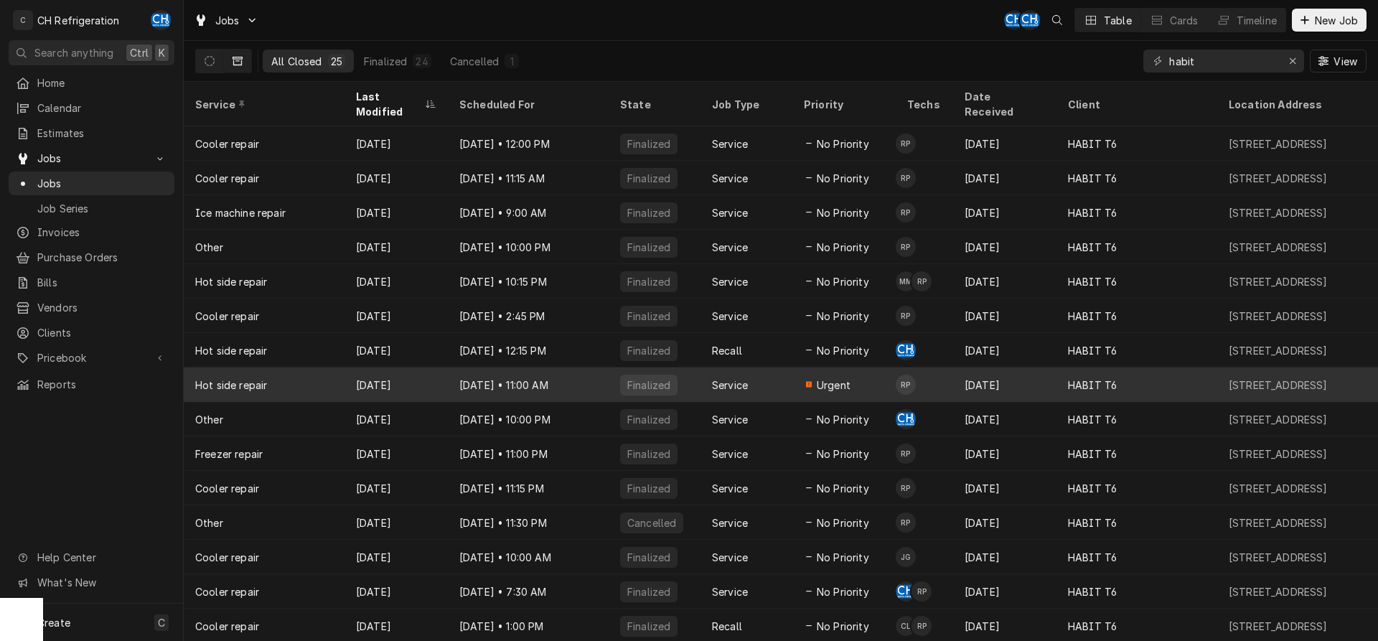
click at [626, 378] on div "Finalized" at bounding box center [649, 385] width 46 height 15
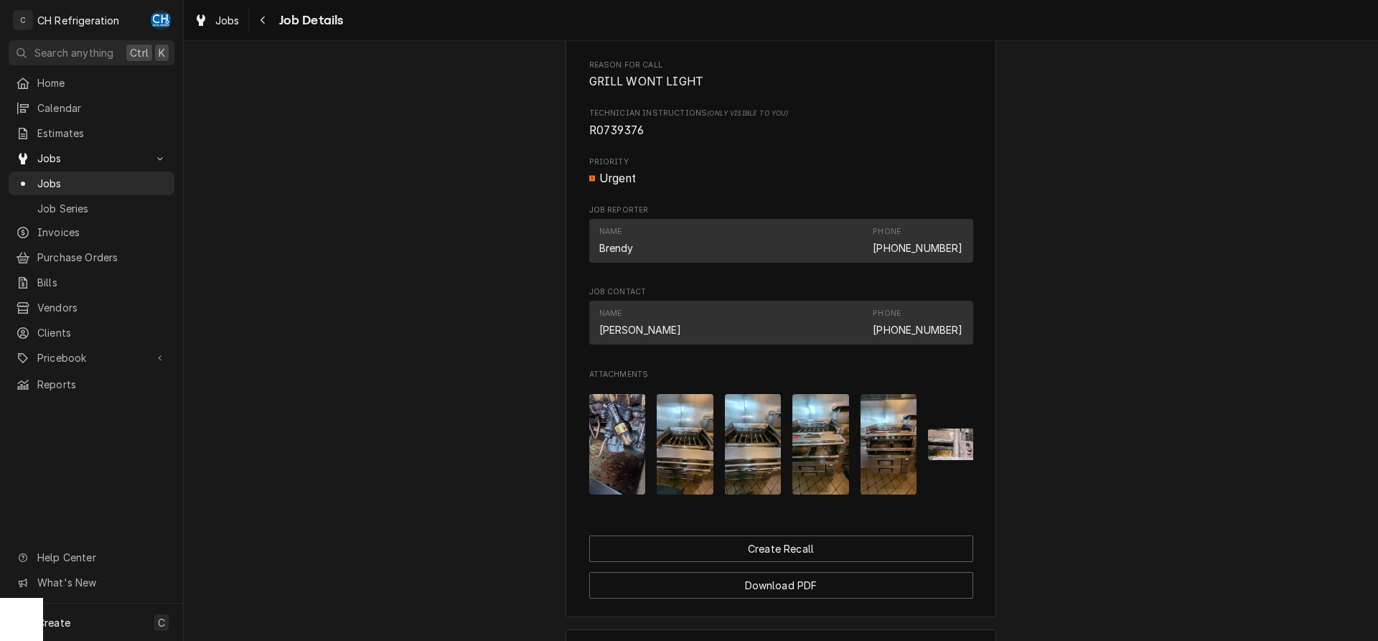
scroll to position [925, 0]
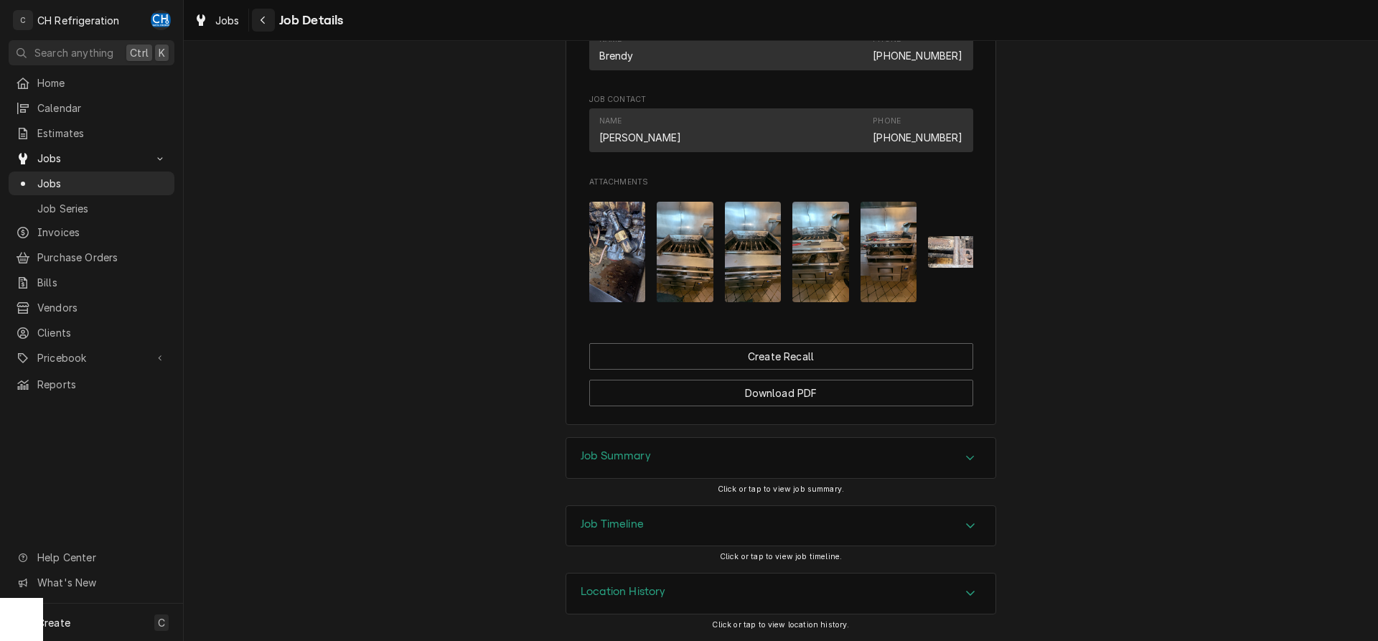
click at [266, 19] on icon "Navigate back" at bounding box center [263, 20] width 6 height 10
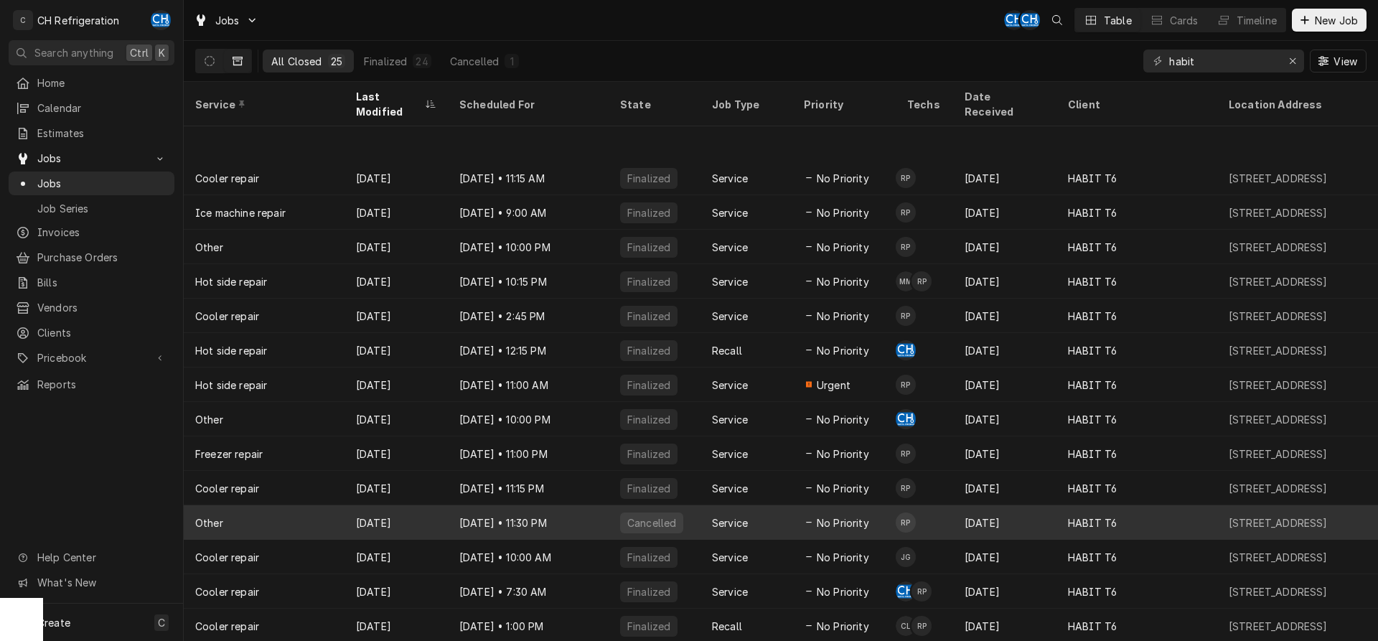
scroll to position [88, 0]
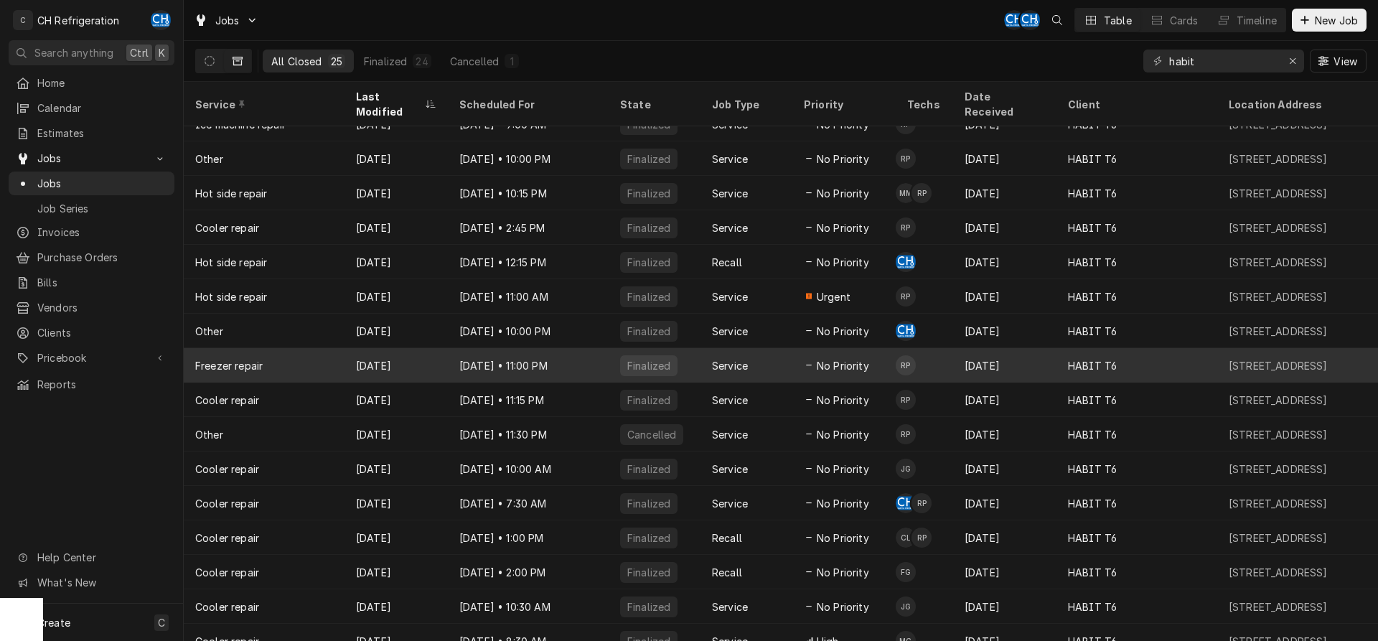
click at [319, 348] on div "Freezer repair" at bounding box center [264, 365] width 161 height 34
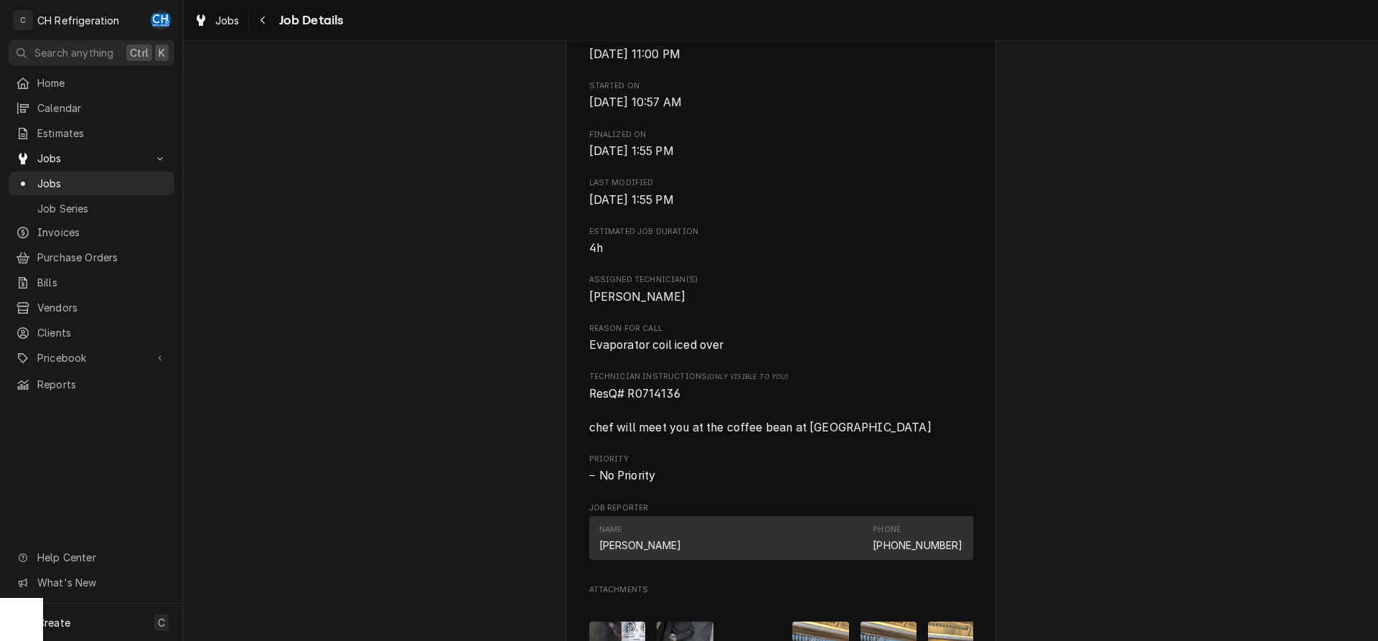
scroll to position [805, 0]
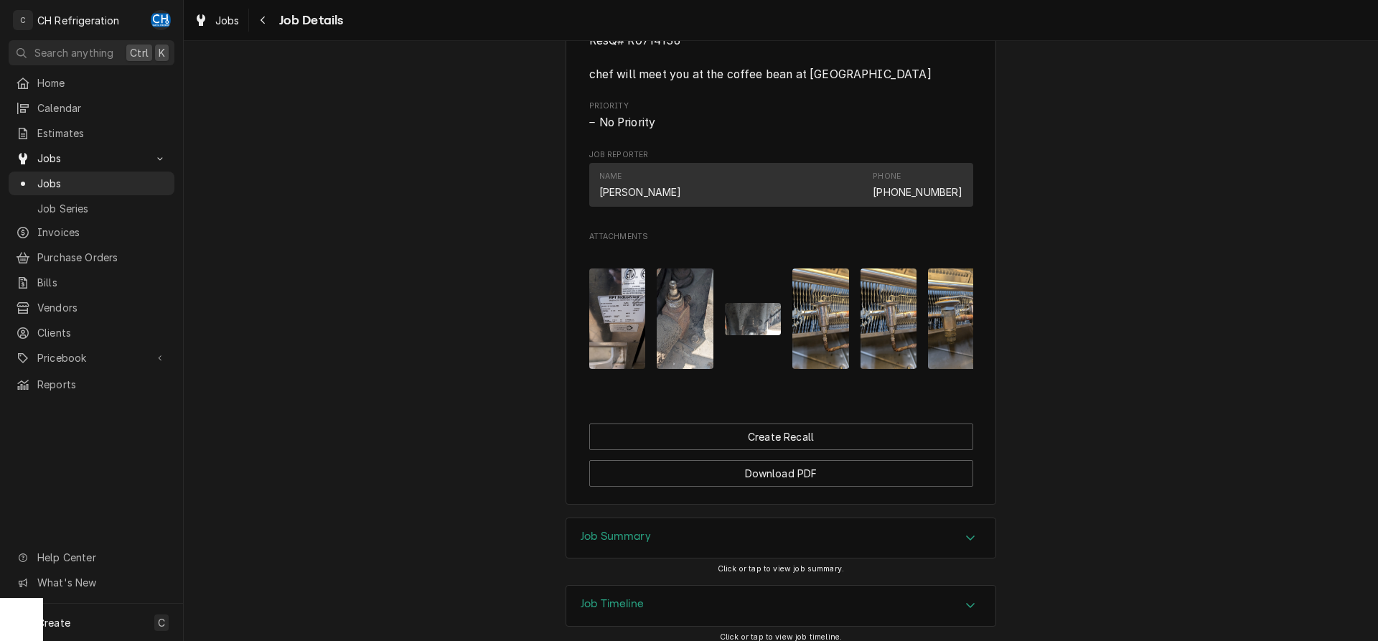
click at [612, 350] on img "Attachments" at bounding box center [617, 318] width 57 height 100
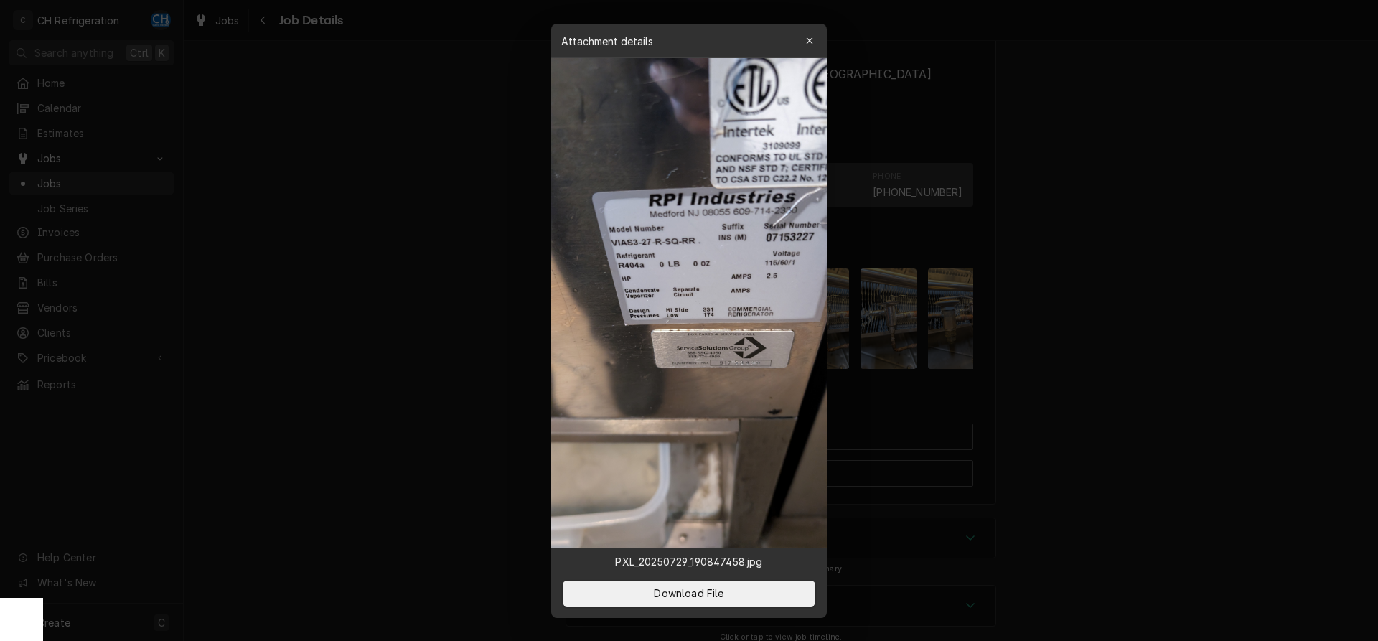
click at [421, 370] on div at bounding box center [689, 320] width 1378 height 641
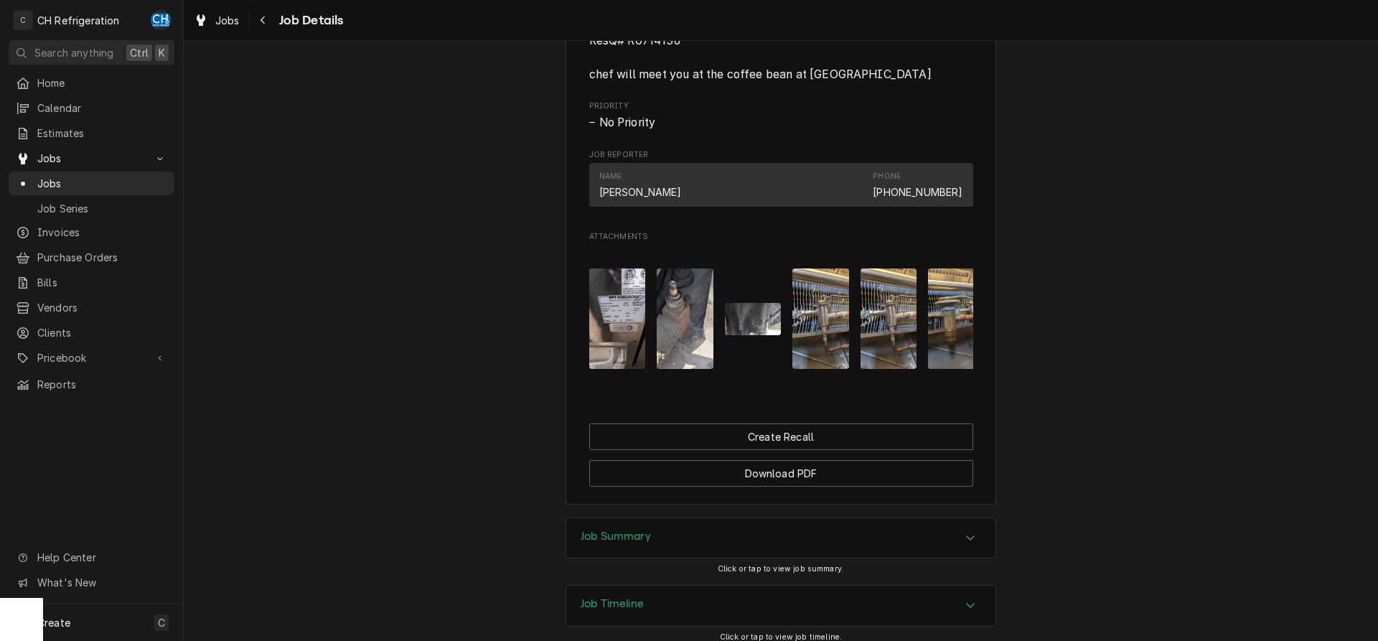
click at [266, 4] on div "Jobs Job Details" at bounding box center [781, 20] width 1194 height 40
click at [262, 14] on div "Navigate back" at bounding box center [263, 20] width 14 height 14
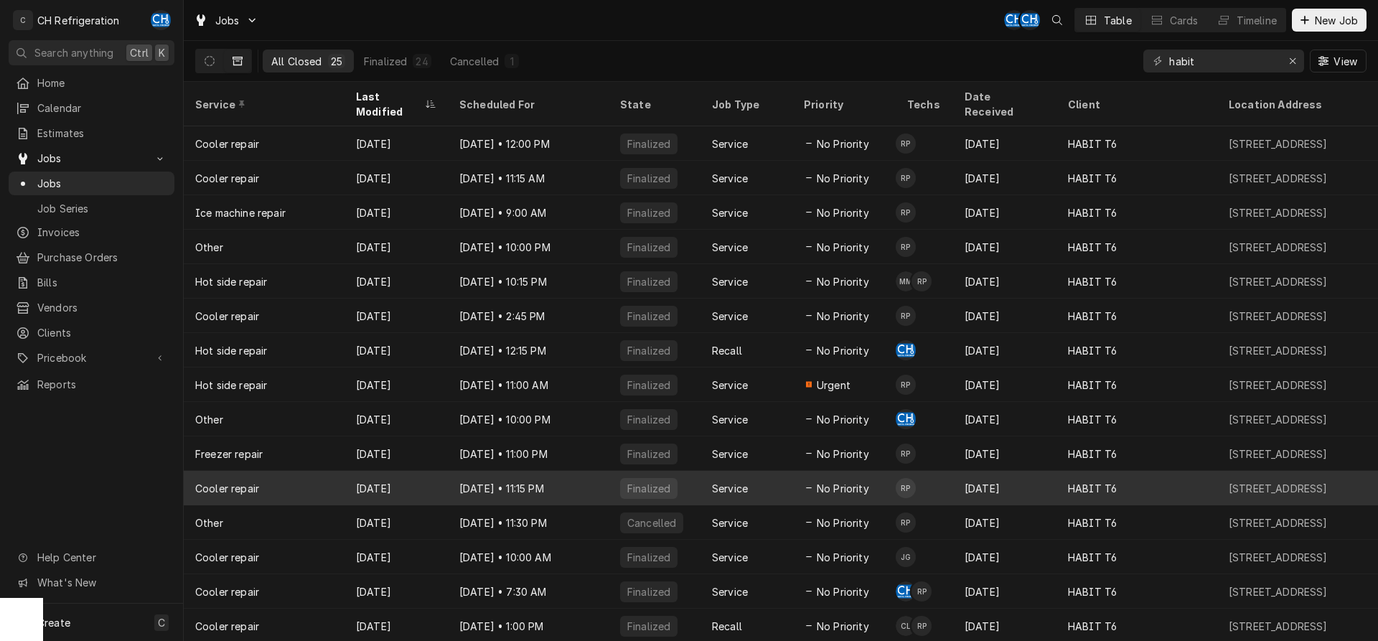
click at [309, 471] on div "Cooler repair" at bounding box center [264, 488] width 161 height 34
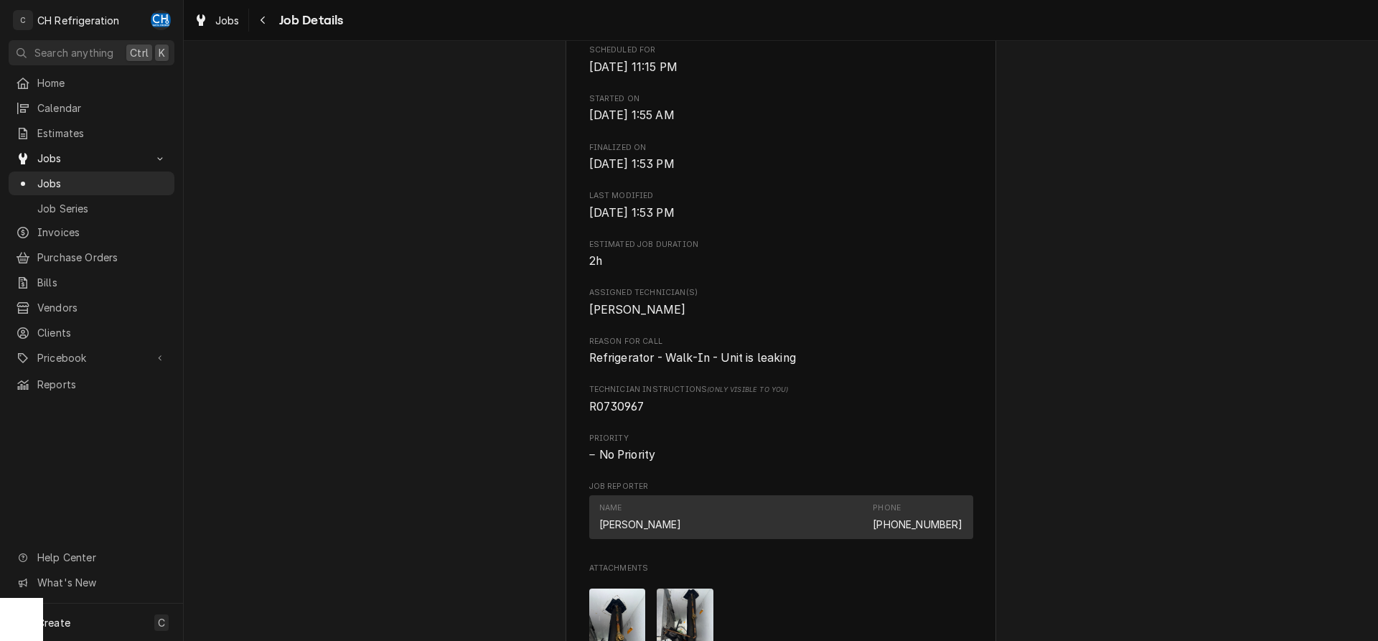
scroll to position [818, 0]
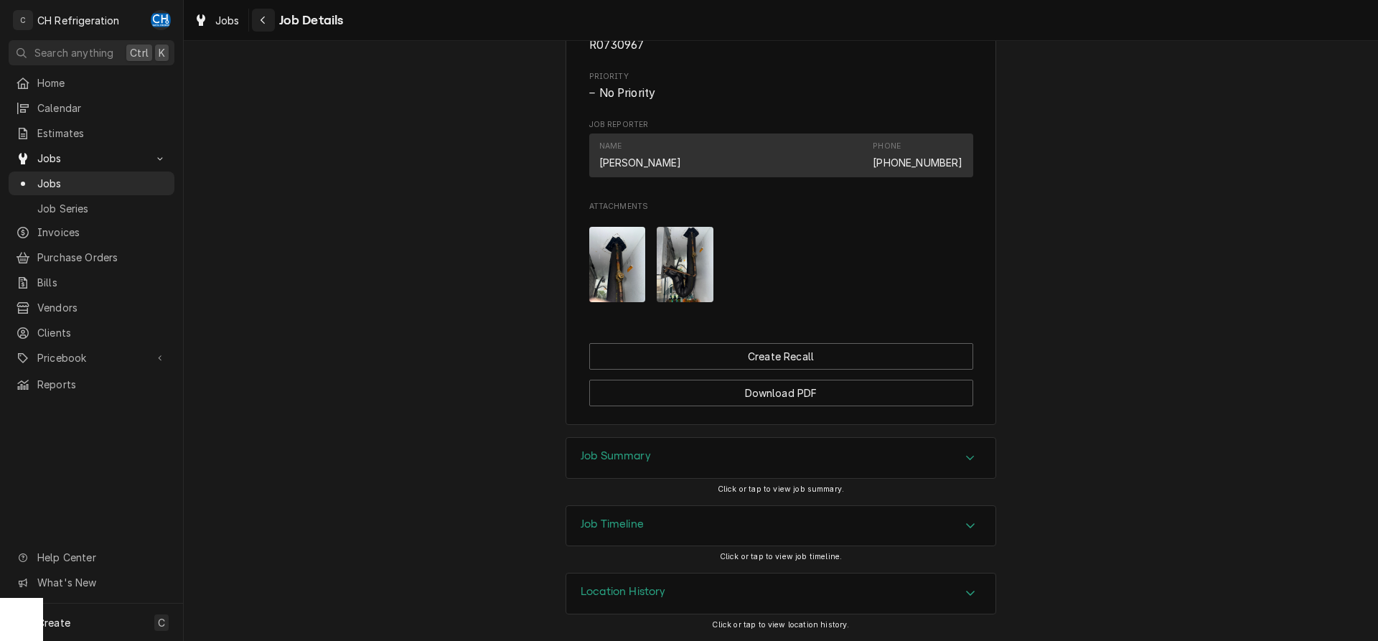
click at [253, 16] on button "Navigate back" at bounding box center [263, 20] width 23 height 23
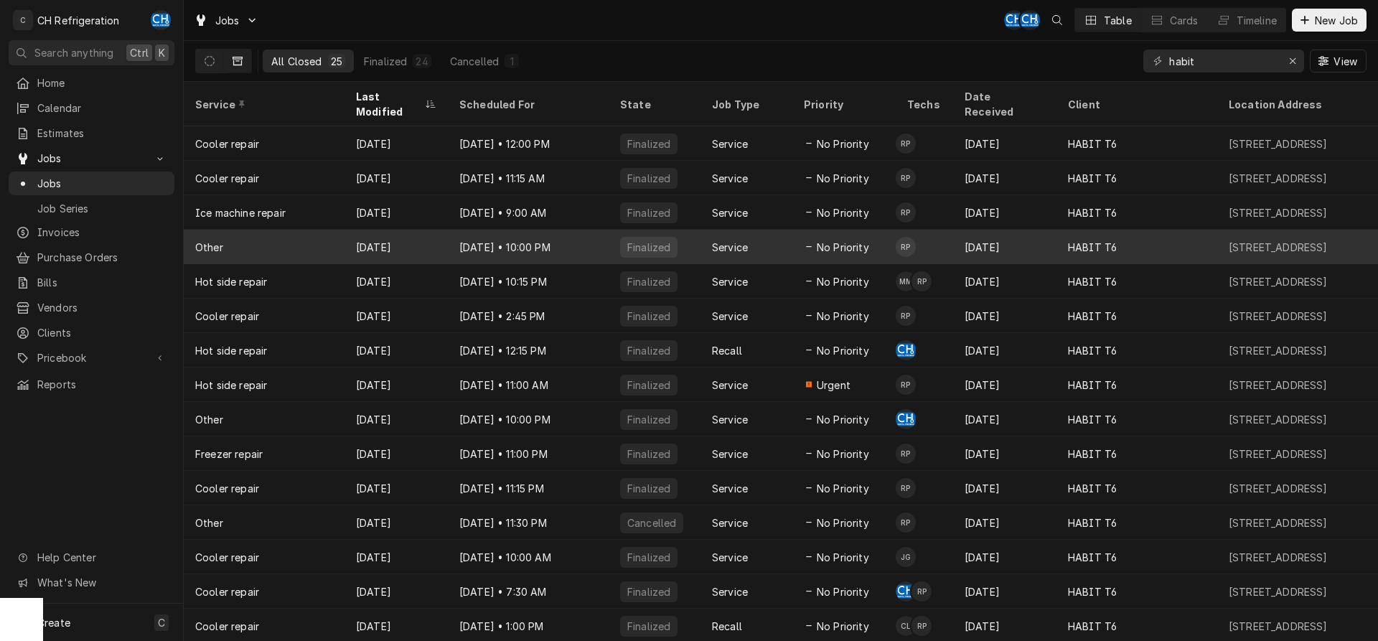
click at [495, 230] on div "[DATE] • 10:00 PM" at bounding box center [528, 247] width 161 height 34
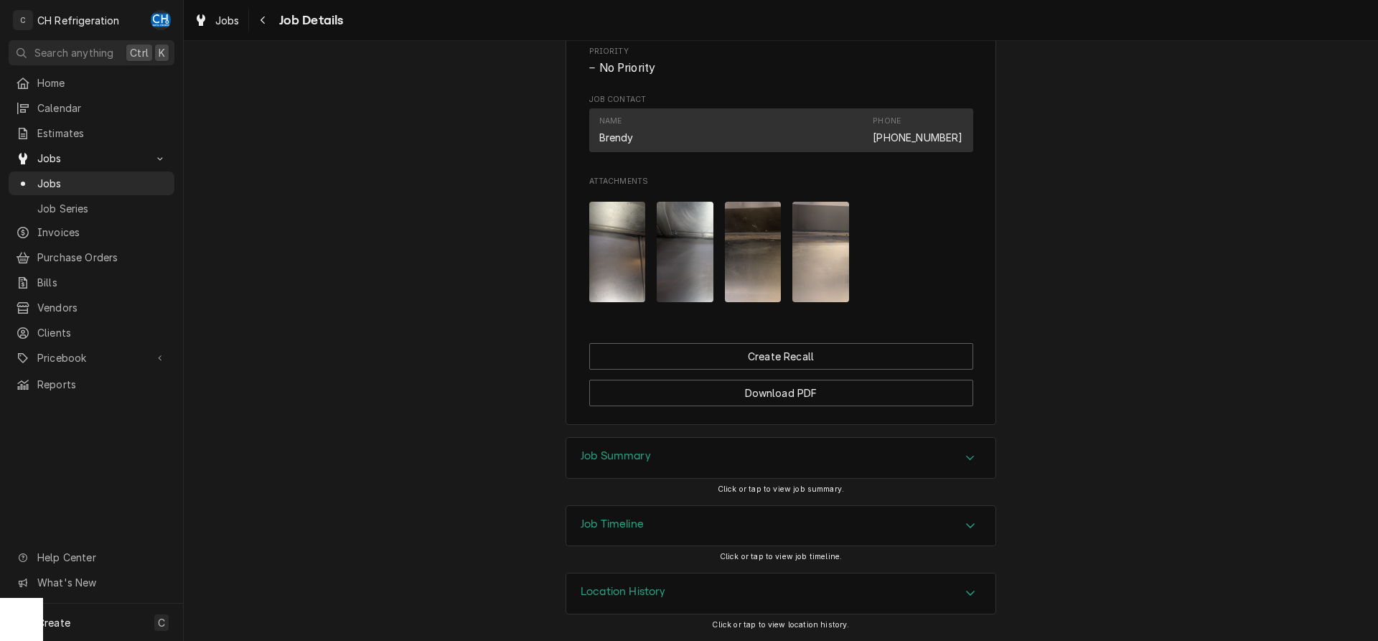
scroll to position [843, 0]
click at [269, 33] on div "Jobs Job Details" at bounding box center [781, 20] width 1194 height 40
click at [266, 19] on icon "Navigate back" at bounding box center [263, 20] width 6 height 10
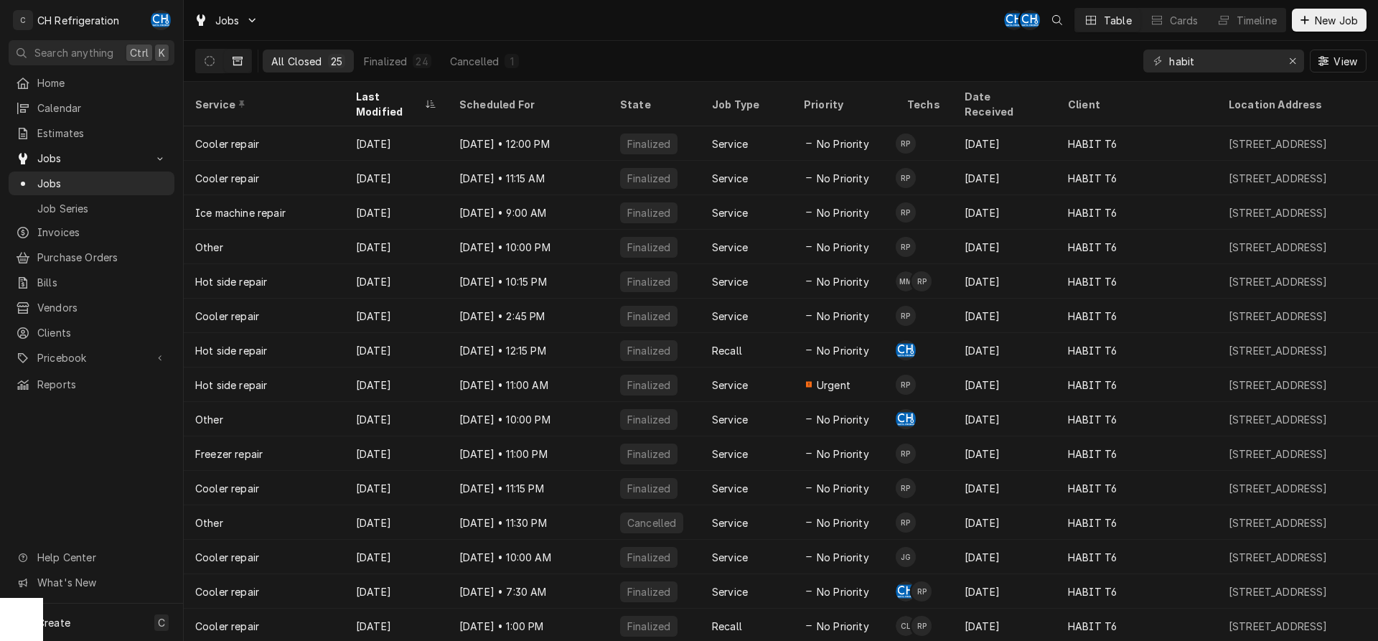
click at [237, 64] on icon "Dynamic Content Wrapper" at bounding box center [238, 61] width 10 height 10
drag, startPoint x: 1211, startPoint y: 69, endPoint x: 1077, endPoint y: 58, distance: 134.7
click at [1169, 58] on input "habit" at bounding box center [1223, 61] width 108 height 23
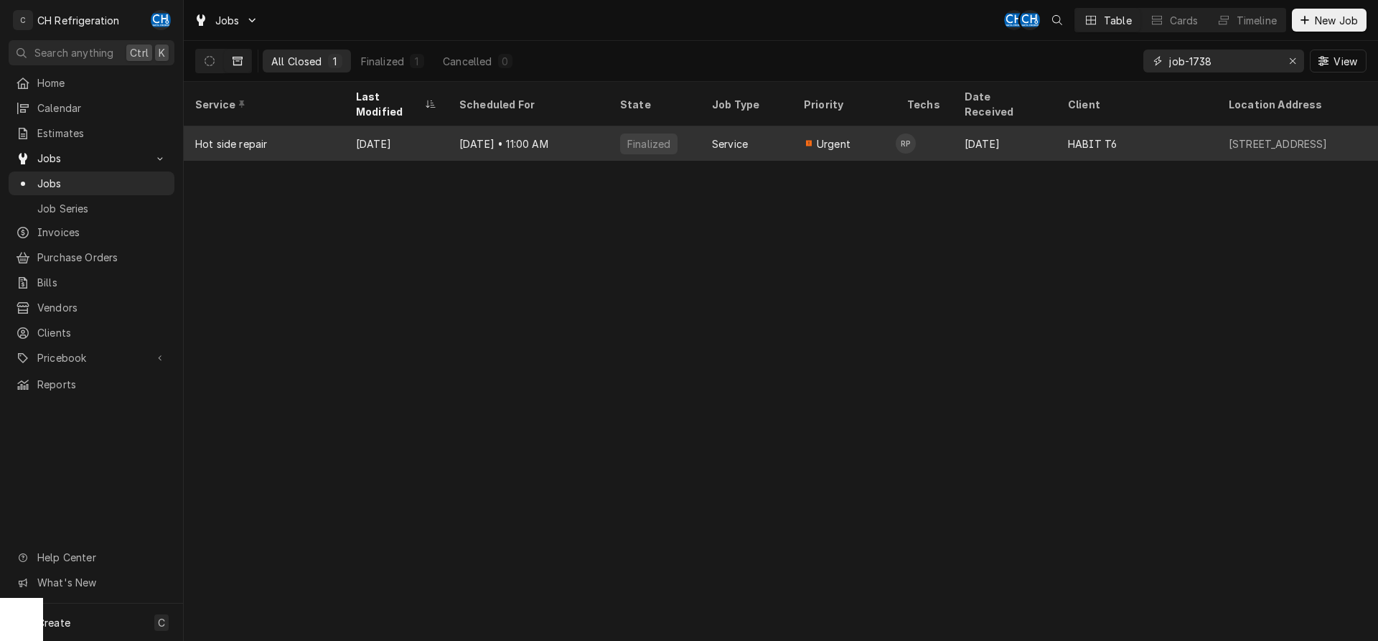
type input "job-1738"
click at [480, 126] on div "Aug 28 • 11:00 AM" at bounding box center [528, 143] width 161 height 34
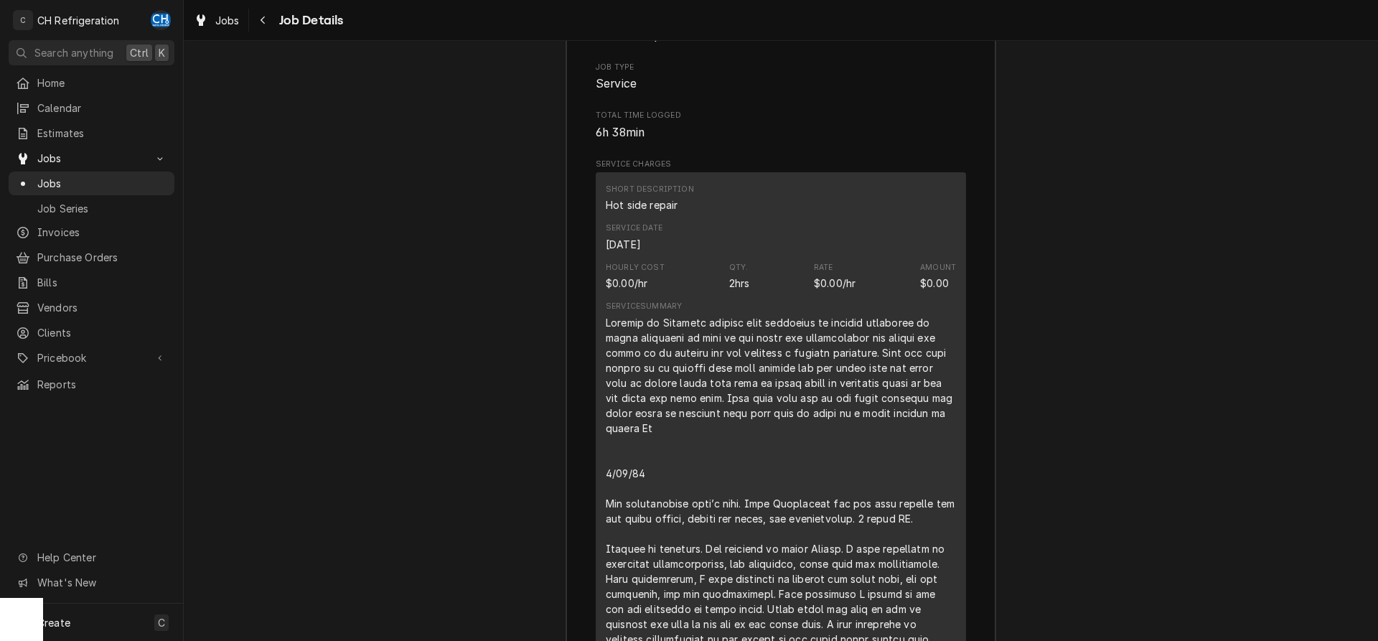
scroll to position [1773, 0]
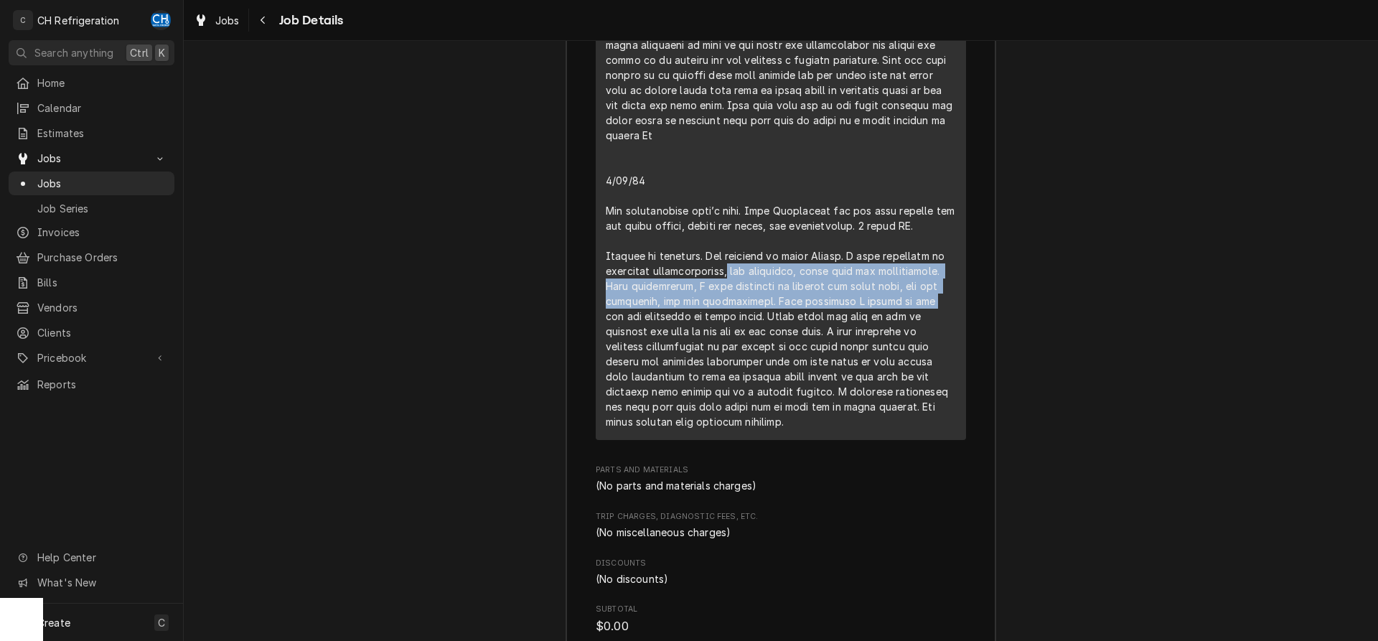
drag, startPoint x: 726, startPoint y: 278, endPoint x: 930, endPoint y: 307, distance: 205.9
click at [930, 307] on div "Line Item" at bounding box center [781, 225] width 350 height 407
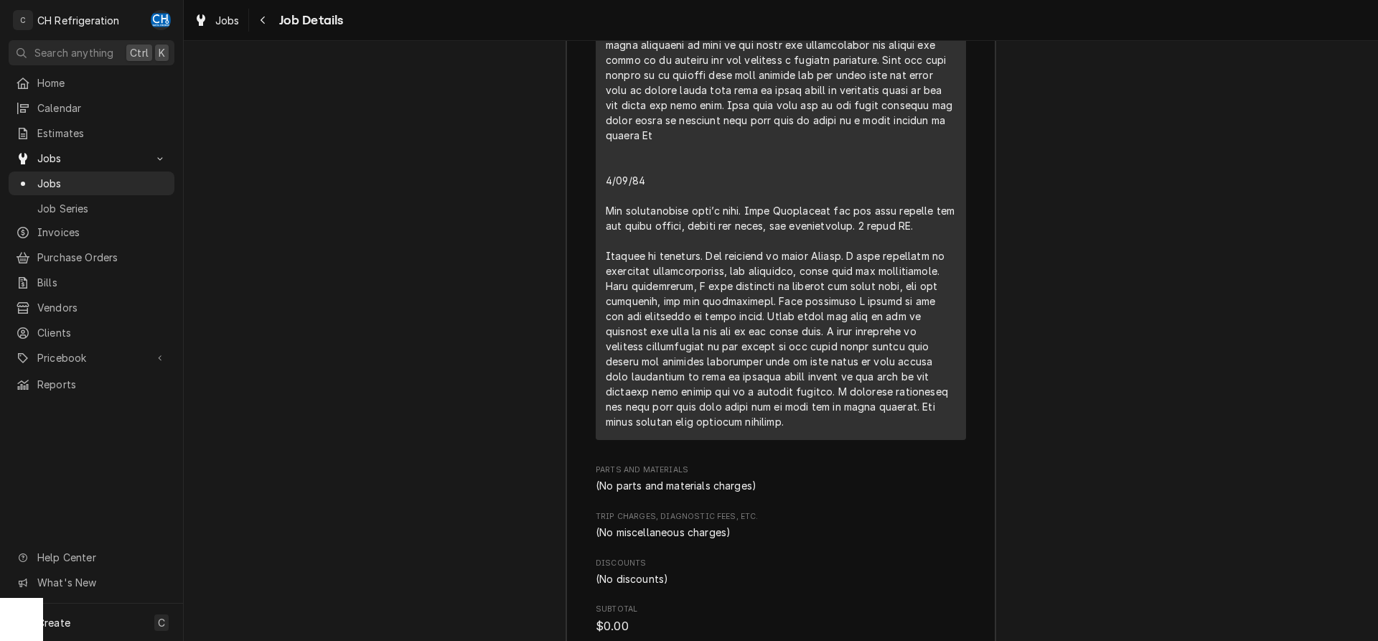
click at [856, 312] on div "Line Item" at bounding box center [781, 225] width 350 height 407
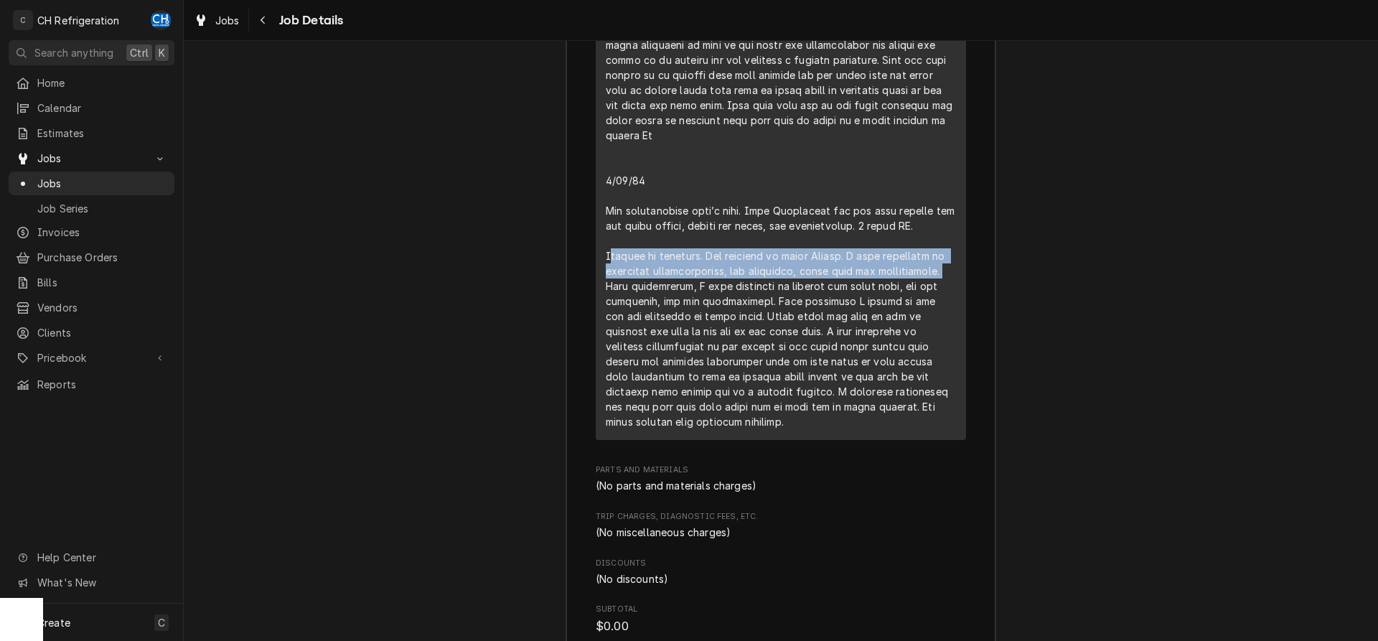
drag, startPoint x: 609, startPoint y: 261, endPoint x: 932, endPoint y: 278, distance: 323.5
click at [932, 278] on div "Line Item" at bounding box center [781, 225] width 350 height 407
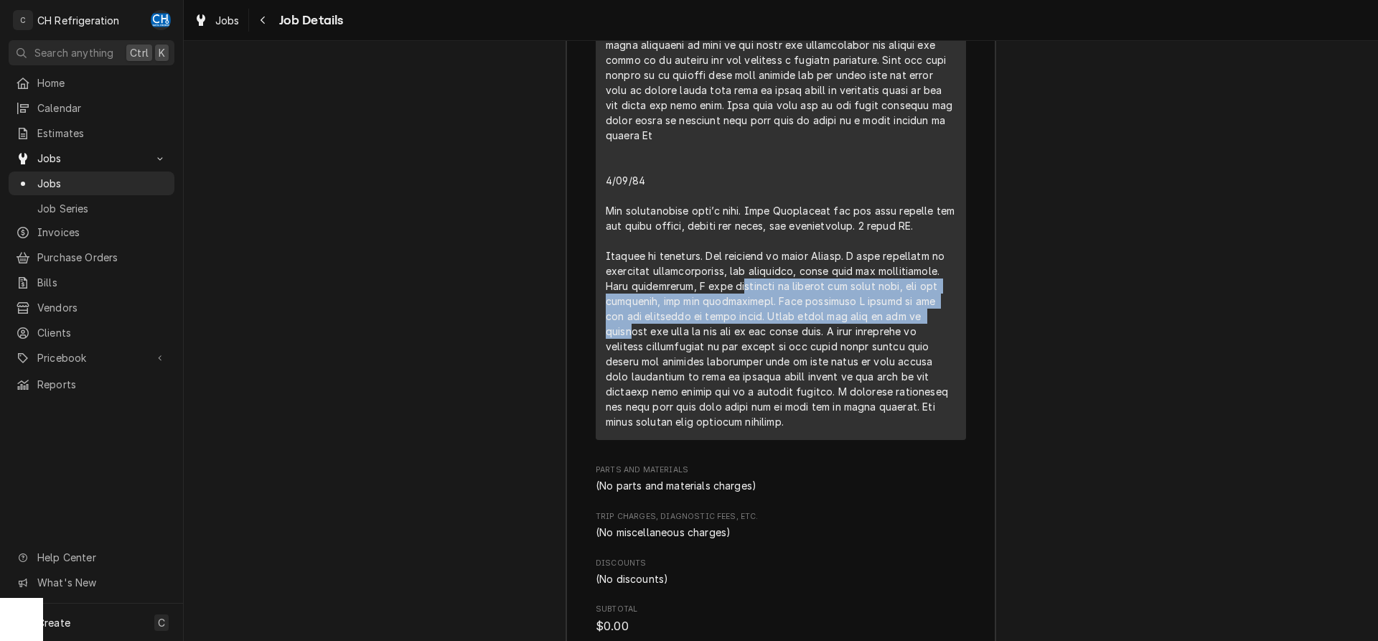
drag, startPoint x: 736, startPoint y: 291, endPoint x: 918, endPoint y: 322, distance: 184.8
click at [918, 322] on div "Line Item" at bounding box center [781, 225] width 350 height 407
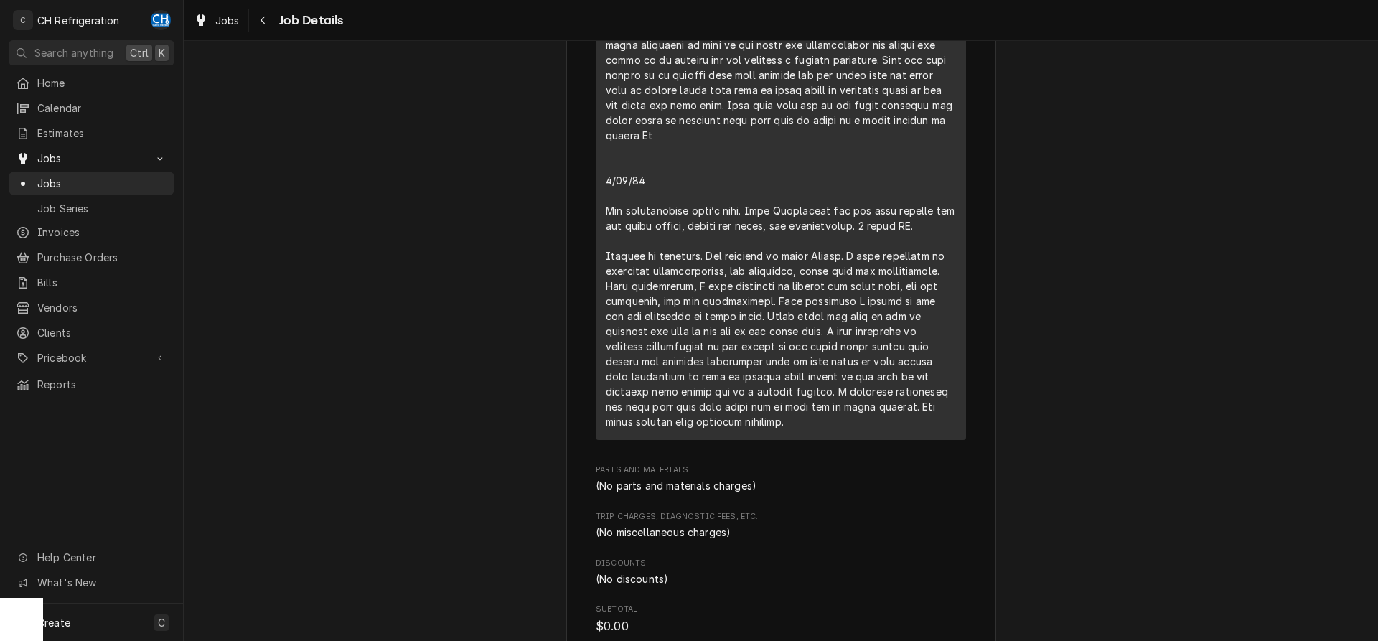
click at [485, 378] on div "Job Summary Roopairs Job ID JOB-1738 Service Type Hot side repair Job Type Serv…" at bounding box center [781, 221] width 1194 height 1212
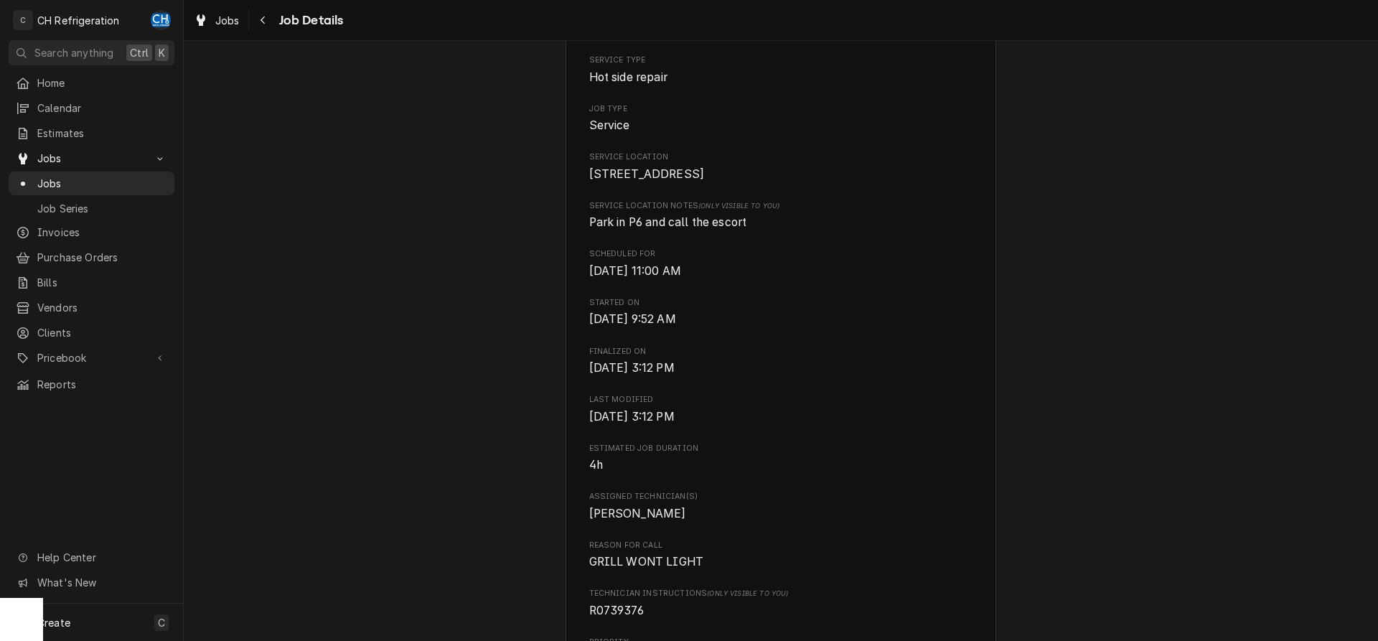
scroll to position [0, 0]
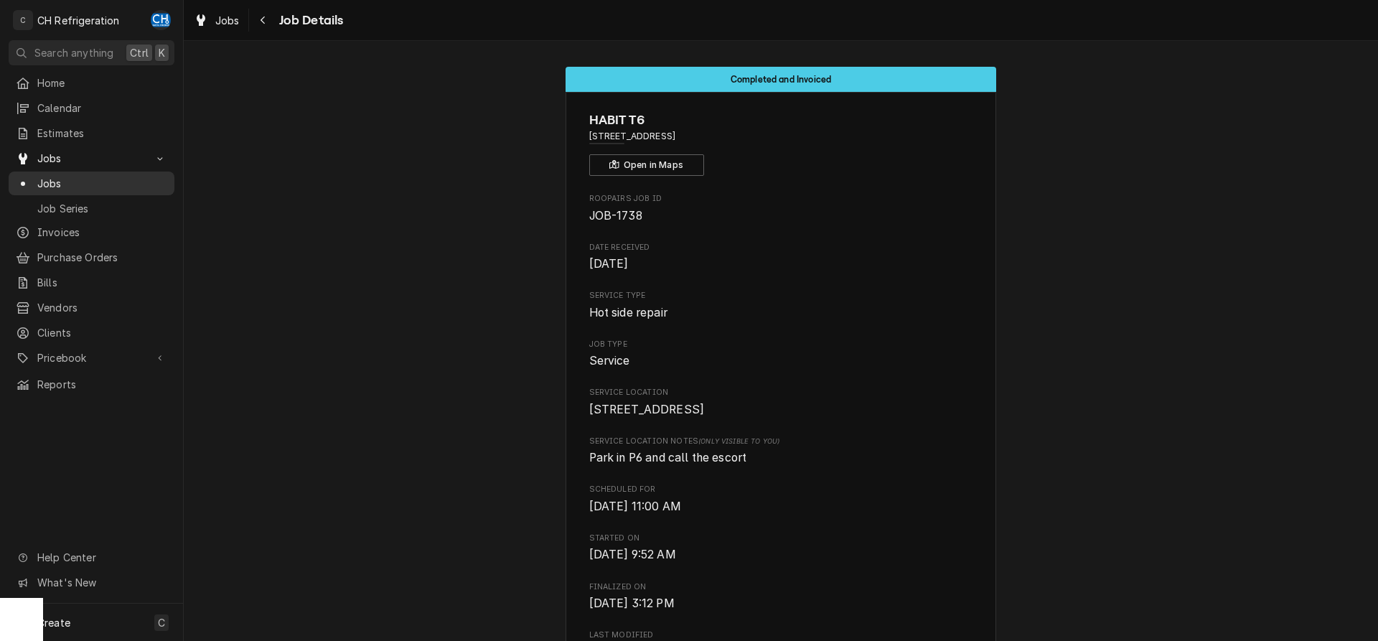
click at [65, 182] on span "Jobs" at bounding box center [102, 183] width 130 height 15
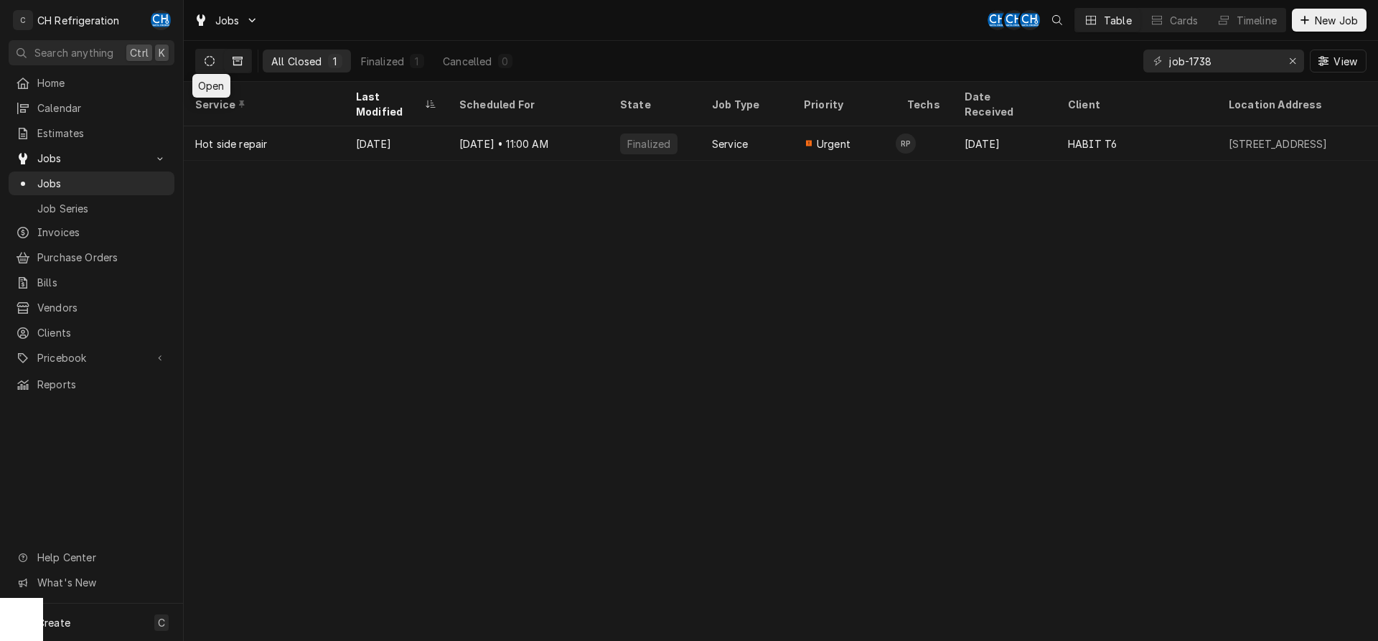
click at [202, 60] on button "Dynamic Content Wrapper" at bounding box center [209, 61] width 27 height 23
